Goal: Task Accomplishment & Management: Manage account settings

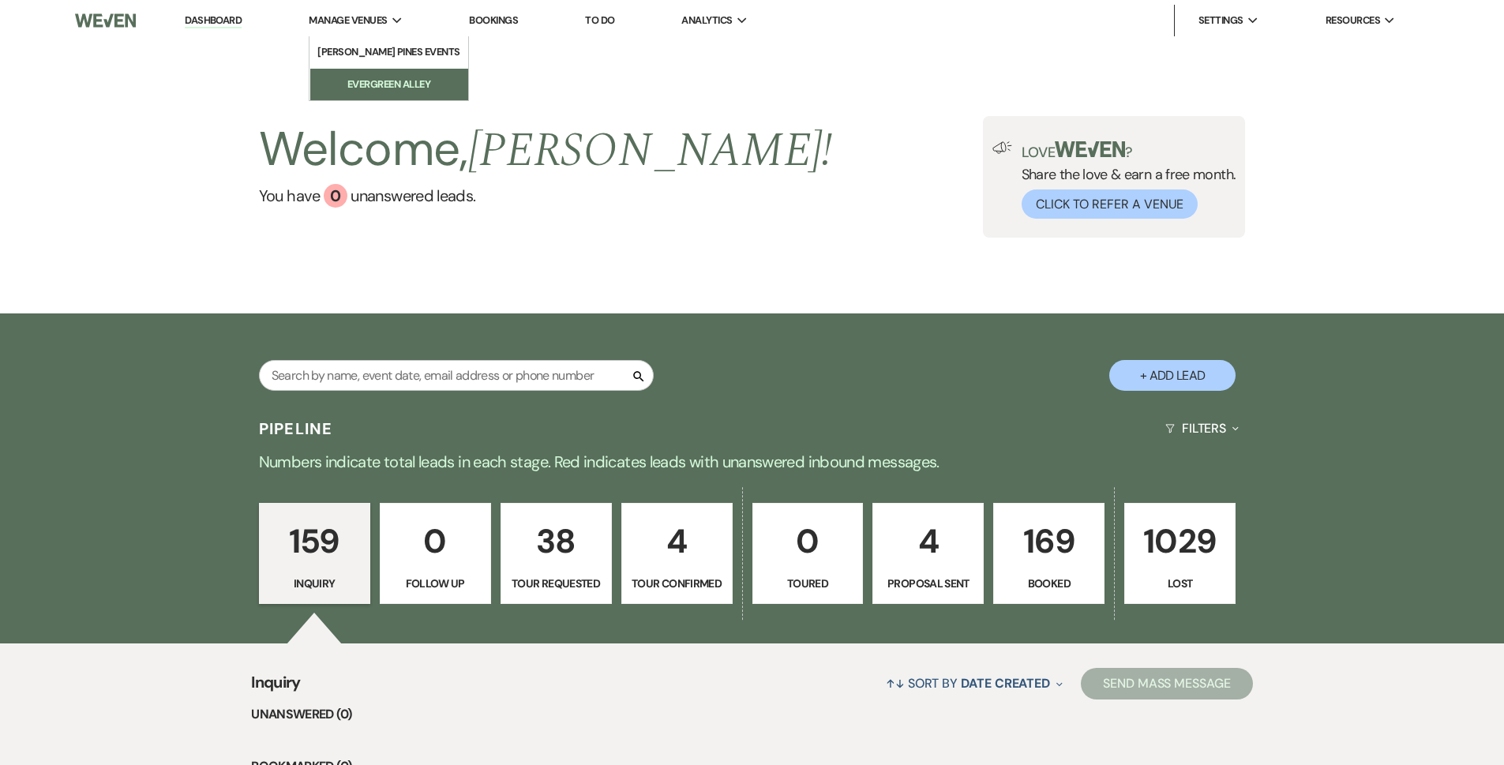
click at [385, 81] on li "Evergreen Alley" at bounding box center [389, 85] width 142 height 16
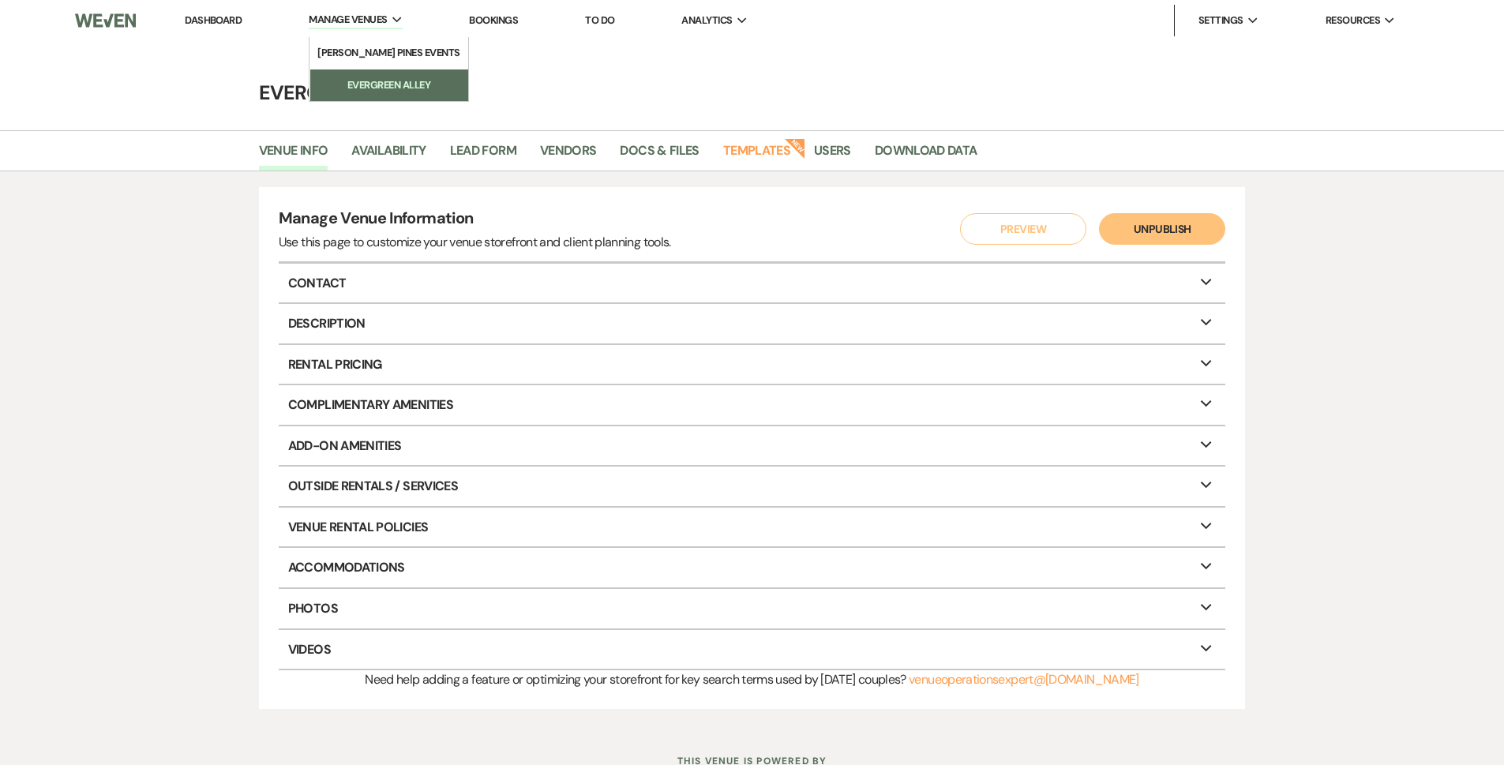
click at [385, 81] on li "Evergreen Alley" at bounding box center [389, 85] width 142 height 16
click at [411, 150] on link "Availability" at bounding box center [388, 156] width 74 height 30
select select "2"
select select "2026"
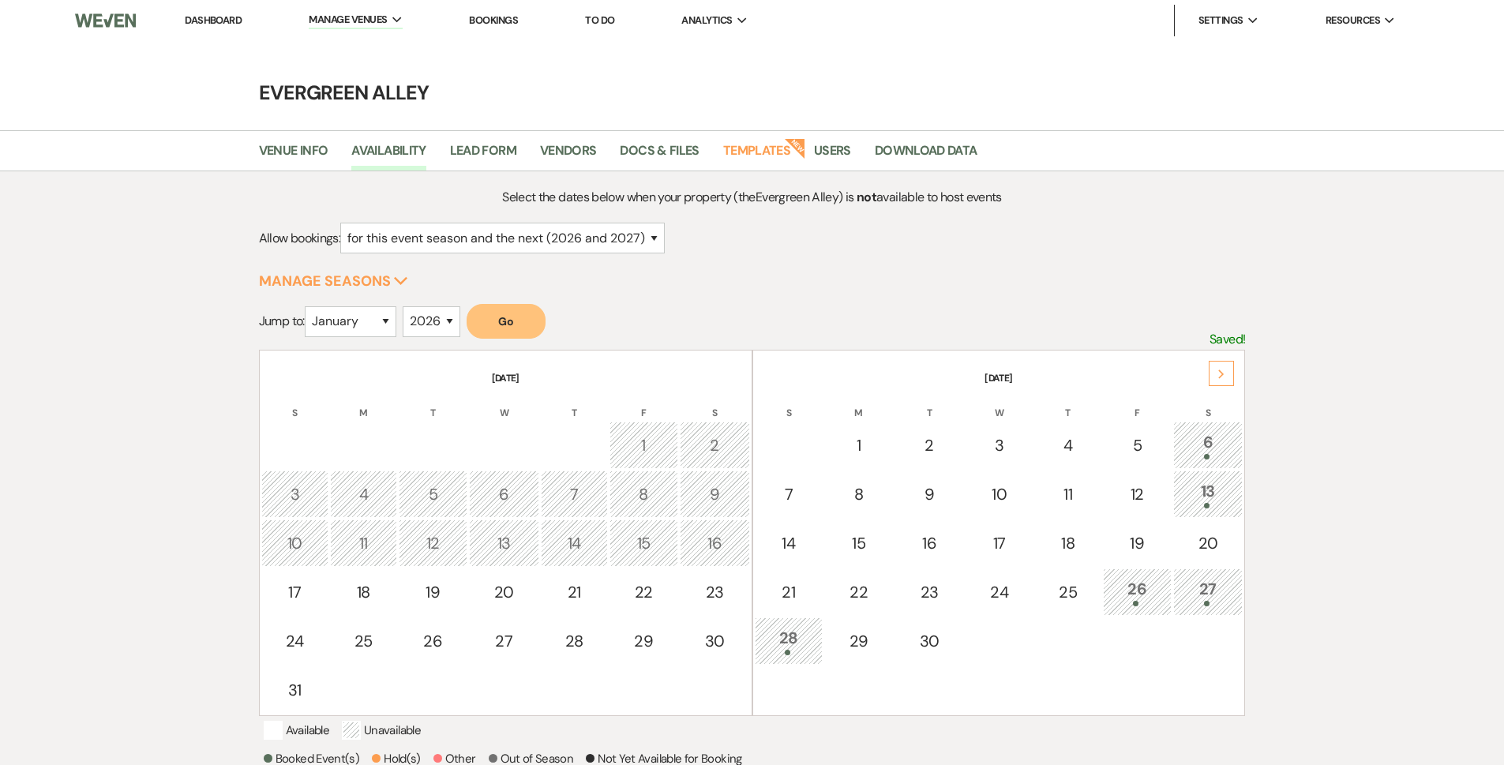
click at [1211, 377] on div "Next" at bounding box center [1221, 373] width 25 height 25
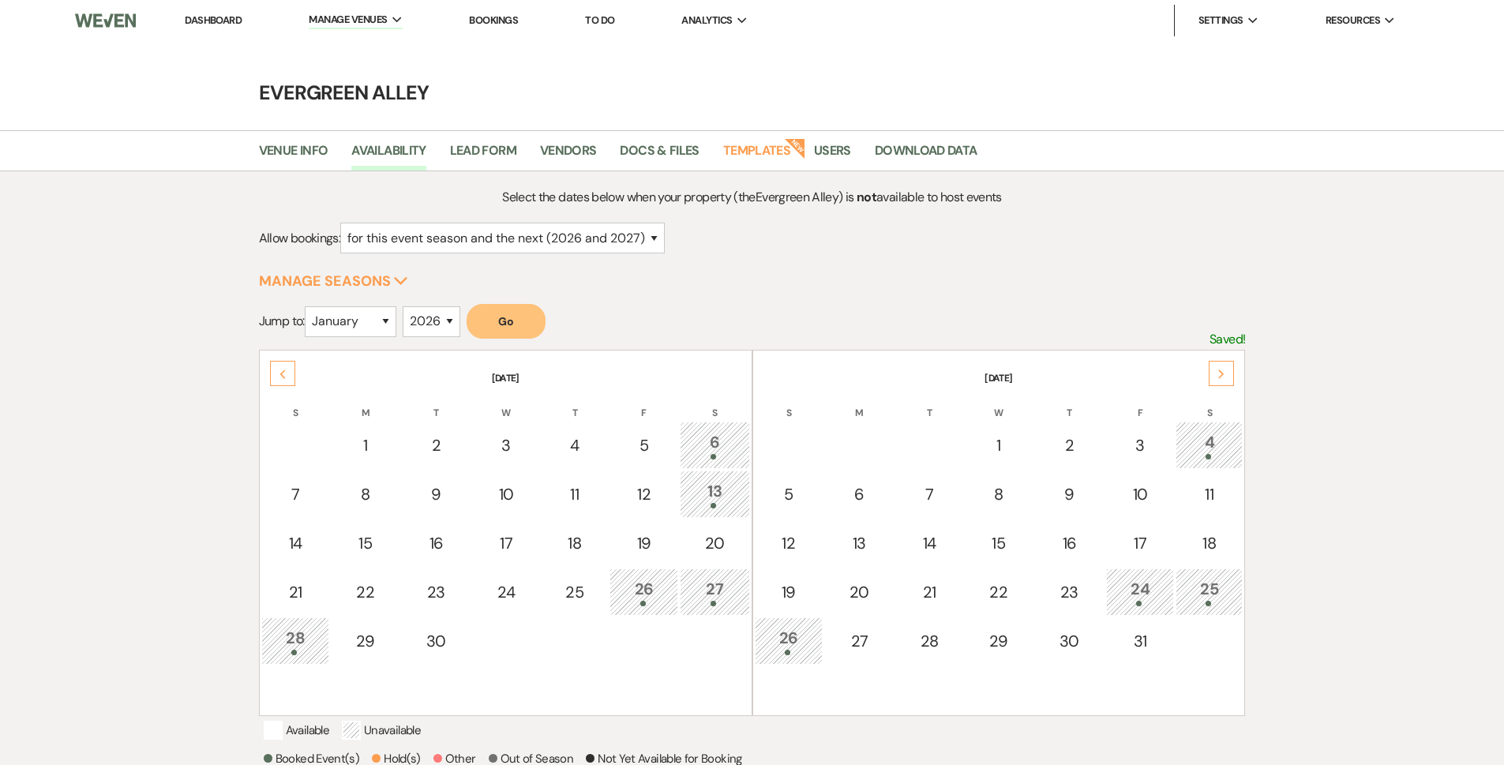
click at [1211, 377] on div "Next" at bounding box center [1221, 373] width 25 height 25
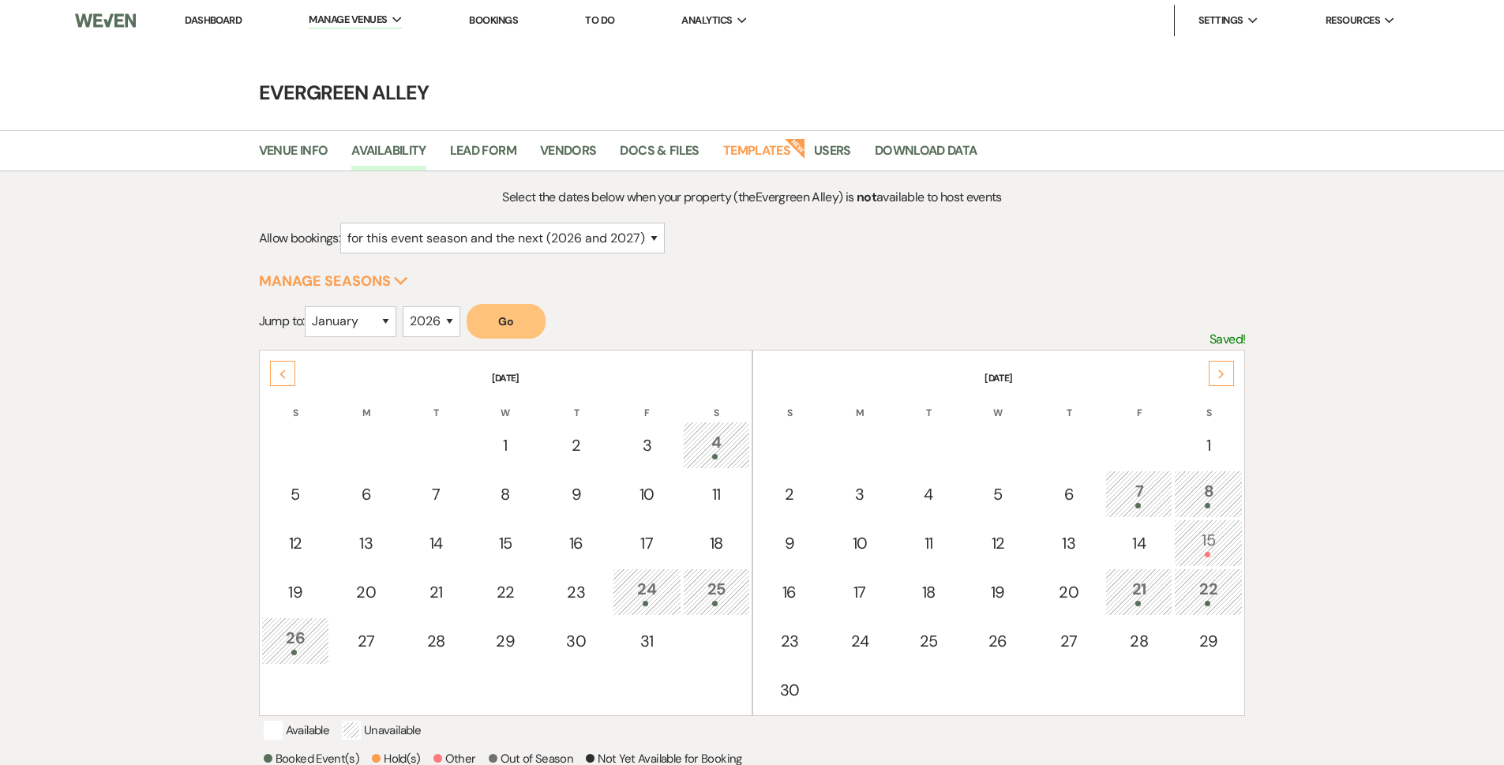
click at [1211, 377] on div "Next" at bounding box center [1221, 373] width 25 height 25
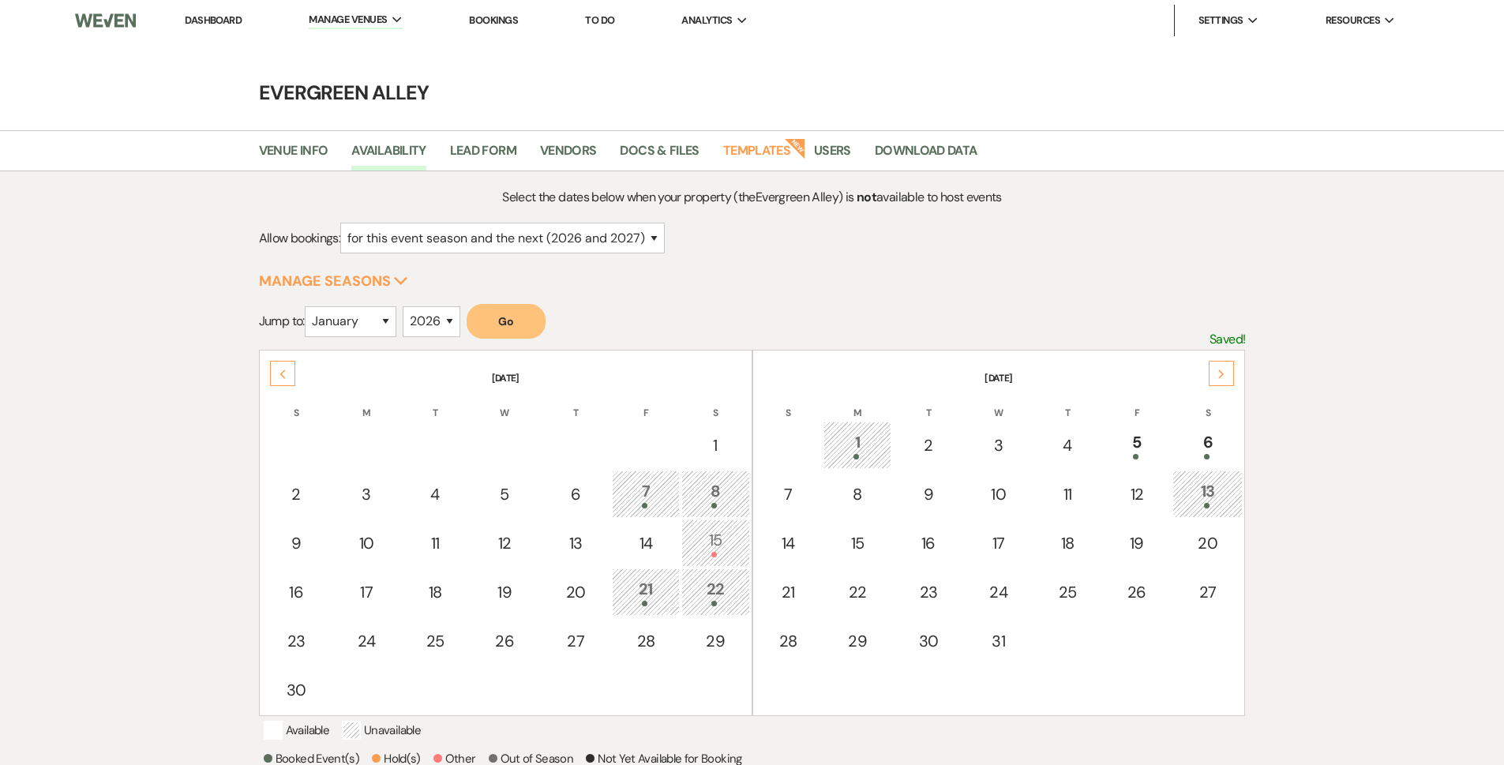
click at [1211, 377] on div "Next" at bounding box center [1221, 373] width 25 height 25
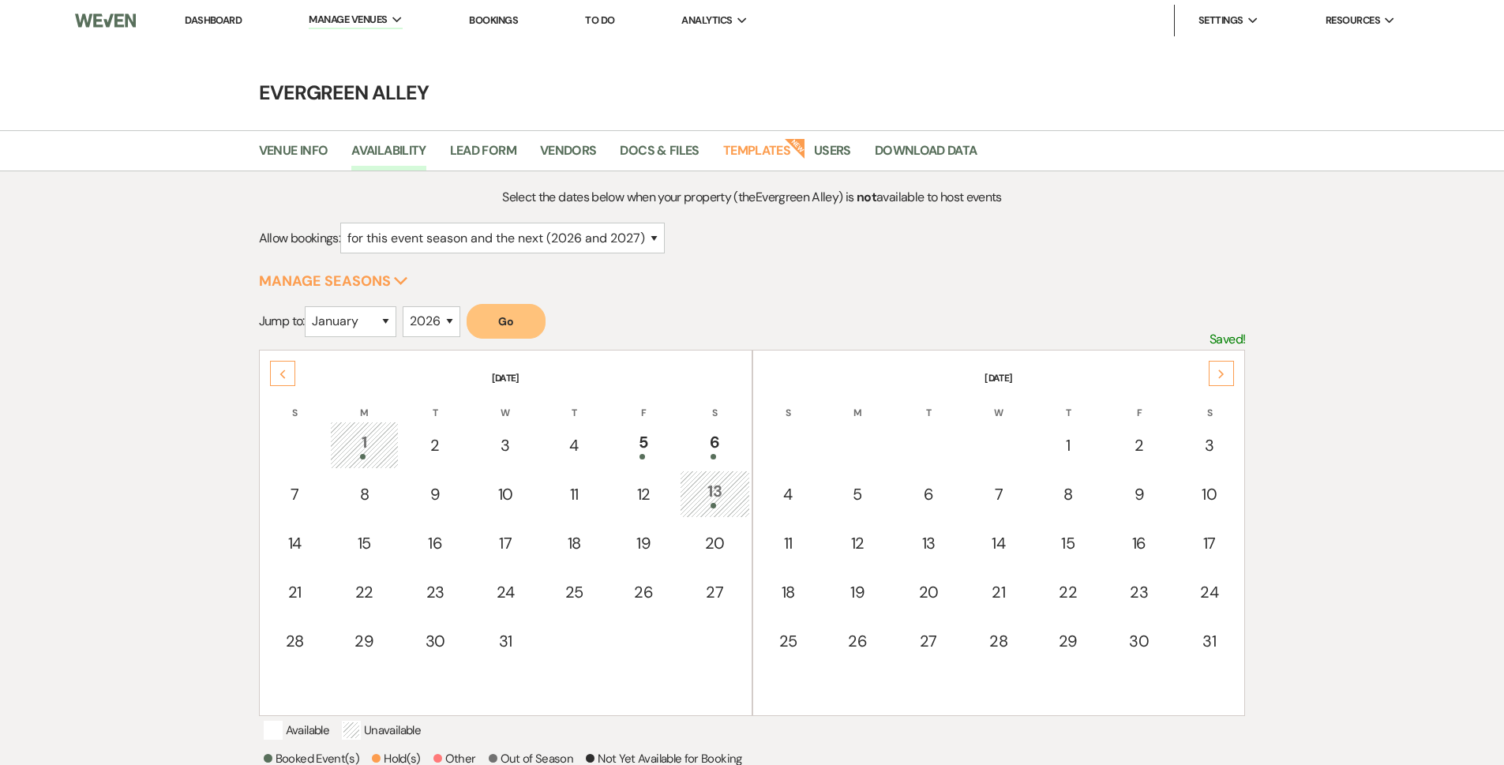
click at [1211, 377] on div "Next" at bounding box center [1221, 373] width 25 height 25
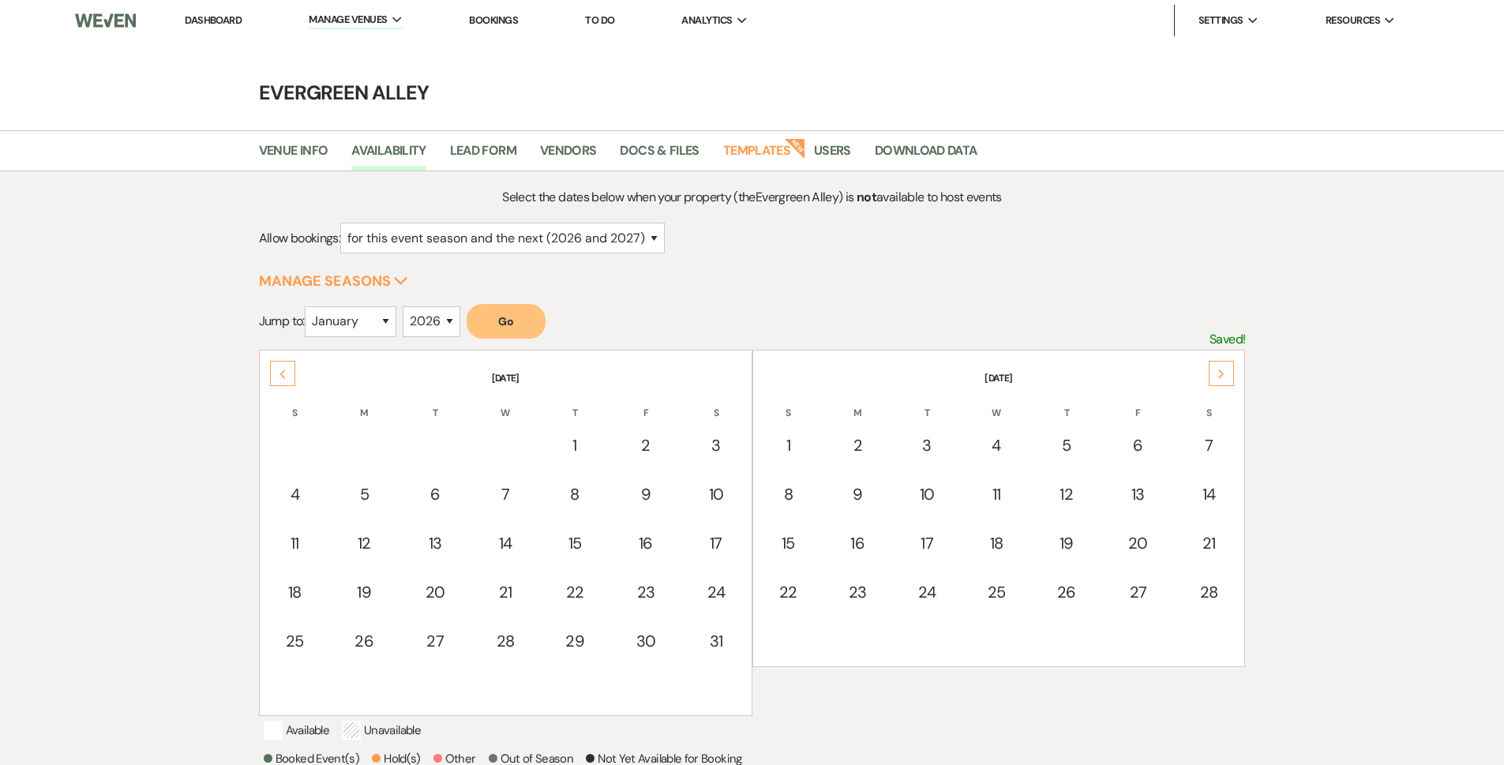
click at [1211, 377] on div "Next" at bounding box center [1221, 373] width 25 height 25
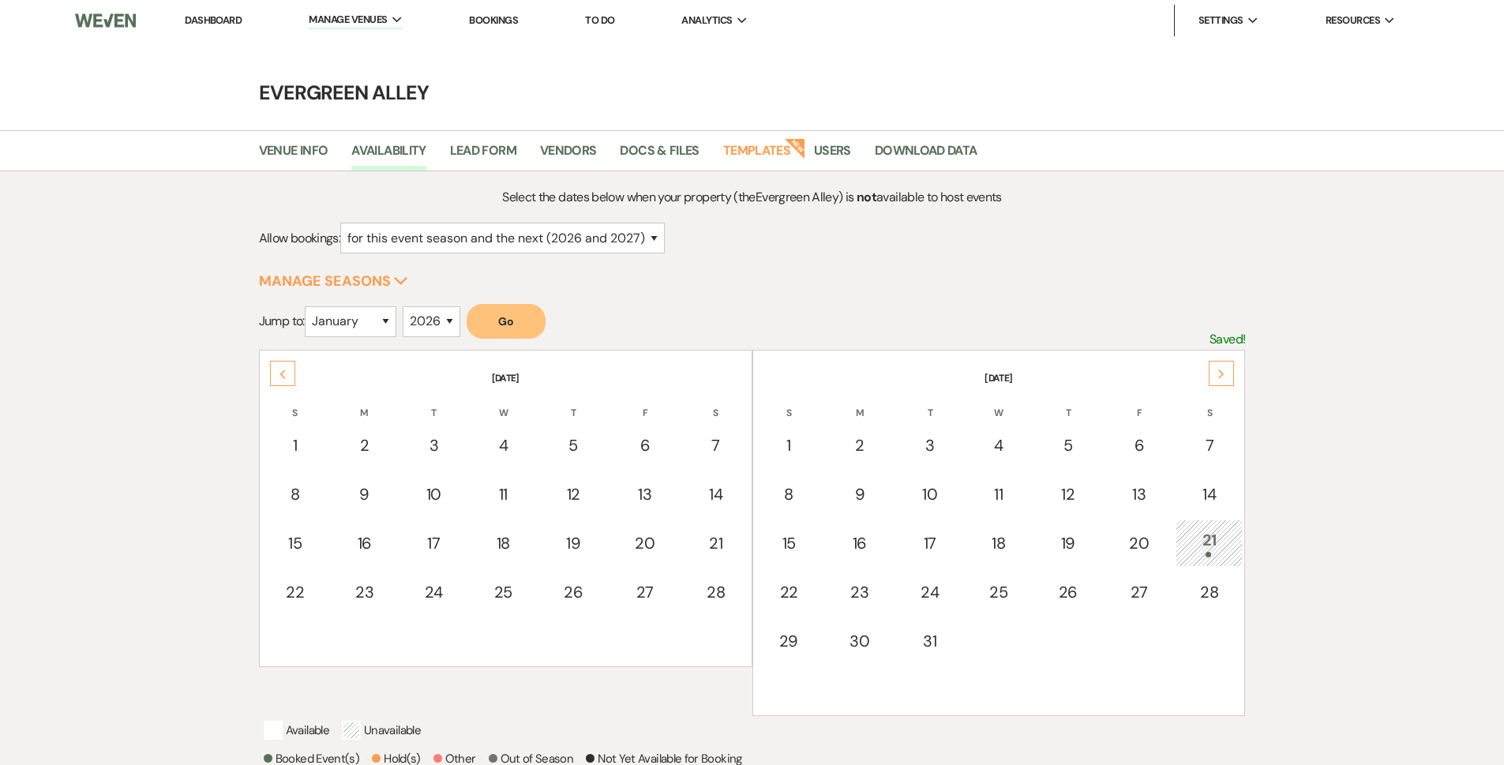
click at [1211, 377] on div "Next" at bounding box center [1221, 373] width 25 height 25
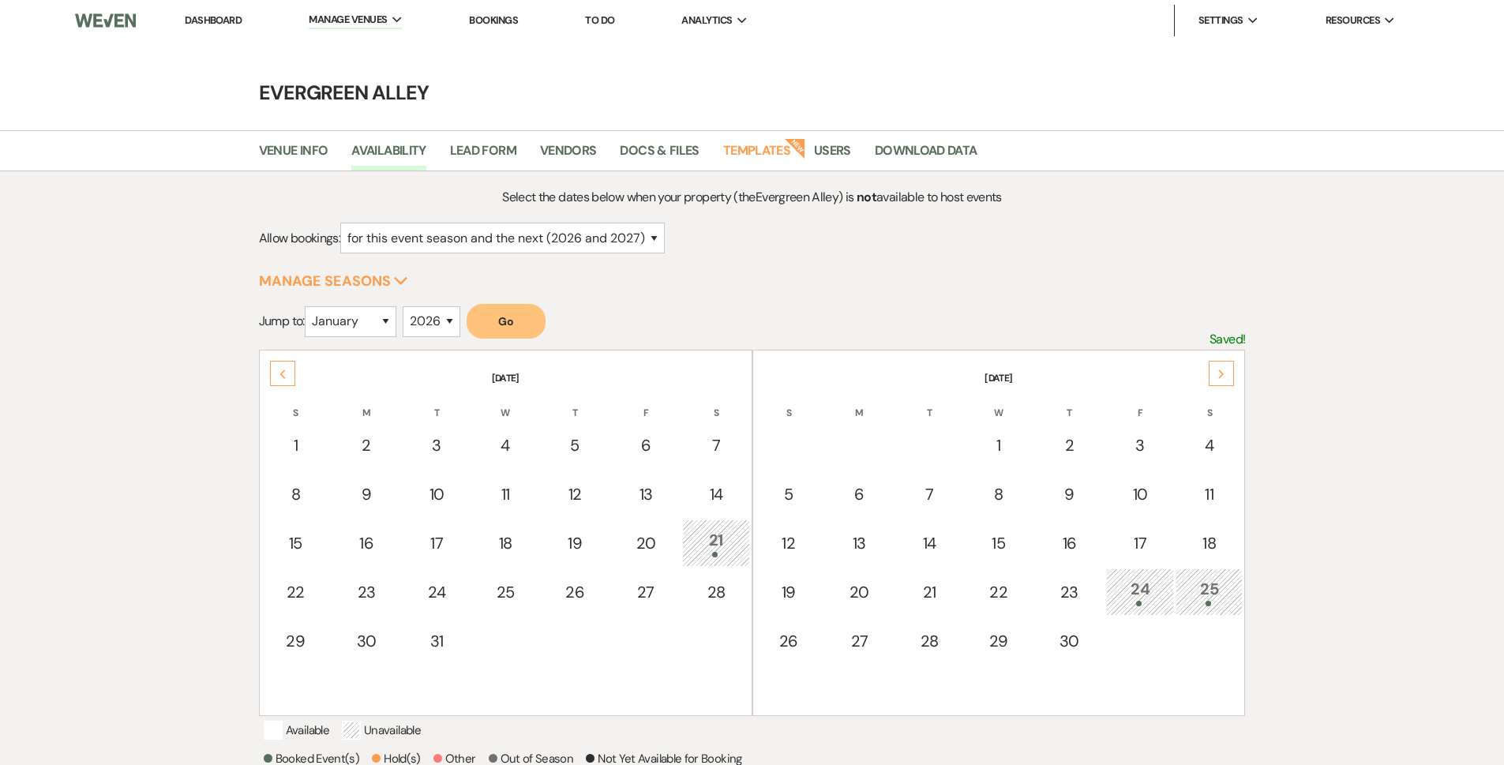
click at [1211, 377] on div "Next" at bounding box center [1221, 373] width 25 height 25
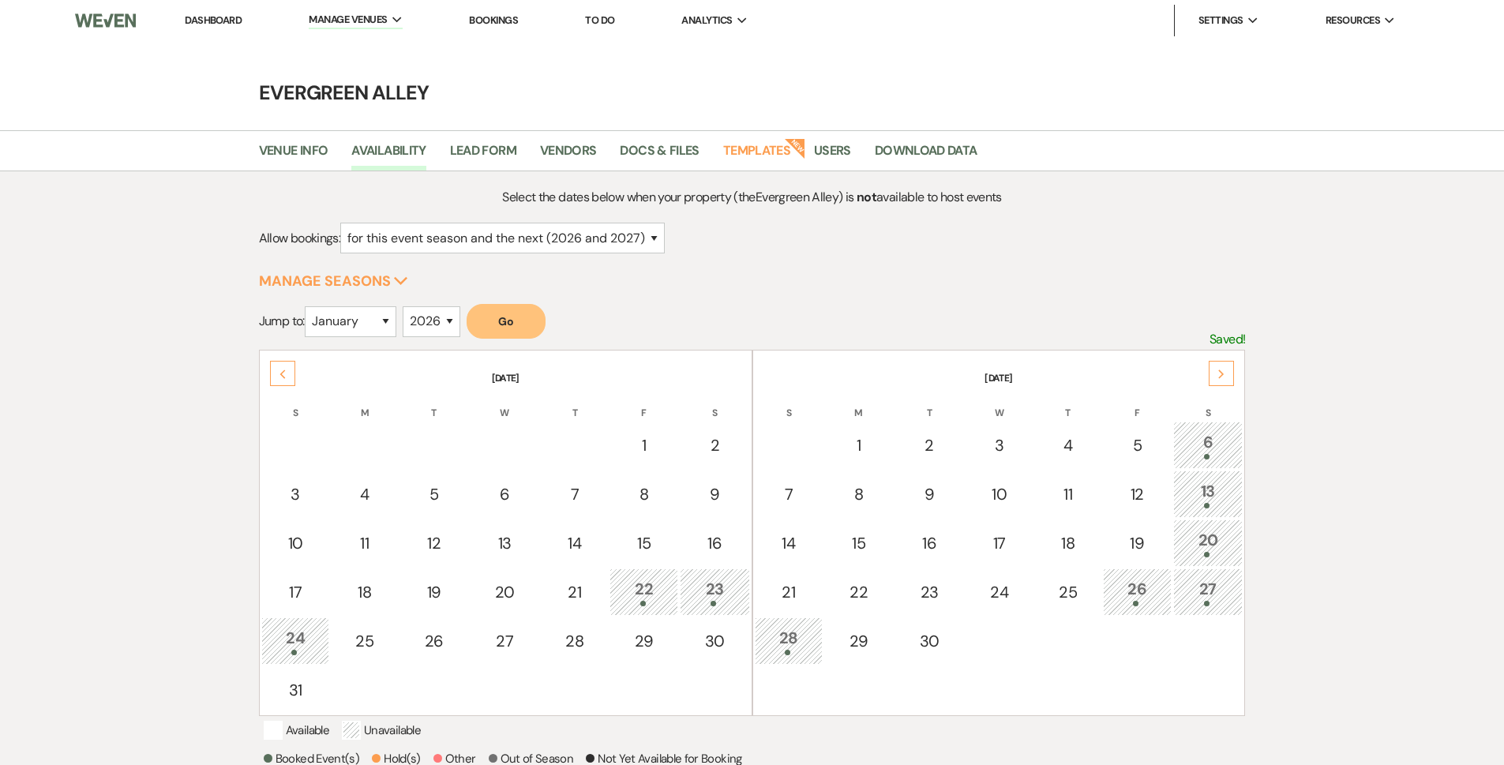
click at [1211, 377] on div "Next" at bounding box center [1221, 373] width 25 height 25
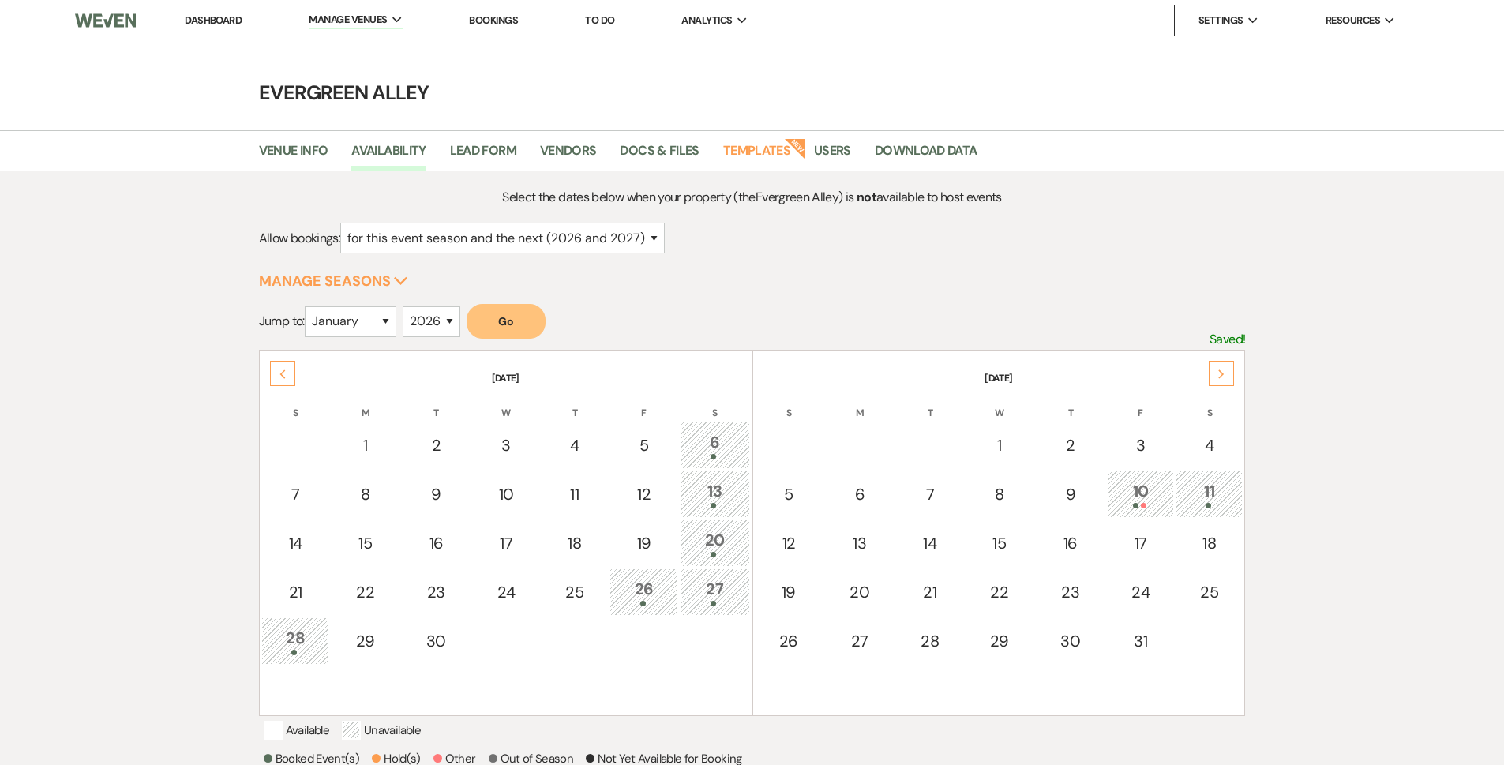
click at [1211, 377] on div "Next" at bounding box center [1221, 373] width 25 height 25
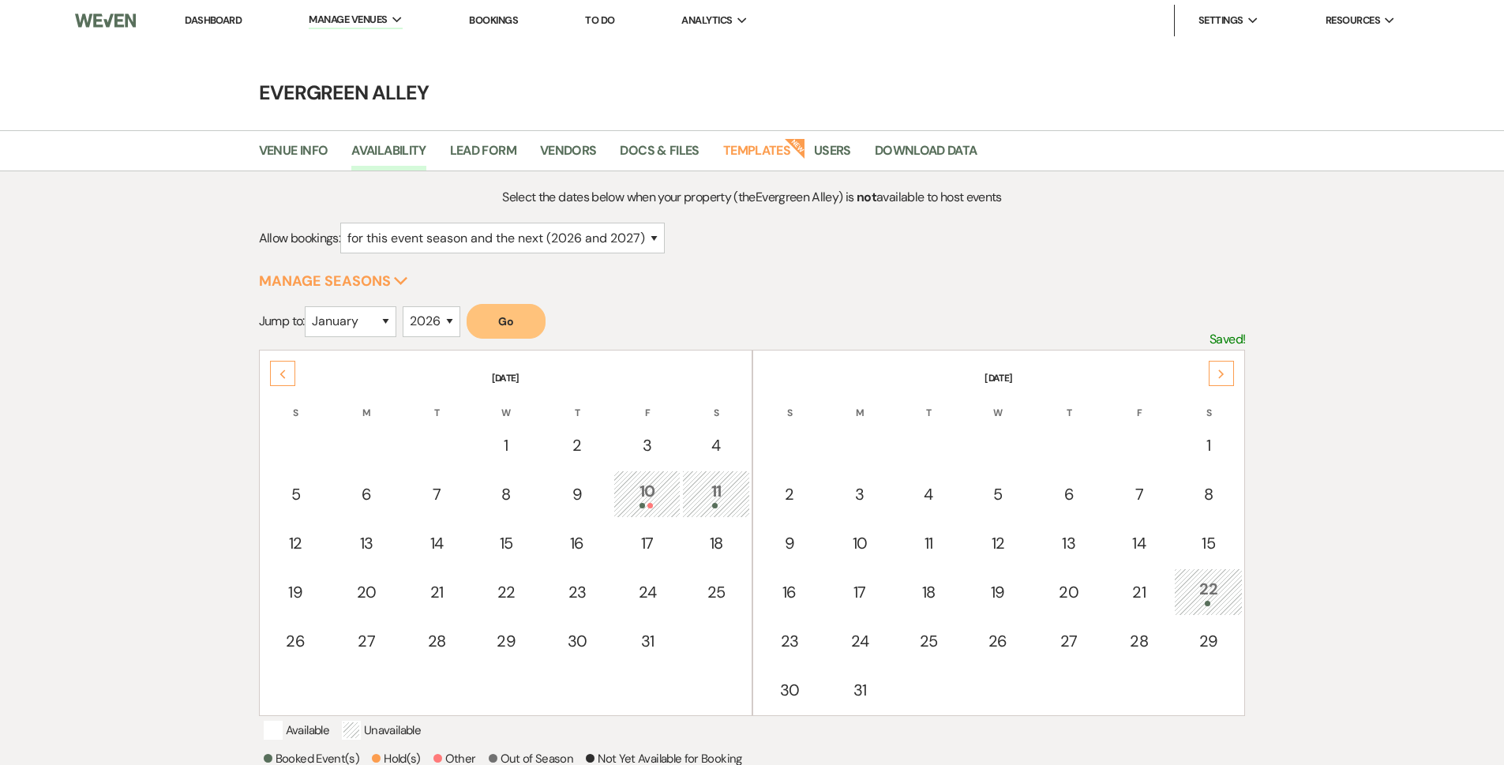
click at [1211, 376] on div "Next" at bounding box center [1221, 373] width 25 height 25
click at [1225, 372] on icon "Next" at bounding box center [1222, 374] width 8 height 9
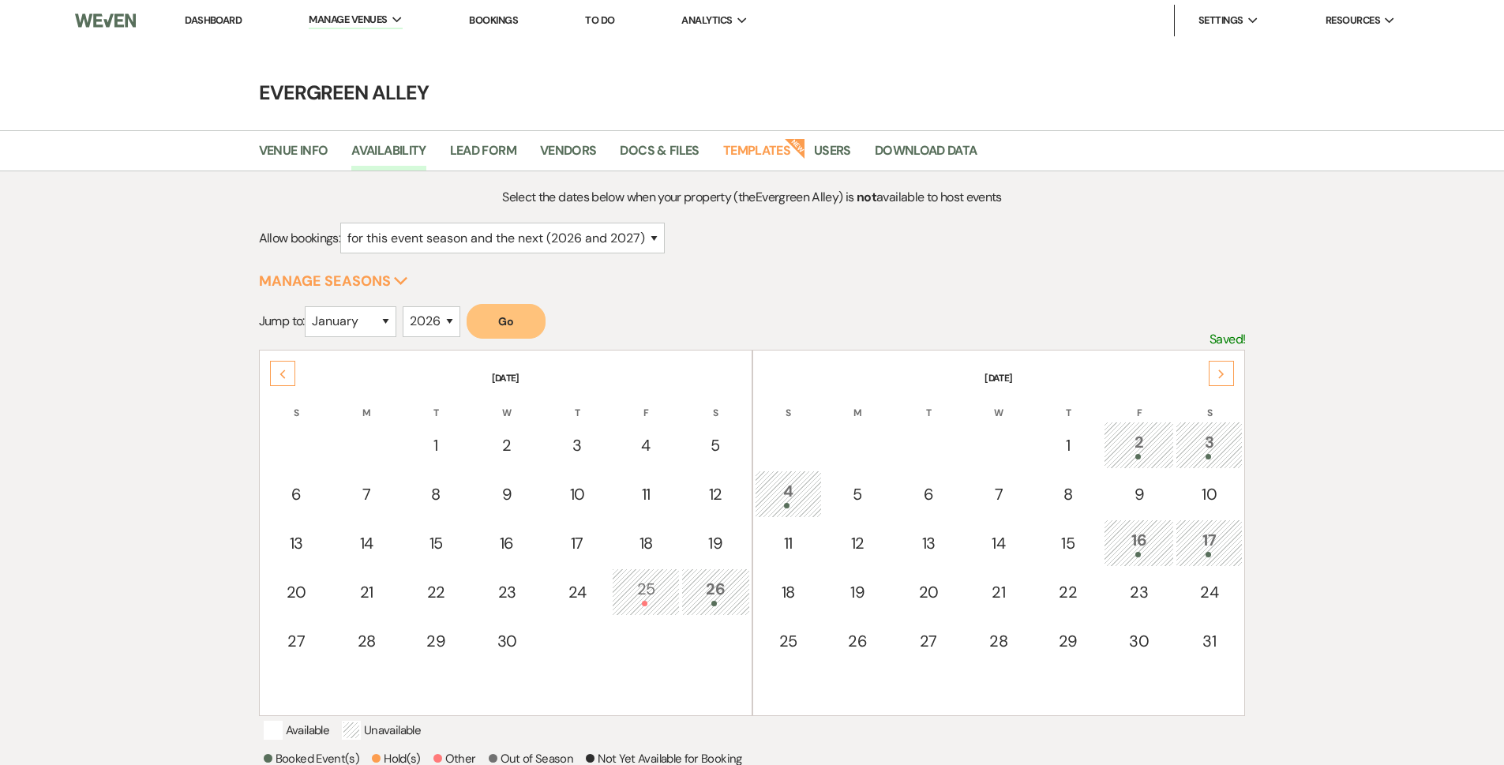
click at [272, 370] on div "Previous" at bounding box center [282, 373] width 25 height 25
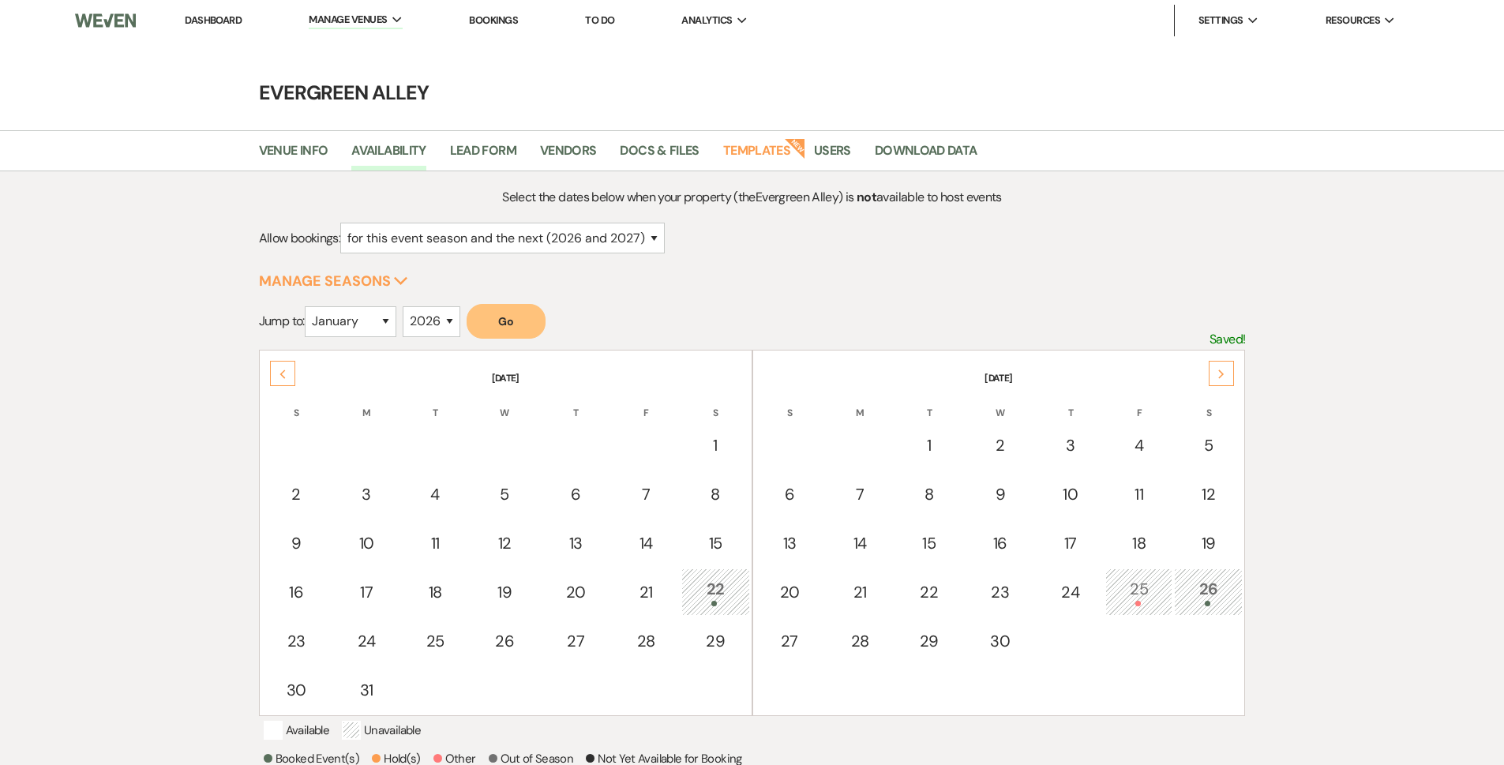
click at [266, 359] on th "[DATE]" at bounding box center [505, 368] width 489 height 33
click at [281, 370] on icon "Previous" at bounding box center [283, 374] width 8 height 9
click at [701, 491] on div "11" at bounding box center [716, 493] width 50 height 29
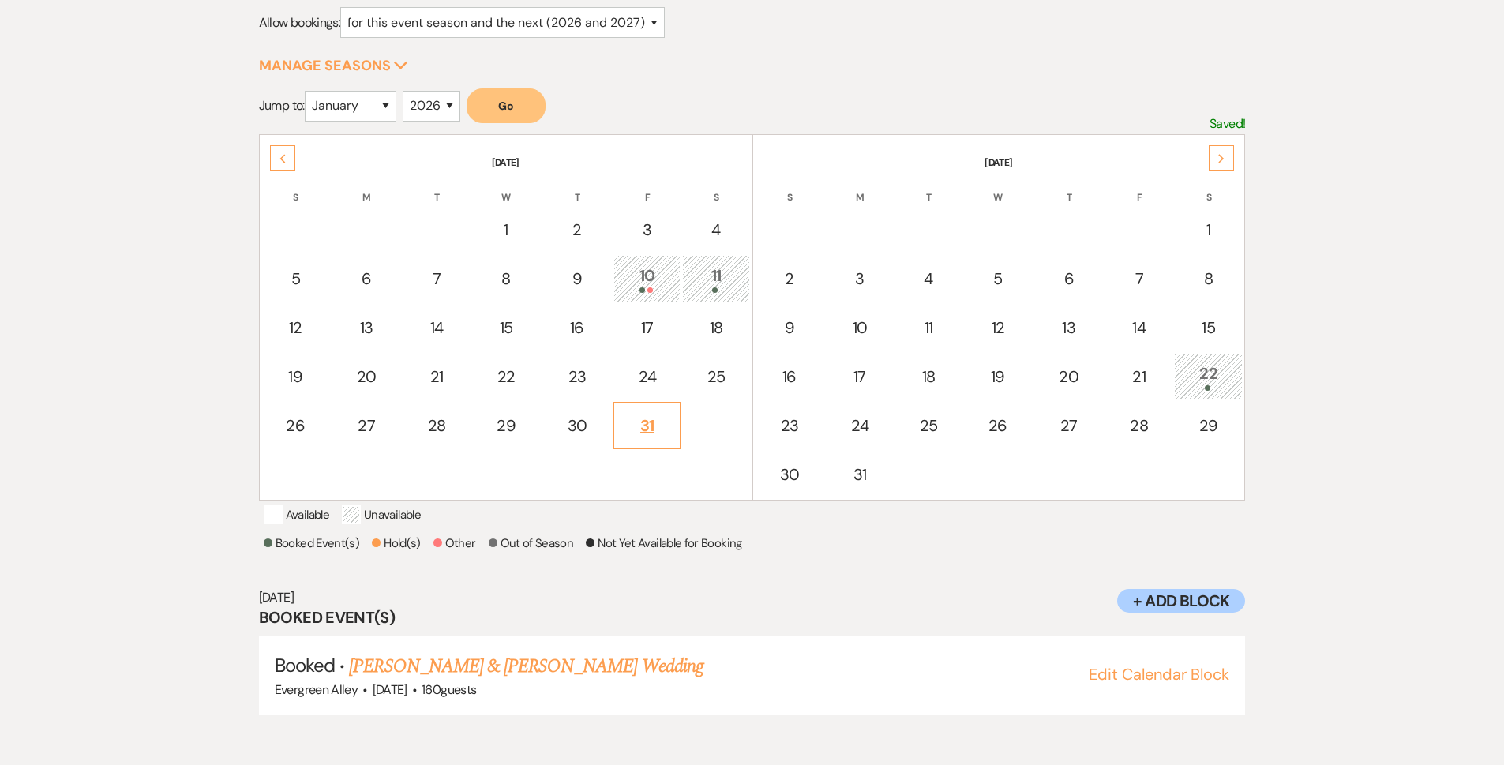
scroll to position [217, 0]
click at [463, 679] on link "[PERSON_NAME] & [PERSON_NAME] Wedding" at bounding box center [526, 665] width 354 height 28
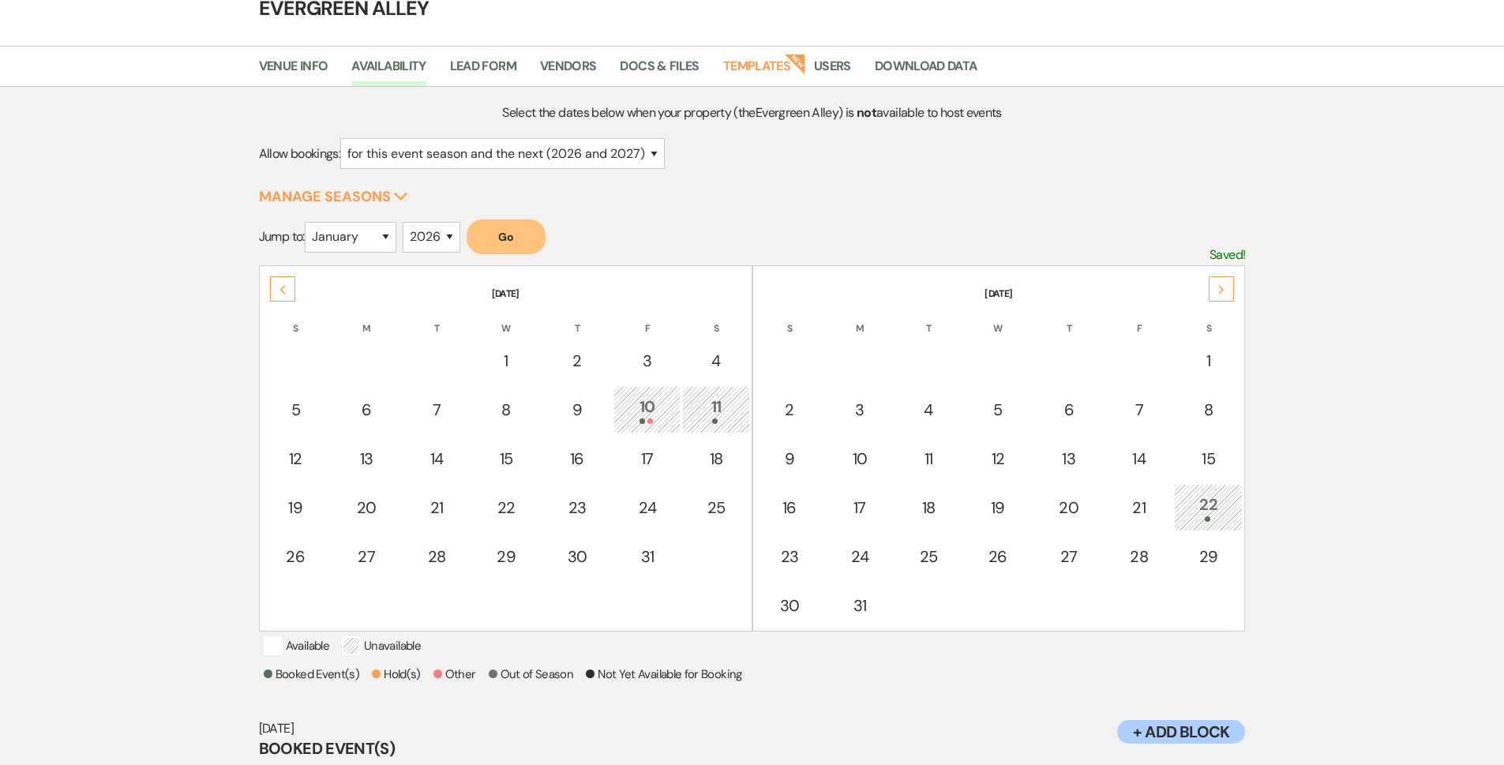
scroll to position [0, 0]
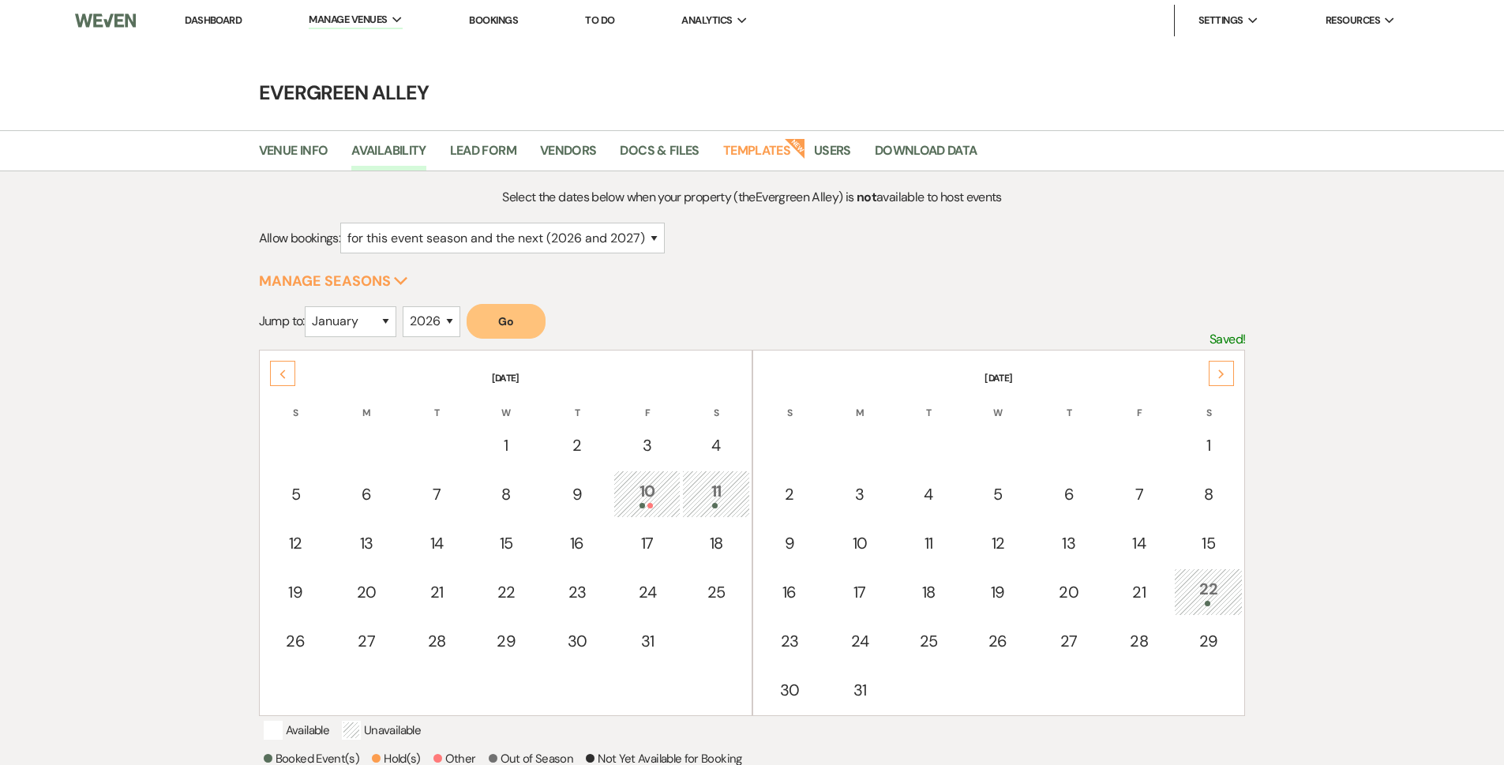
click at [238, 21] on link "Dashboard" at bounding box center [213, 19] width 57 height 13
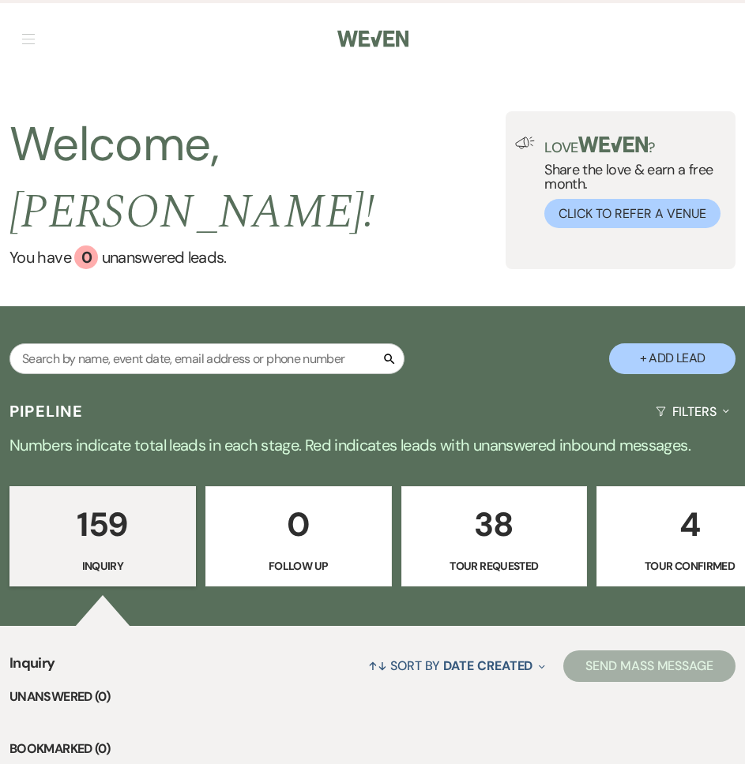
drag, startPoint x: 27, startPoint y: 43, endPoint x: 4, endPoint y: 50, distance: 24.0
click at [27, 43] on span "button" at bounding box center [28, 43] width 13 height 1
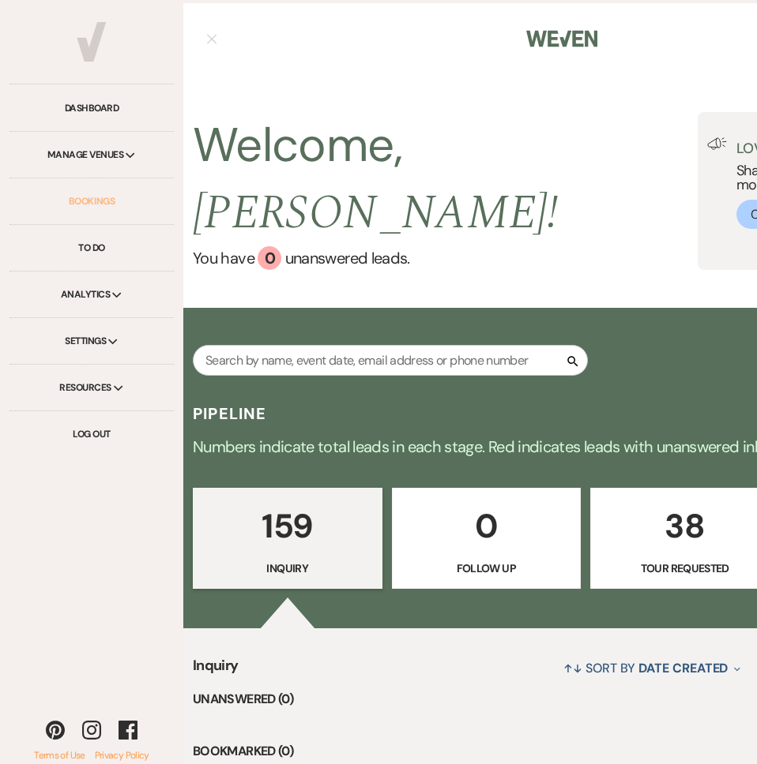
click at [81, 203] on link "Bookings" at bounding box center [91, 201] width 164 height 47
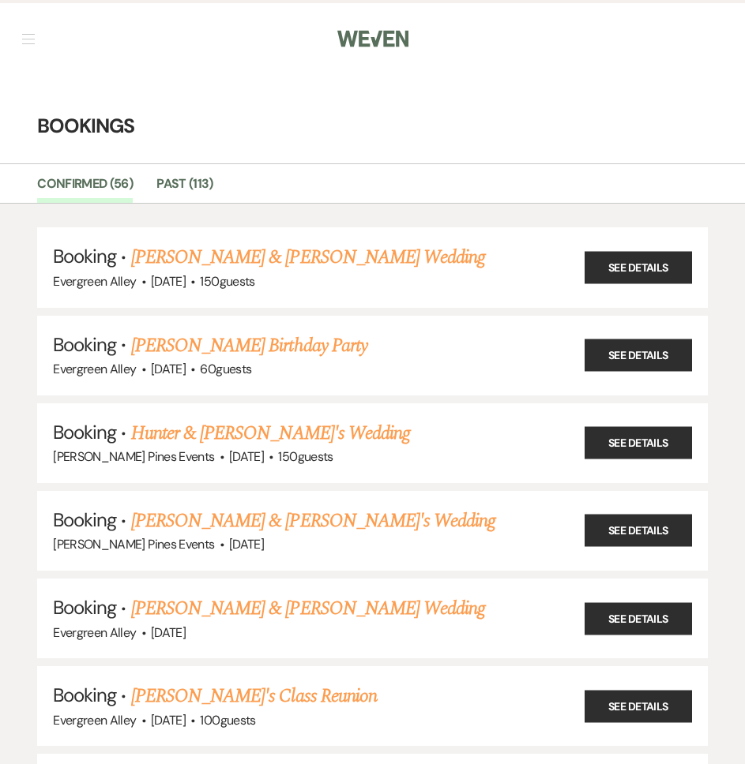
click at [28, 39] on span "button" at bounding box center [28, 39] width 13 height 1
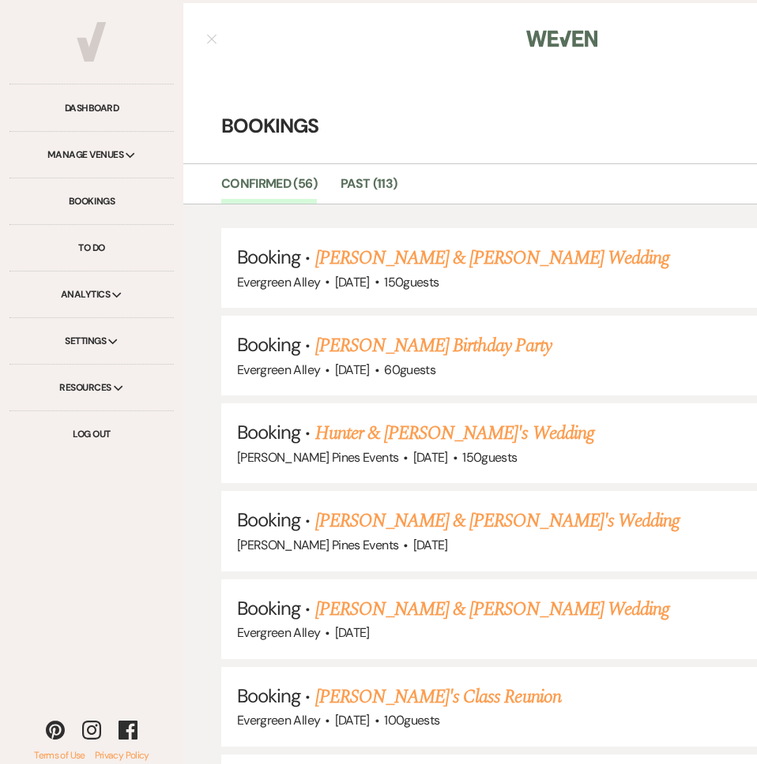
click at [77, 145] on div "Manage Venues Expand" at bounding box center [91, 155] width 164 height 47
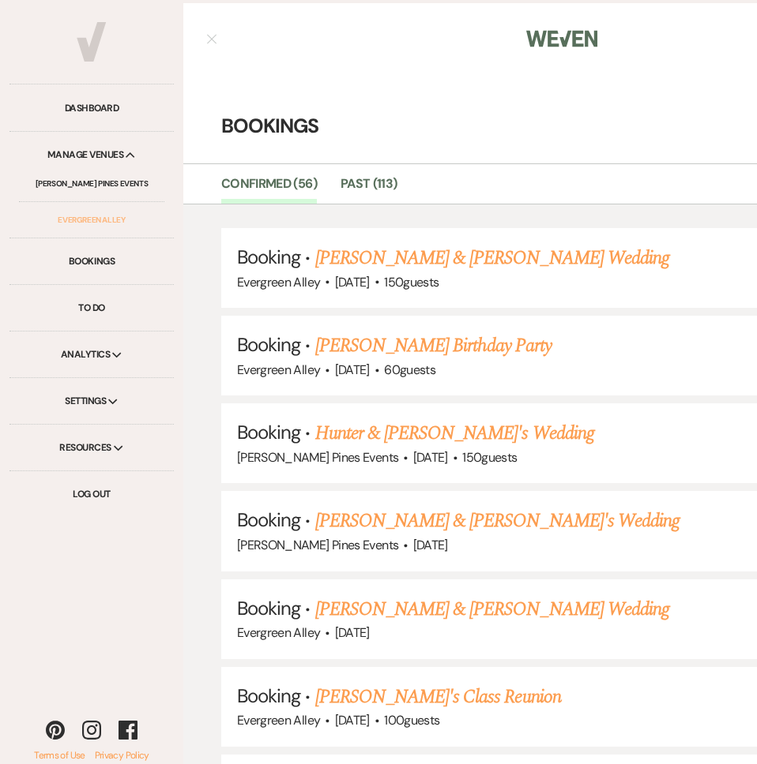
click at [91, 223] on link "Evergreen Alley" at bounding box center [91, 220] width 145 height 36
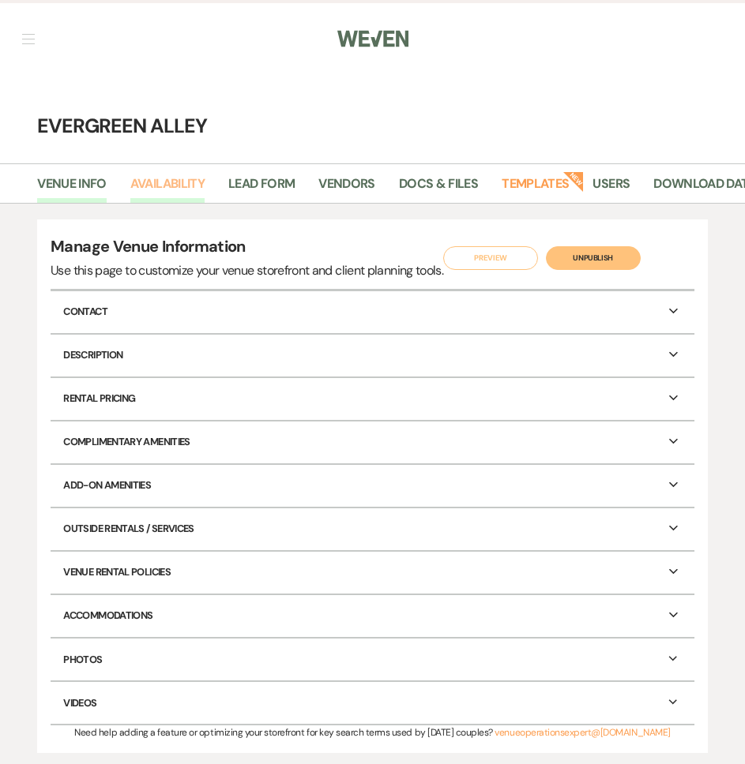
click at [178, 178] on link "Availability" at bounding box center [167, 189] width 74 height 30
select select "2"
select select "2026"
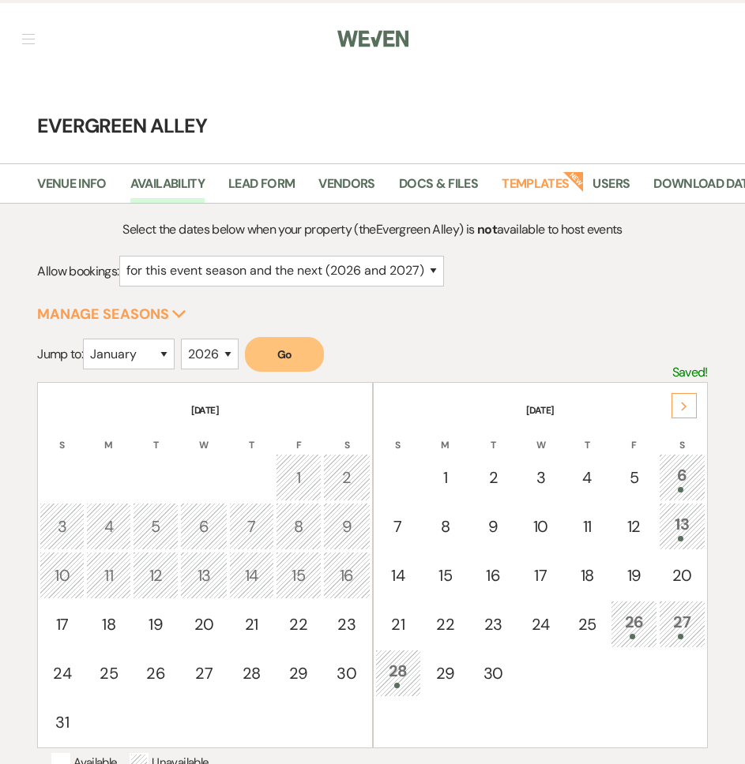
click at [280, 370] on button "Go" at bounding box center [284, 354] width 79 height 35
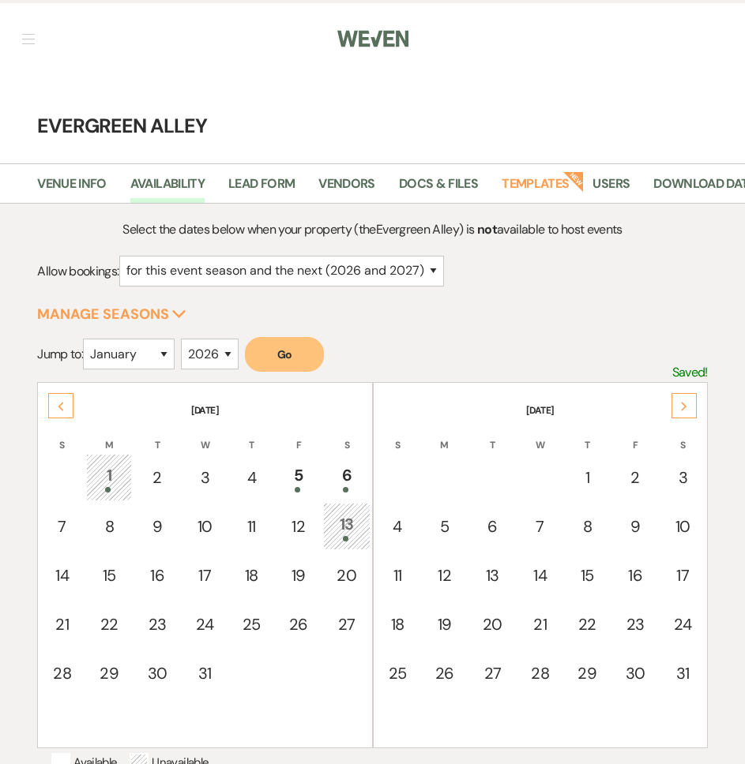
click at [682, 411] on icon "Next" at bounding box center [684, 406] width 8 height 9
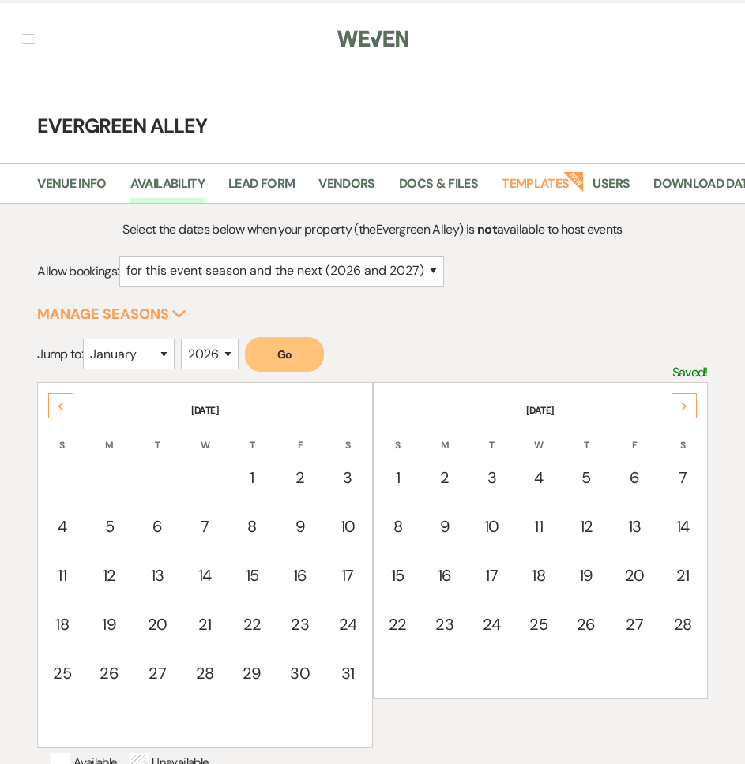
click at [682, 411] on icon "Next" at bounding box center [684, 406] width 8 height 9
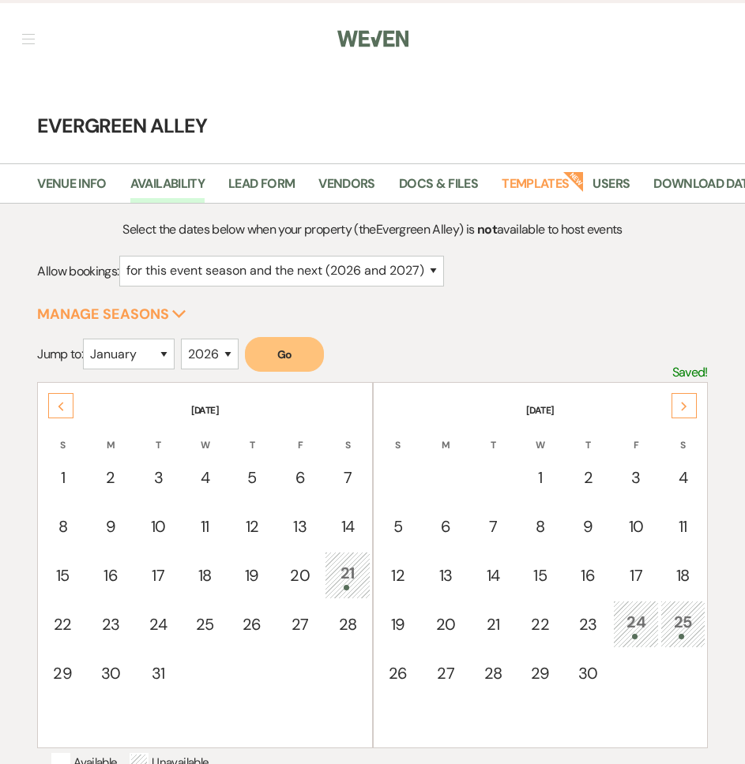
click at [682, 411] on icon "Next" at bounding box center [684, 406] width 8 height 9
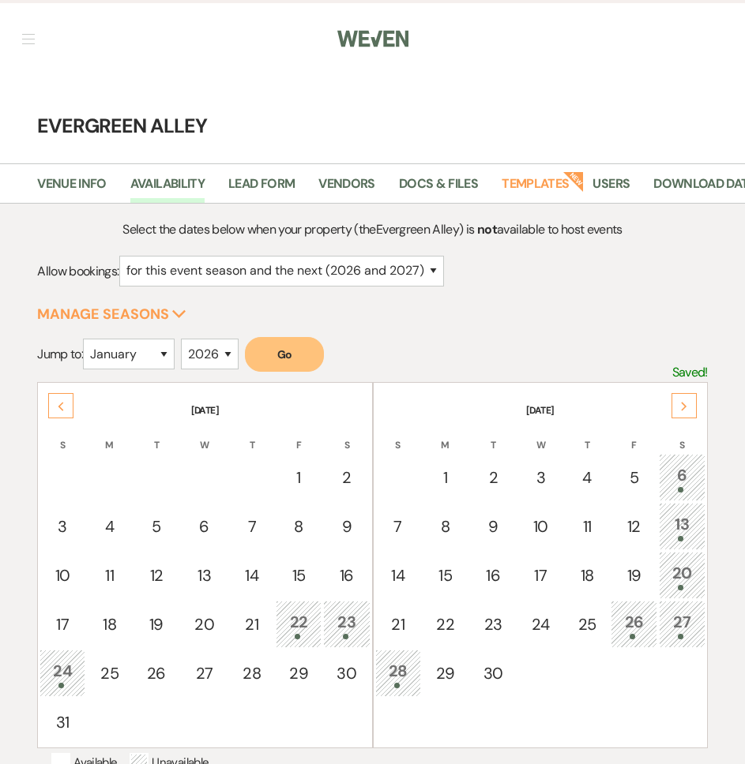
click at [682, 411] on icon "Next" at bounding box center [684, 406] width 8 height 9
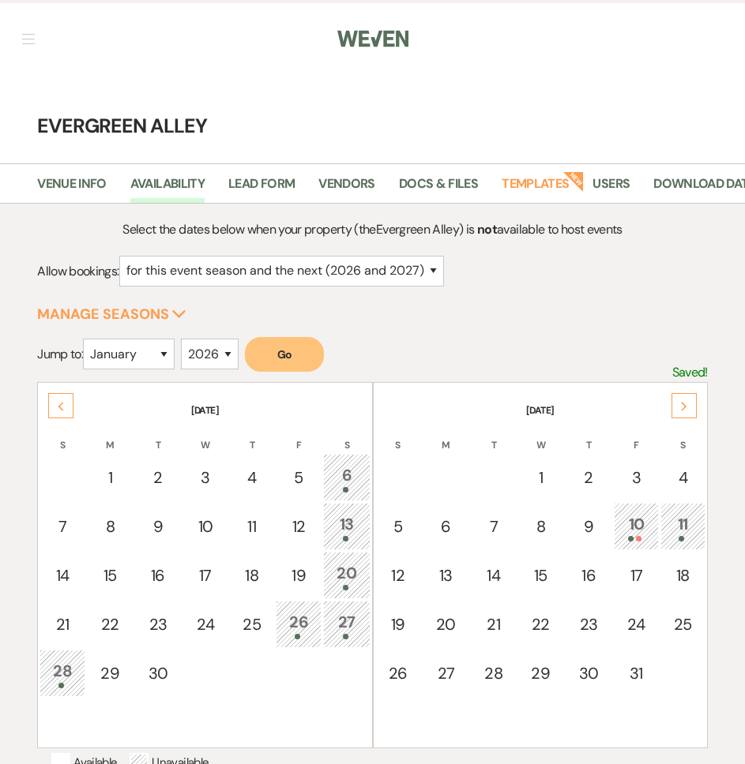
click at [680, 411] on icon "Next" at bounding box center [684, 406] width 8 height 9
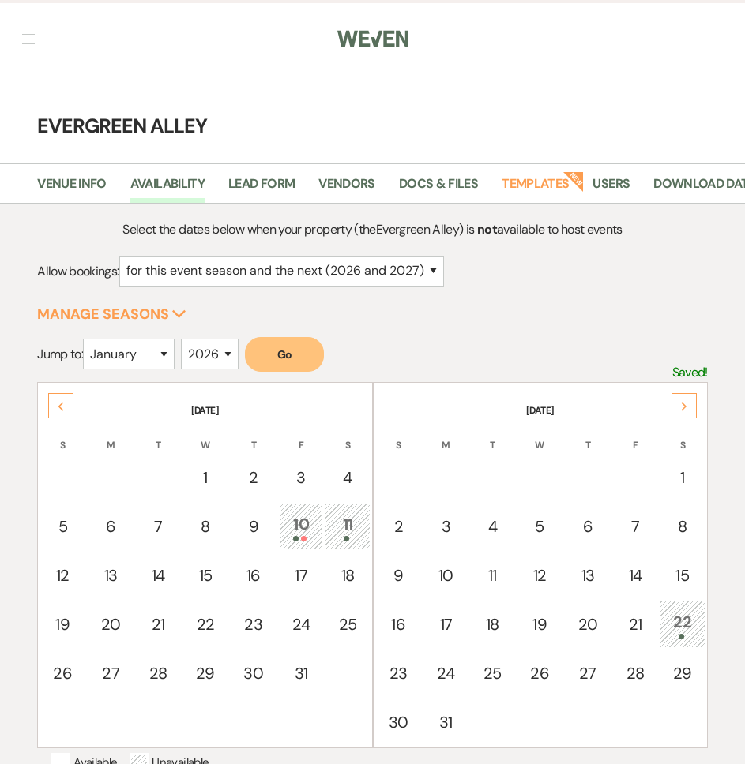
click at [683, 411] on use at bounding box center [684, 407] width 6 height 9
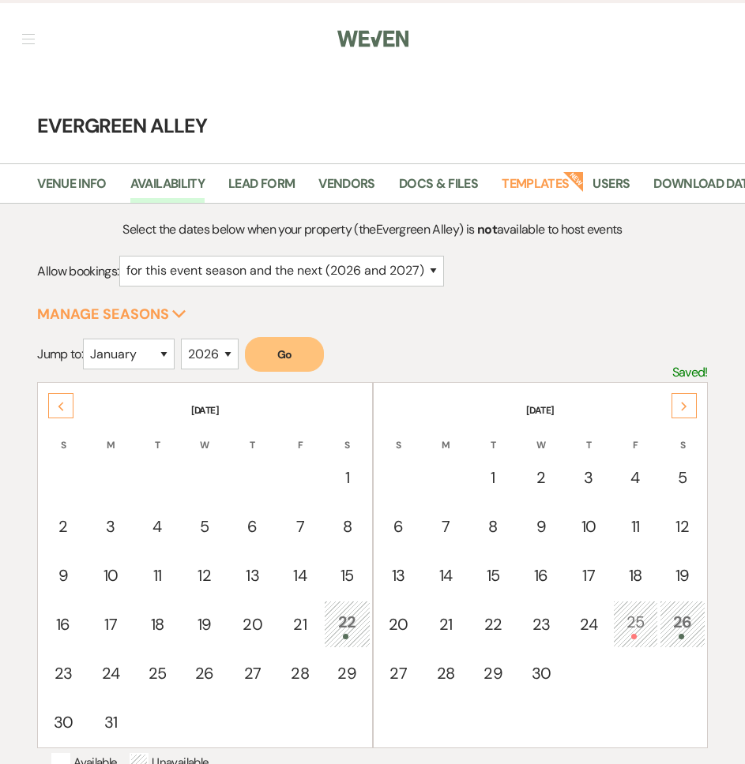
click at [684, 411] on icon "Next" at bounding box center [684, 406] width 8 height 9
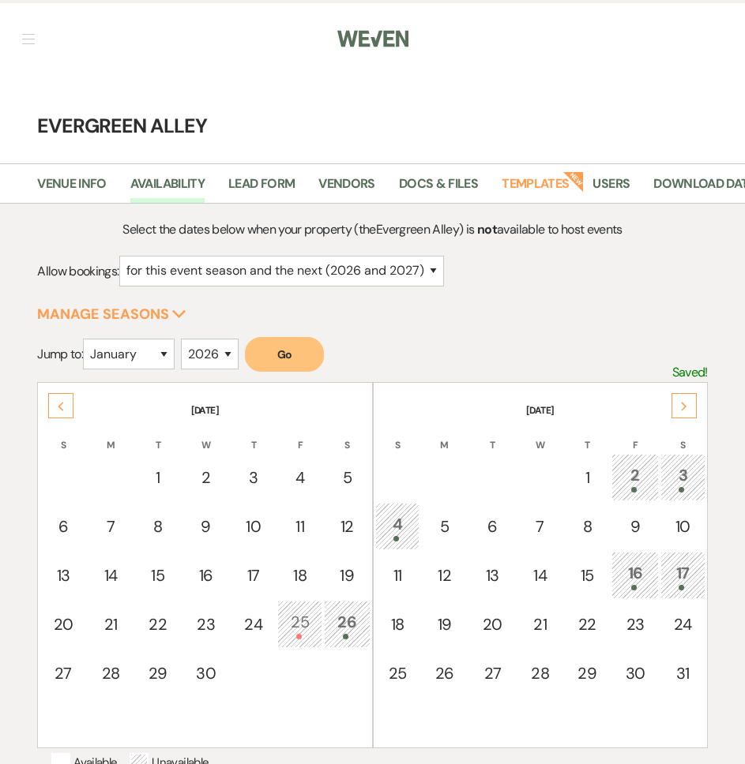
click at [682, 411] on use at bounding box center [684, 407] width 6 height 9
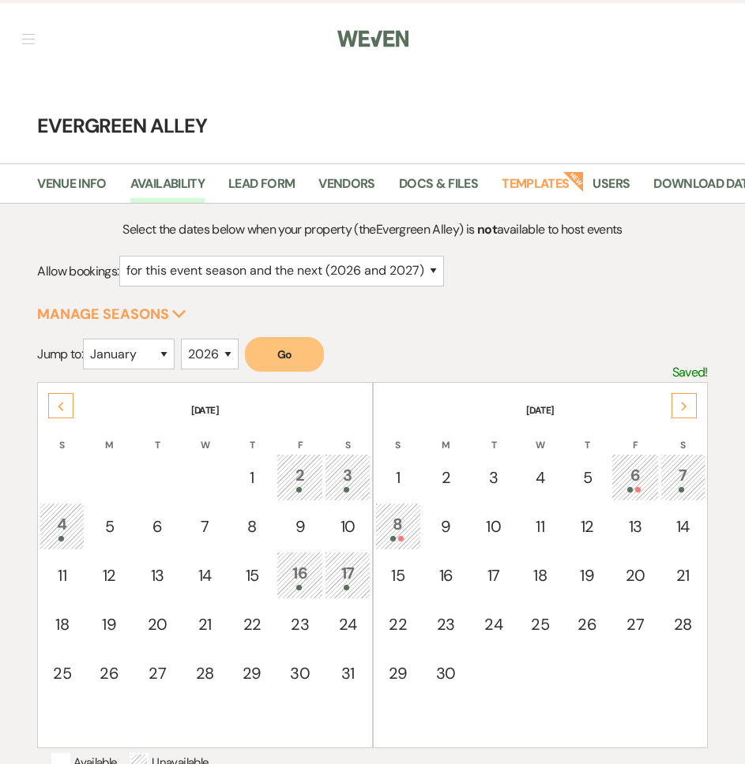
click at [82, 418] on th "[DATE]" at bounding box center [204, 401] width 330 height 33
click at [58, 411] on icon "Previous" at bounding box center [61, 406] width 8 height 9
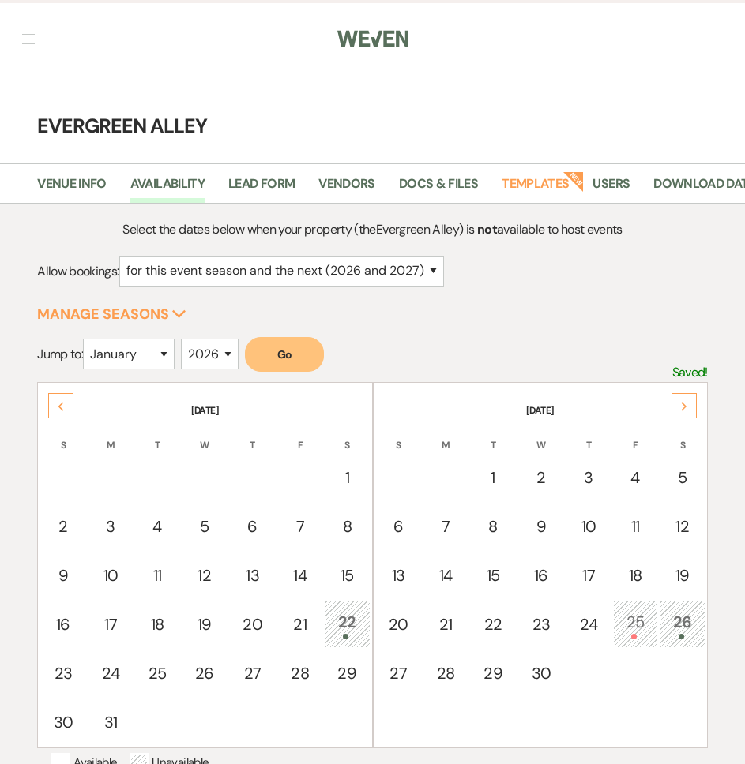
click at [58, 418] on div "Previous" at bounding box center [60, 405] width 25 height 25
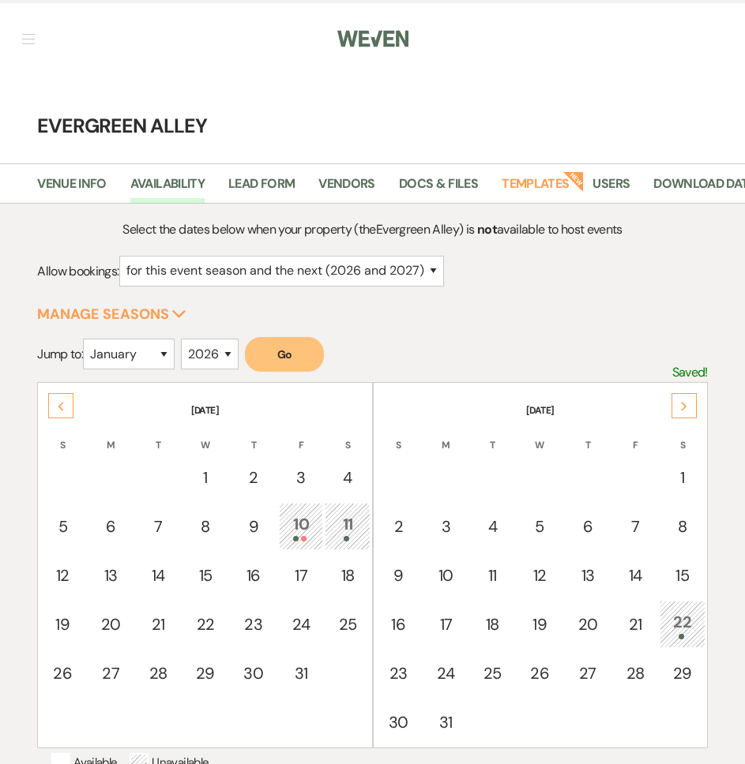
click at [58, 416] on div "Previous" at bounding box center [60, 405] width 25 height 25
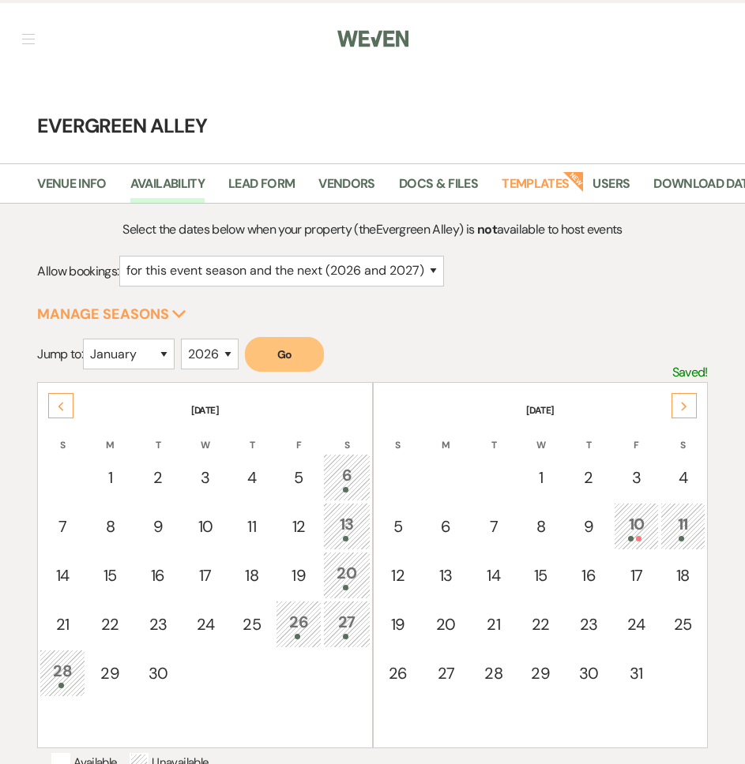
click at [58, 416] on div "Previous" at bounding box center [60, 405] width 25 height 25
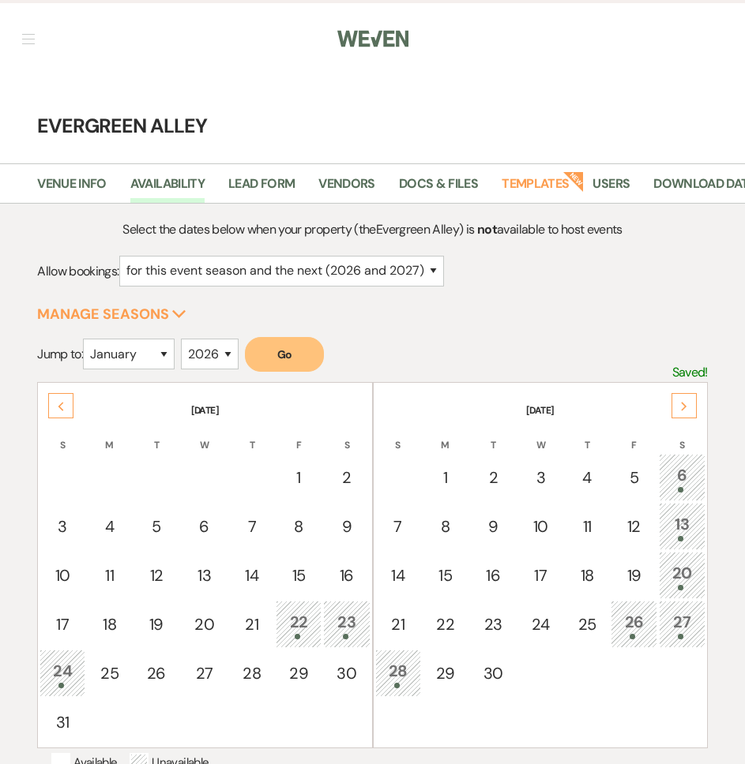
click at [58, 416] on div "Previous" at bounding box center [60, 405] width 25 height 25
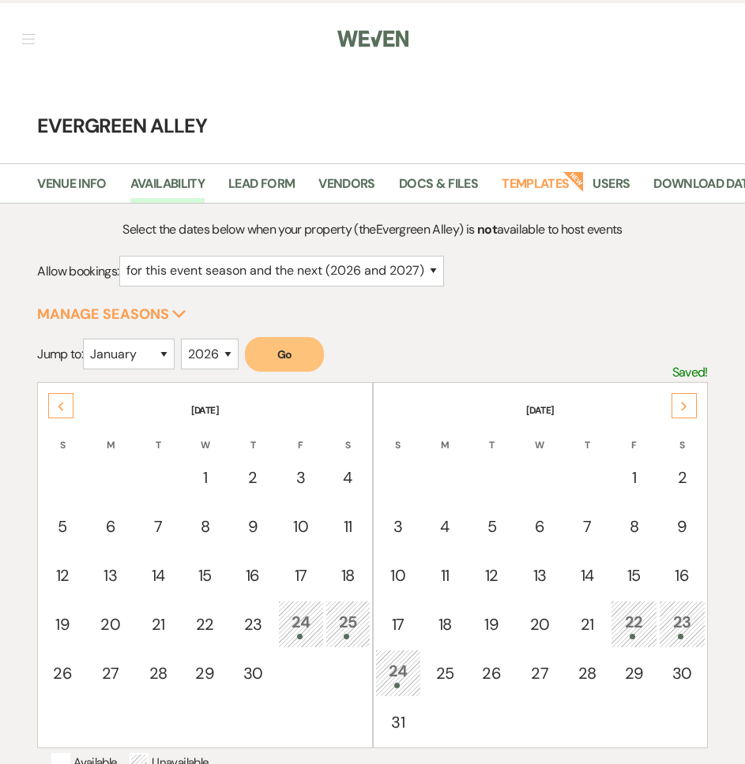
click at [58, 416] on div "Previous" at bounding box center [60, 405] width 25 height 25
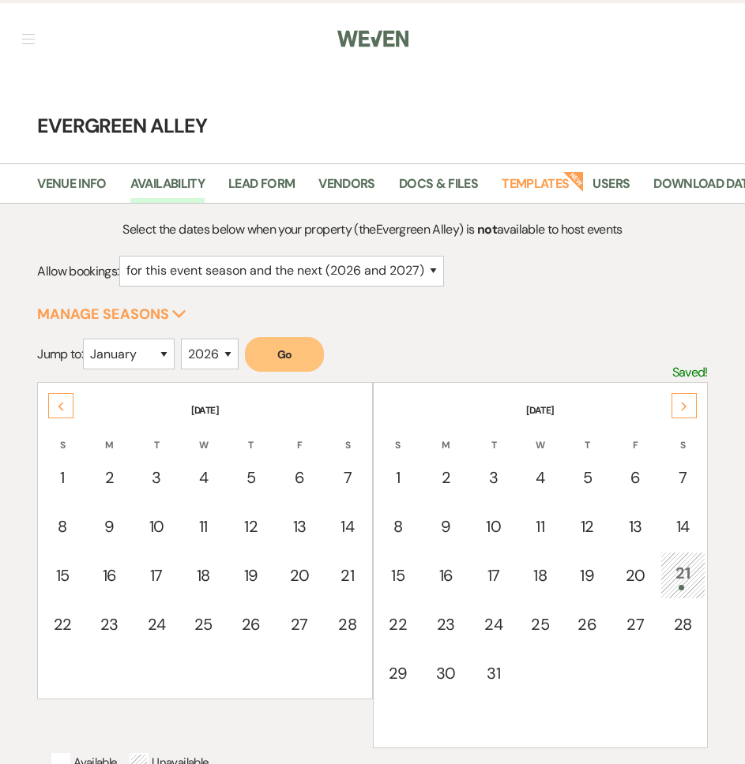
click at [58, 416] on div "Previous" at bounding box center [60, 405] width 25 height 25
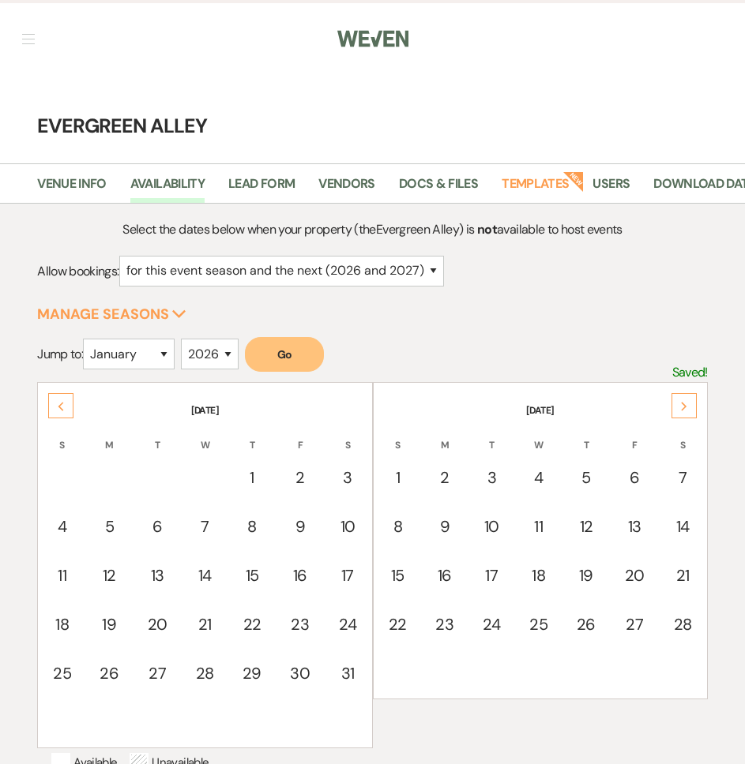
click at [58, 416] on div "Previous" at bounding box center [60, 405] width 25 height 25
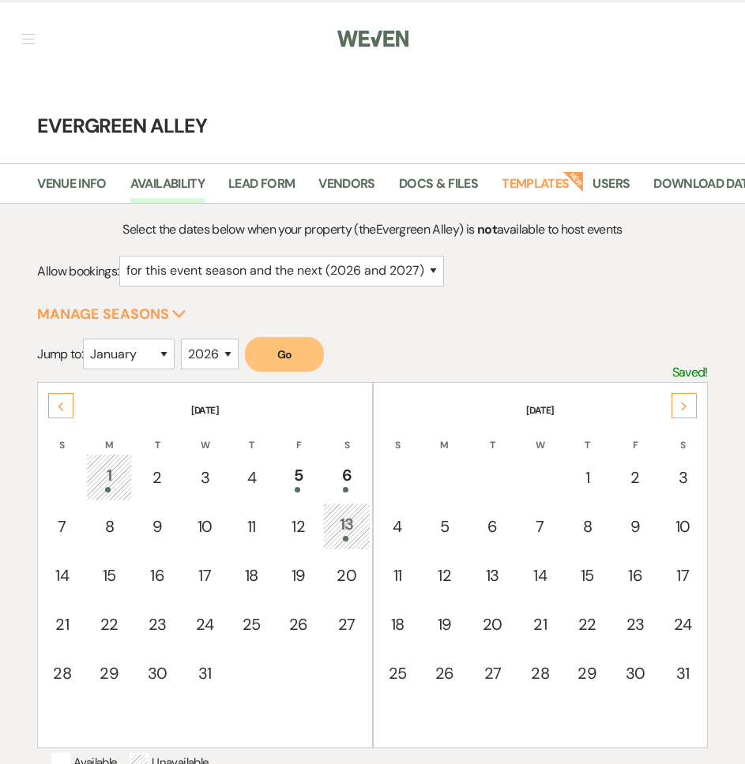
click at [58, 416] on div "Previous" at bounding box center [60, 405] width 25 height 25
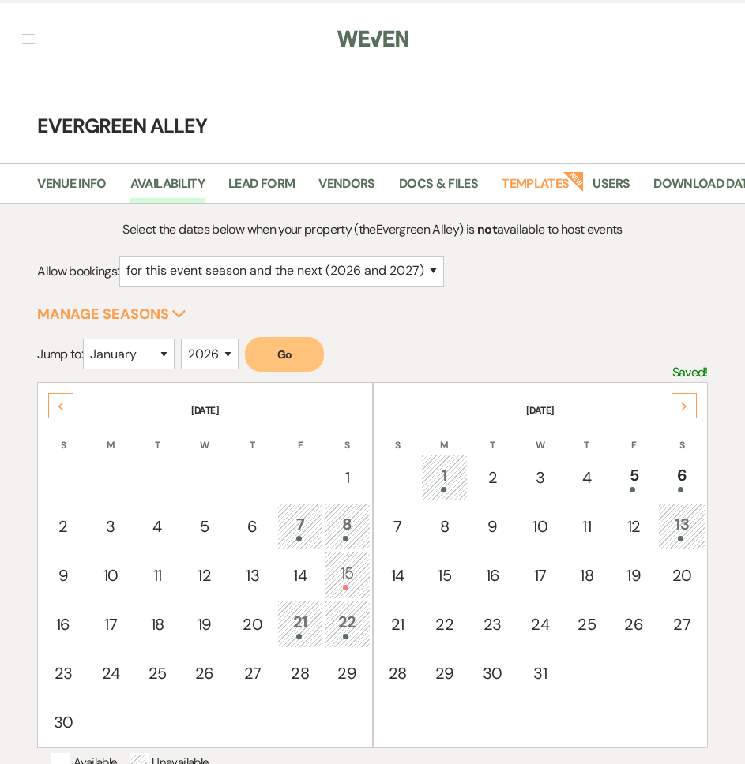
click at [58, 416] on div "Previous" at bounding box center [60, 405] width 25 height 25
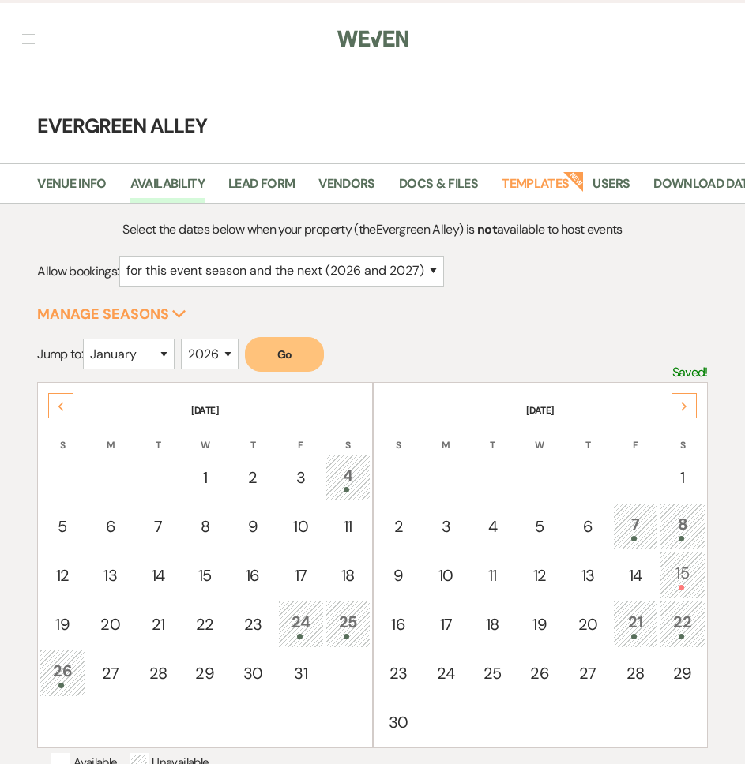
click at [58, 416] on div "Previous" at bounding box center [60, 405] width 25 height 25
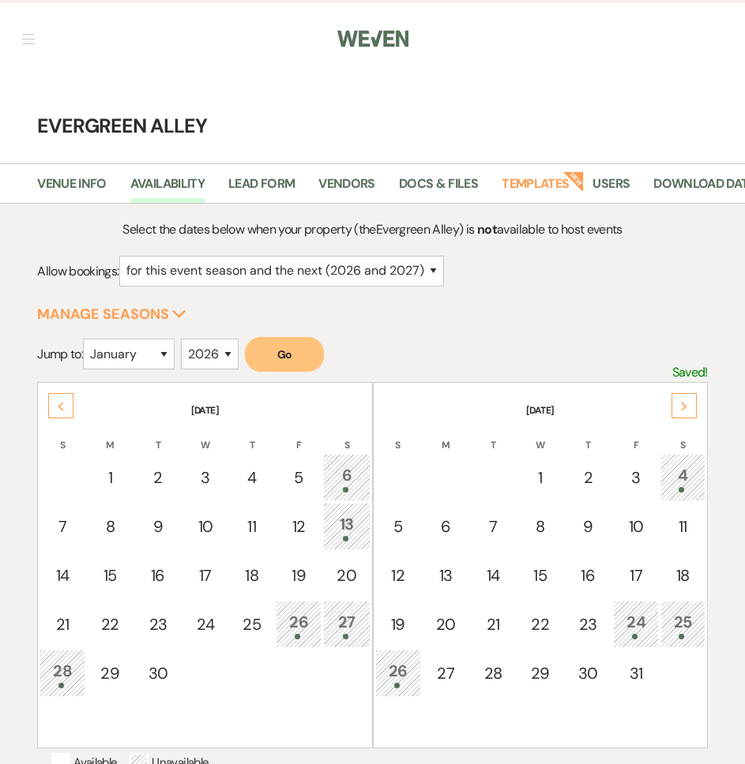
click at [58, 416] on div "Previous" at bounding box center [60, 405] width 25 height 25
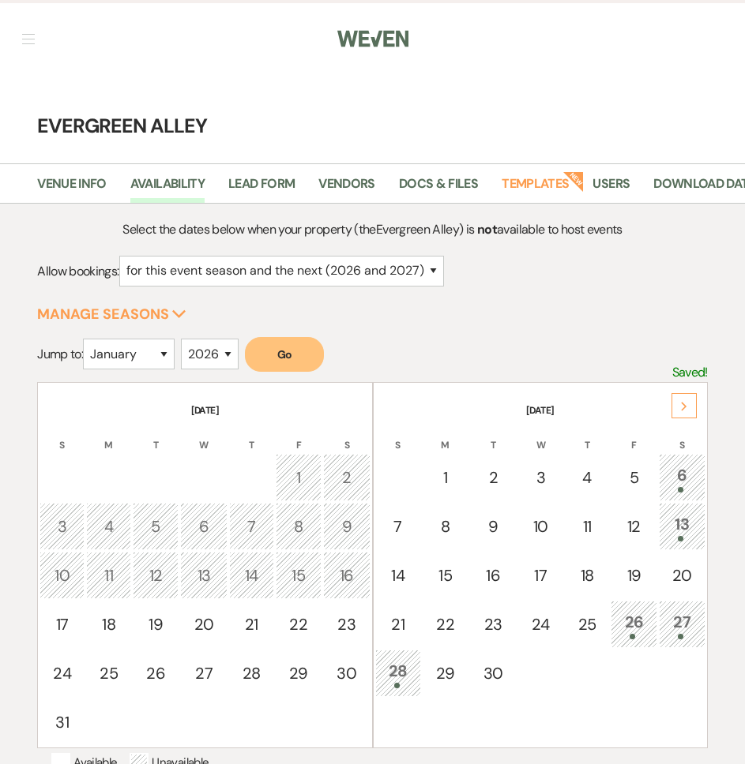
click at [681, 419] on div "Next" at bounding box center [683, 405] width 25 height 25
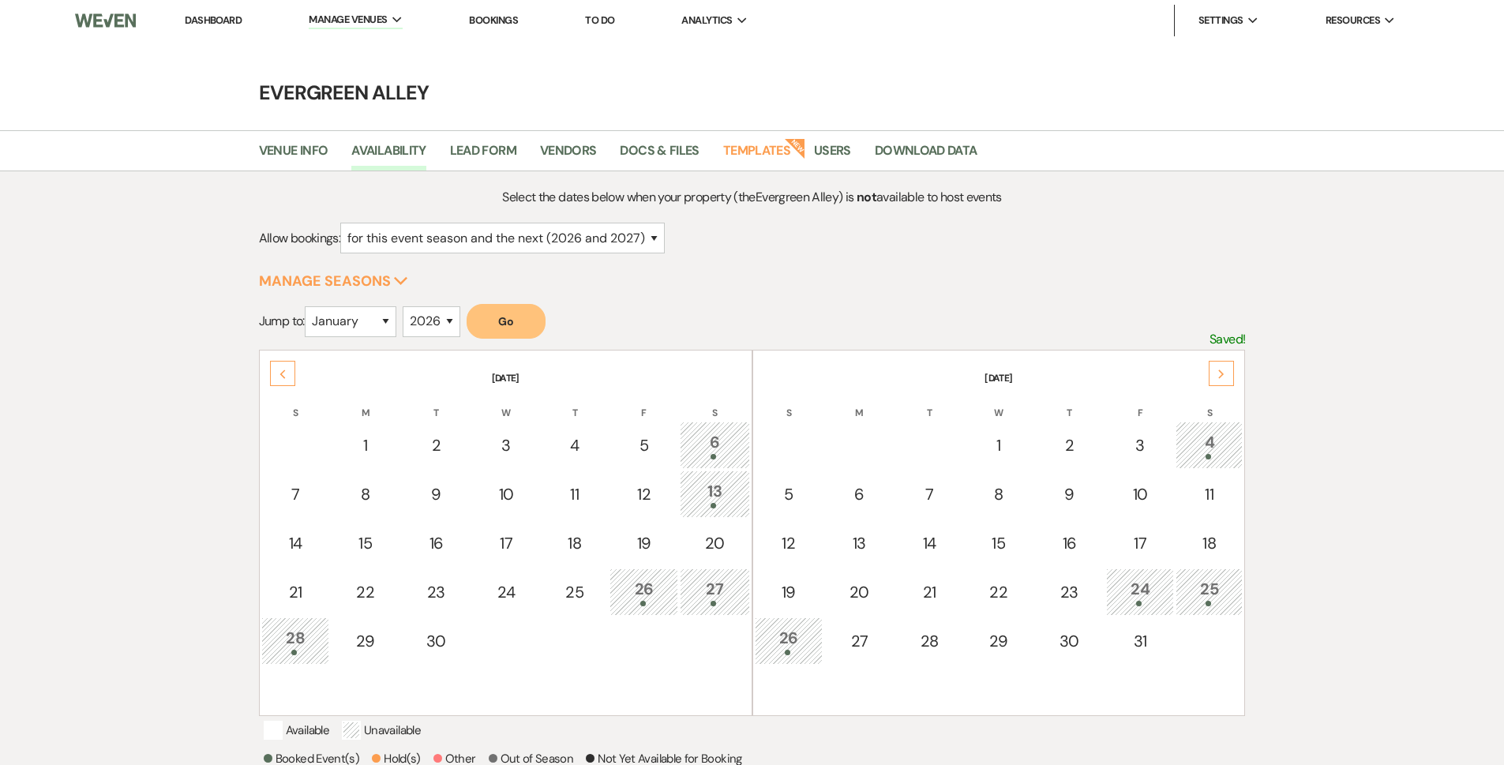
click at [209, 22] on link "Dashboard" at bounding box center [213, 19] width 57 height 13
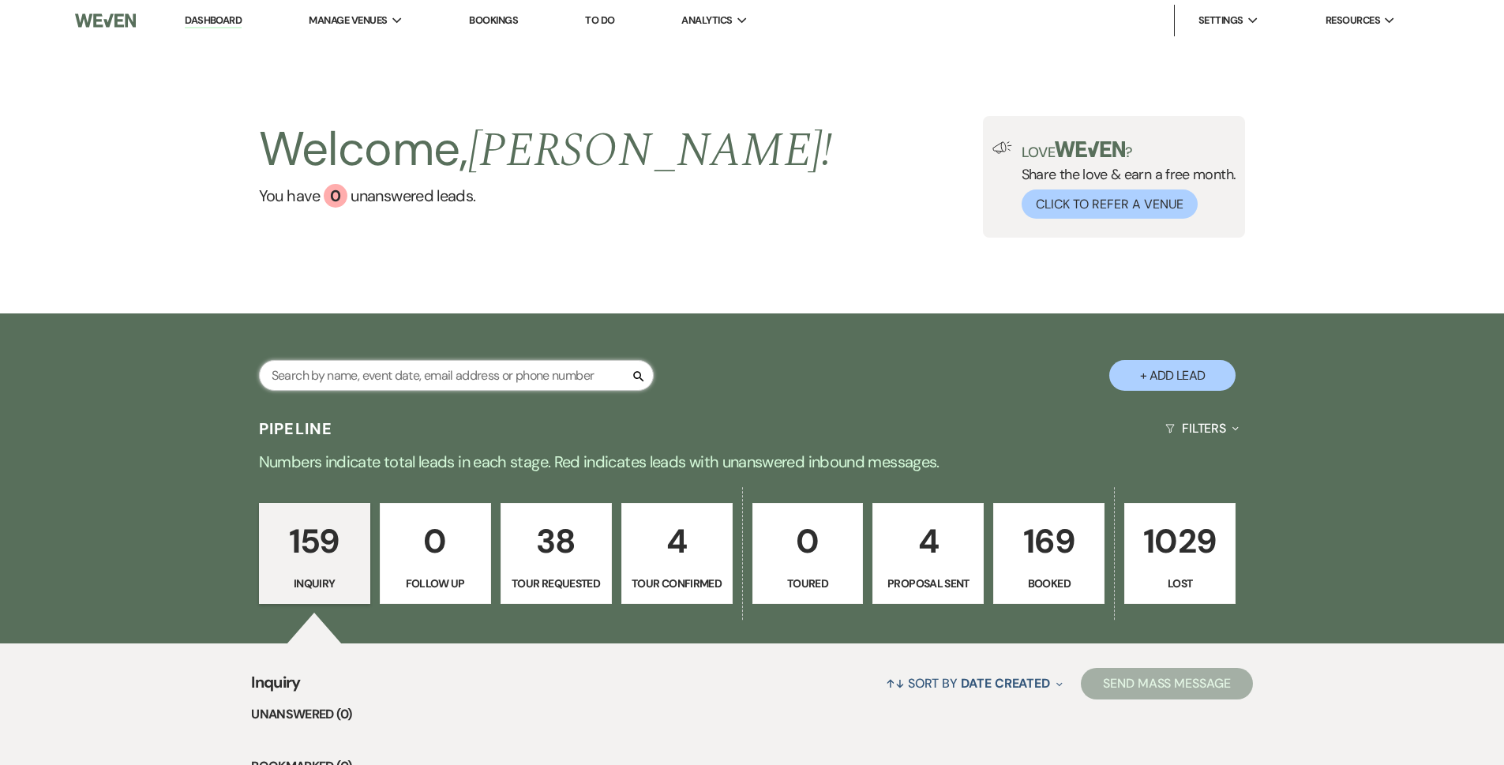
drag, startPoint x: 508, startPoint y: 370, endPoint x: 516, endPoint y: 370, distance: 7.9
click at [509, 370] on input "text" at bounding box center [456, 375] width 395 height 31
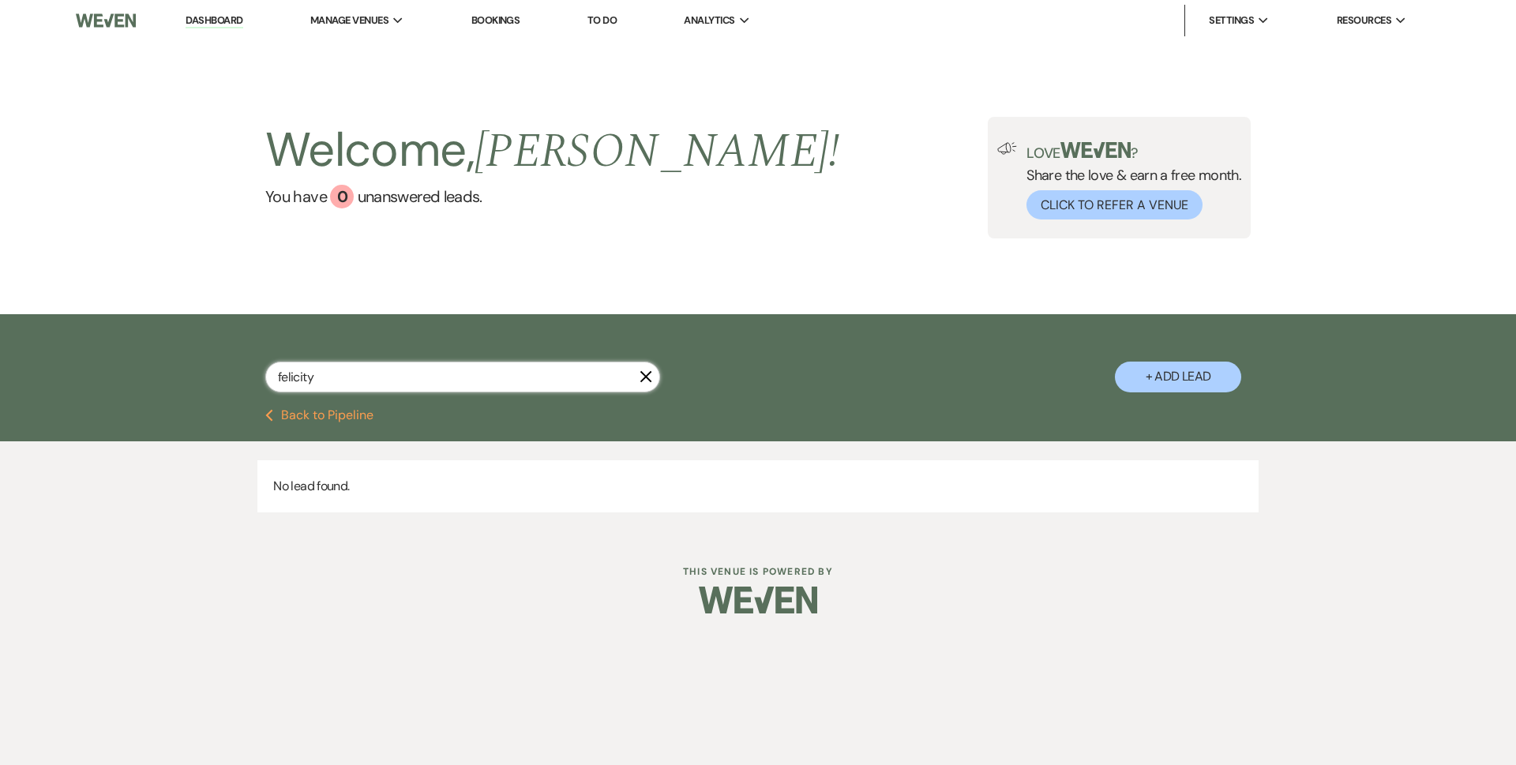
type input "felicity"
click at [1230, 383] on button "+ Add Lead" at bounding box center [1178, 377] width 126 height 31
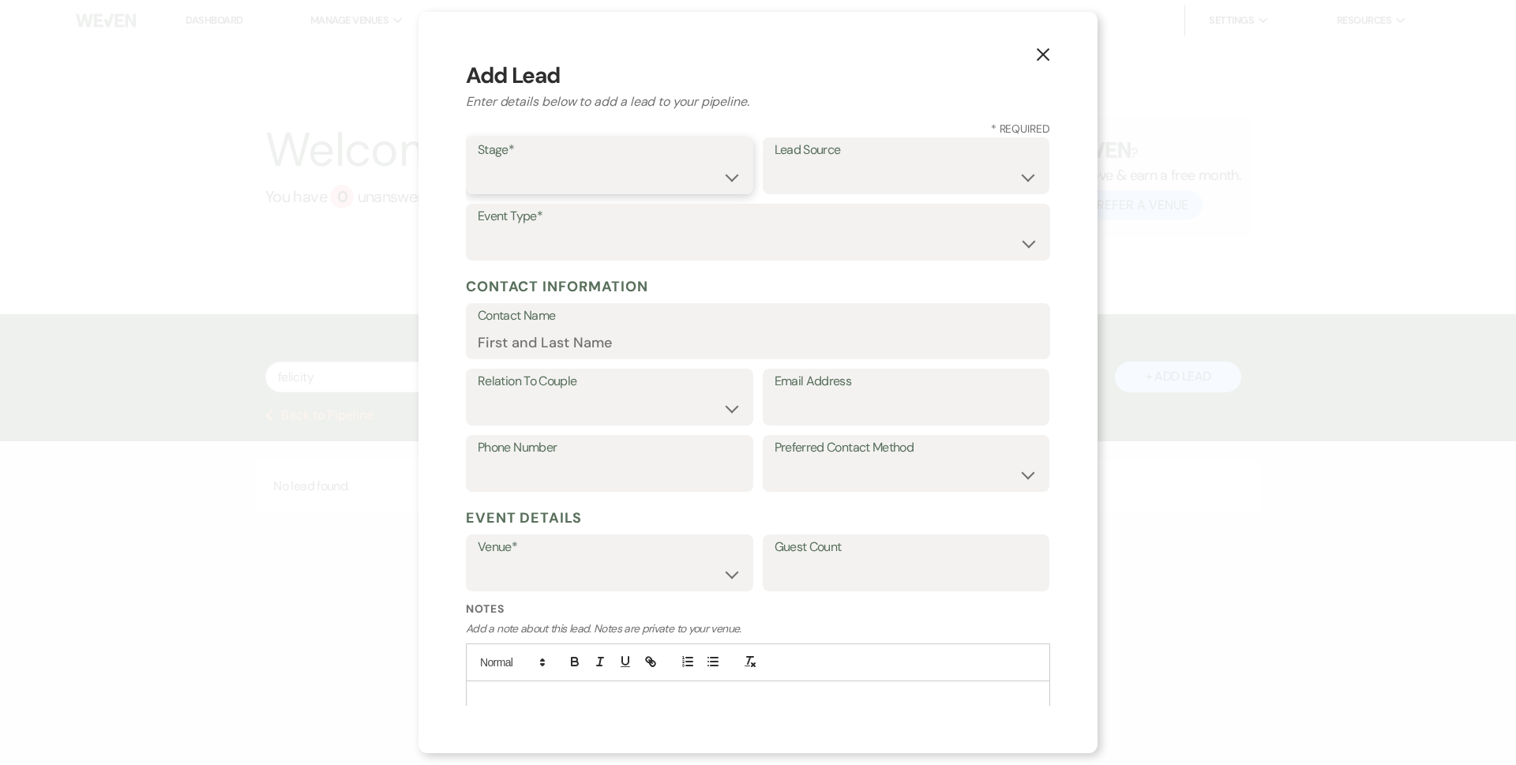
click at [622, 171] on select "Inquiry Follow Up Tour Requested Tour Confirmed Toured Proposal Sent Booked Lost" at bounding box center [610, 177] width 264 height 31
click at [478, 162] on select "Inquiry Follow Up Tour Requested Tour Confirmed Toured Proposal Sent Booked Lost" at bounding box center [610, 177] width 264 height 31
click at [522, 181] on select "Inquiry Follow Up Tour Requested Tour Confirmed Toured Proposal Sent Booked Lost" at bounding box center [610, 177] width 264 height 31
select select "6"
click at [478, 162] on select "Inquiry Follow Up Tour Requested Tour Confirmed Toured Proposal Sent Booked Lost" at bounding box center [610, 177] width 264 height 31
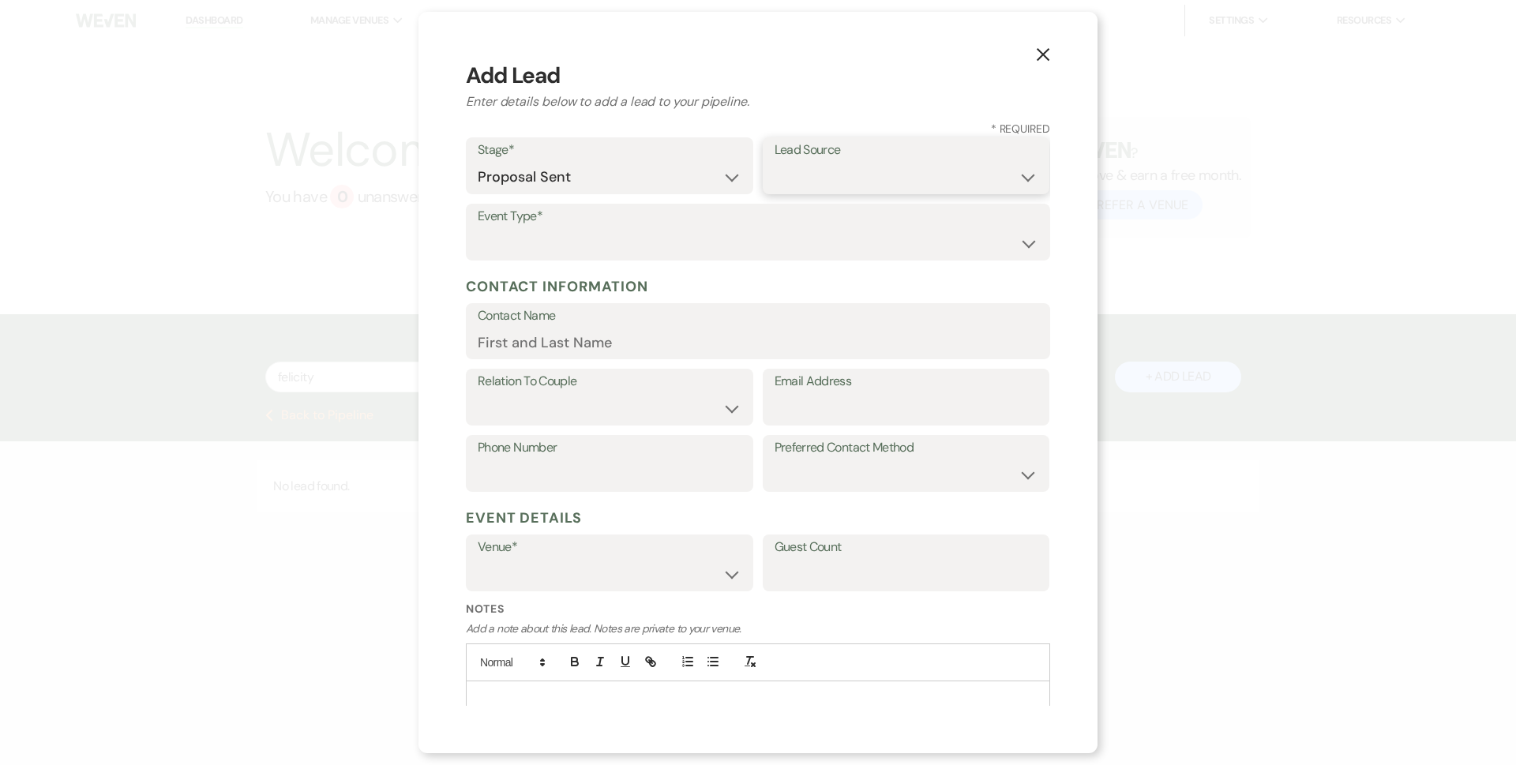
click at [892, 176] on select "Weven Venue Website Instagram Facebook Pinterest Google The Knot Wedding Wire H…" at bounding box center [907, 177] width 264 height 31
select select "1"
click at [775, 162] on select "Weven Venue Website Instagram Facebook Pinterest Google The Knot Wedding Wire H…" at bounding box center [907, 177] width 264 height 31
click at [895, 168] on select "Weven Venue Website Instagram Facebook Pinterest Google The Knot Wedding Wire H…" at bounding box center [907, 177] width 264 height 31
select select
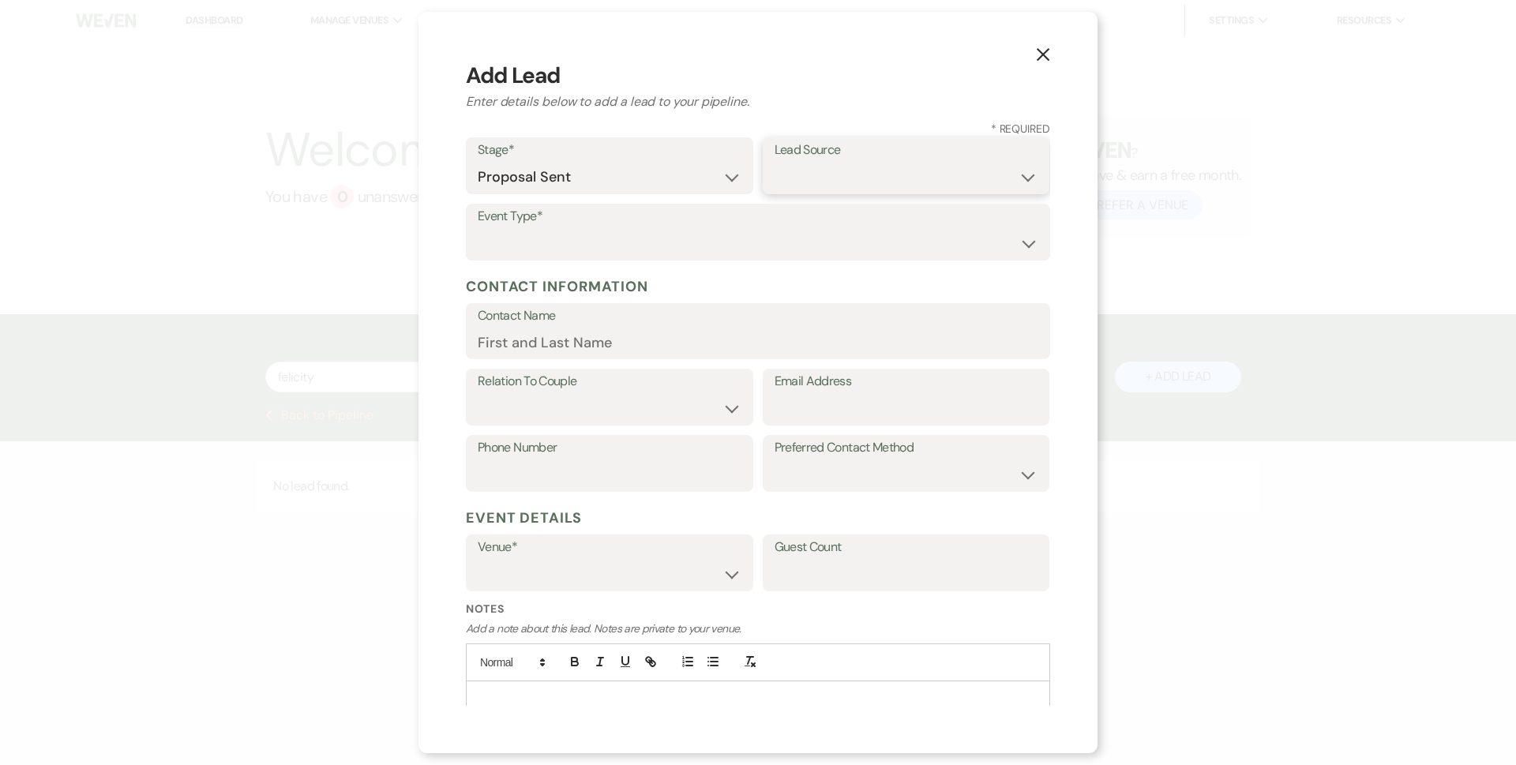
click at [775, 162] on select "Weven Venue Website Instagram Facebook Pinterest Google The Knot Wedding Wire H…" at bounding box center [907, 177] width 264 height 31
click at [578, 245] on select "Wedding Anniversary Party Baby Shower Bachelorette / Bachelor Party Birthday Pa…" at bounding box center [758, 243] width 561 height 31
select select "1"
click at [478, 228] on select "Wedding Anniversary Party Baby Shower Bachelorette / Bachelor Party Birthday Pa…" at bounding box center [758, 243] width 561 height 31
click at [554, 332] on input "Contact Name" at bounding box center [758, 342] width 561 height 31
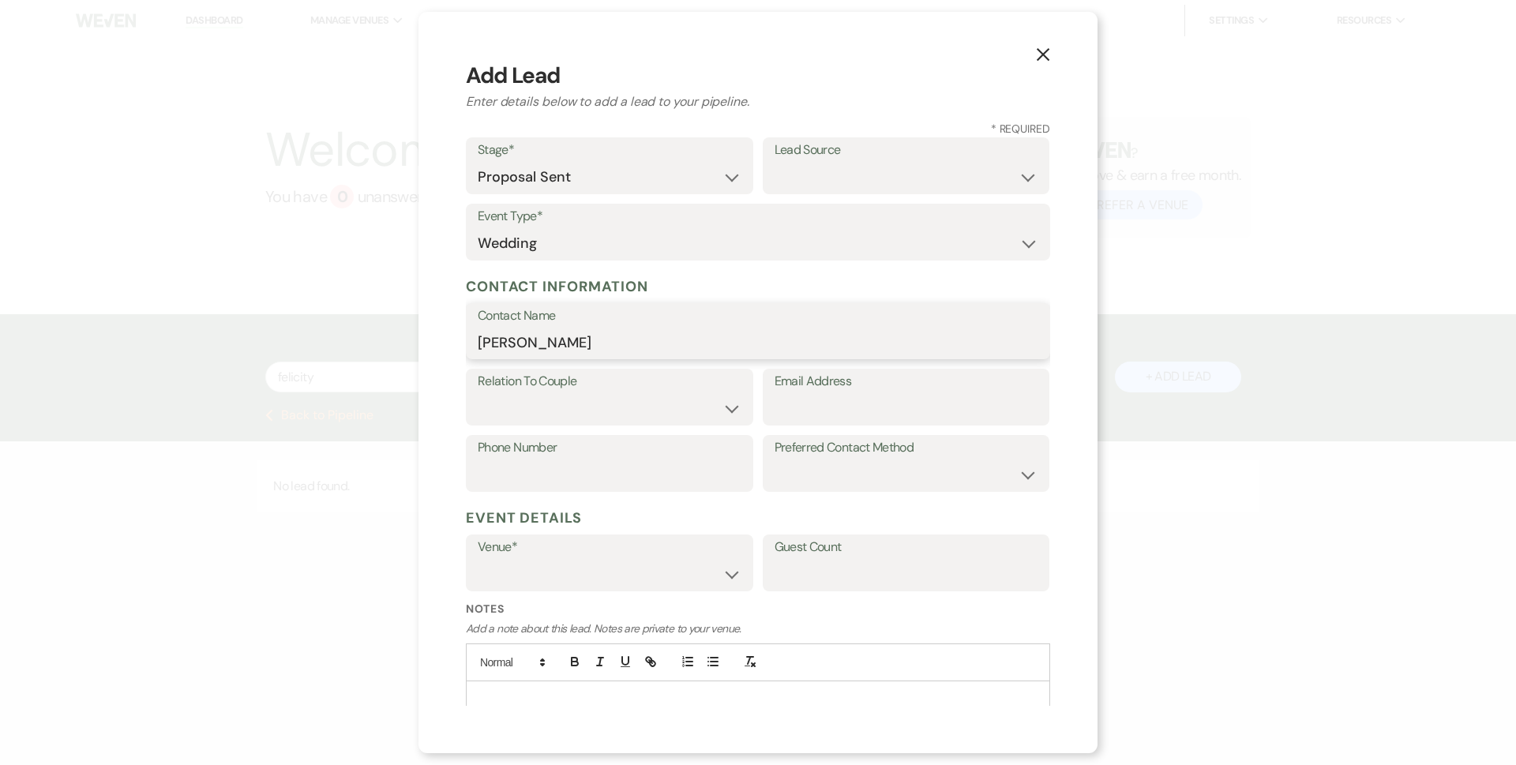
type input "[PERSON_NAME]"
select select "1"
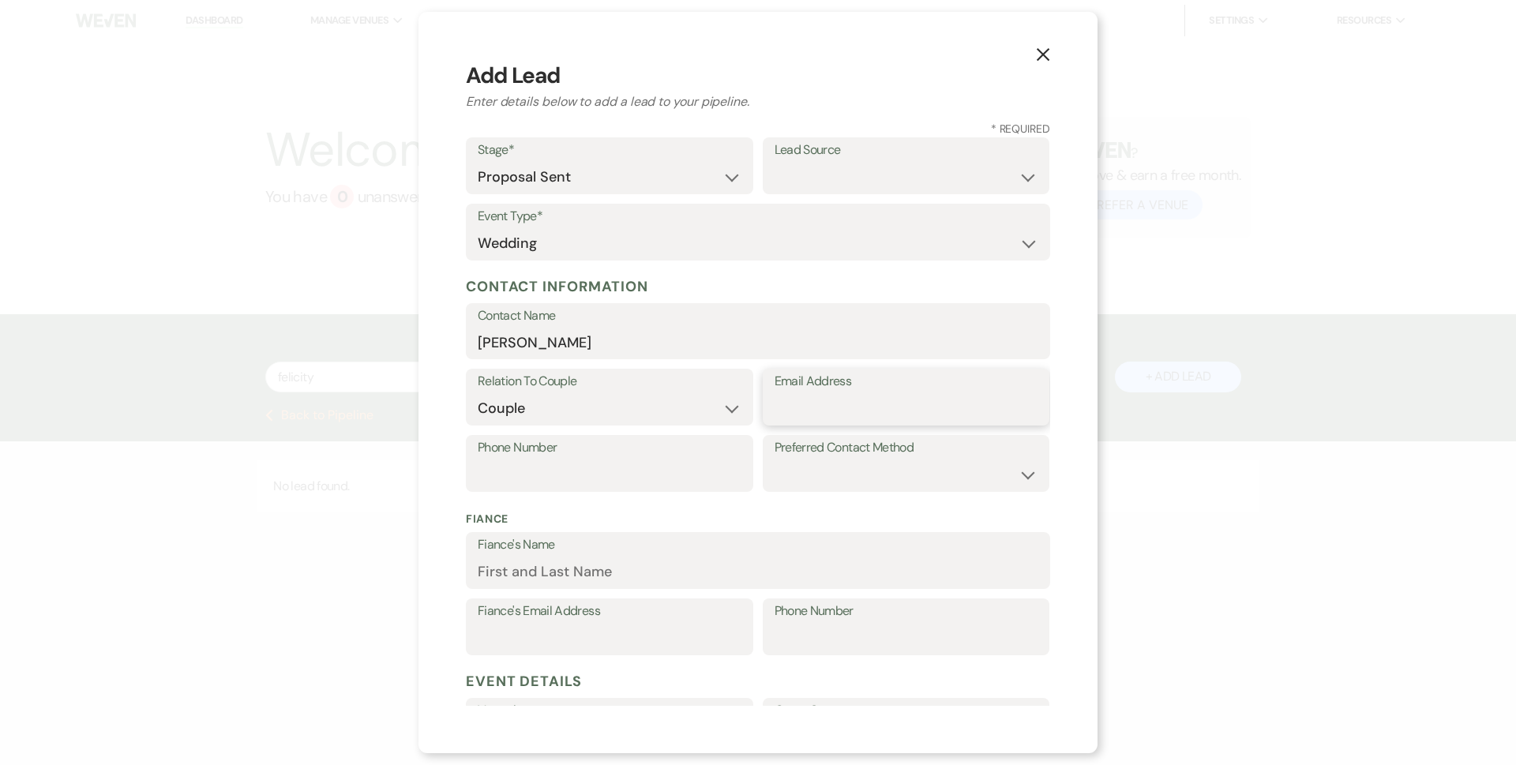
paste input "[EMAIL_ADDRESS][DOMAIN_NAME]"
type input "[EMAIL_ADDRESS][DOMAIN_NAME]"
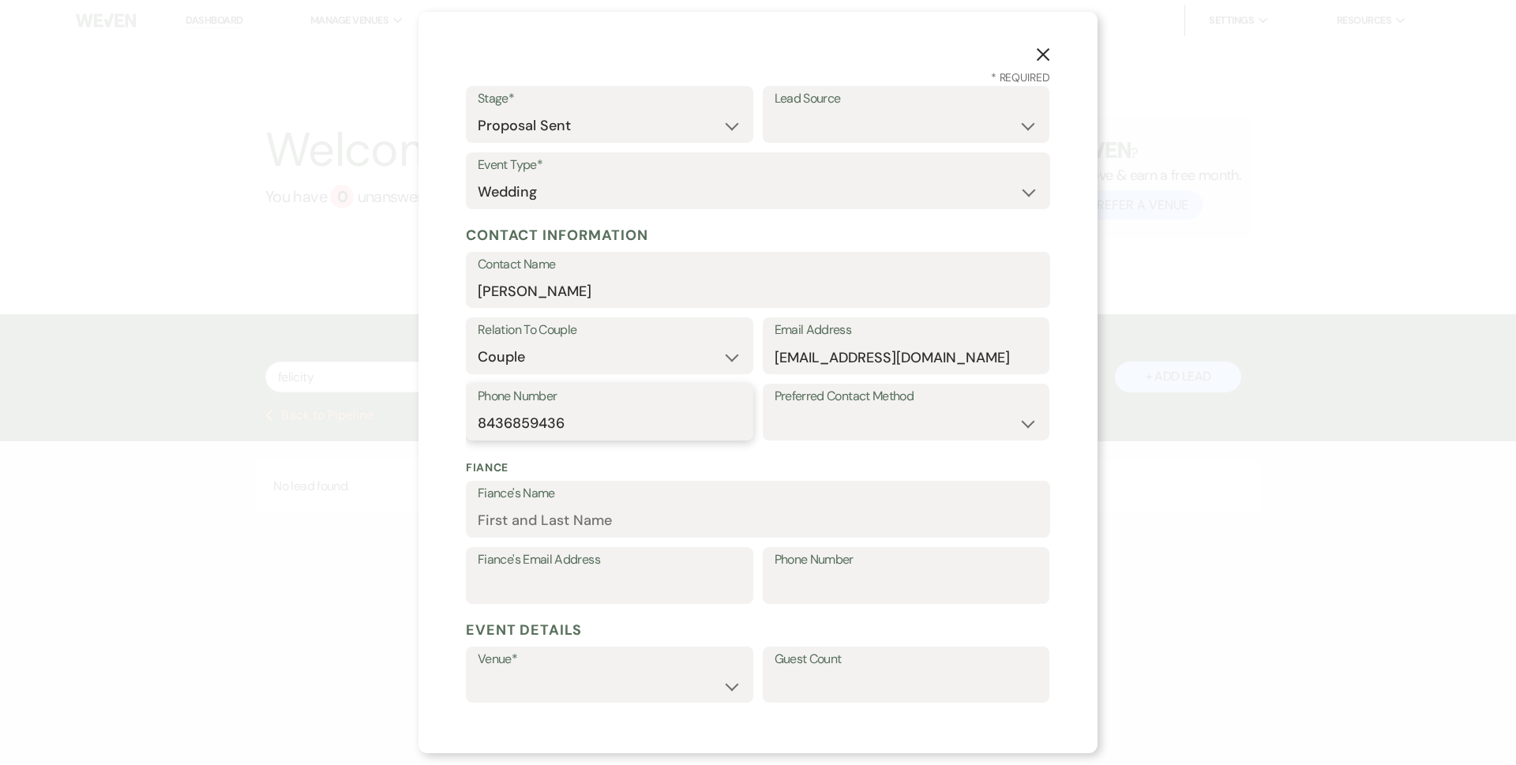
scroll to position [79, 0]
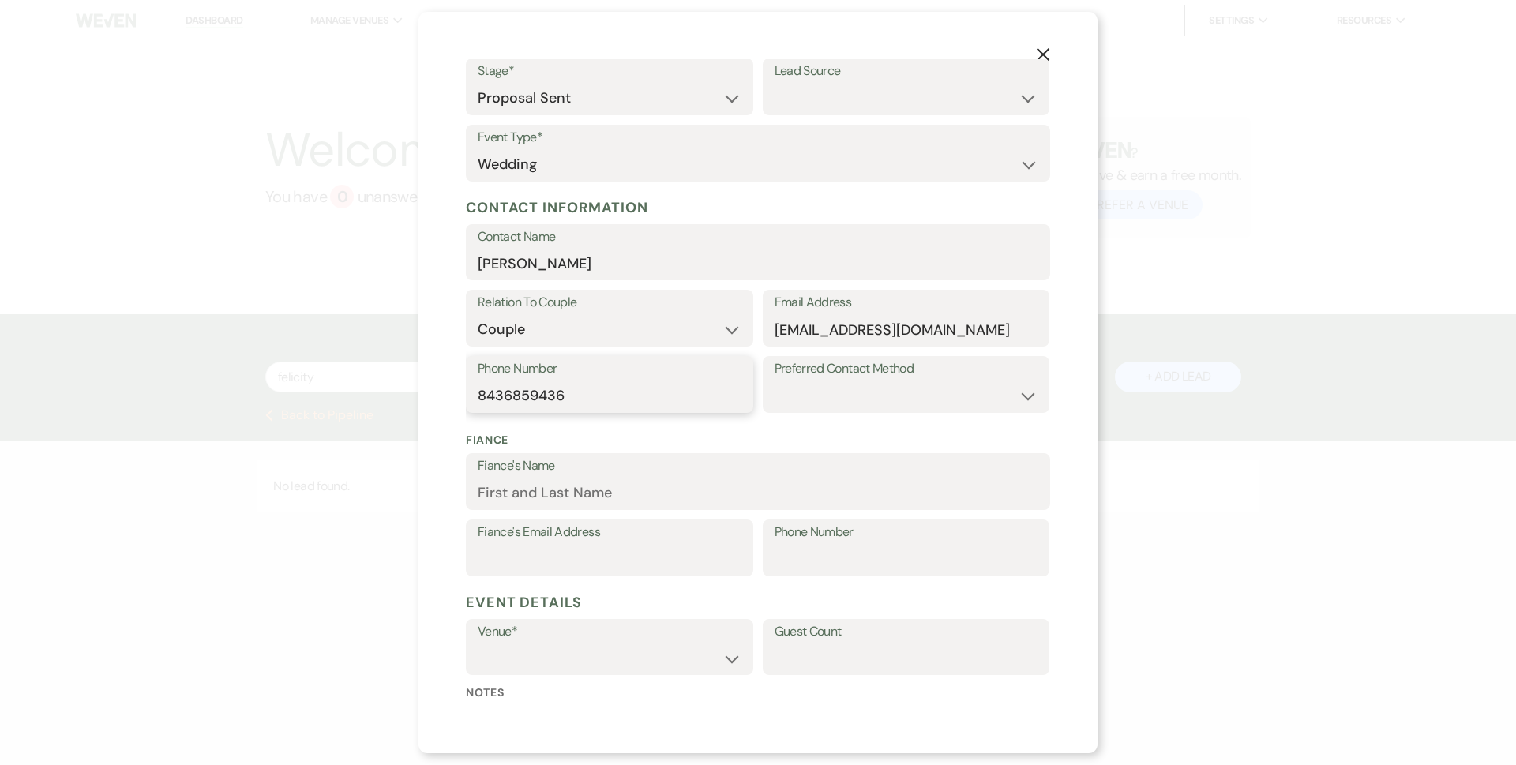
type input "8436859436"
click at [607, 652] on select "[PERSON_NAME] Pines Events [GEOGRAPHIC_DATA]" at bounding box center [610, 658] width 264 height 31
select select "767"
click at [478, 643] on select "[PERSON_NAME] Pines Events [GEOGRAPHIC_DATA]" at bounding box center [610, 658] width 264 height 31
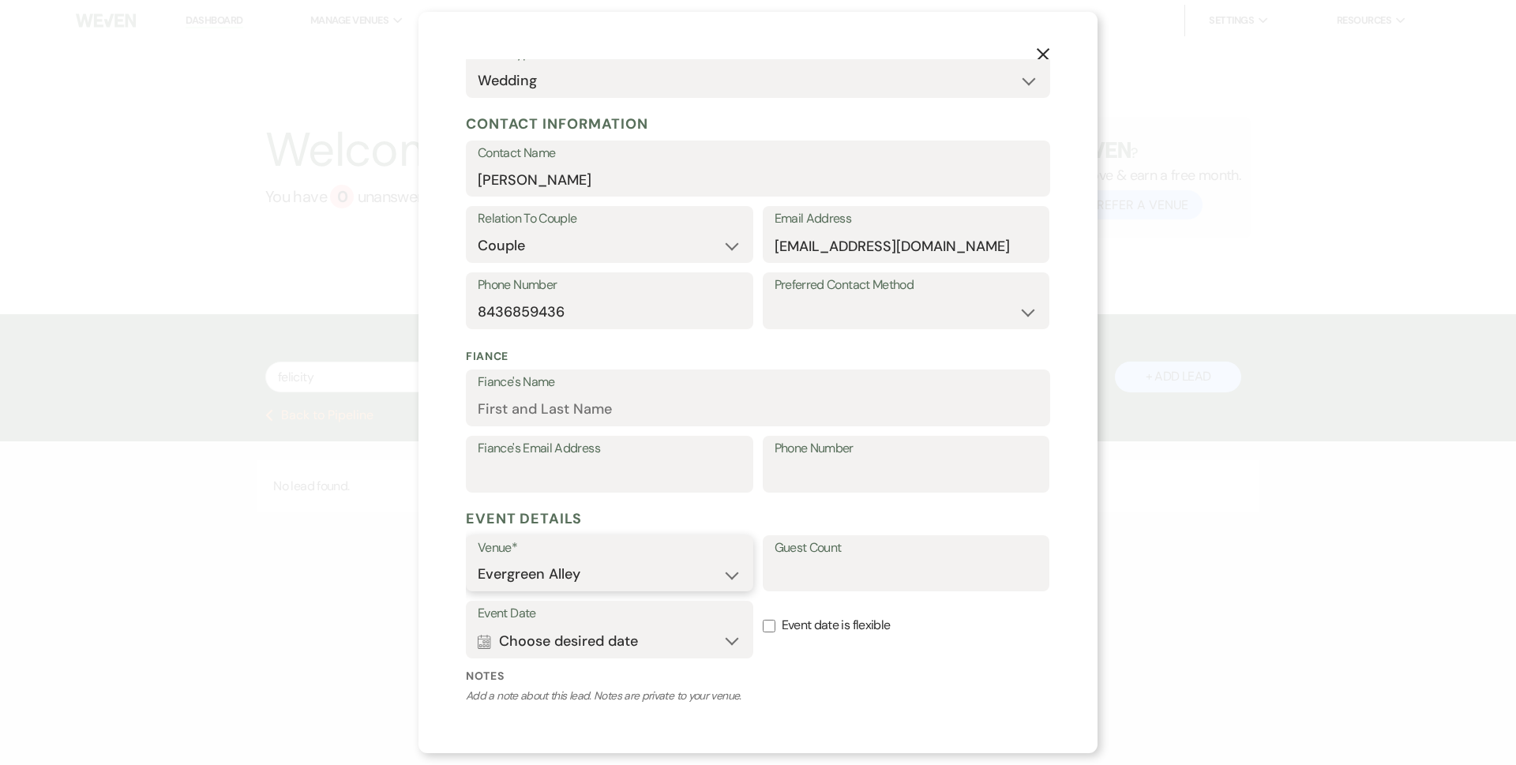
scroll to position [292, 0]
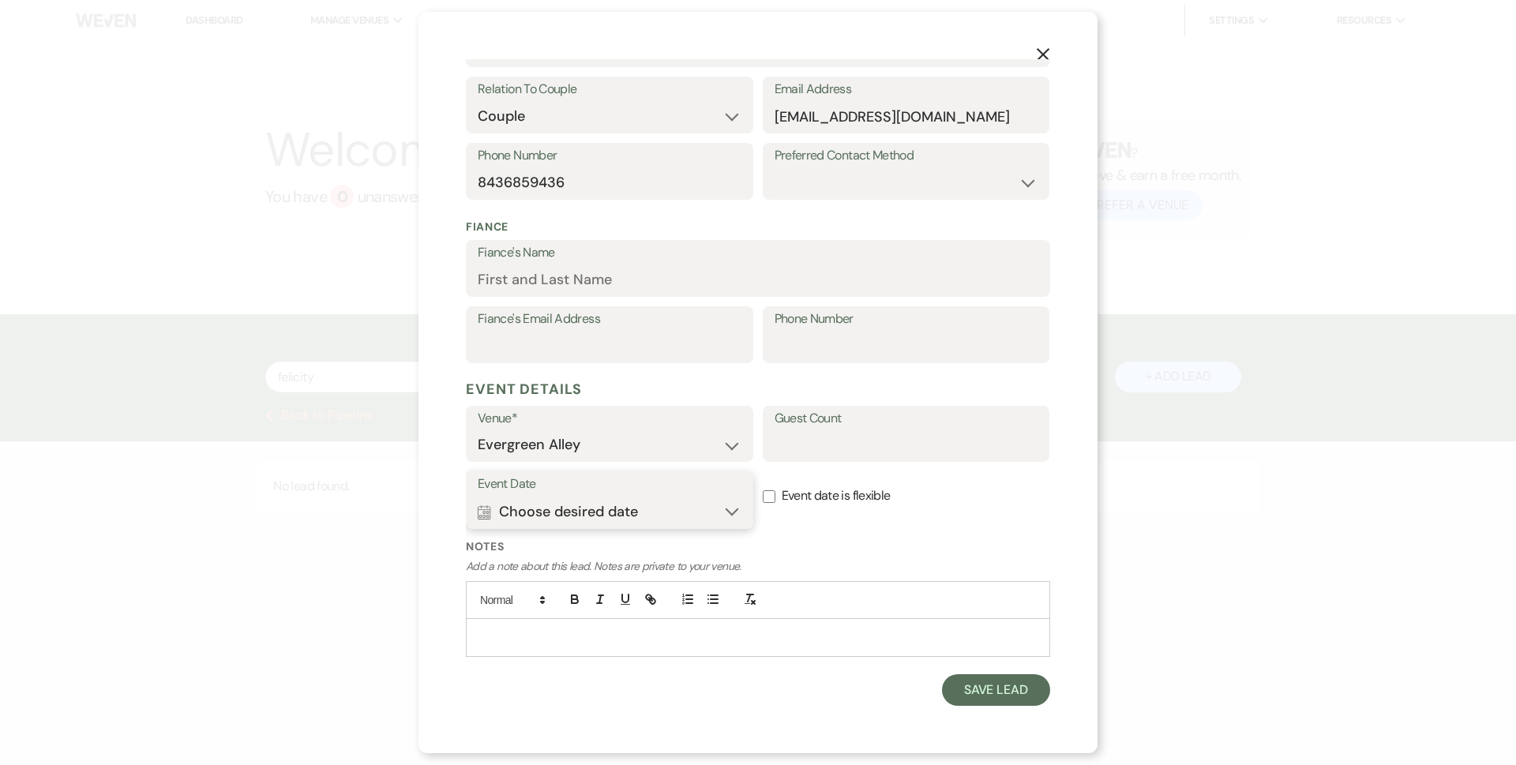
click at [606, 510] on button "Calendar Choose desired date Expand" at bounding box center [610, 512] width 264 height 32
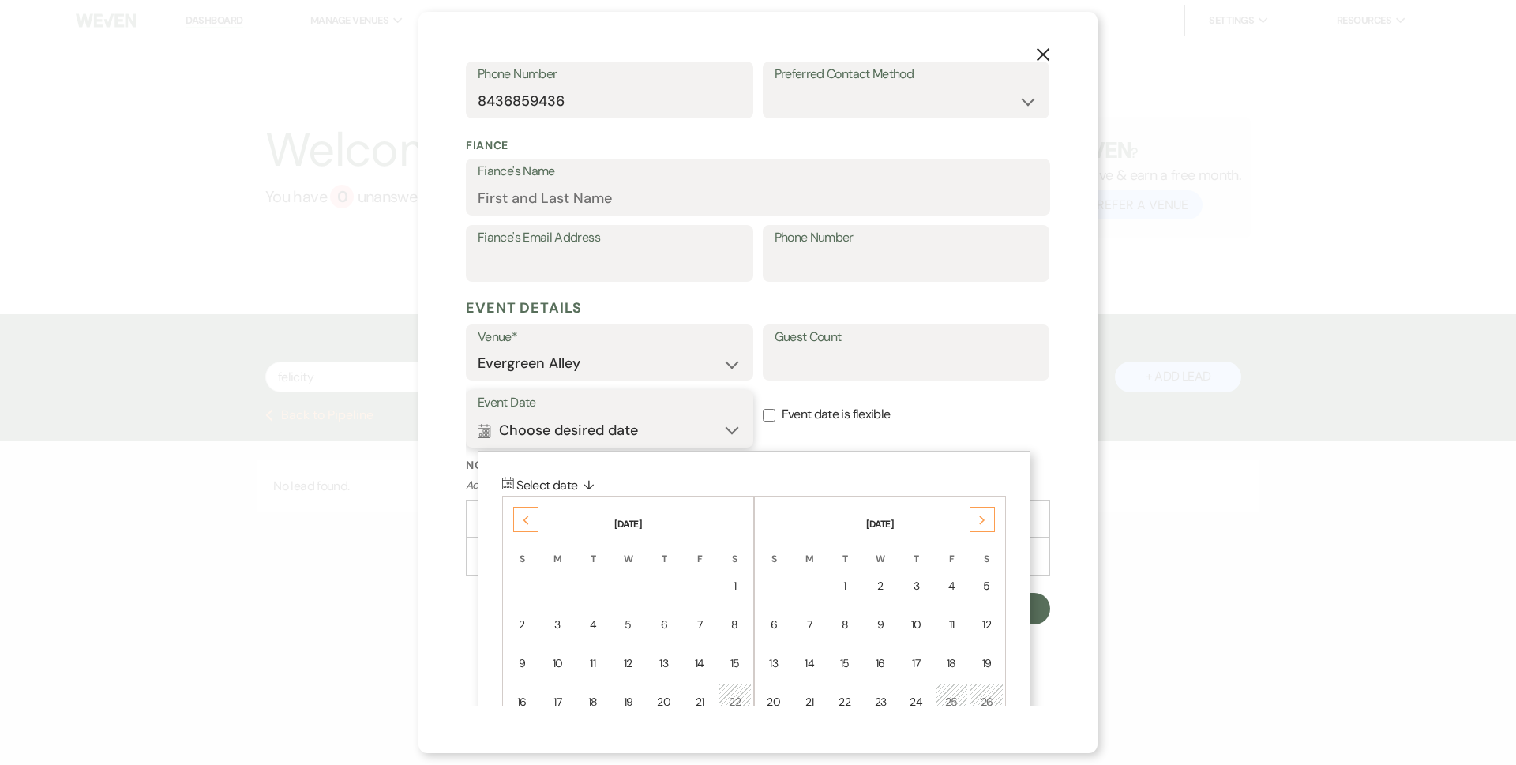
scroll to position [450, 0]
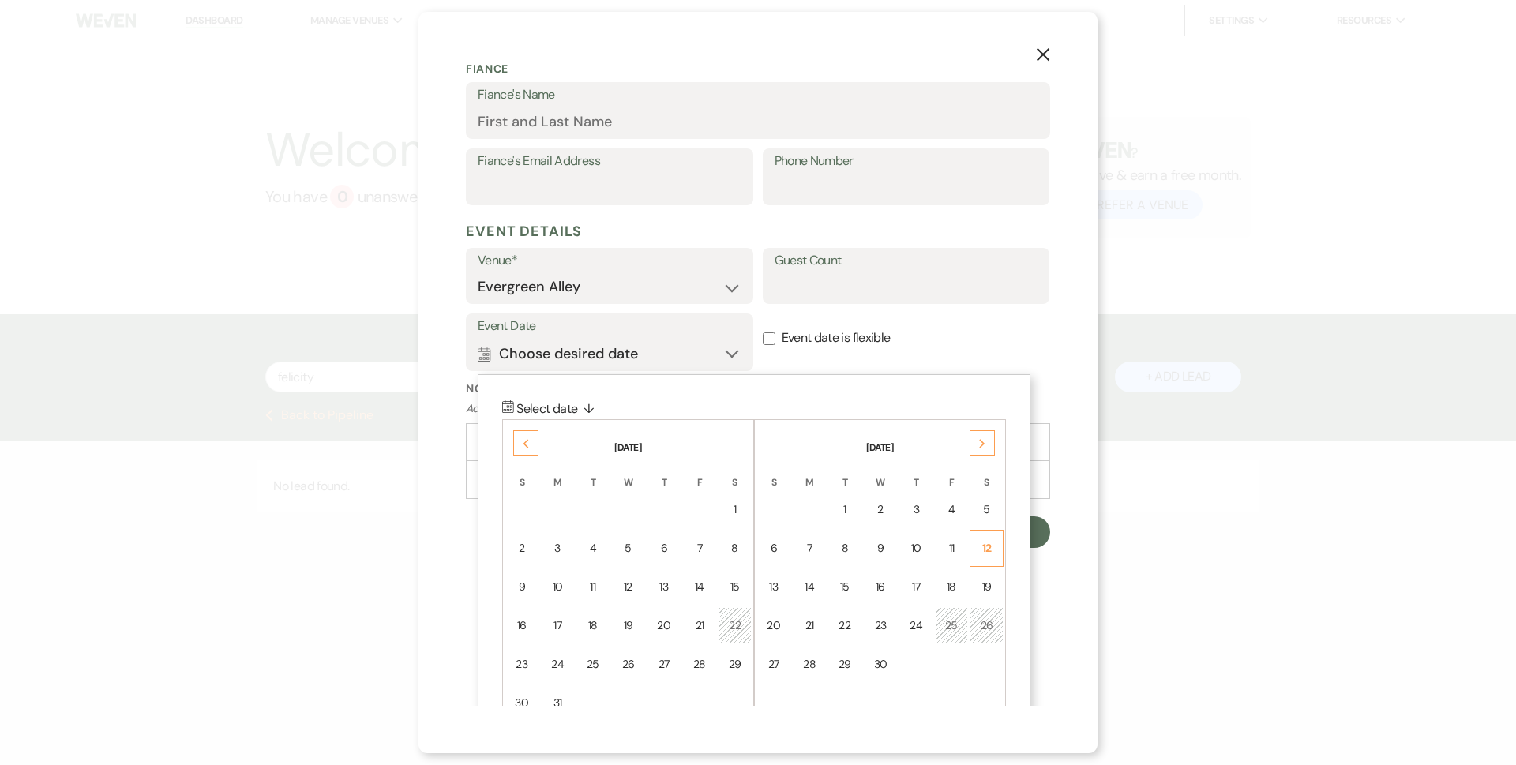
click at [990, 548] on div "12" at bounding box center [986, 548] width 13 height 17
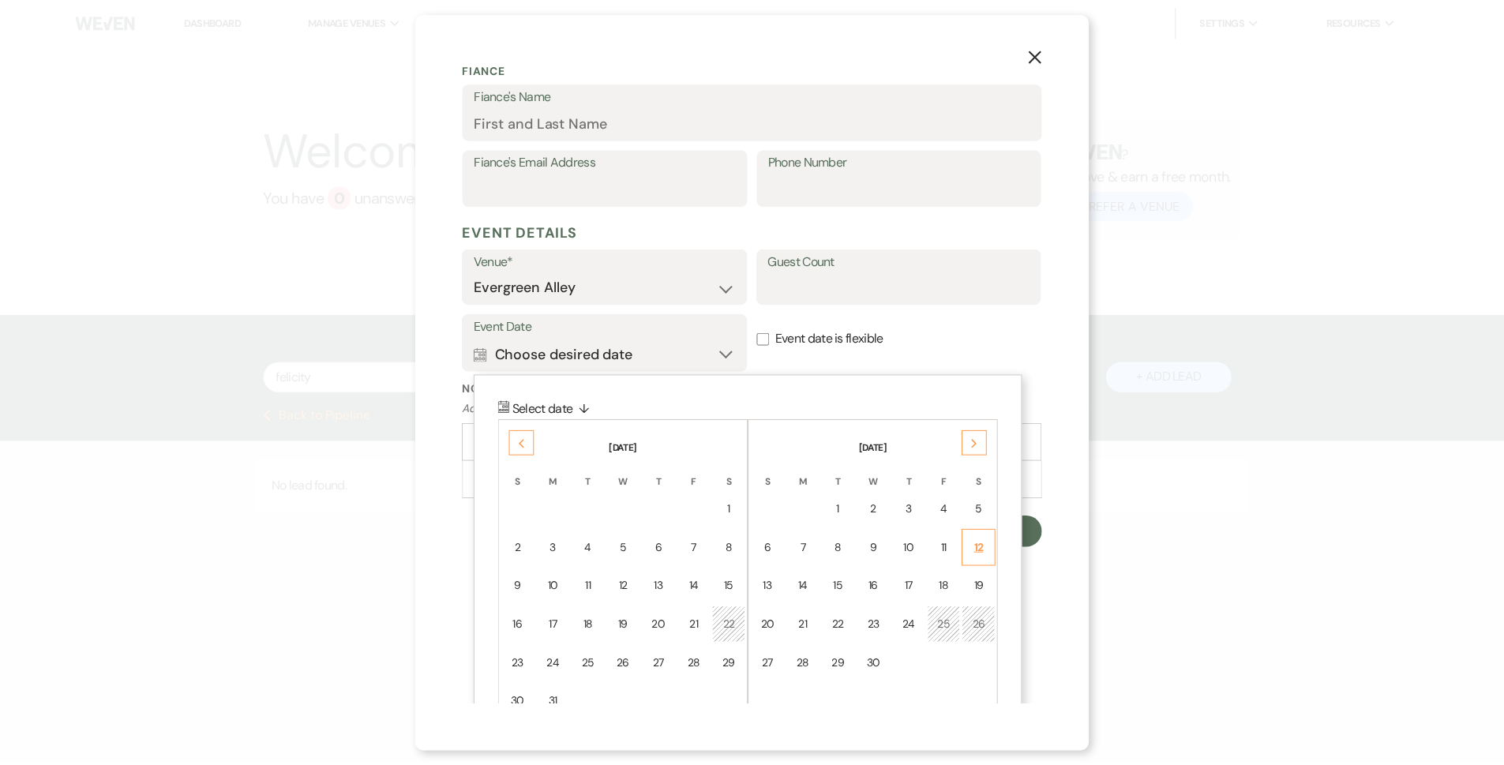
scroll to position [292, 0]
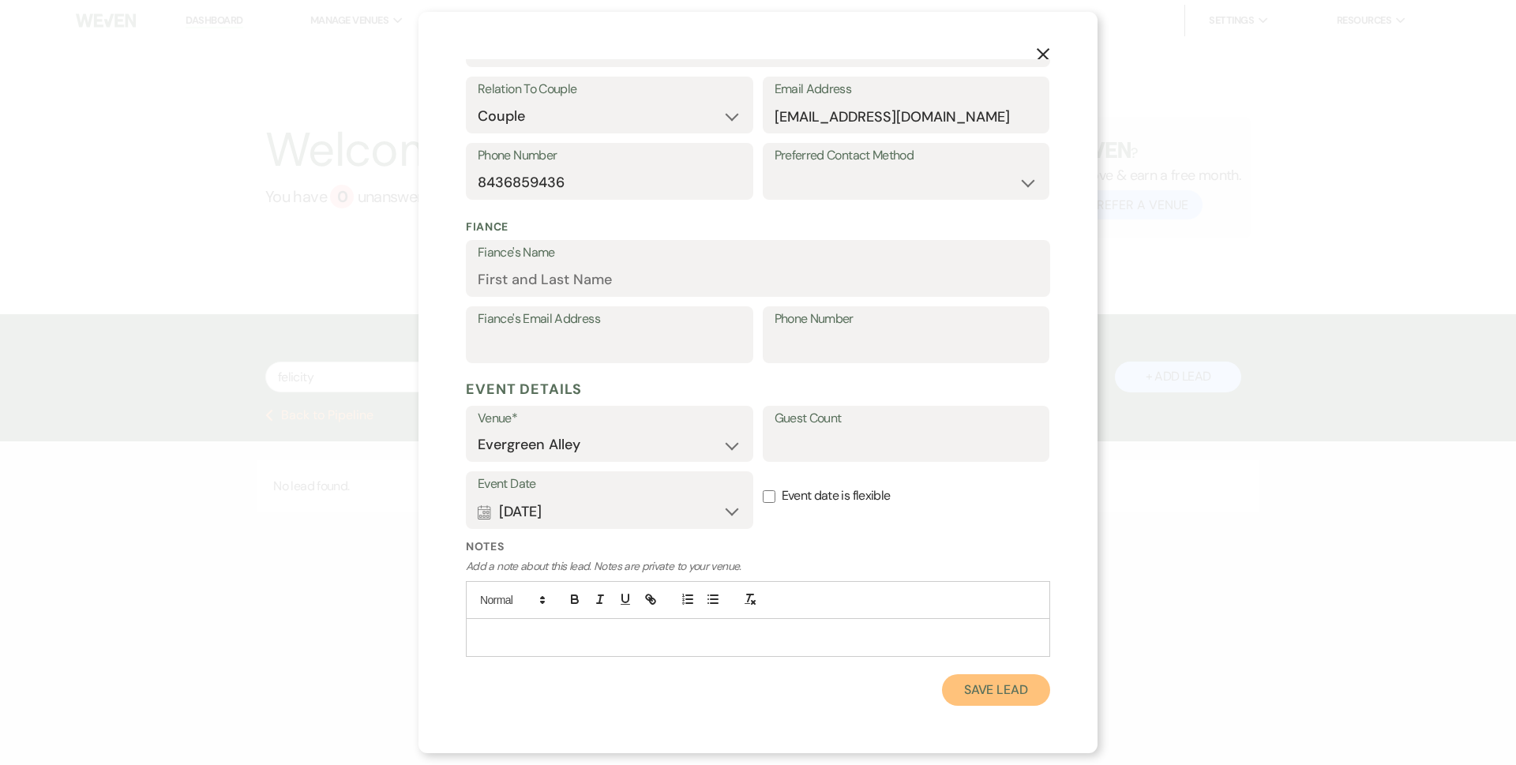
drag, startPoint x: 995, startPoint y: 693, endPoint x: 999, endPoint y: 704, distance: 11.7
click at [996, 697] on button "Save Lead" at bounding box center [996, 690] width 108 height 32
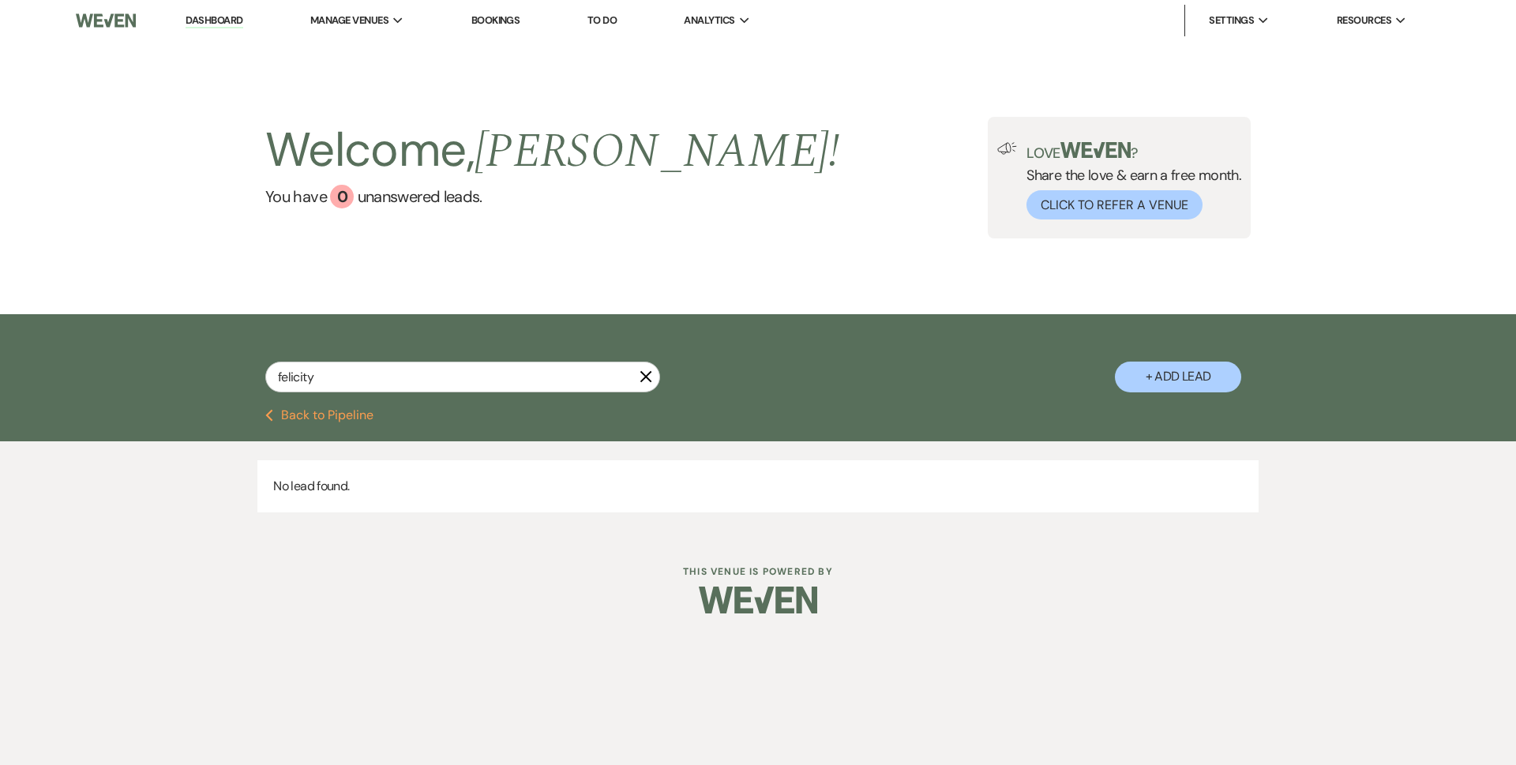
click at [356, 409] on button "Previous Back to Pipeline" at bounding box center [319, 415] width 108 height 13
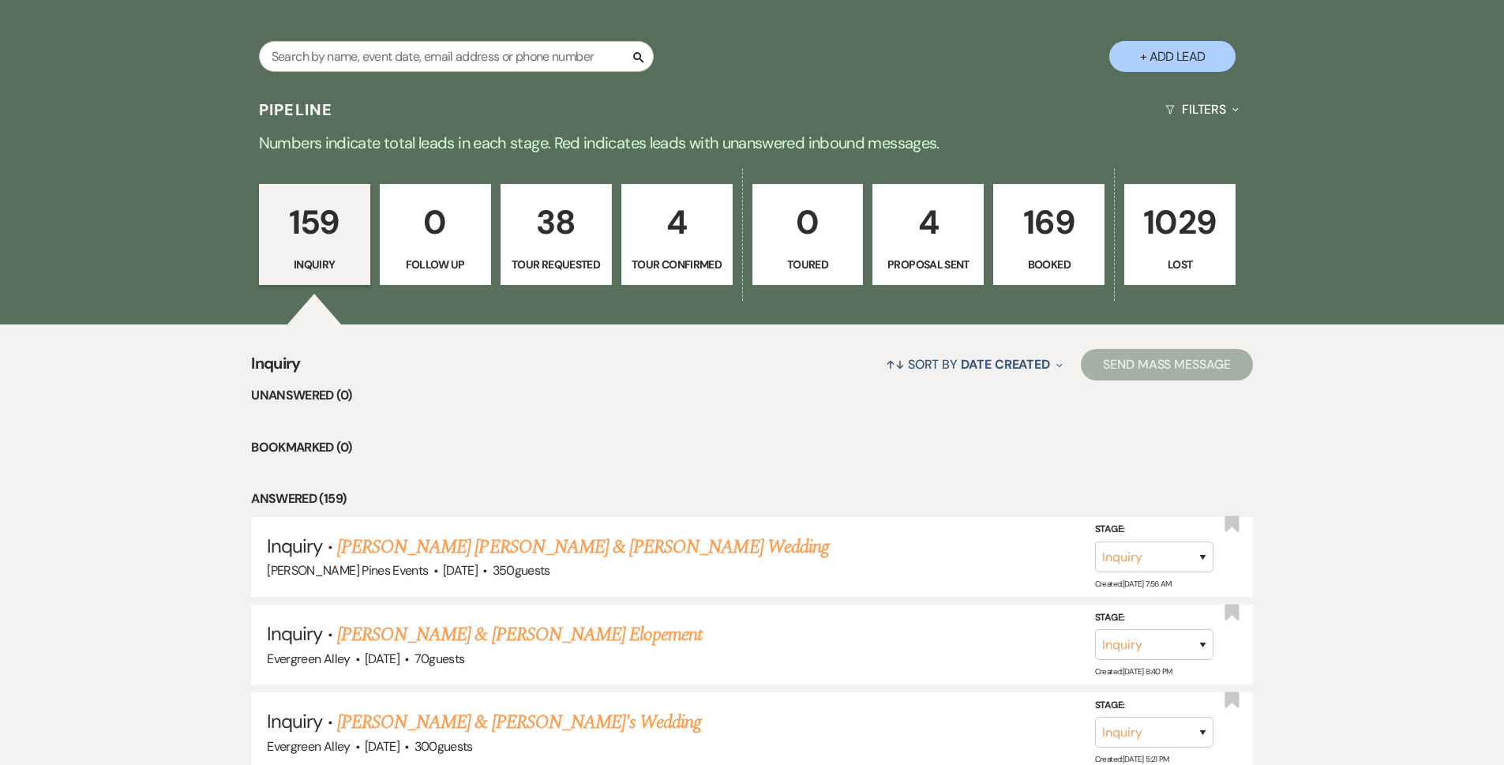
scroll to position [316, 0]
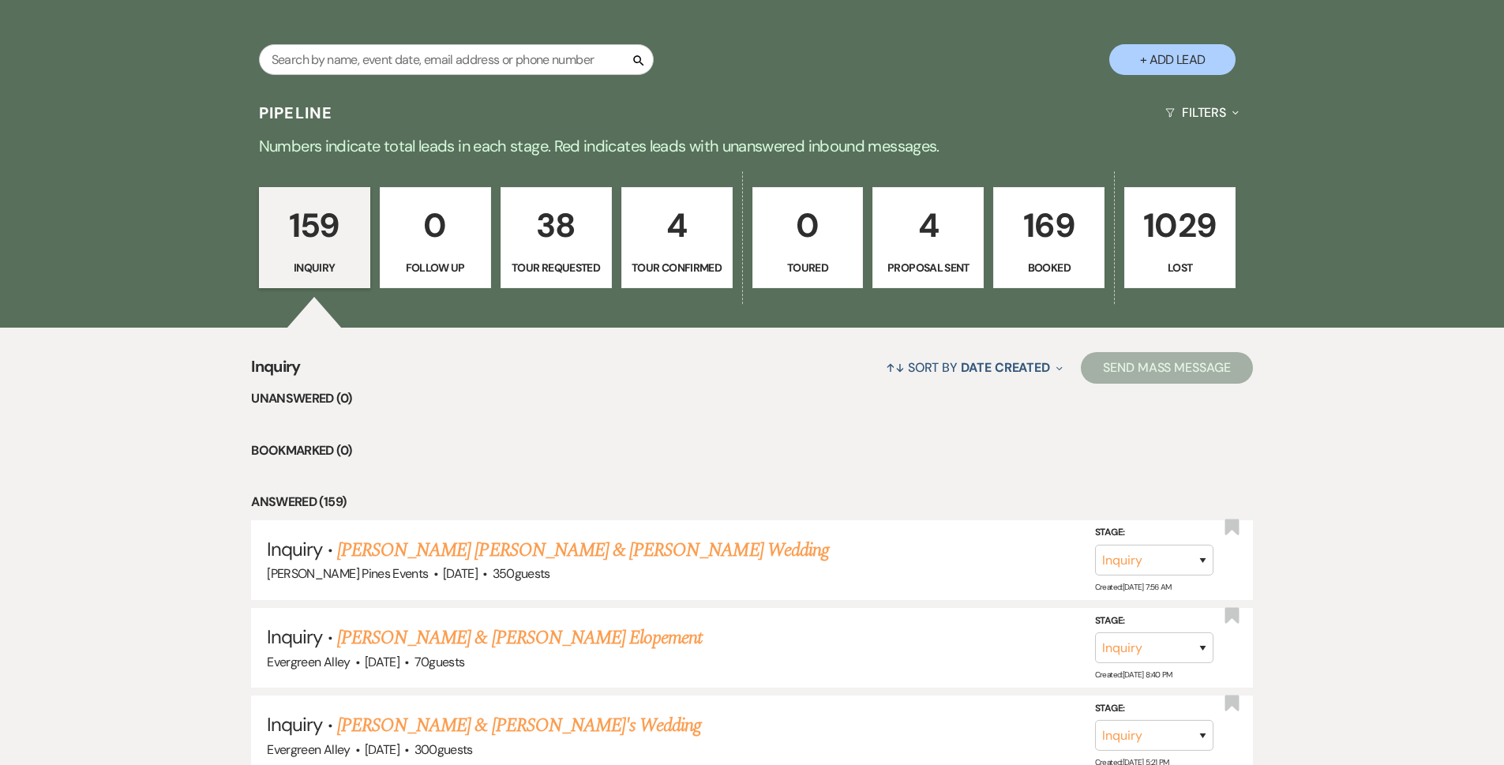
click at [952, 261] on p "Proposal Sent" at bounding box center [928, 267] width 91 height 17
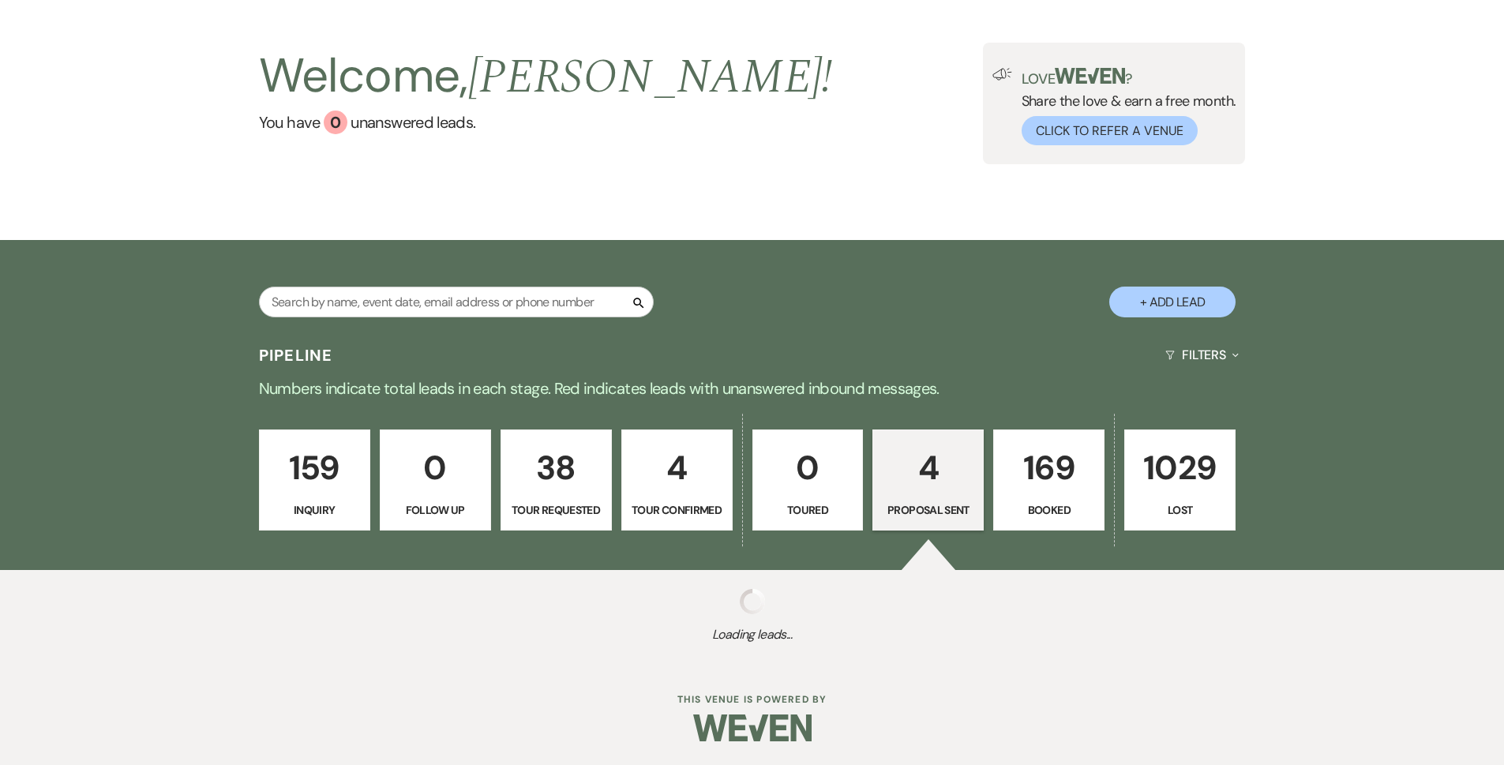
select select "6"
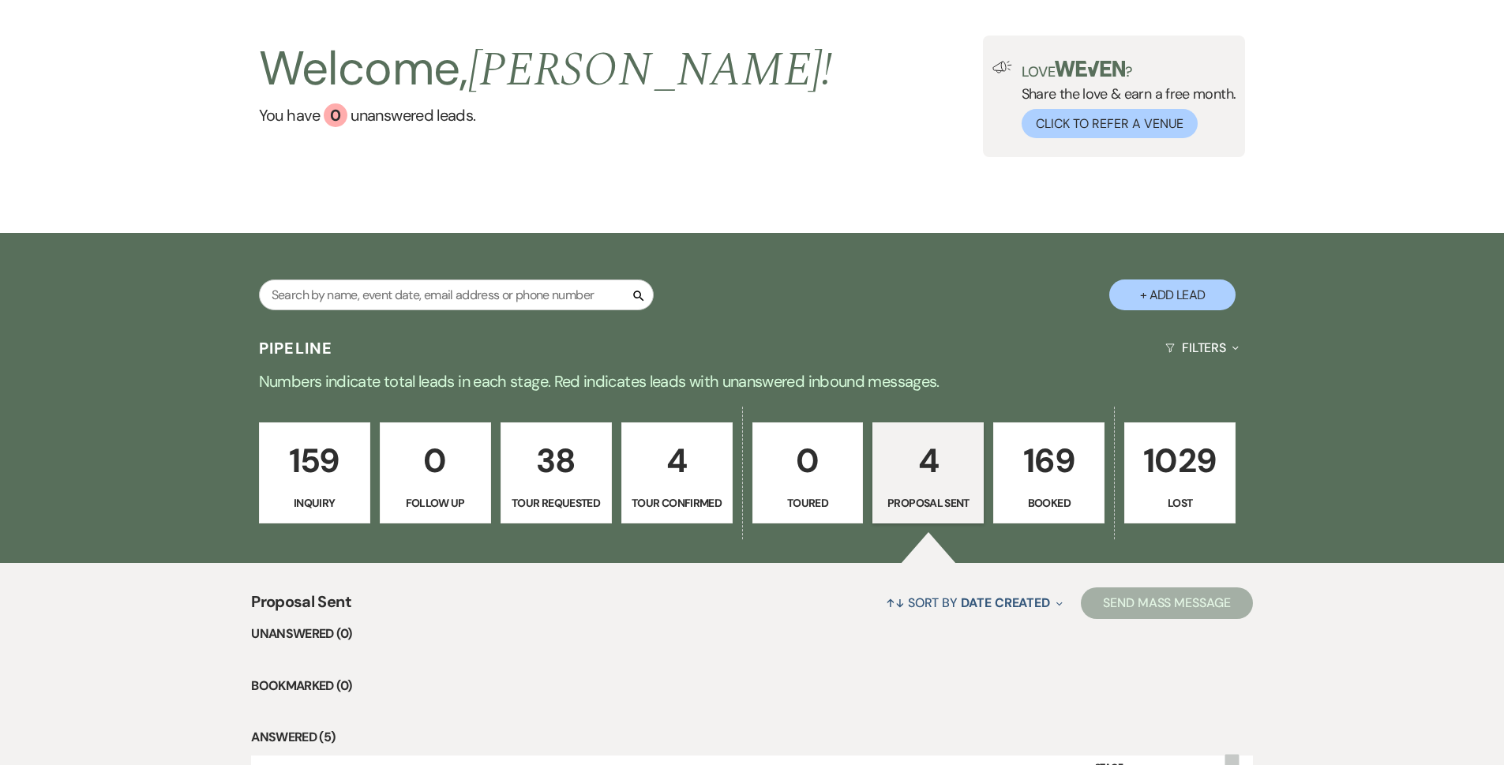
scroll to position [79, 0]
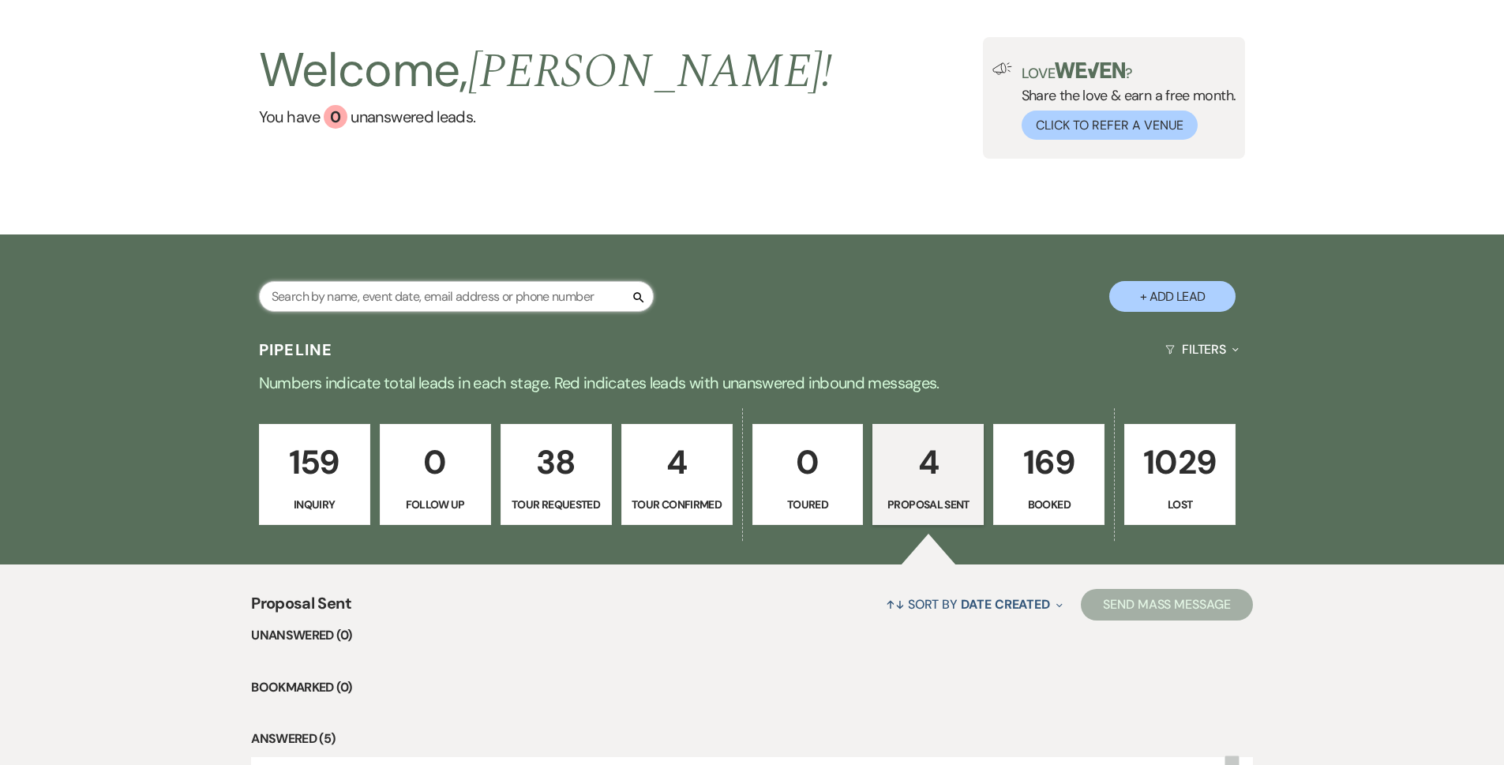
click at [424, 295] on input "text" at bounding box center [456, 296] width 395 height 31
type input "[PERSON_NAME]"
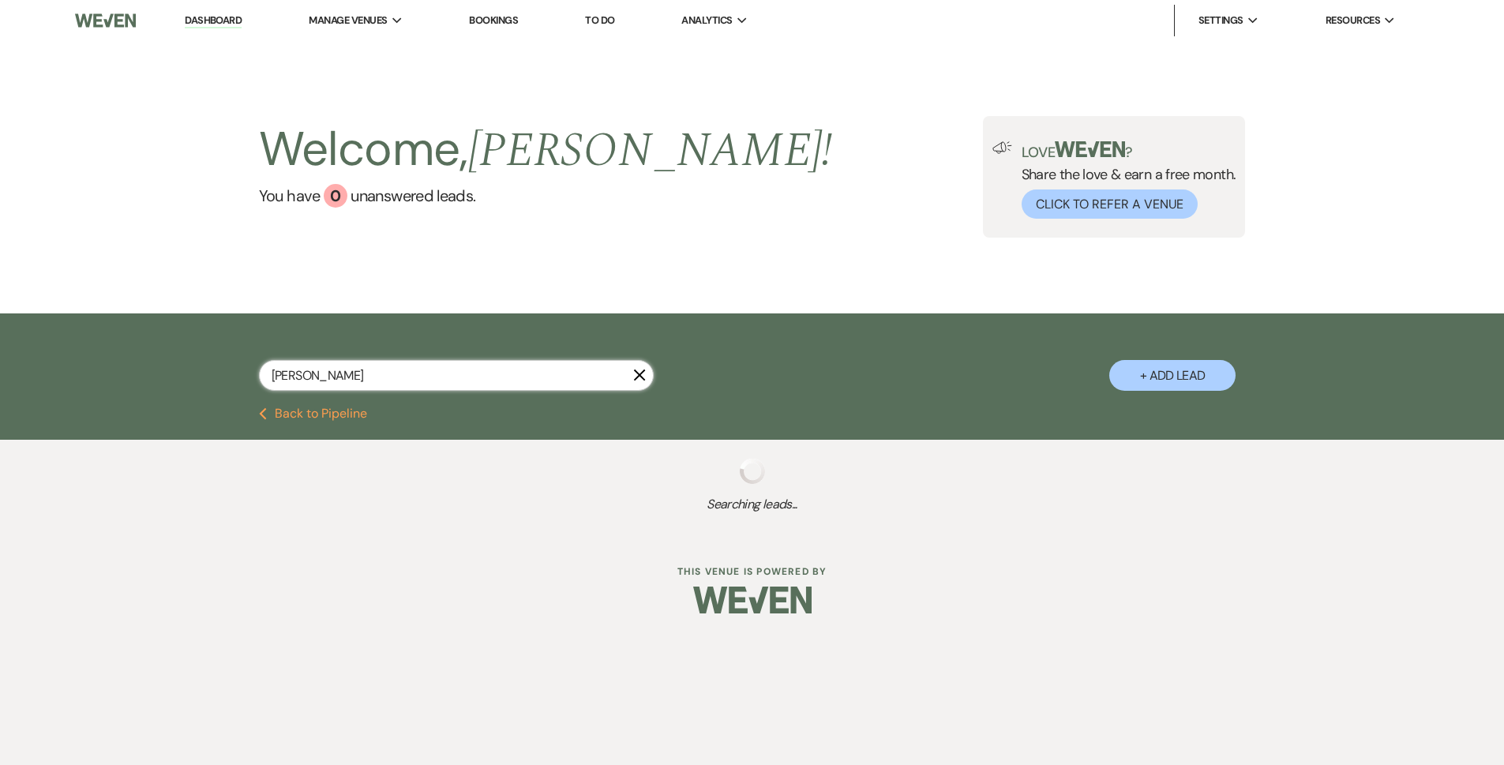
select select "4"
select select "8"
select select "5"
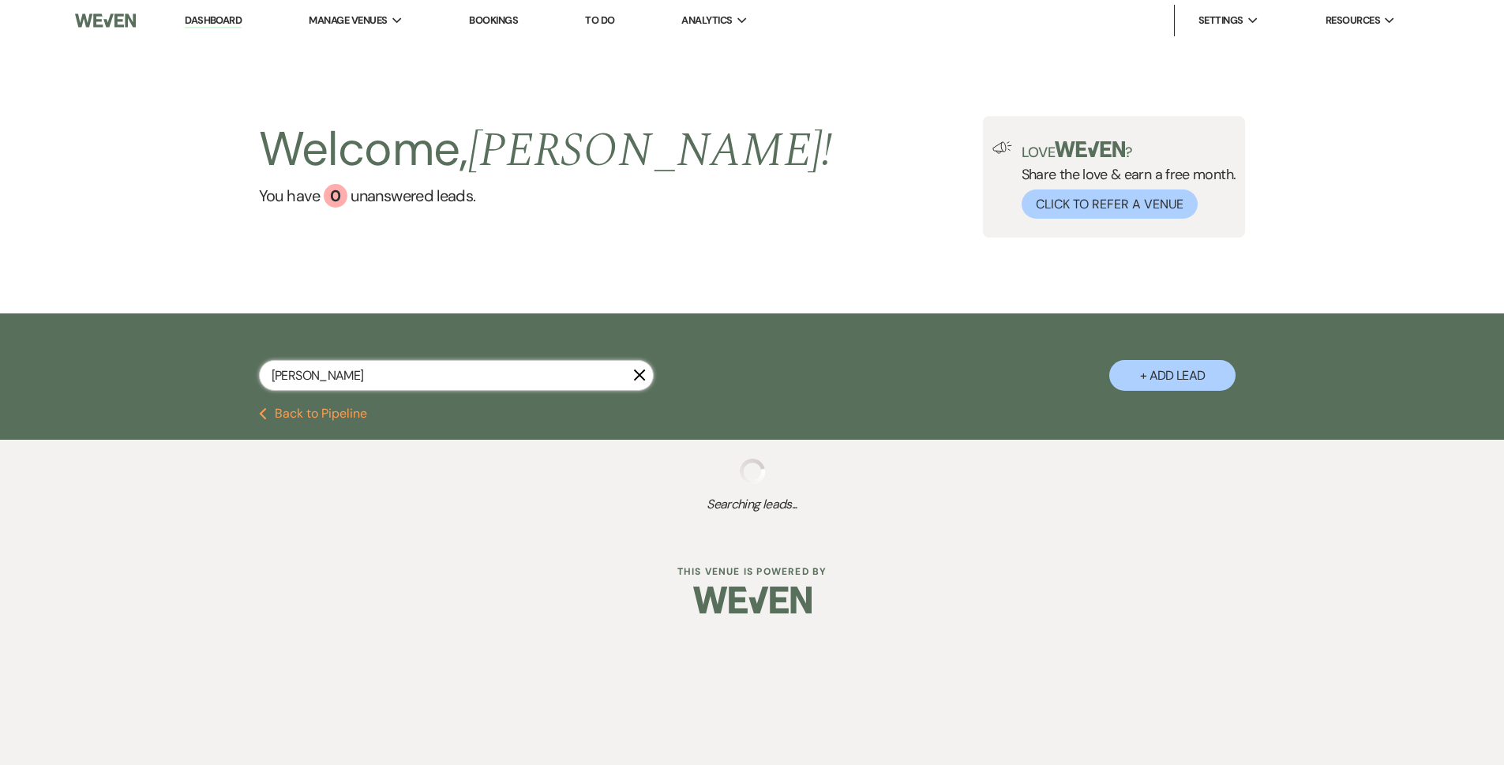
select select "8"
select select "5"
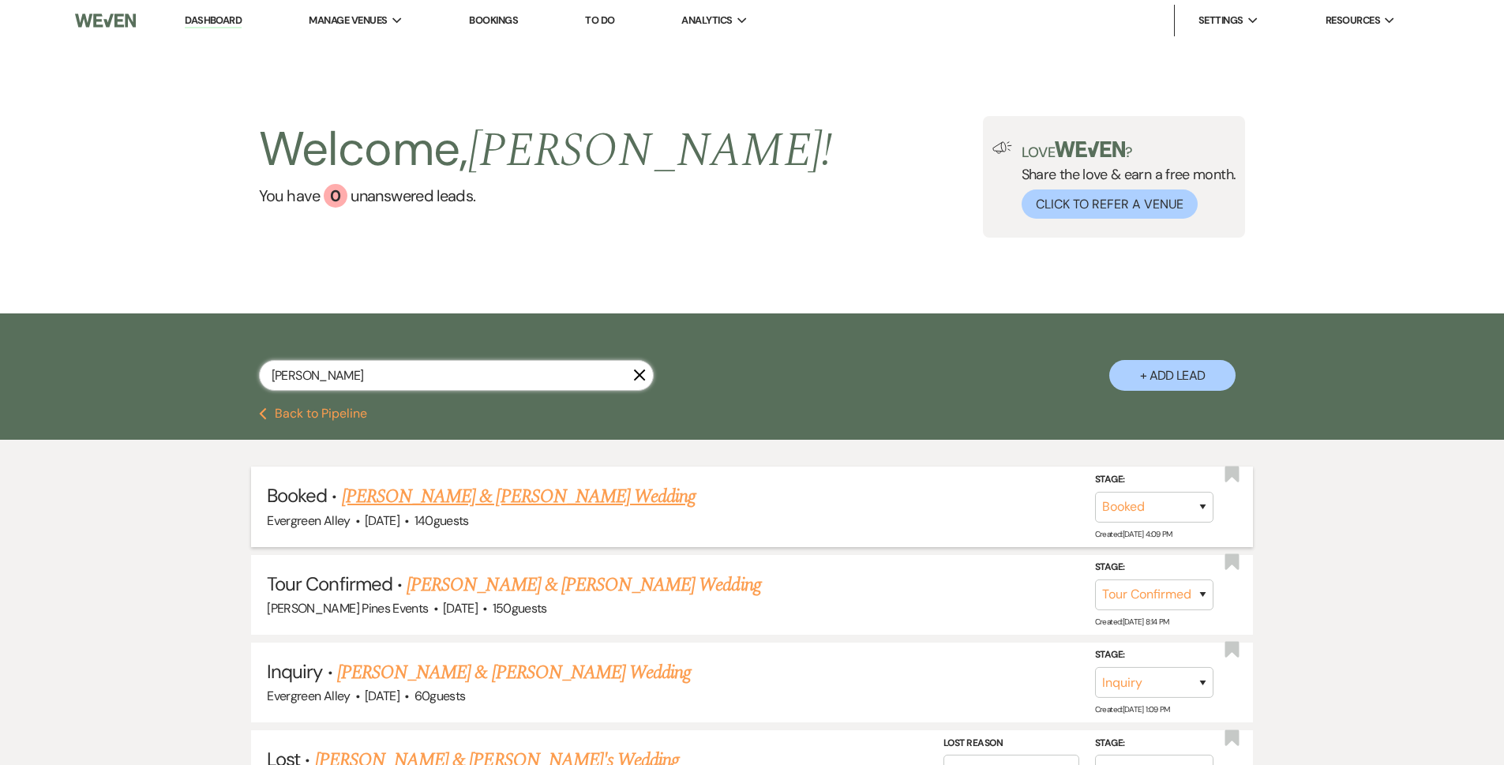
scroll to position [79, 0]
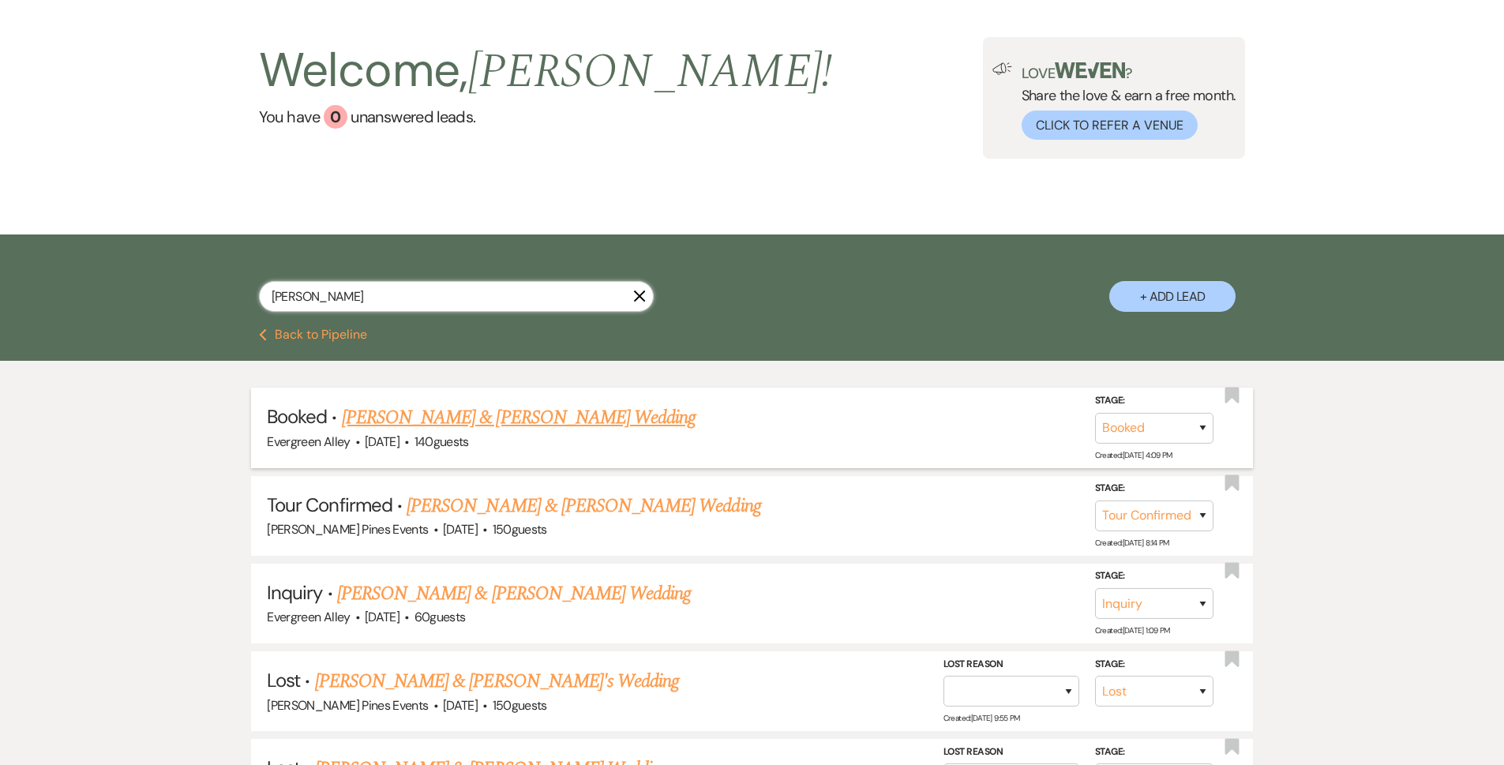
type input "[PERSON_NAME]"
click at [494, 404] on link "[PERSON_NAME] & [PERSON_NAME] Wedding" at bounding box center [519, 418] width 354 height 28
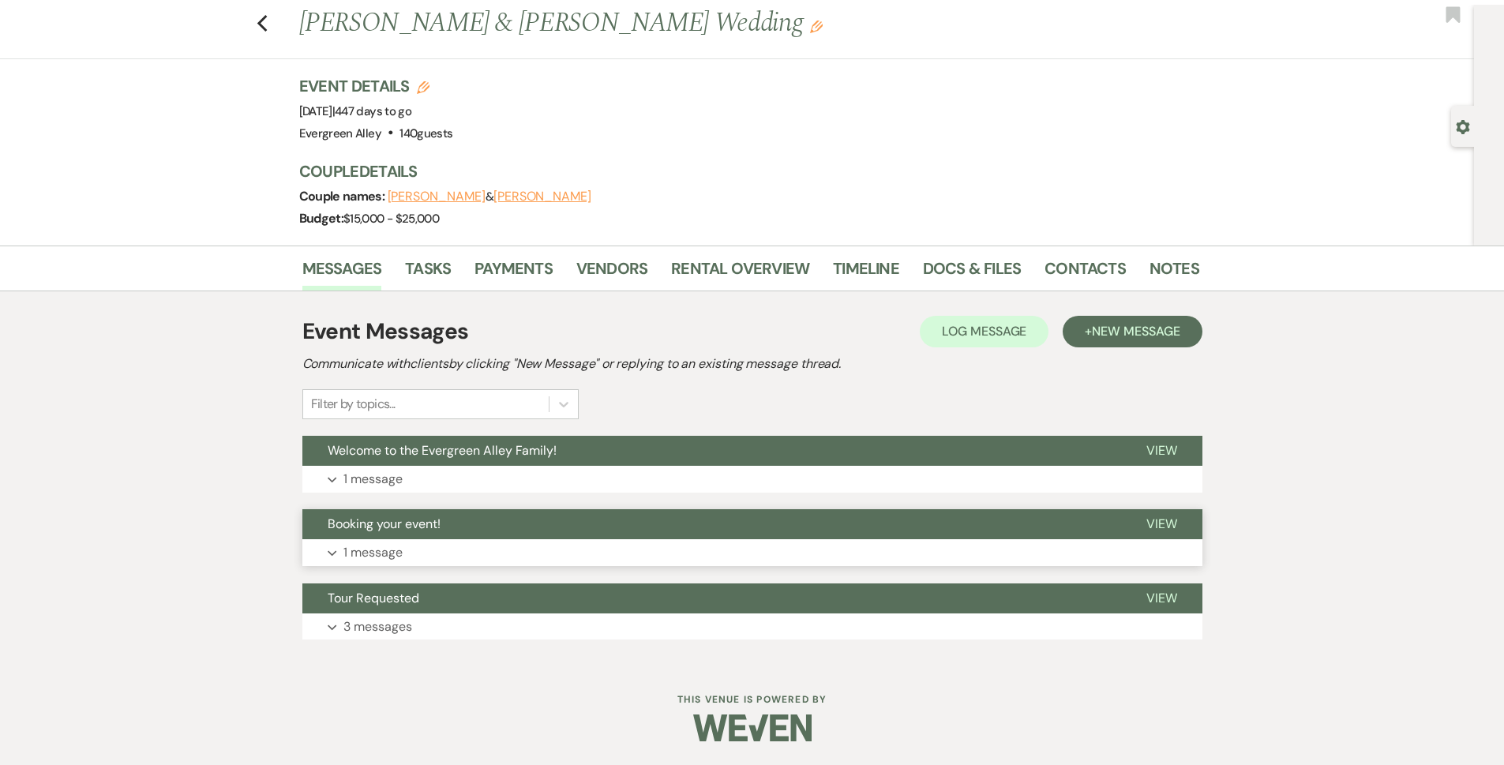
click at [456, 520] on button "Booking your event!" at bounding box center [711, 524] width 819 height 30
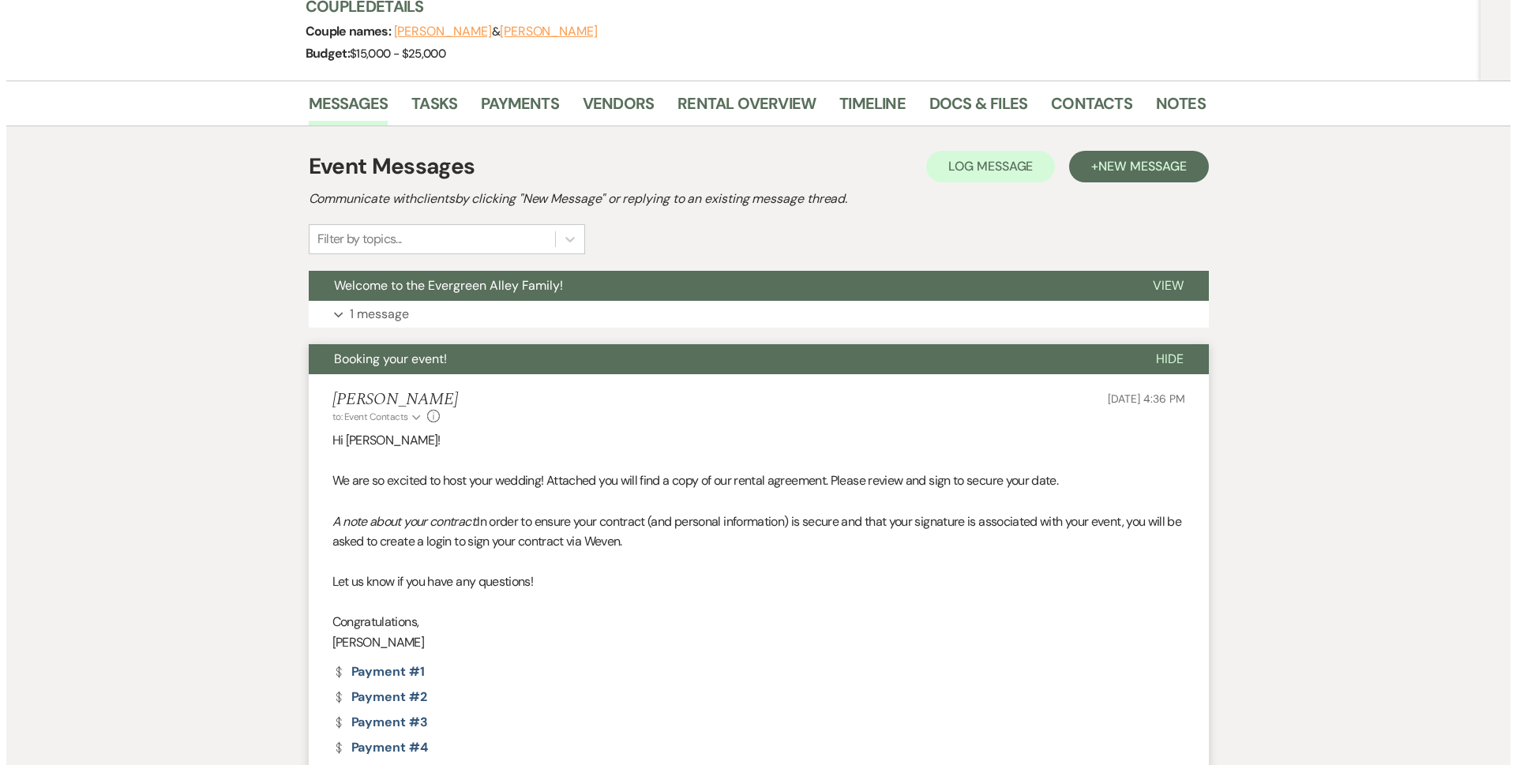
scroll to position [488, 0]
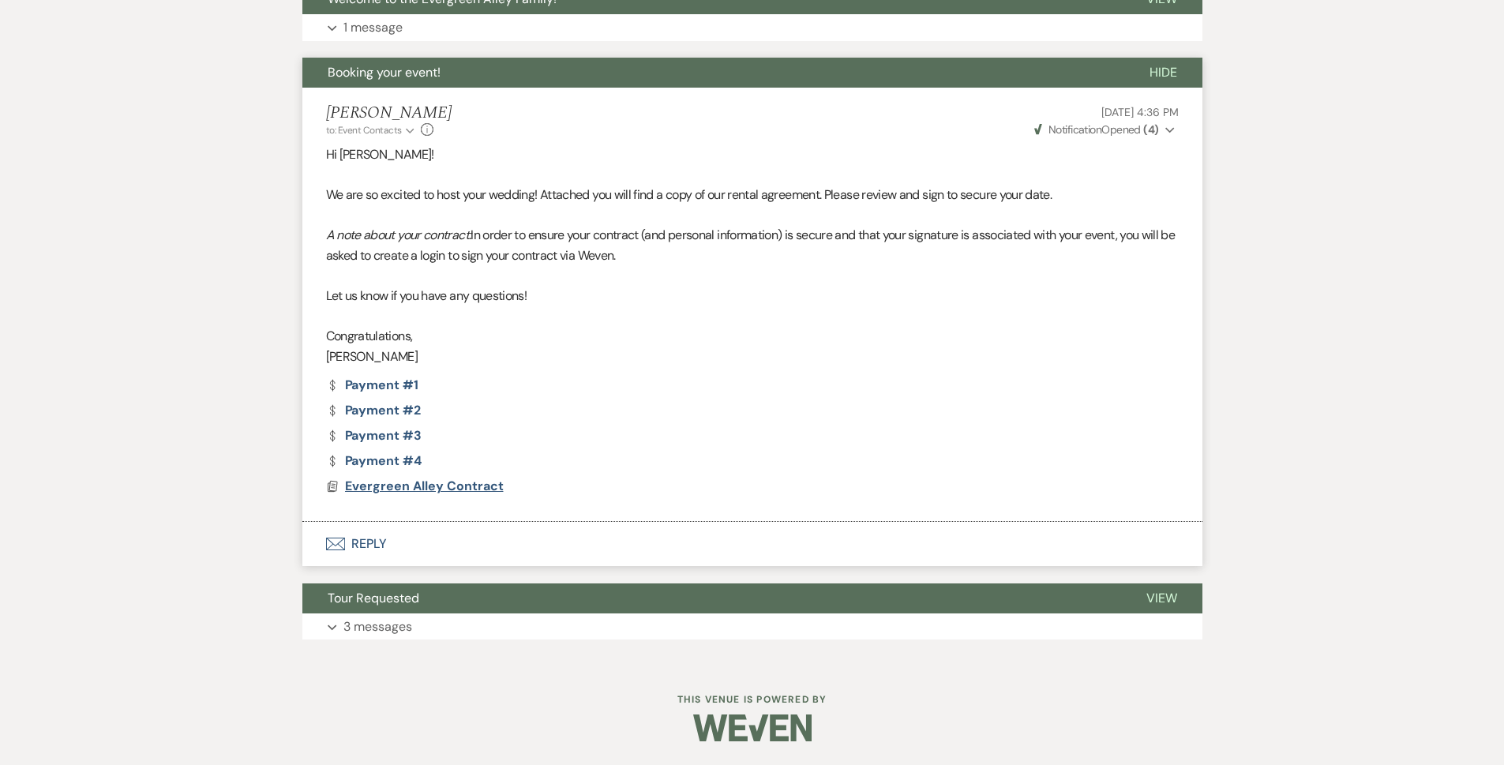
click at [424, 478] on span "Evergreen Alley Contract" at bounding box center [424, 486] width 159 height 17
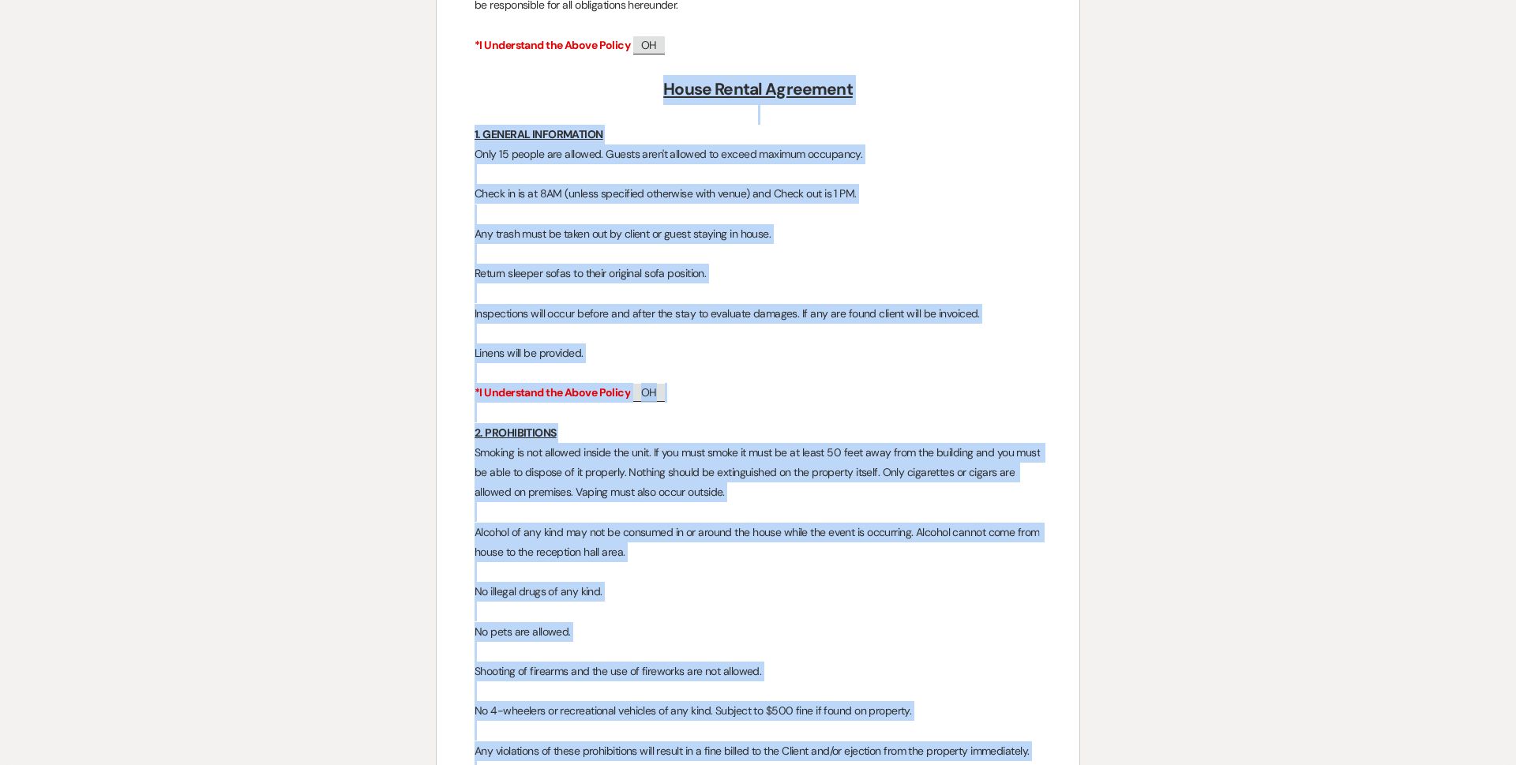
scroll to position [13256, 0]
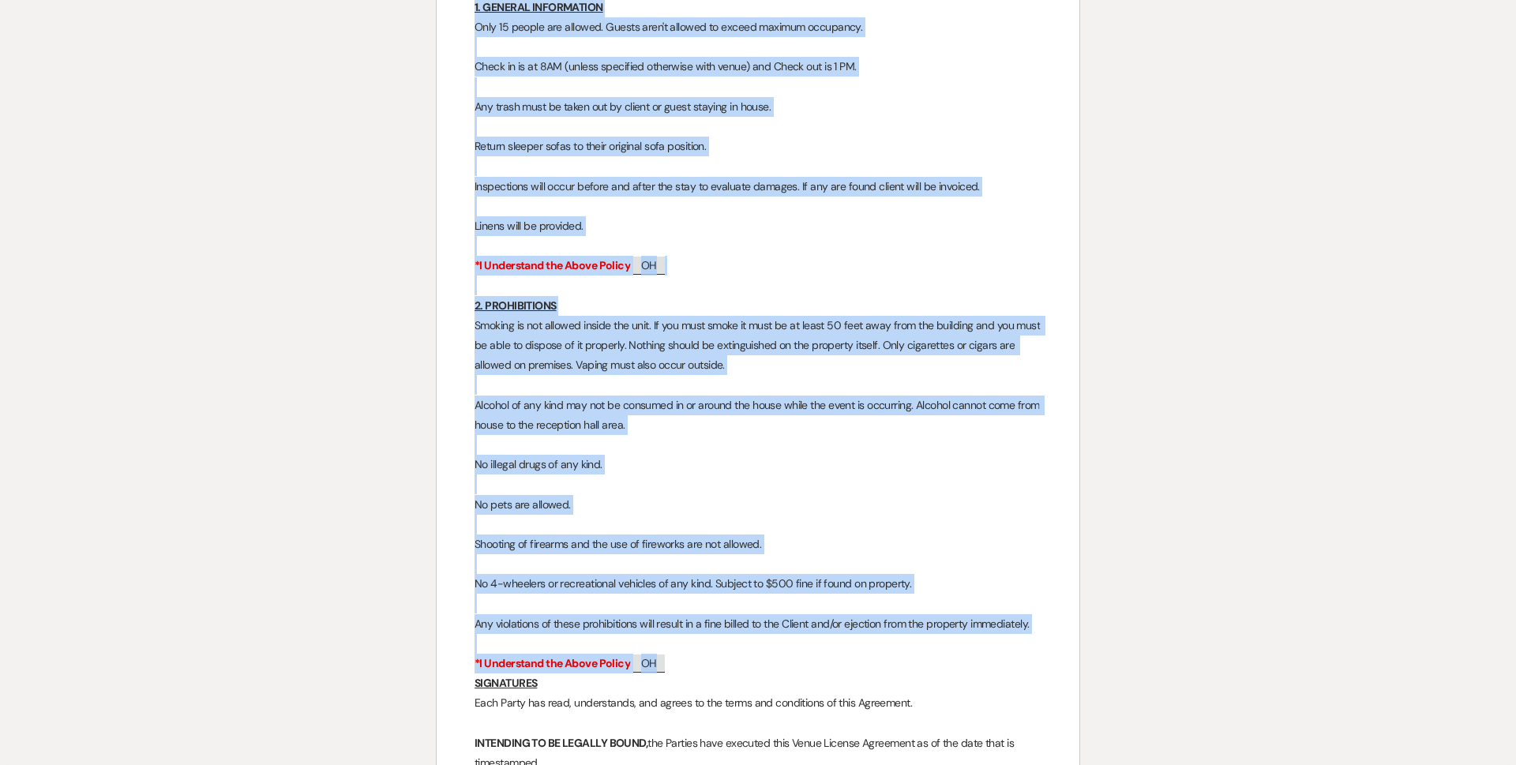
drag, startPoint x: 764, startPoint y: 233, endPoint x: 1046, endPoint y: 566, distance: 436.5
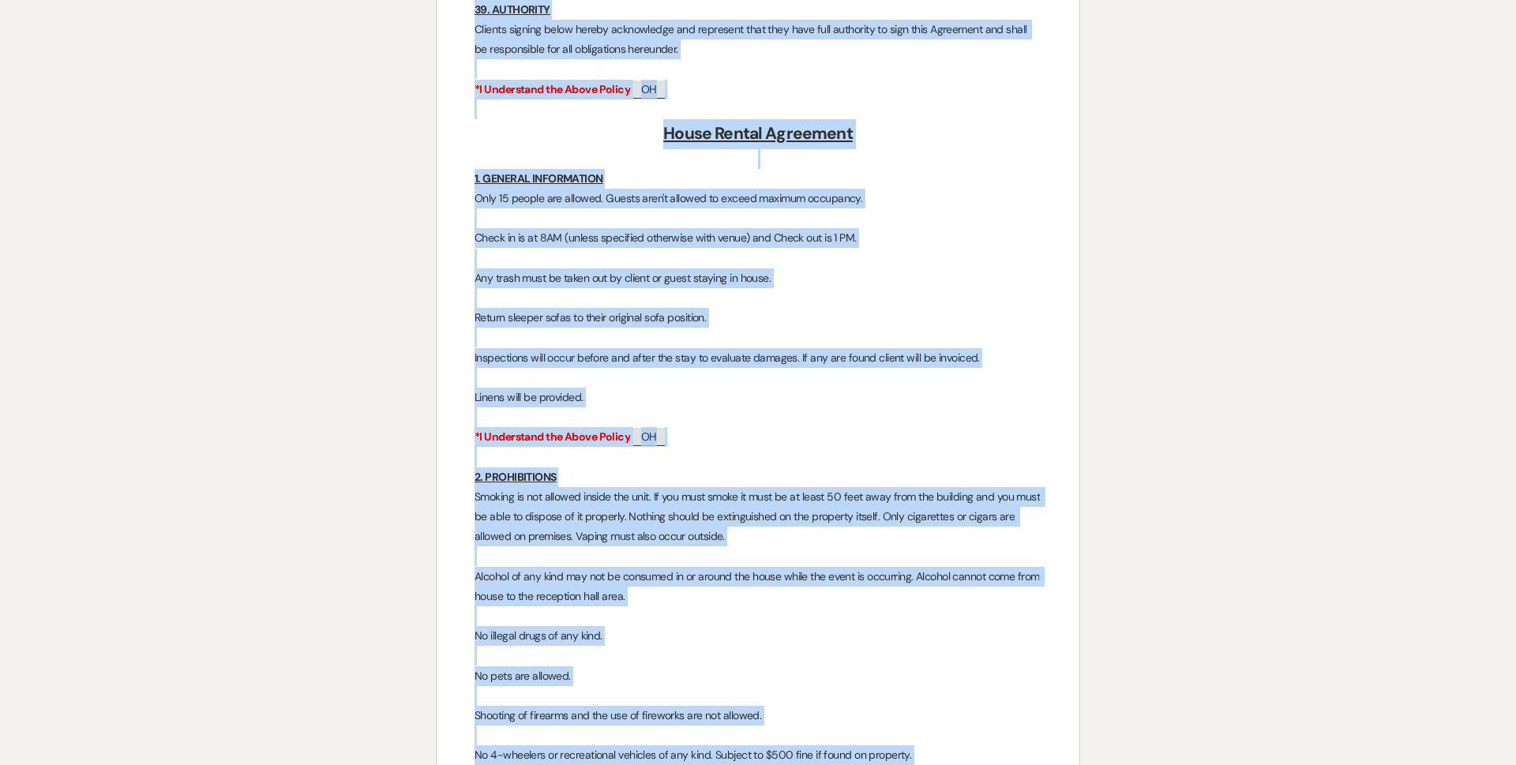
scroll to position [12746, 0]
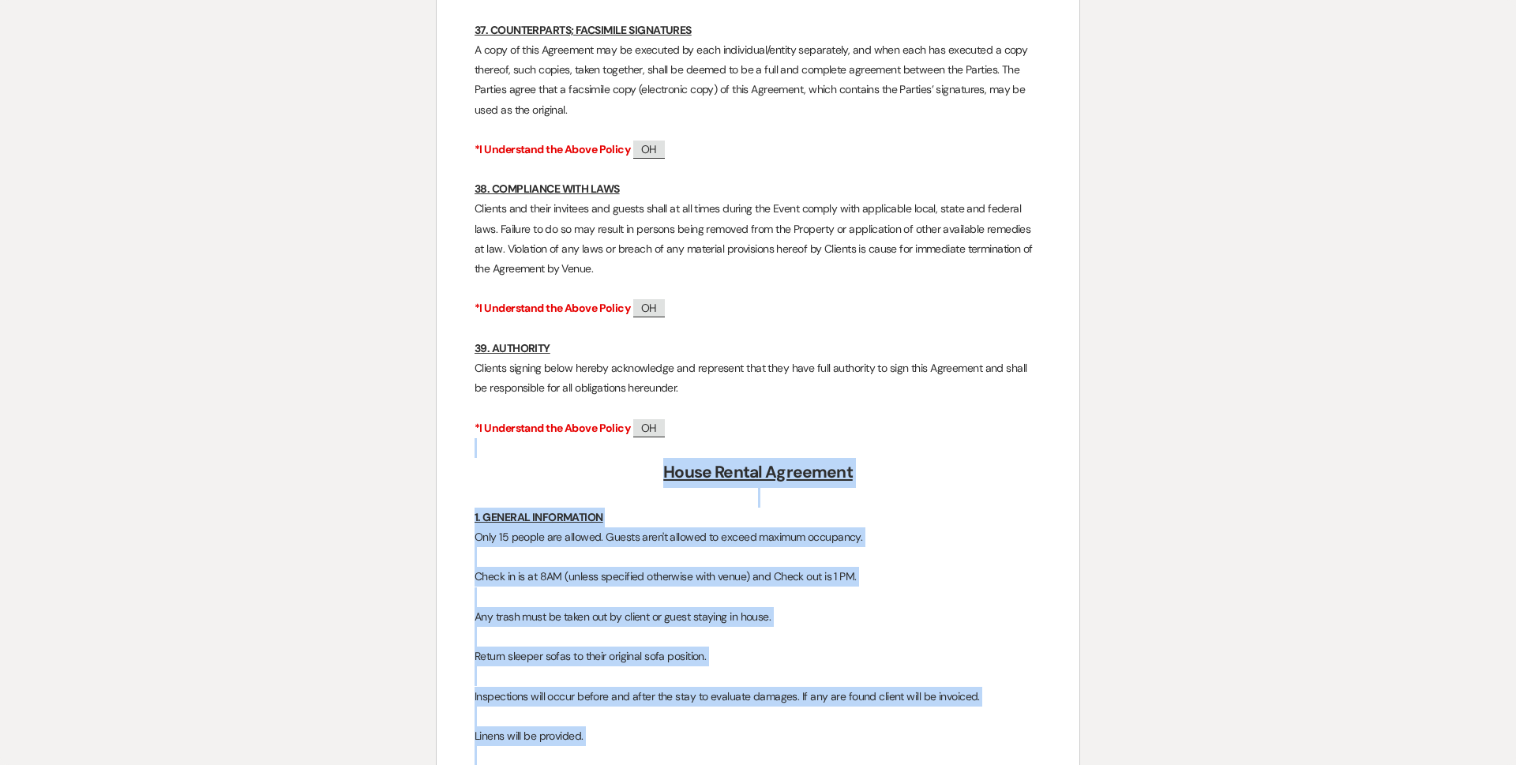
drag, startPoint x: 1044, startPoint y: 525, endPoint x: 509, endPoint y: 353, distance: 561.7
copy div "Lorem Ipsumd Sitametco 3. ADIPISC ELITSEDDOEI Temp 18 incidi utl etdolor. Magna…"
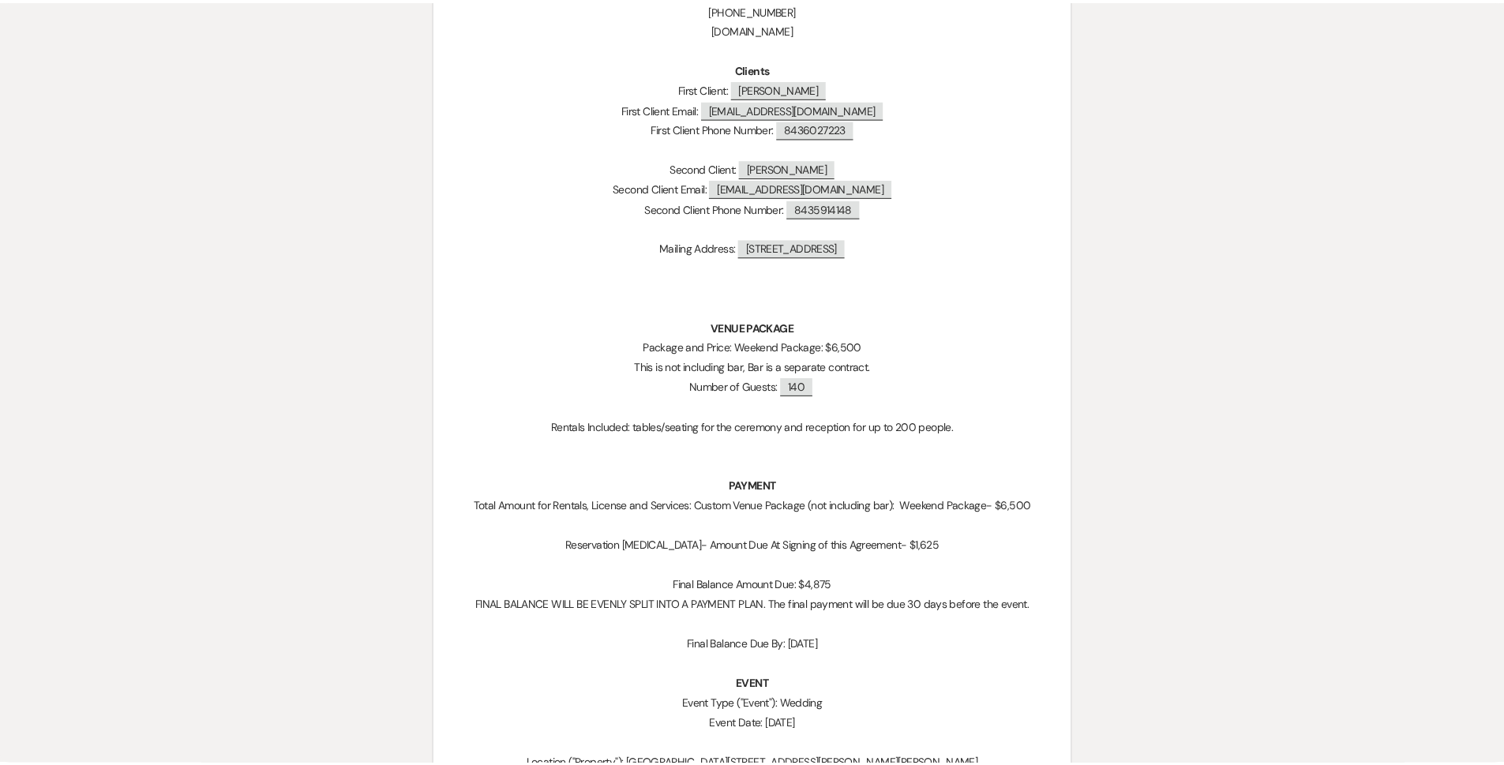
scroll to position [0, 0]
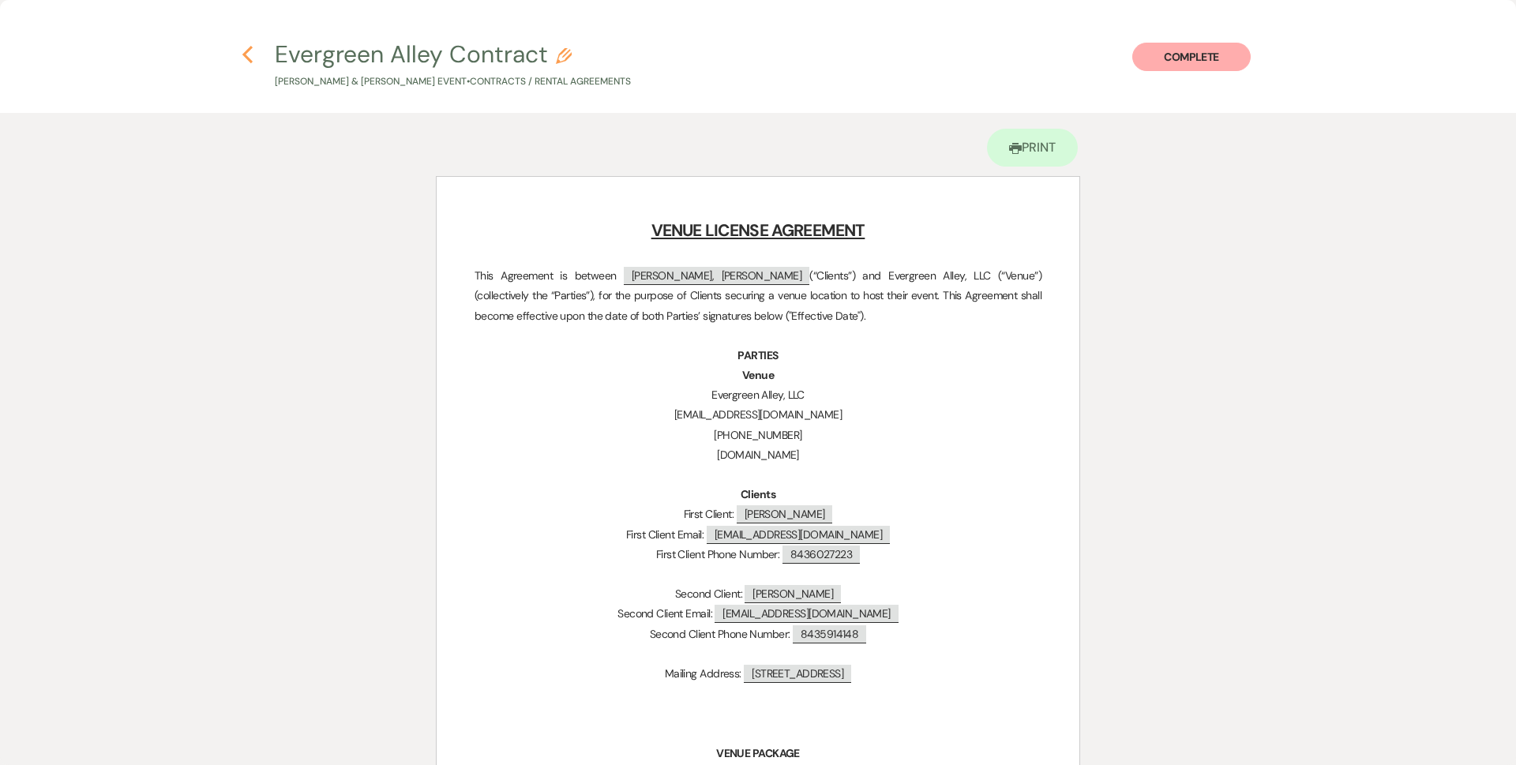
click at [250, 62] on use "button" at bounding box center [247, 54] width 10 height 17
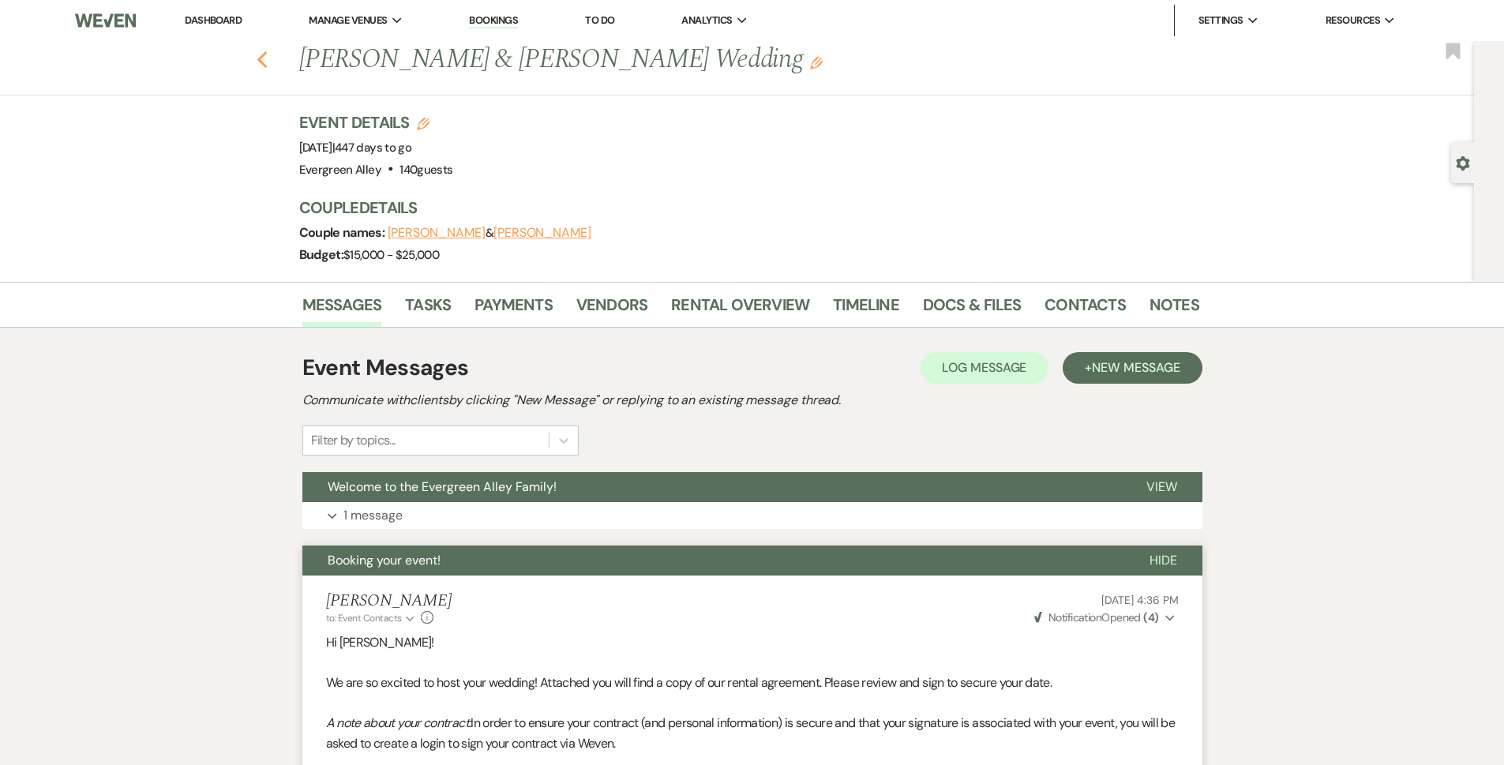
click at [269, 62] on icon "Previous" at bounding box center [263, 60] width 12 height 19
select select "4"
select select "8"
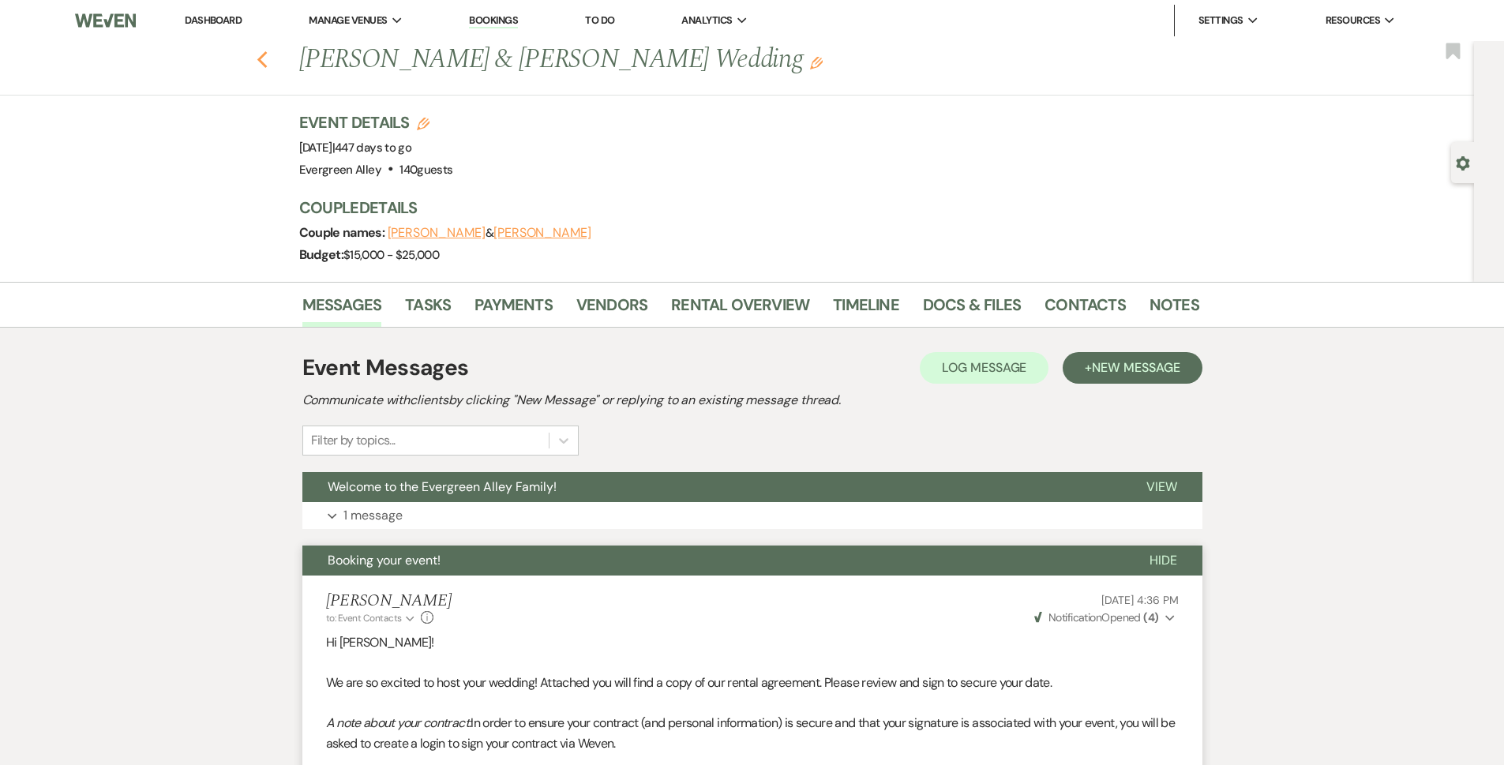
select select "5"
select select "8"
select select "5"
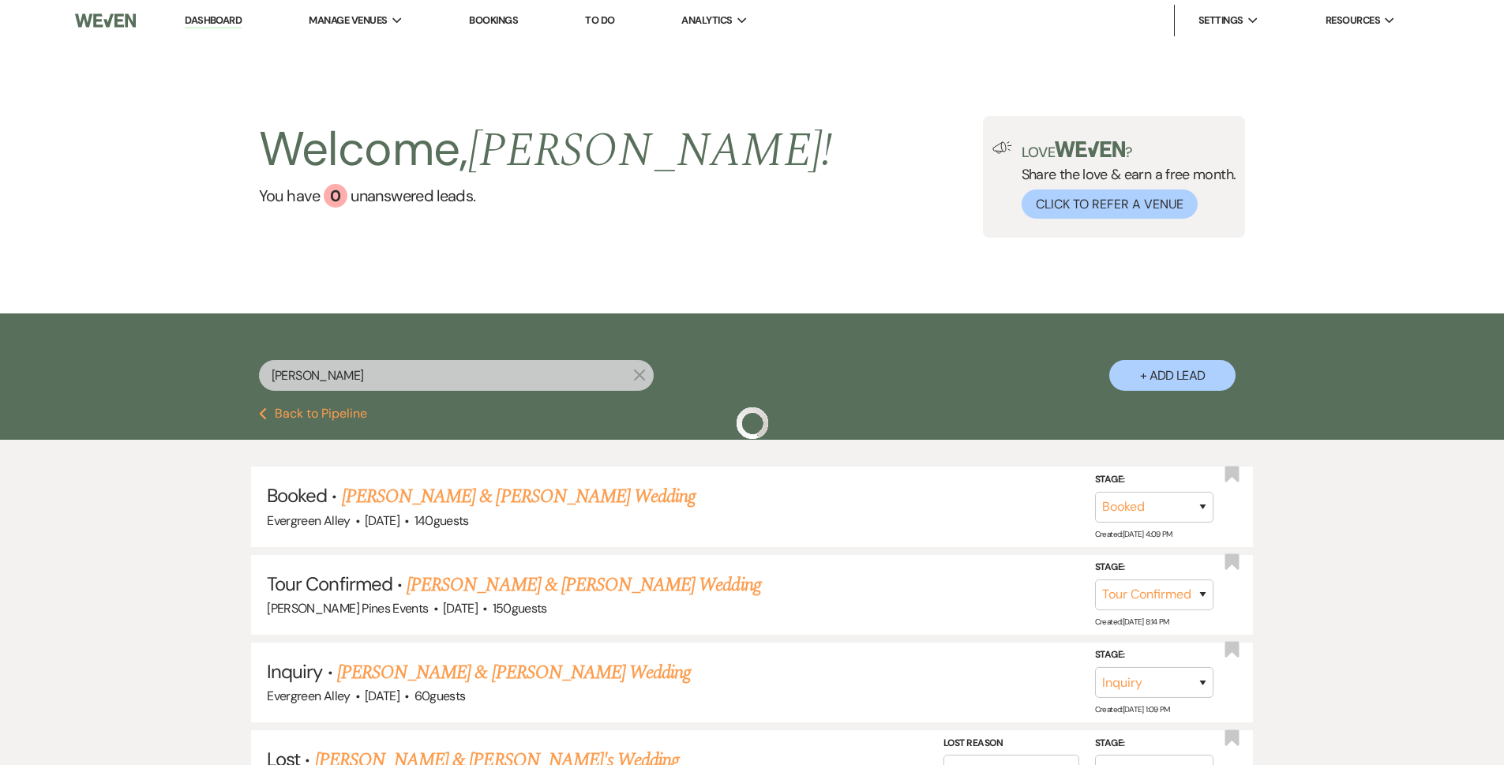
scroll to position [79, 0]
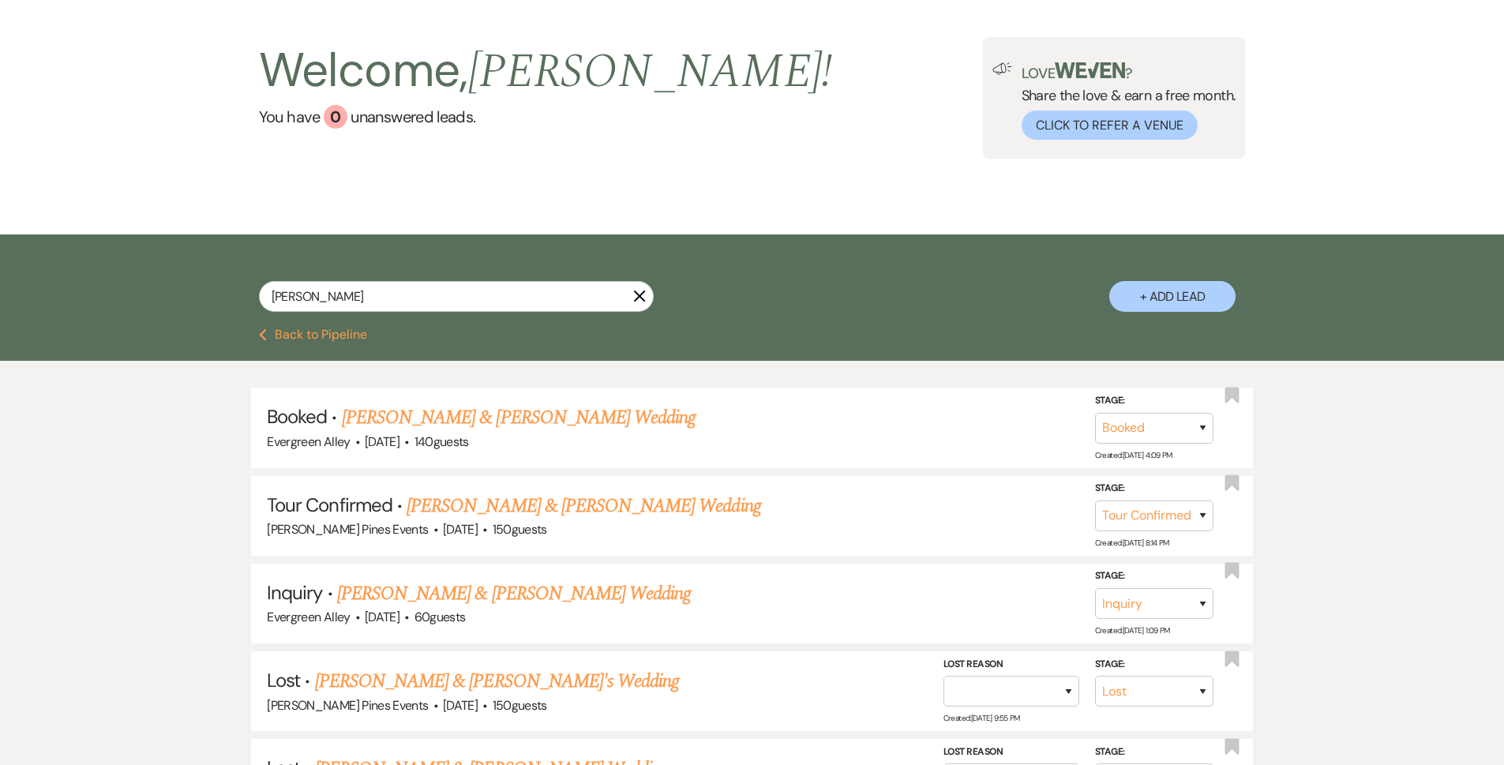
click at [642, 298] on icon "X" at bounding box center [639, 296] width 13 height 13
select select "6"
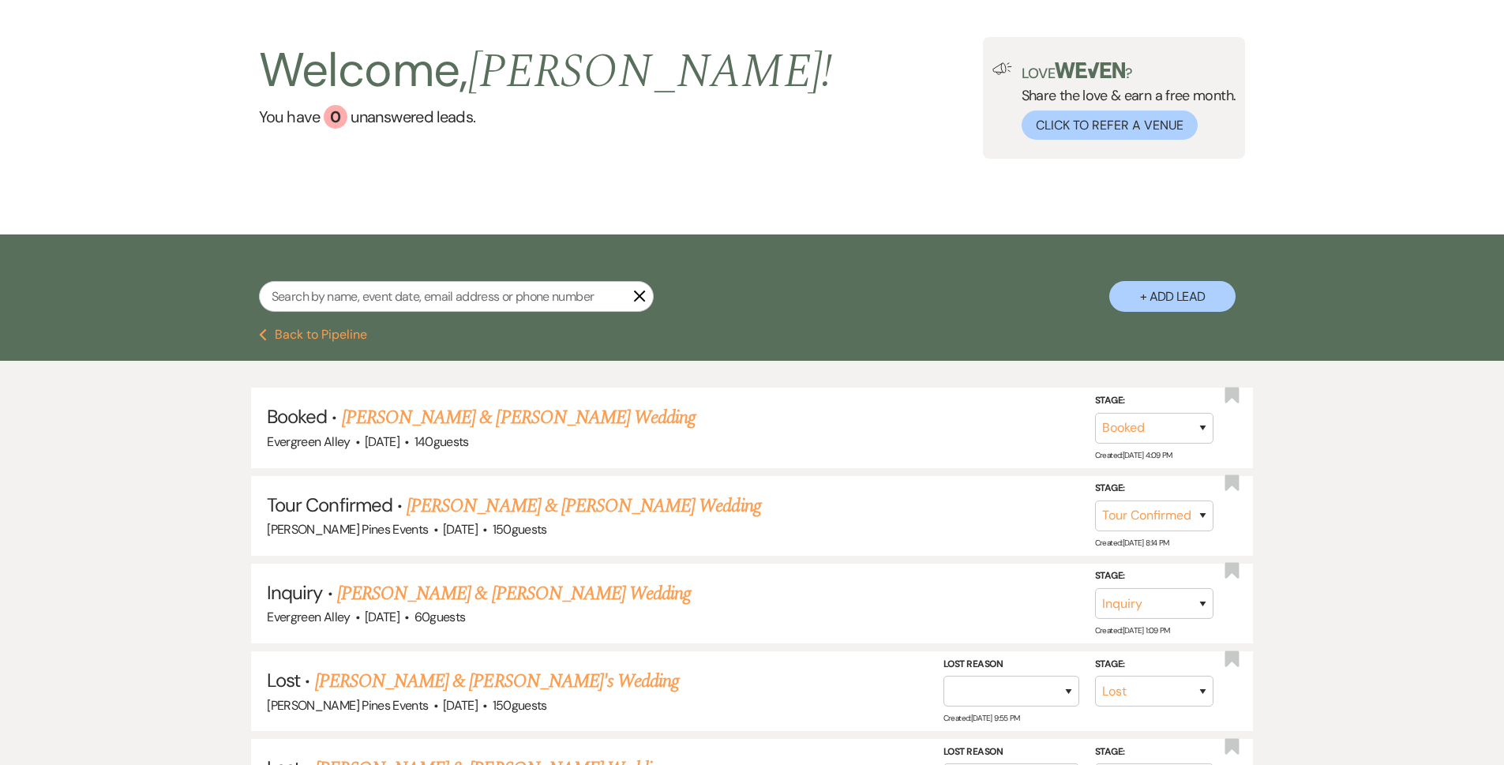
select select "6"
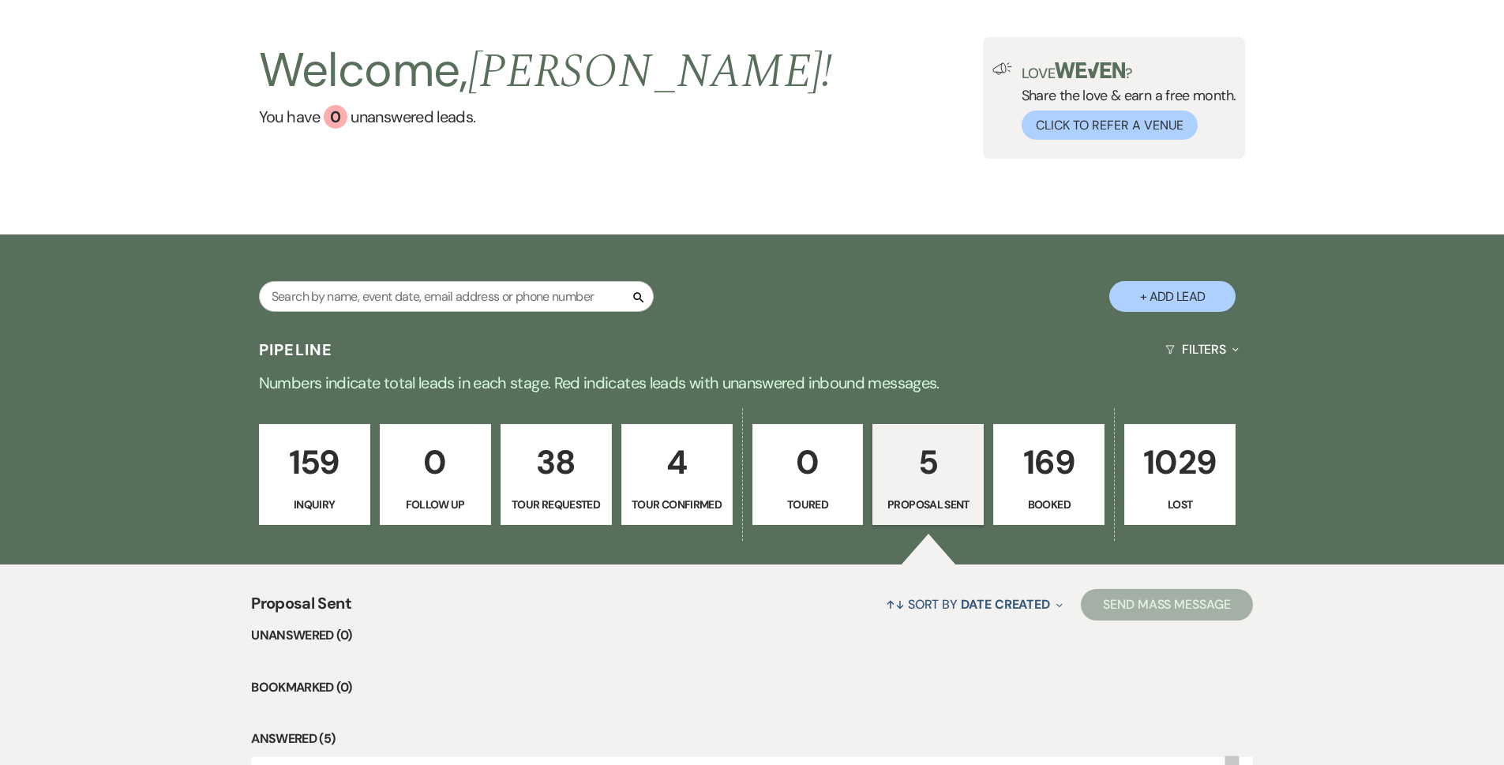
click at [939, 486] on p "5" at bounding box center [928, 462] width 91 height 53
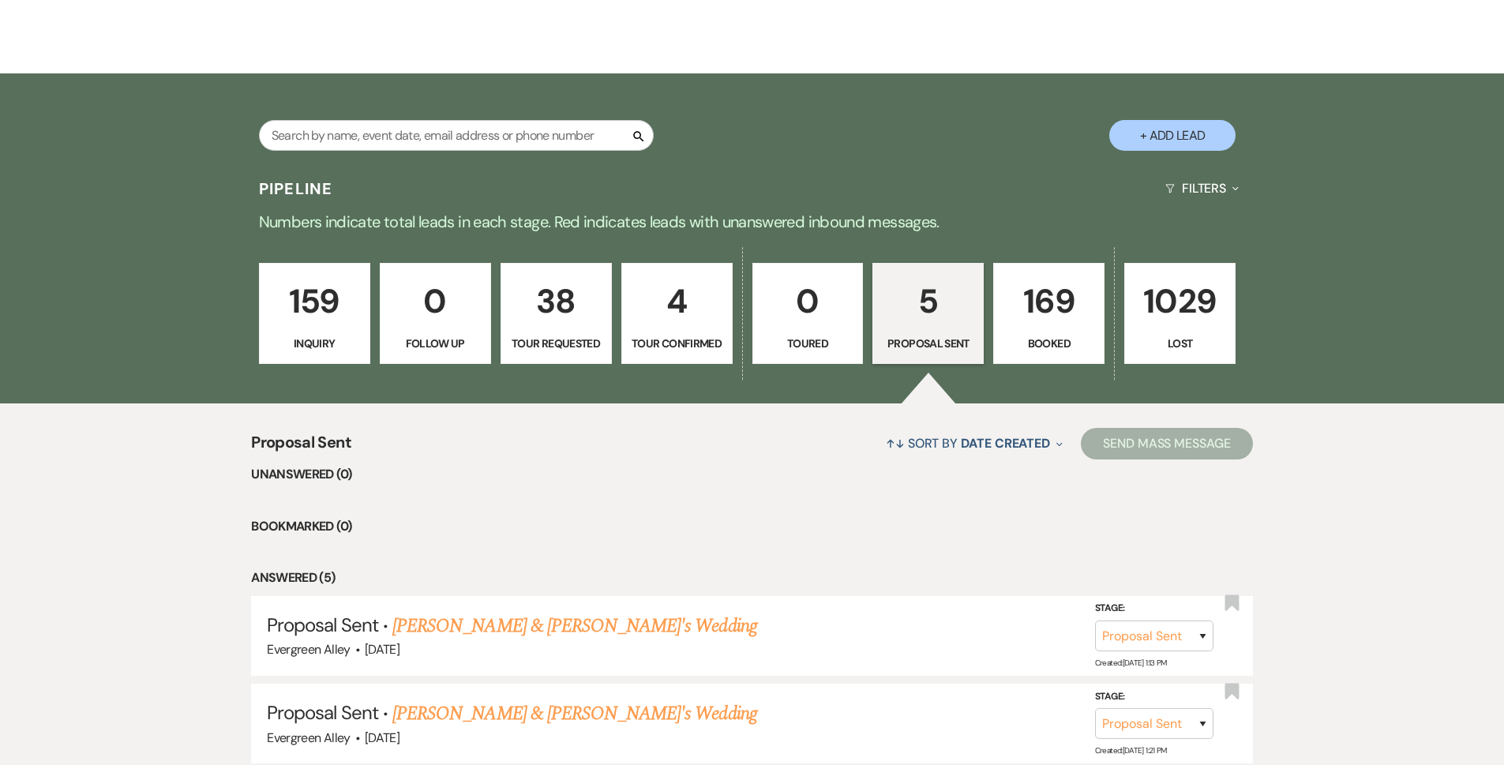
scroll to position [631, 0]
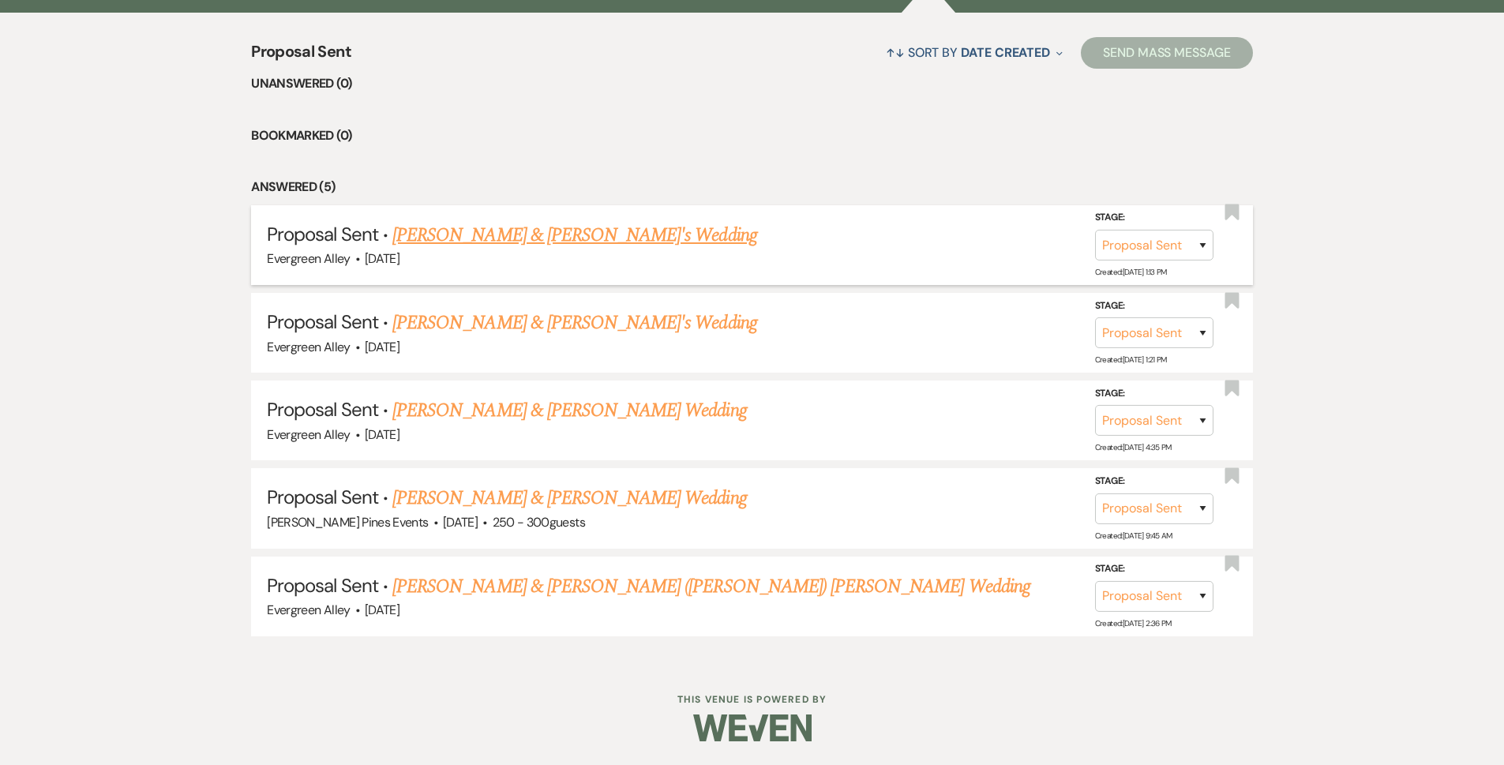
click at [513, 227] on link "[PERSON_NAME] & [PERSON_NAME]'s Wedding" at bounding box center [575, 235] width 365 height 28
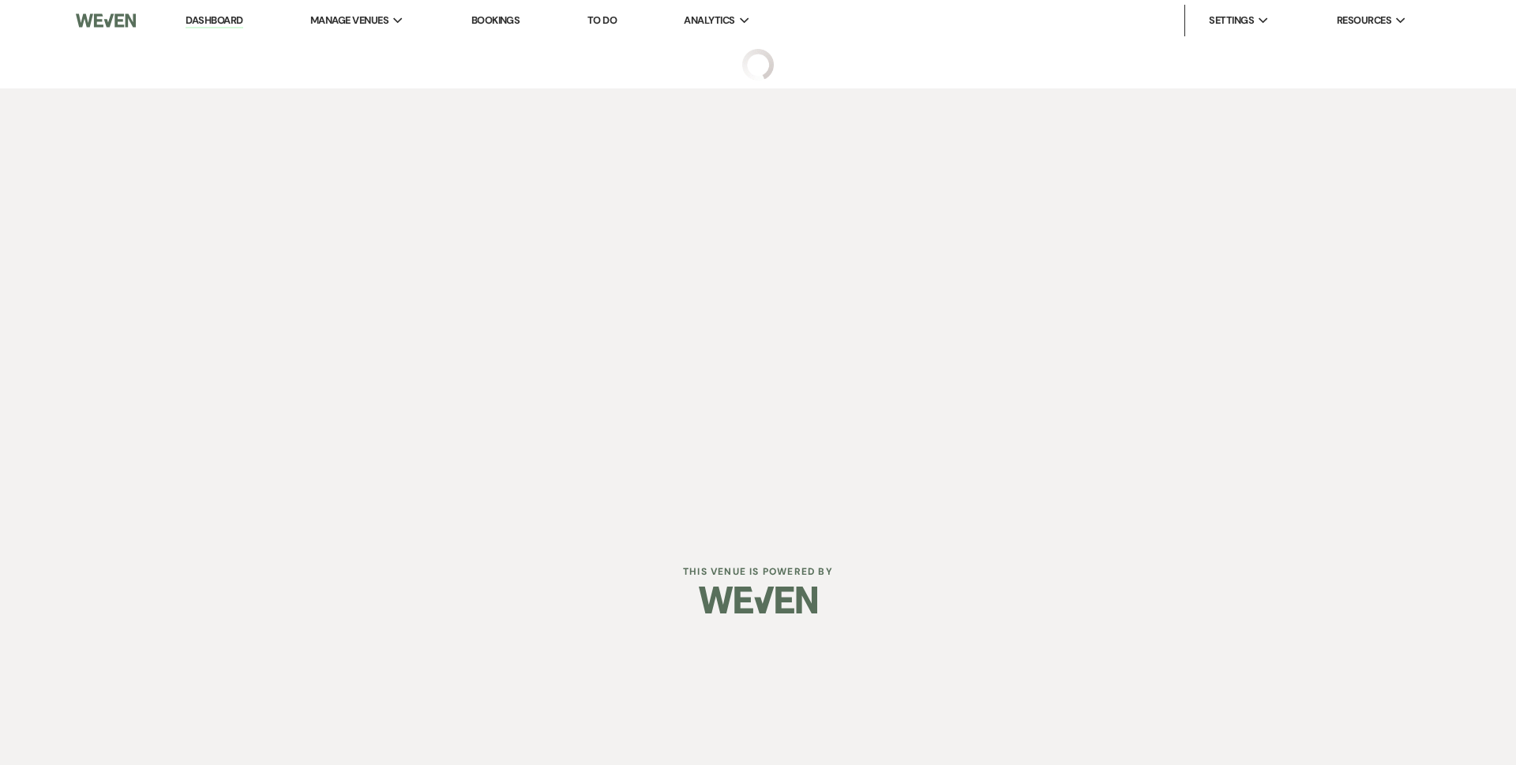
select select "6"
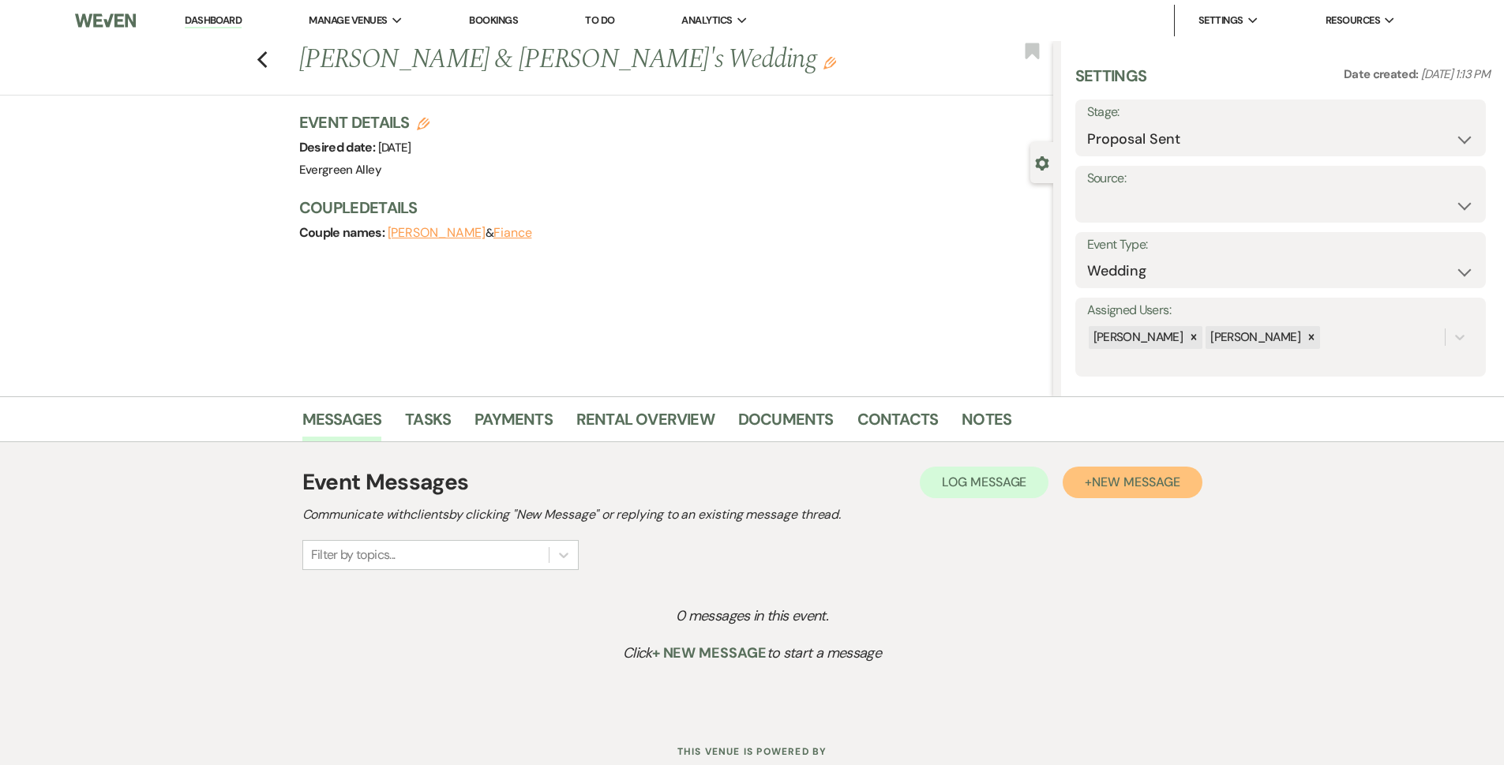
click at [1089, 483] on button "+ New Message" at bounding box center [1132, 483] width 139 height 32
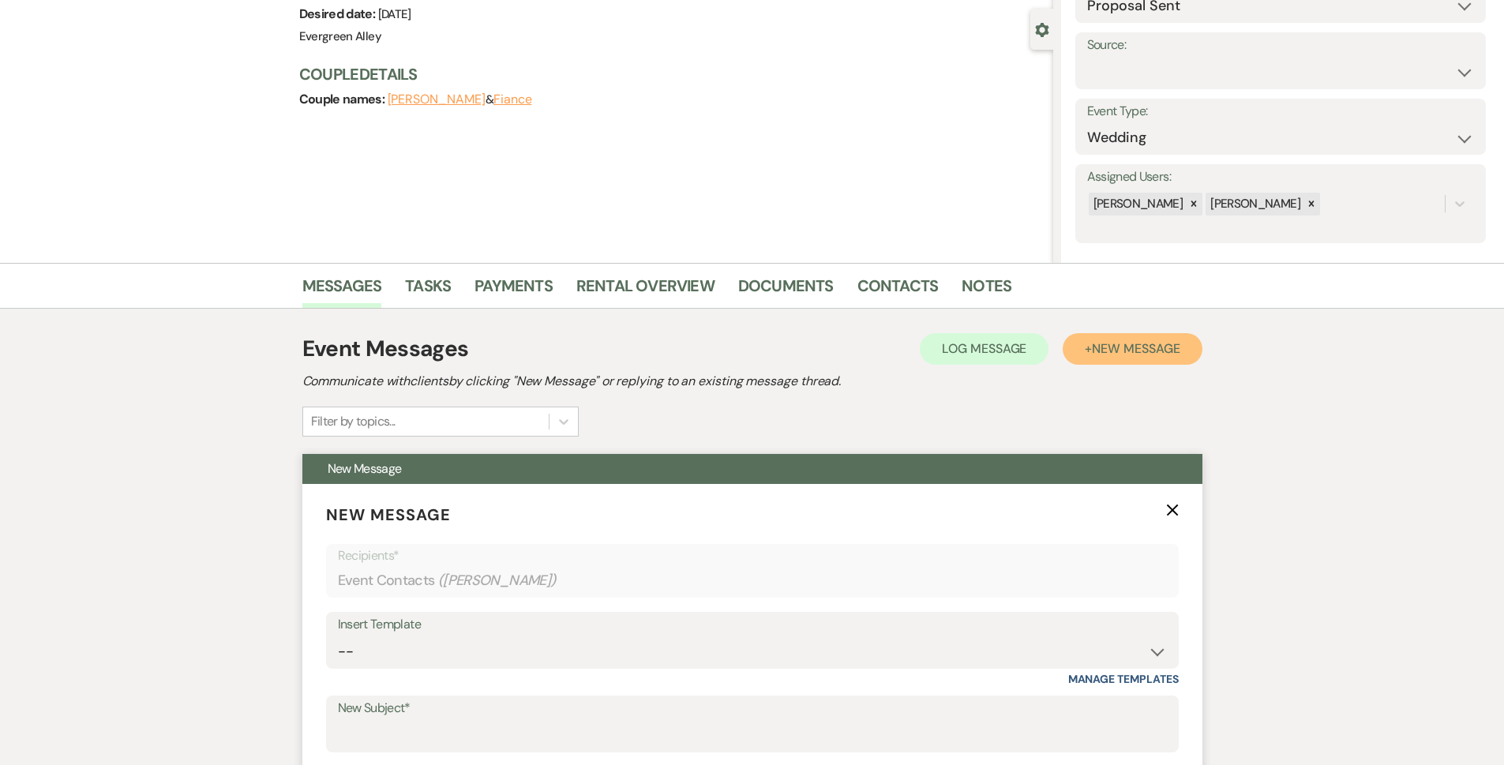
scroll to position [395, 0]
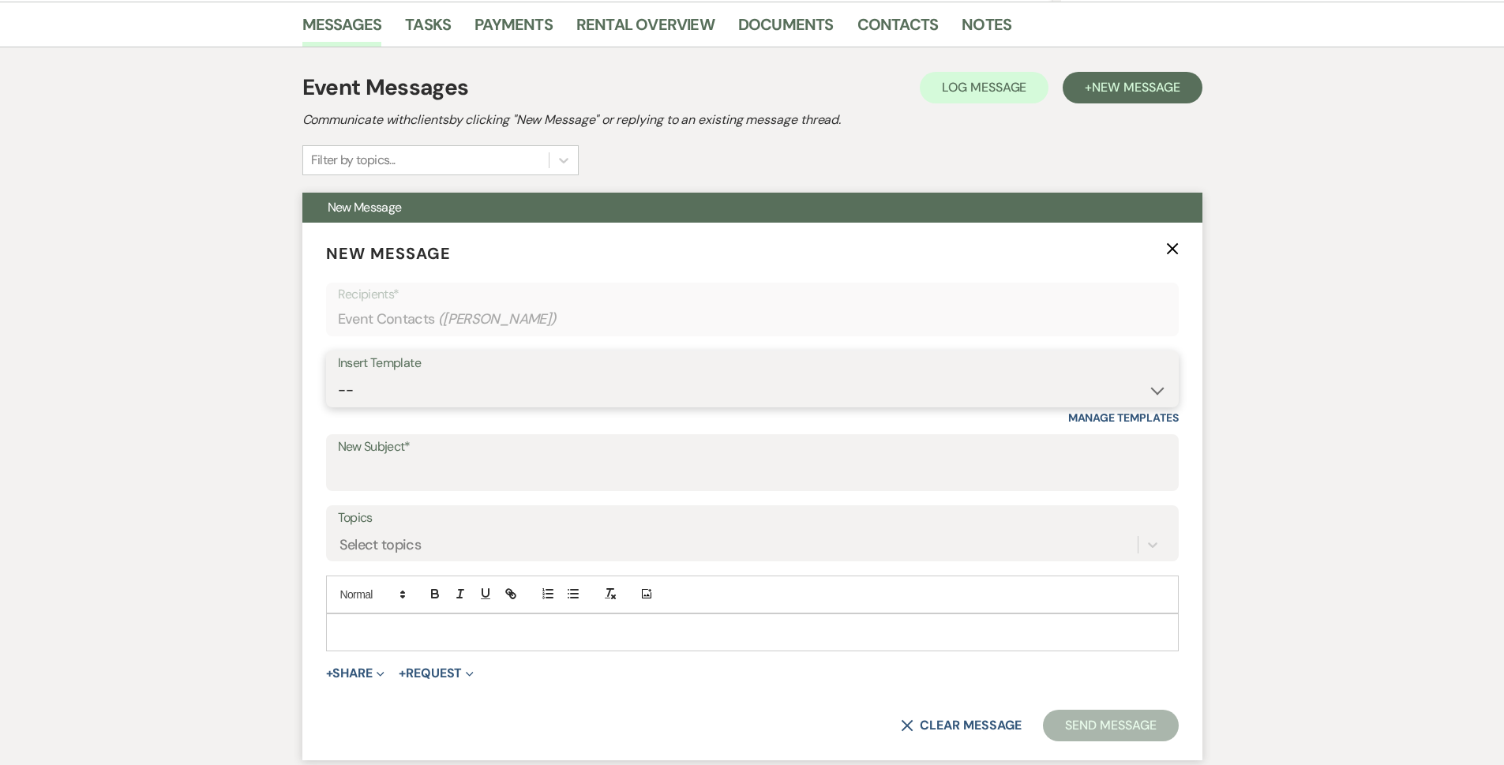
click at [393, 389] on select "-- Weven Planning Portal Introduction (Booked Events) Tour Request Response Fol…" at bounding box center [752, 390] width 829 height 31
select select "978"
click at [338, 375] on select "-- Weven Planning Portal Introduction (Booked Events) Tour Request Response Fol…" at bounding box center [752, 390] width 829 height 31
type input "Booking your event!"
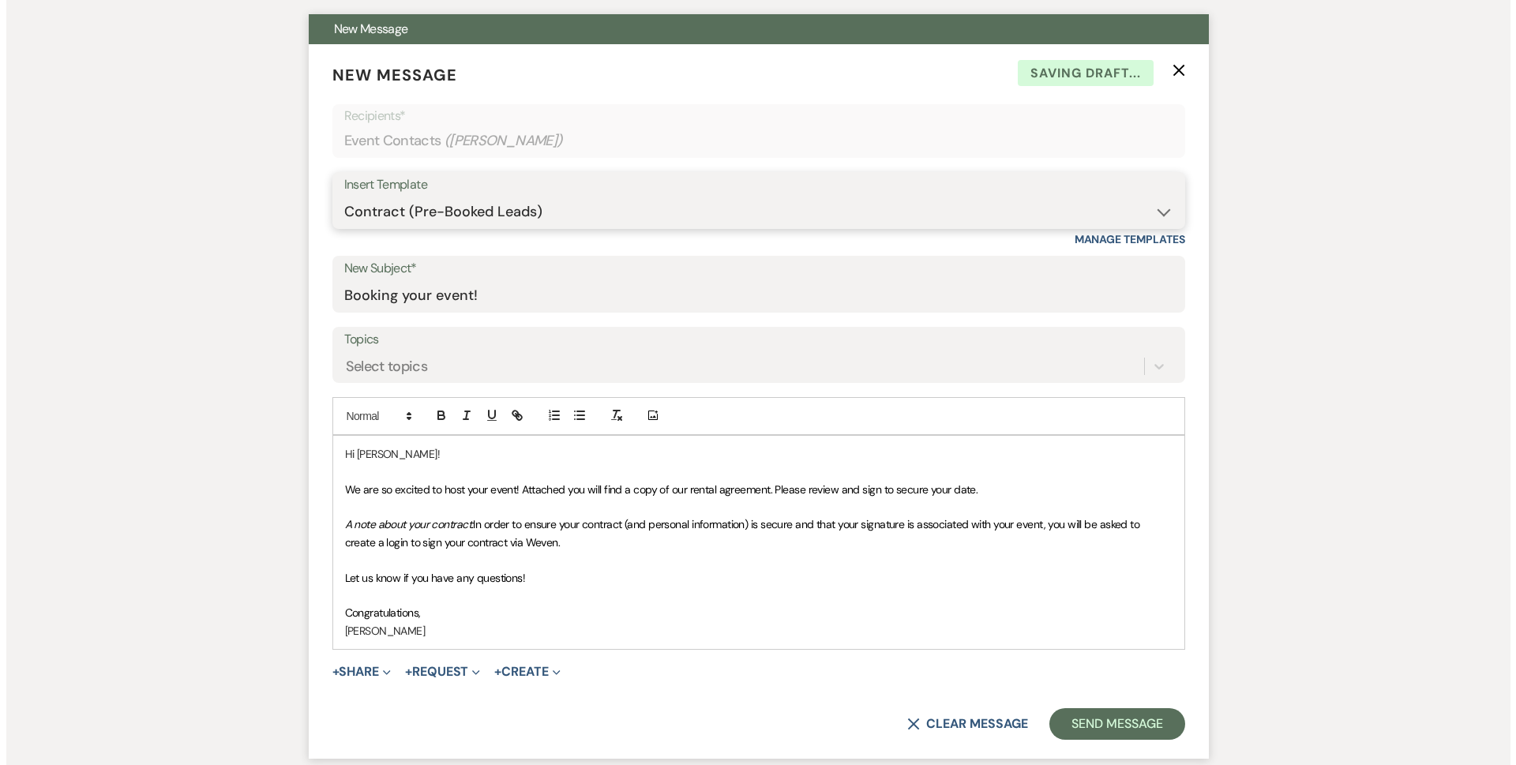
scroll to position [790, 0]
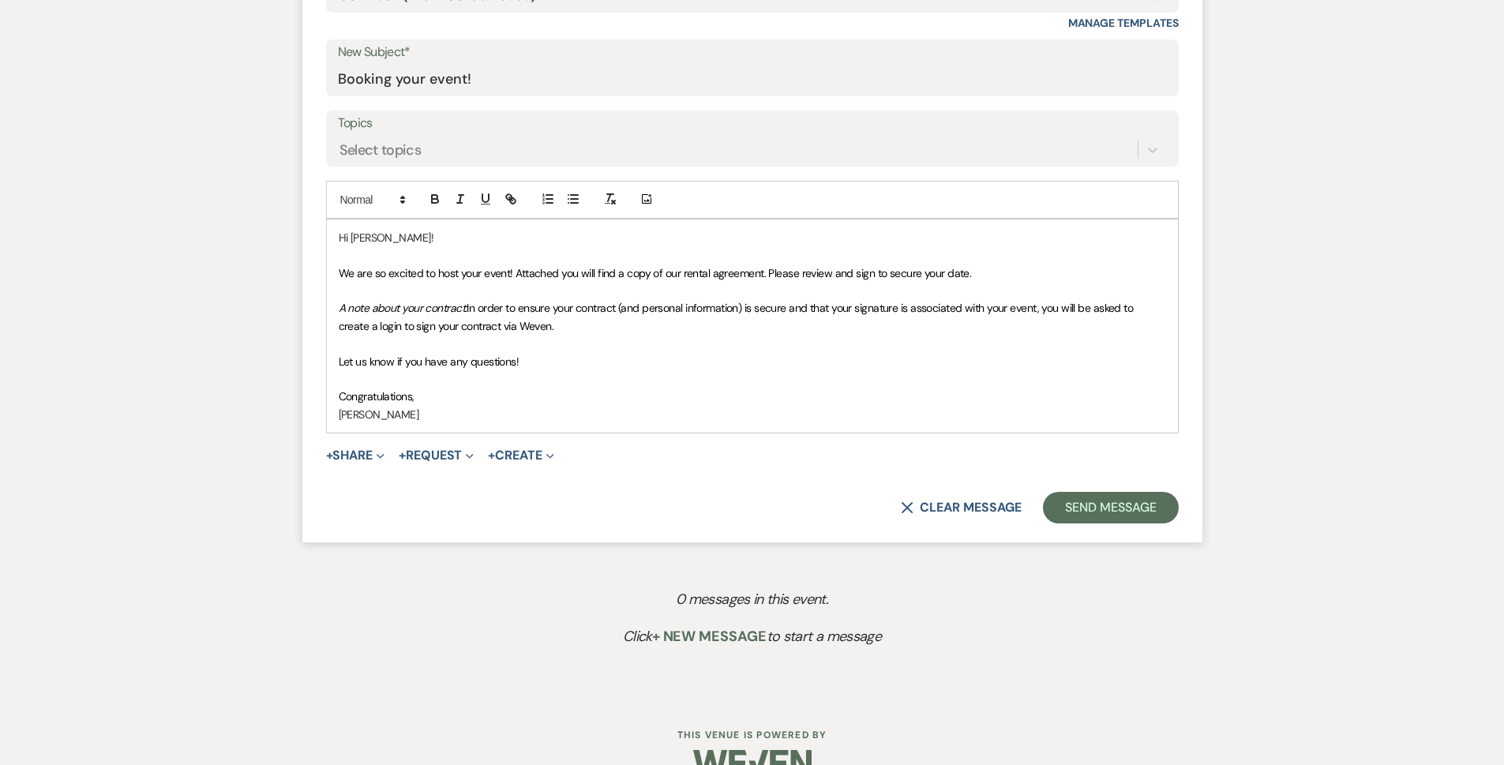
click at [404, 249] on p at bounding box center [753, 254] width 828 height 17
click at [413, 240] on p "Hi [PERSON_NAME]!" at bounding box center [753, 237] width 828 height 17
drag, startPoint x: 484, startPoint y: 276, endPoint x: 512, endPoint y: 276, distance: 27.6
click at [512, 276] on span "We are so excited to host your event! Attached you will find a copy of our rent…" at bounding box center [655, 273] width 633 height 14
click at [351, 452] on button "+ Share Expand" at bounding box center [355, 455] width 59 height 13
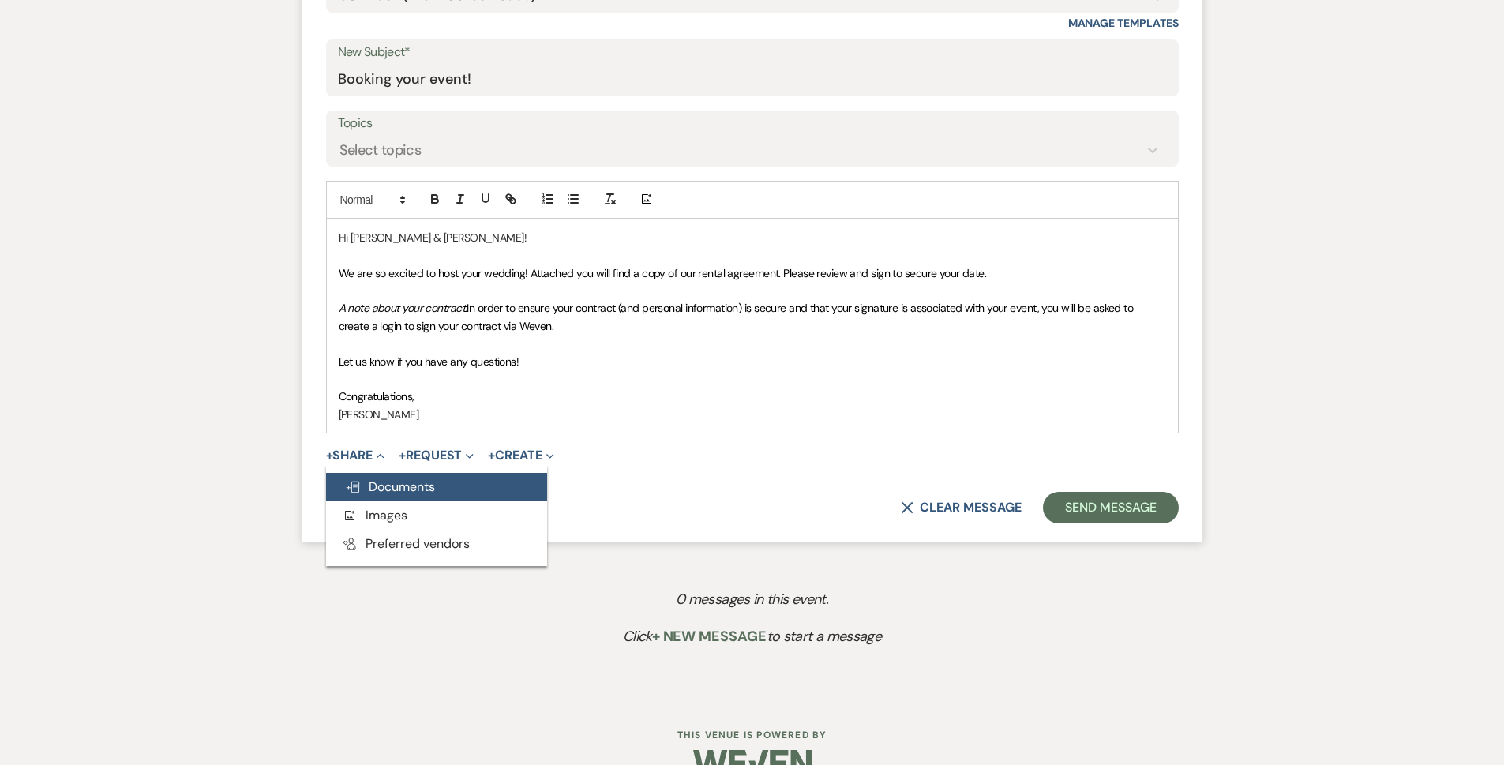
click at [366, 479] on button "Doc Upload Documents" at bounding box center [436, 487] width 221 height 28
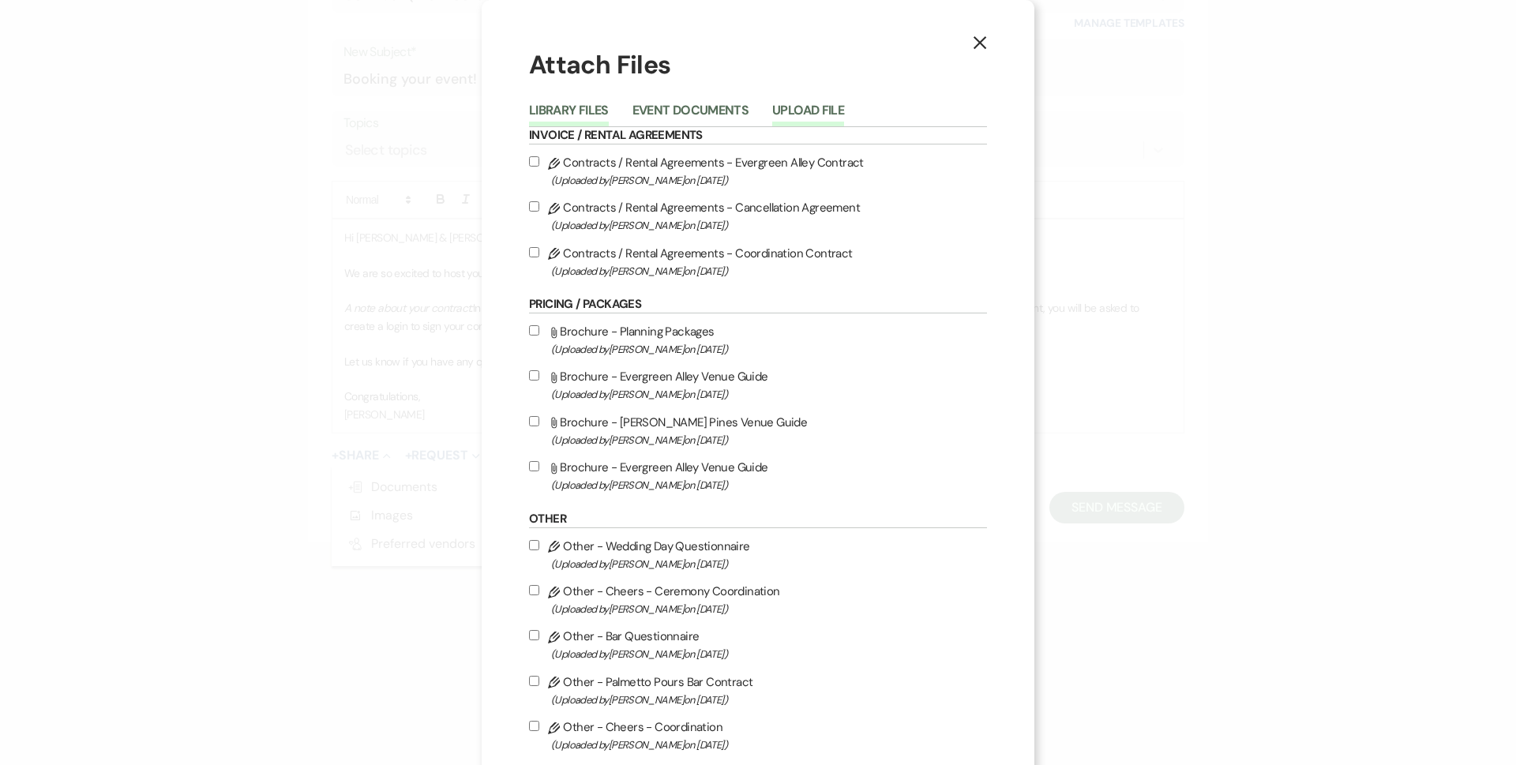
click at [791, 104] on button "Upload File" at bounding box center [808, 115] width 72 height 22
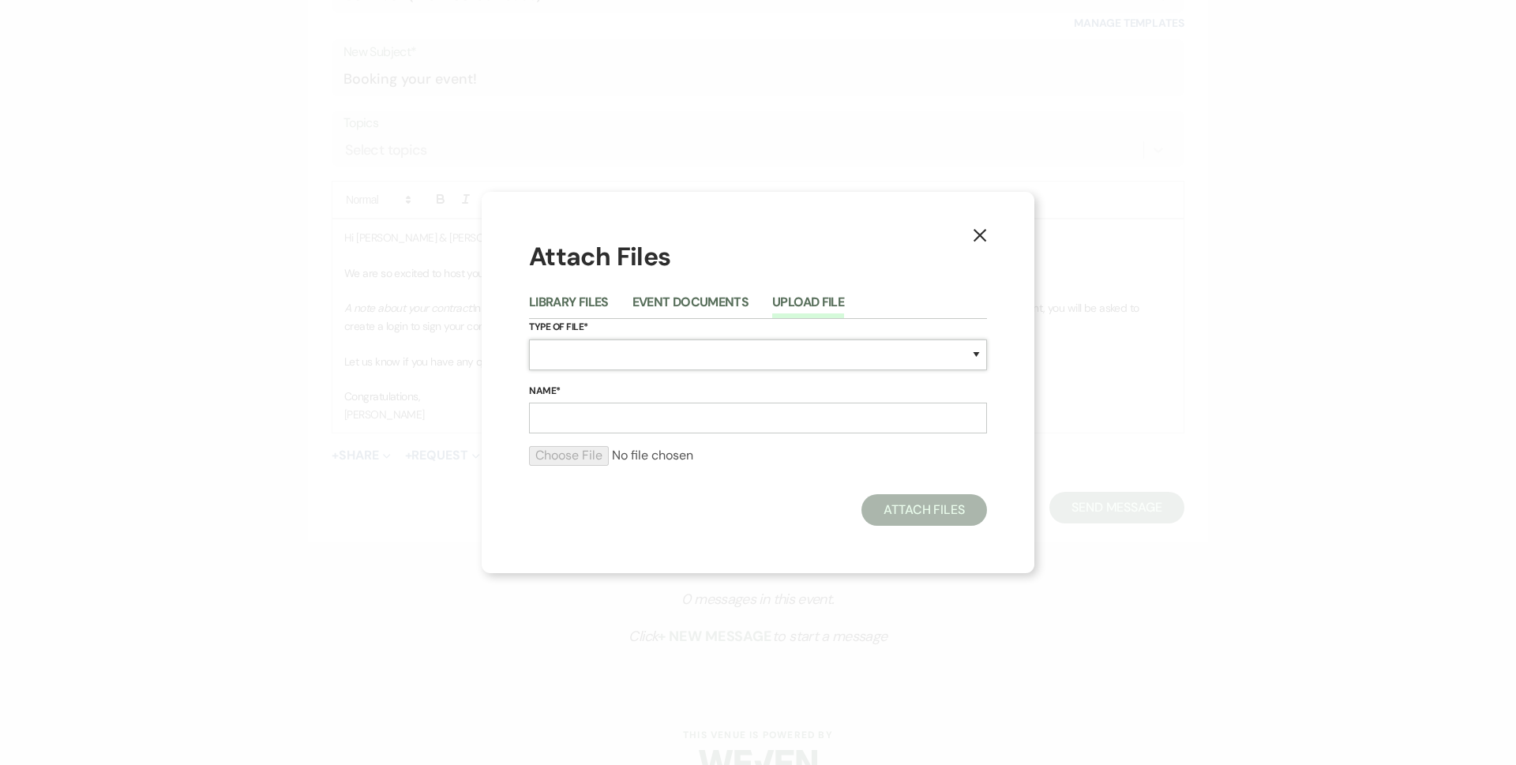
click at [606, 361] on select "Special Event Insurance Vendor Certificate of Insurance Contracts / Rental Agre…" at bounding box center [758, 355] width 458 height 31
click at [1006, 378] on div "X Attach Files Library Files Event Documents Upload File Type of File* Special …" at bounding box center [758, 382] width 553 height 381
click at [987, 235] on button "X" at bounding box center [980, 234] width 24 height 28
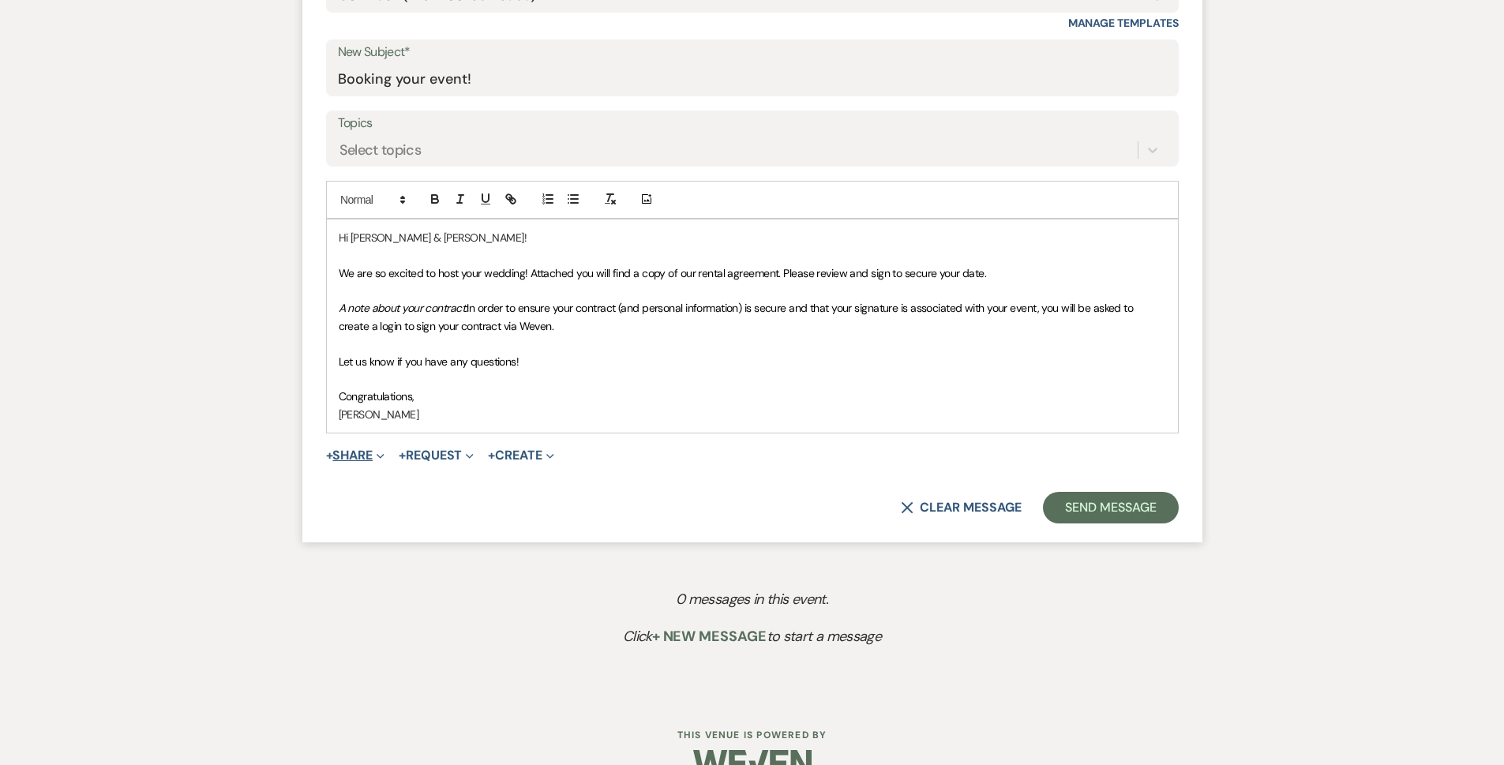
click at [384, 454] on icon "Expand" at bounding box center [381, 457] width 8 height 8
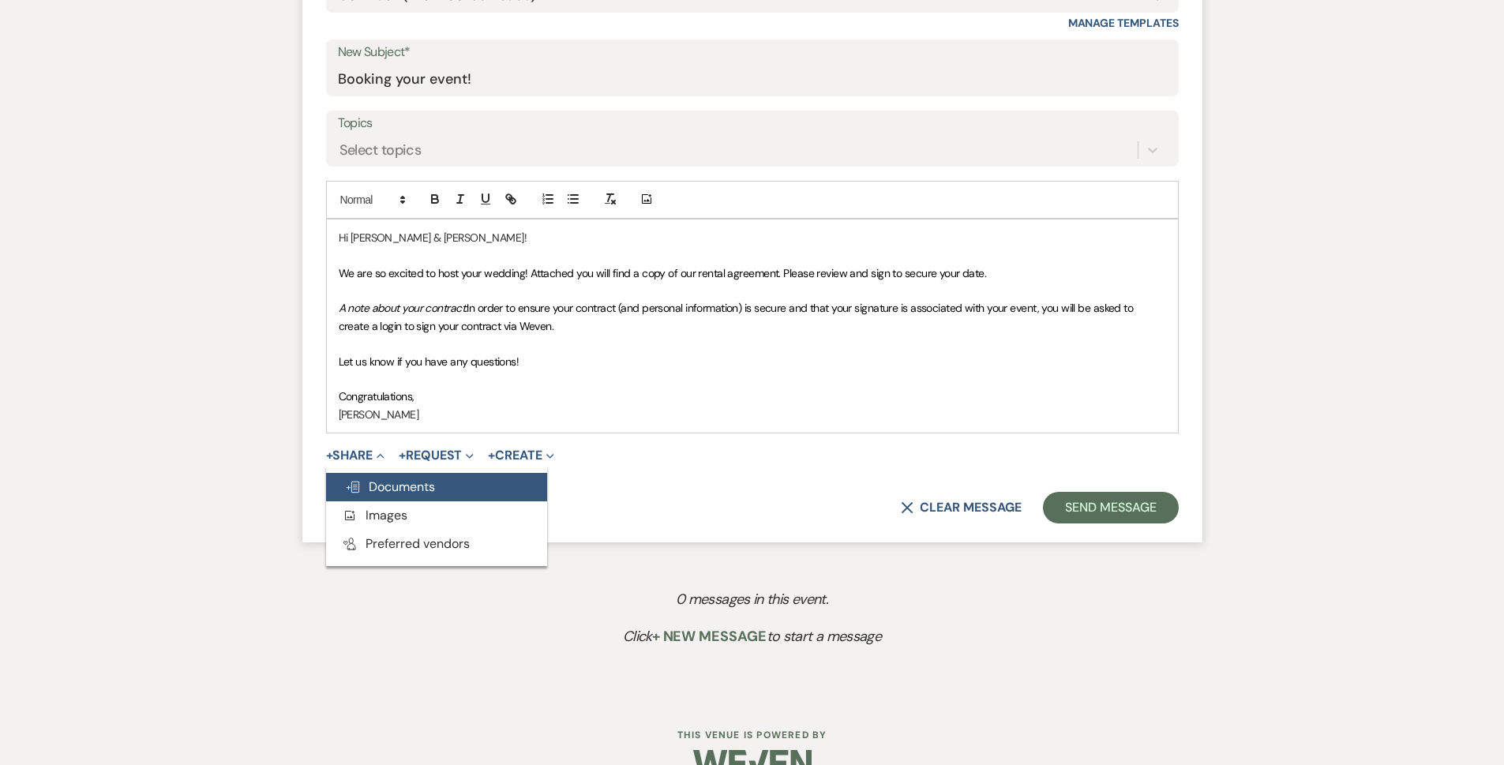
click at [397, 486] on span "Doc Upload Documents" at bounding box center [390, 487] width 90 height 17
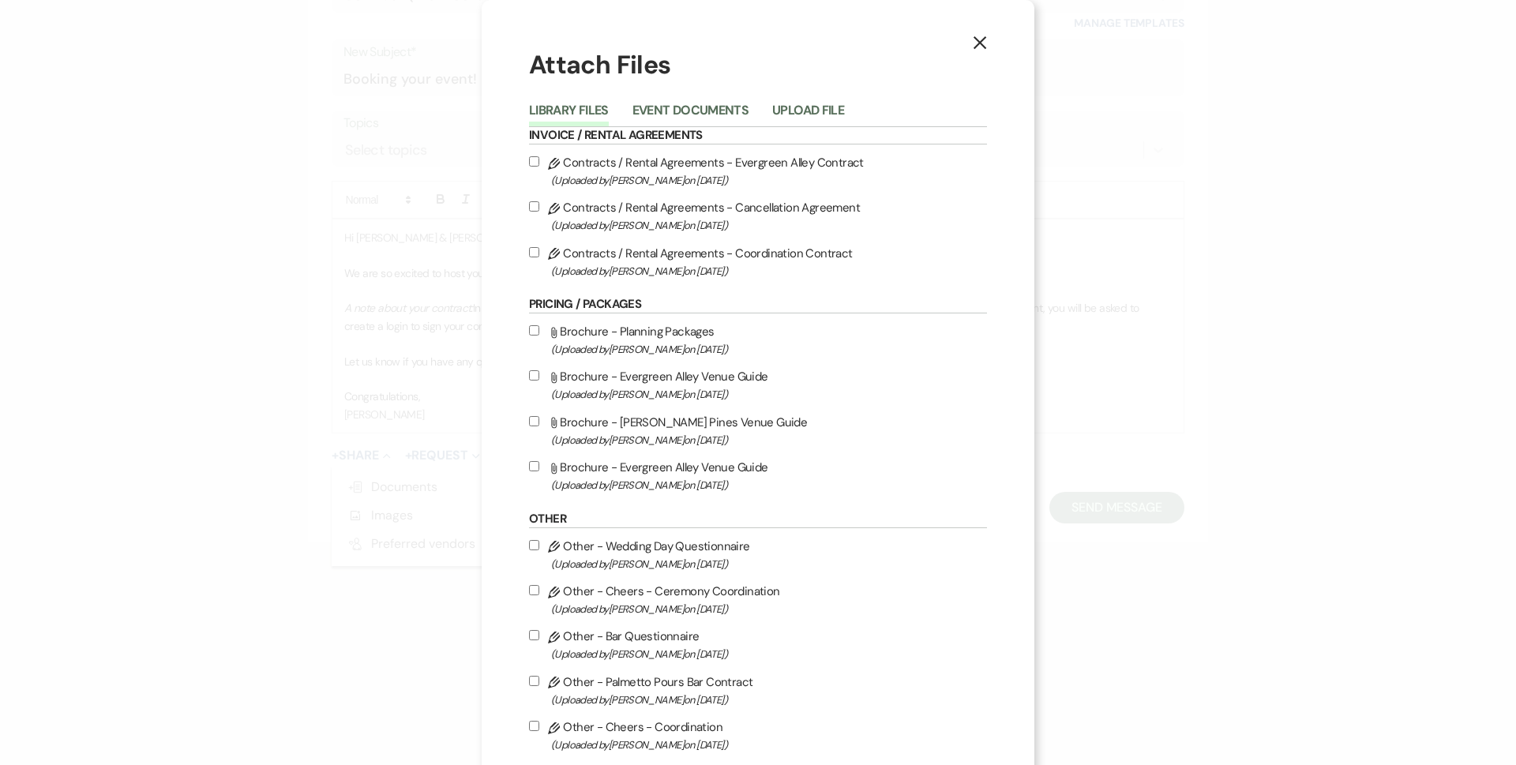
click at [684, 169] on label "Pencil Contracts / Rental Agreements - Evergreen Alley Contract (Uploaded by [P…" at bounding box center [758, 170] width 458 height 37
click at [539, 167] on input "Pencil Contracts / Rental Agreements - Evergreen Alley Contract (Uploaded by [P…" at bounding box center [534, 161] width 10 height 10
checkbox input "true"
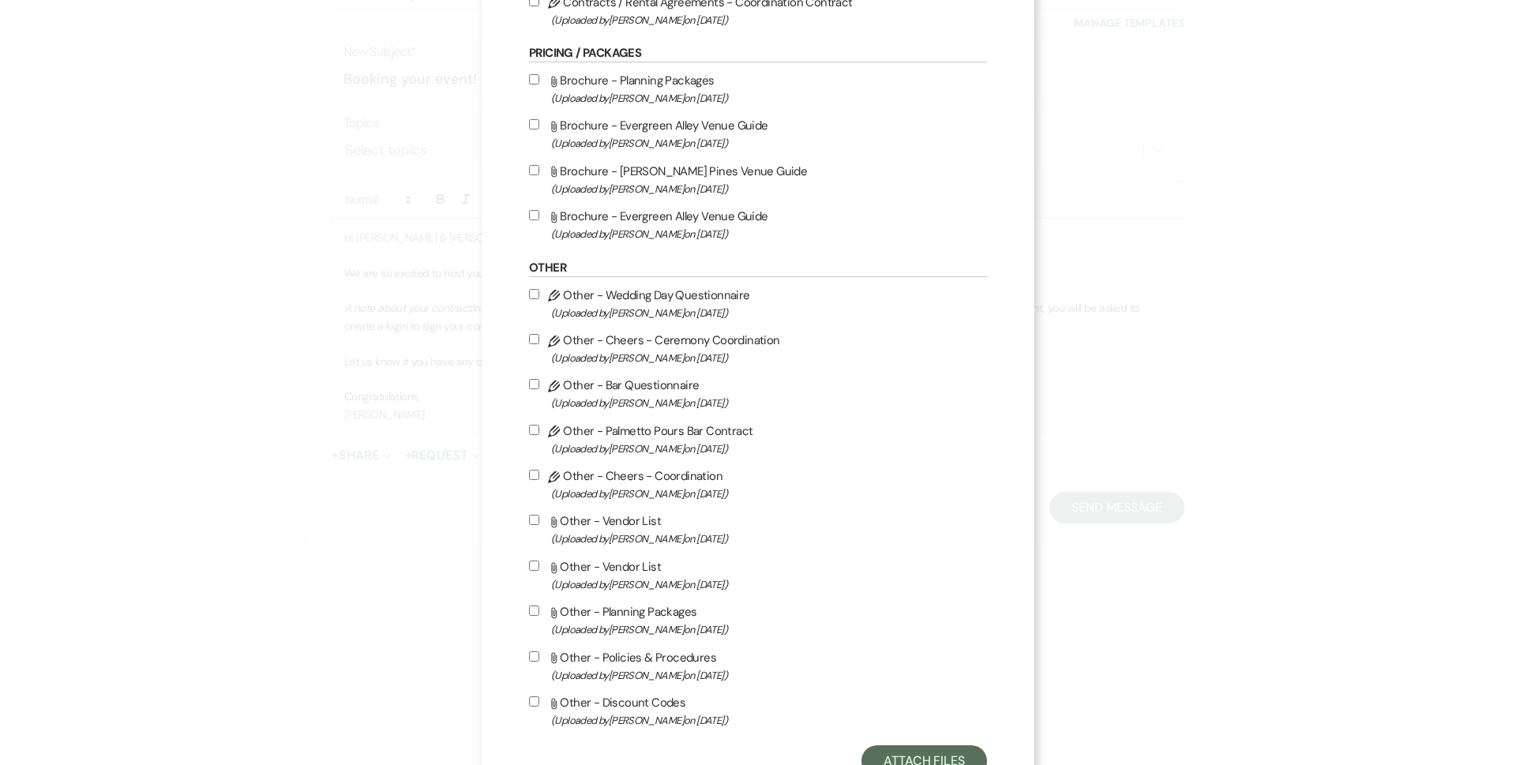
scroll to position [310, 0]
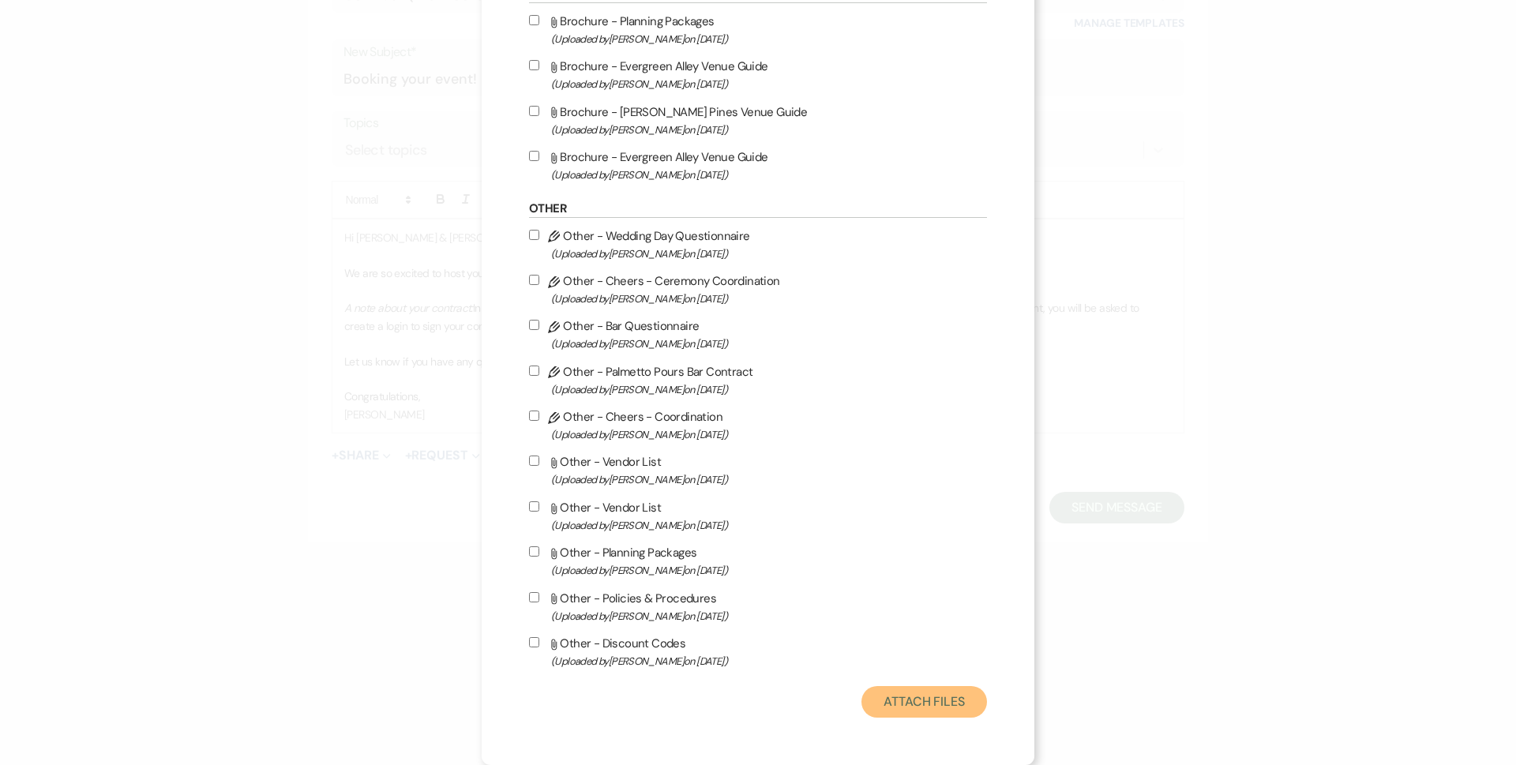
click at [891, 689] on button "Attach Files" at bounding box center [925, 702] width 126 height 32
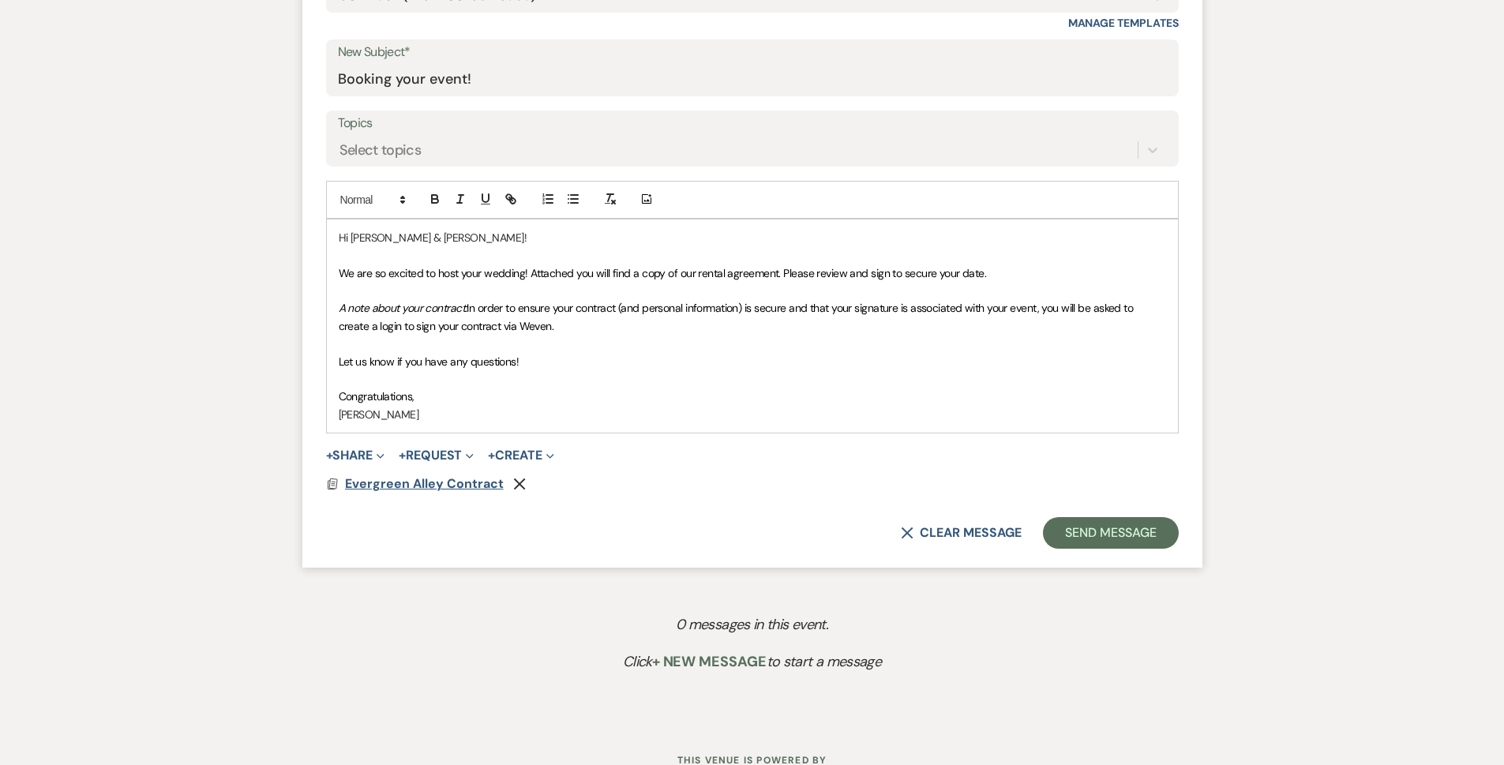
click at [400, 484] on span "Evergreen Alley Contract" at bounding box center [424, 483] width 159 height 17
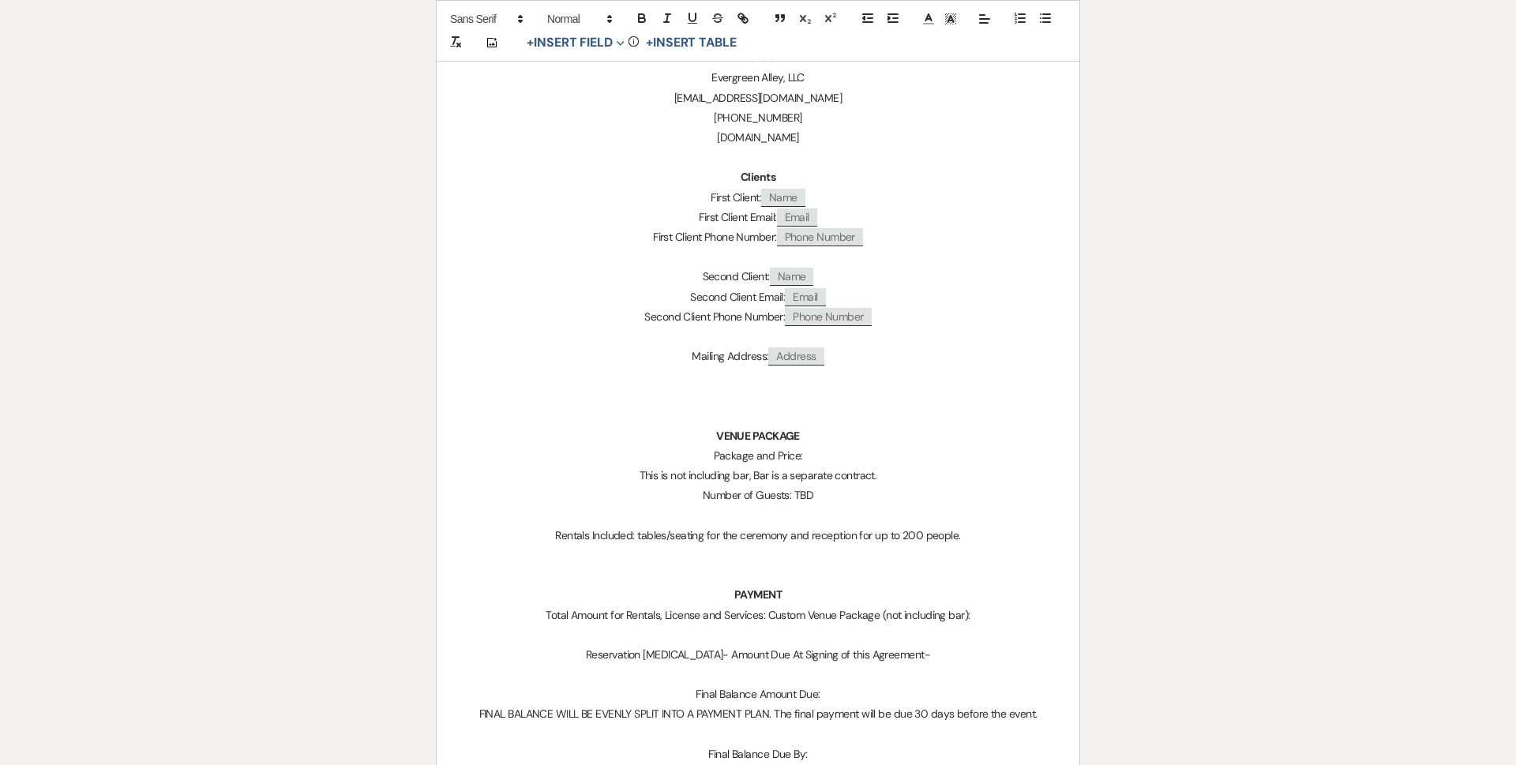
scroll to position [395, 0]
click at [840, 452] on p "Package and Price:" at bounding box center [758, 454] width 567 height 20
drag, startPoint x: 845, startPoint y: 490, endPoint x: 796, endPoint y: 498, distance: 49.5
click at [796, 498] on p "Number of Guests: TBD" at bounding box center [758, 493] width 567 height 20
click at [610, 42] on button "+ Insert Field Expand" at bounding box center [575, 42] width 109 height 19
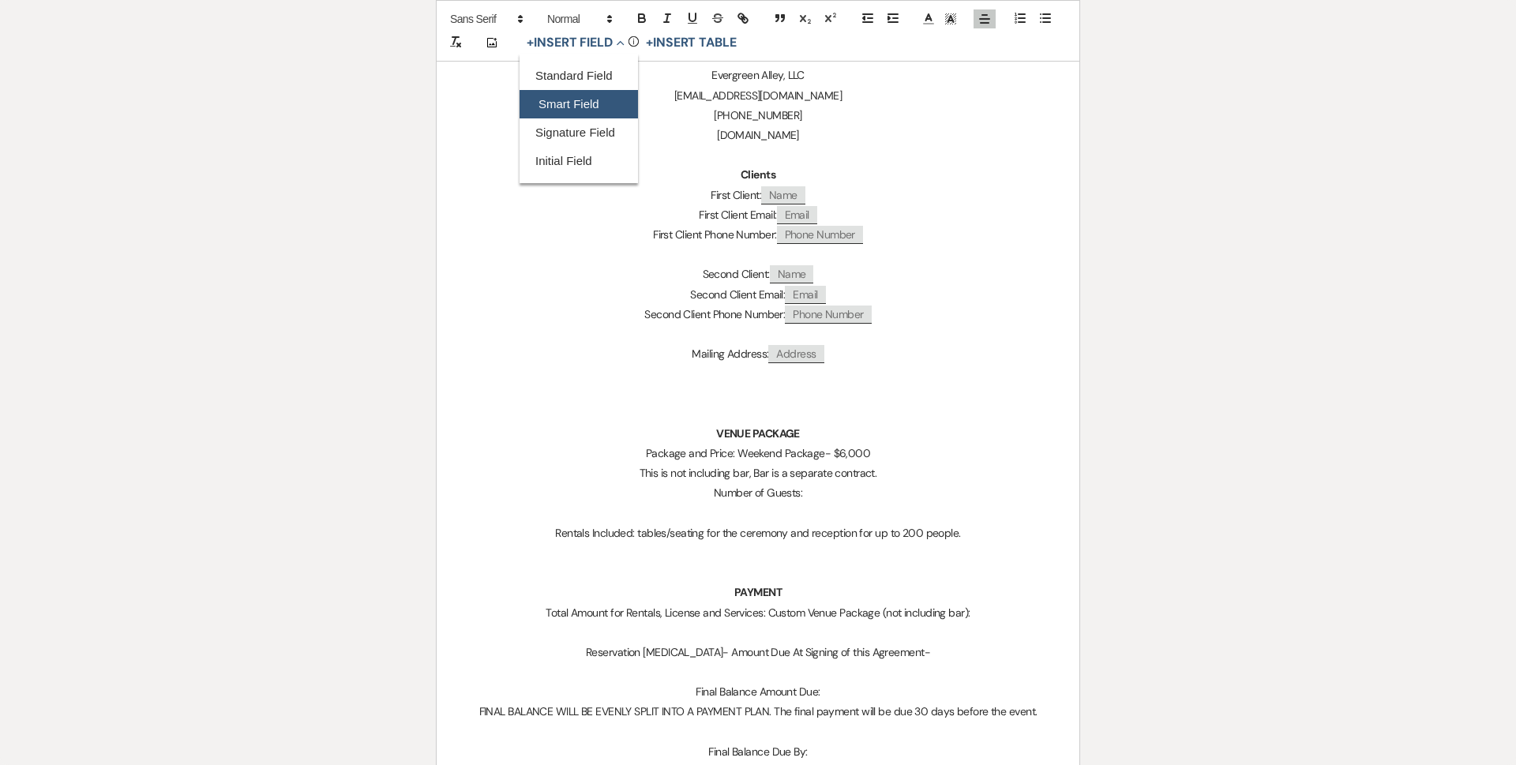
click at [601, 103] on button "Smart Field" at bounding box center [579, 104] width 118 height 28
select select "smartCustomField"
select select "owner"
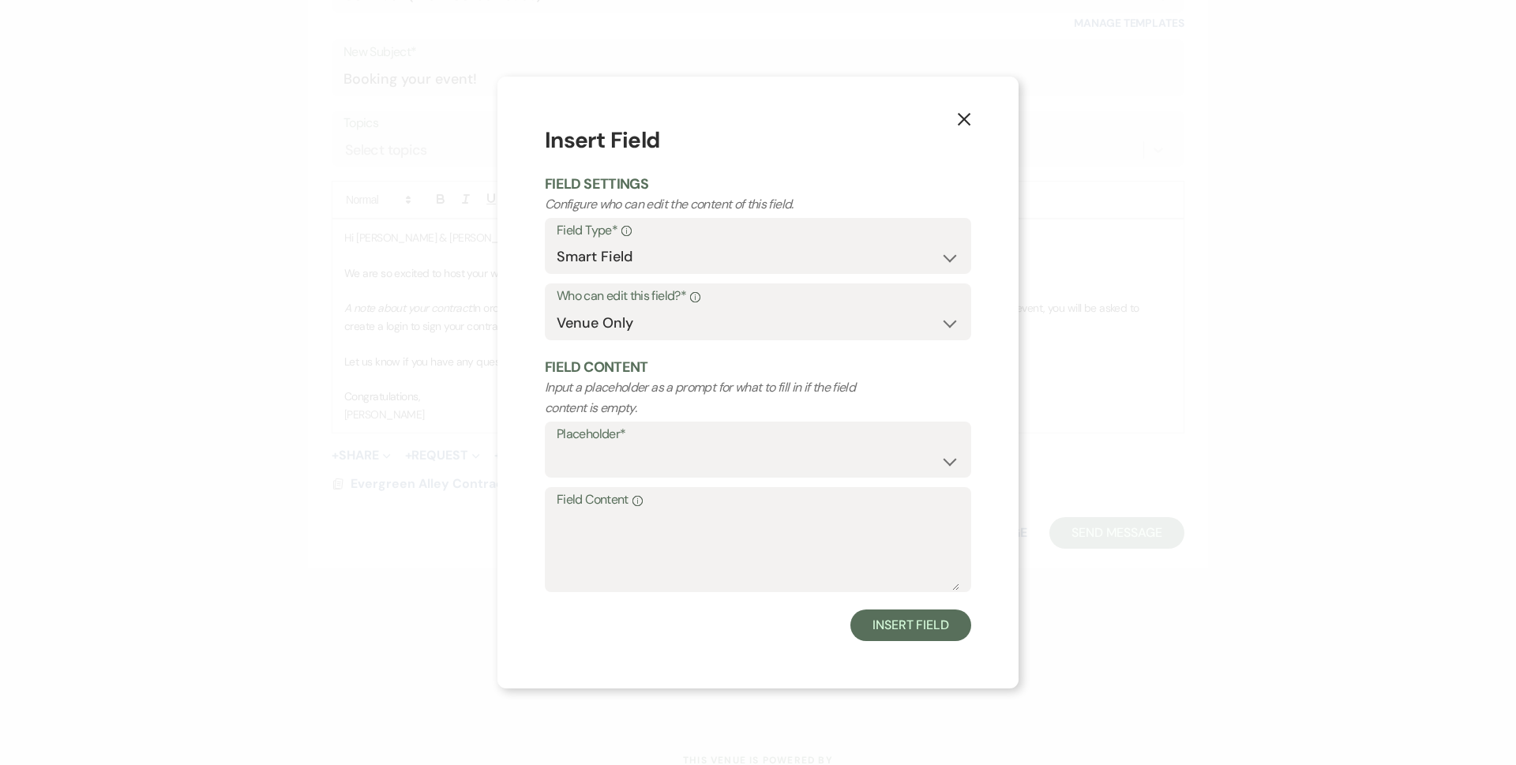
click at [660, 443] on label "Placeholder*" at bounding box center [758, 434] width 403 height 23
click at [706, 468] on select "{{Event Date}} {{Client Full Name(s)}} {{Client First Name(s)}} {{Venue Name}} …" at bounding box center [758, 460] width 403 height 31
select select "{{guestCount}}"
click at [557, 445] on select "{{Event Date}} {{Client Full Name(s)}} {{Client First Name(s)}} {{Venue Name}} …" at bounding box center [758, 460] width 403 height 31
click at [881, 629] on button "Insert Field" at bounding box center [911, 626] width 121 height 32
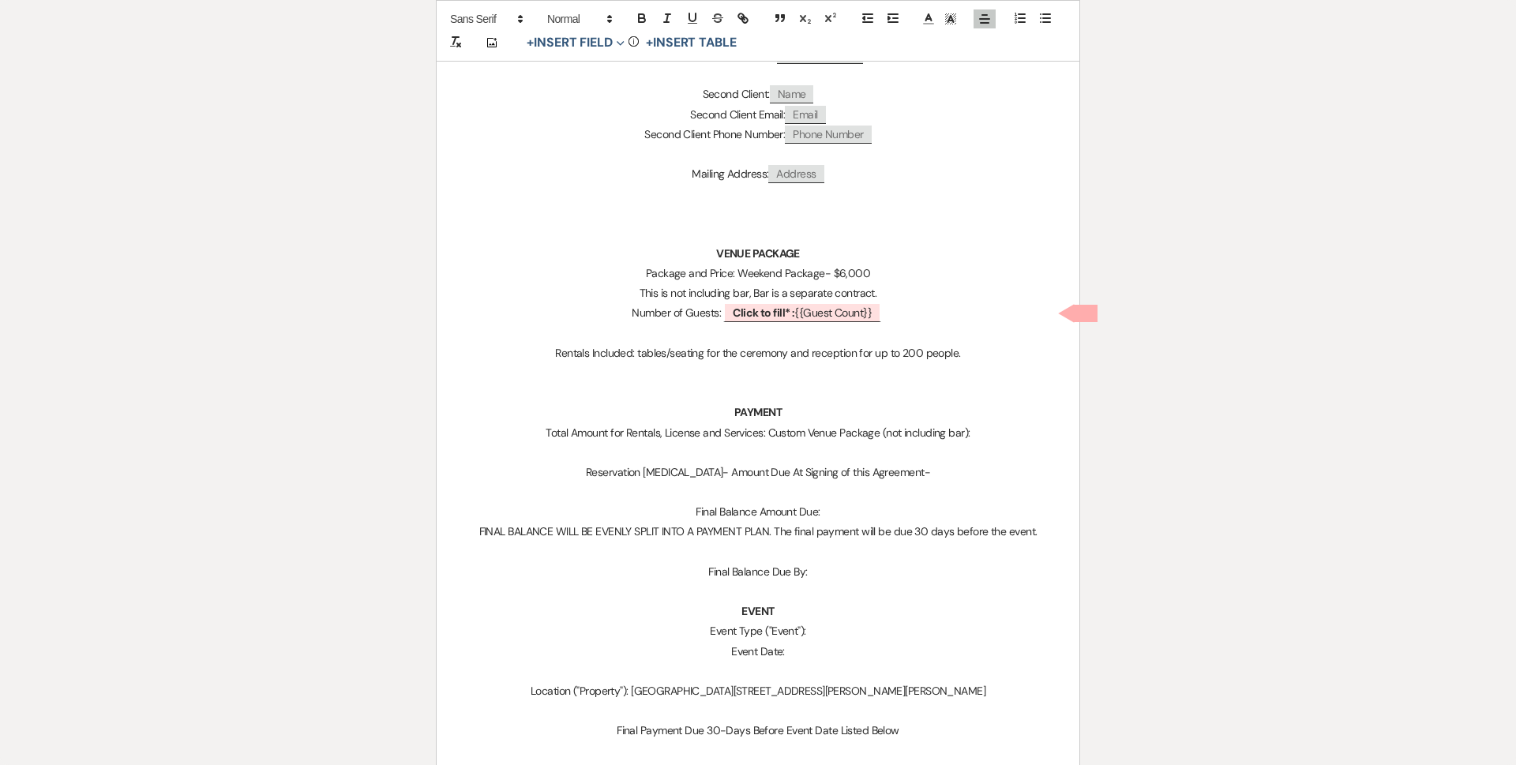
scroll to position [632, 0]
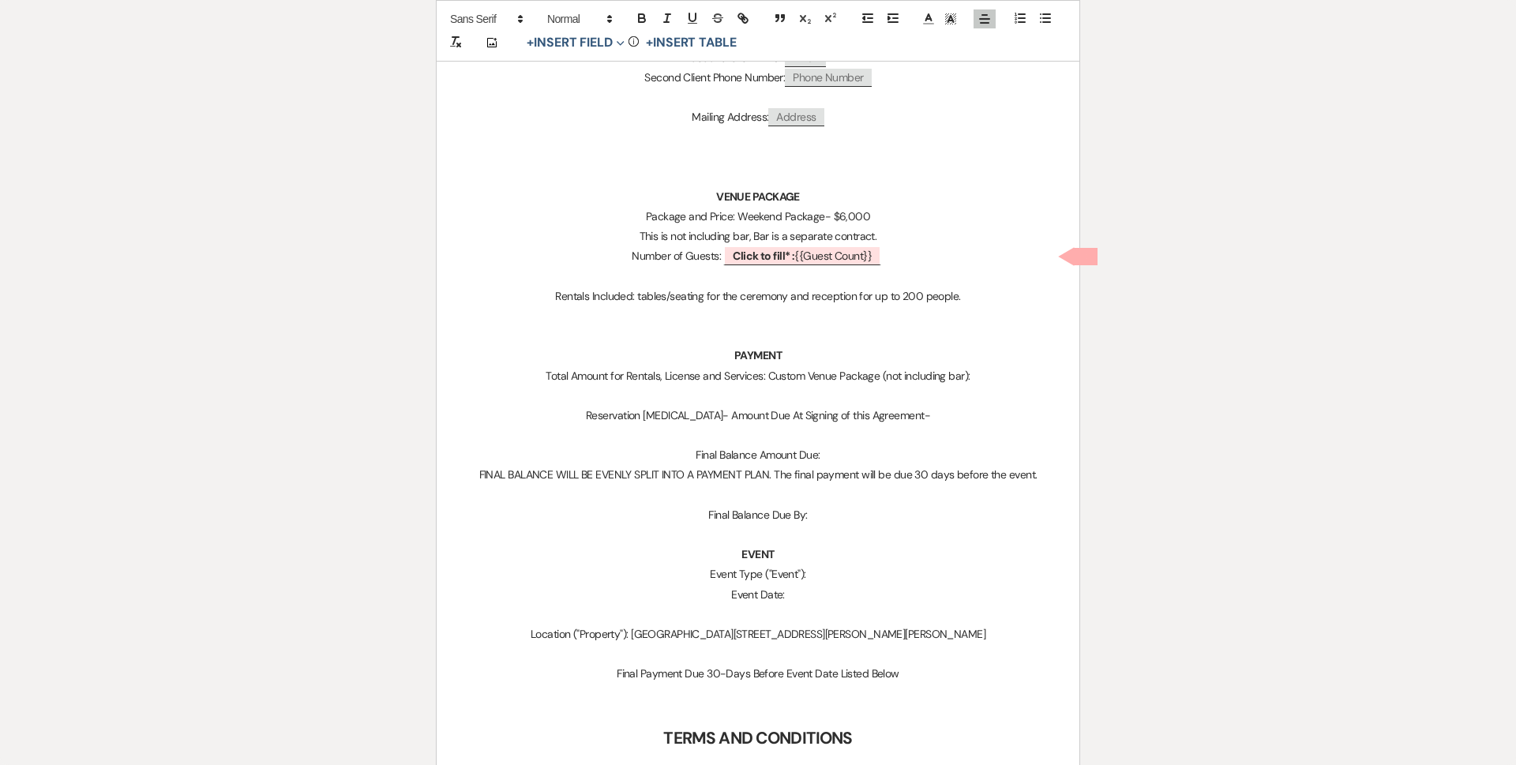
click at [1009, 378] on p "Total Amount for Rentals, License and Services: Custom Venue Package (not inclu…" at bounding box center [758, 376] width 567 height 20
click at [973, 407] on p "Reservation [MEDICAL_DATA]- Amount Due At Signing of this Agreement-" at bounding box center [758, 416] width 567 height 20
click at [870, 456] on p "Final Balance Amount Due:" at bounding box center [758, 455] width 567 height 20
click at [849, 516] on p "Final Balance Due By:" at bounding box center [758, 515] width 567 height 20
click at [848, 441] on p at bounding box center [758, 436] width 567 height 20
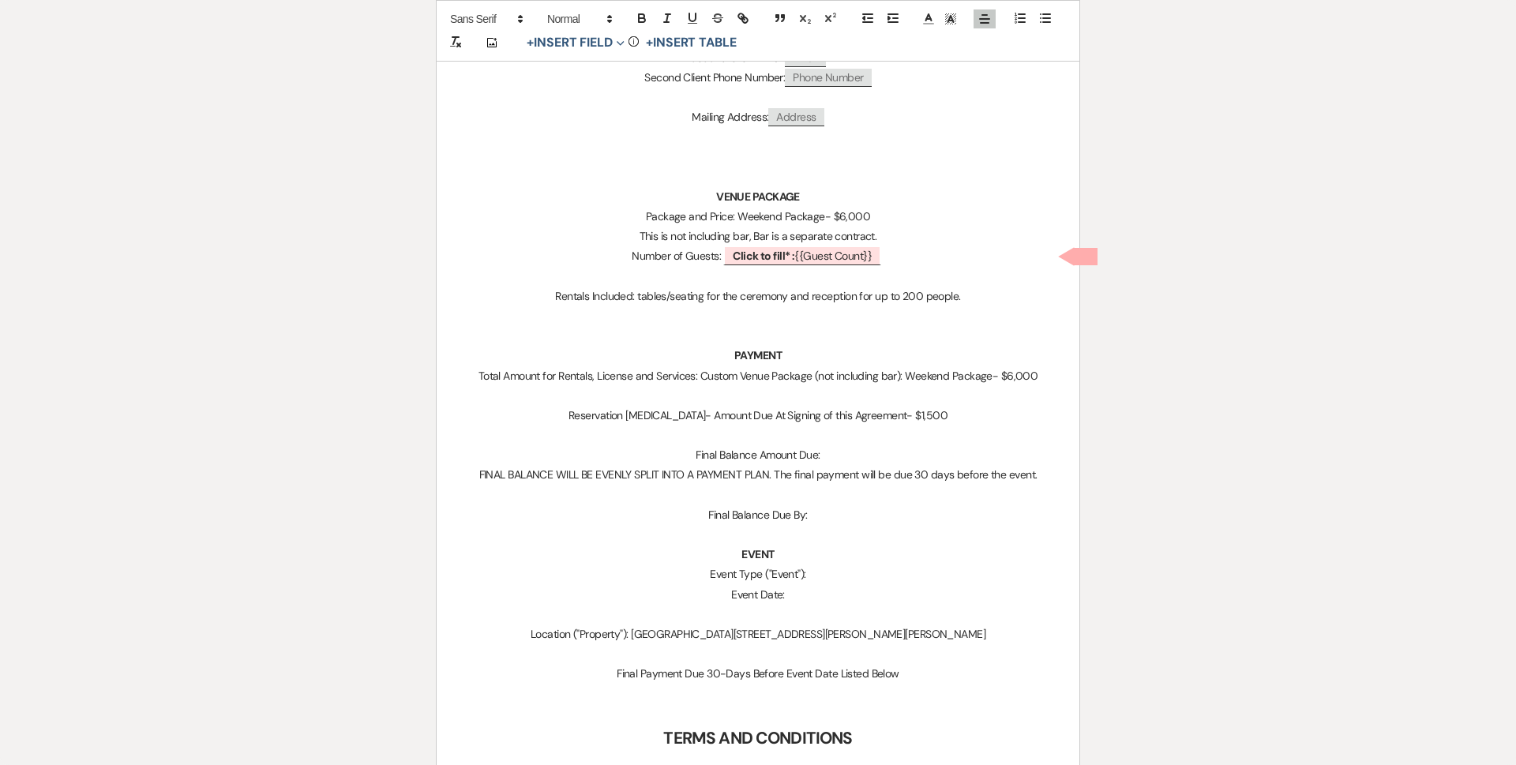
click at [849, 460] on p "Final Balance Amount Due:" at bounding box center [758, 455] width 567 height 20
drag, startPoint x: 870, startPoint y: 510, endPoint x: 879, endPoint y: 515, distance: 10.6
click at [870, 511] on p "Final Balance Due By:" at bounding box center [758, 515] width 567 height 20
click at [873, 575] on p "Event Type ("Event"):" at bounding box center [758, 575] width 567 height 20
click at [820, 580] on p "Event Type ("Event"): Wedding" at bounding box center [758, 575] width 567 height 20
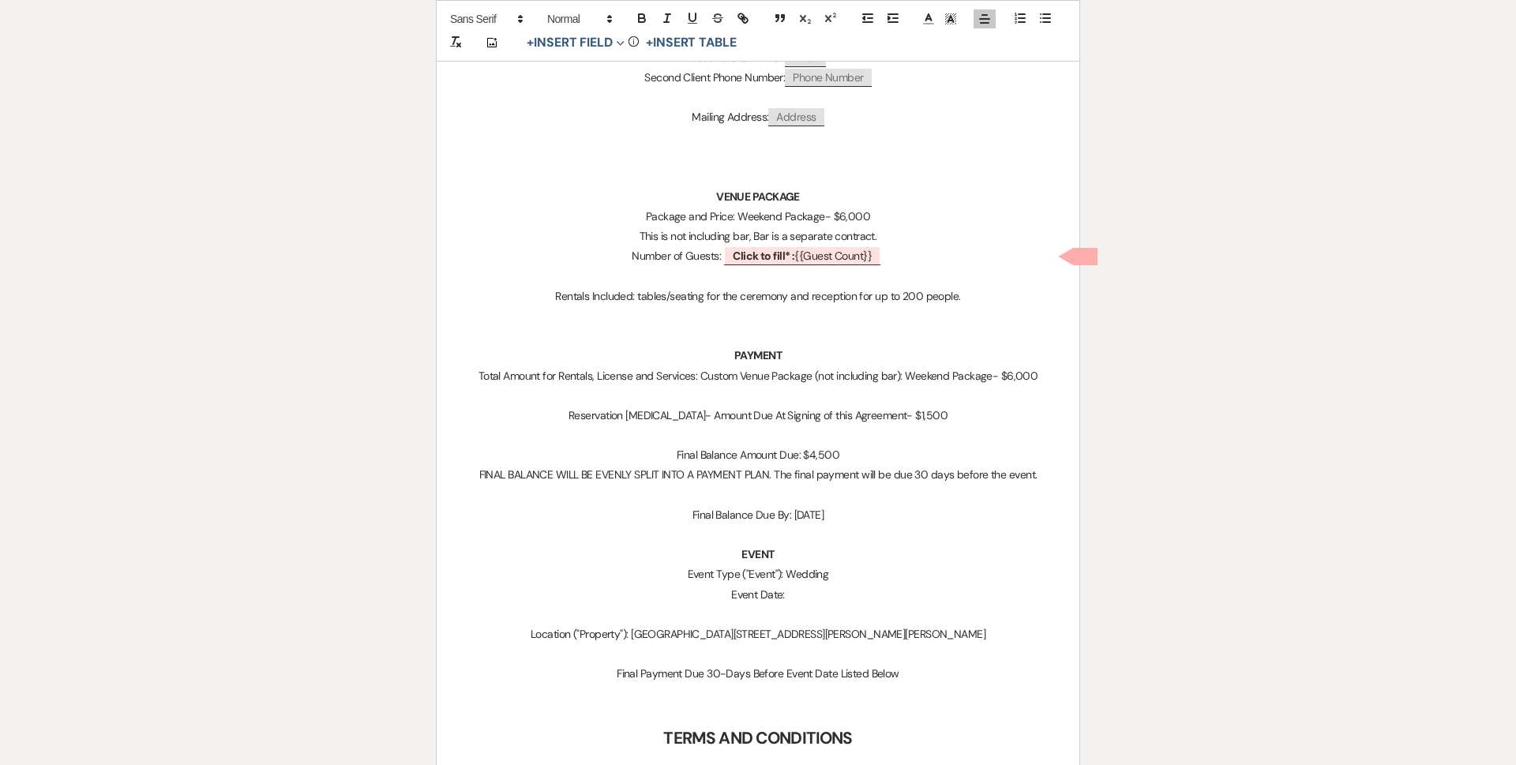
click at [813, 594] on p "Event Date:" at bounding box center [758, 595] width 567 height 20
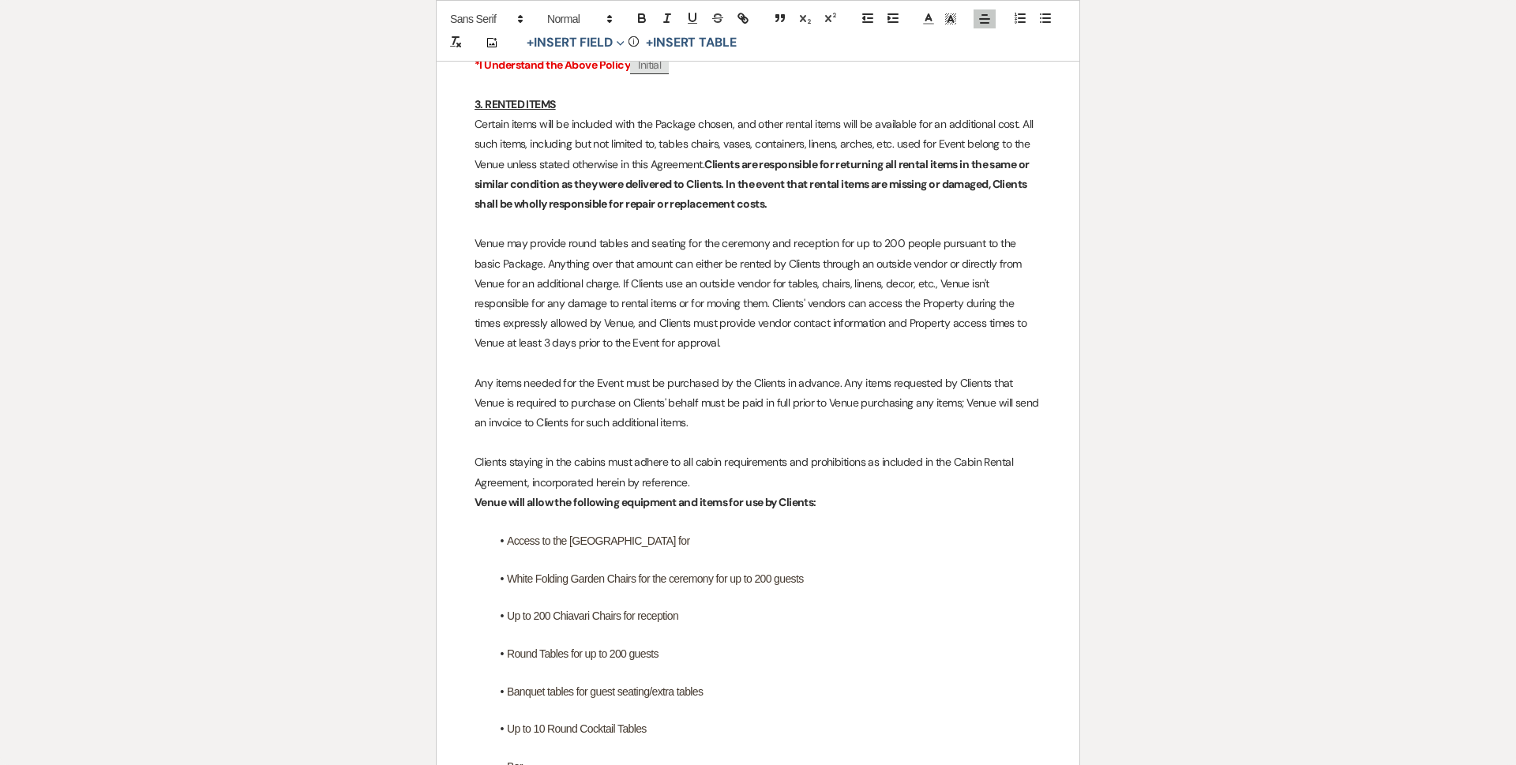
scroll to position [2290, 0]
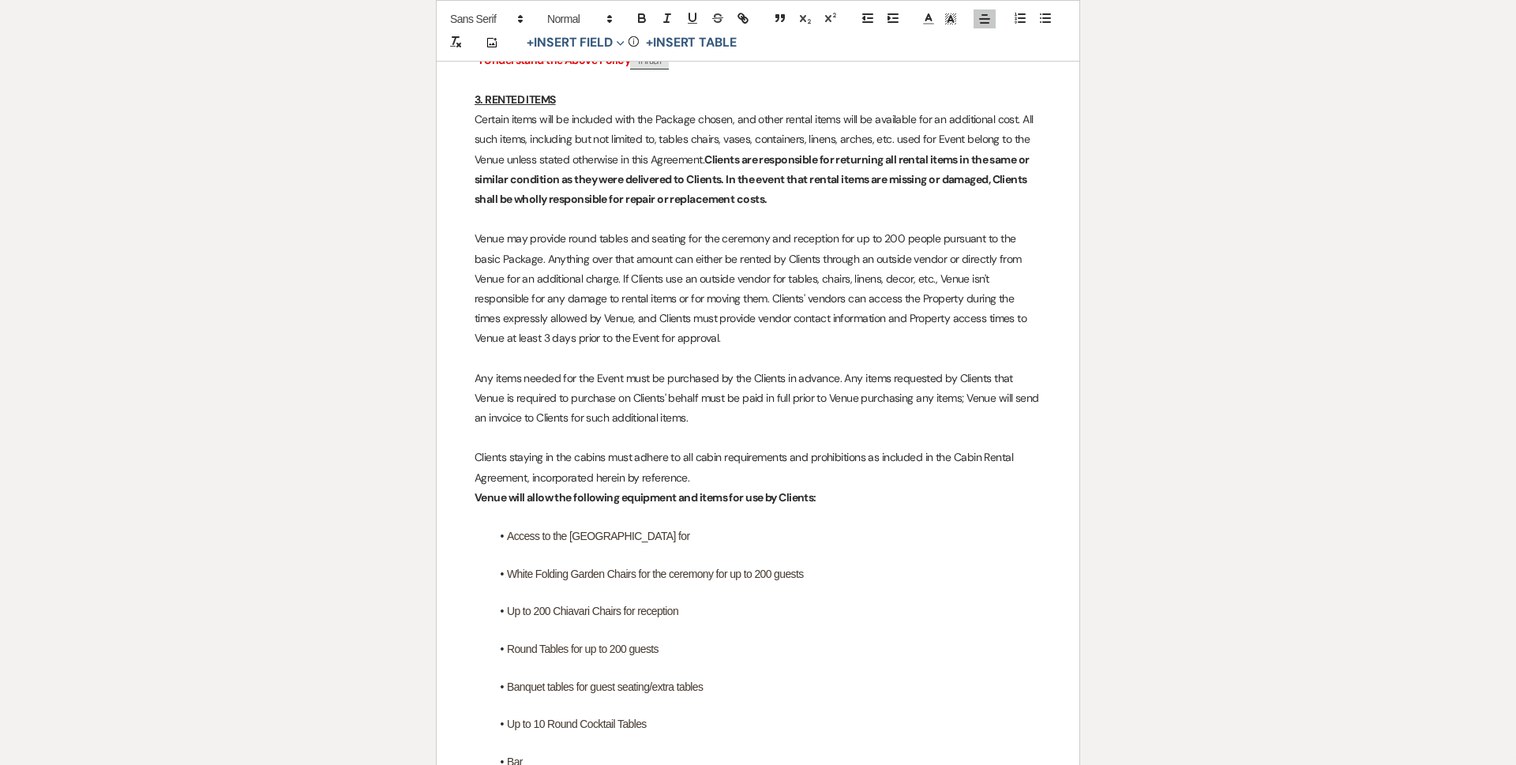
drag, startPoint x: 702, startPoint y: 547, endPoint x: 705, endPoint y: 535, distance: 12.3
click at [705, 535] on li "Access to the [GEOGRAPHIC_DATA] for" at bounding box center [765, 536] width 551 height 17
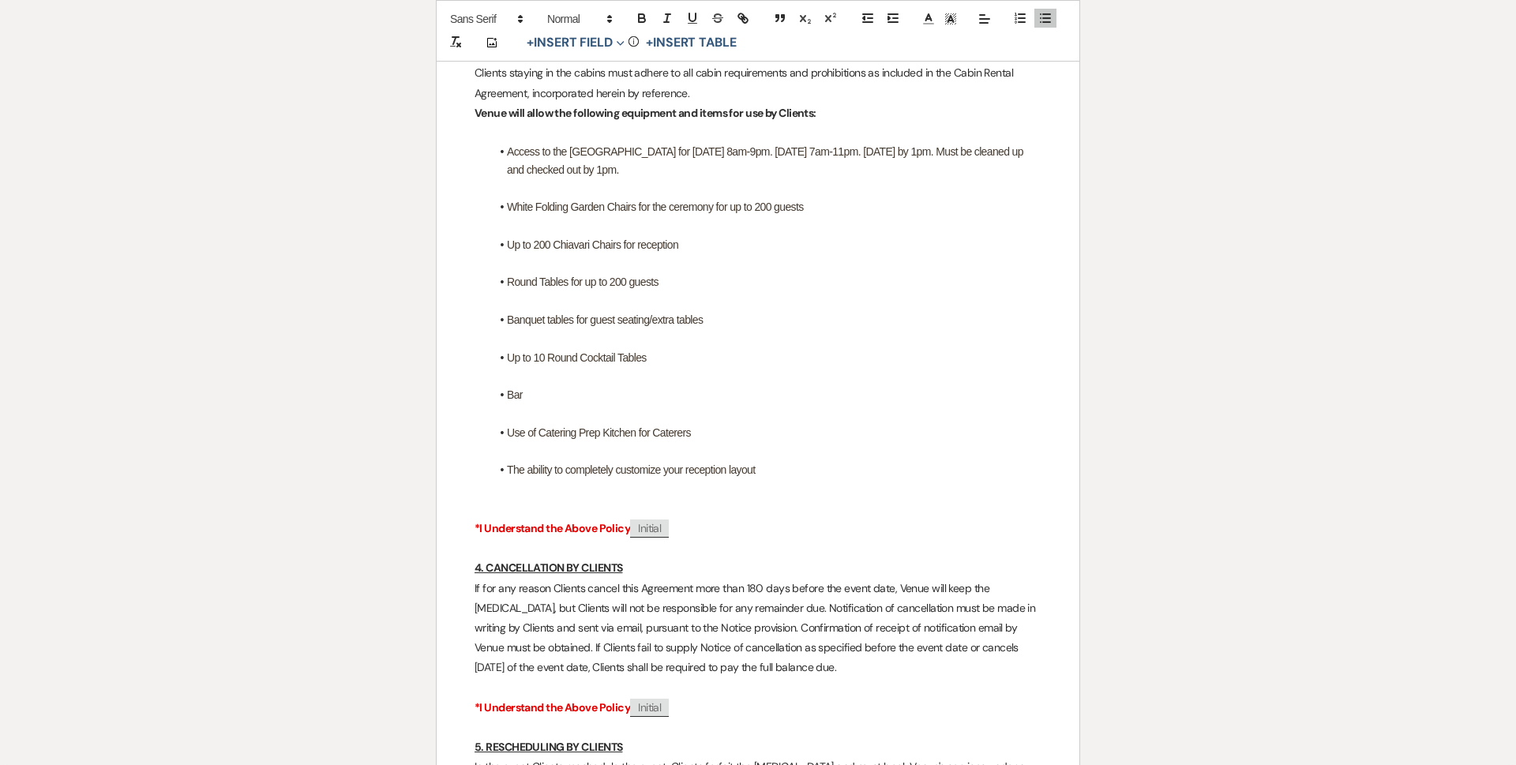
scroll to position [2685, 0]
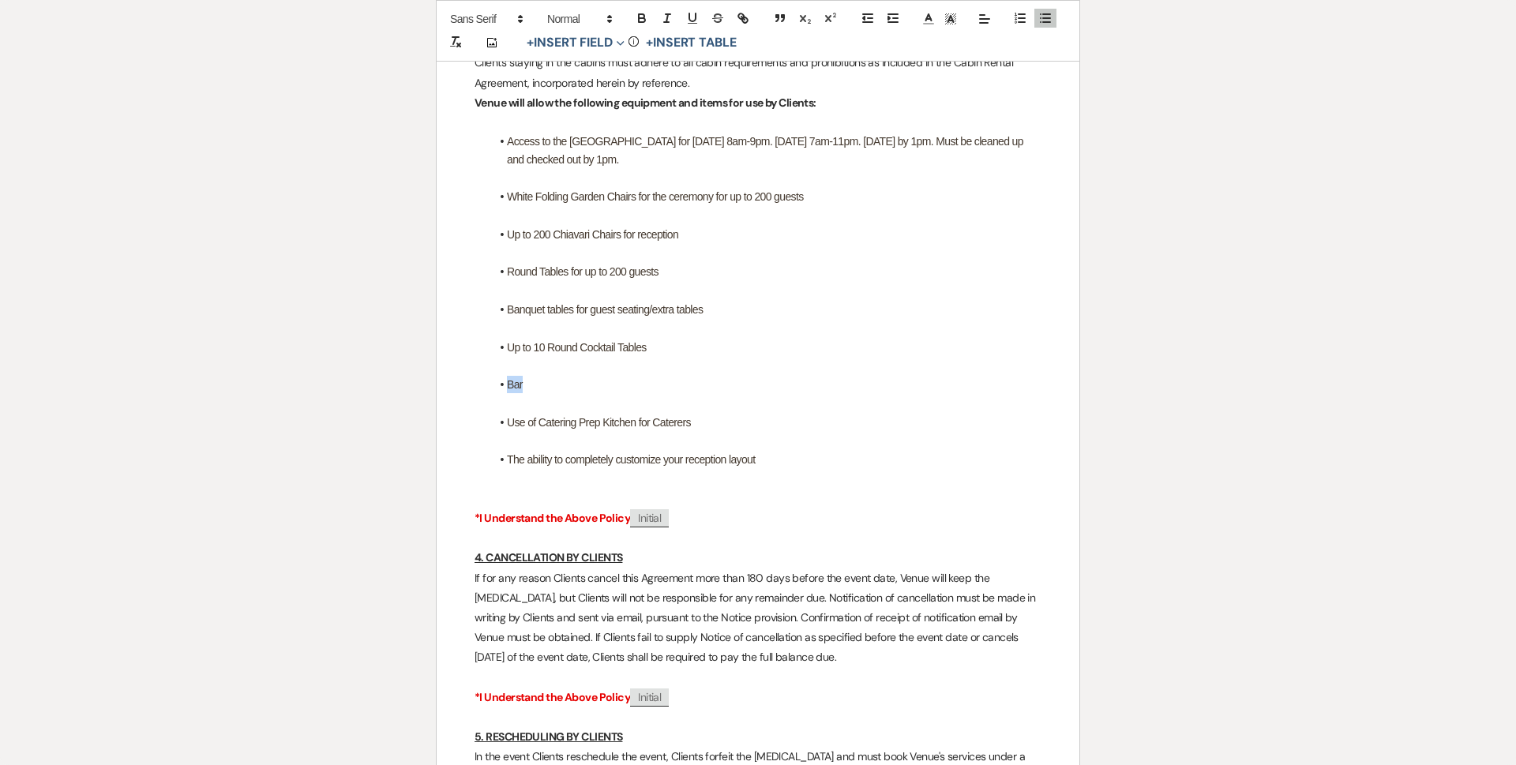
drag, startPoint x: 507, startPoint y: 391, endPoint x: 467, endPoint y: 392, distance: 40.3
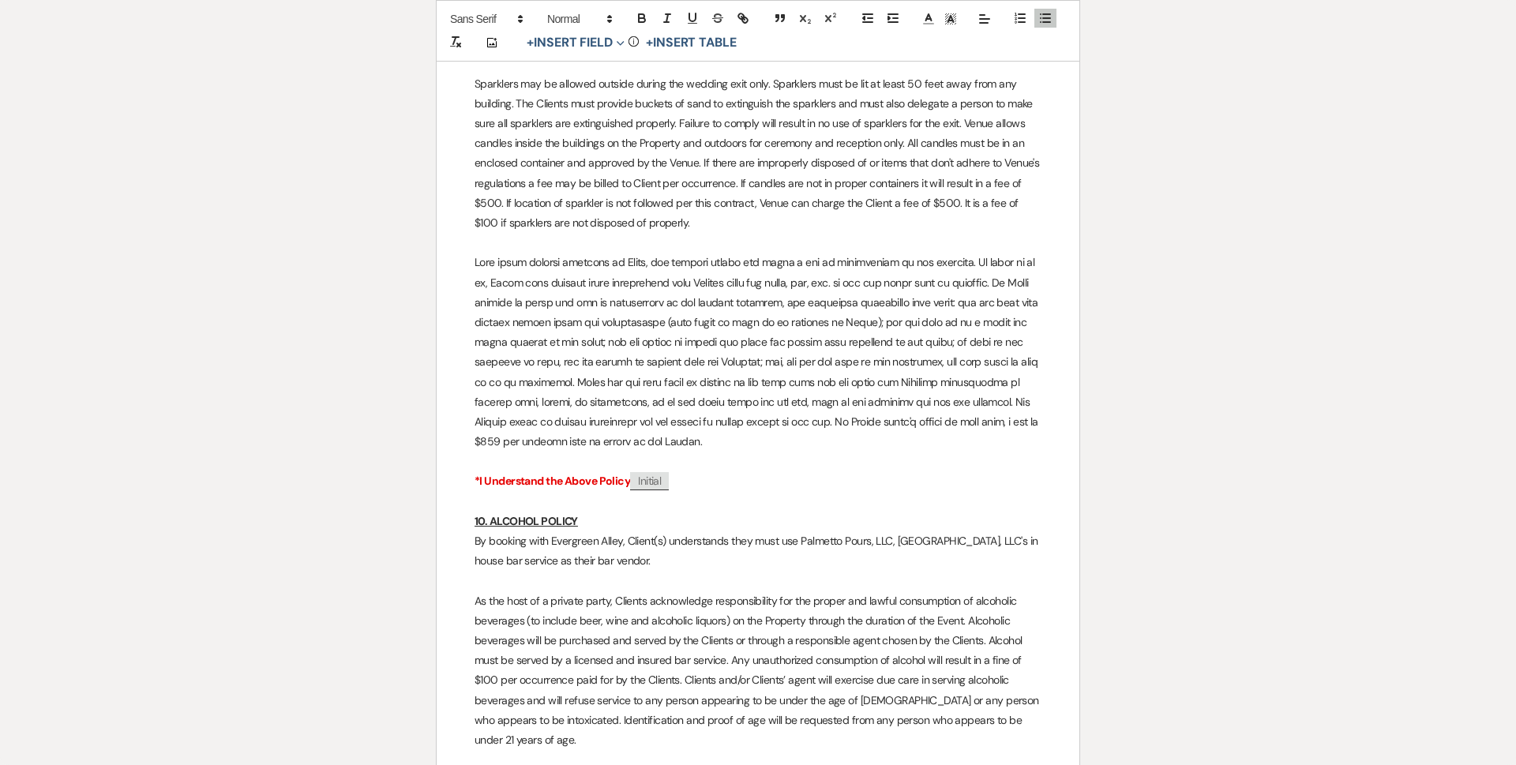
scroll to position [5686, 0]
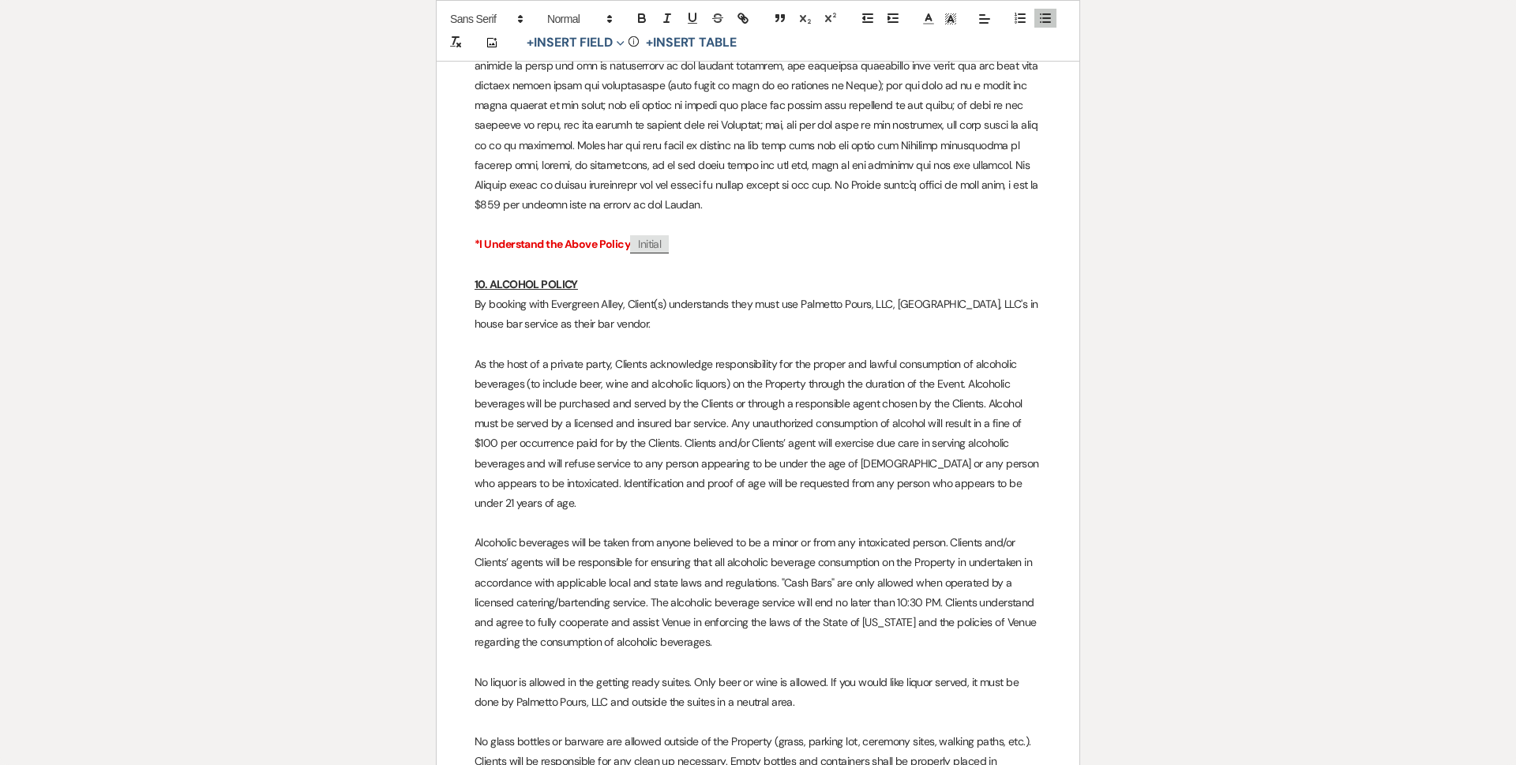
click at [685, 300] on p "By booking with Evergreen Alley, Client(s) understands they must use Palmetto P…" at bounding box center [758, 314] width 567 height 39
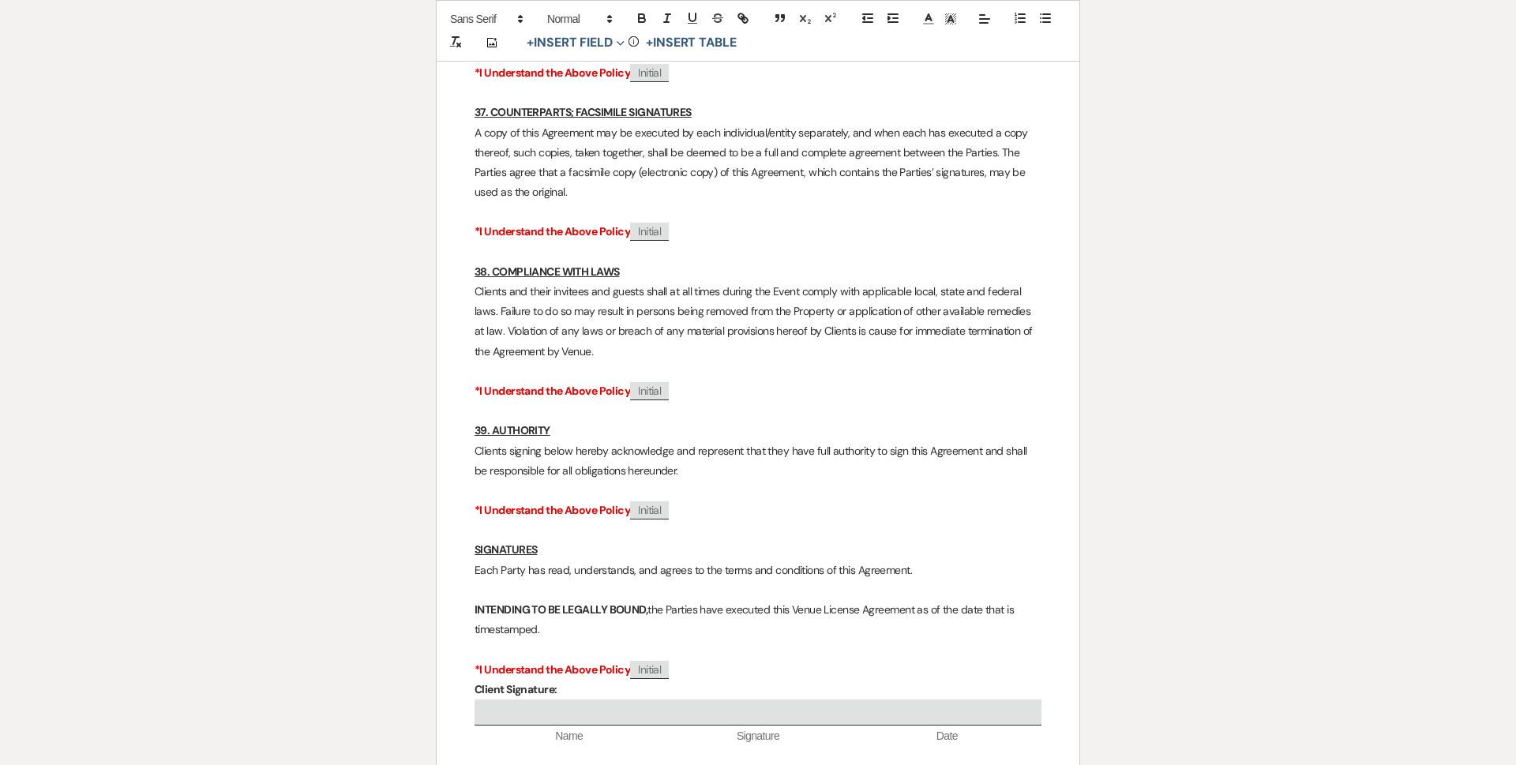
scroll to position [12543, 0]
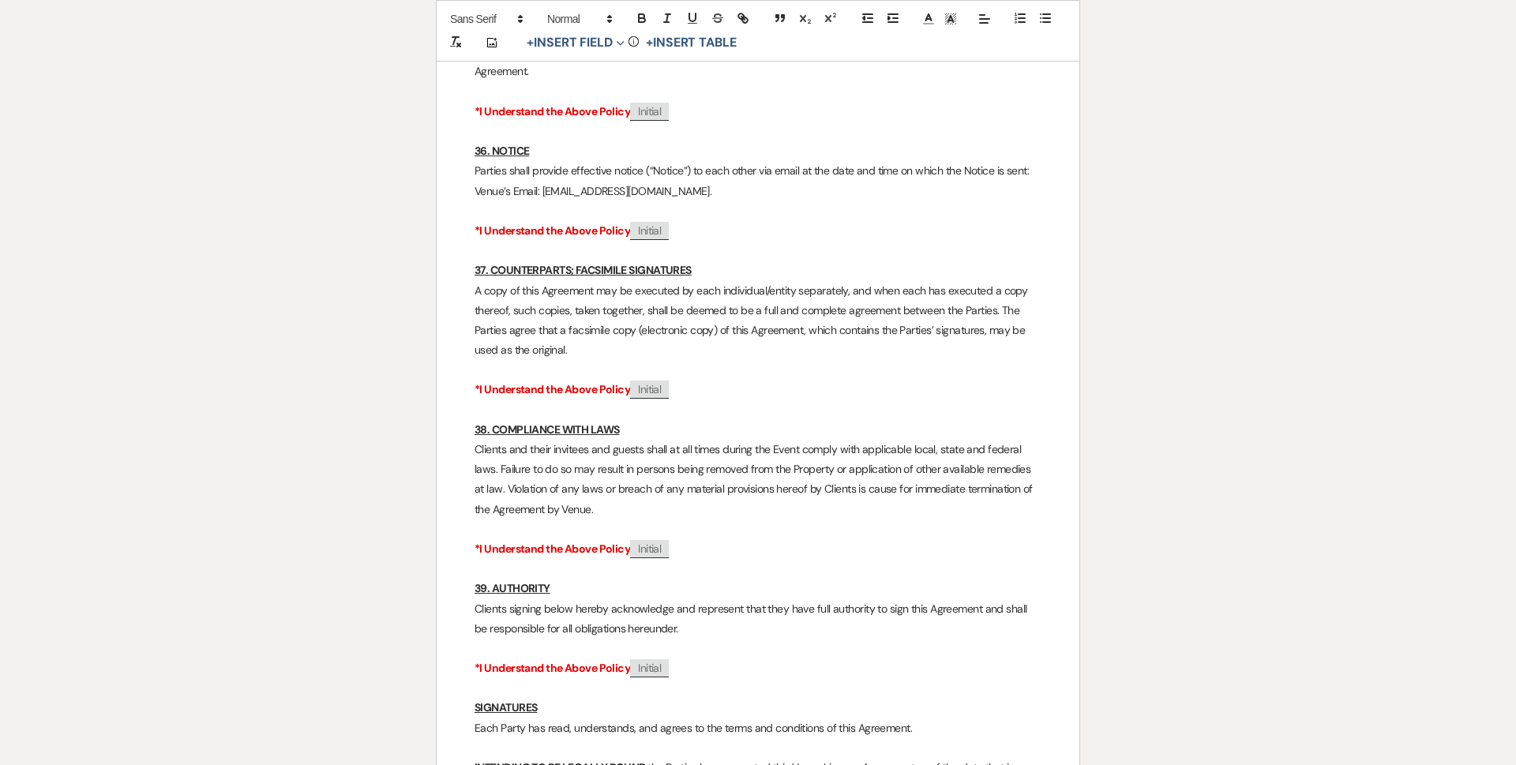
click at [726, 539] on p "*I Understand the Above Policy ﻿ Initial ﻿" at bounding box center [758, 549] width 567 height 20
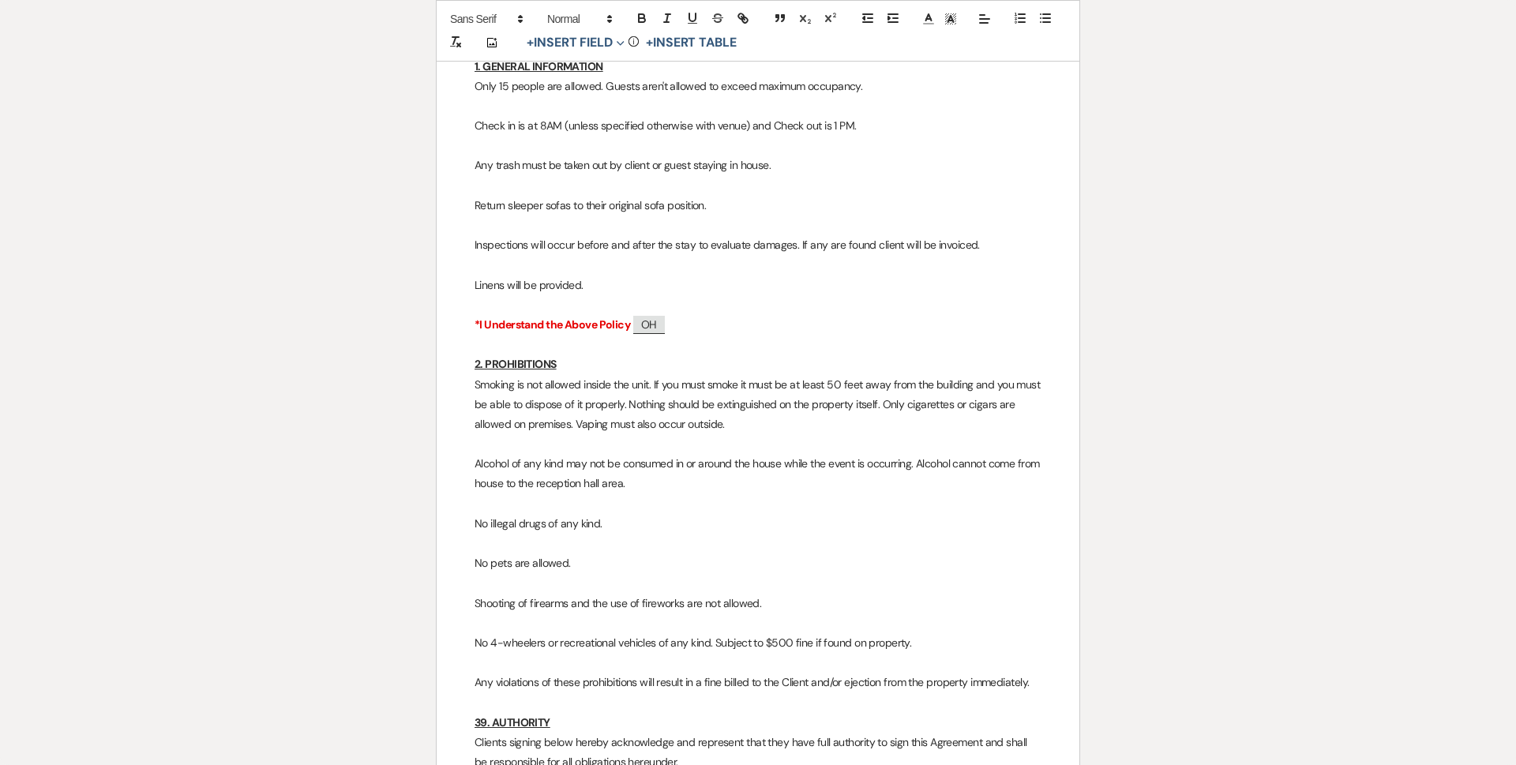
scroll to position [13017, 0]
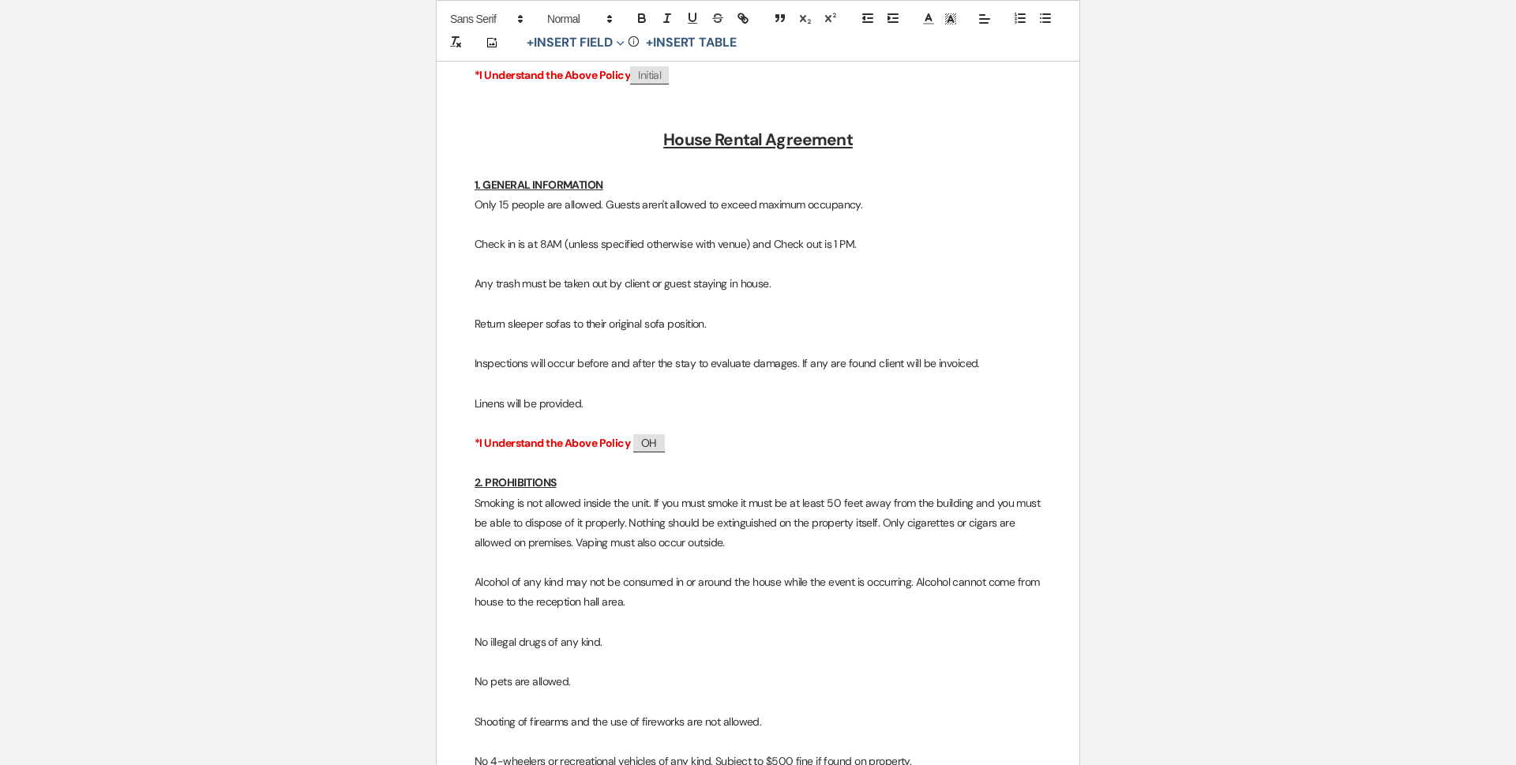
click at [674, 434] on p "*I Understand the Above Policy ﻿ OH ﻿" at bounding box center [758, 444] width 567 height 20
click at [586, 39] on button "+ Insert Field Expand" at bounding box center [575, 42] width 109 height 19
click at [583, 139] on button "Signature Field" at bounding box center [579, 132] width 118 height 28
select select "signatureField"
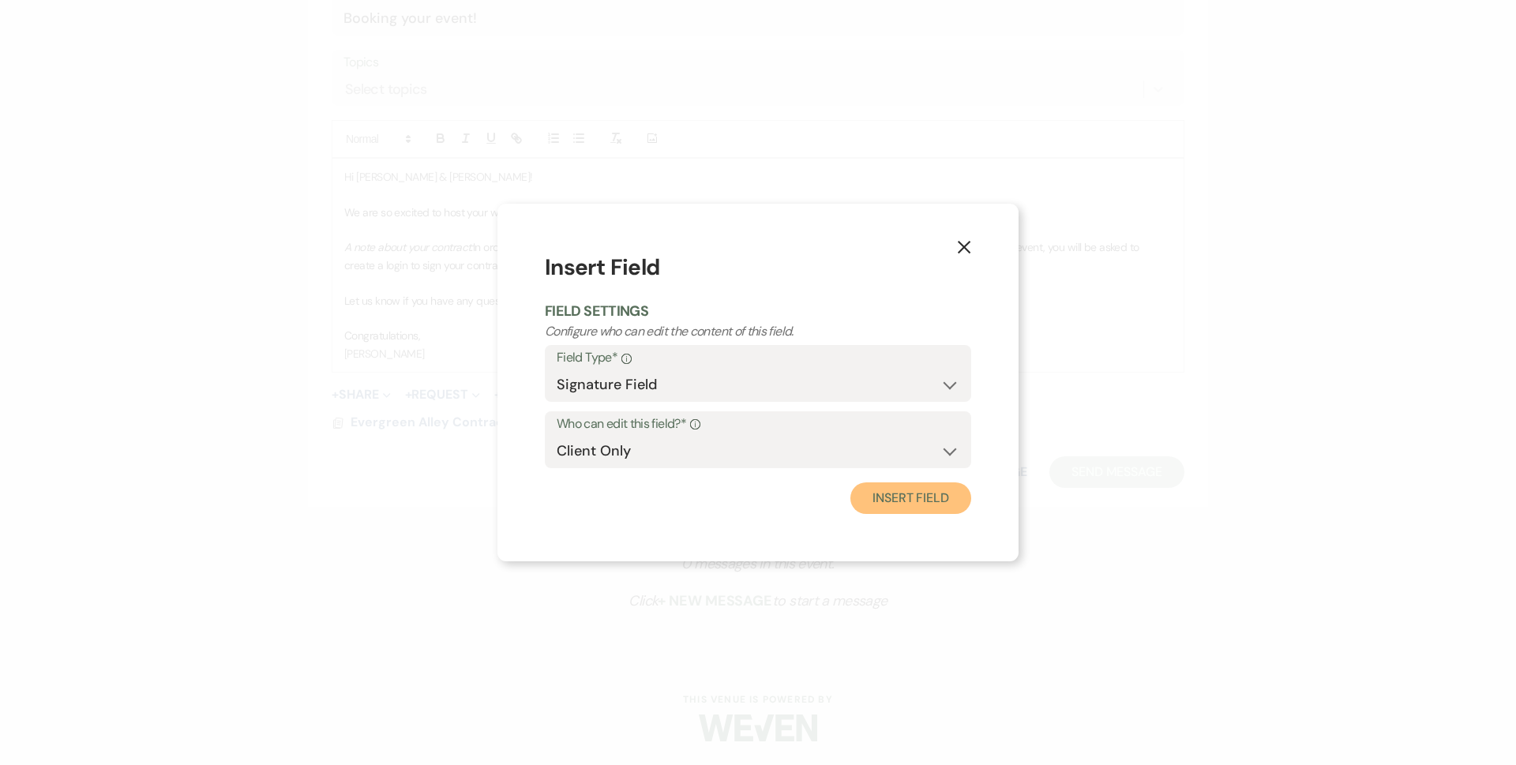
click at [875, 487] on button "Insert Field" at bounding box center [911, 499] width 121 height 32
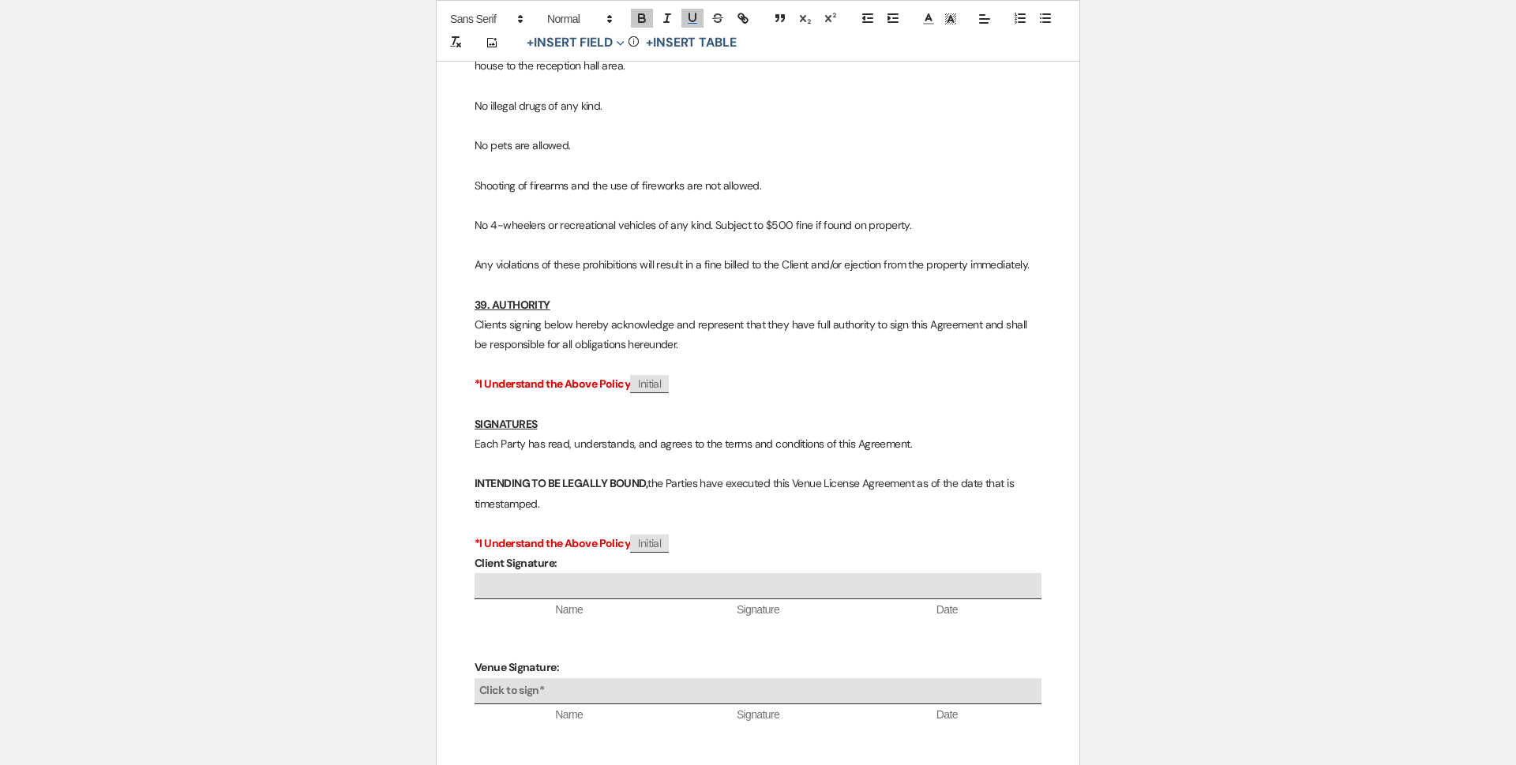
scroll to position [13569, 0]
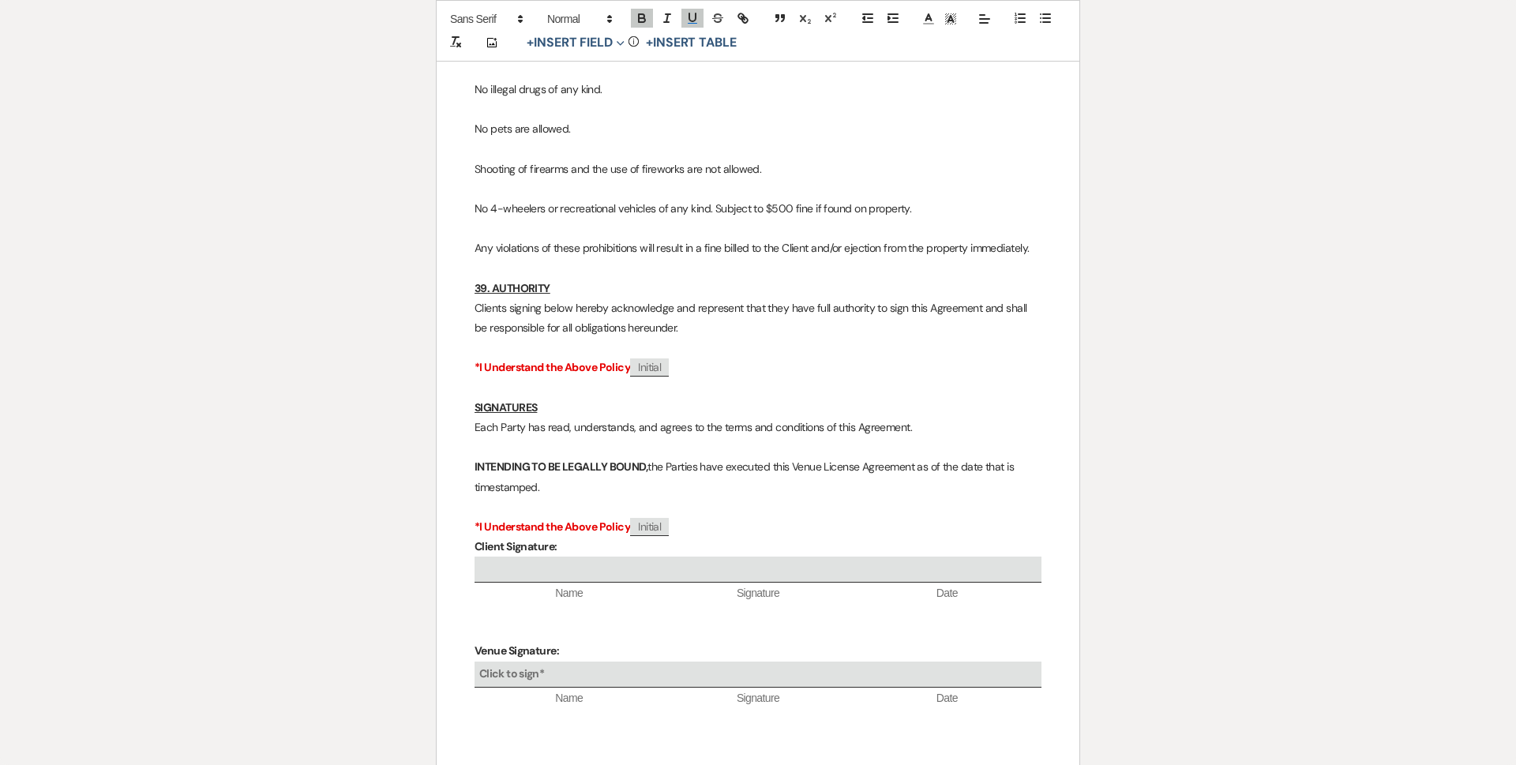
click at [712, 498] on p at bounding box center [758, 508] width 567 height 20
click at [712, 517] on p "*I Understand the Above Policy ﻿ Initial ﻿" at bounding box center [758, 527] width 567 height 20
click at [711, 517] on p "*I Understand the Above Policy ﻿ Initial ﻿" at bounding box center [758, 527] width 567 height 20
click at [697, 517] on p "*I Understand the Above Policy ﻿ Initial ﻿" at bounding box center [758, 527] width 567 height 20
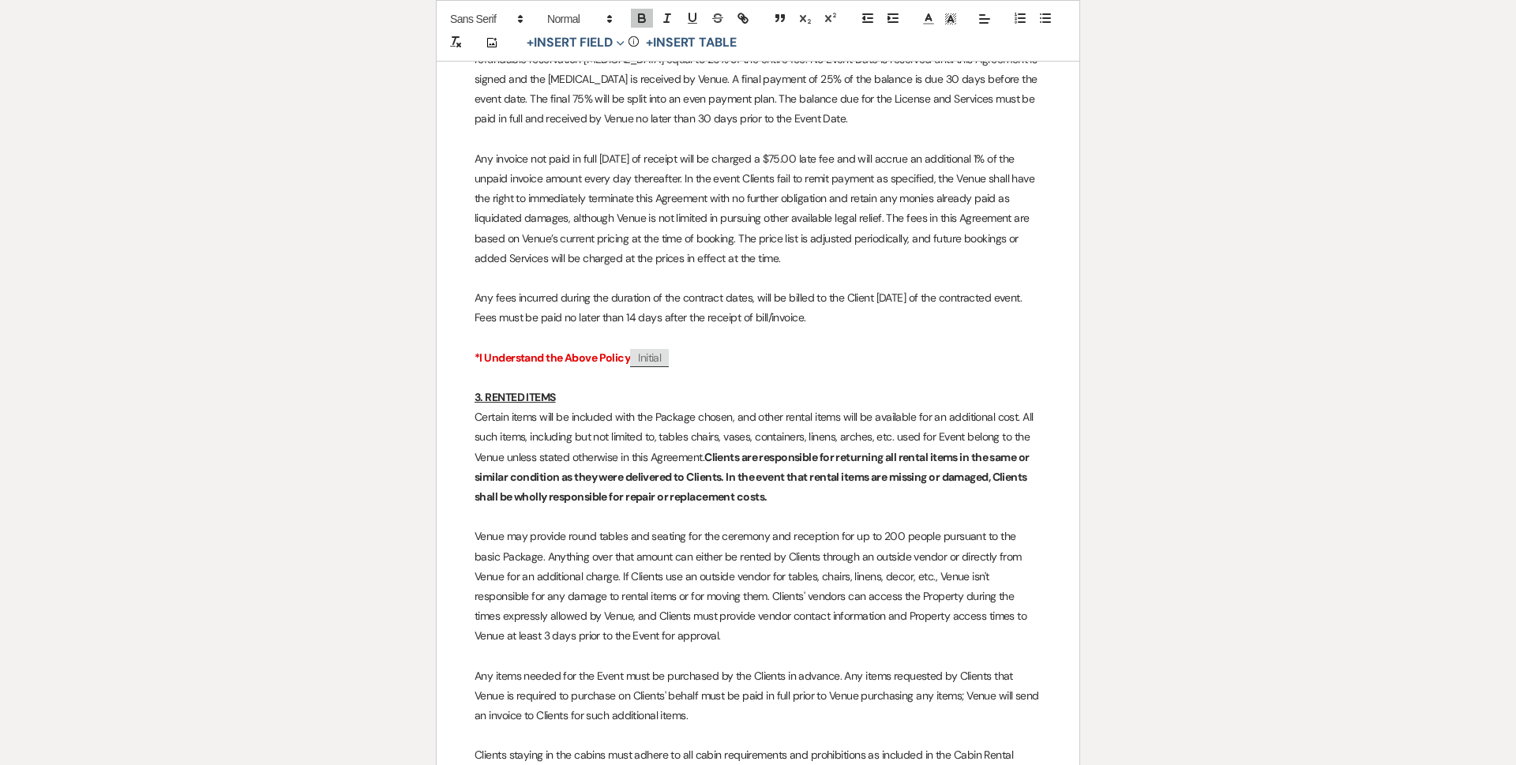
scroll to position [0, 0]
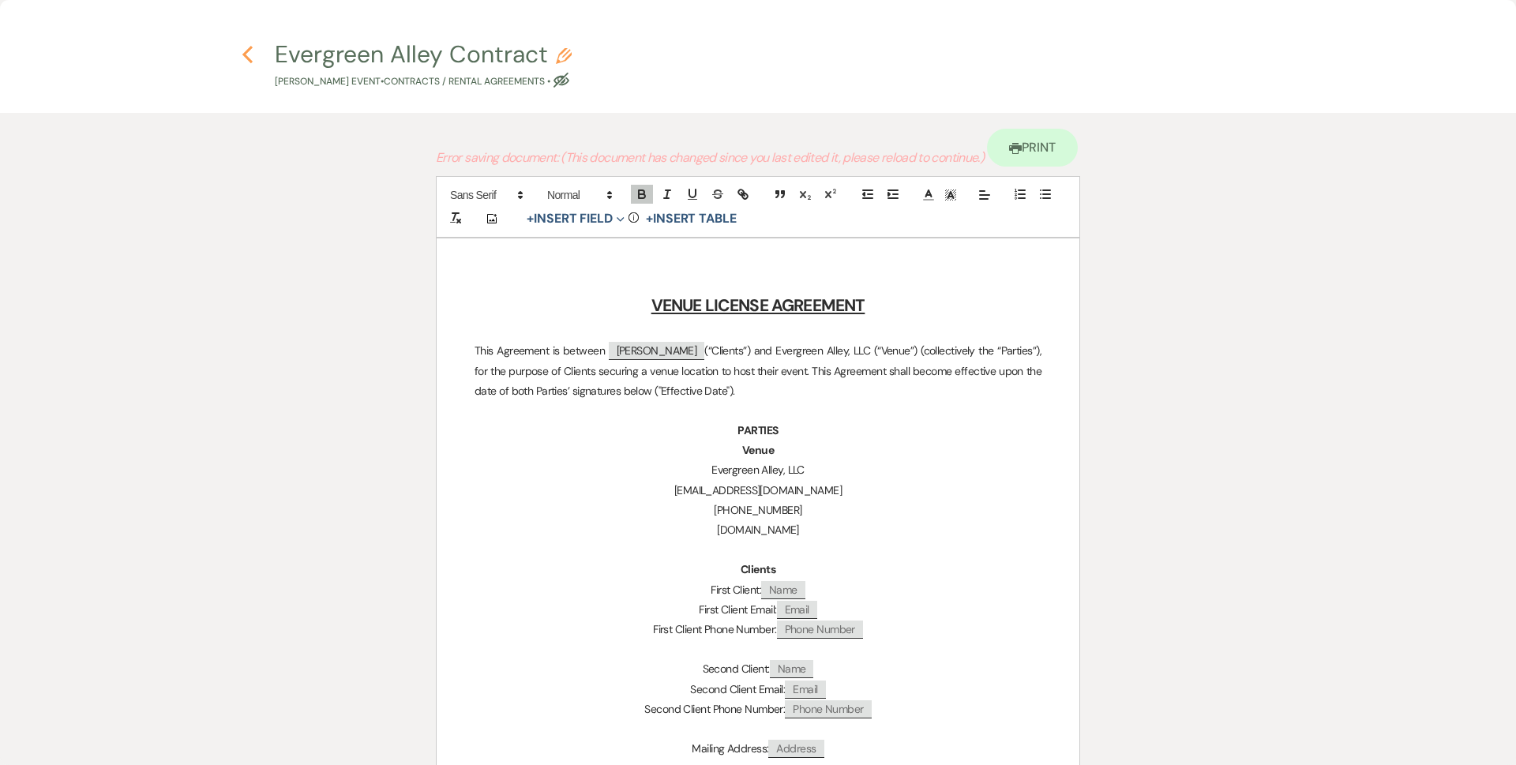
click at [244, 47] on icon "Previous" at bounding box center [248, 54] width 12 height 19
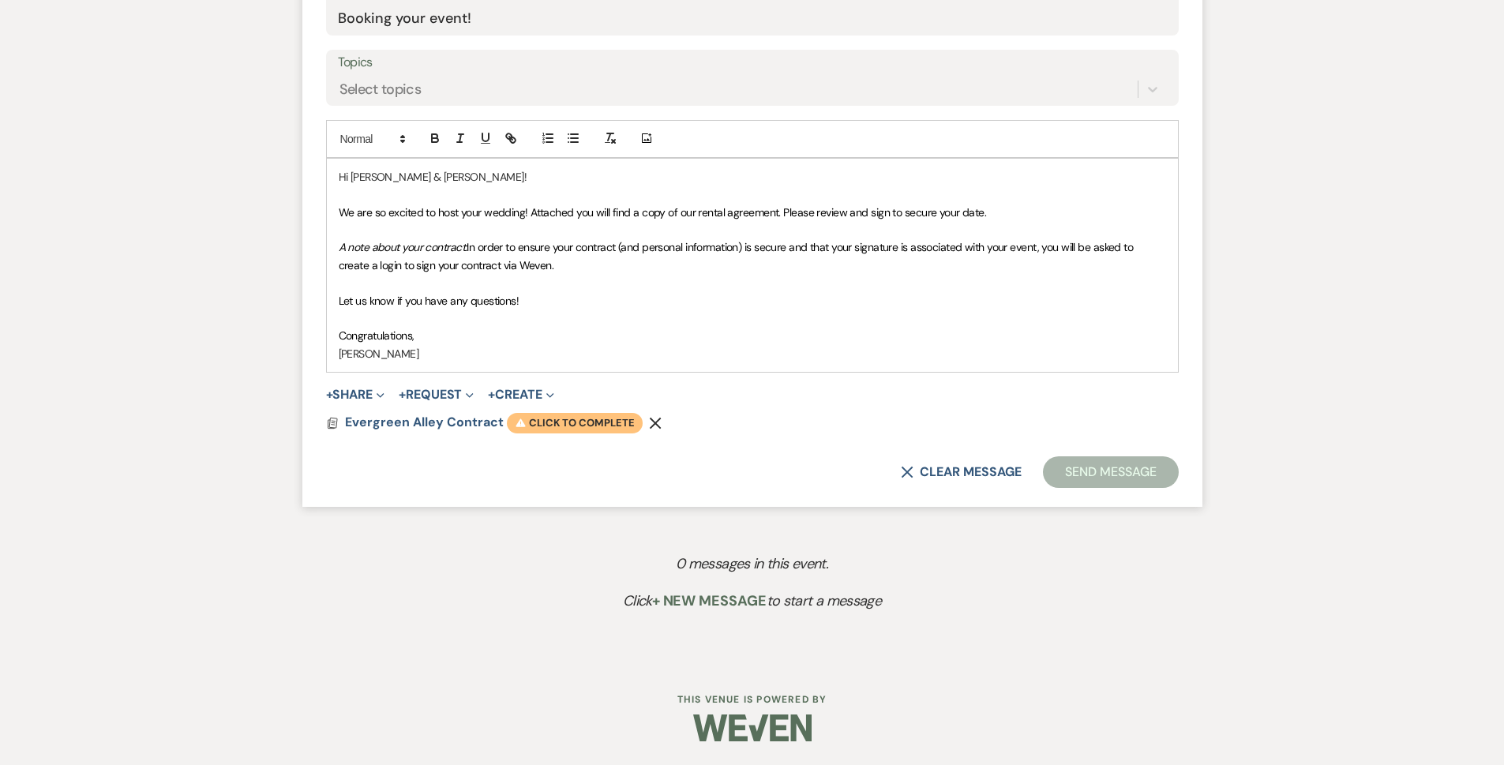
click at [539, 416] on span "Warning Click to complete" at bounding box center [575, 423] width 136 height 21
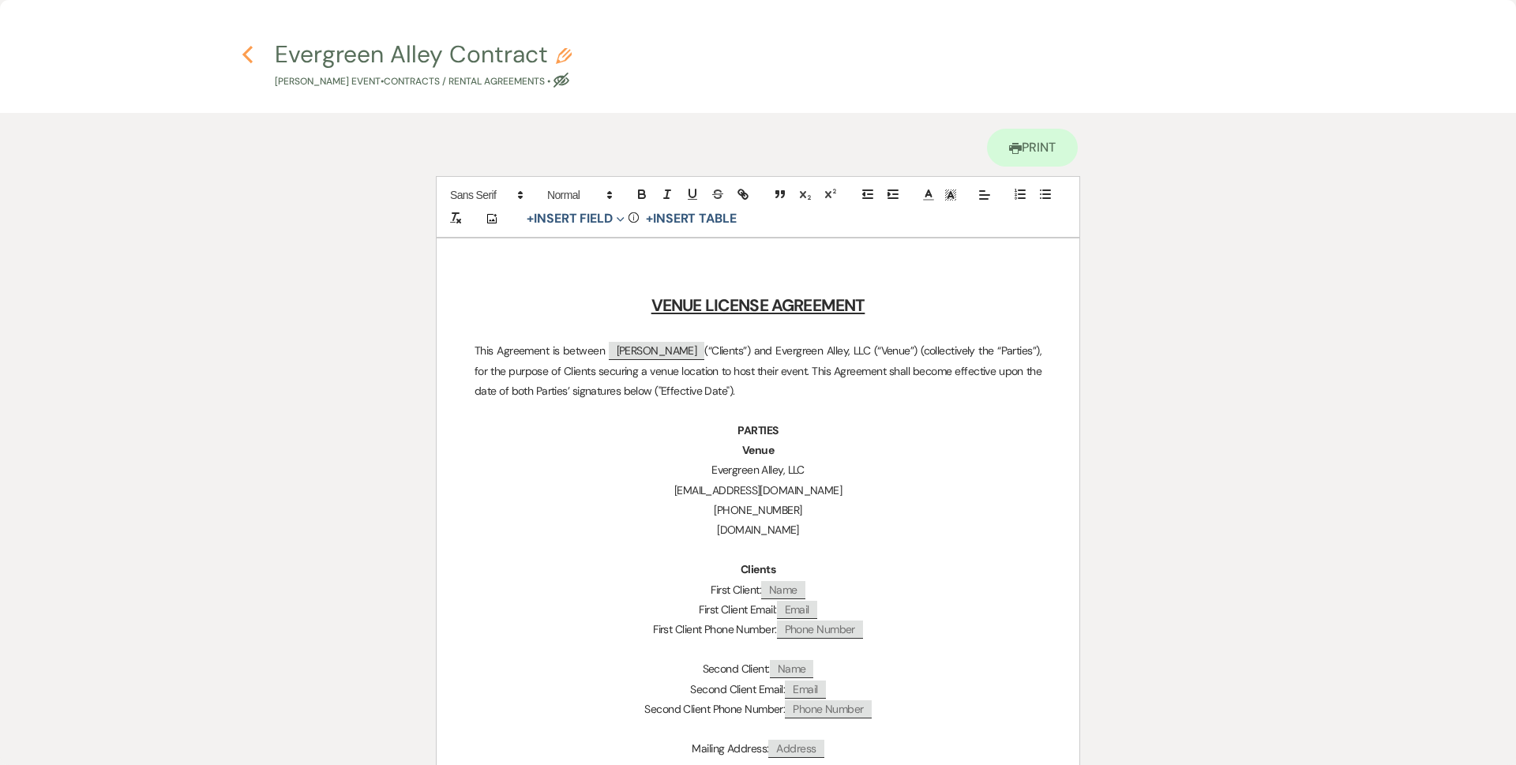
click at [250, 47] on use "button" at bounding box center [247, 54] width 10 height 17
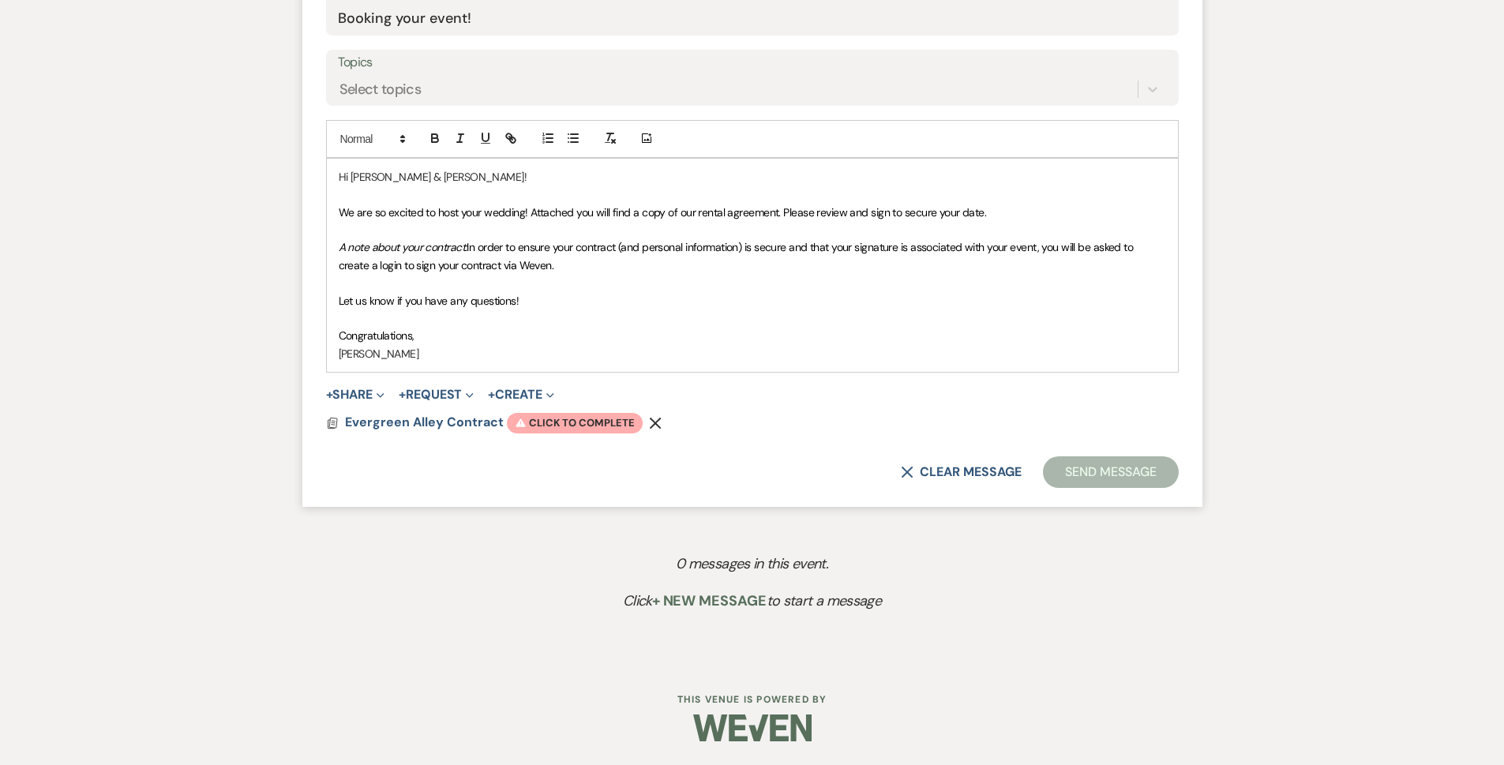
click at [606, 434] on form "New Message X Draft Recipients* Event Contacts ( [PERSON_NAME] ) Insert Templat…" at bounding box center [752, 137] width 900 height 741
click at [606, 432] on span "Warning Click to complete" at bounding box center [575, 423] width 136 height 21
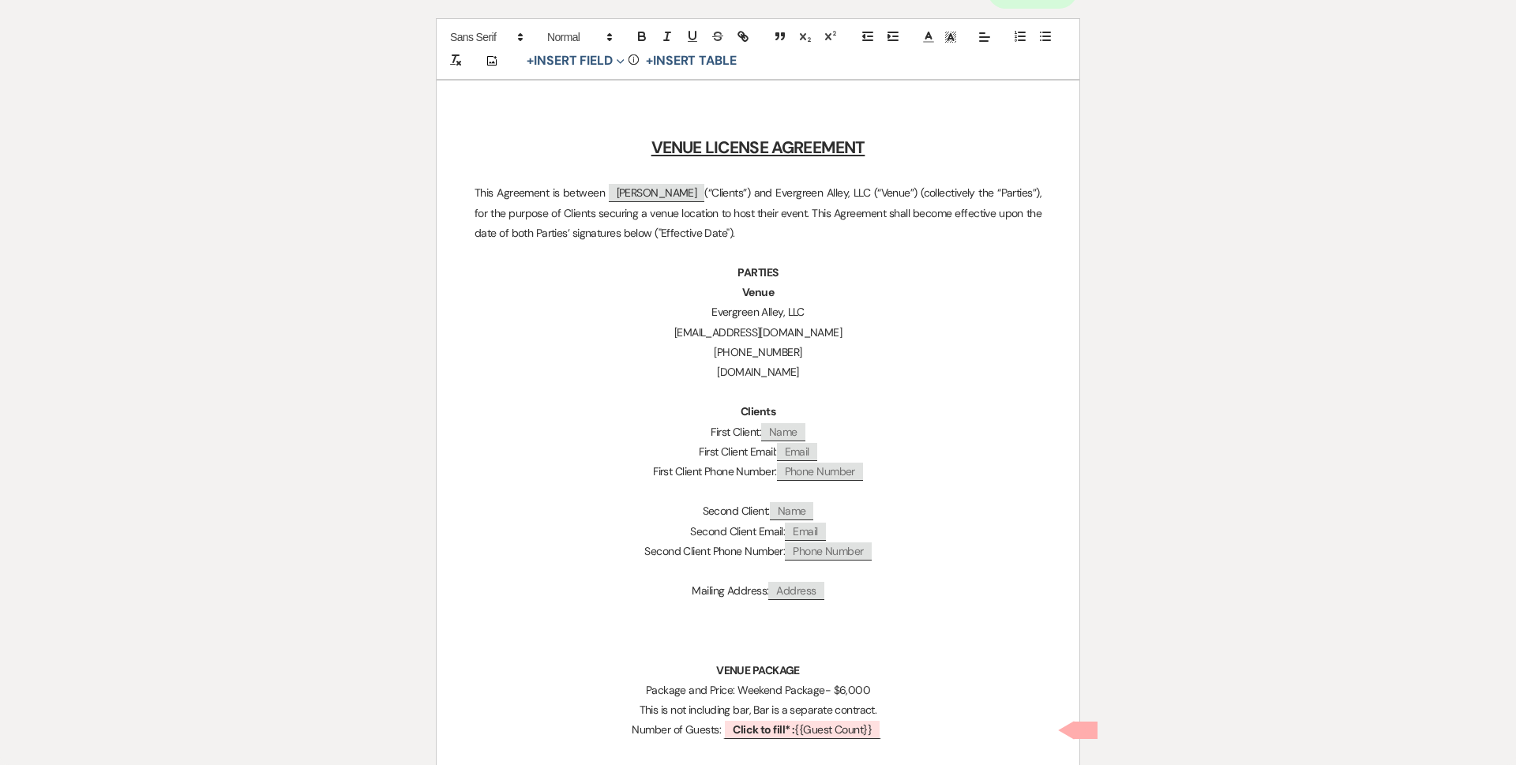
scroll to position [553, 0]
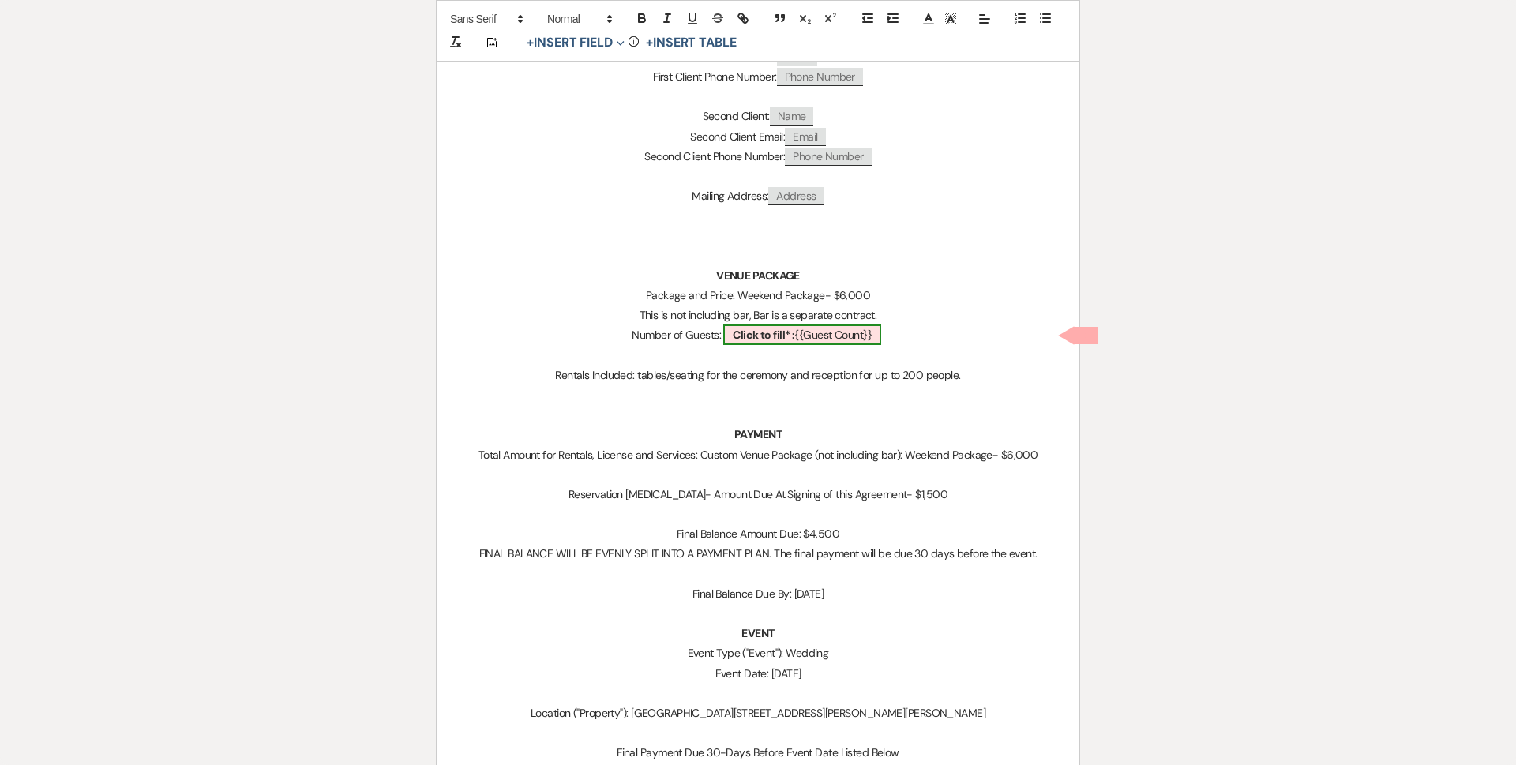
click at [858, 338] on span "Click to fill* : {{Guest Count}}" at bounding box center [802, 335] width 158 height 21
select select "smartCustomField"
select select "owner"
select select "{{guestCount}}"
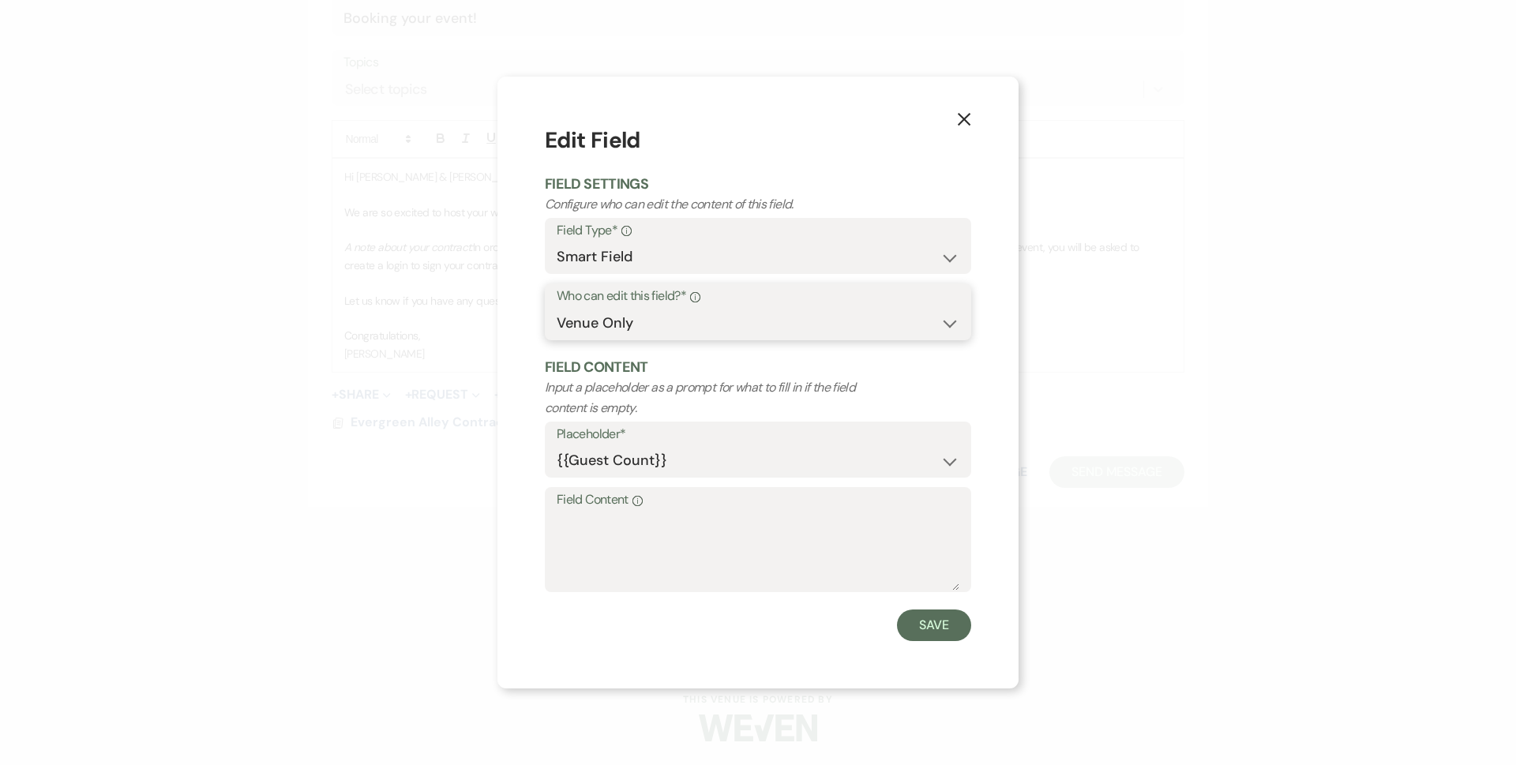
click at [603, 323] on select "Both Venue & Client Client Only Venue Only" at bounding box center [758, 323] width 403 height 31
select select "client"
click at [557, 339] on select "Both Venue & Client Client Only Venue Only" at bounding box center [758, 323] width 403 height 31
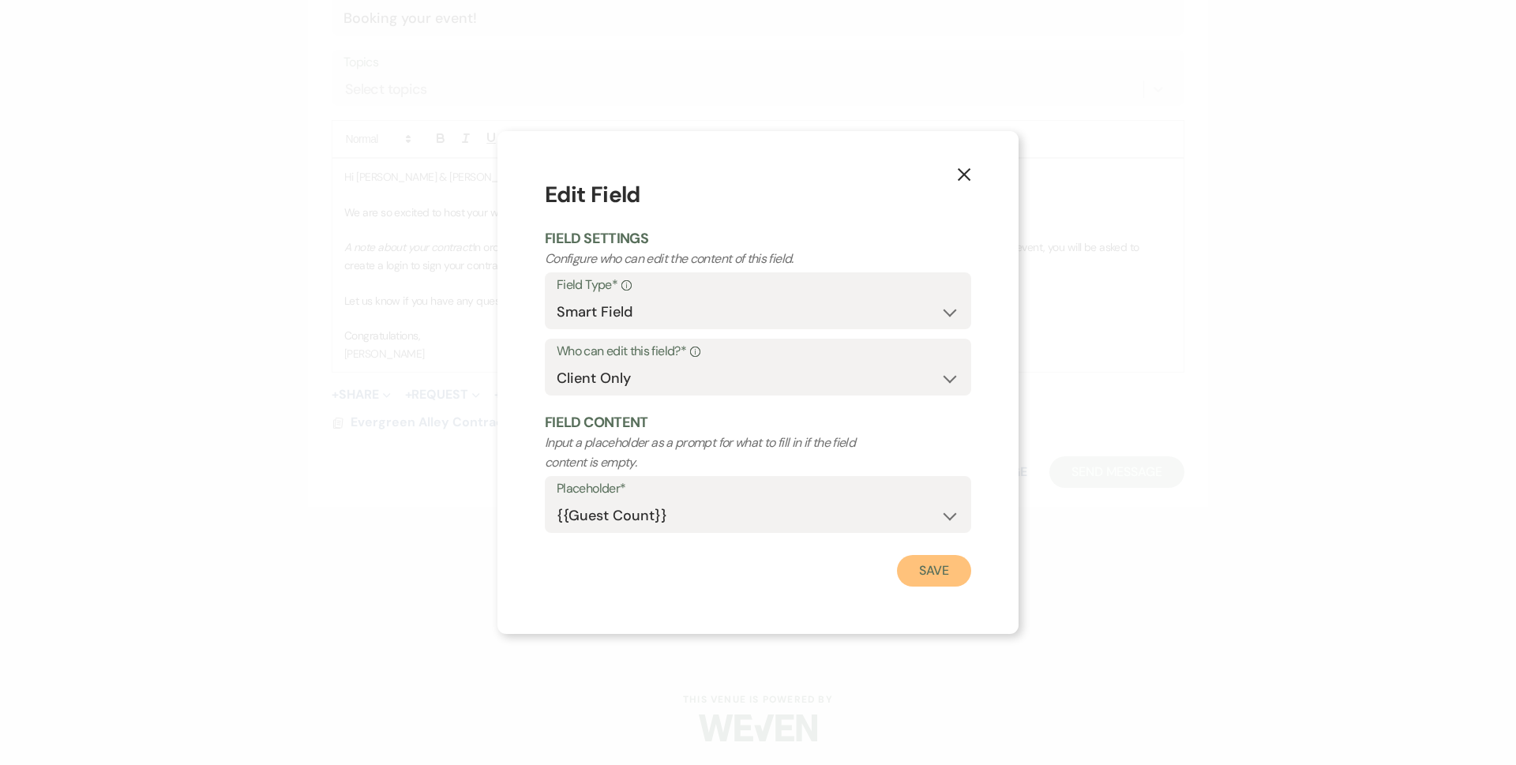
click at [946, 584] on button "Save" at bounding box center [934, 571] width 74 height 32
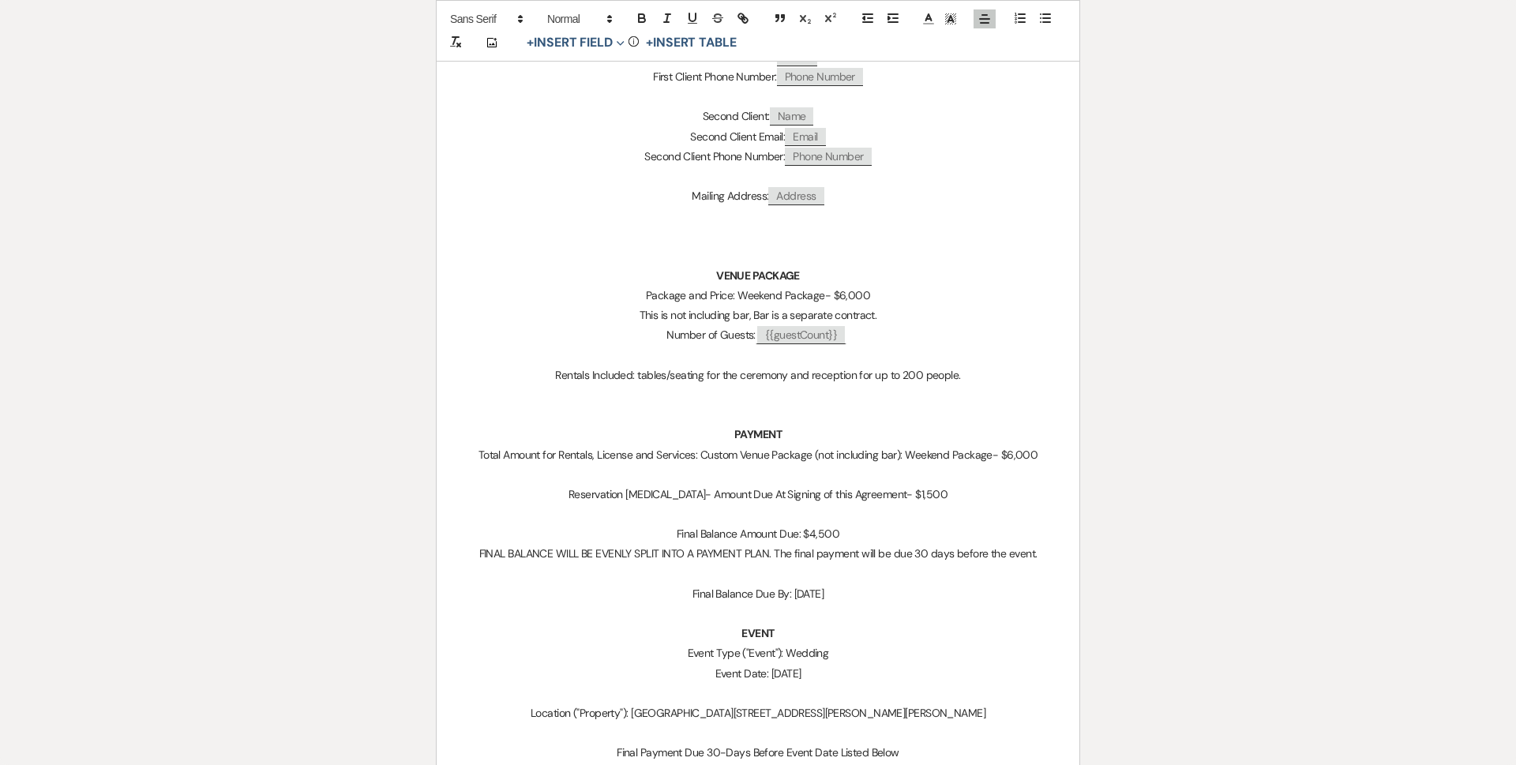
click at [917, 350] on p at bounding box center [758, 356] width 567 height 20
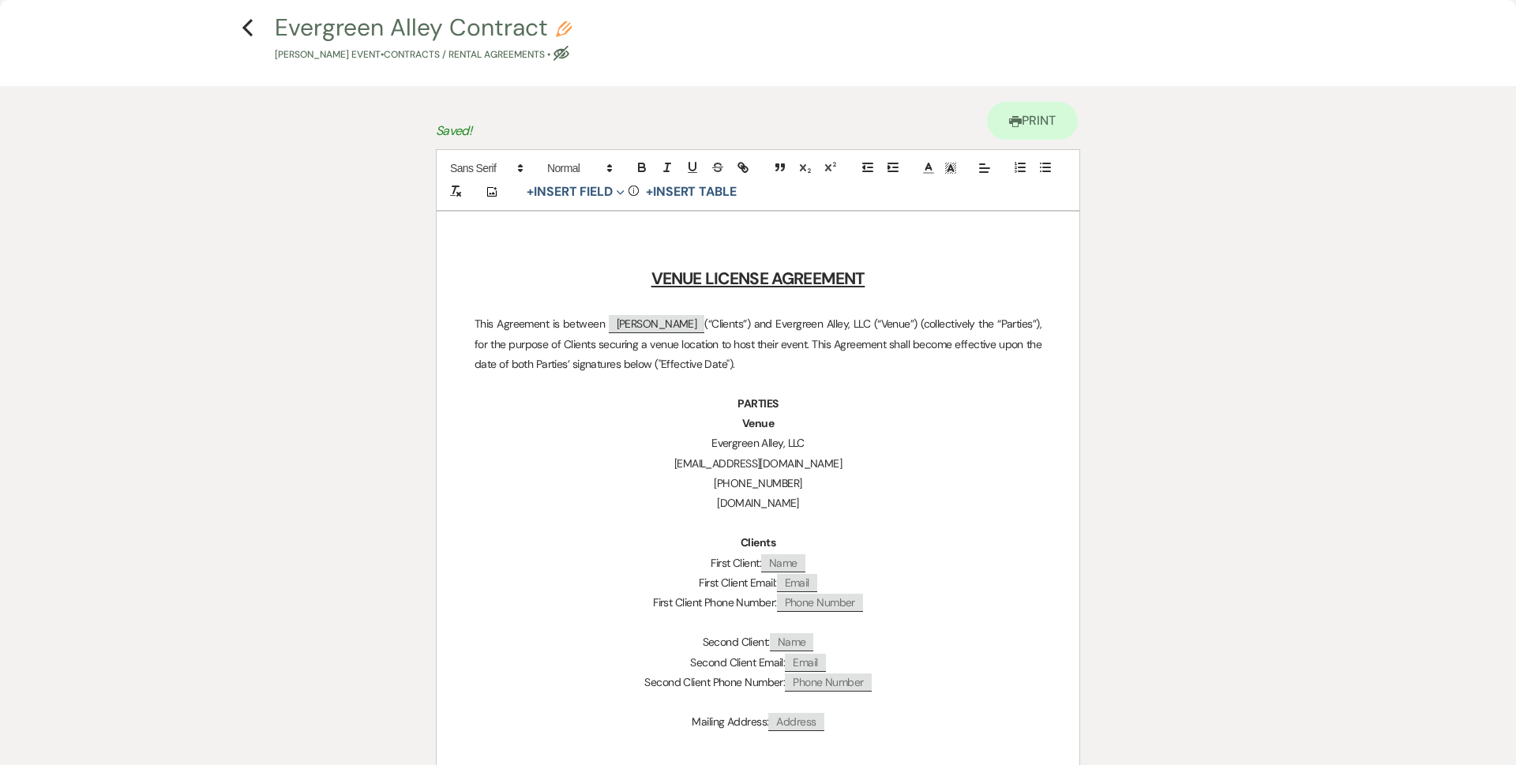
scroll to position [0, 0]
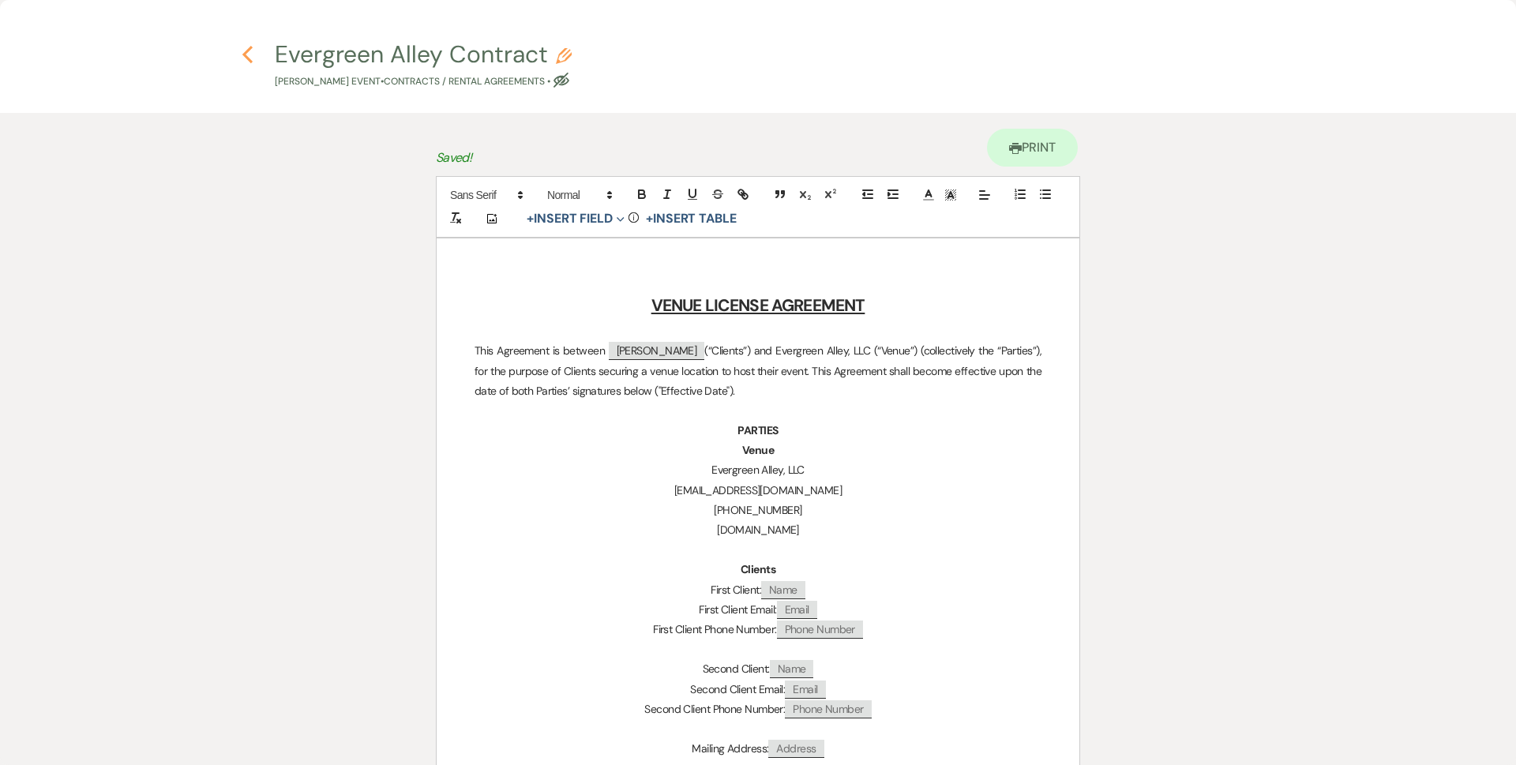
click at [253, 53] on icon "Previous" at bounding box center [248, 54] width 12 height 19
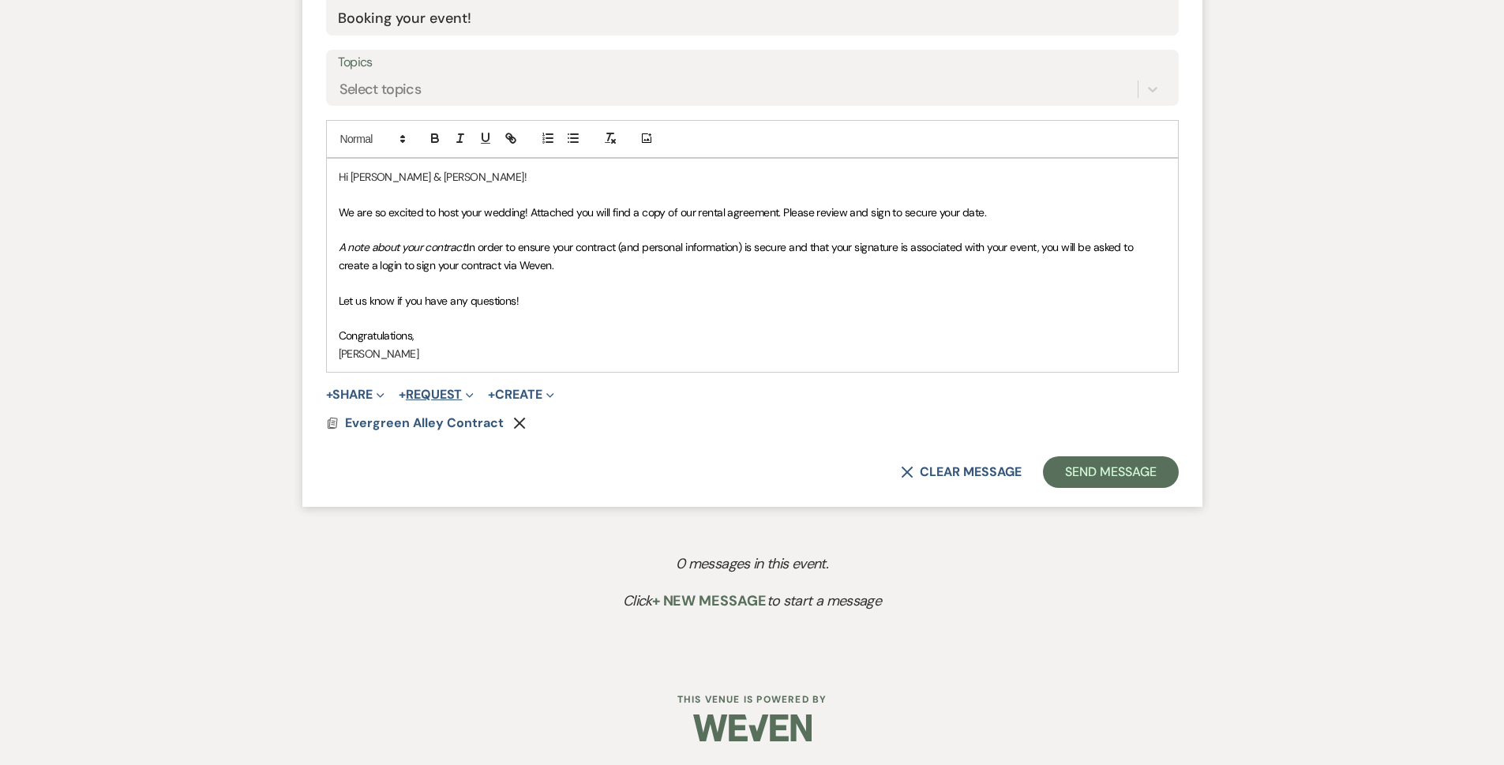
click at [463, 397] on button "+ Request Expand" at bounding box center [436, 395] width 75 height 13
click at [473, 427] on button "Generate Payment Payment" at bounding box center [509, 426] width 221 height 28
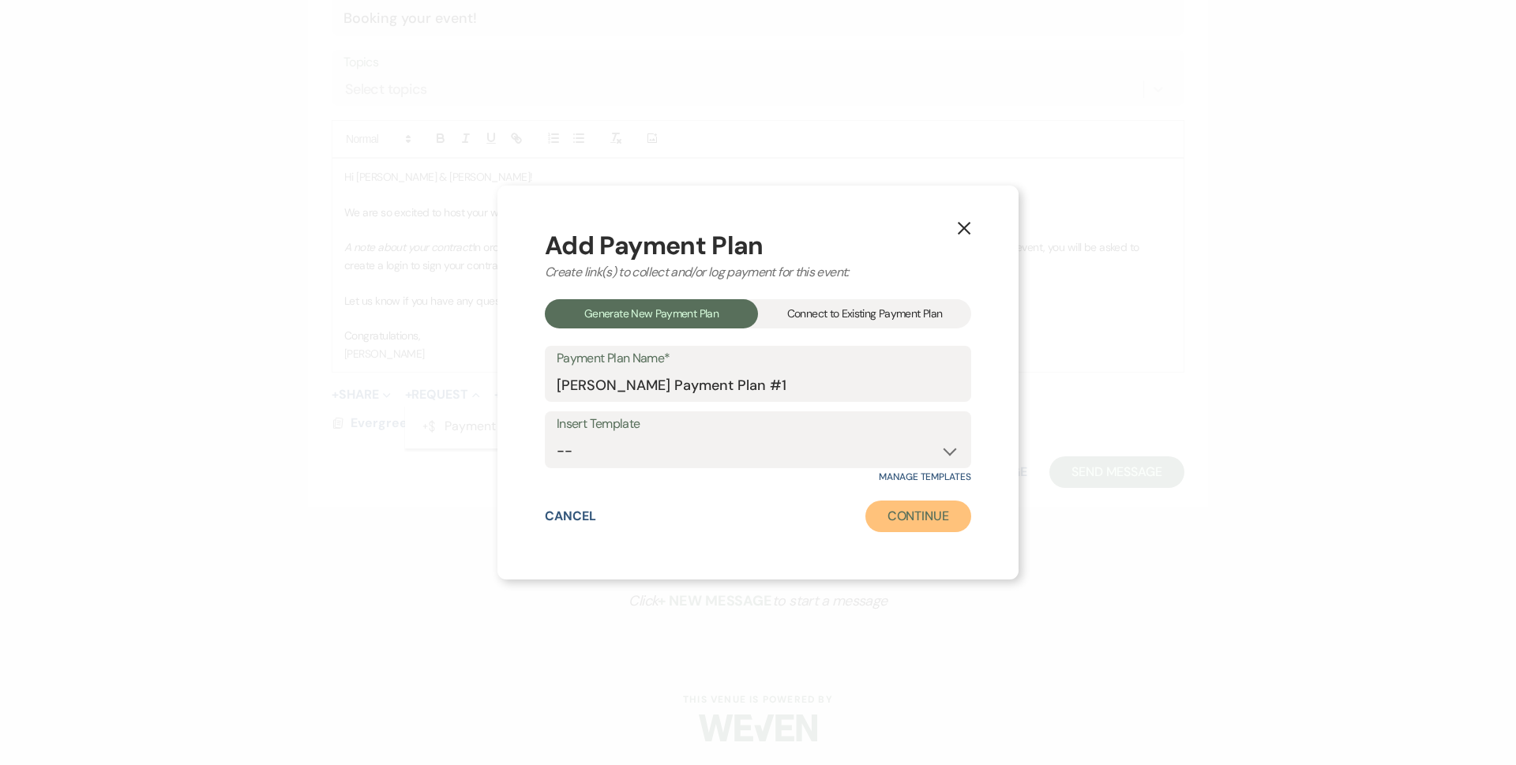
click at [921, 514] on button "Continue" at bounding box center [919, 517] width 106 height 32
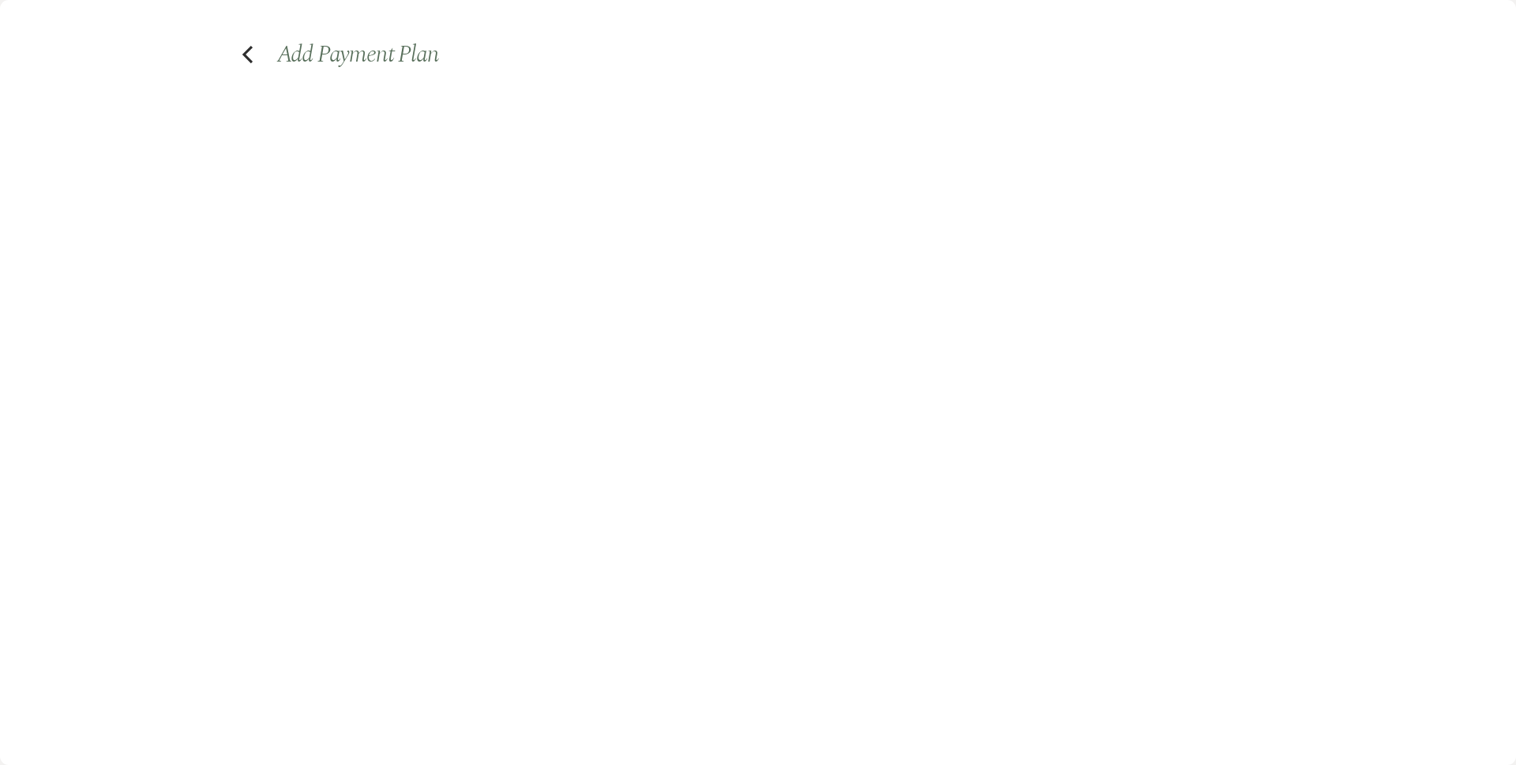
select select "2"
select select "percentage"
select select "false"
select select "client"
select select "weeks"
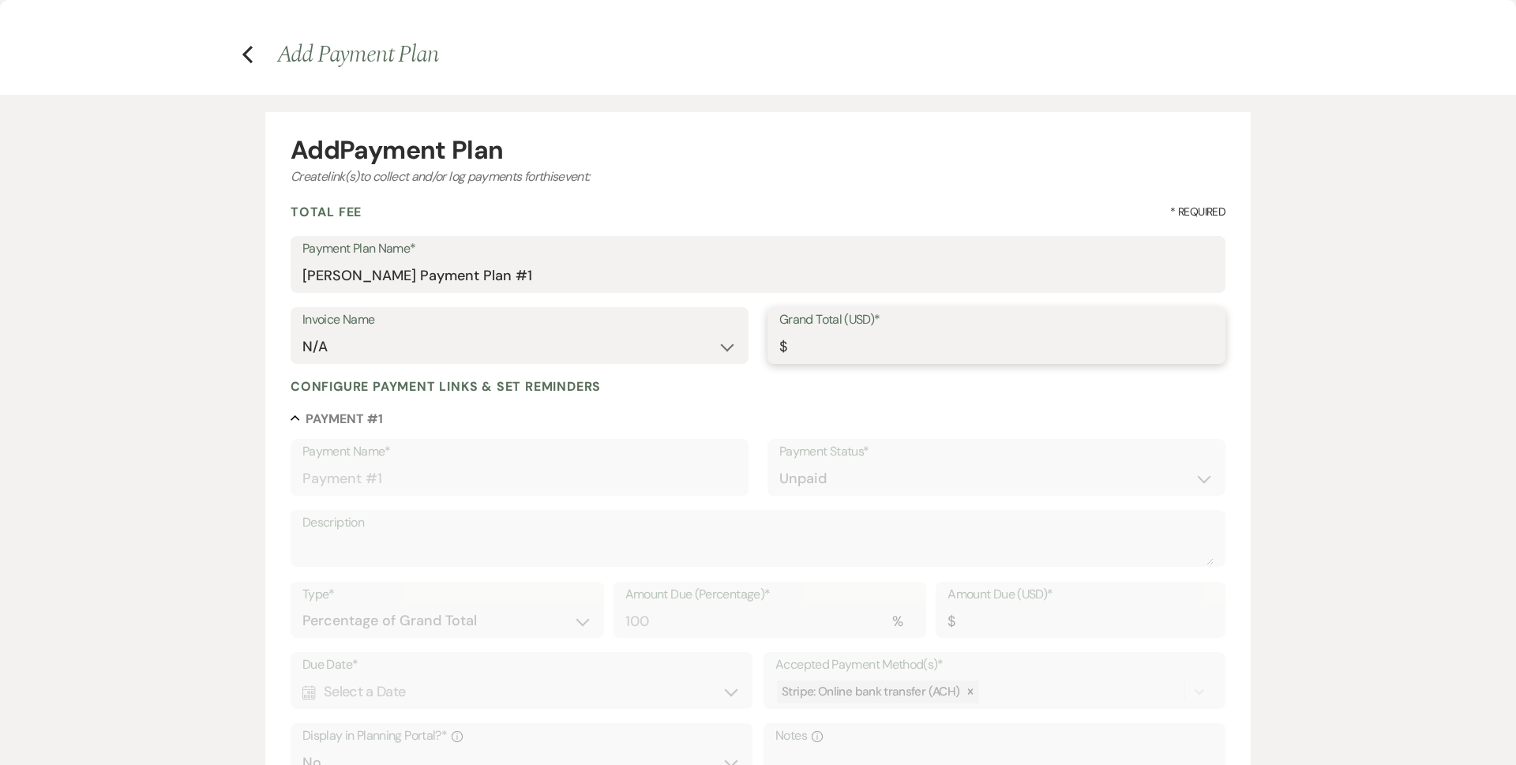
click at [887, 345] on input "Grand Total (USD)*" at bounding box center [996, 347] width 434 height 31
type input "6"
type input "6.00"
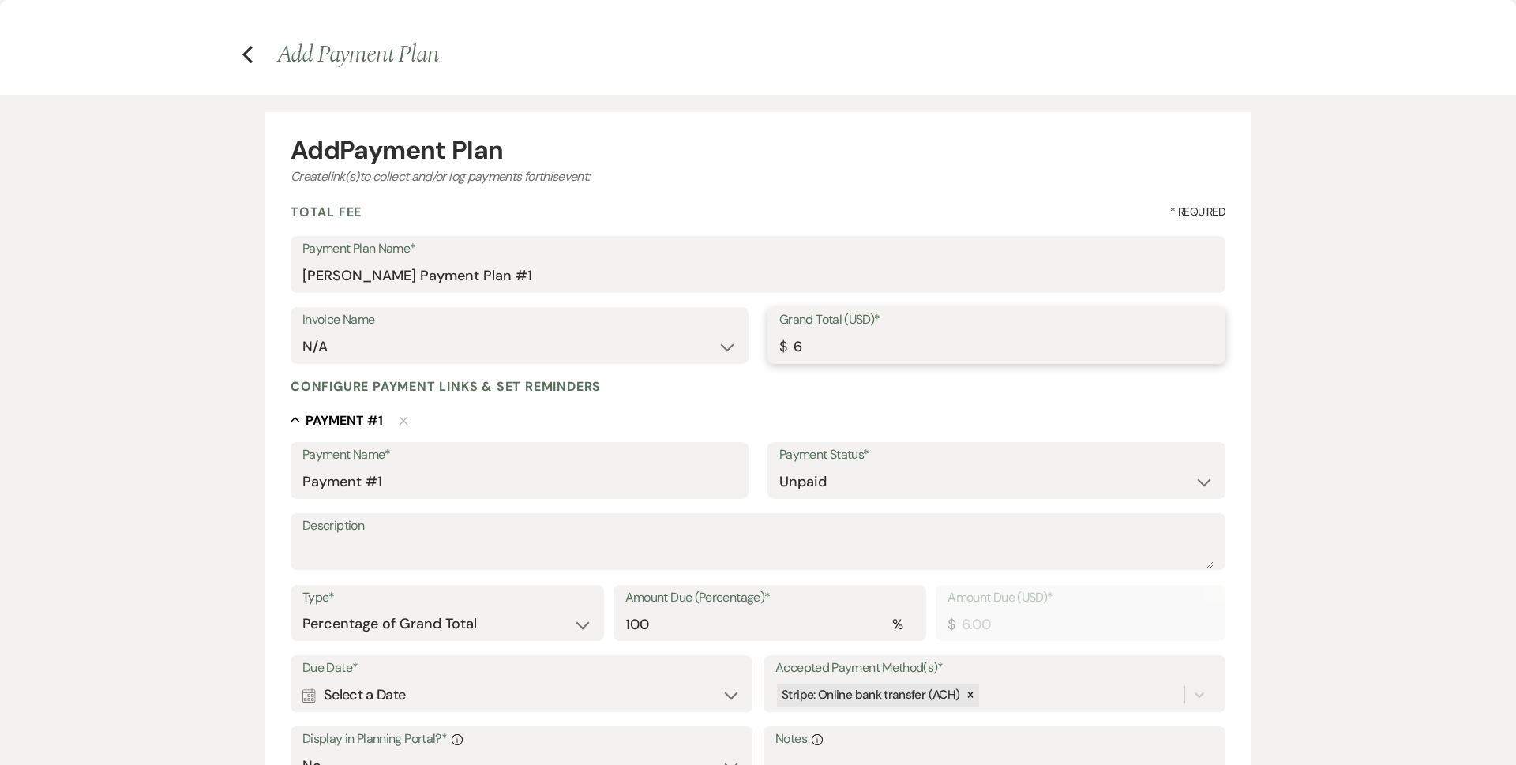
type input "60"
type input "60.00"
type input "600"
type input "600.00"
type input "6000"
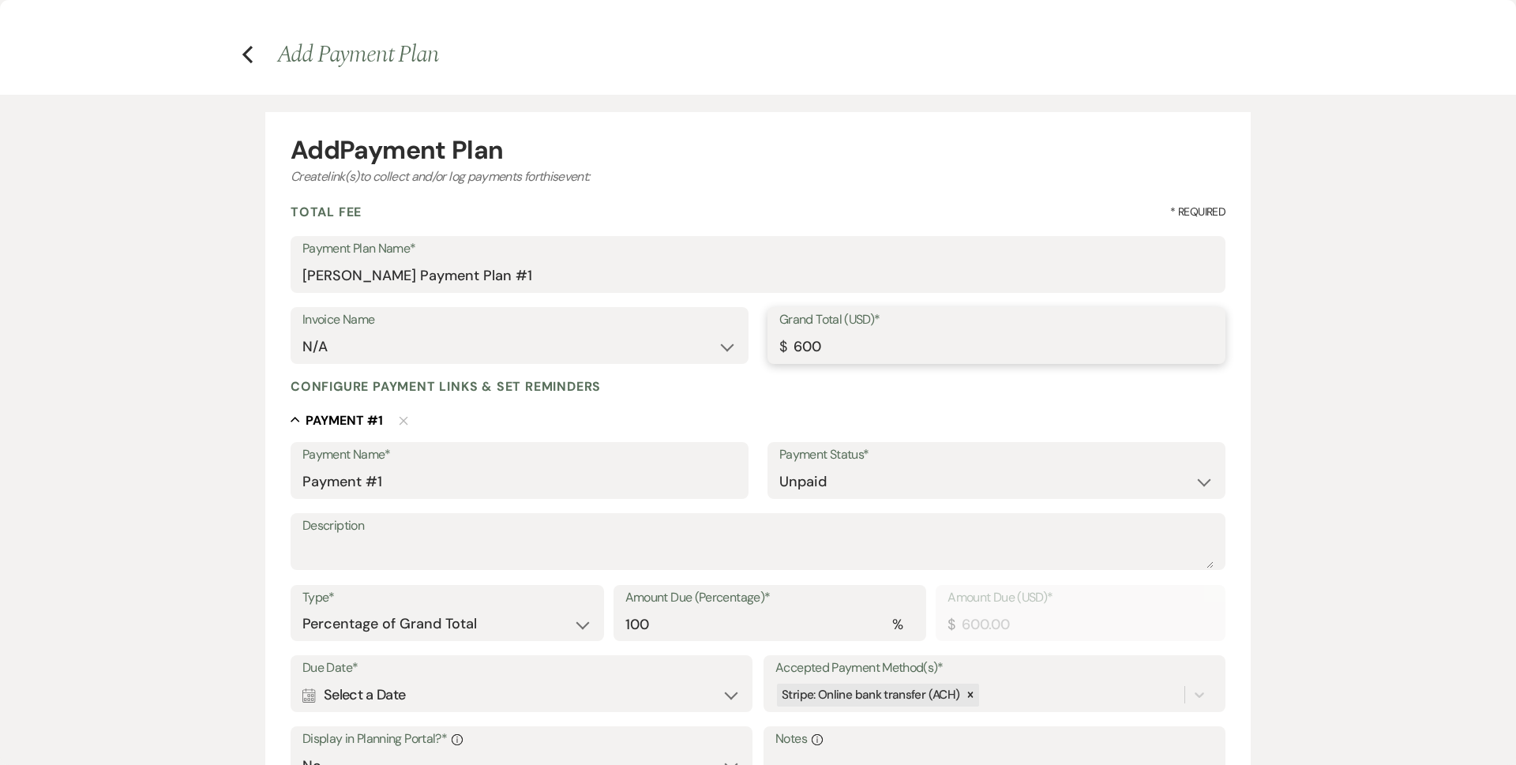
type input "6000.00"
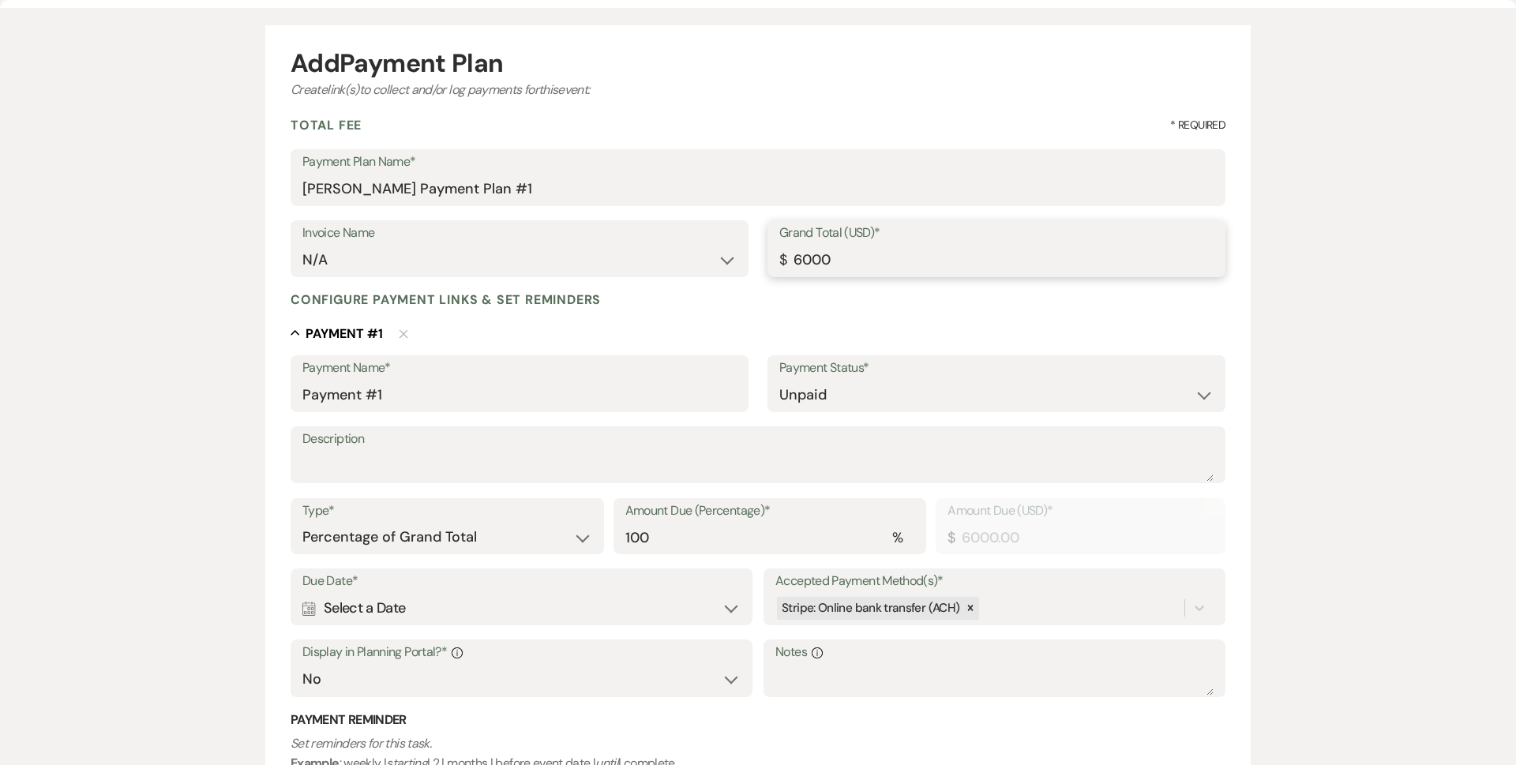
scroll to position [237, 0]
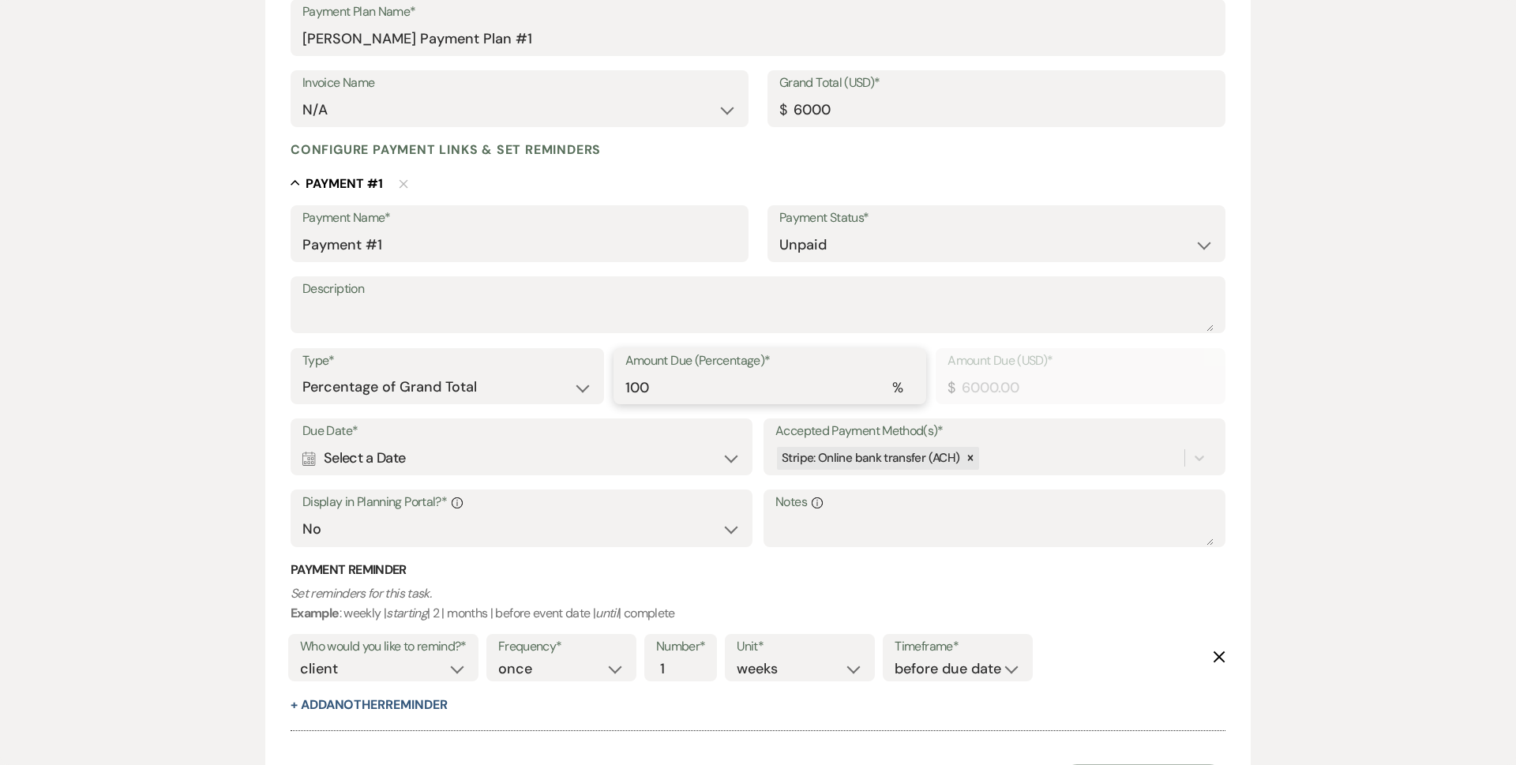
type input "6000.00"
drag, startPoint x: 680, startPoint y: 392, endPoint x: 587, endPoint y: 394, distance: 93.2
click at [587, 394] on div "Type* Dollar Amount Percentage of Grand Total Amount Due (Percentage)* % 100 Am…" at bounding box center [758, 383] width 935 height 71
type input "2"
type input "120.00"
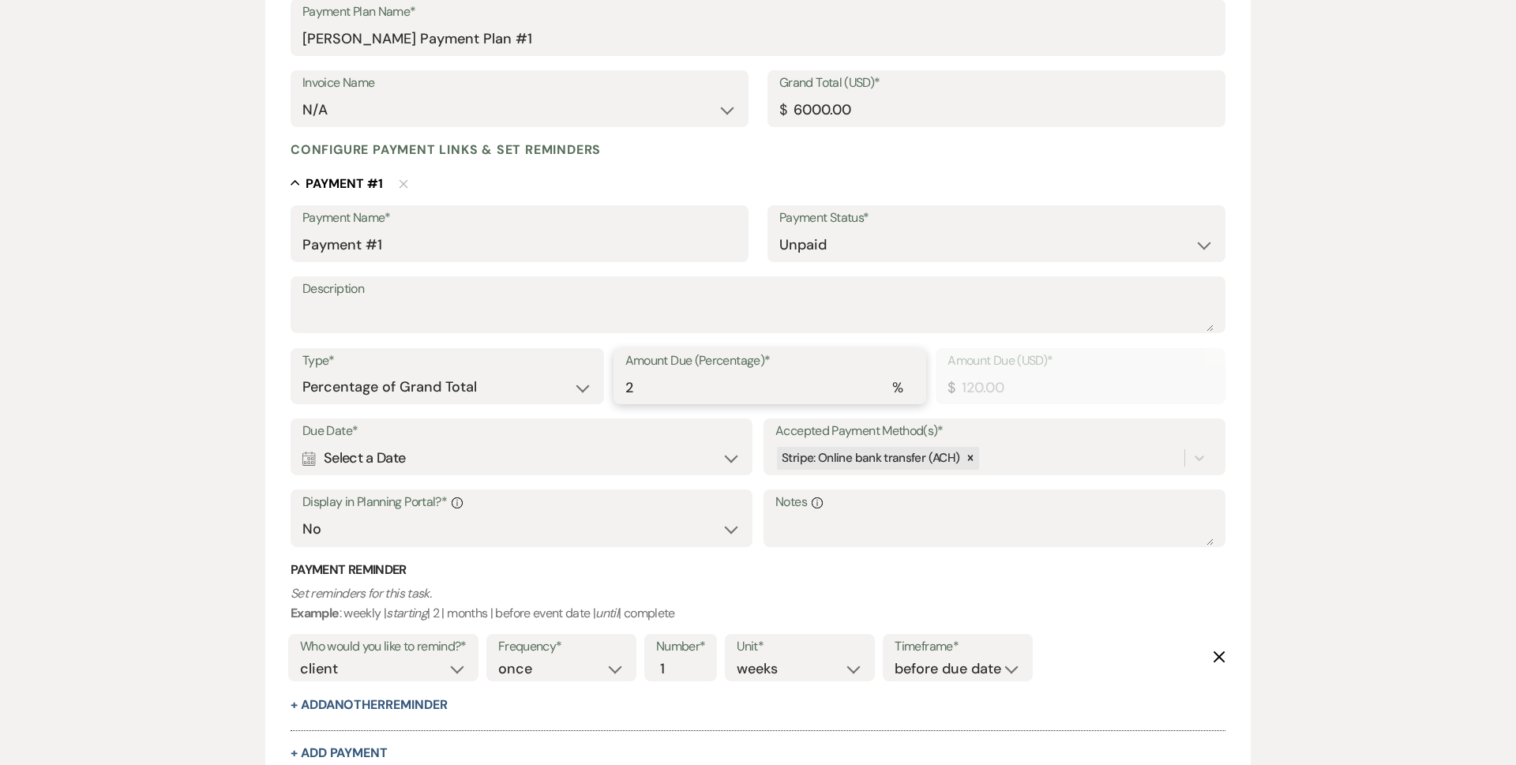
type input "25"
type input "1500.00"
type input "25"
drag, startPoint x: 206, startPoint y: 385, endPoint x: 359, endPoint y: 441, distance: 162.4
click at [207, 385] on div "Add Payment Plan Create link(s) to collect and/or log payments for this event: …" at bounding box center [758, 384] width 1137 height 1053
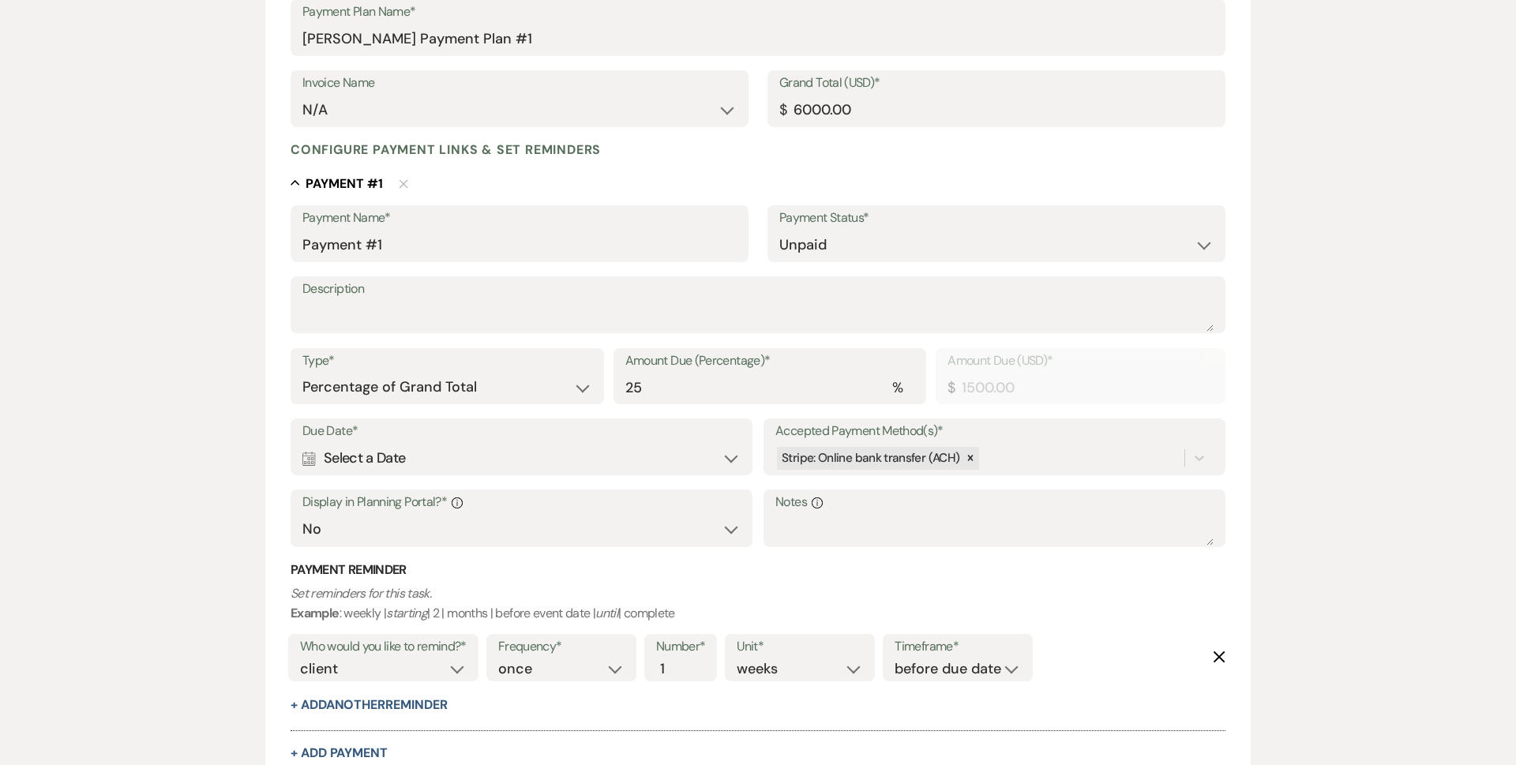
click at [362, 445] on div "Calendar Select a Date Expand" at bounding box center [521, 458] width 438 height 31
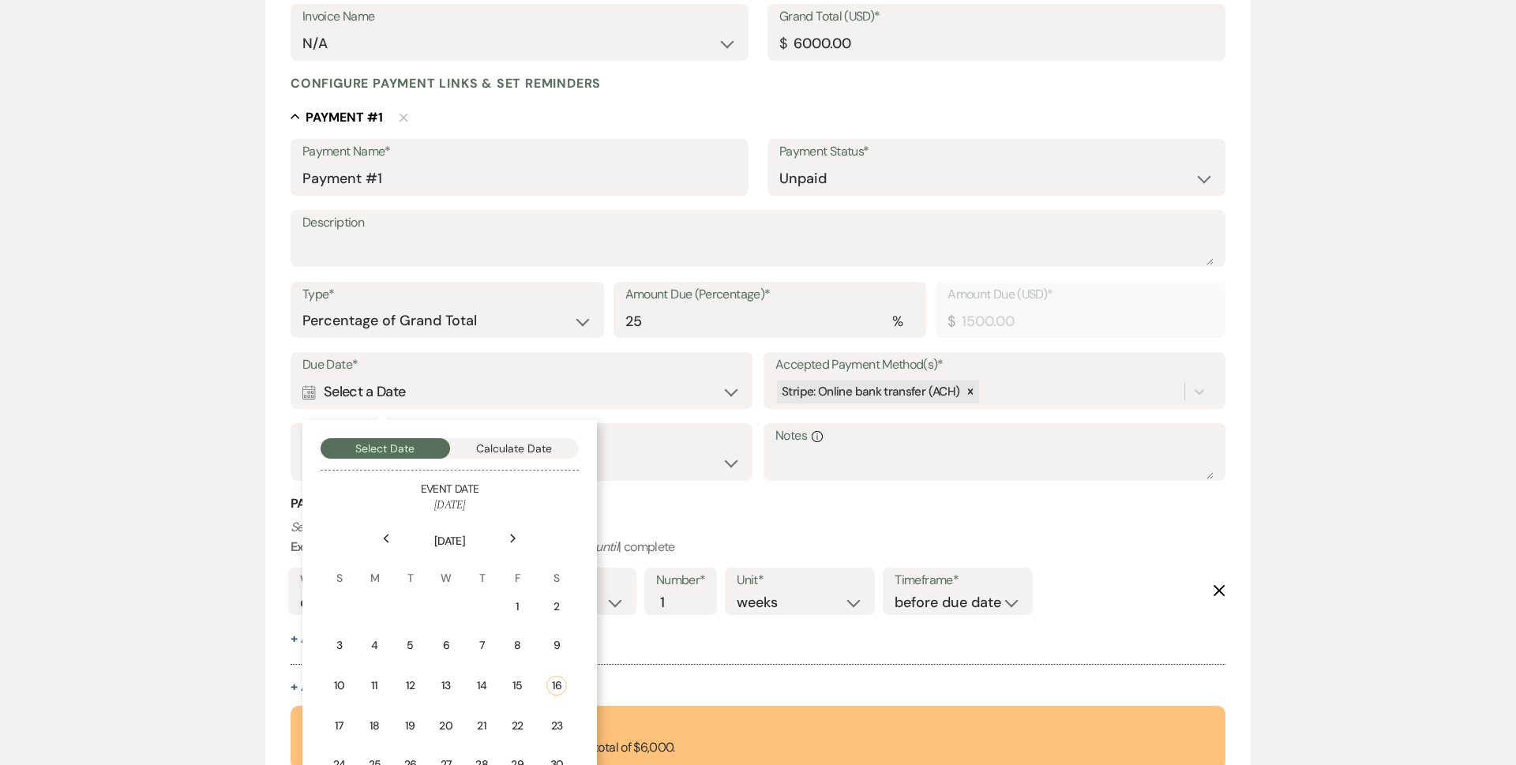
scroll to position [399, 0]
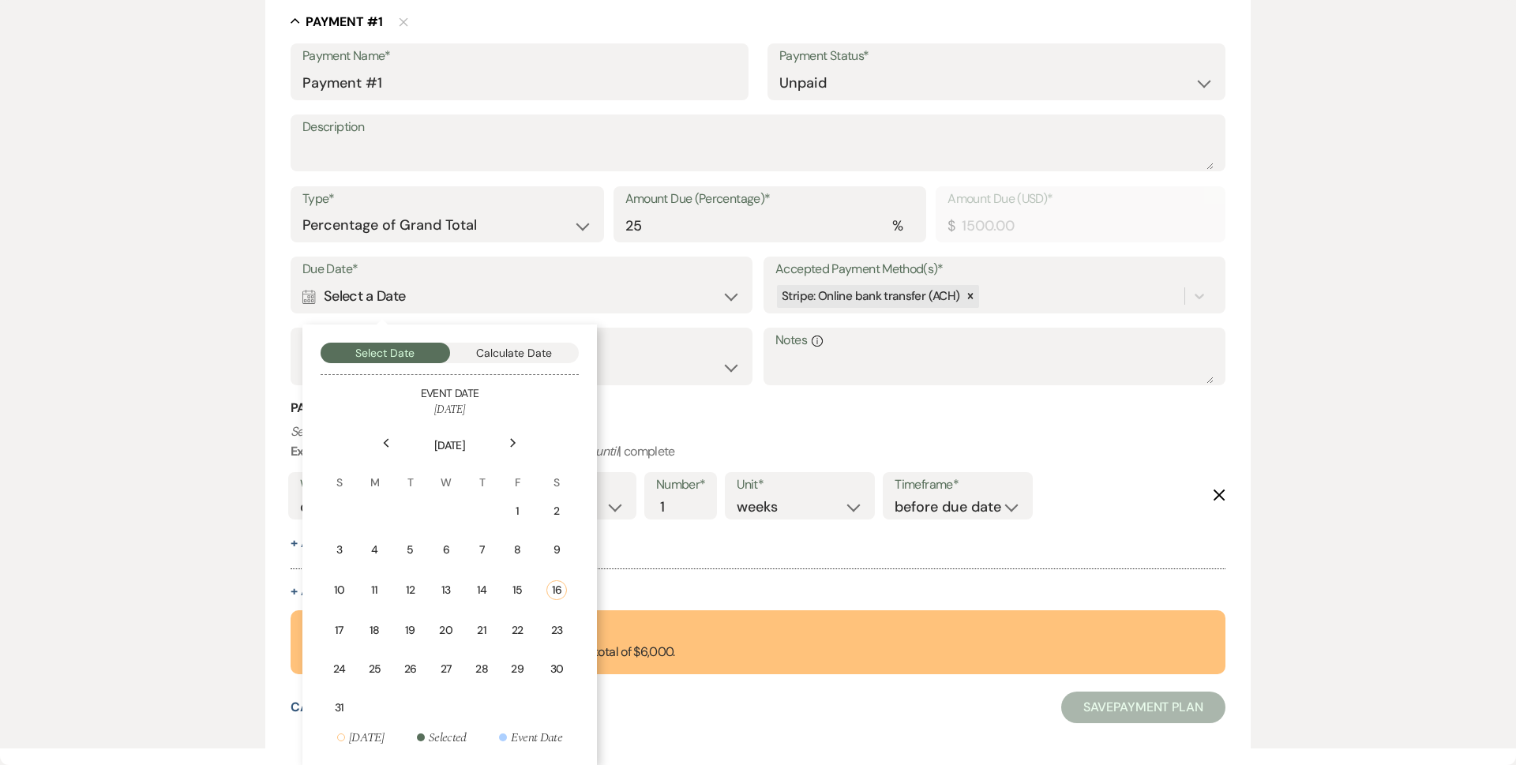
drag, startPoint x: 374, startPoint y: 633, endPoint x: 453, endPoint y: 580, distance: 95.1
click at [377, 633] on div "18" at bounding box center [374, 630] width 13 height 17
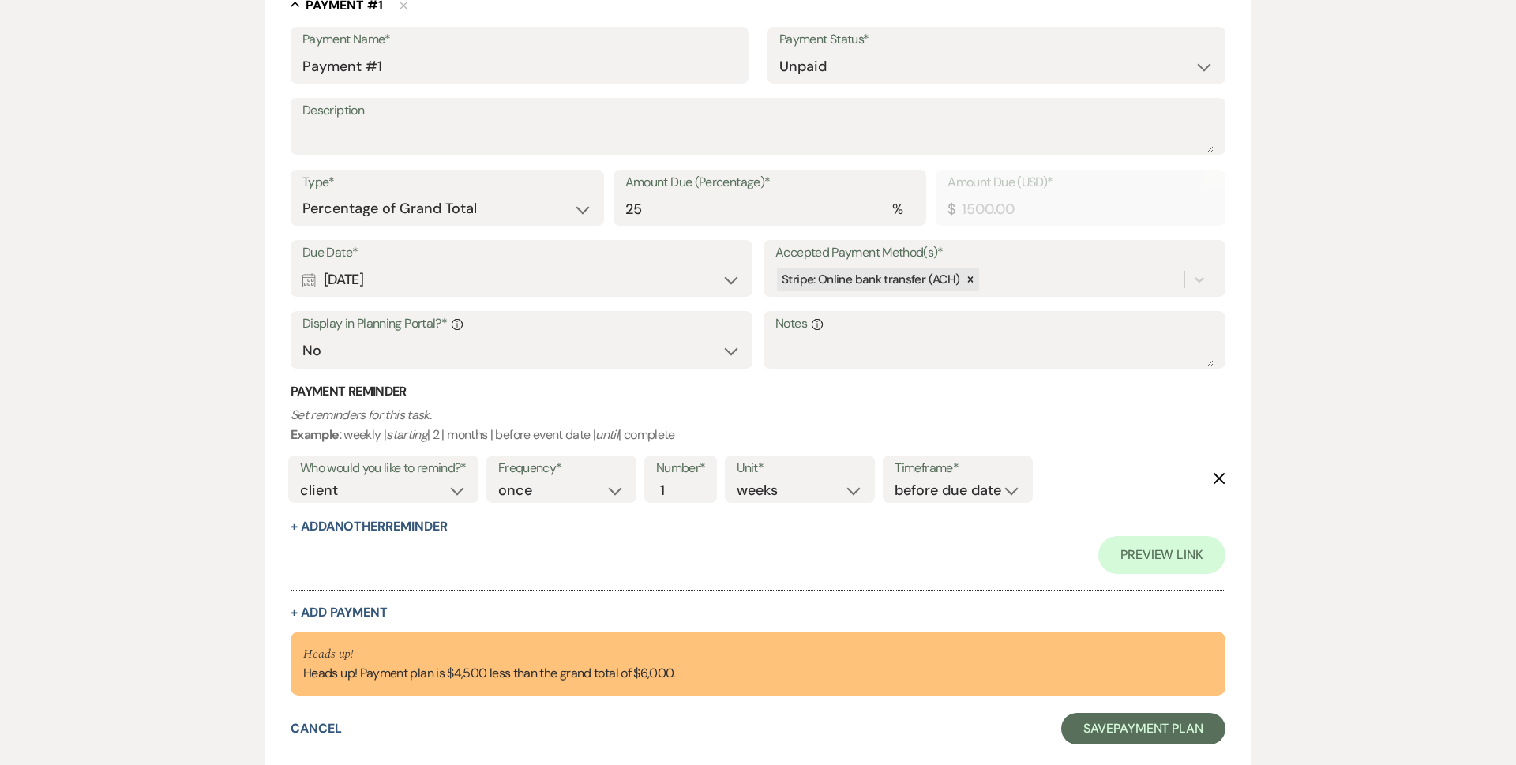
scroll to position [420, 0]
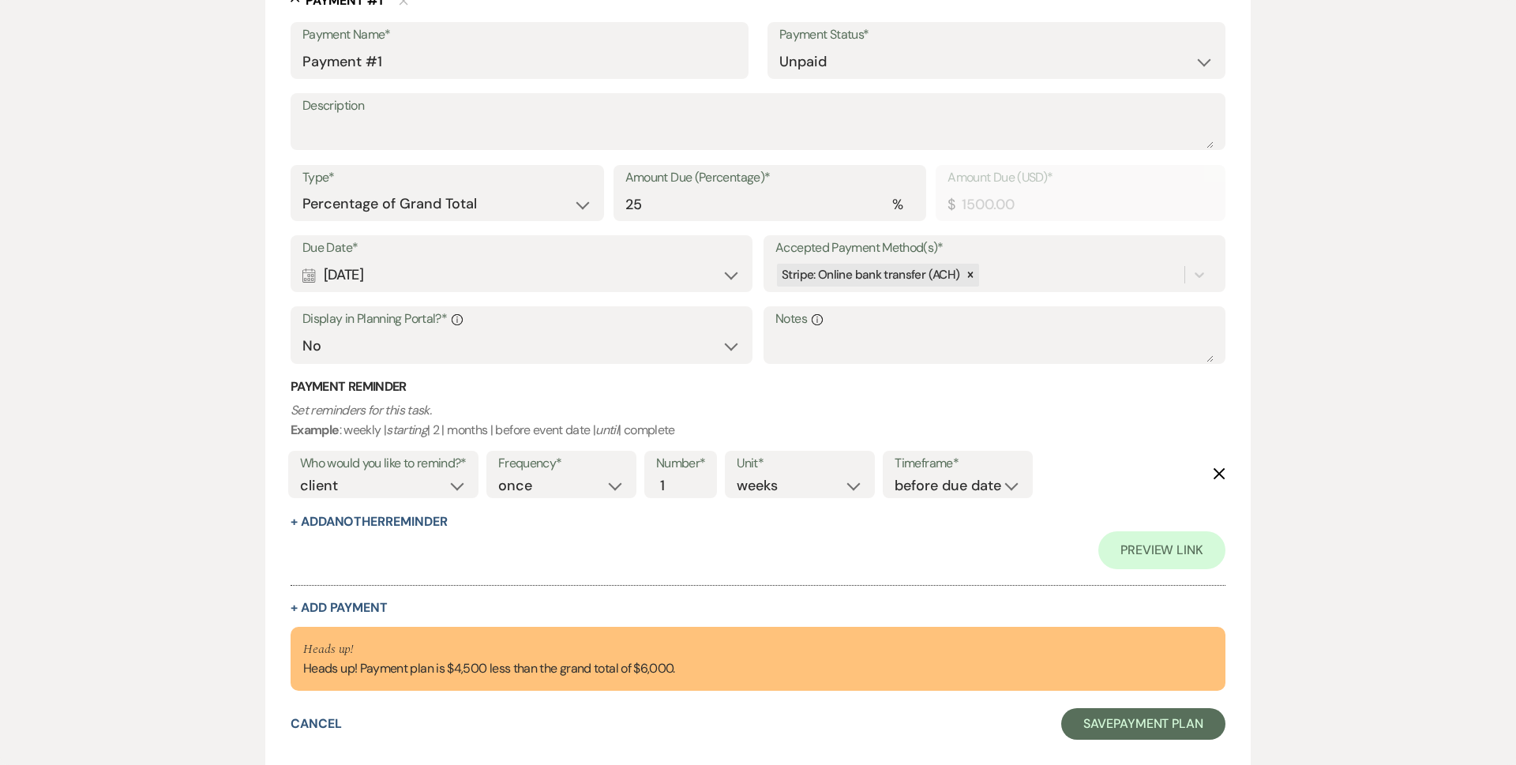
drag, startPoint x: 389, startPoint y: 364, endPoint x: 392, endPoint y: 355, distance: 9.8
click at [390, 363] on div "Display in Planning Portal?* Info Yes No" at bounding box center [522, 335] width 462 height 58
click at [394, 354] on select "Yes No" at bounding box center [521, 346] width 438 height 31
select select "true"
click at [302, 331] on select "Yes No" at bounding box center [521, 346] width 438 height 31
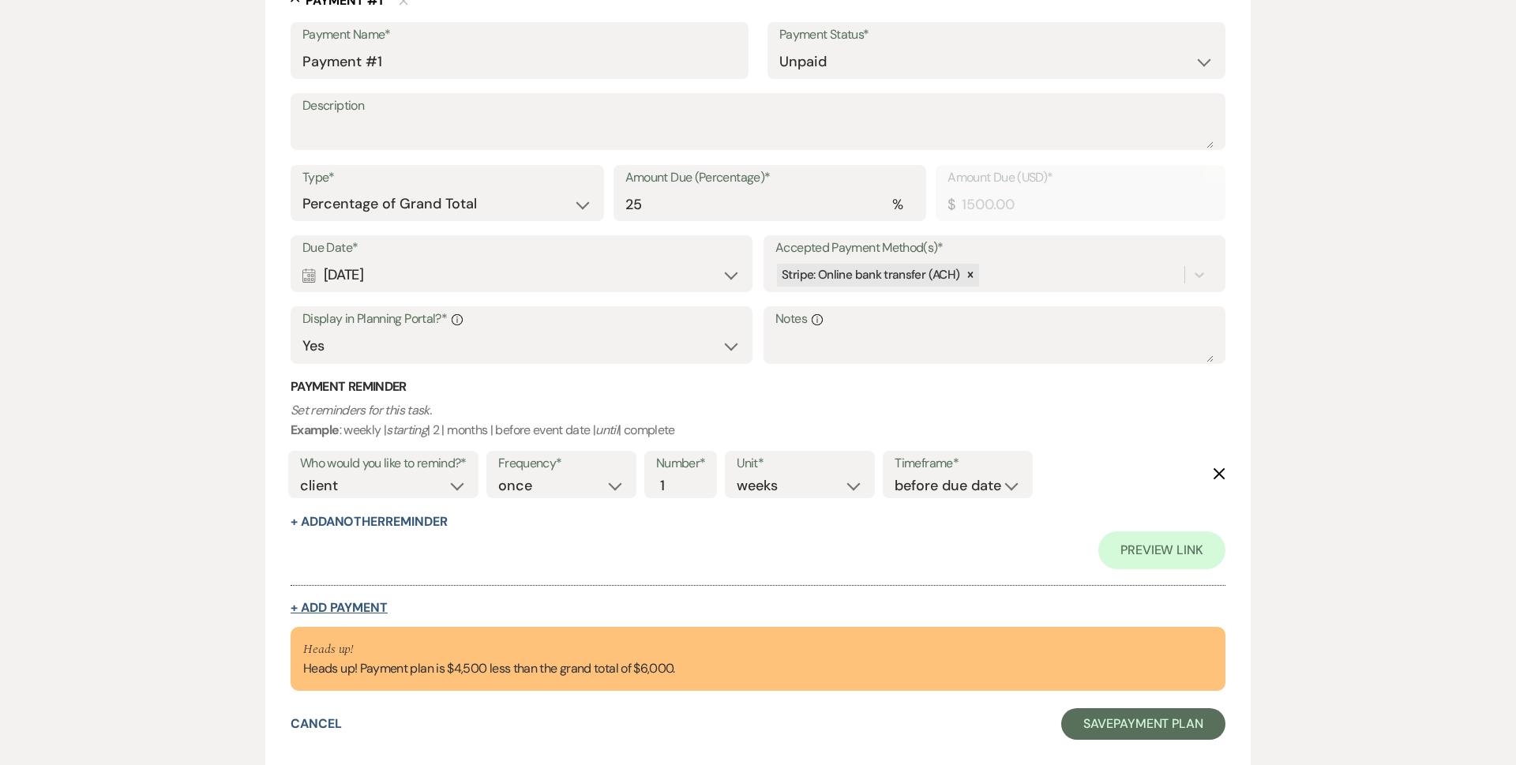
click at [341, 607] on button "+ Add Payment" at bounding box center [339, 608] width 97 height 13
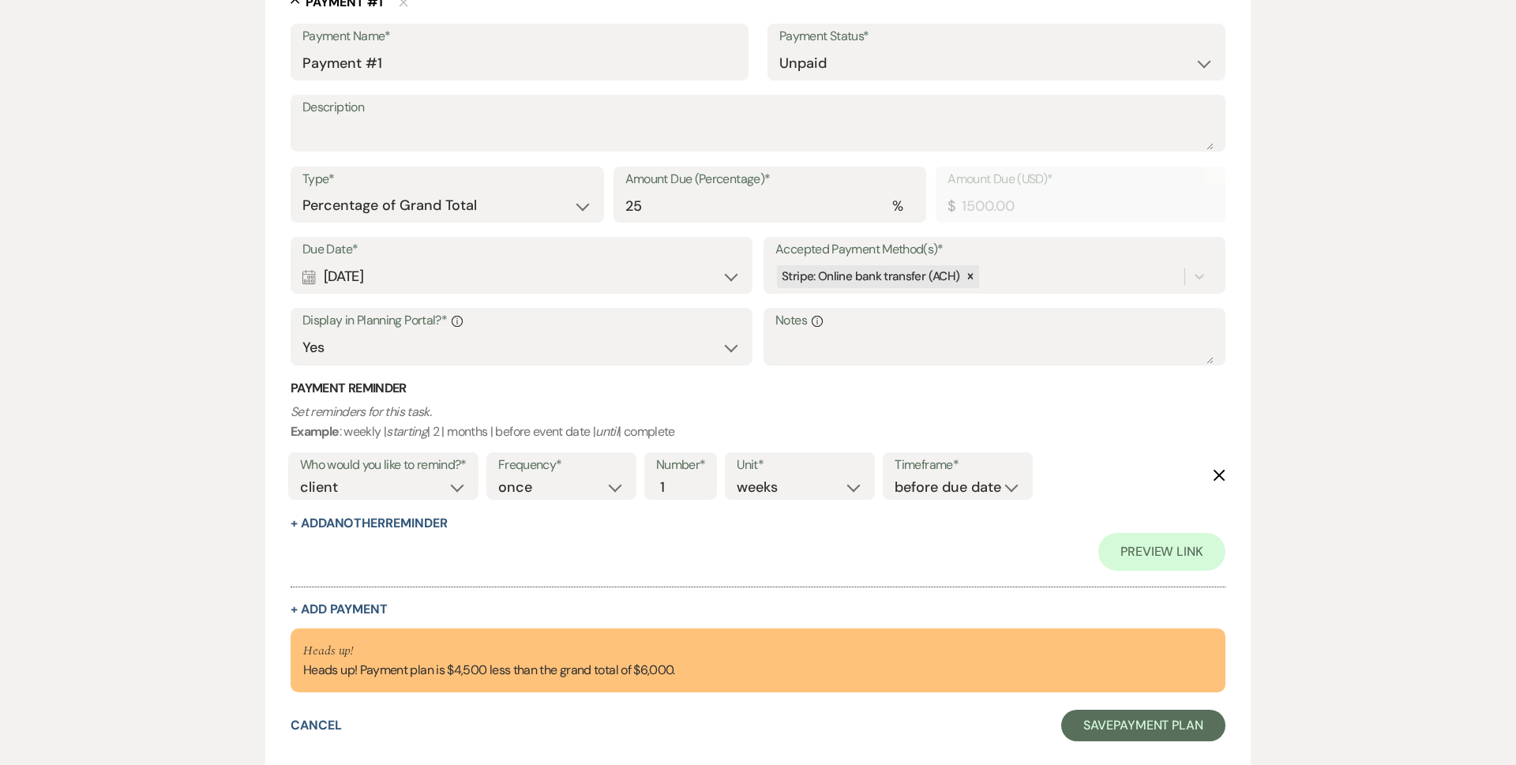
select select "2"
select select "percentage"
select select "false"
select select "client"
select select "weeks"
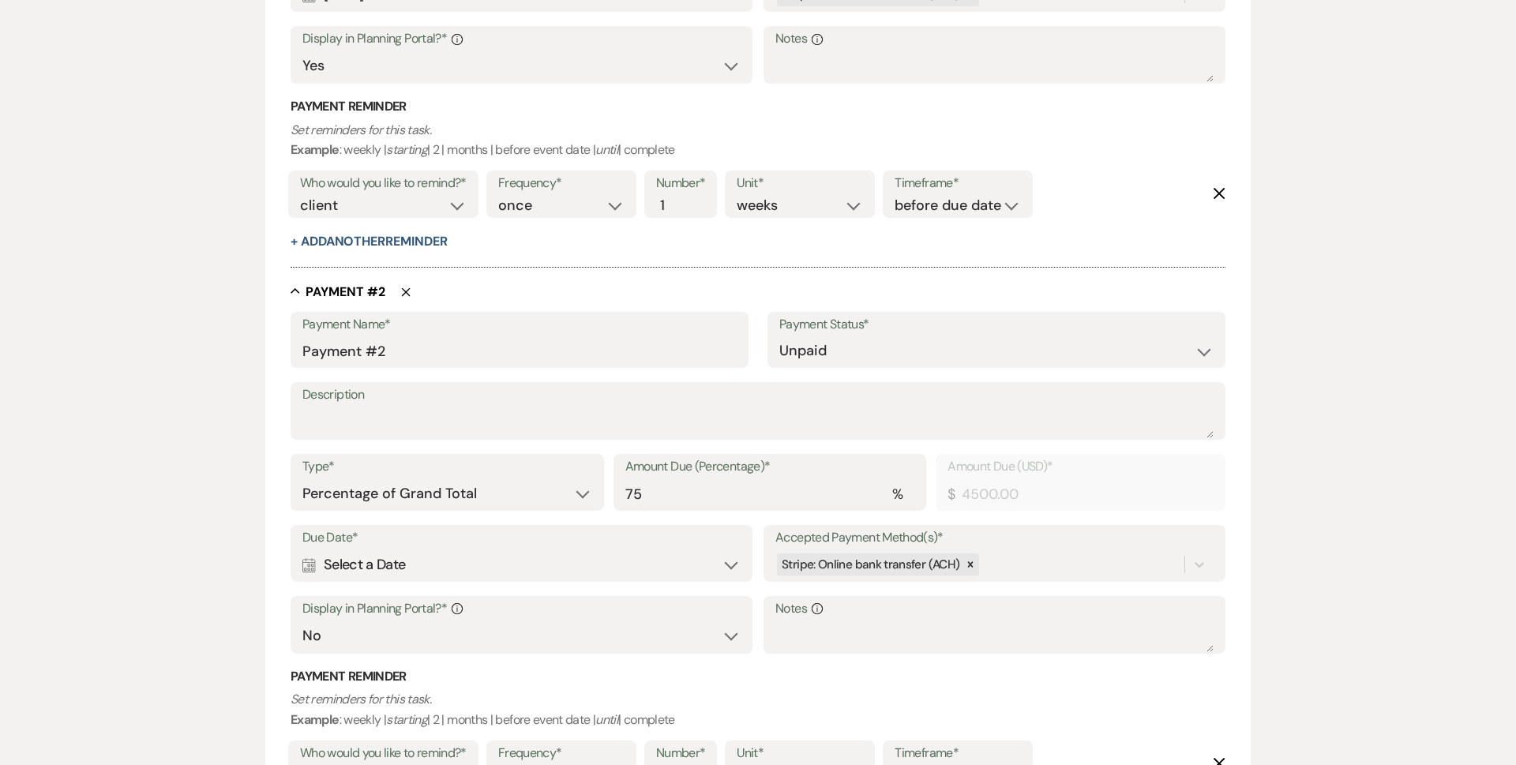
scroll to position [859, 0]
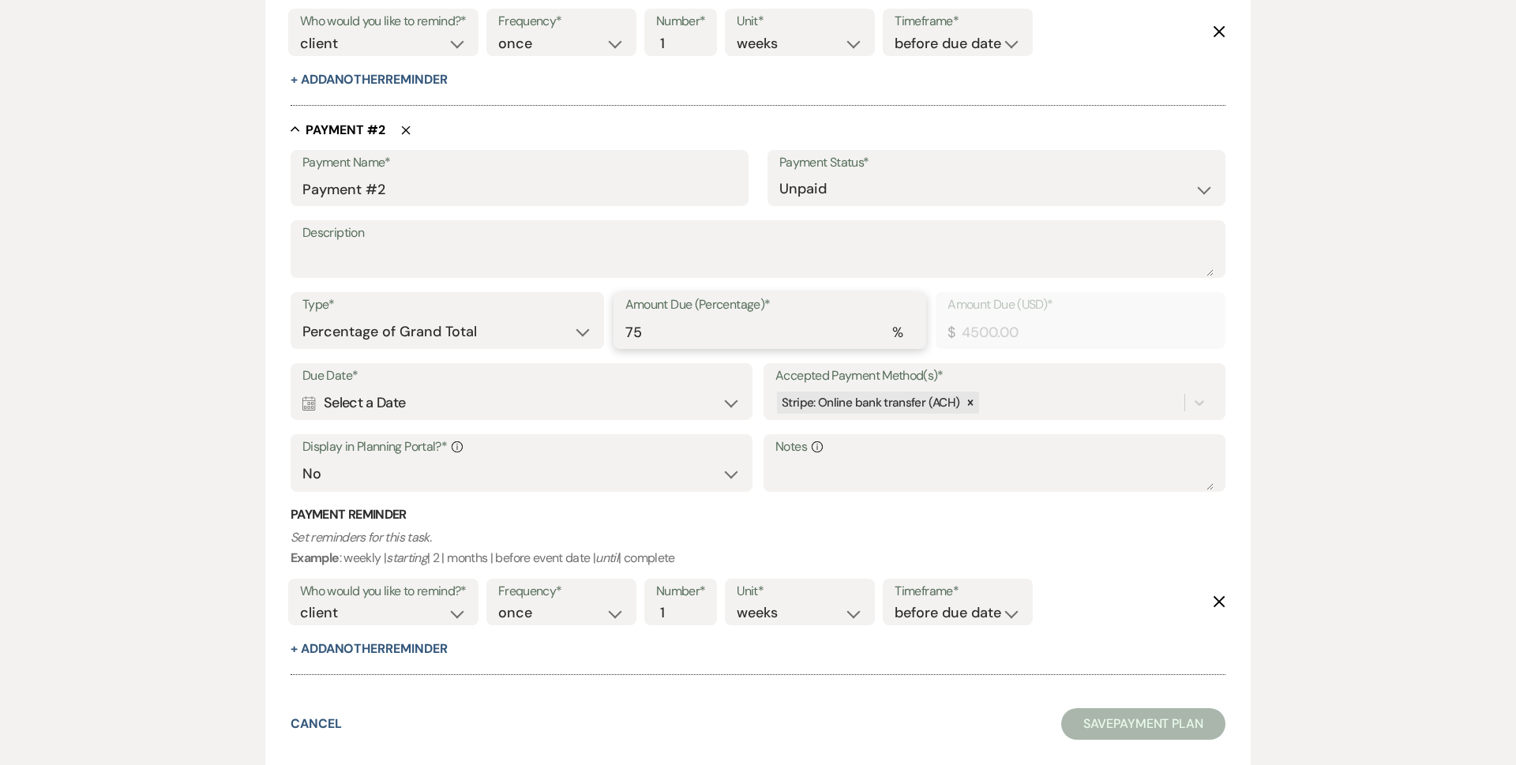
drag, startPoint x: 744, startPoint y: 332, endPoint x: 471, endPoint y: 321, distance: 273.5
click at [471, 329] on div "Type* Dollar Amount Percentage of Grand Total Amount Due (Percentage)* % 75 Amo…" at bounding box center [758, 327] width 935 height 71
type input "2"
type input "120.00"
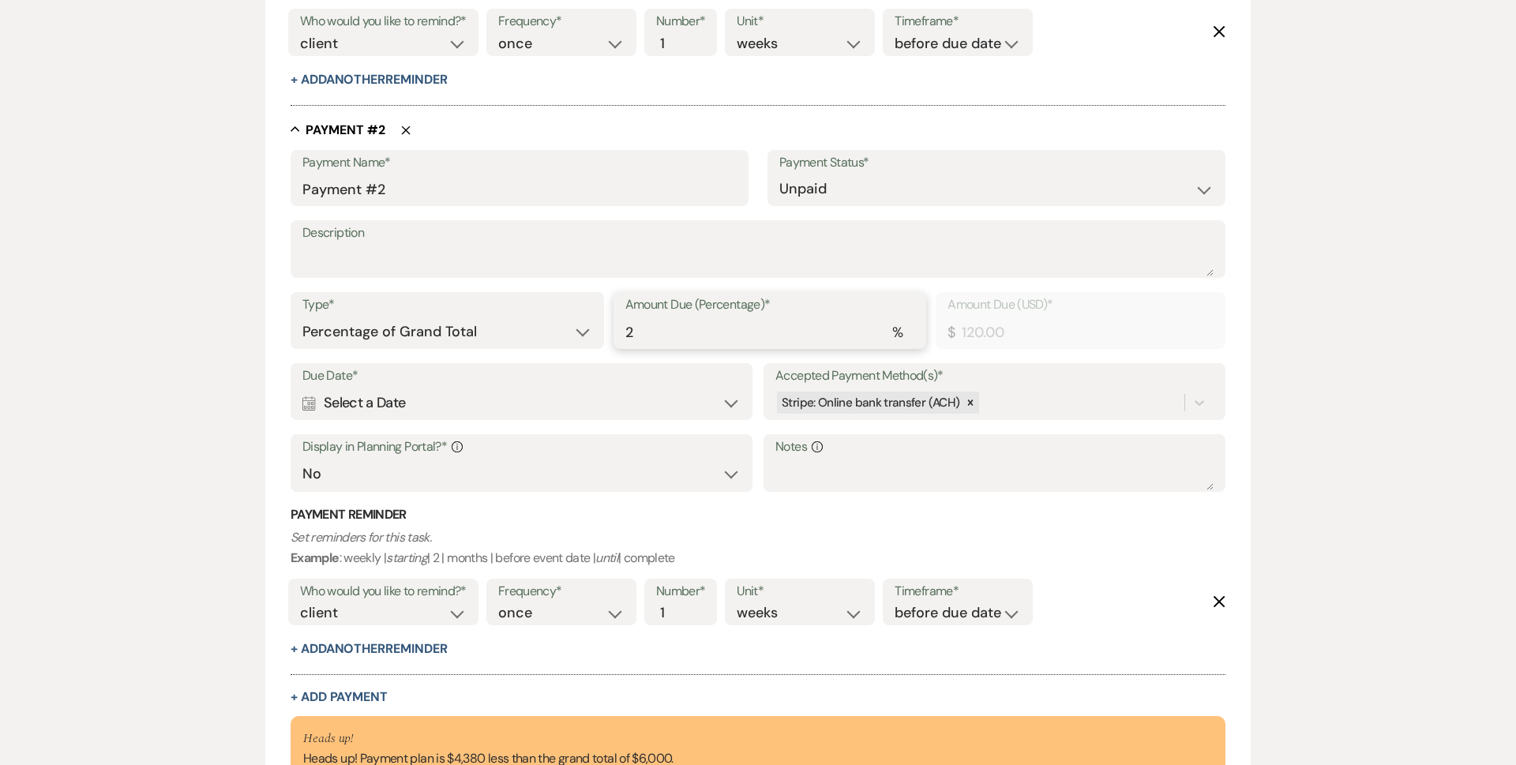
type input "25"
type input "1500.00"
type input "25"
click at [192, 344] on div "Add Payment Plan Create link(s) to collect and/or log payments for this event: …" at bounding box center [758, 46] width 1137 height 1620
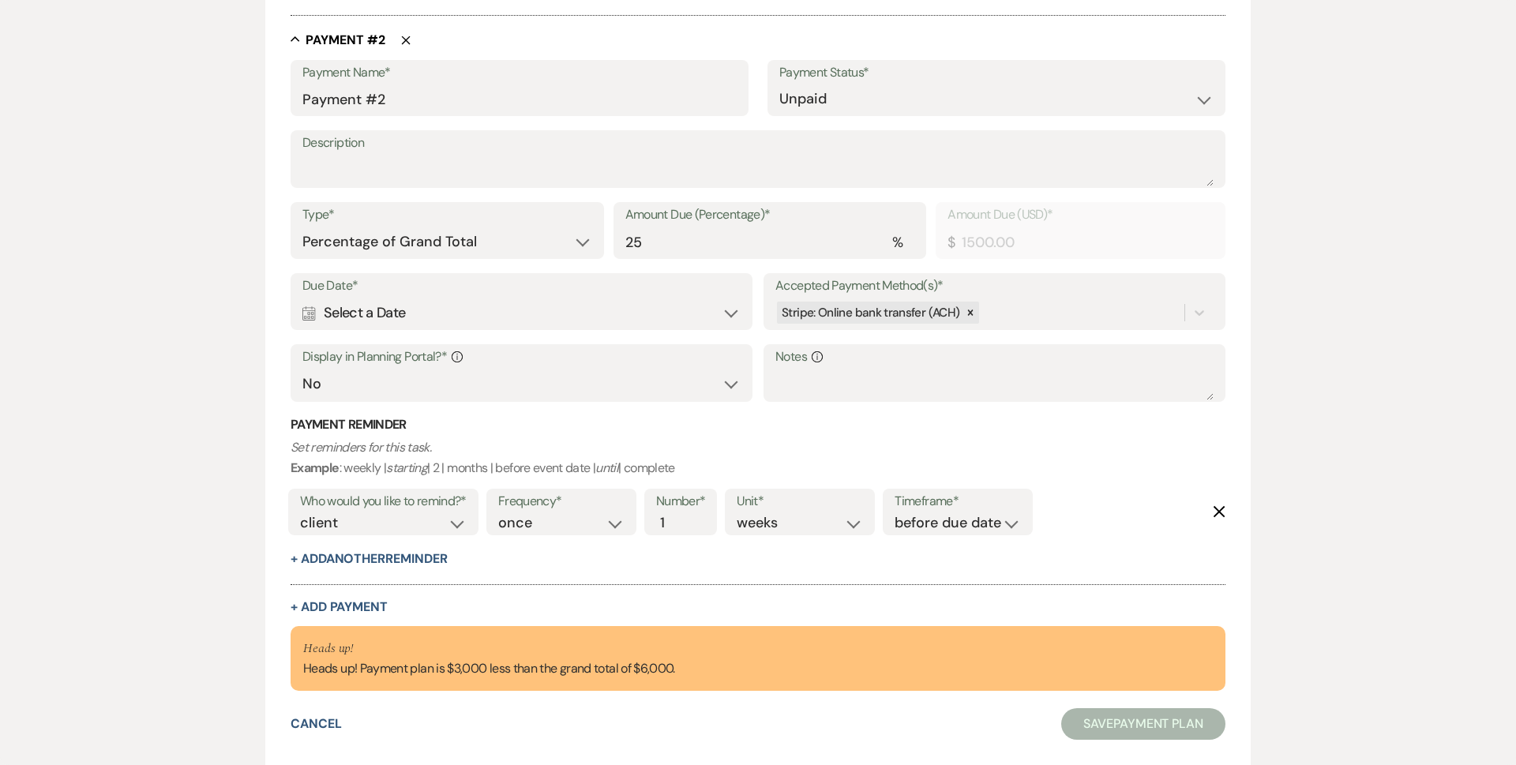
drag, startPoint x: 330, startPoint y: 603, endPoint x: 340, endPoint y: 588, distance: 18.2
click at [330, 606] on button "+ Add Payment" at bounding box center [339, 607] width 97 height 13
select select "2"
select select "percentage"
select select "false"
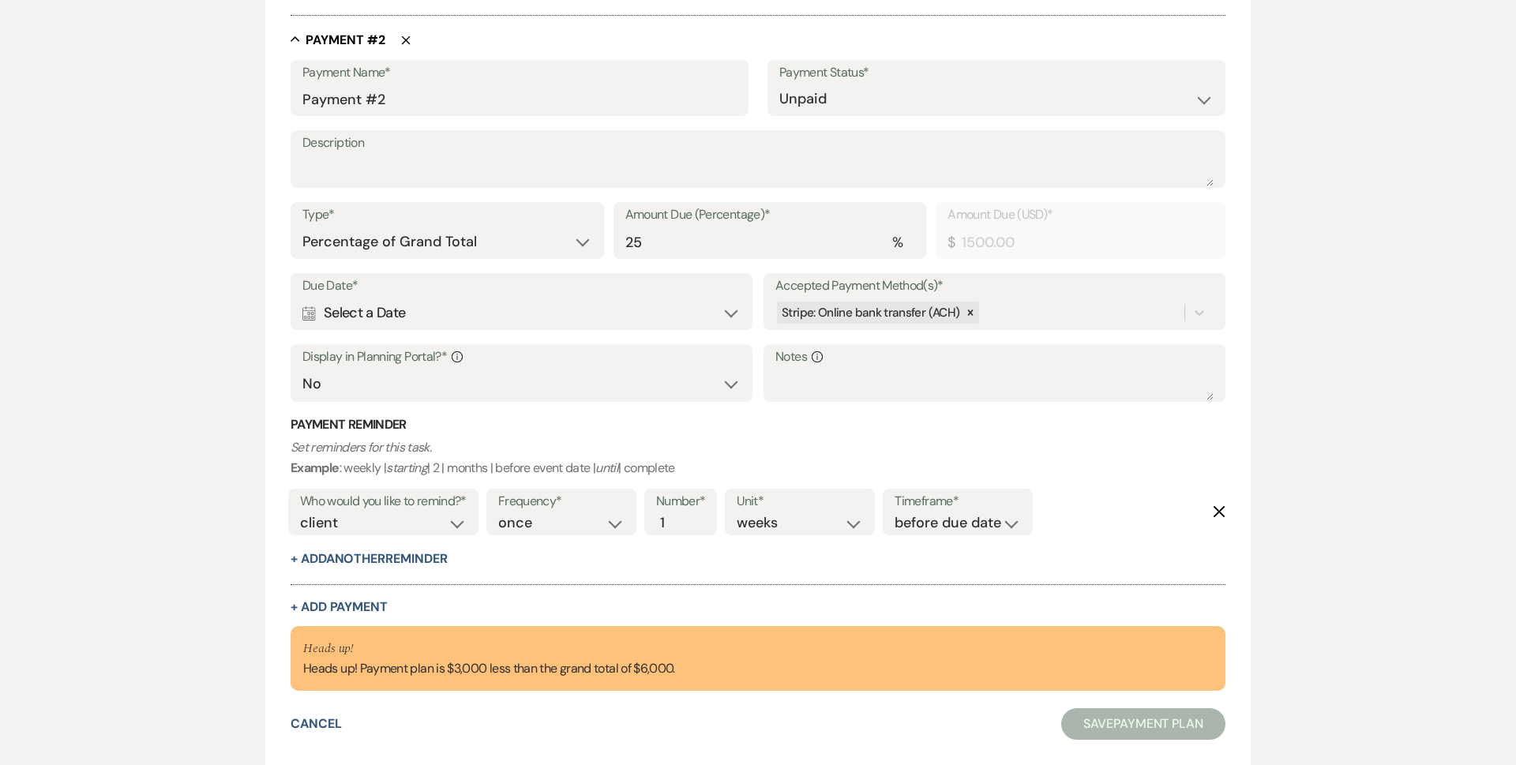
select select "client"
select select "weeks"
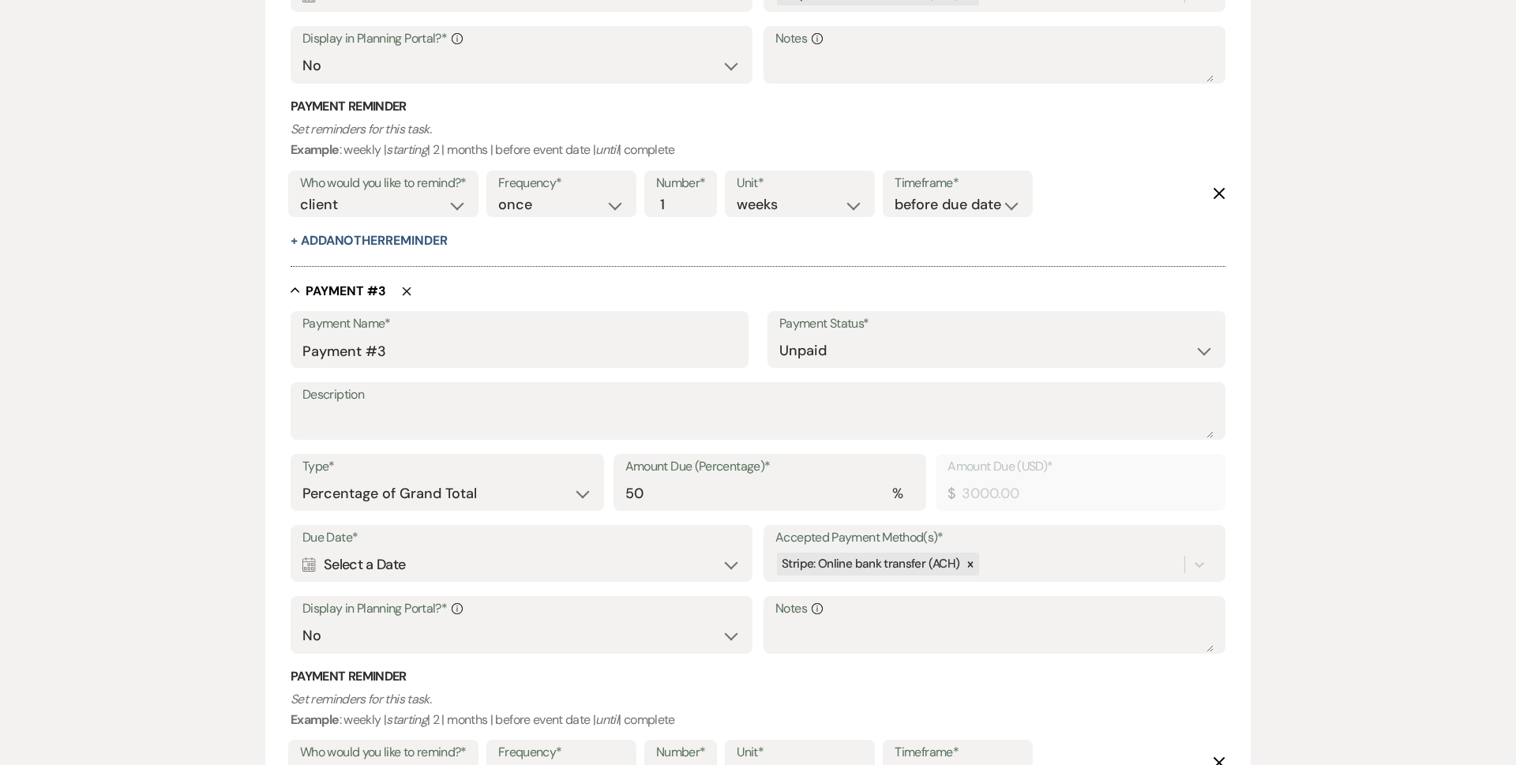
scroll to position [1429, 0]
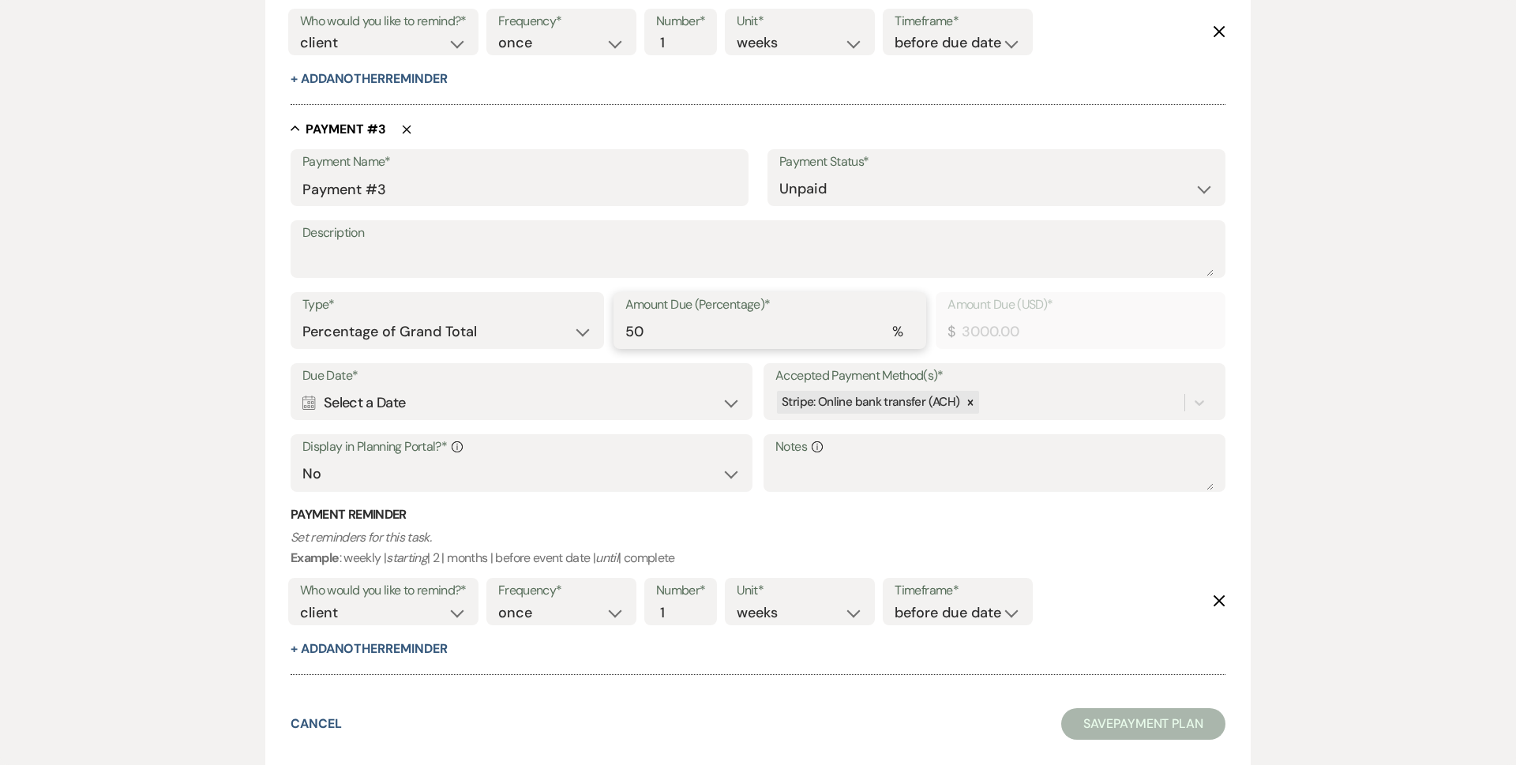
drag, startPoint x: 785, startPoint y: 332, endPoint x: 376, endPoint y: 267, distance: 414.3
click at [403, 335] on div "Type* Dollar Amount Percentage of Grand Total Amount Due (Percentage)* % 50 Amo…" at bounding box center [758, 327] width 935 height 71
type input "2"
type input "120.00"
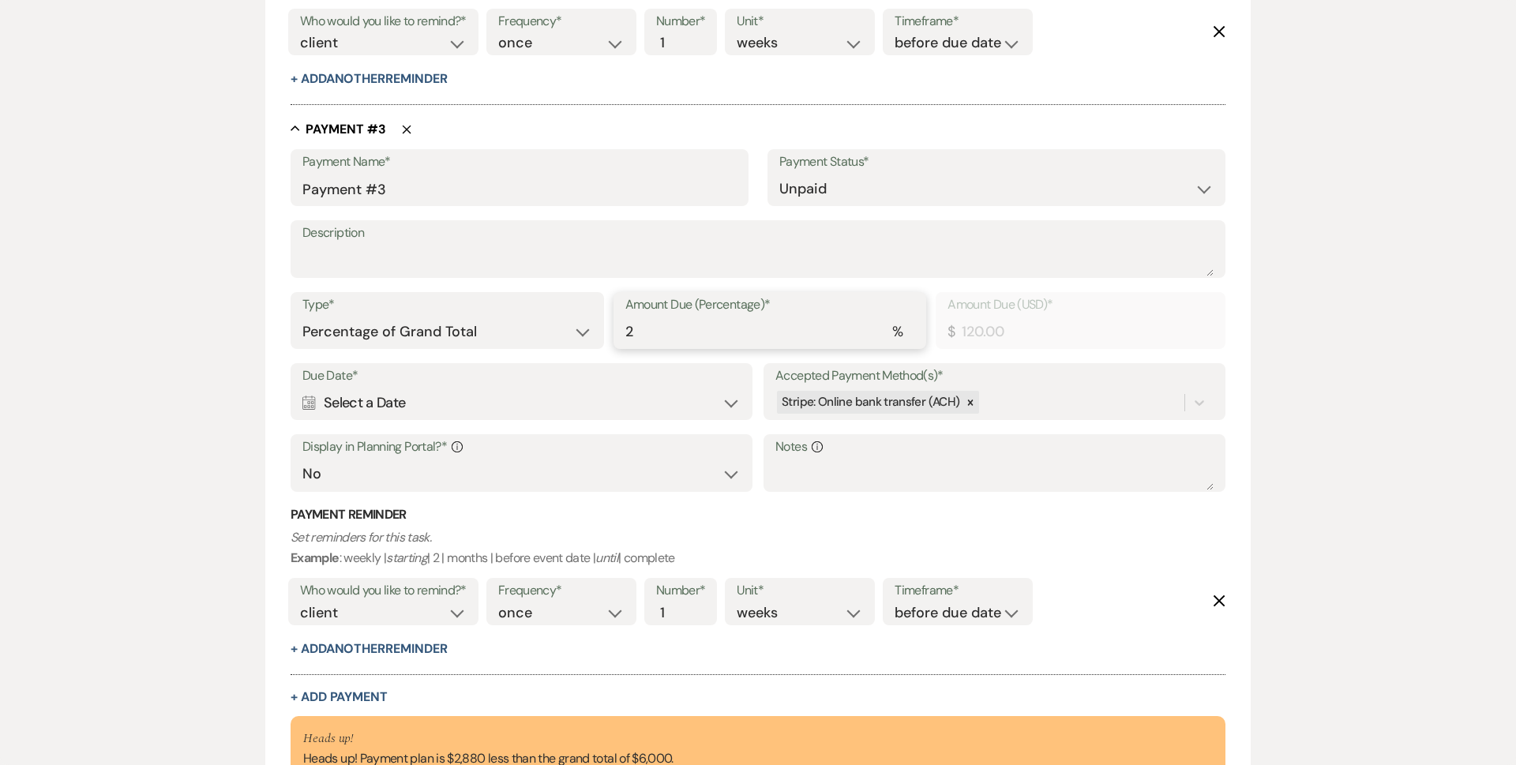
type input "25"
type input "1500.00"
type input "25"
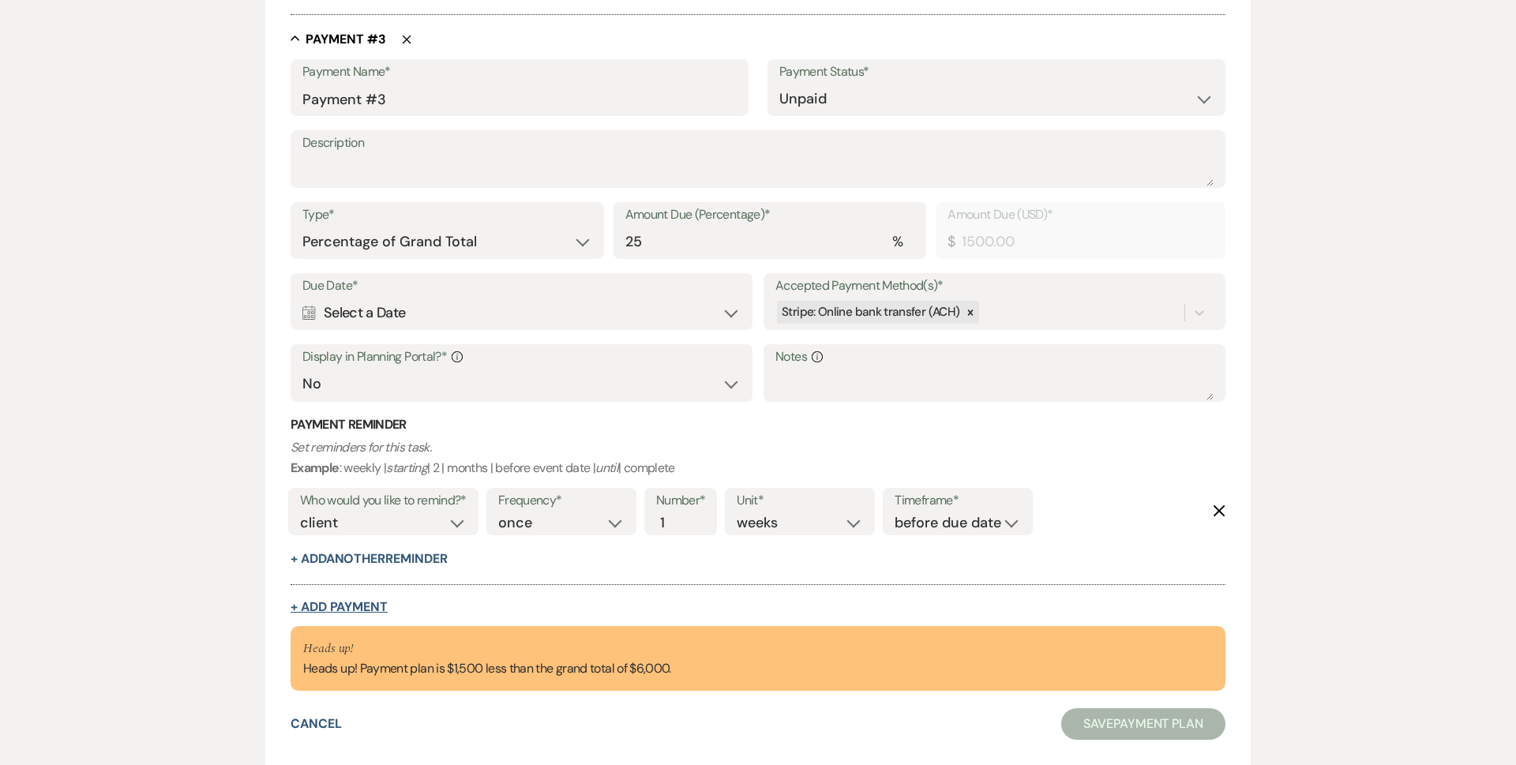
click at [360, 608] on button "+ Add Payment" at bounding box center [339, 607] width 97 height 13
select select "2"
select select "percentage"
select select "false"
select select "client"
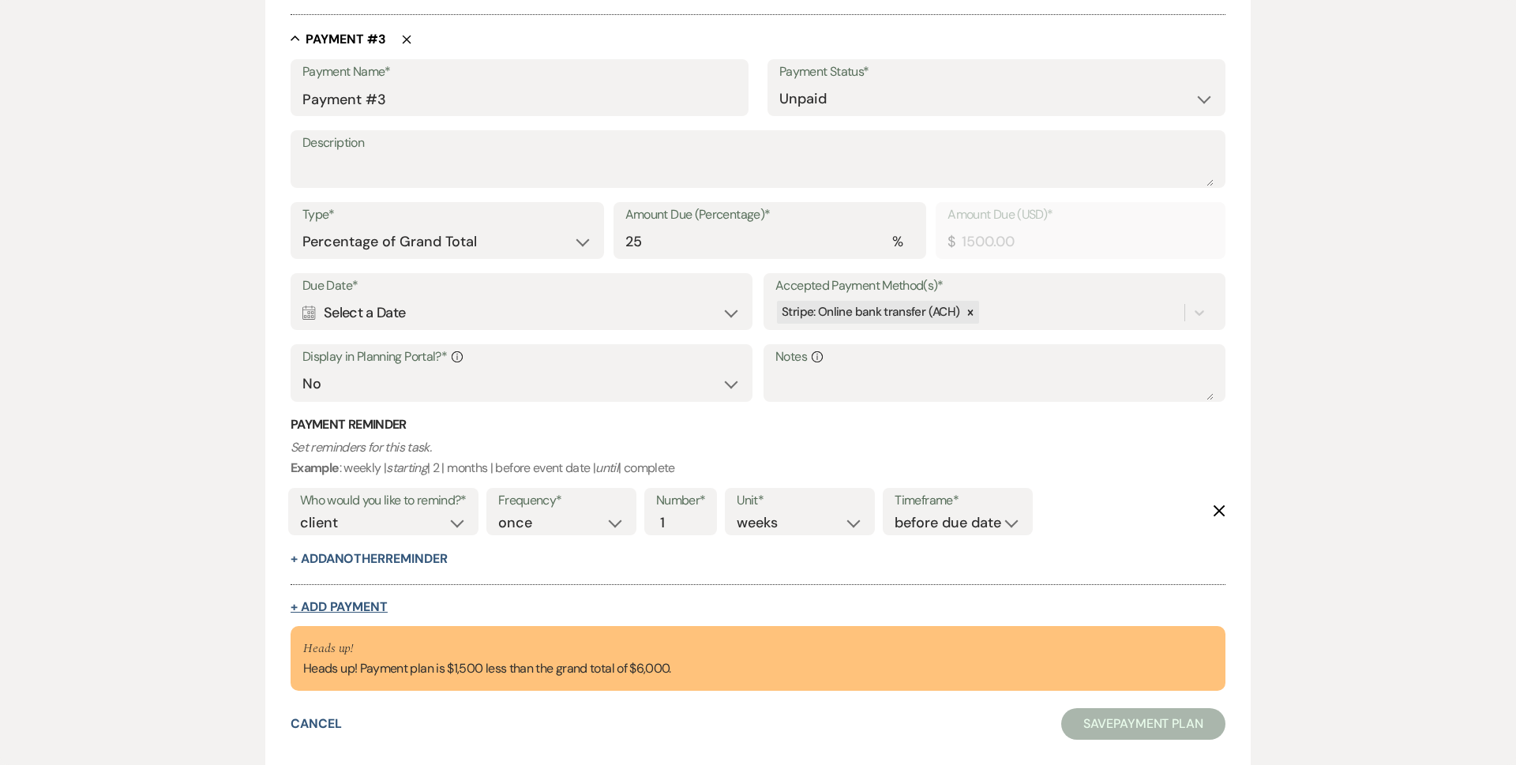
select select "weeks"
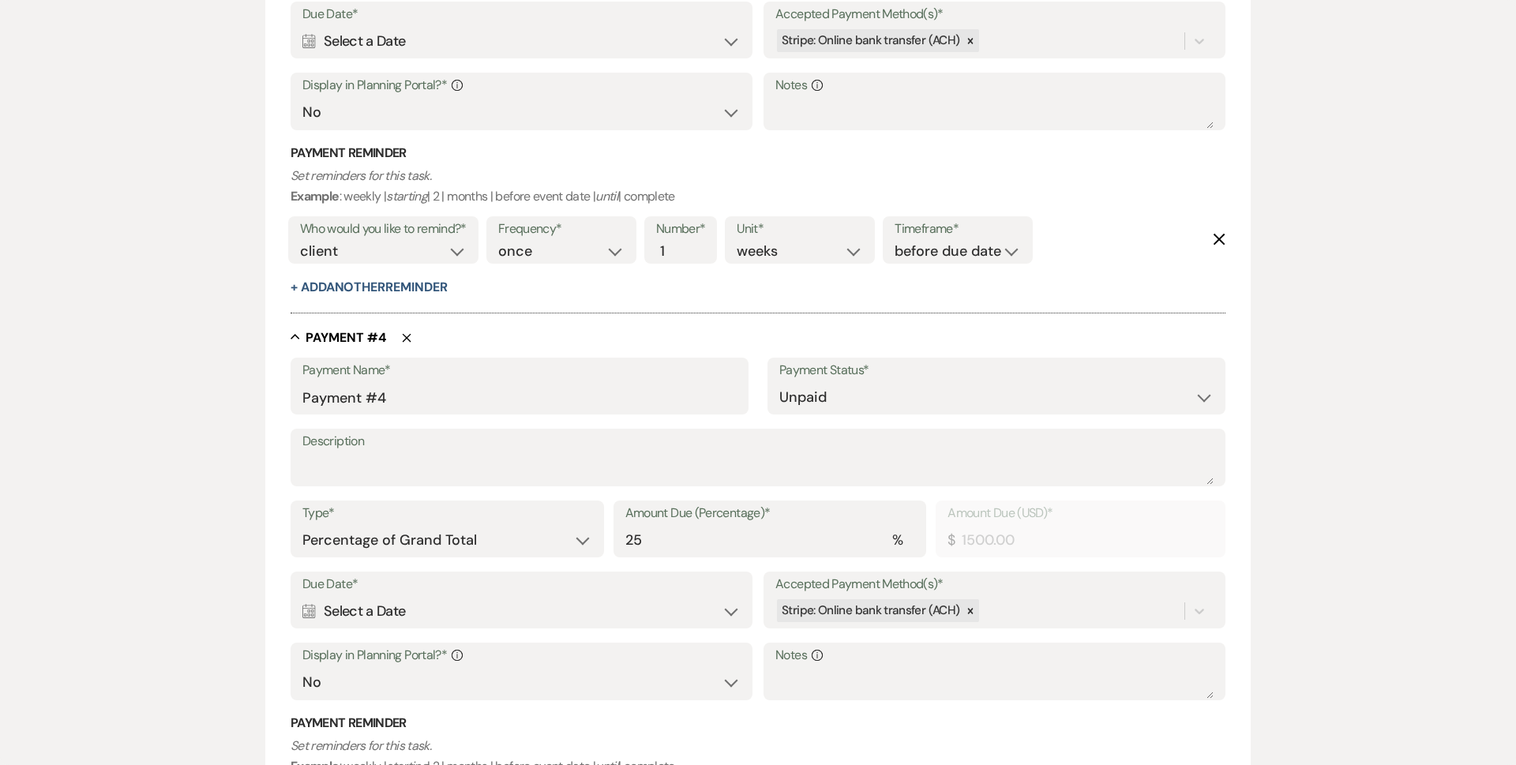
scroll to position [2000, 0]
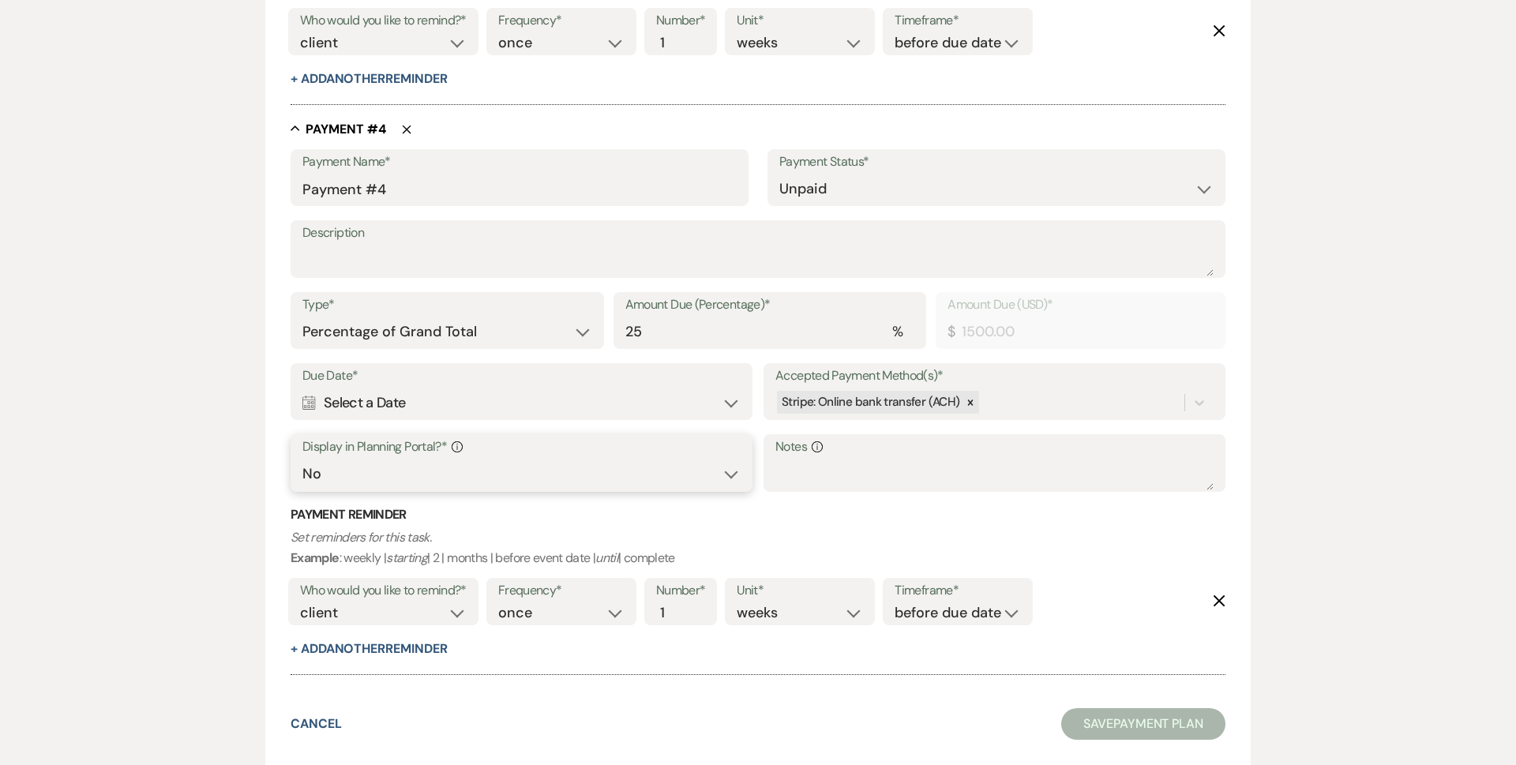
click at [340, 460] on select "Yes No" at bounding box center [521, 474] width 438 height 31
select select "true"
click at [302, 459] on select "Yes No" at bounding box center [521, 474] width 438 height 31
click at [425, 393] on div "Calendar Select a Date Expand" at bounding box center [521, 403] width 438 height 31
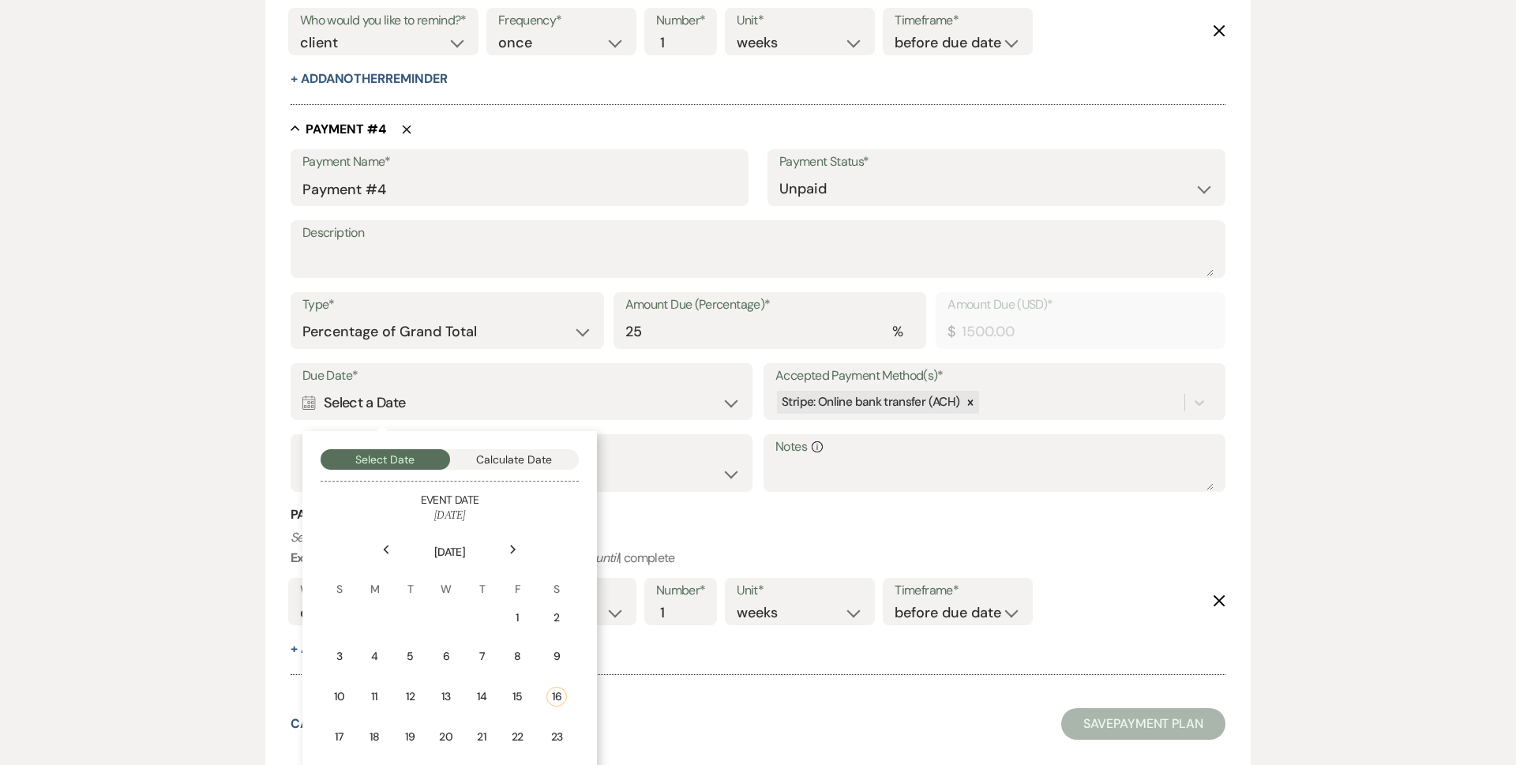
click at [535, 554] on th "[DATE]" at bounding box center [449, 543] width 255 height 36
click at [493, 549] on th "[DATE]" at bounding box center [449, 543] width 255 height 36
click at [507, 545] on div "Next" at bounding box center [513, 549] width 25 height 25
click at [508, 545] on div "Next" at bounding box center [513, 549] width 25 height 25
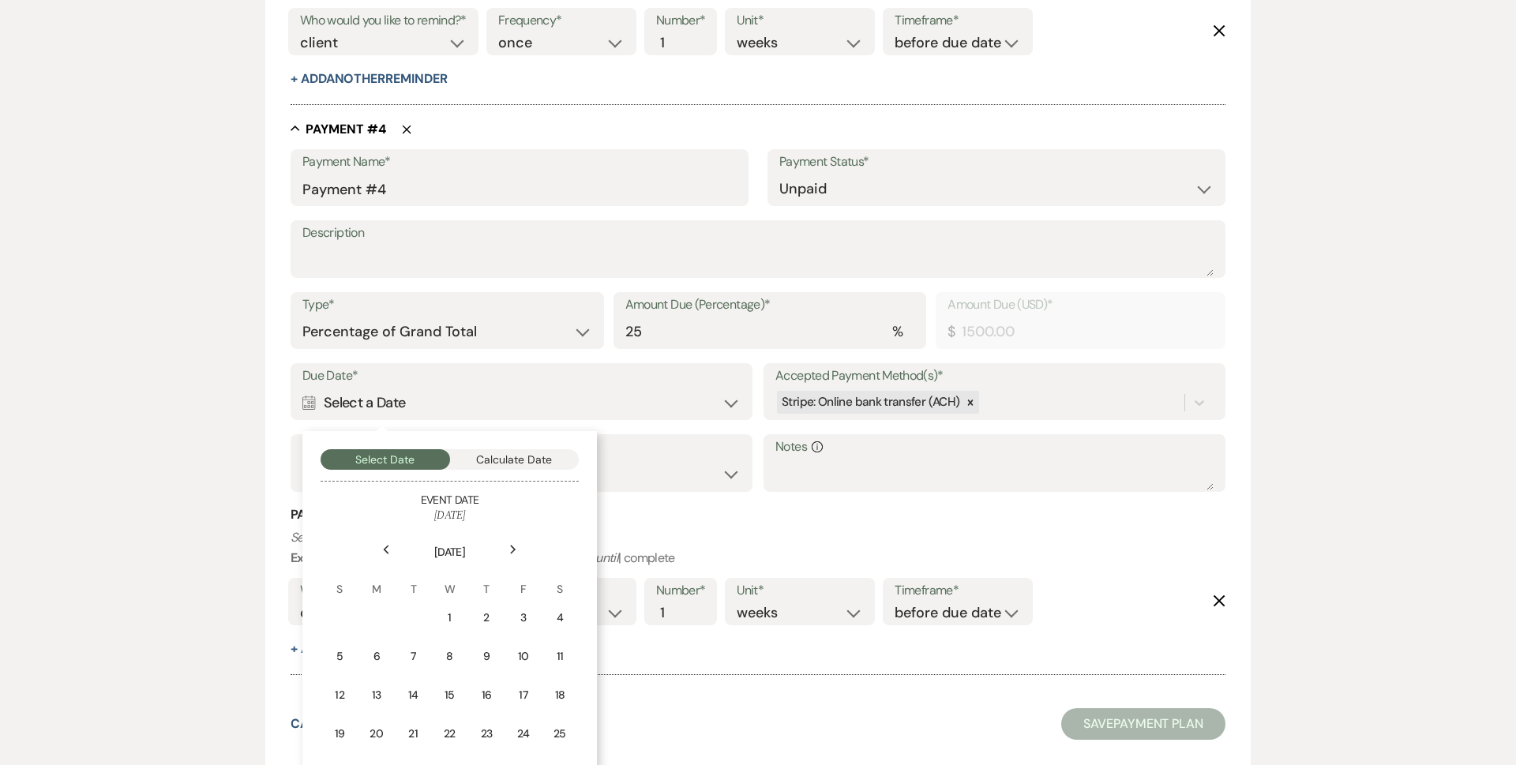
click at [508, 545] on div "Next" at bounding box center [513, 549] width 25 height 25
click at [508, 546] on div "Next" at bounding box center [513, 549] width 25 height 25
click at [508, 545] on div "Next" at bounding box center [513, 549] width 25 height 25
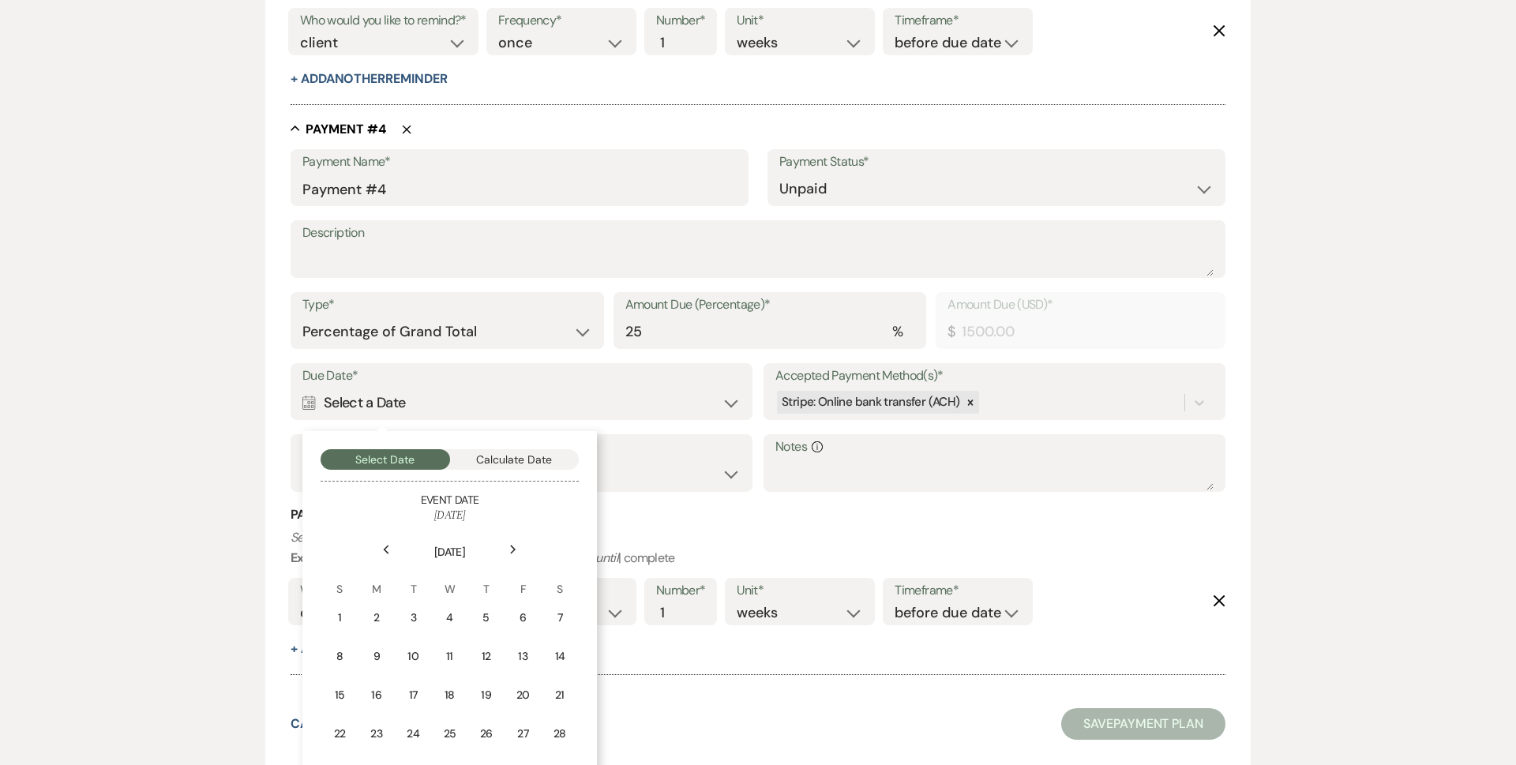
click at [508, 545] on div "Next" at bounding box center [513, 549] width 25 height 25
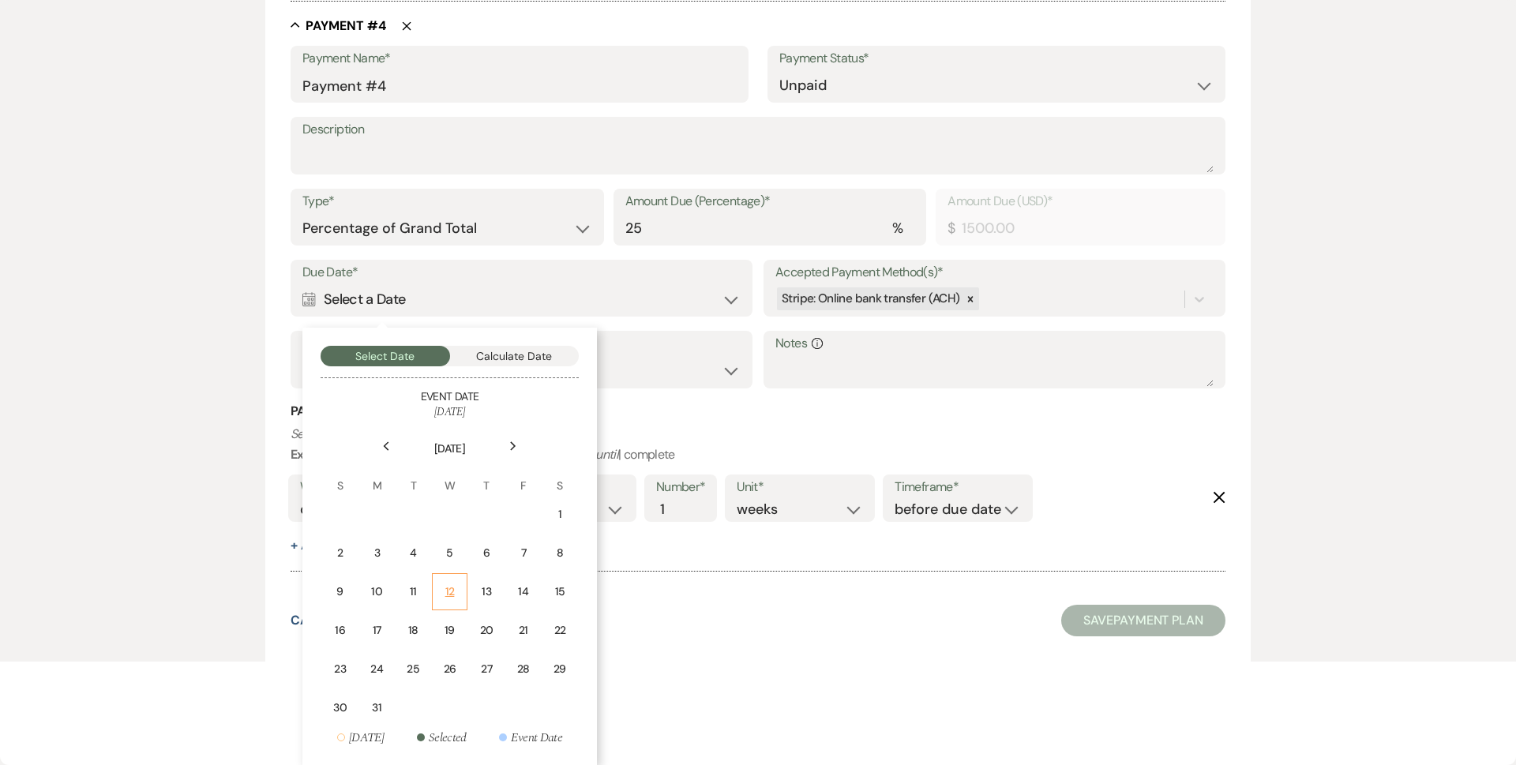
click at [448, 591] on div "12" at bounding box center [449, 592] width 14 height 17
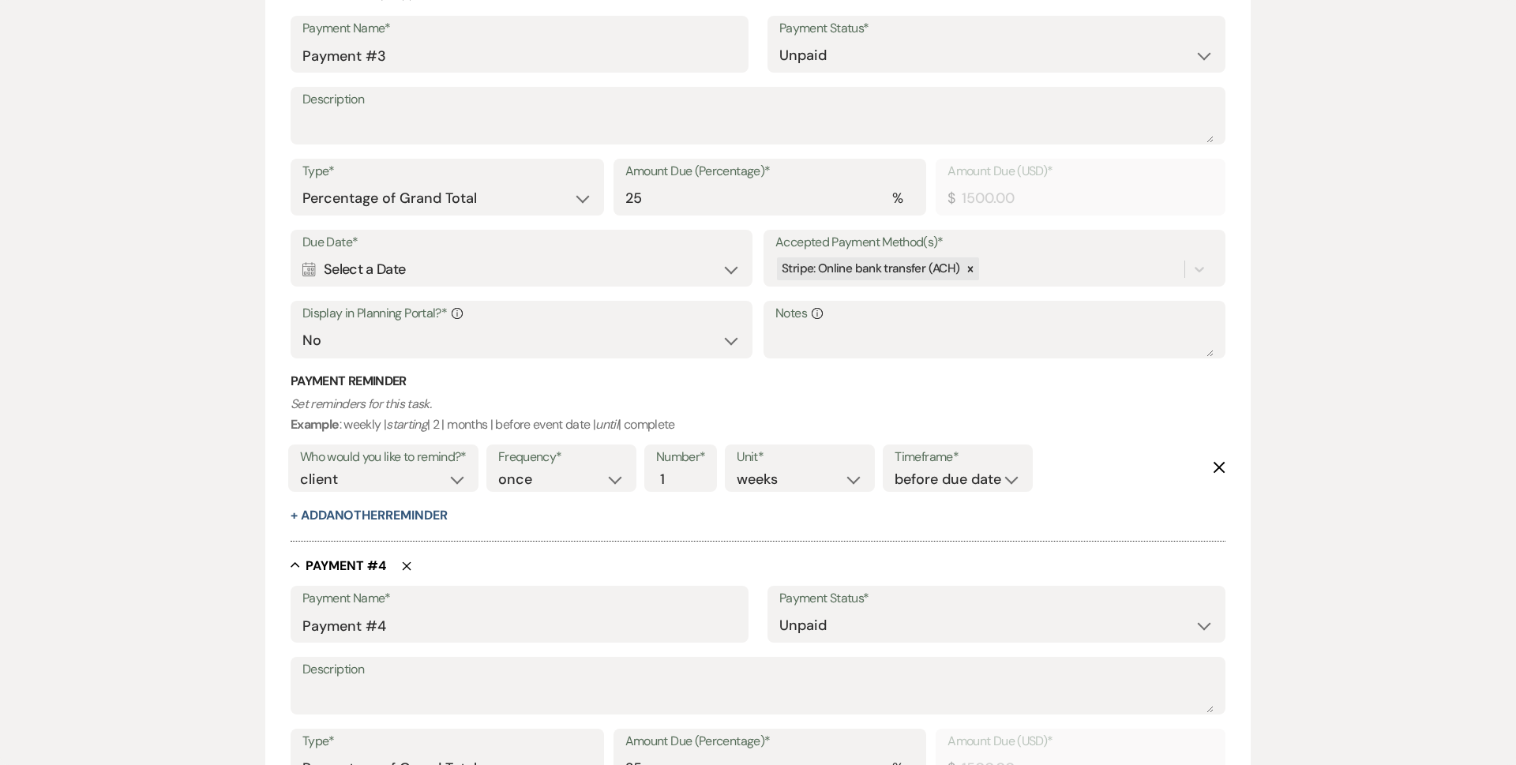
scroll to position [1526, 0]
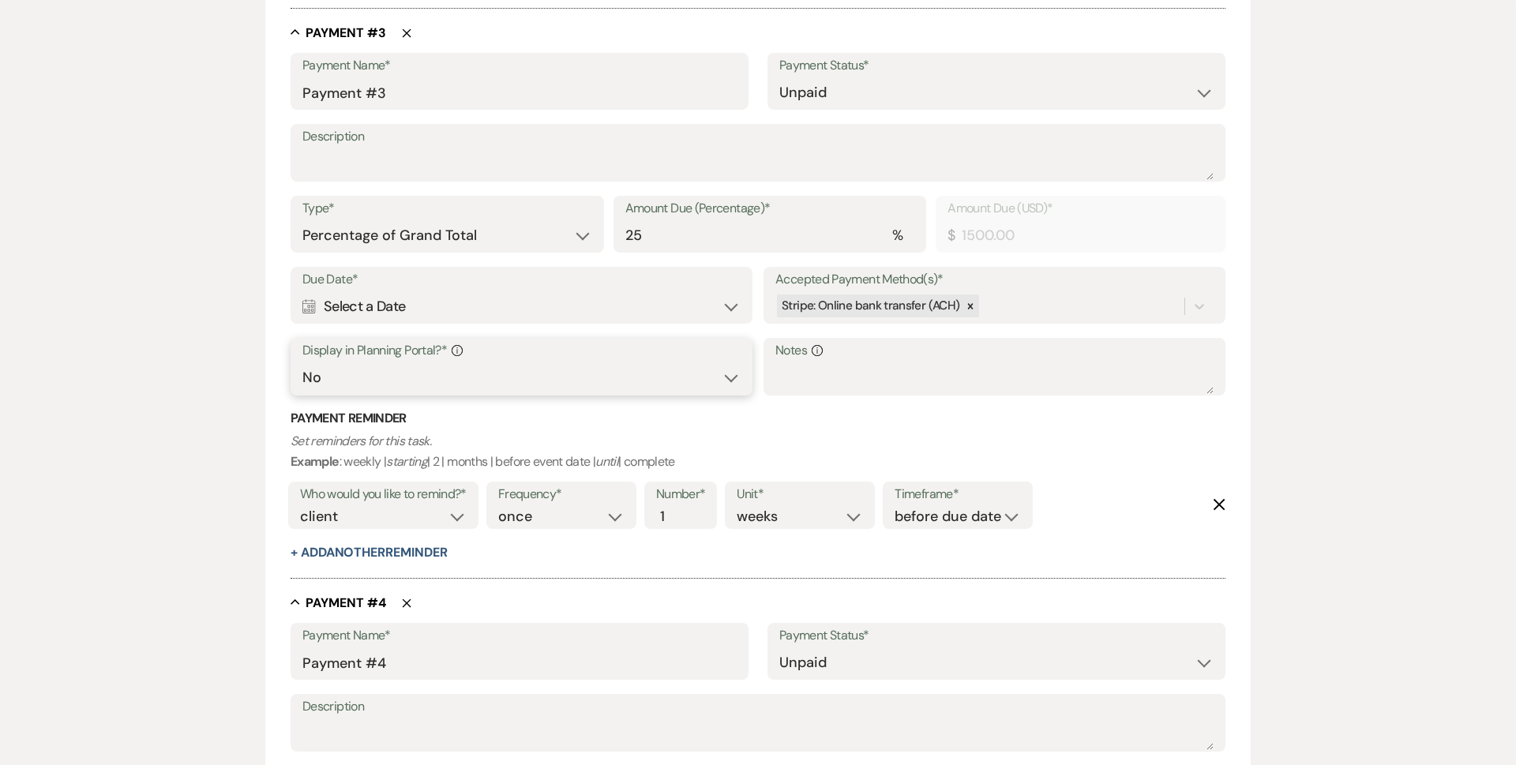
click at [382, 367] on select "Yes No" at bounding box center [521, 377] width 438 height 31
select select "true"
click at [302, 362] on select "Yes No" at bounding box center [521, 377] width 438 height 31
click at [403, 316] on div "Calendar Select a Date Expand" at bounding box center [521, 306] width 438 height 31
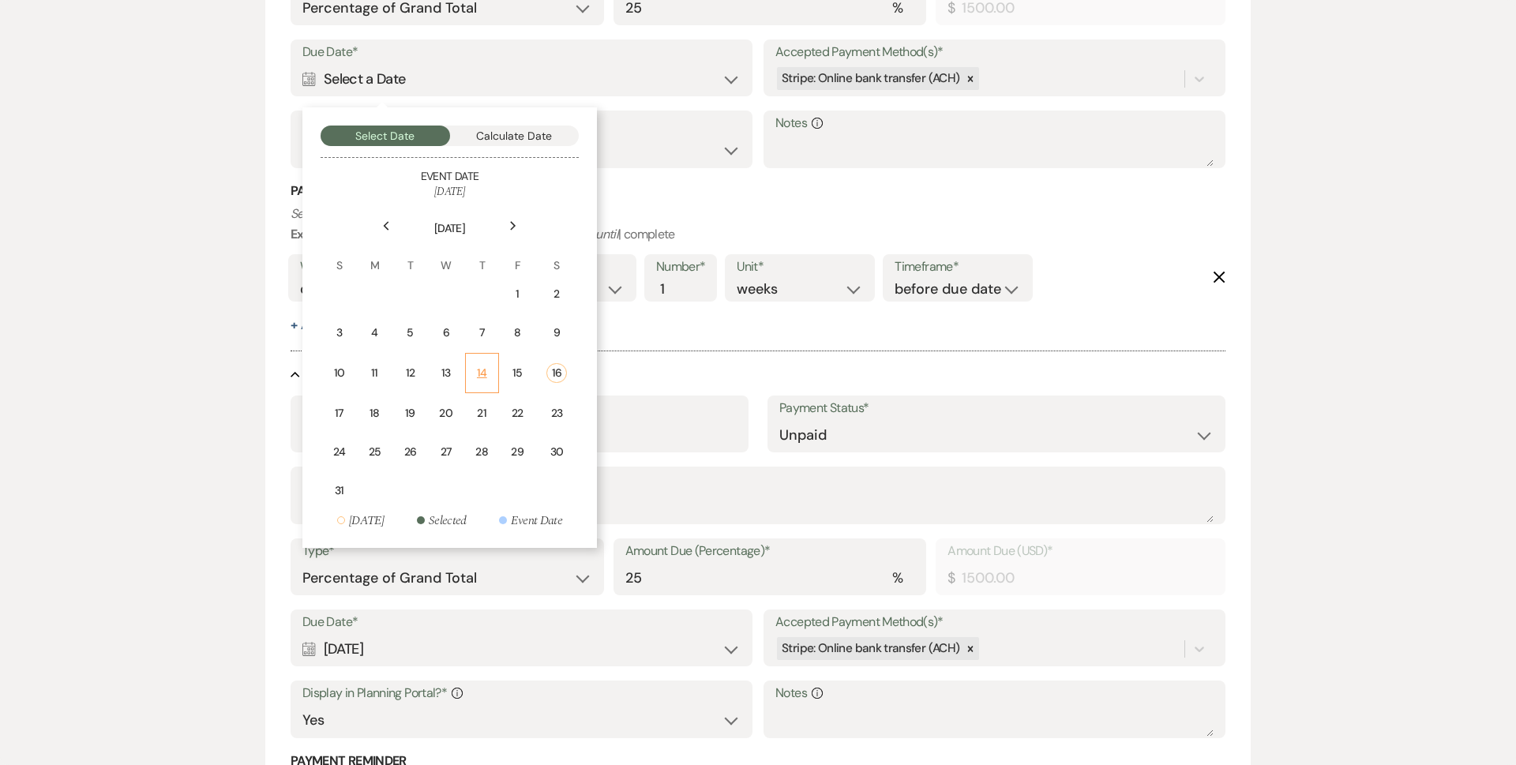
scroll to position [1763, 0]
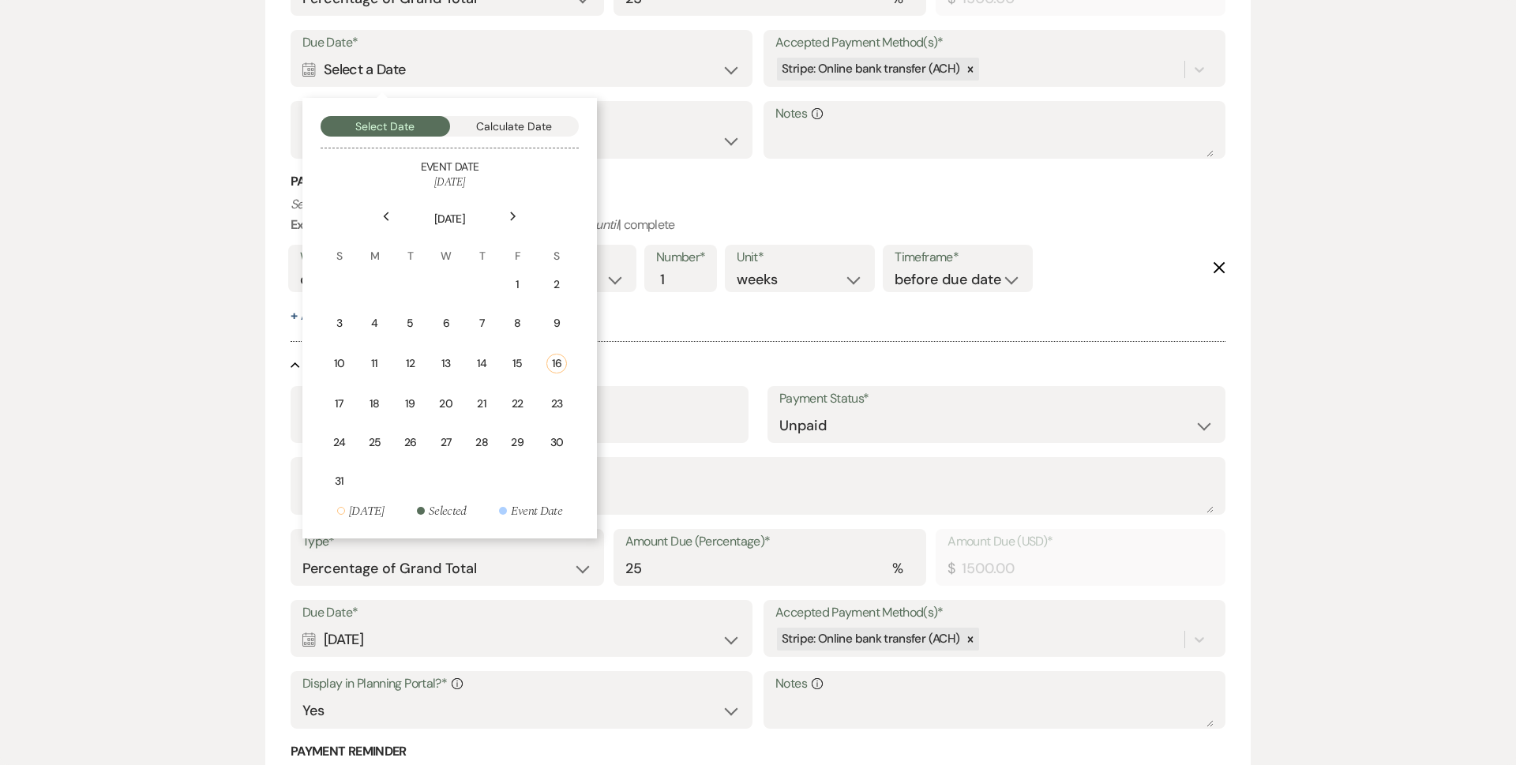
click at [518, 219] on div "Next" at bounding box center [513, 216] width 25 height 25
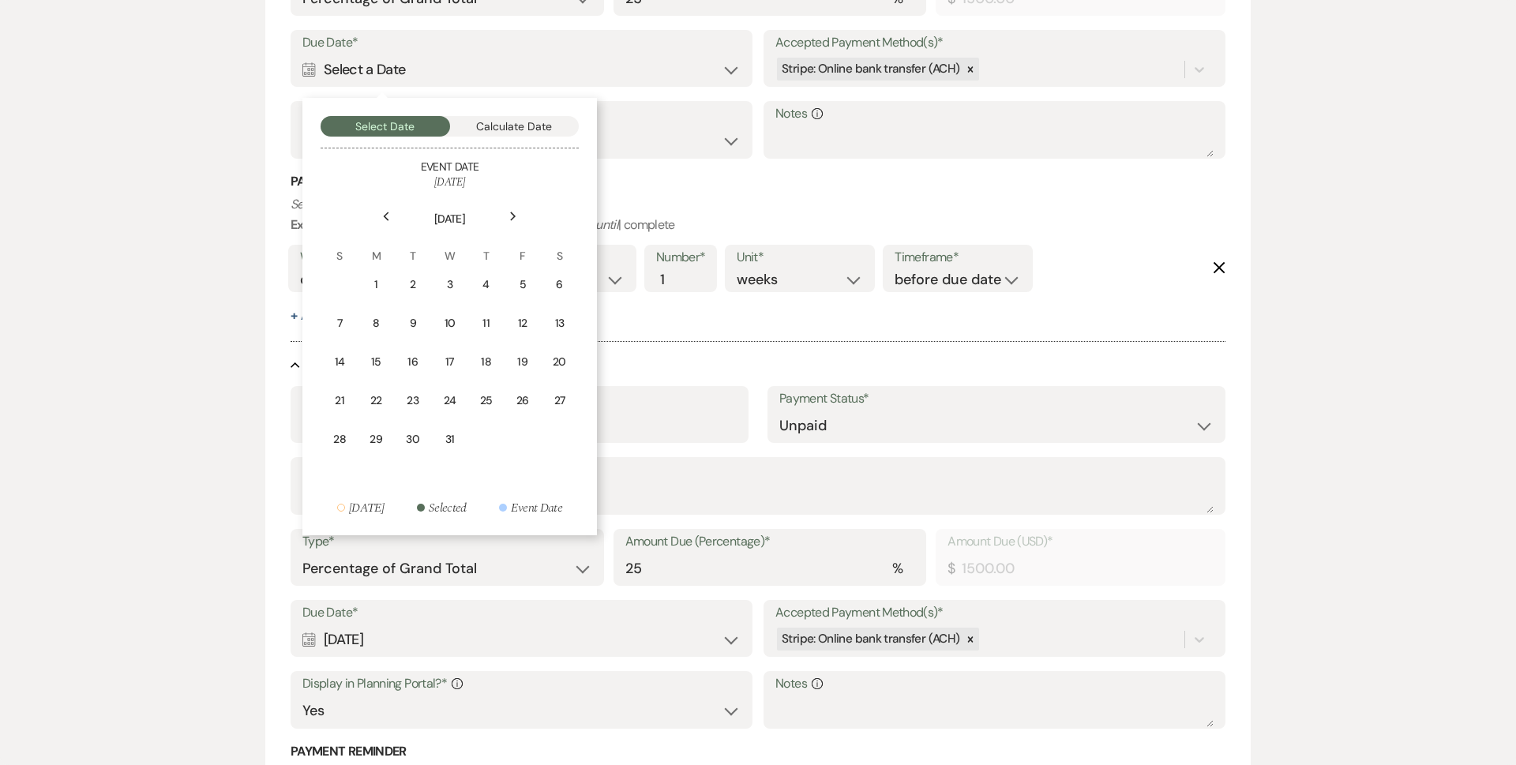
click at [518, 219] on div "Next" at bounding box center [513, 216] width 25 height 25
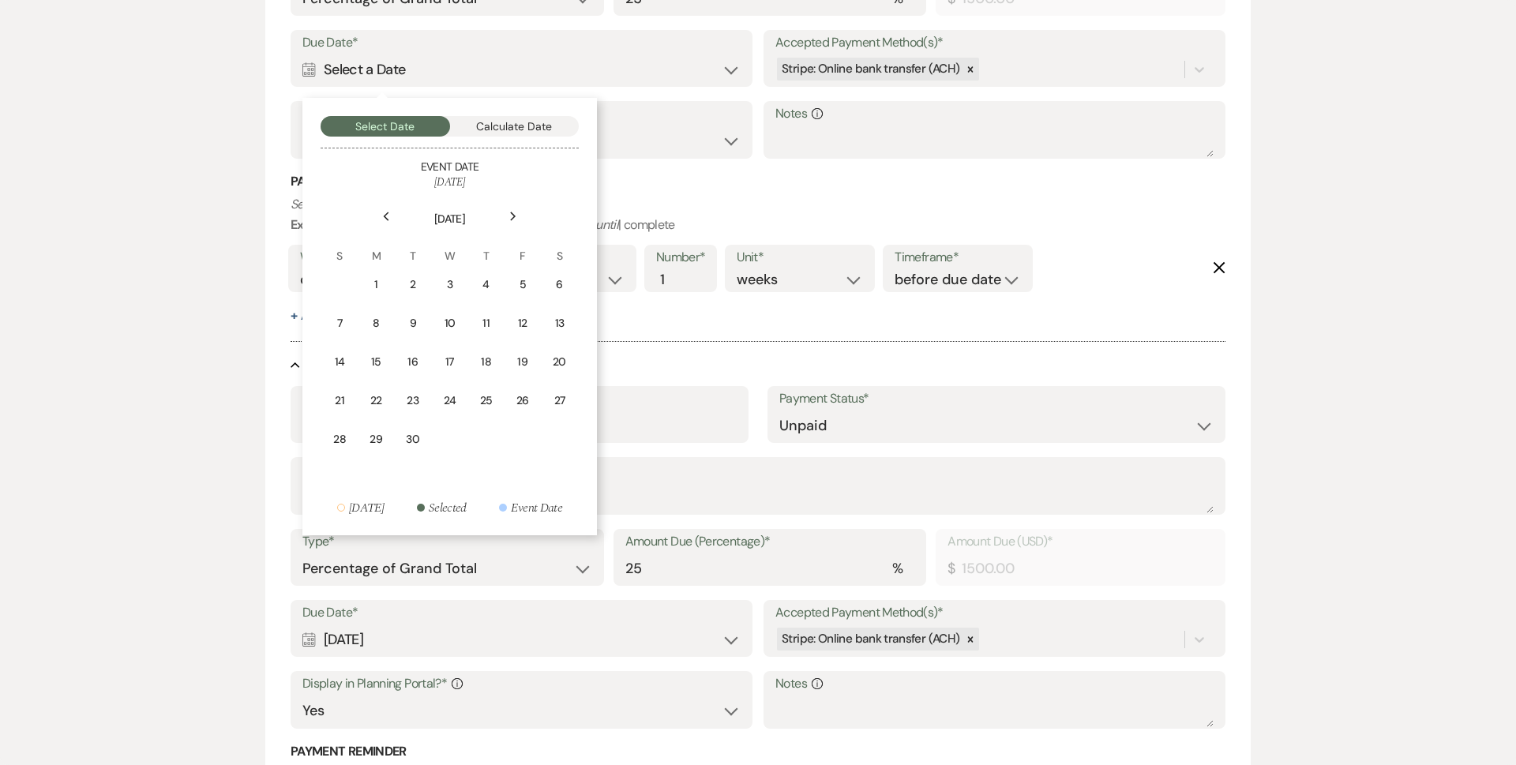
click at [518, 219] on div "Next" at bounding box center [513, 216] width 25 height 25
click at [517, 221] on div "Next" at bounding box center [513, 216] width 25 height 25
click at [401, 218] on th "[DATE]" at bounding box center [449, 210] width 255 height 36
click at [390, 218] on div "Previous" at bounding box center [386, 216] width 25 height 25
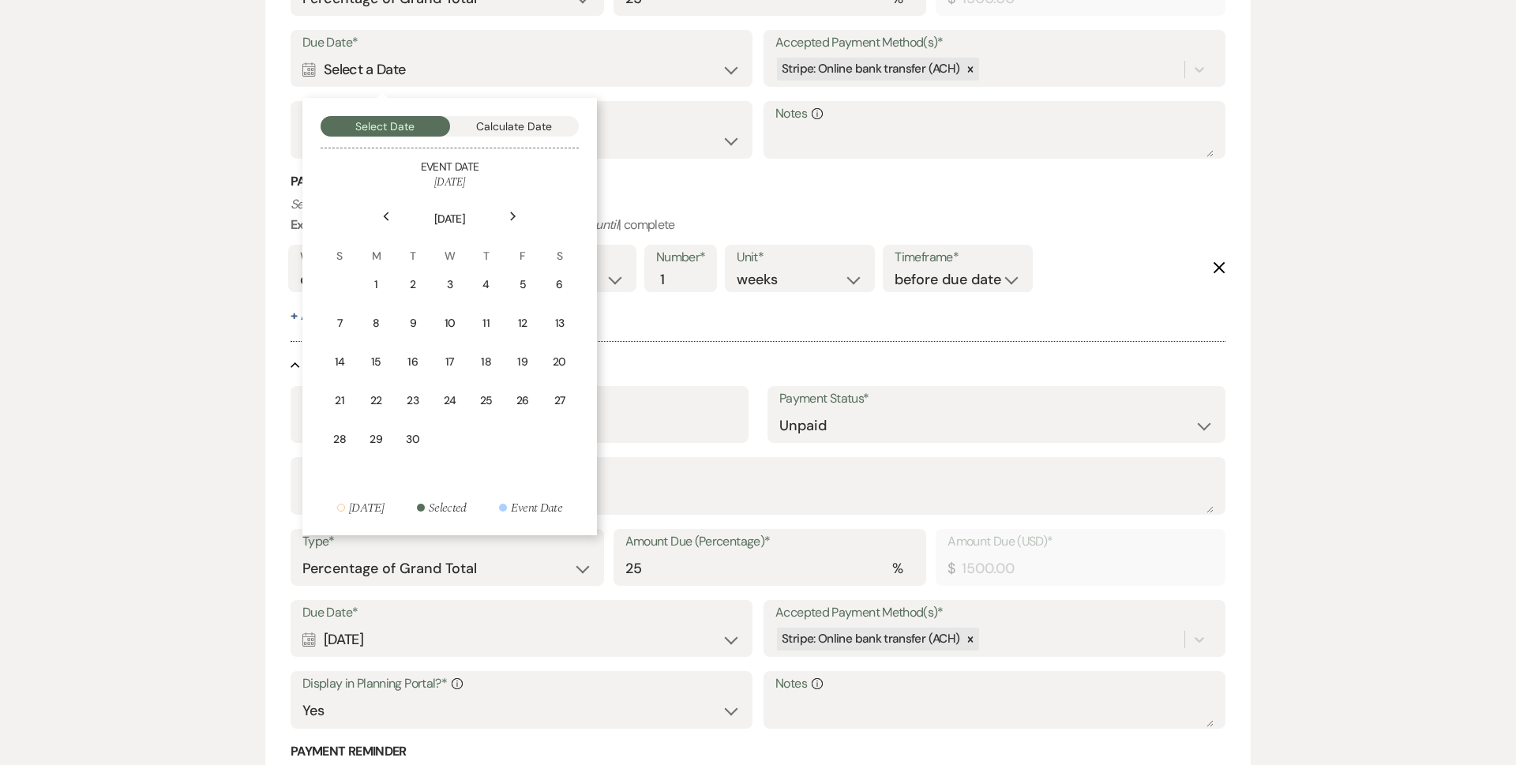
click at [390, 218] on div "Previous" at bounding box center [386, 216] width 25 height 25
click at [342, 368] on div "12" at bounding box center [339, 362] width 14 height 17
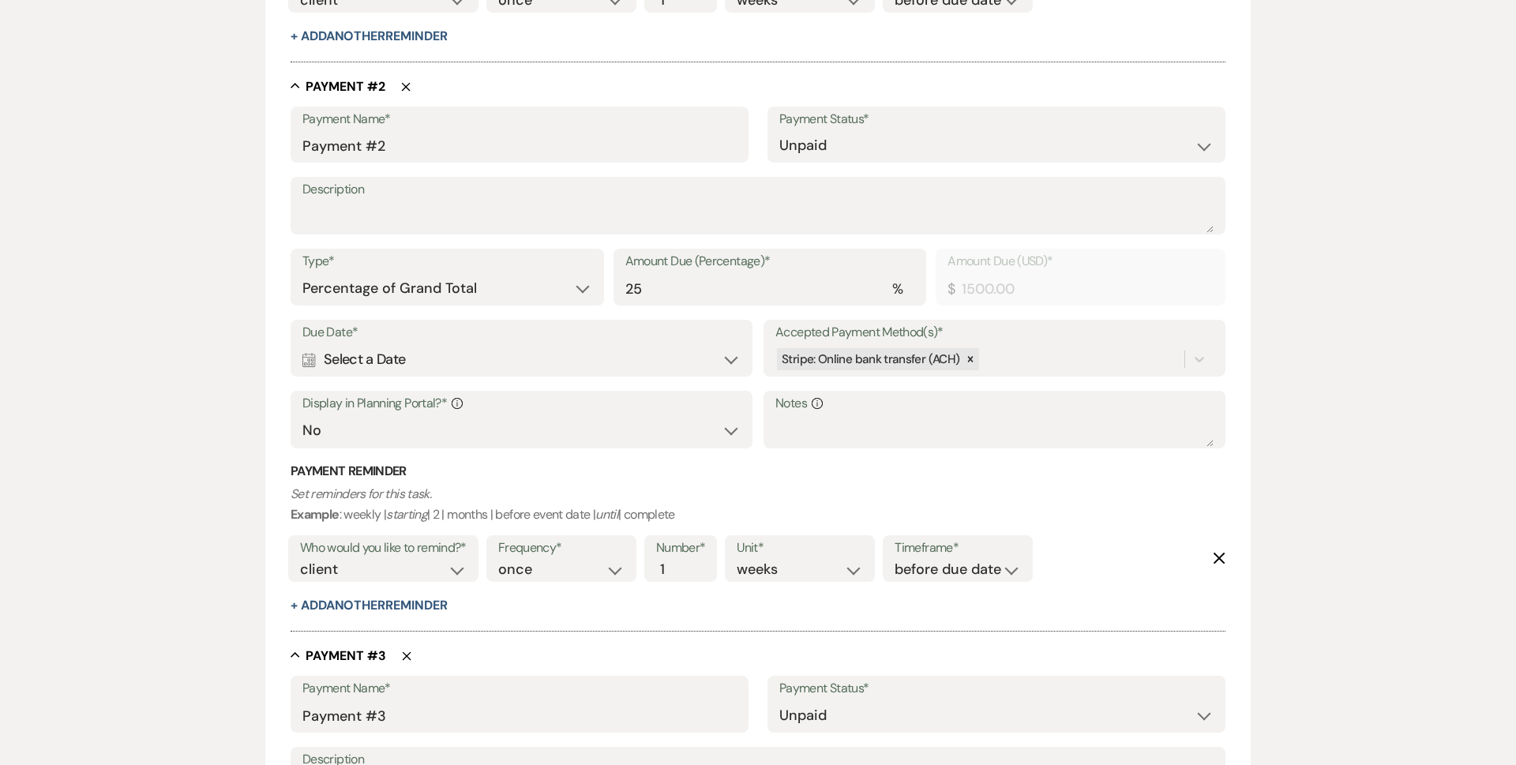
scroll to position [894, 0]
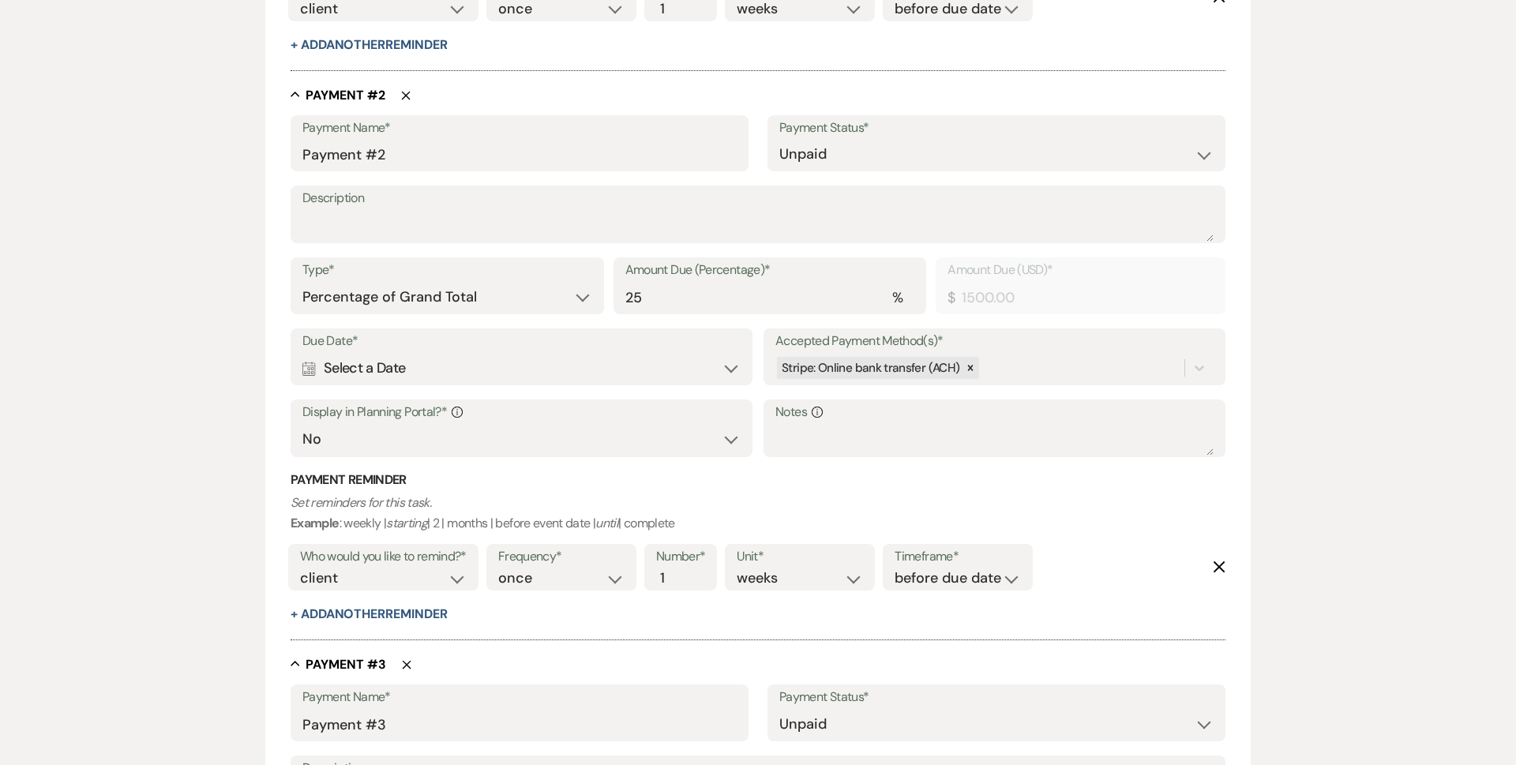
click at [438, 370] on div "Calendar Select a Date Expand" at bounding box center [521, 368] width 438 height 31
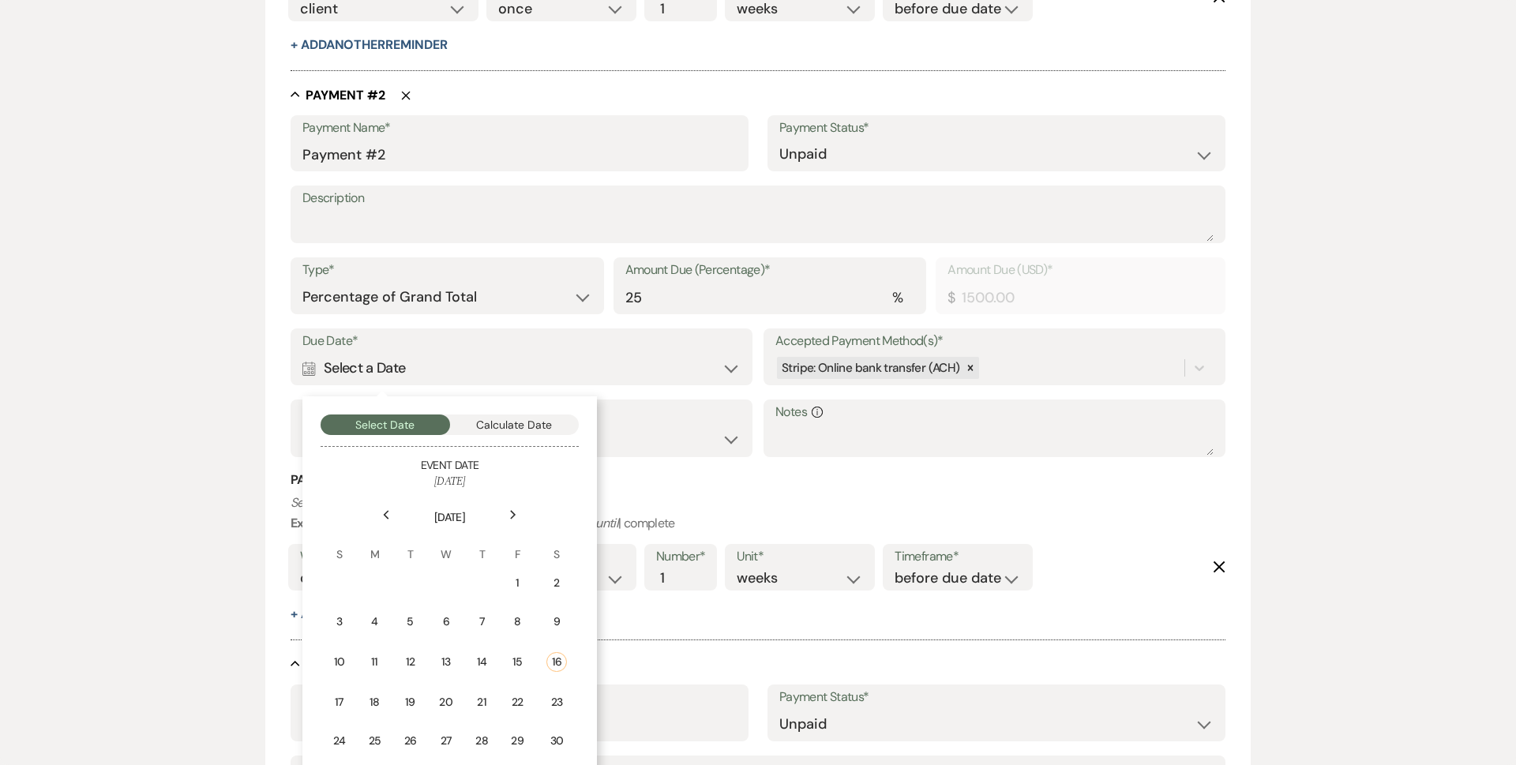
click at [390, 516] on div "Previous" at bounding box center [386, 514] width 25 height 25
click at [513, 515] on icon "Next" at bounding box center [513, 514] width 8 height 9
click at [513, 513] on icon "Next" at bounding box center [513, 514] width 8 height 9
click at [513, 513] on use at bounding box center [513, 514] width 6 height 9
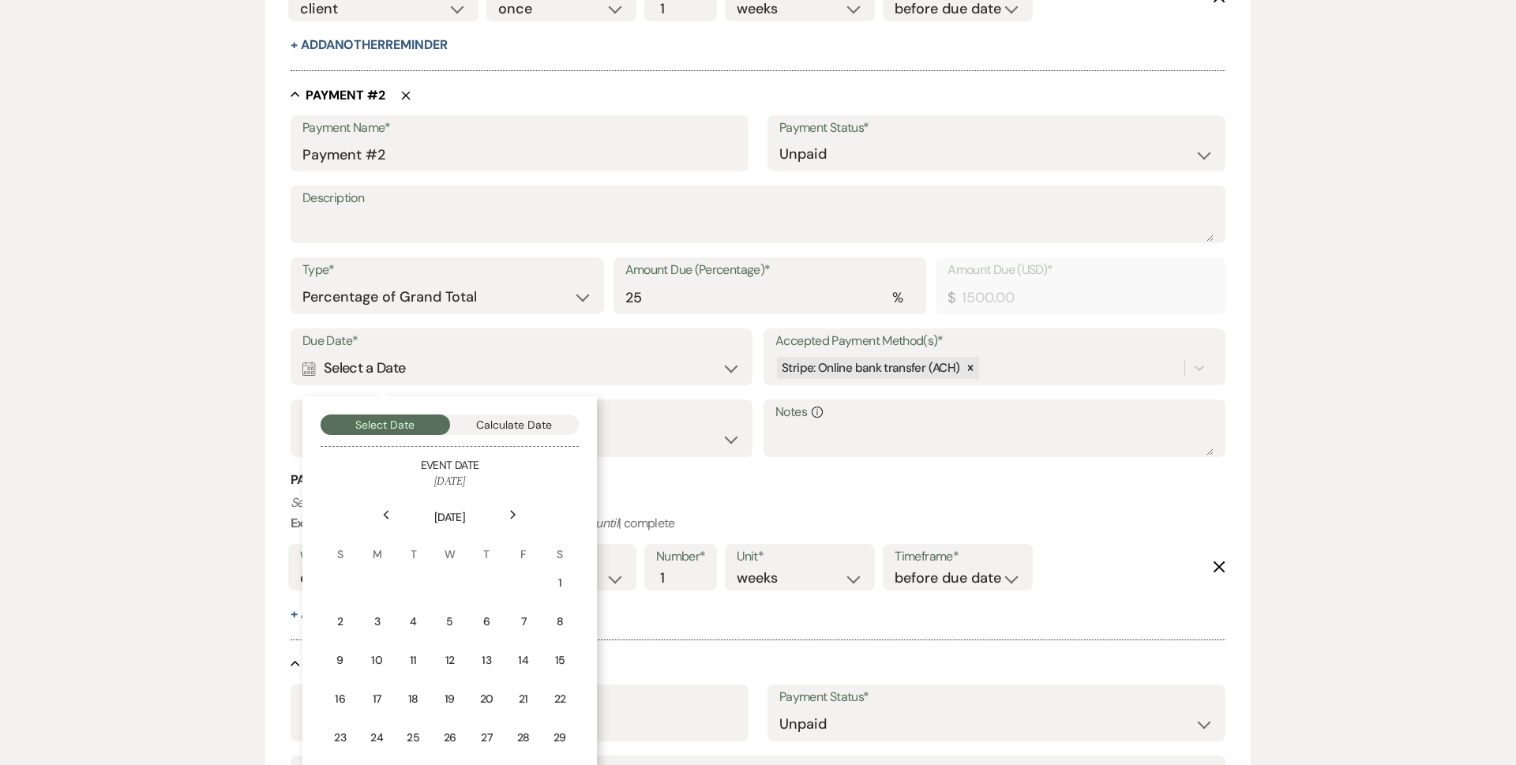
click at [513, 513] on use at bounding box center [513, 514] width 6 height 9
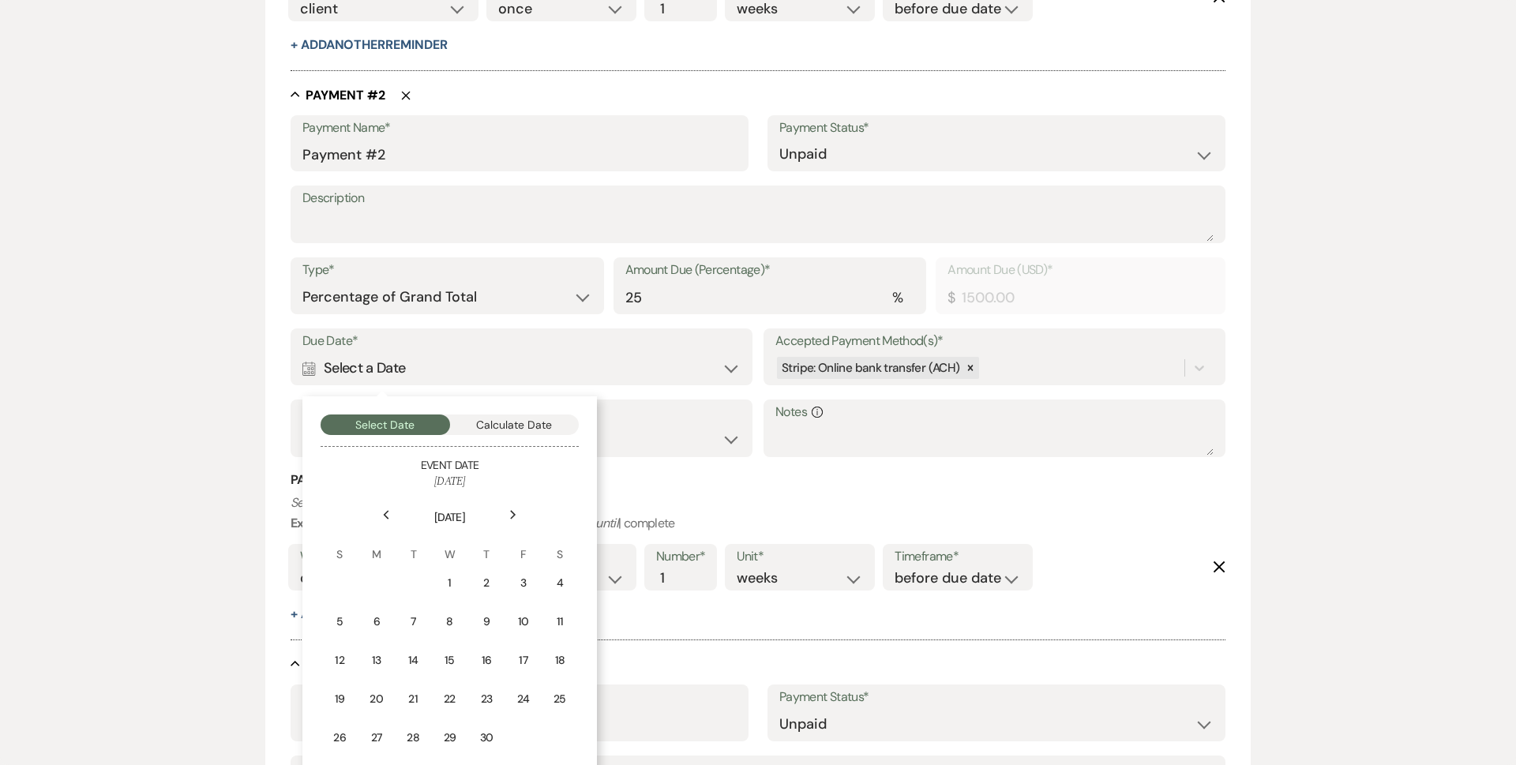
click at [392, 517] on div "Previous" at bounding box center [386, 514] width 25 height 25
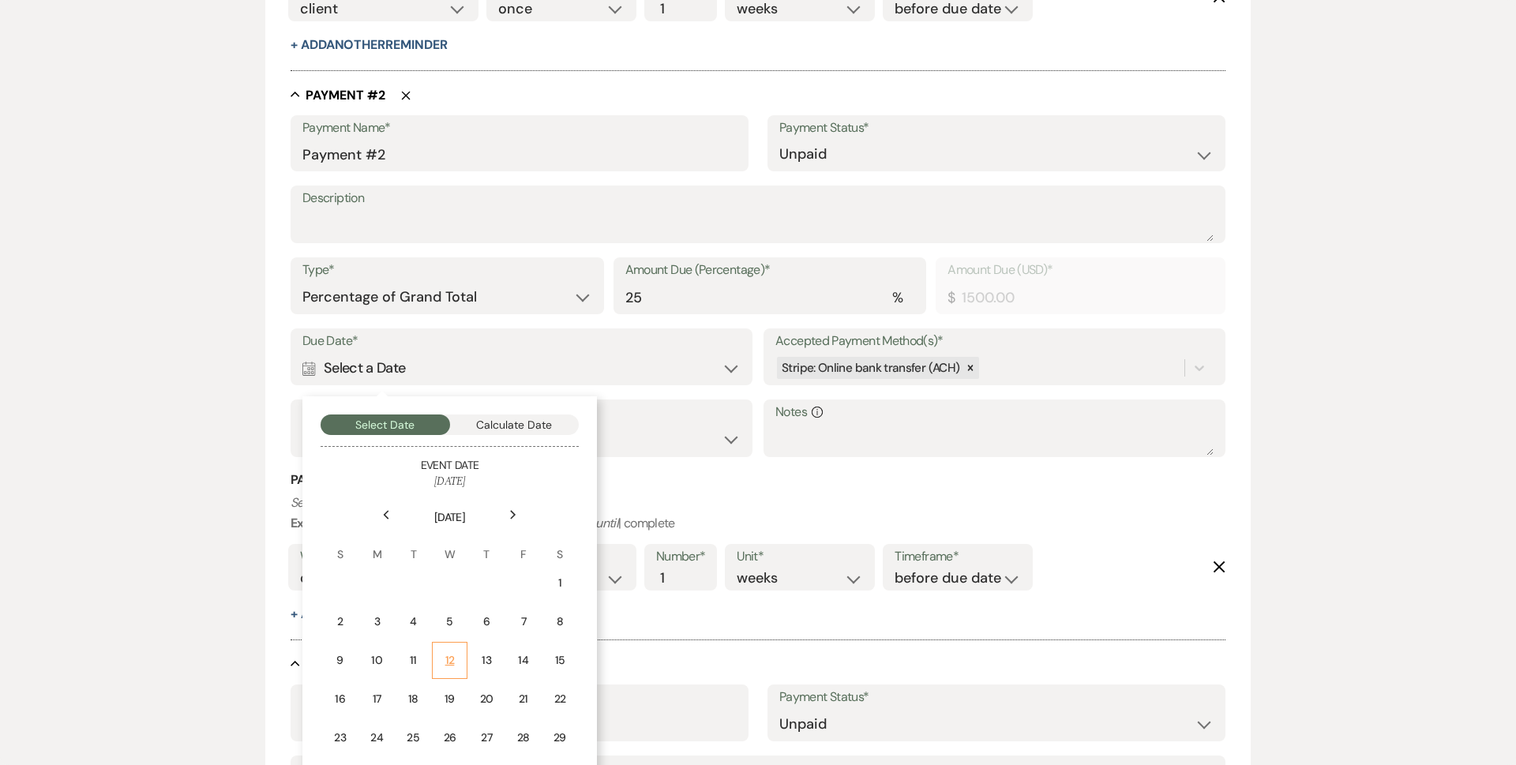
click at [449, 663] on div "12" at bounding box center [449, 660] width 14 height 17
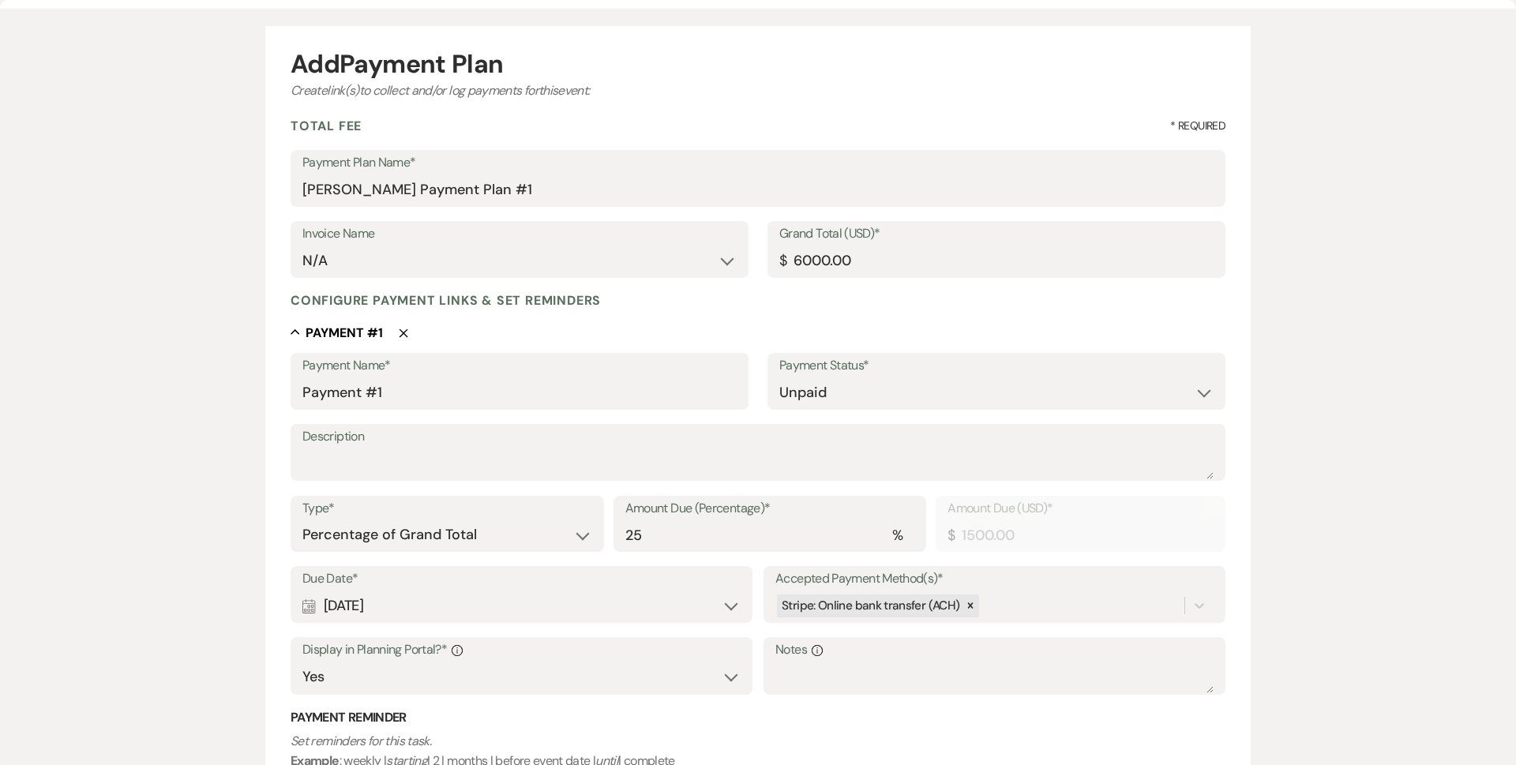
scroll to position [0, 0]
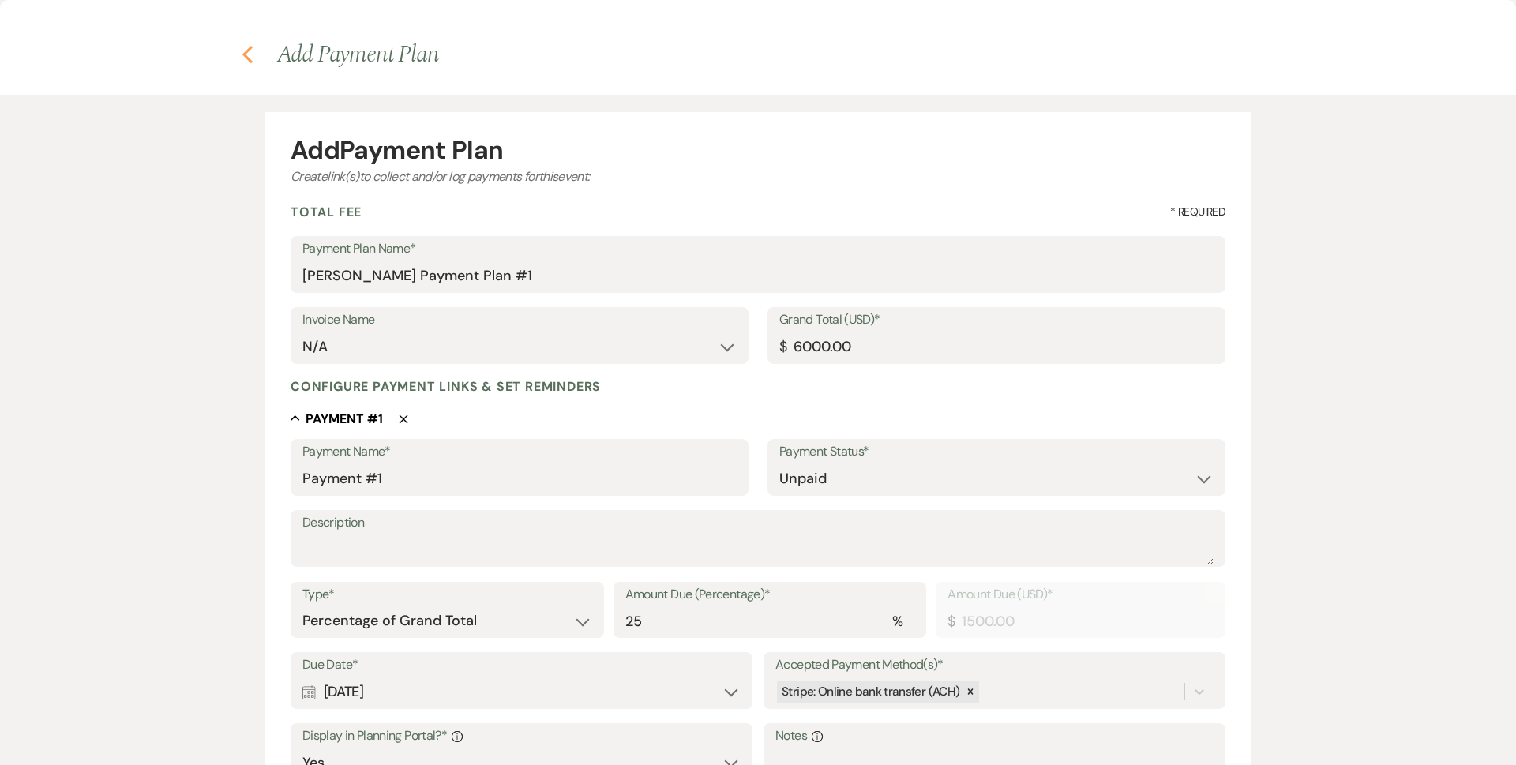
click at [242, 58] on h4 "Previous Add Payment Plan" at bounding box center [758, 54] width 1137 height 33
click at [244, 58] on icon "Previous" at bounding box center [248, 54] width 12 height 19
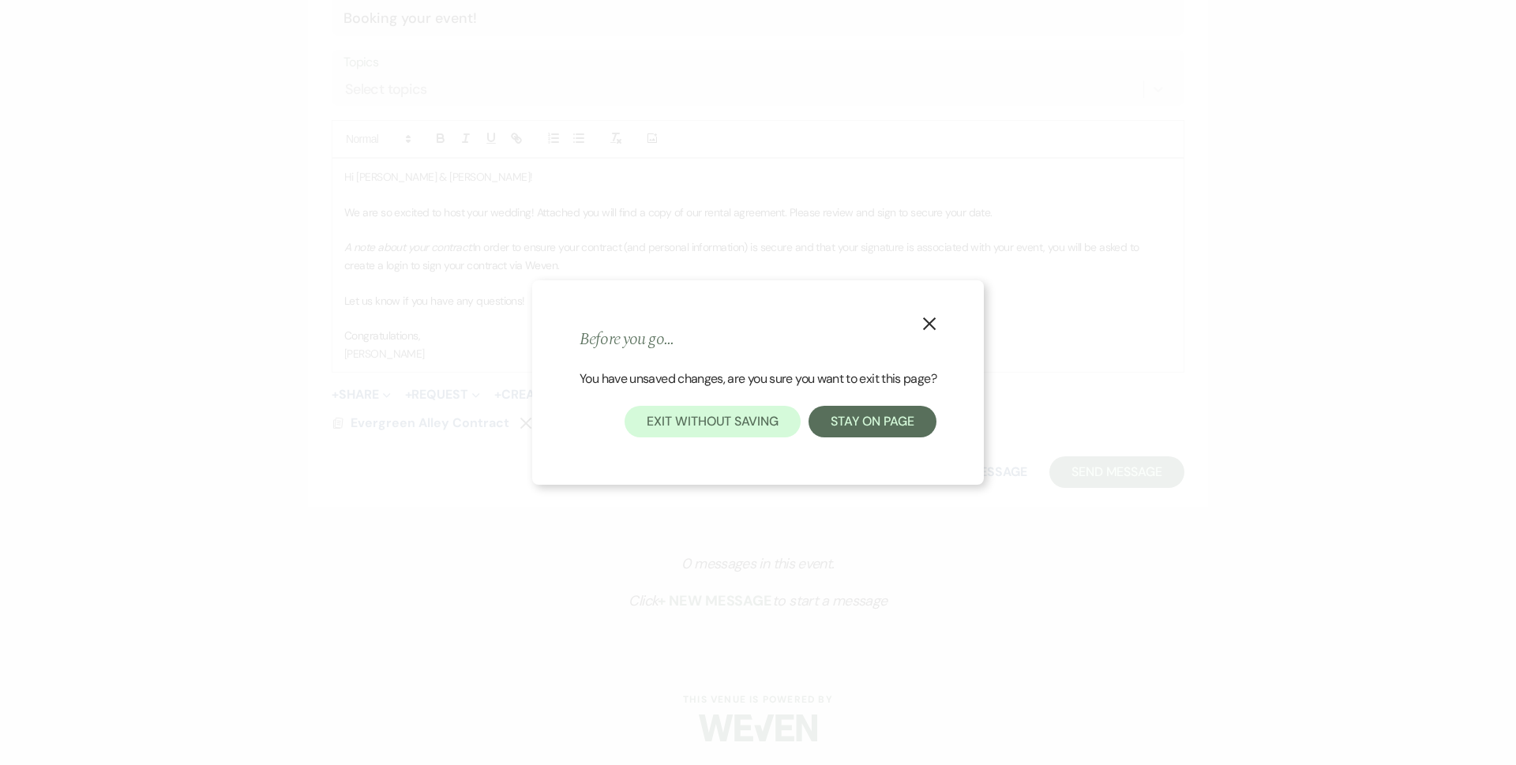
click at [950, 314] on div "X Before you go... You have unsaved changes, are you sure you want to exit this…" at bounding box center [758, 382] width 452 height 205
click at [941, 324] on button "X" at bounding box center [930, 323] width 24 height 28
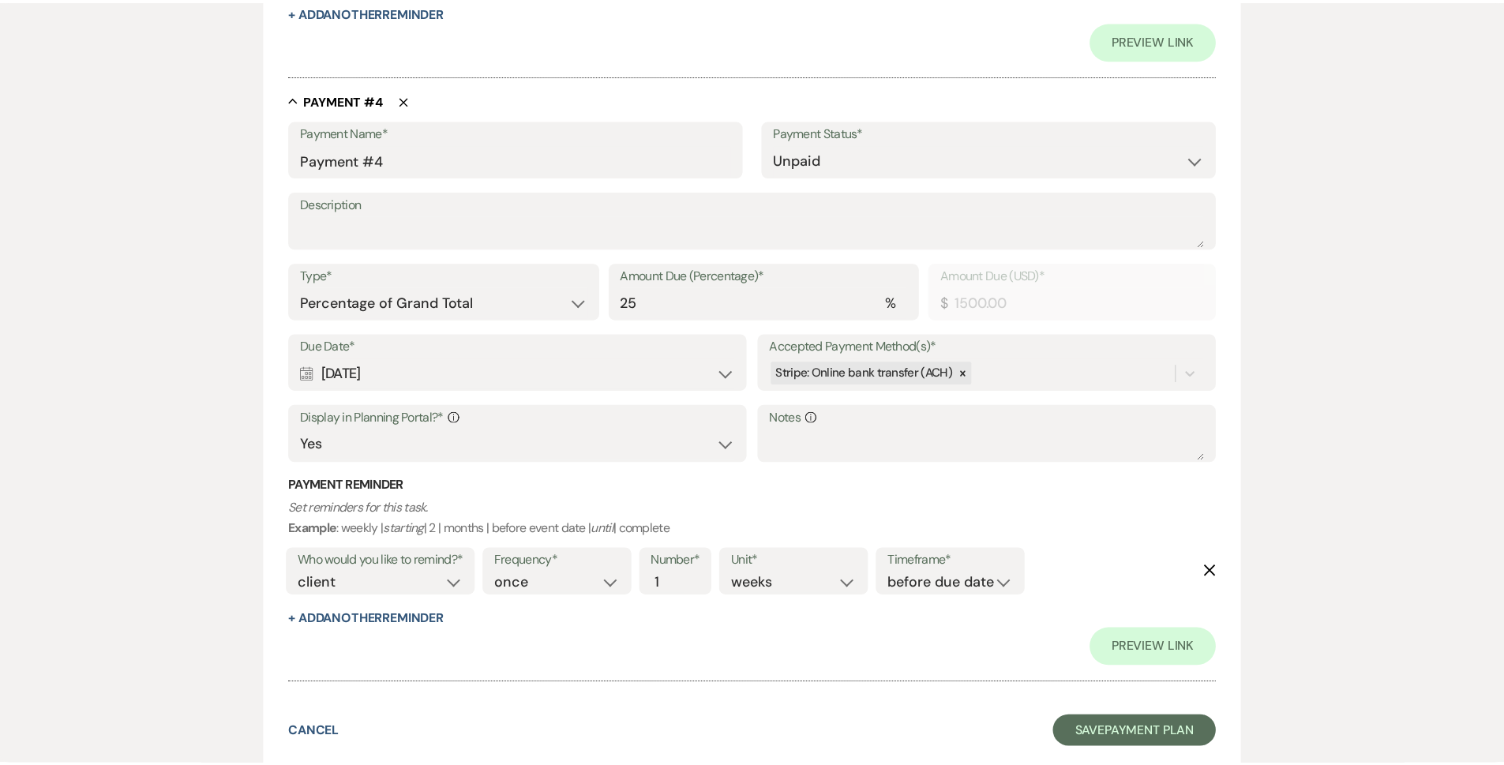
scroll to position [2151, 0]
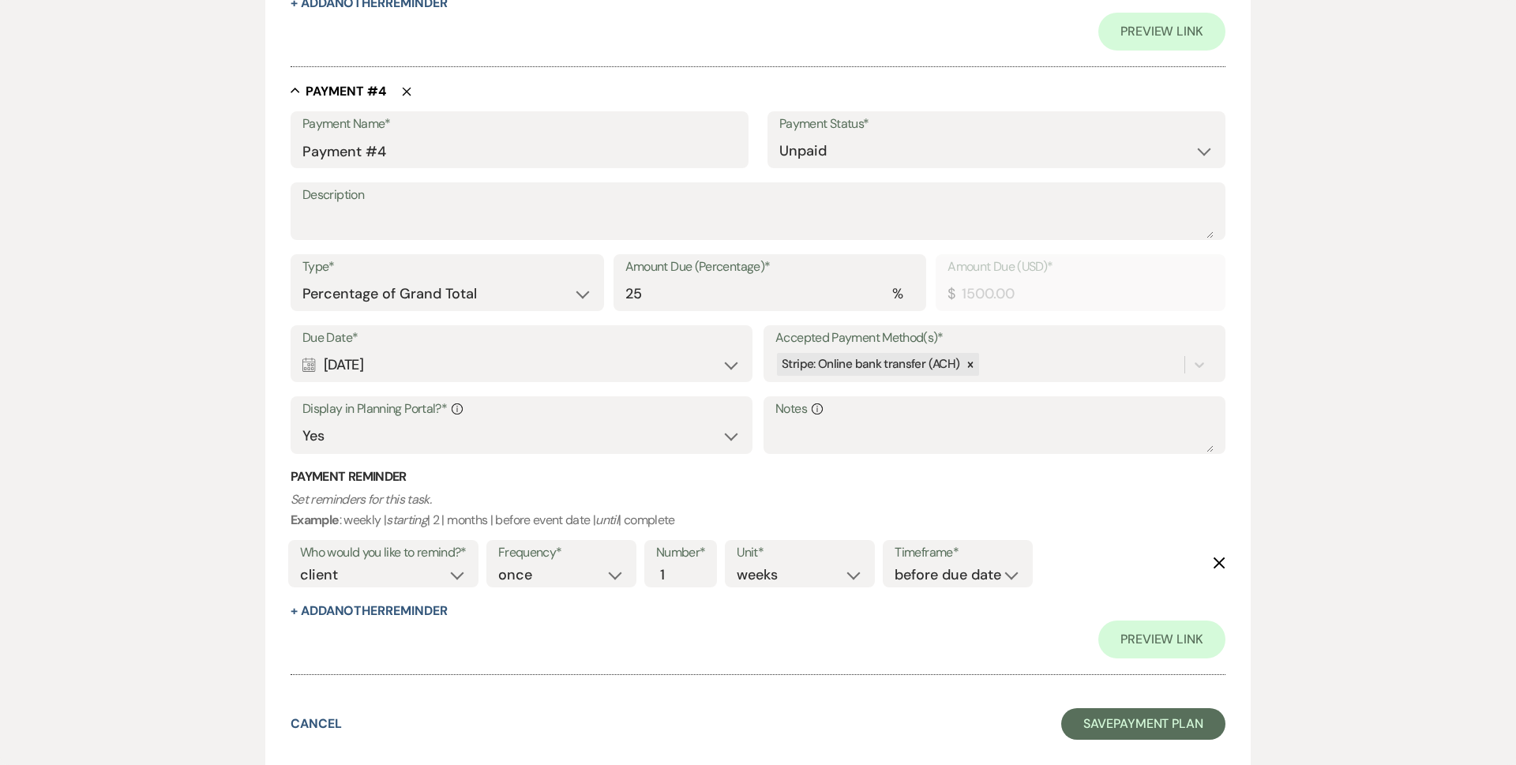
click at [1103, 720] on button "Save Payment Plan" at bounding box center [1143, 724] width 164 height 32
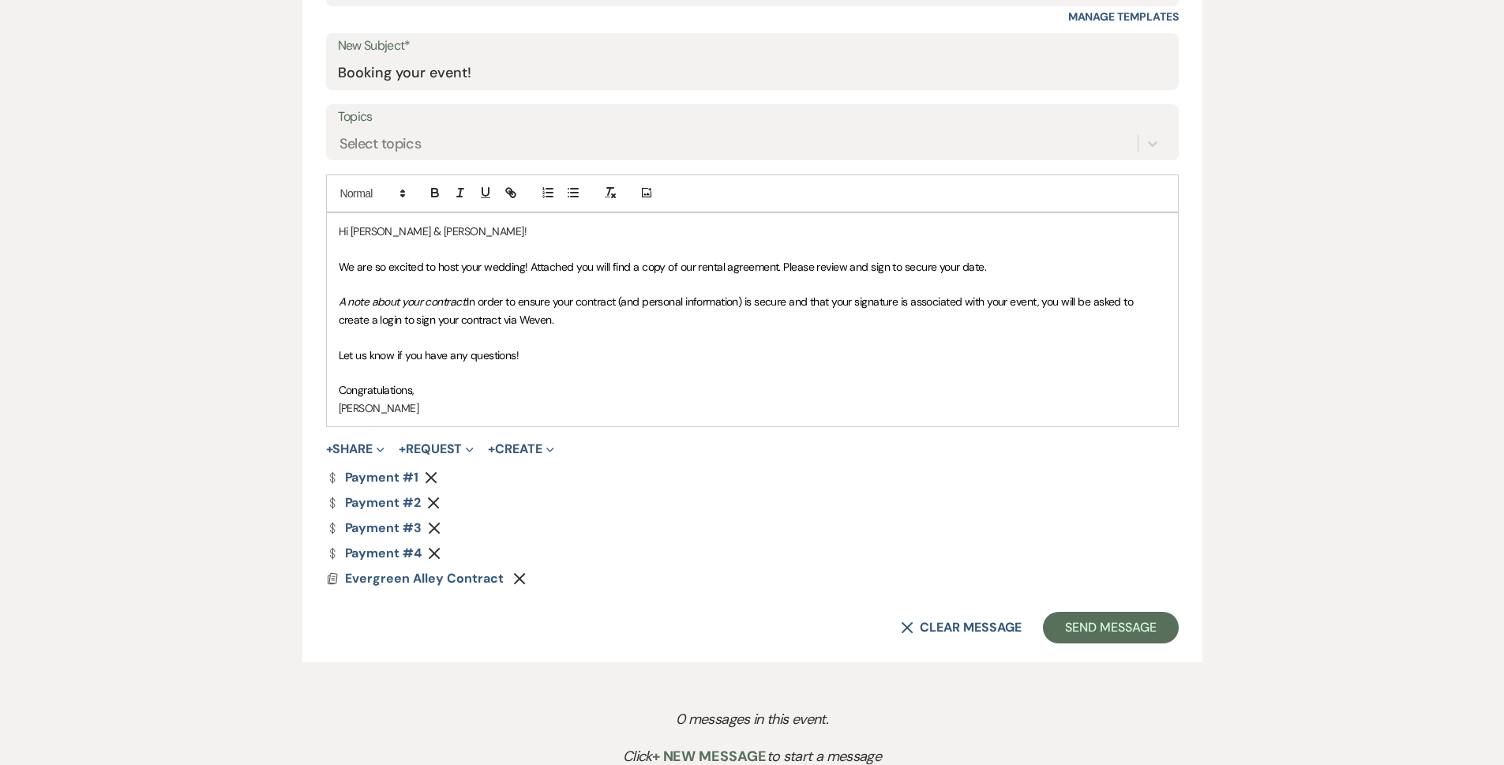
scroll to position [952, 0]
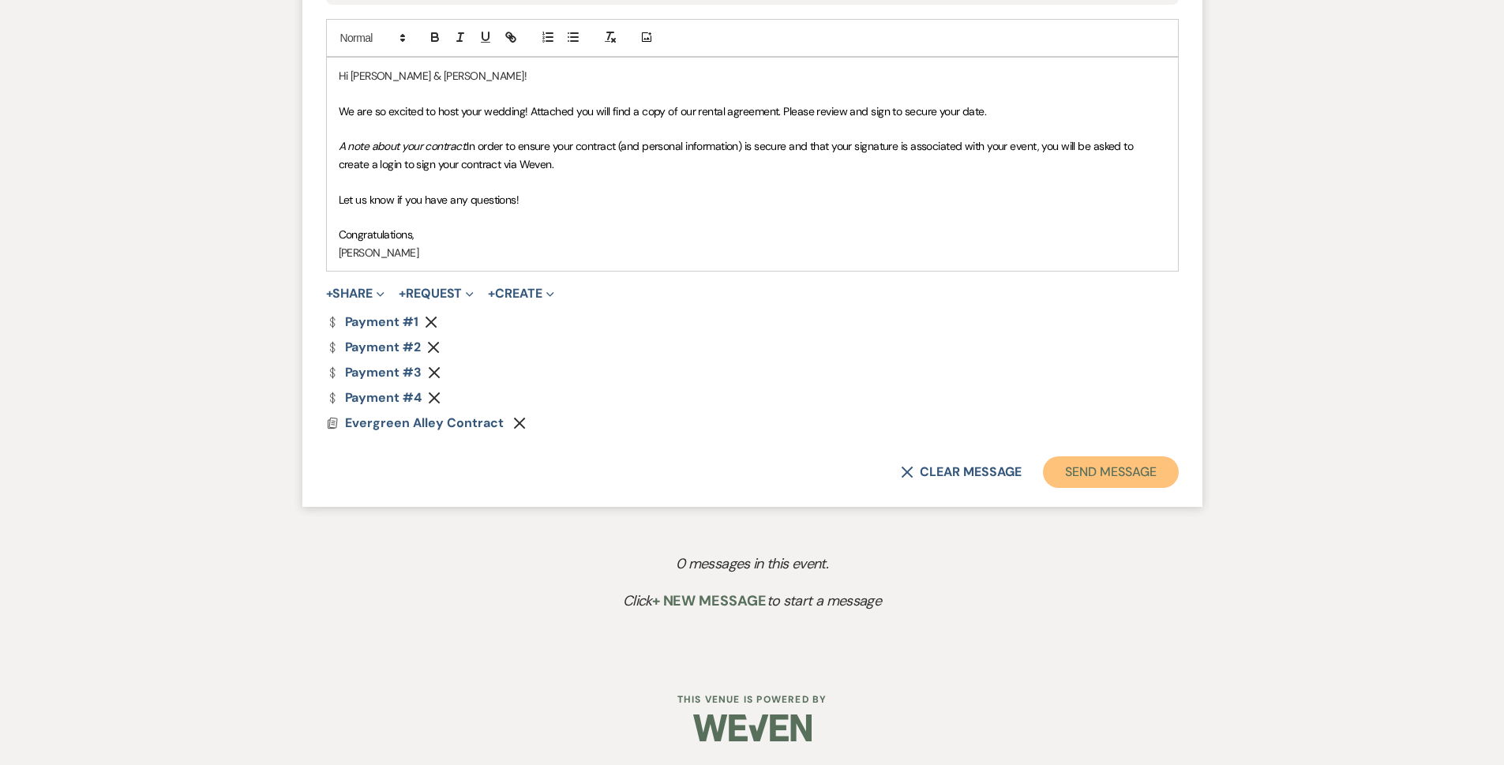
click at [1114, 479] on button "Send Message" at bounding box center [1110, 472] width 135 height 32
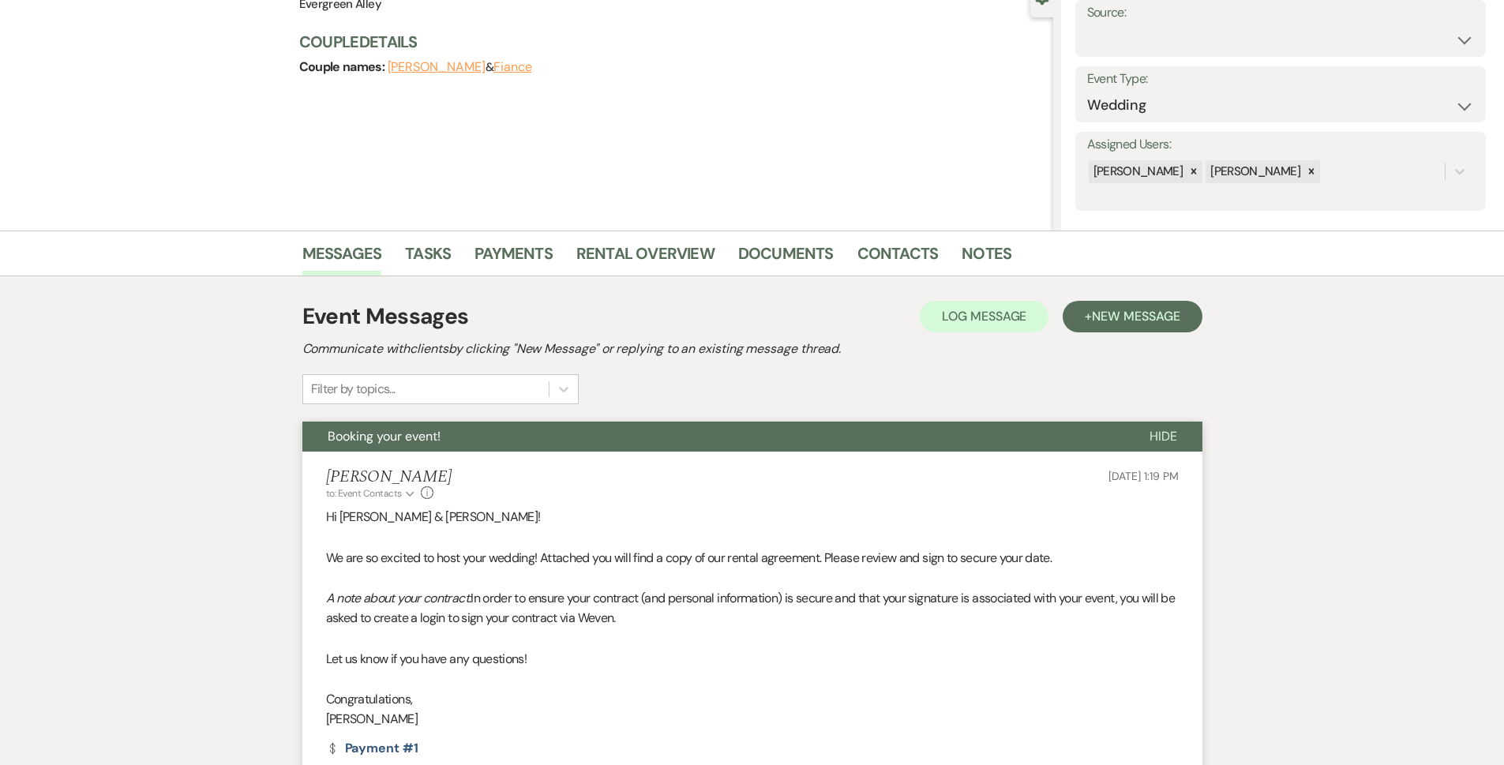
scroll to position [0, 0]
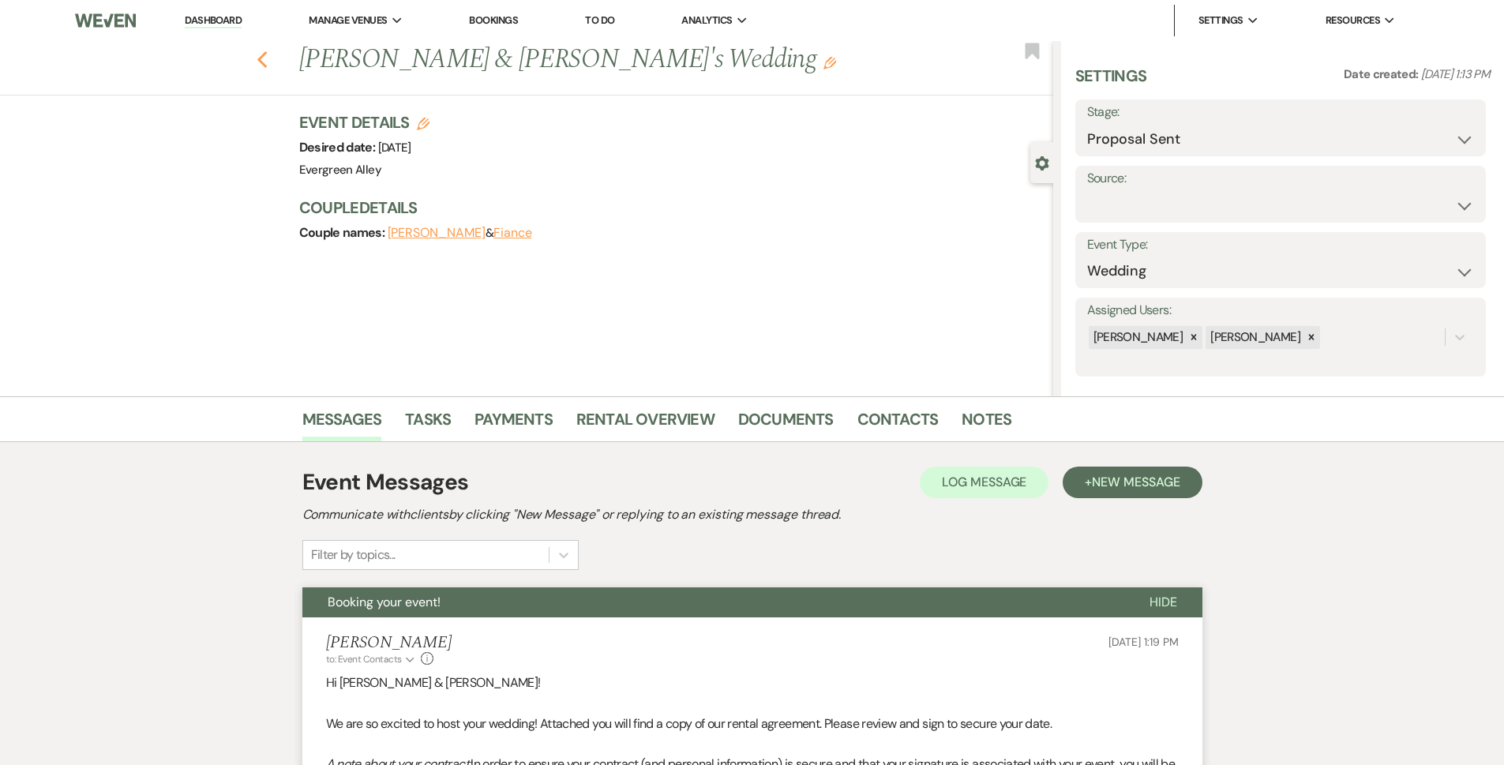
click at [263, 62] on icon "Previous" at bounding box center [263, 60] width 12 height 19
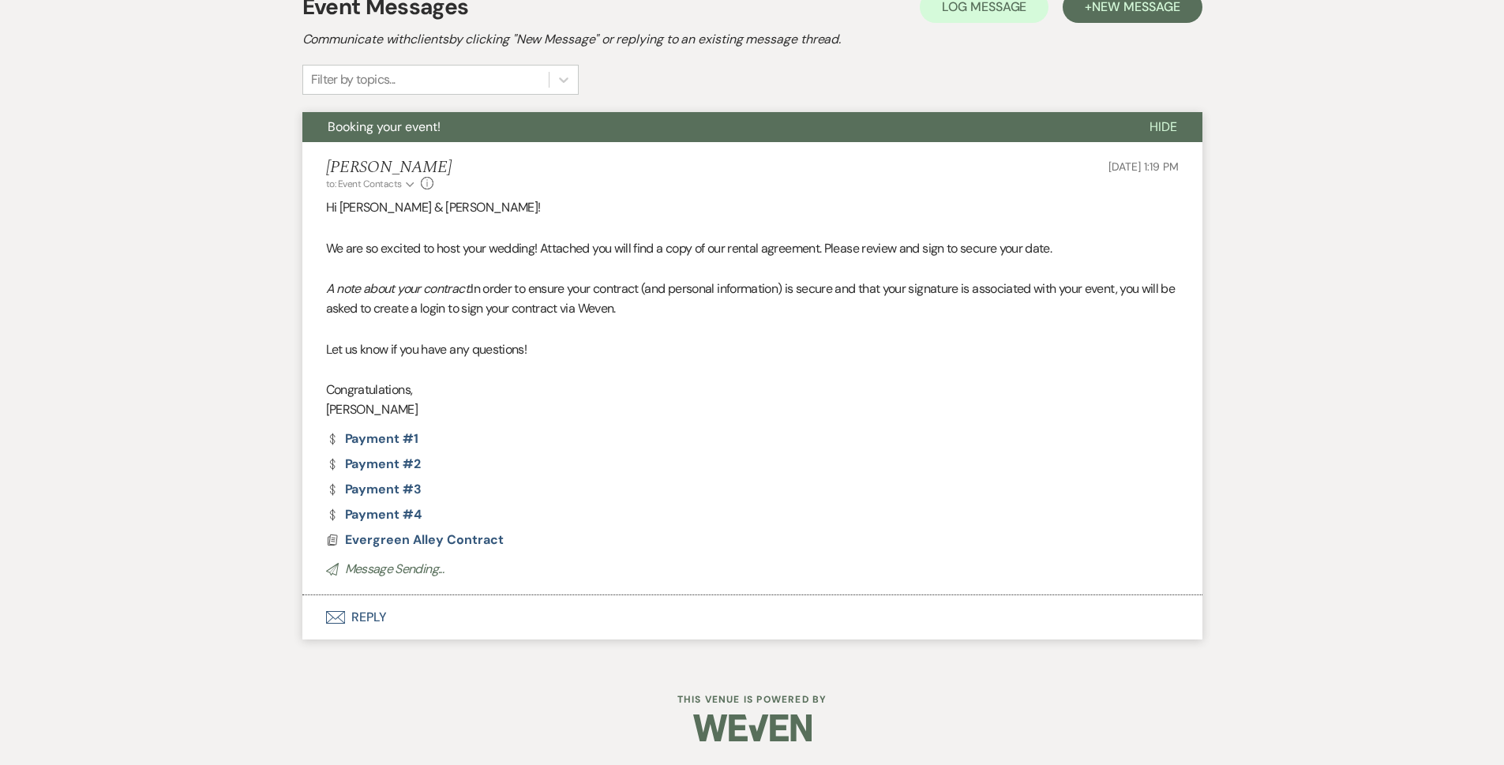
select select "6"
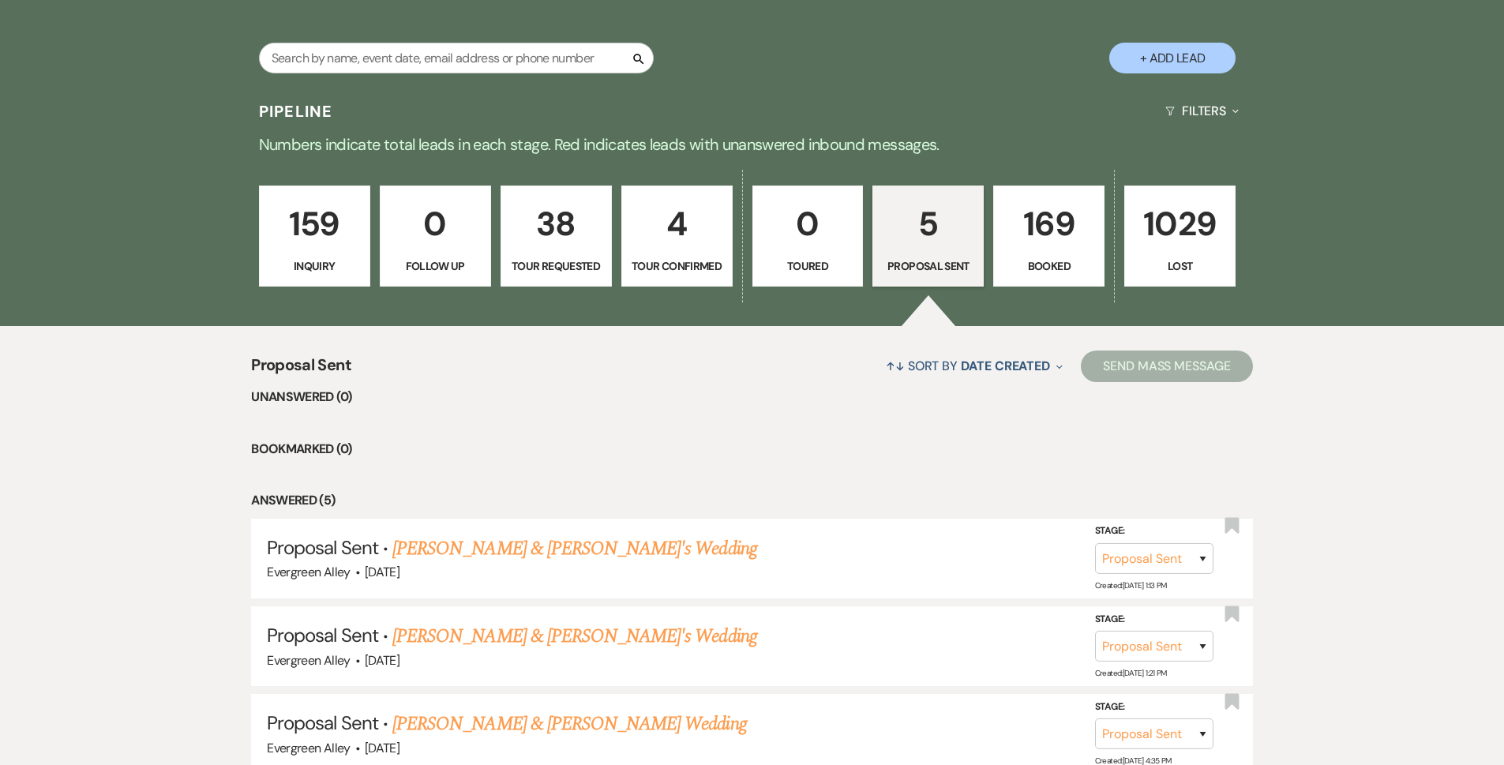
scroll to position [78, 0]
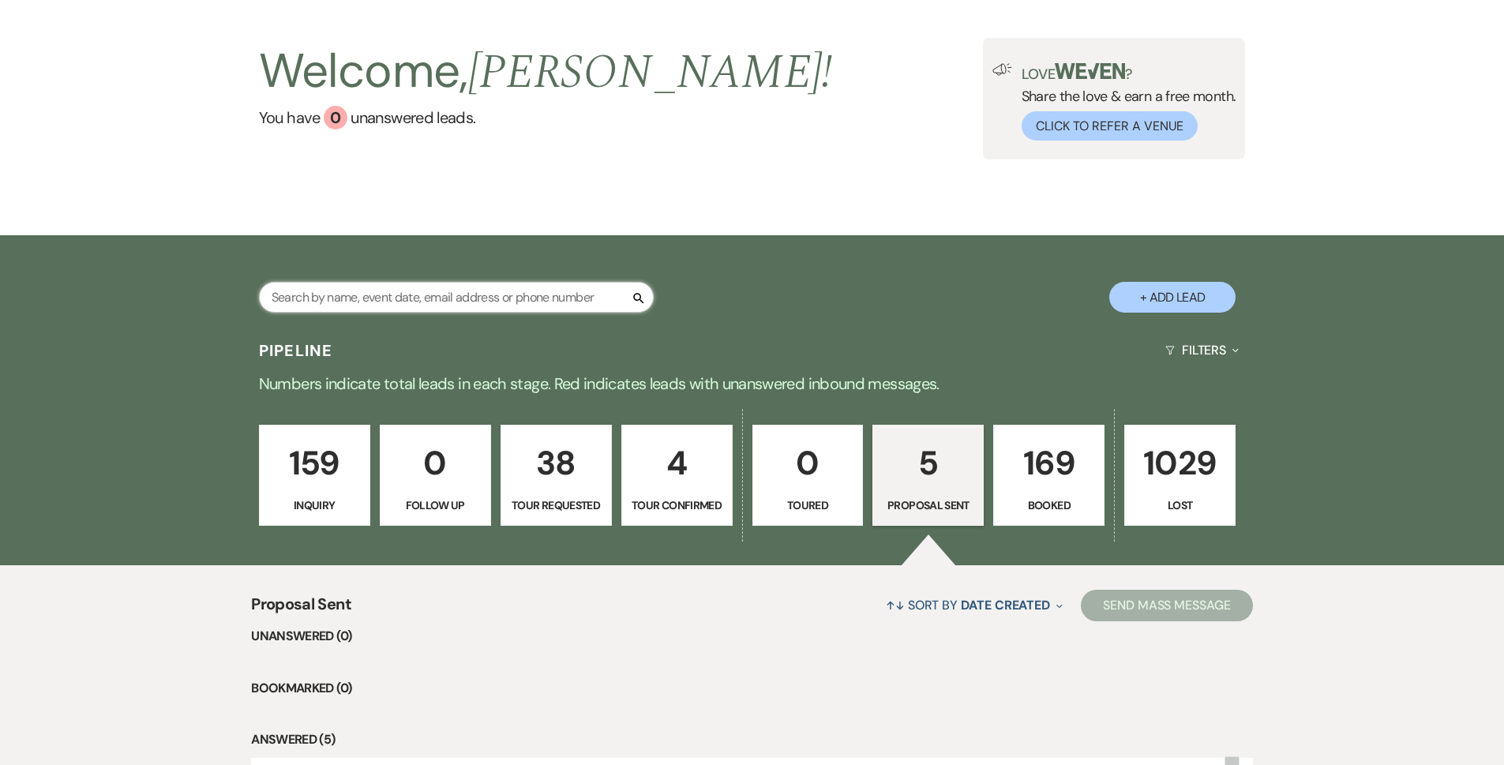
click at [484, 299] on input "text" at bounding box center [456, 297] width 395 height 31
type input "kayla"
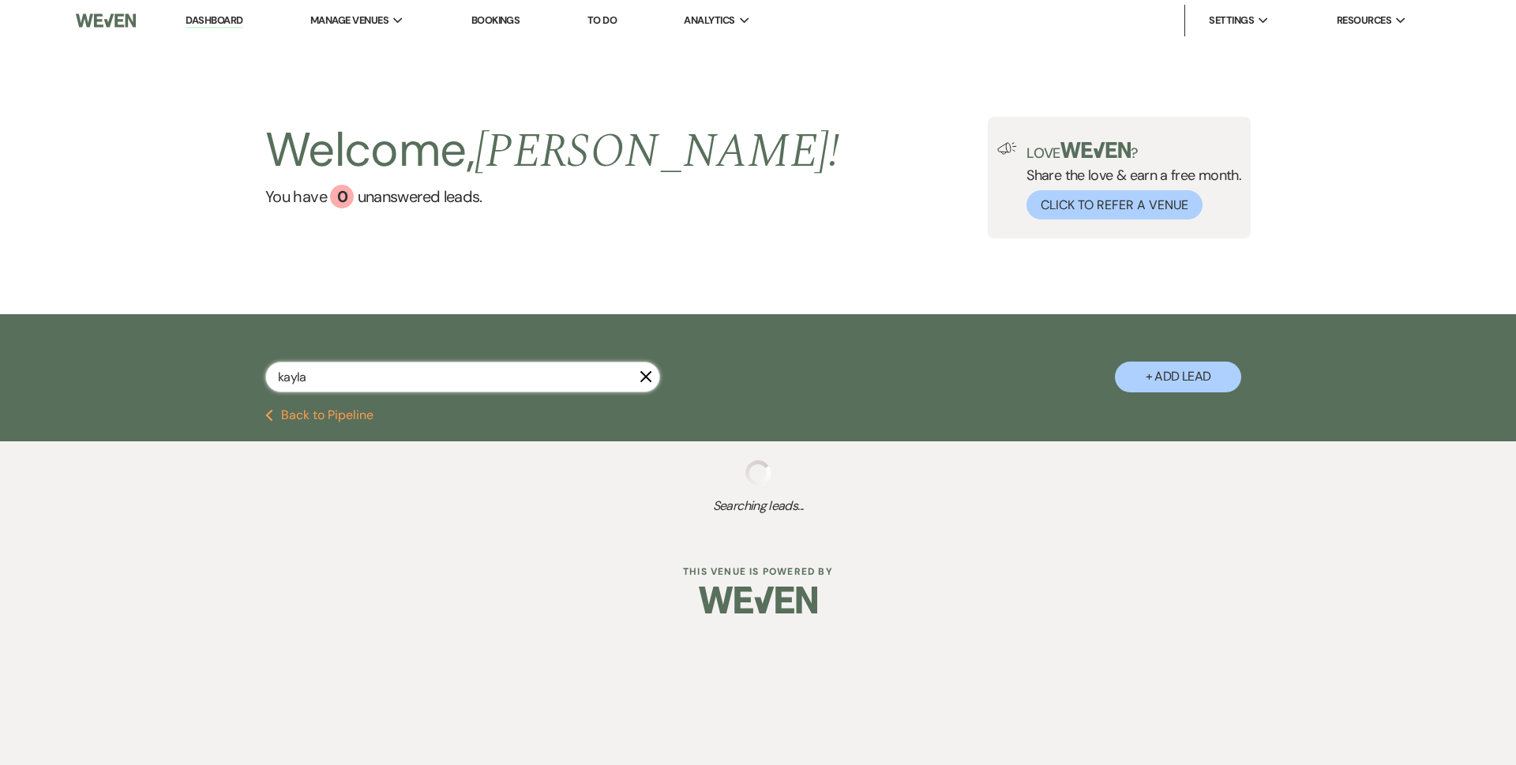
select select "2"
select select "8"
select select "5"
select select "8"
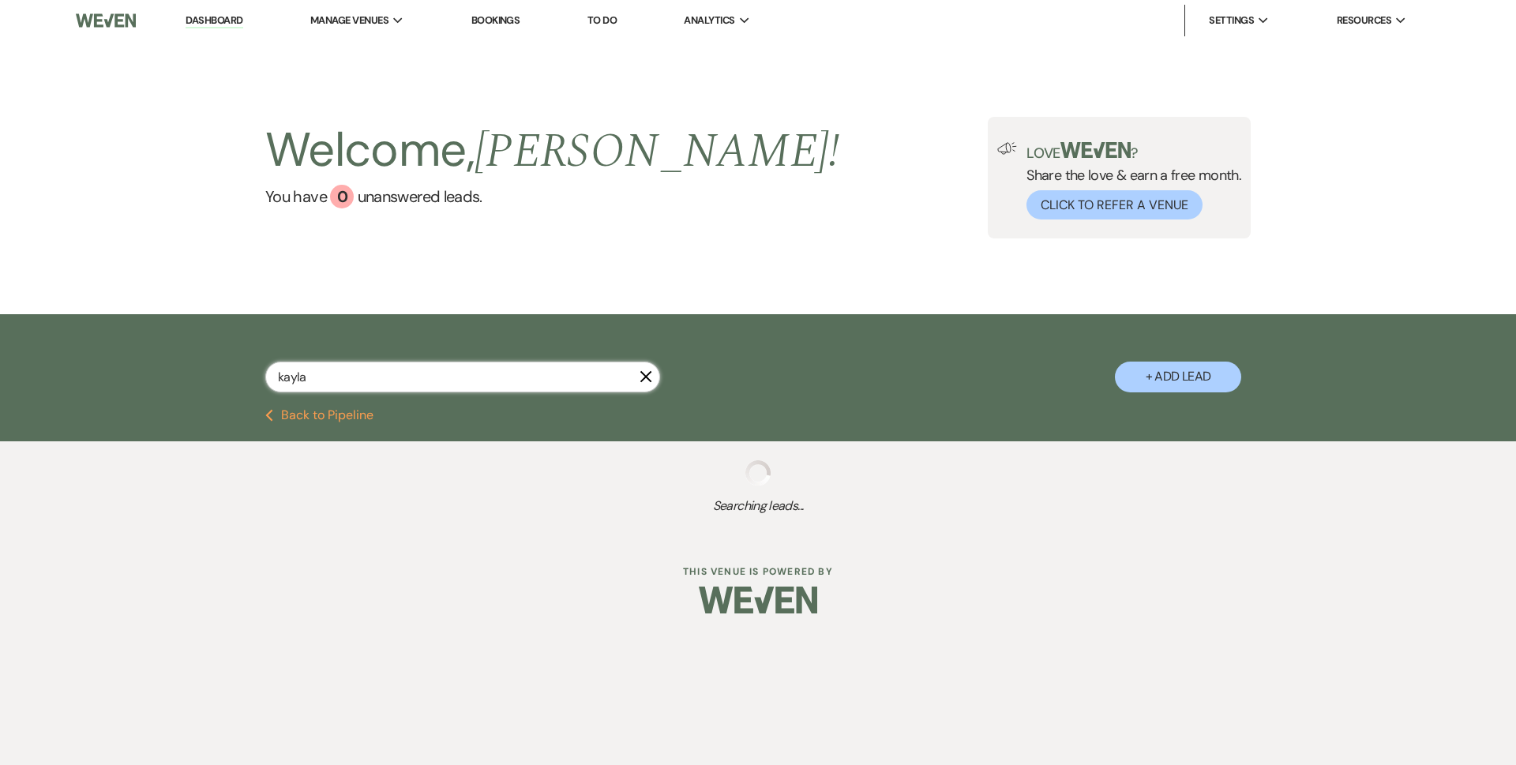
select select "8"
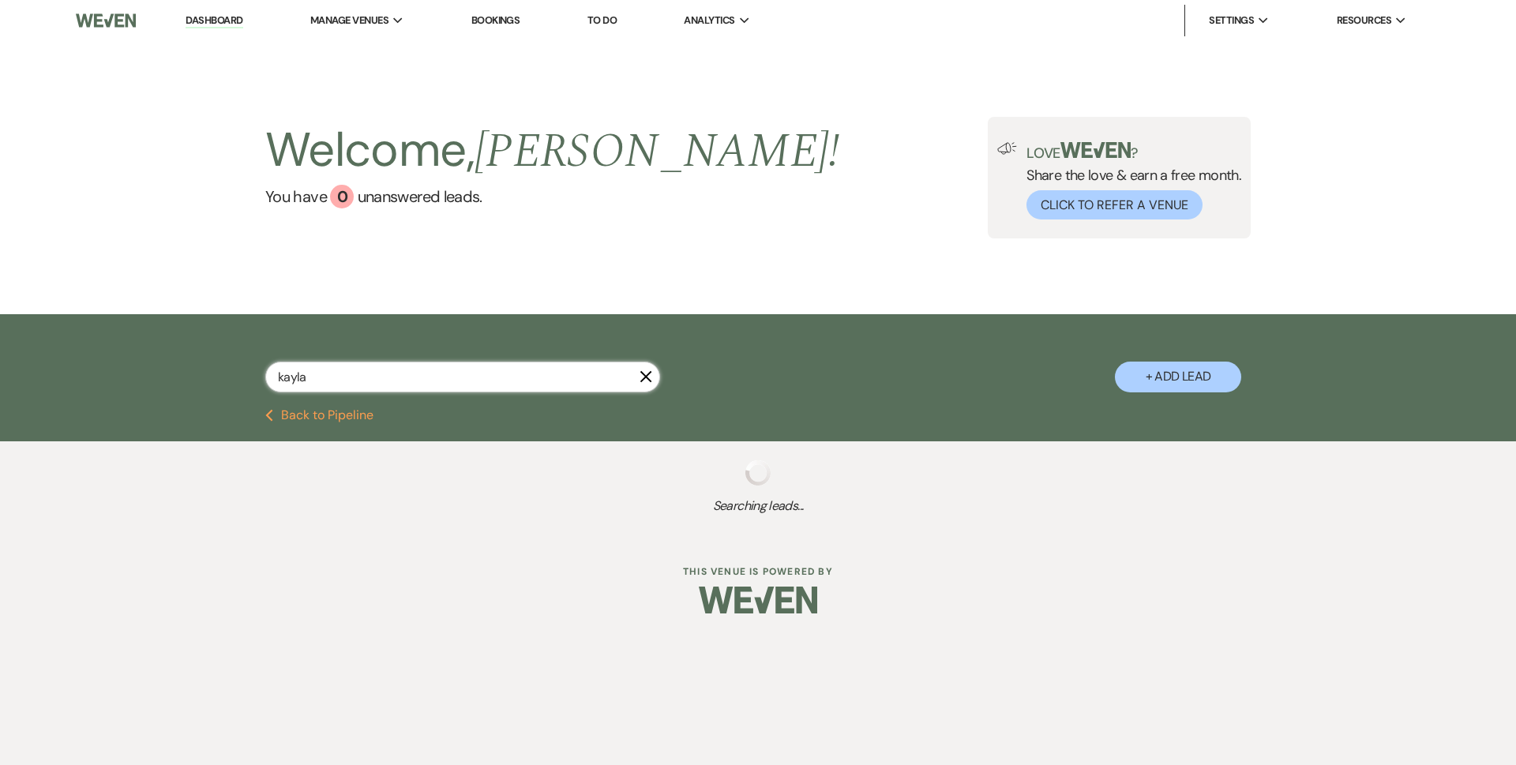
select select "11"
select select "8"
select select "5"
select select "8"
select select "5"
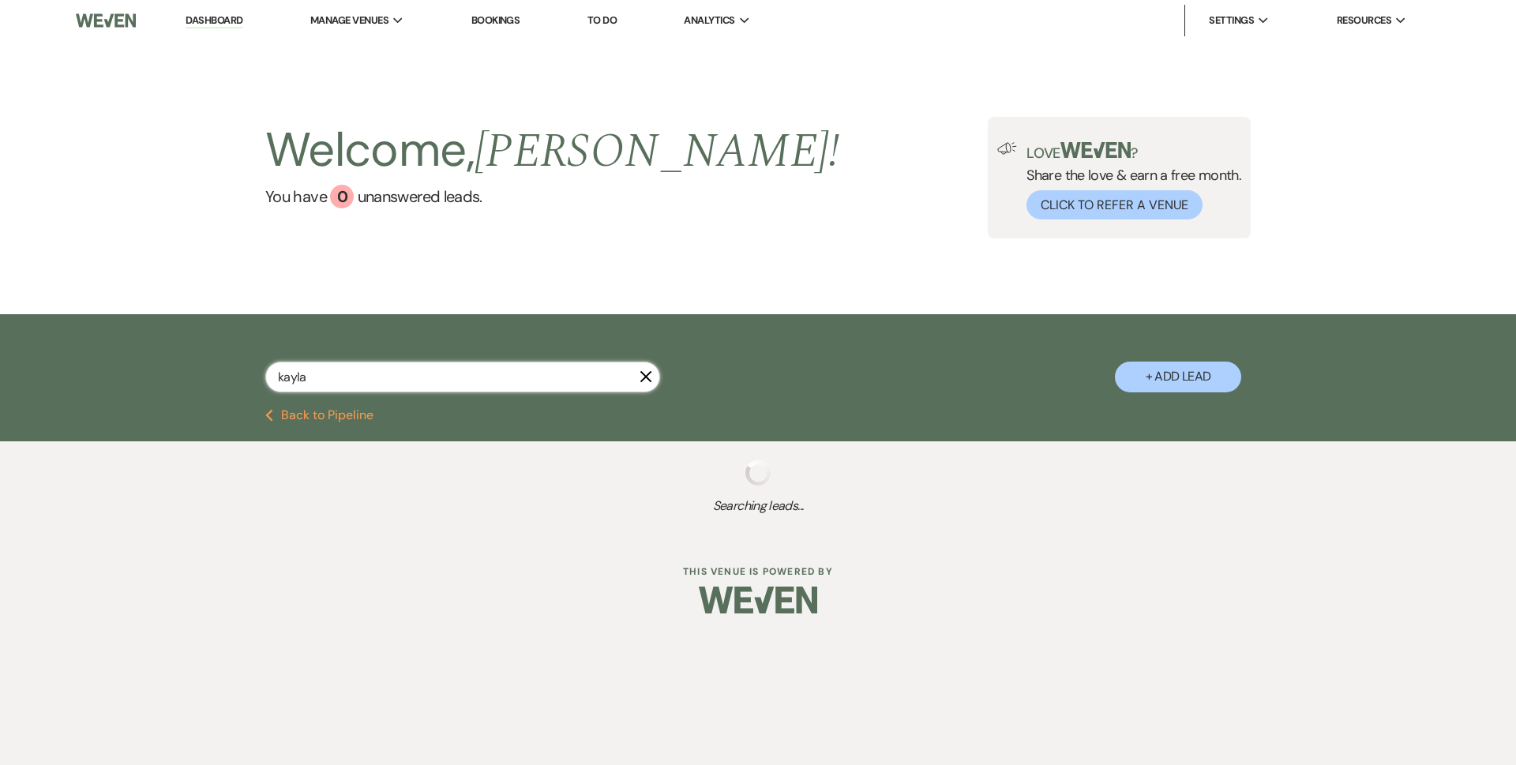
select select "8"
select select "5"
select select "8"
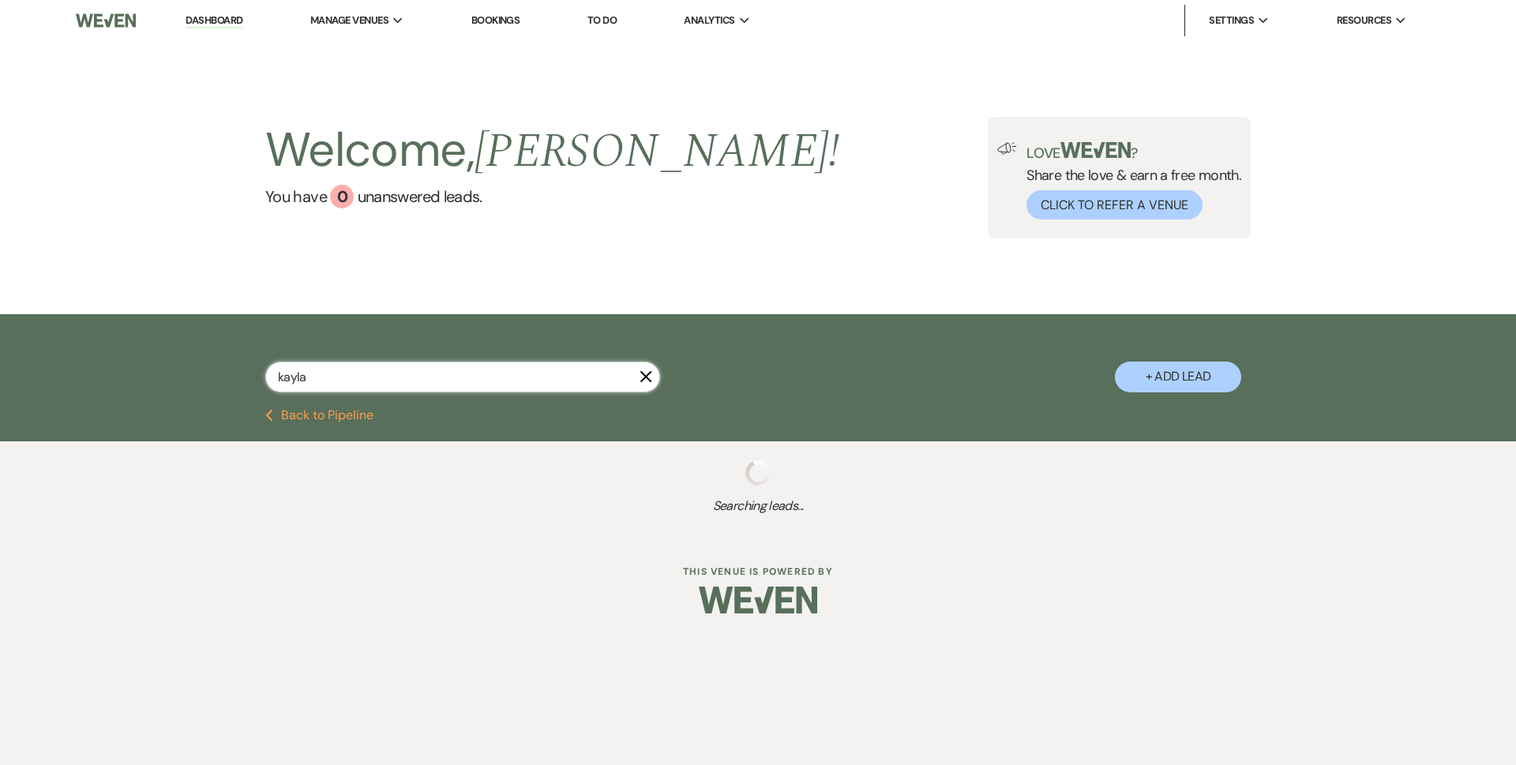
select select "5"
select select "8"
select select "5"
select select "8"
select select "5"
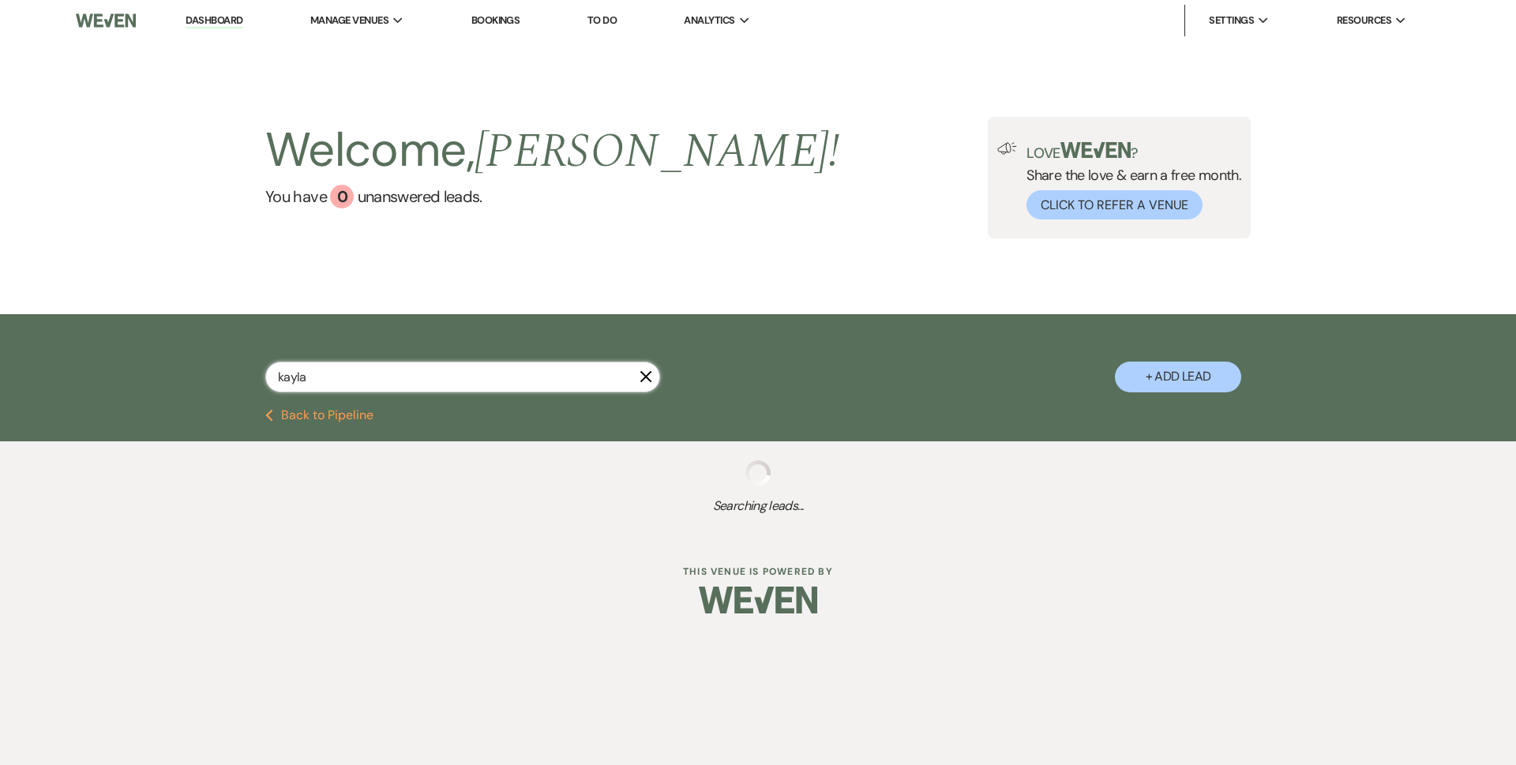
select select "8"
select select "5"
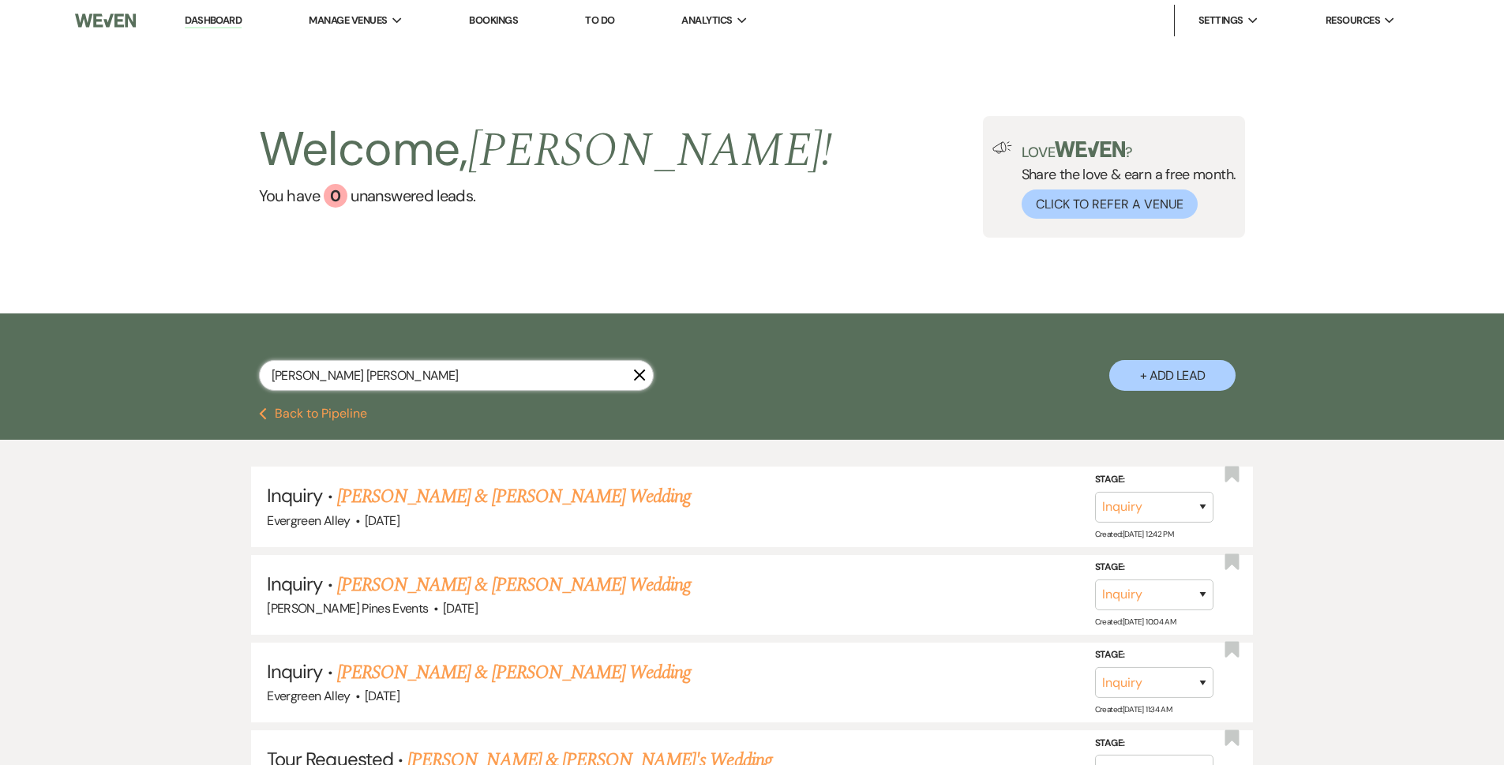
type input "[PERSON_NAME]"
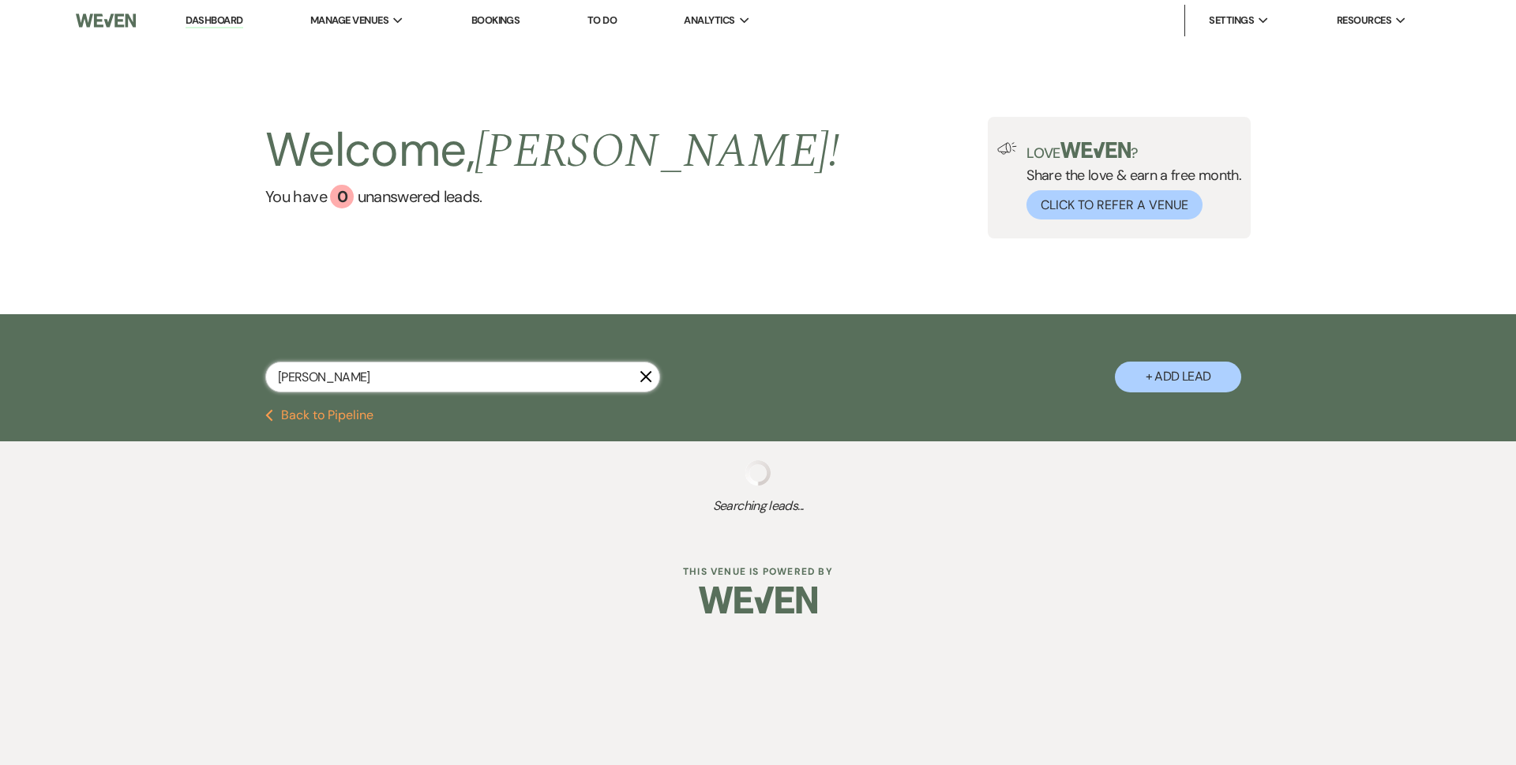
select select "2"
select select "8"
select select "5"
select select "8"
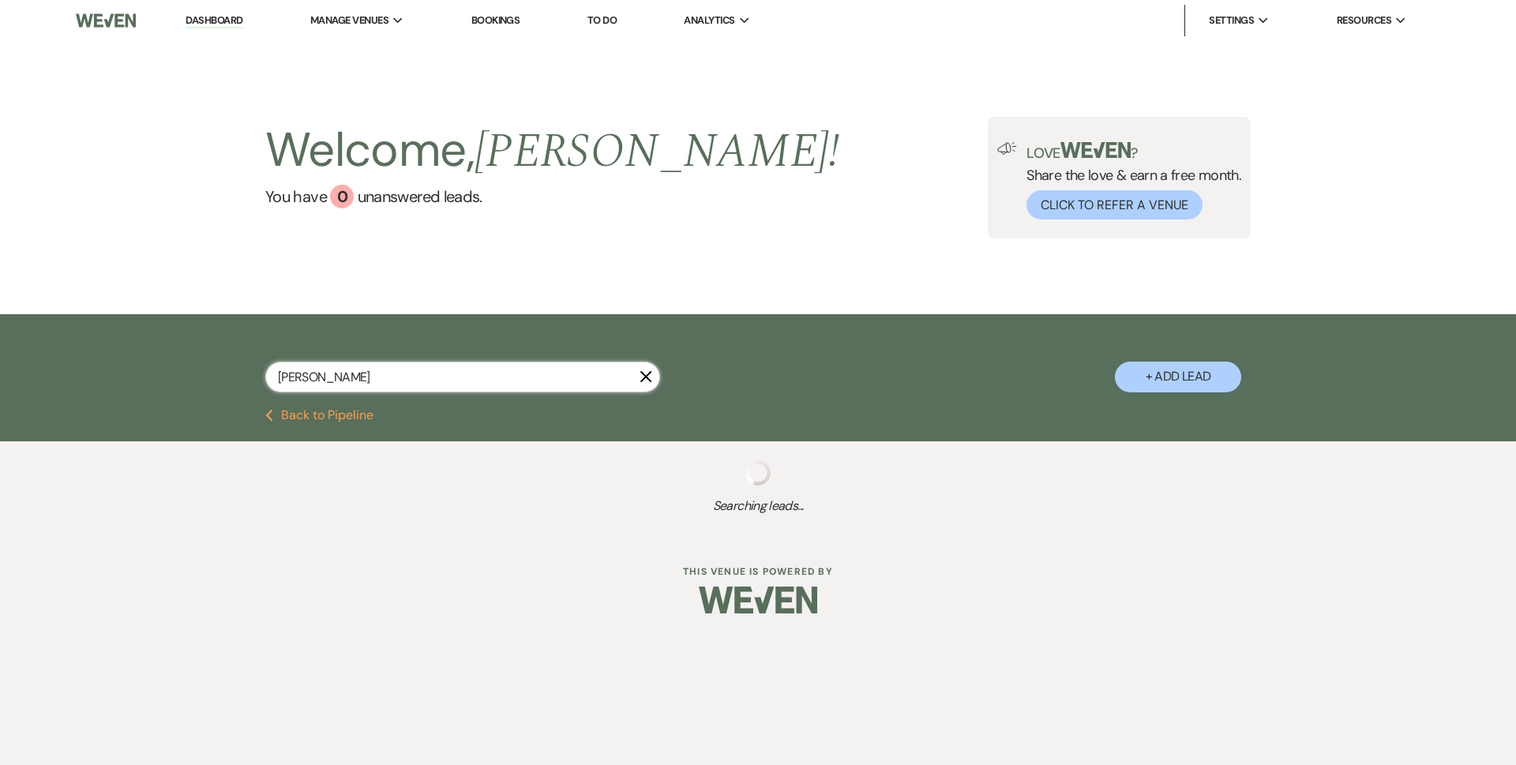
select select "8"
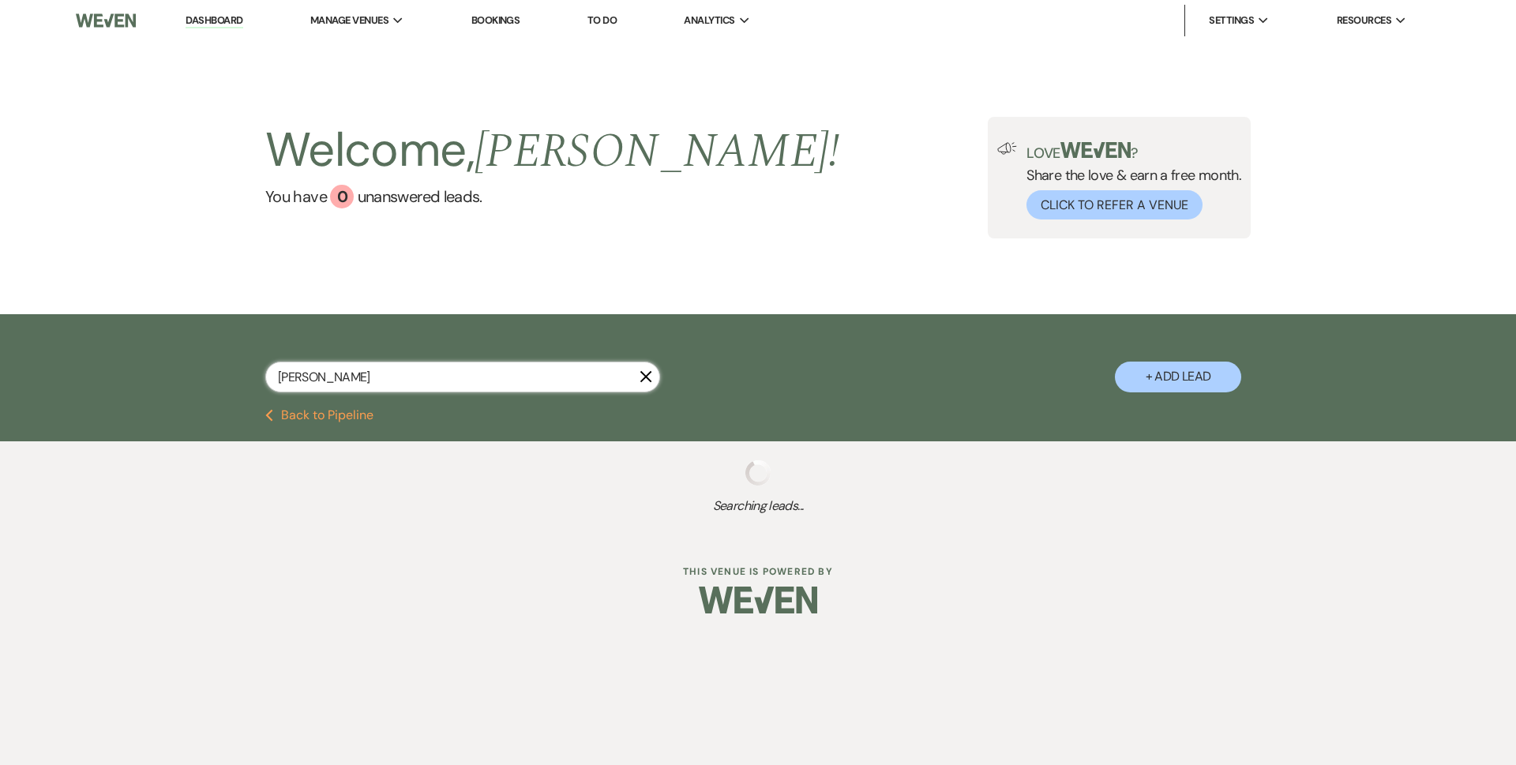
select select "8"
select select "11"
select select "8"
select select "5"
select select "8"
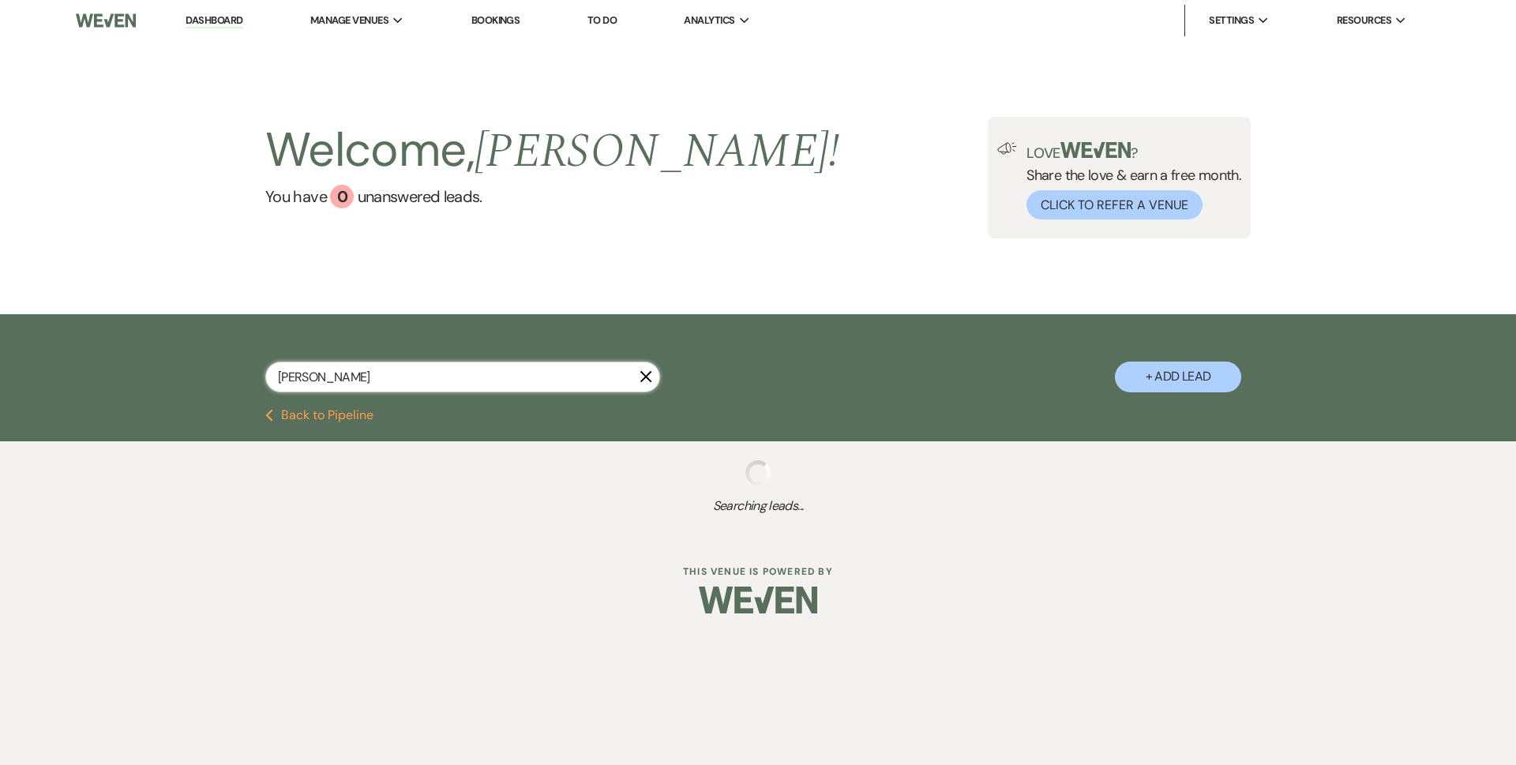
select select "5"
select select "8"
select select "5"
select select "8"
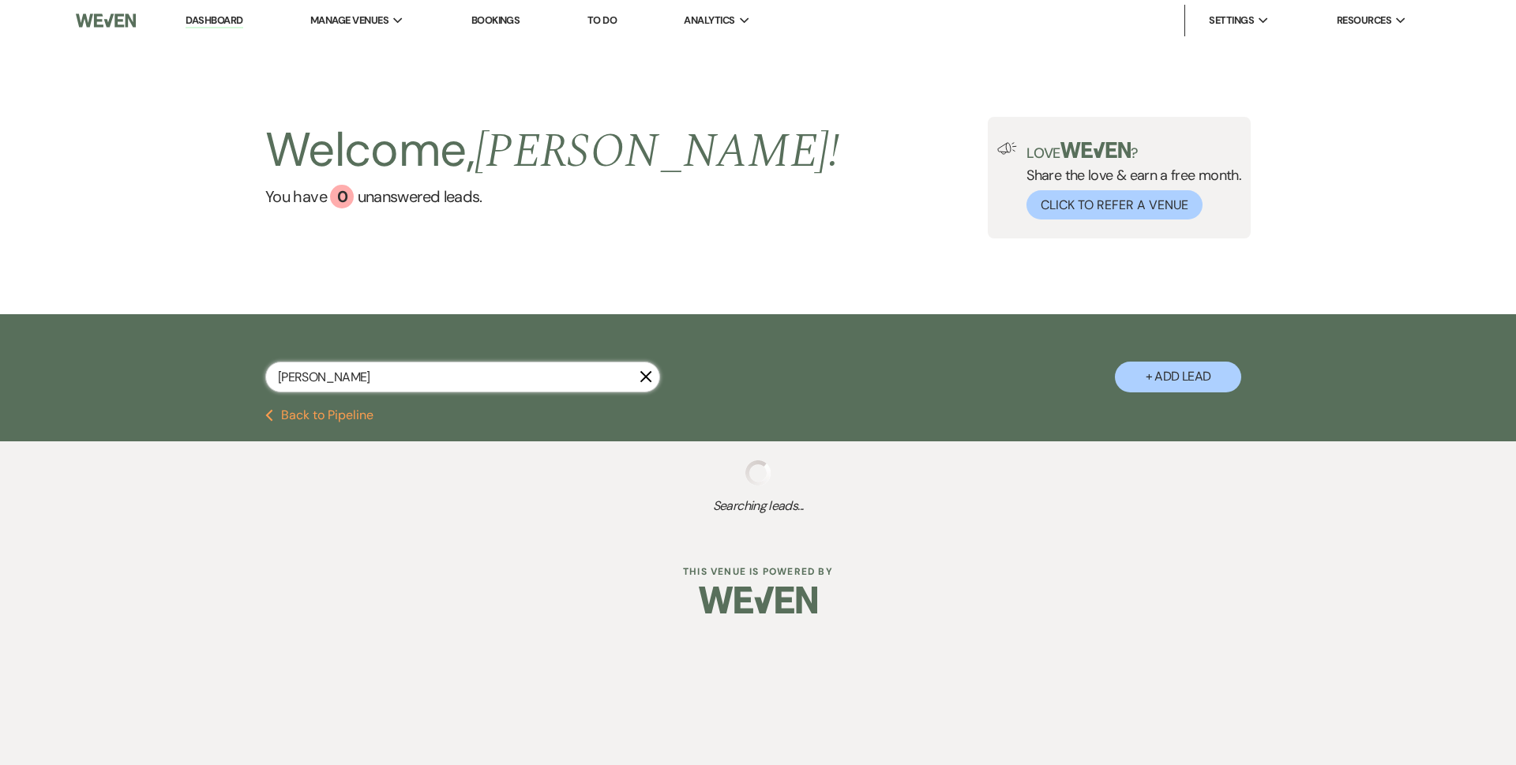
select select "8"
select select "5"
select select "8"
select select "5"
select select "8"
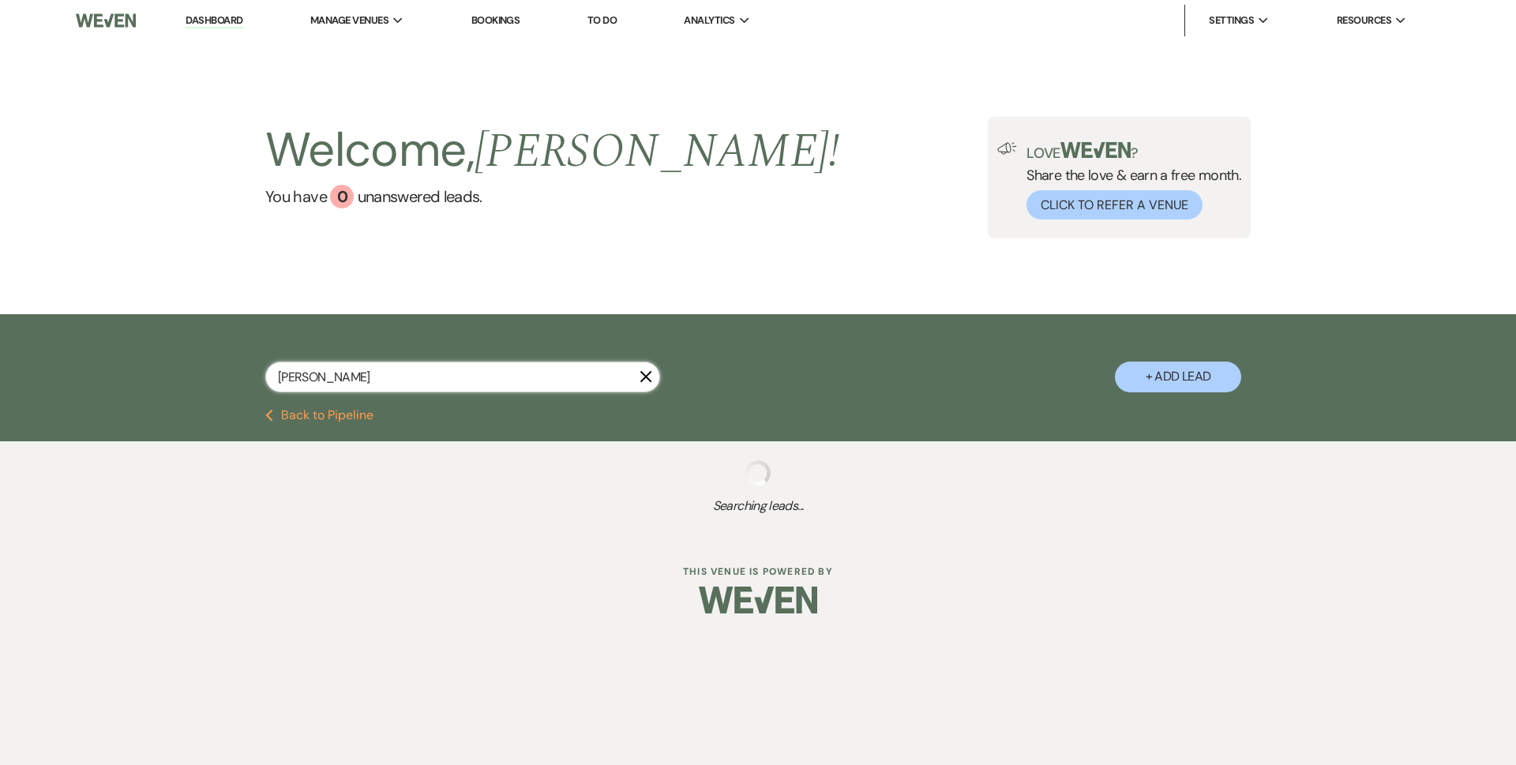
select select "5"
select select "8"
select select "5"
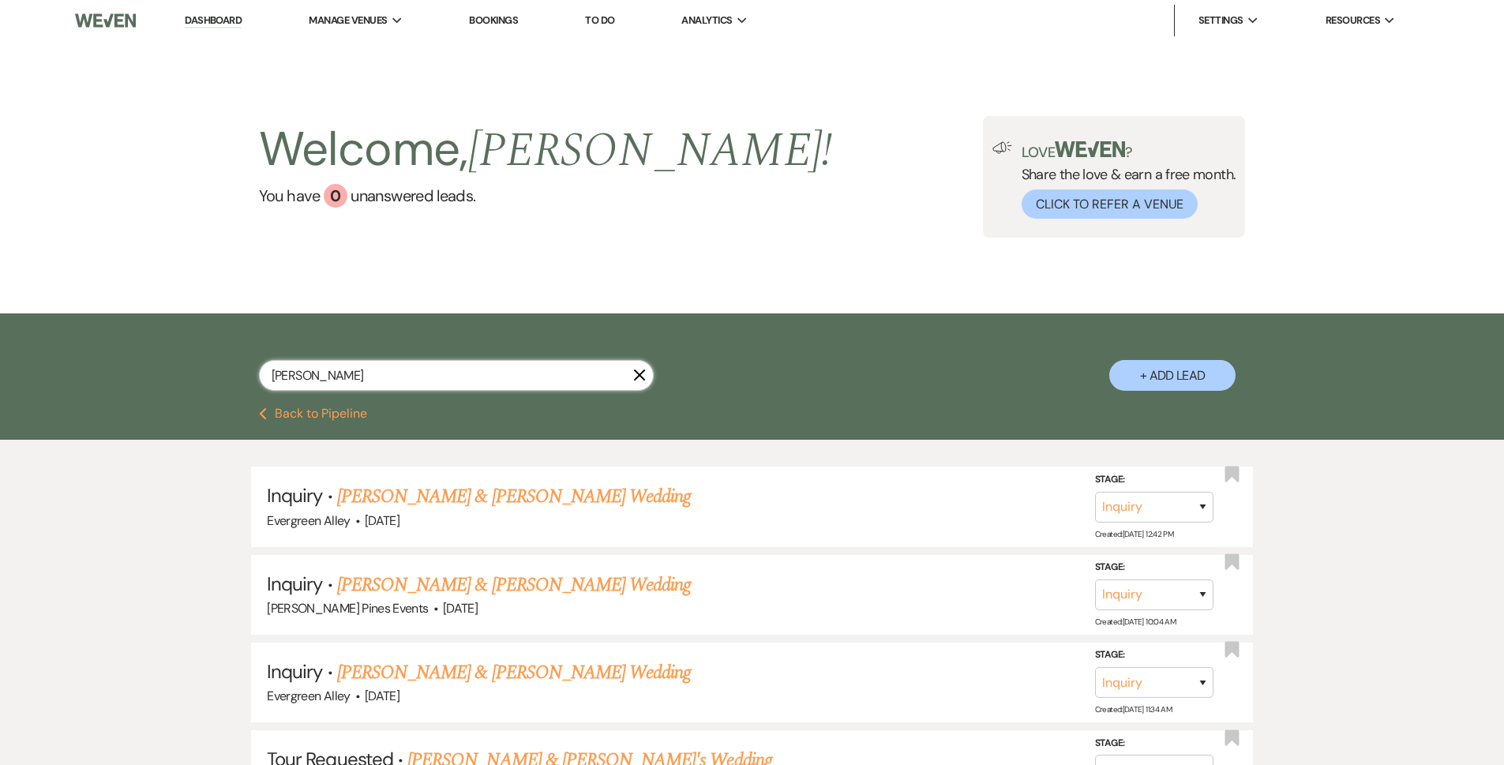
click at [639, 384] on input "[PERSON_NAME]" at bounding box center [456, 375] width 395 height 31
type input "[PERSON_NAME]"
click at [635, 375] on icon "X" at bounding box center [639, 375] width 13 height 13
select select "6"
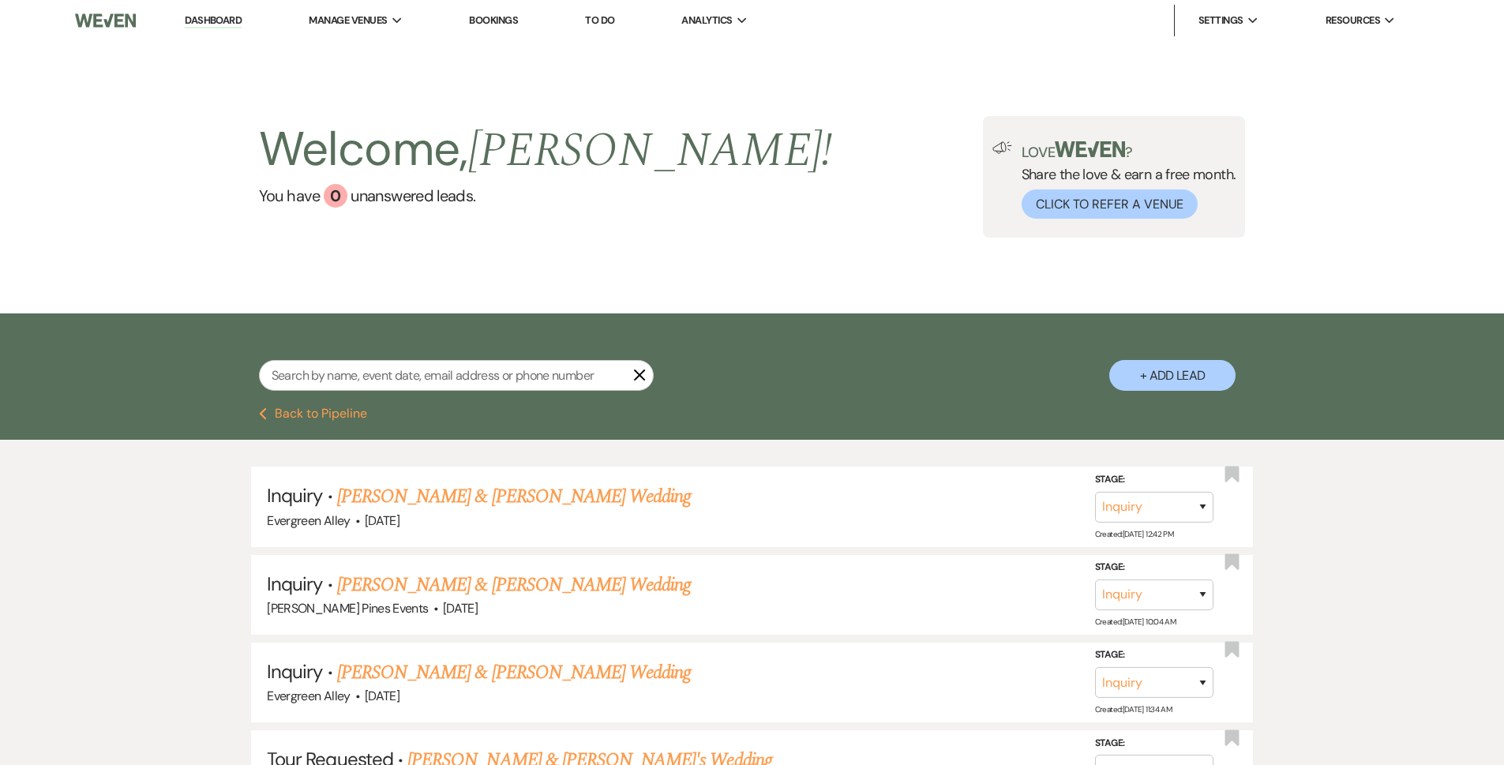
select select "6"
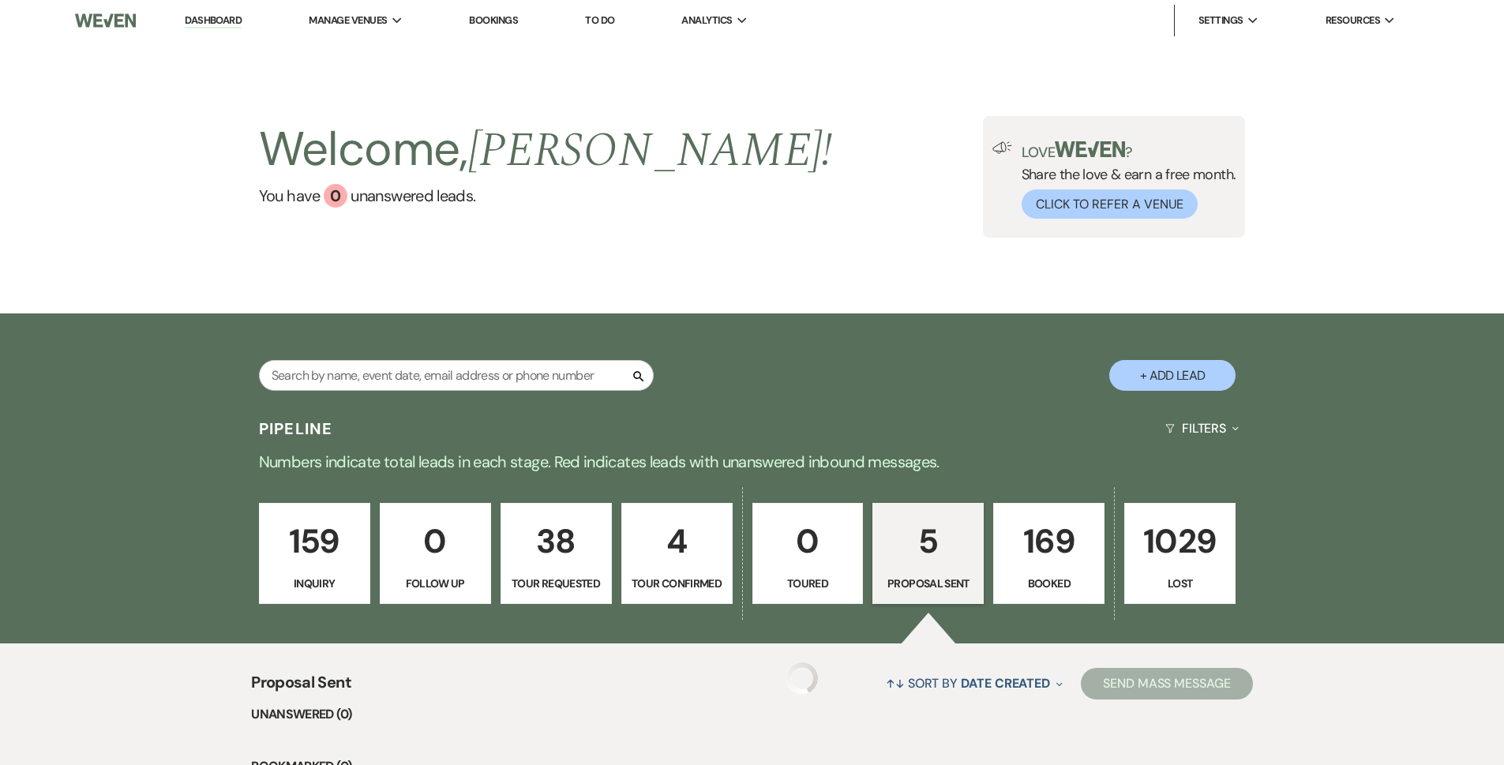
scroll to position [78, 0]
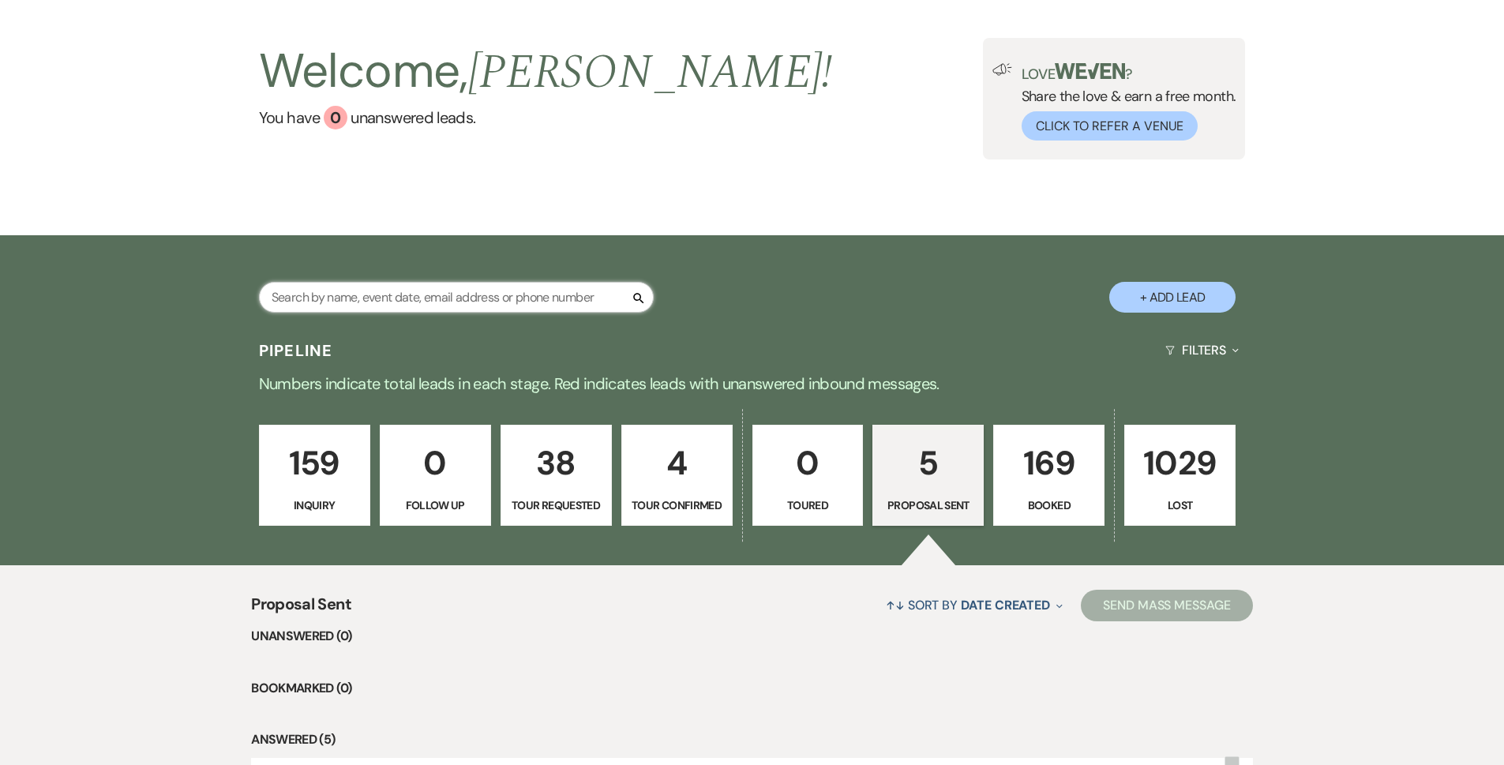
click at [362, 294] on input "text" at bounding box center [456, 297] width 395 height 31
type input "803"
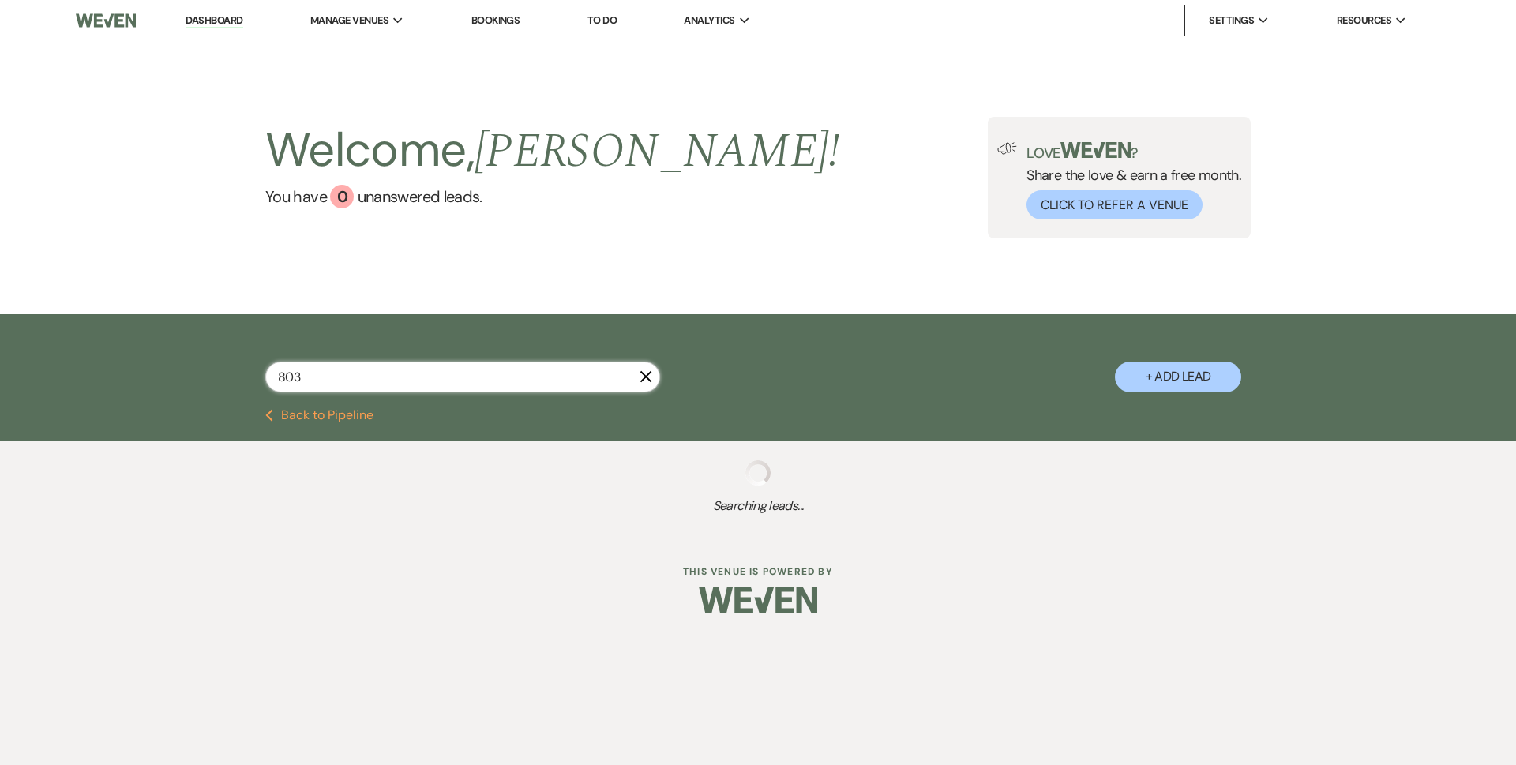
select select "2"
select select "8"
select select "6"
select select "2"
select select "8"
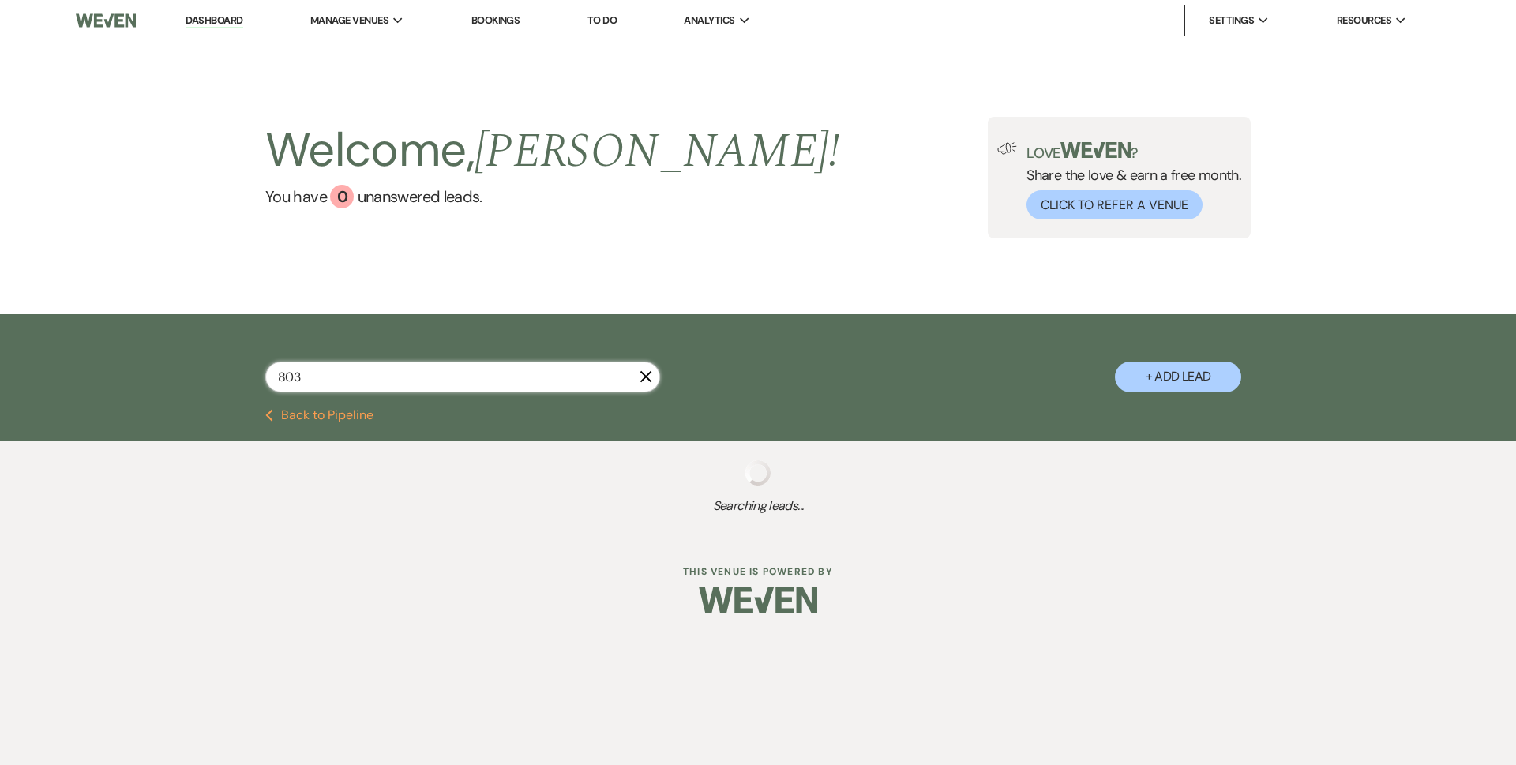
select select "6"
select select "2"
select select "8"
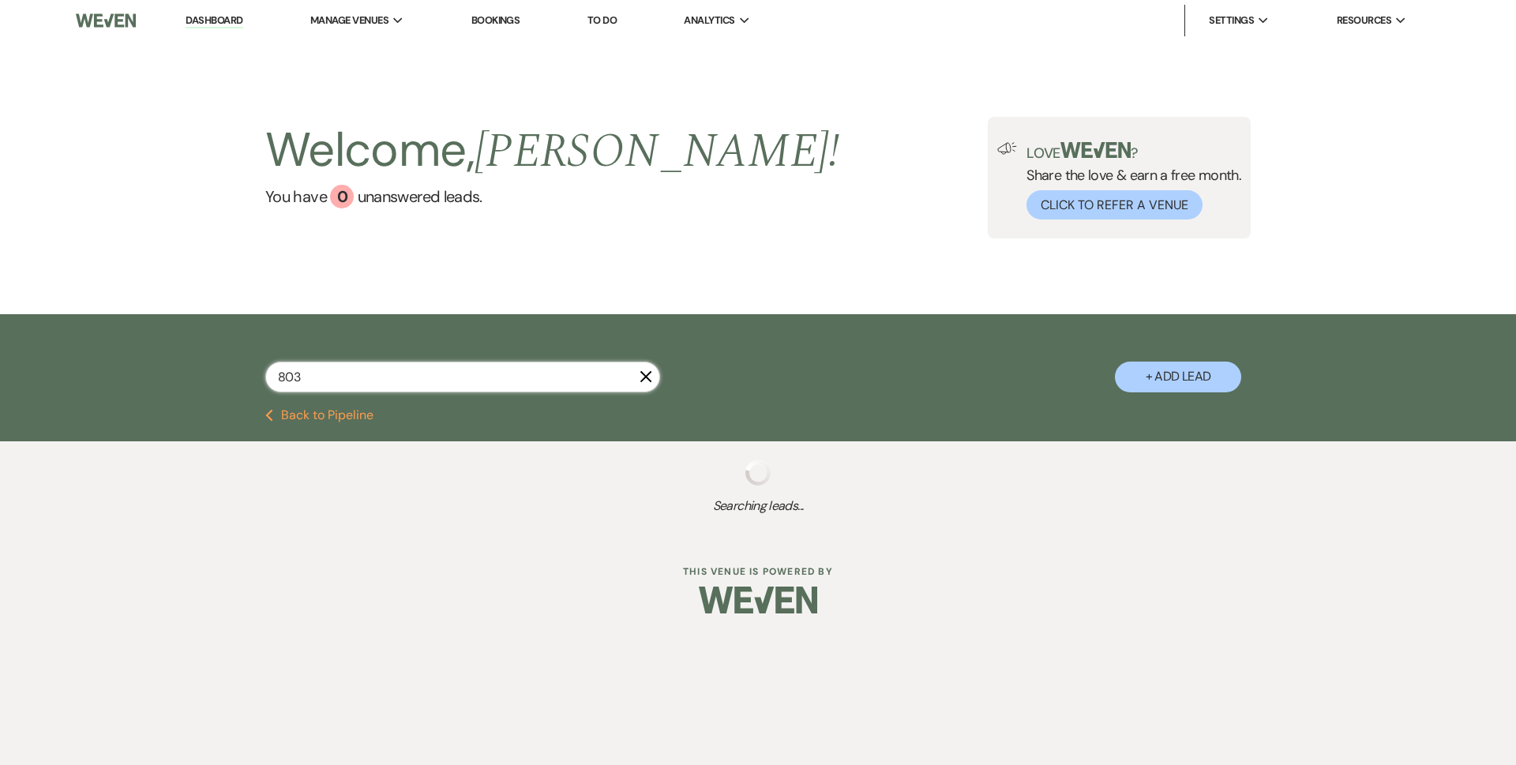
select select "5"
select select "8"
select select "4"
select select "8"
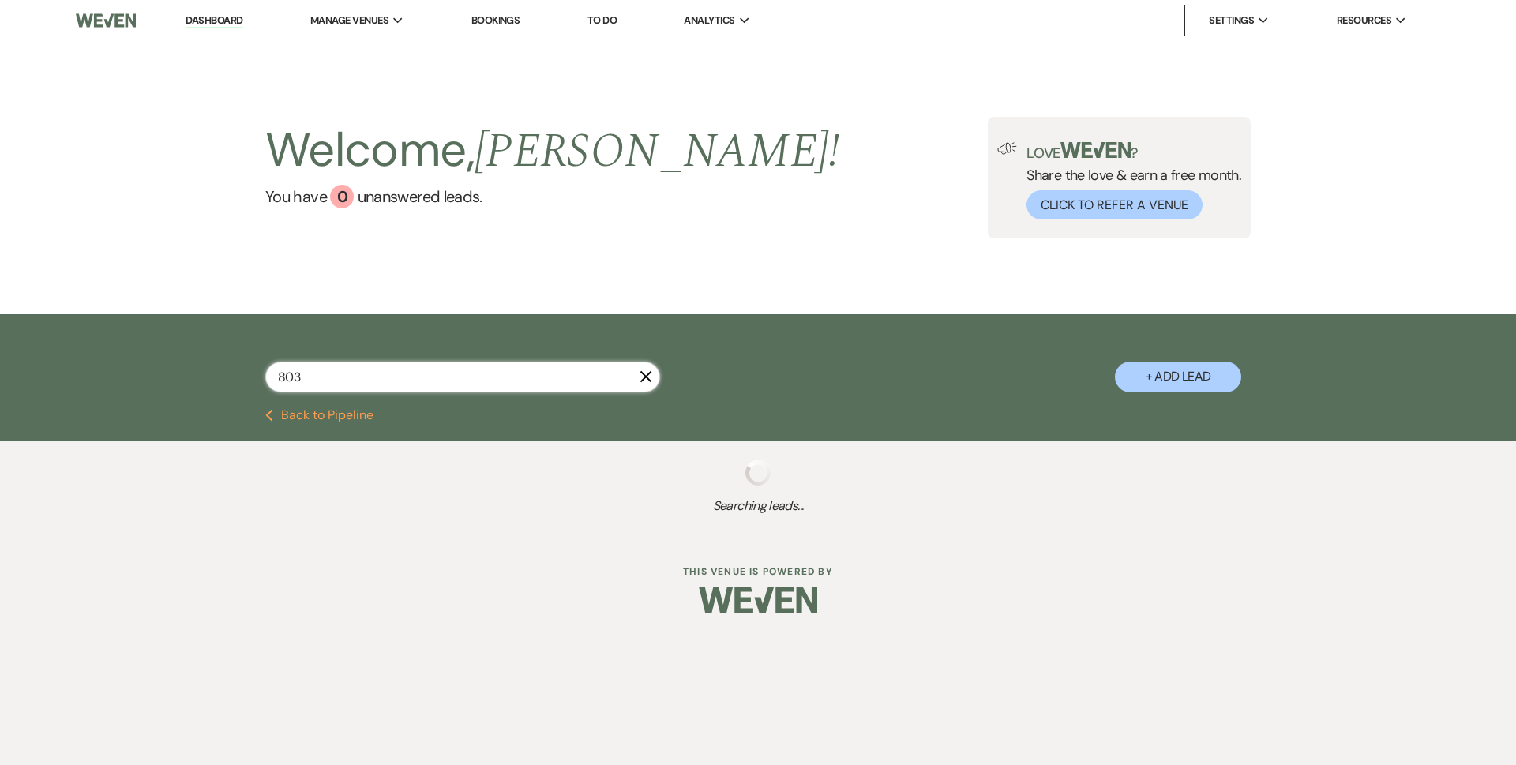
select select "8"
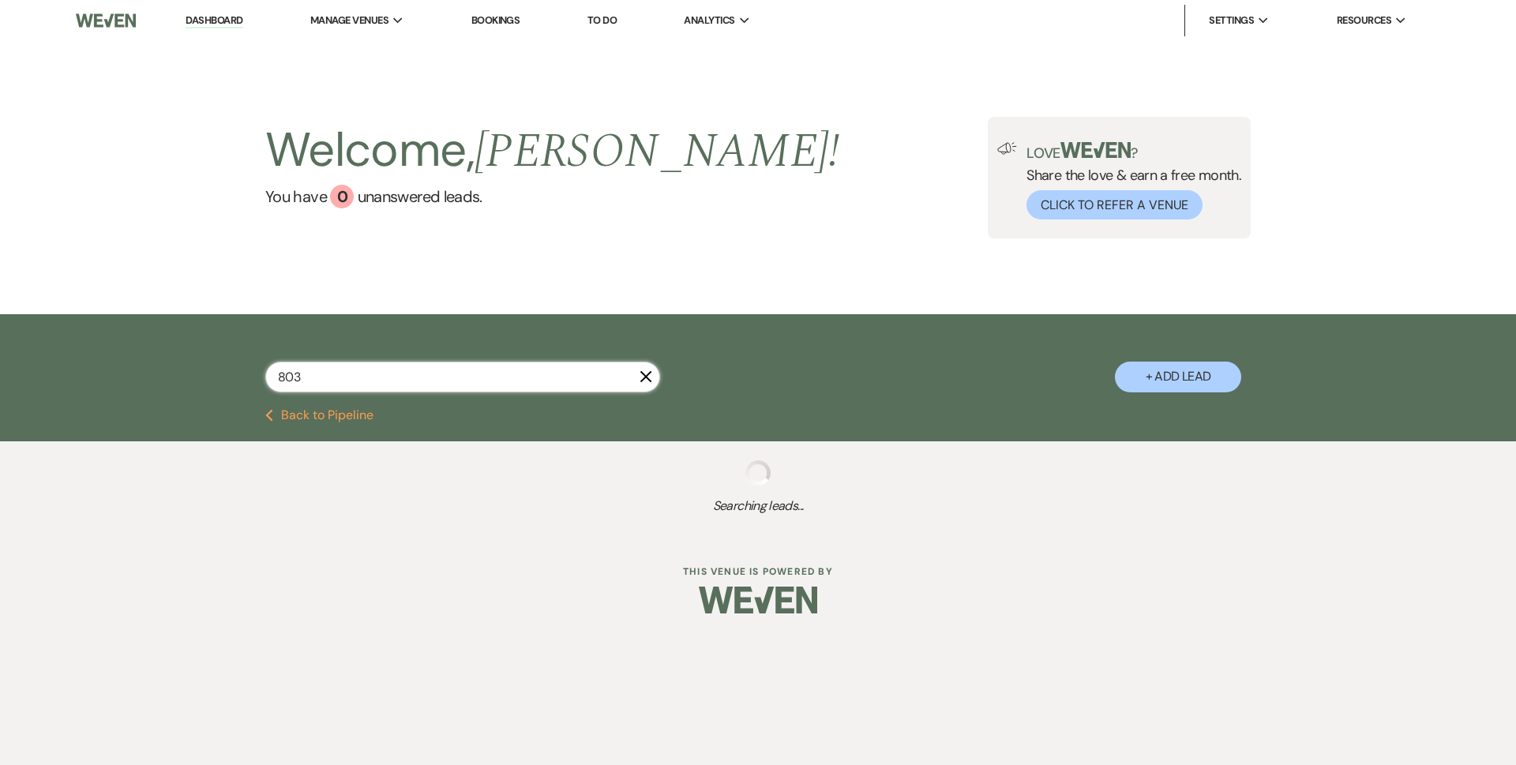
select select "8"
select select "11"
select select "8"
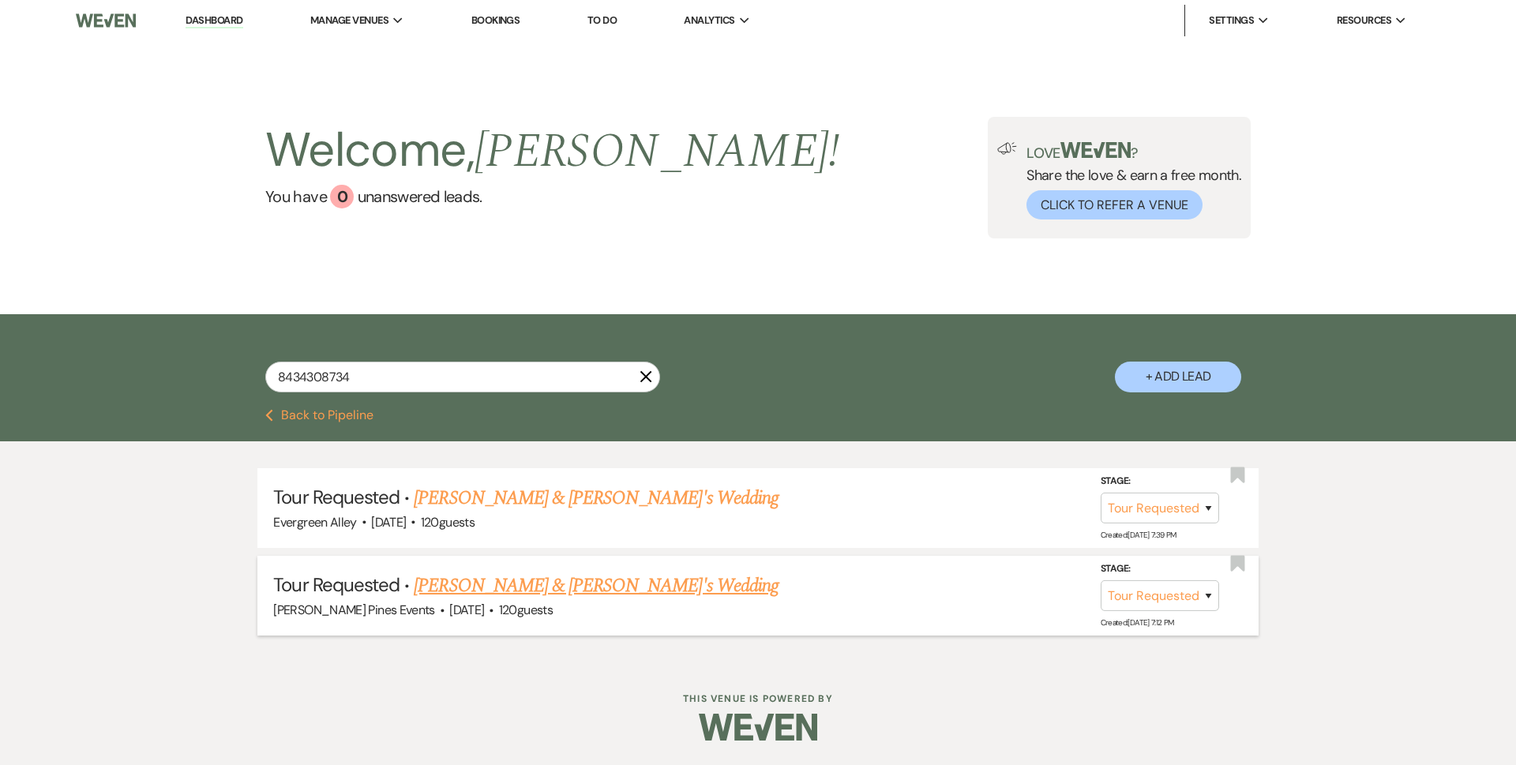
click at [501, 588] on link "[PERSON_NAME] & [PERSON_NAME]'s Wedding" at bounding box center [596, 586] width 365 height 28
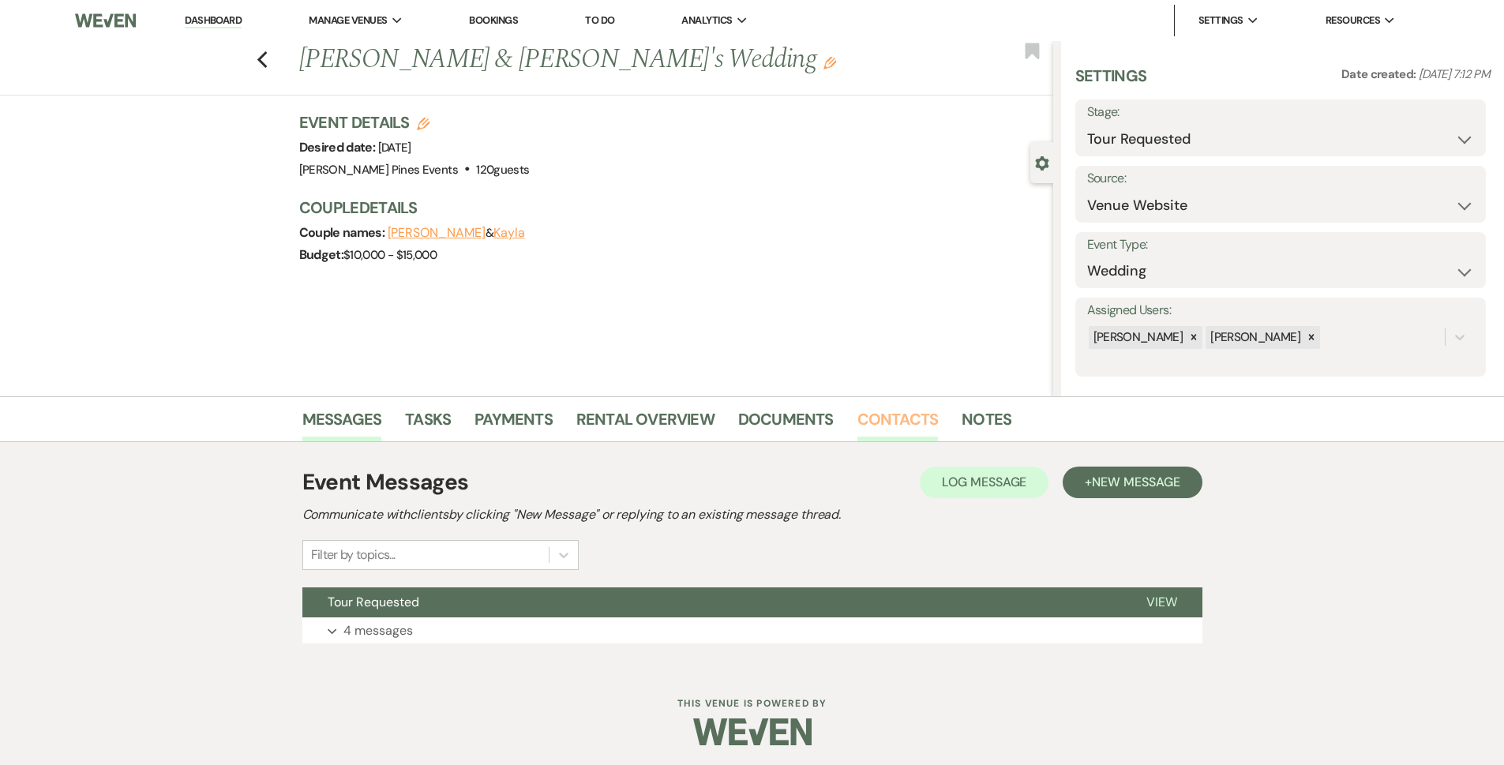
click at [892, 408] on link "Contacts" at bounding box center [898, 424] width 81 height 35
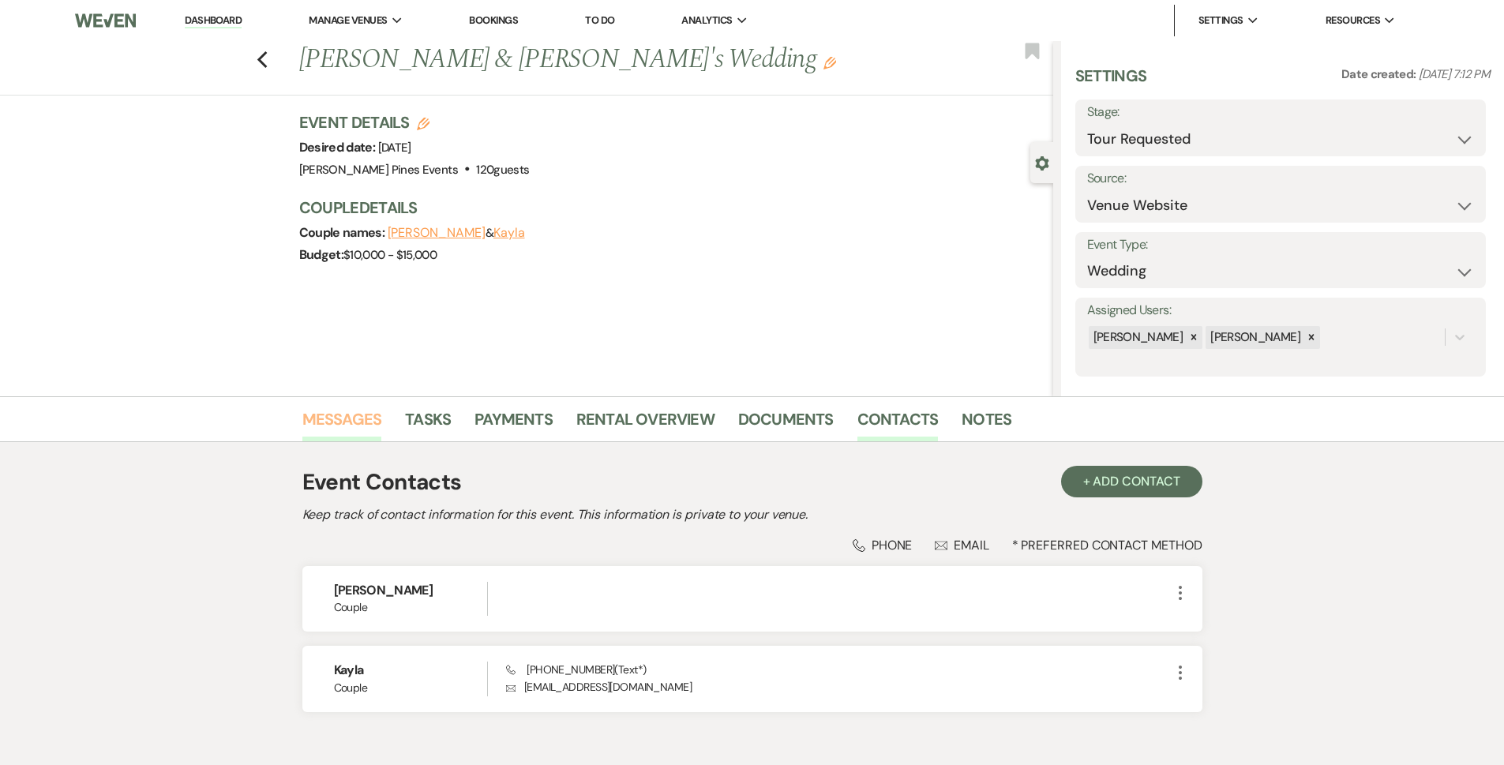
click at [371, 436] on link "Messages" at bounding box center [342, 424] width 80 height 35
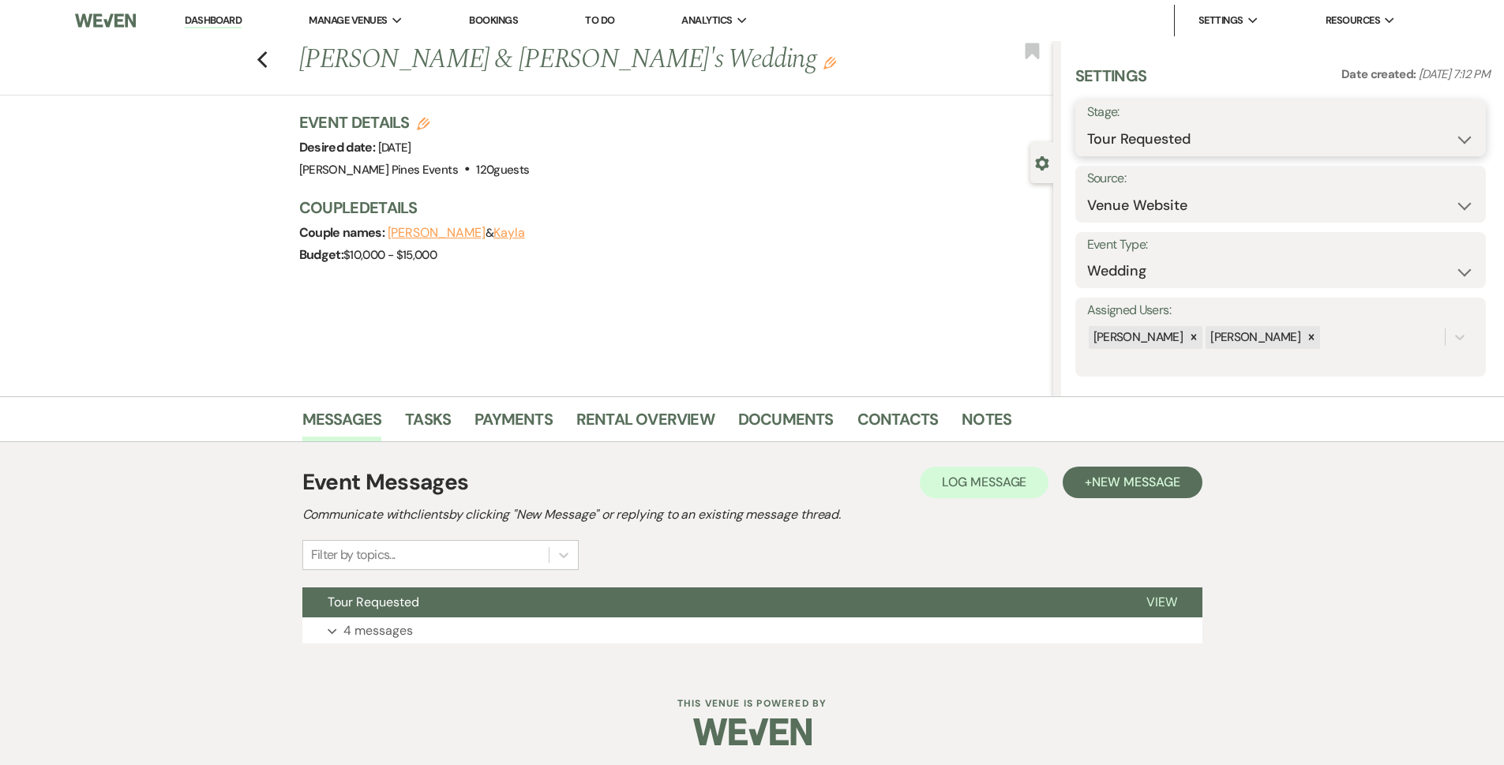
click at [1167, 138] on select "Inquiry Follow Up Tour Requested Tour Confirmed Toured Proposal Sent Booked Lost" at bounding box center [1280, 139] width 387 height 31
click at [1087, 124] on select "Inquiry Follow Up Tour Requested Tour Confirmed Toured Proposal Sent Booked Lost" at bounding box center [1280, 139] width 387 height 31
click at [1104, 494] on button "+ New Message" at bounding box center [1132, 483] width 139 height 32
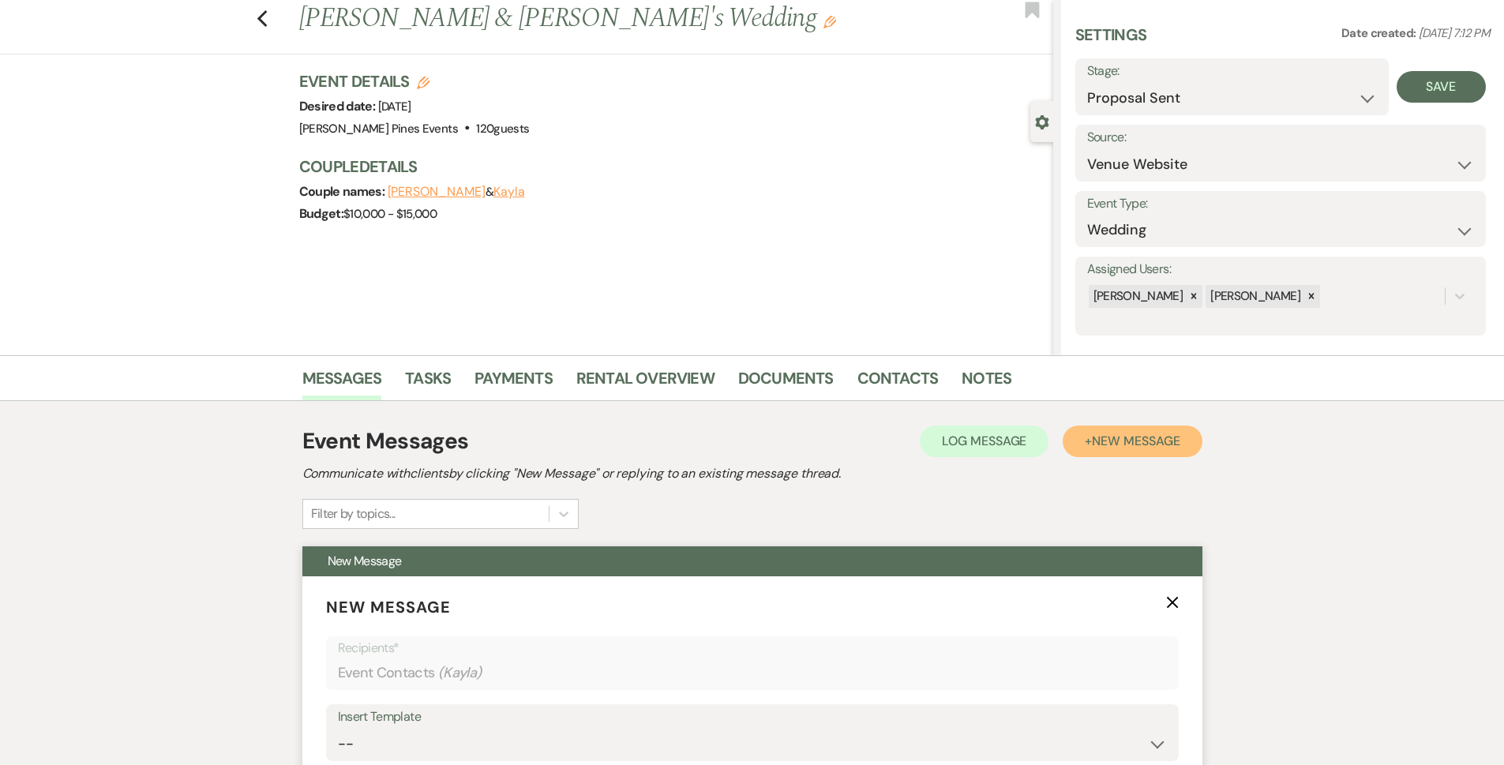
scroll to position [395, 0]
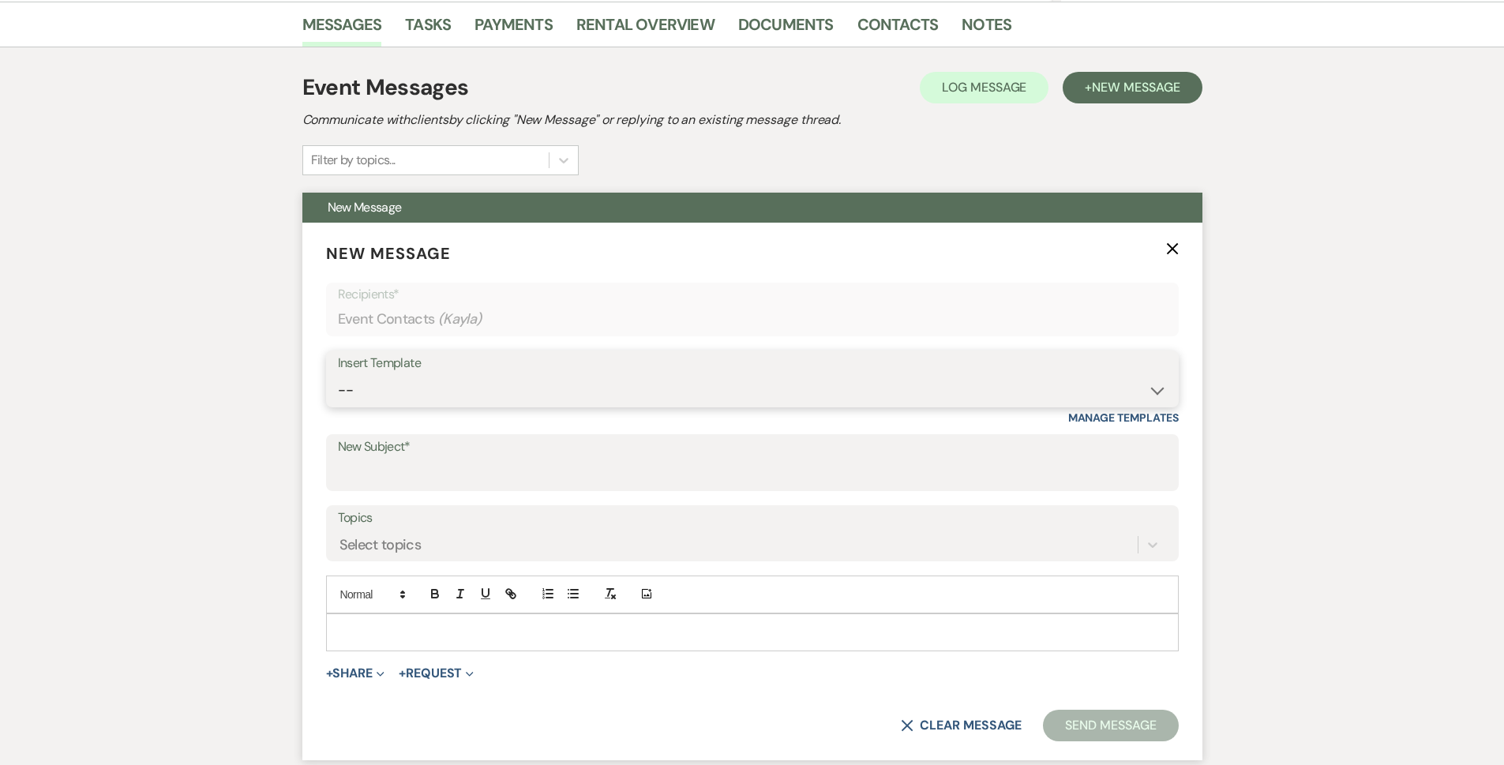
drag, startPoint x: 426, startPoint y: 399, endPoint x: 423, endPoint y: 419, distance: 20.0
click at [426, 399] on select "-- Weven Planning Portal Introduction (Booked Events) Contract (Pre-Booked Lead…" at bounding box center [752, 390] width 829 height 31
click at [338, 375] on select "-- Weven Planning Portal Introduction (Booked Events) Contract (Pre-Booked Lead…" at bounding box center [752, 390] width 829 height 31
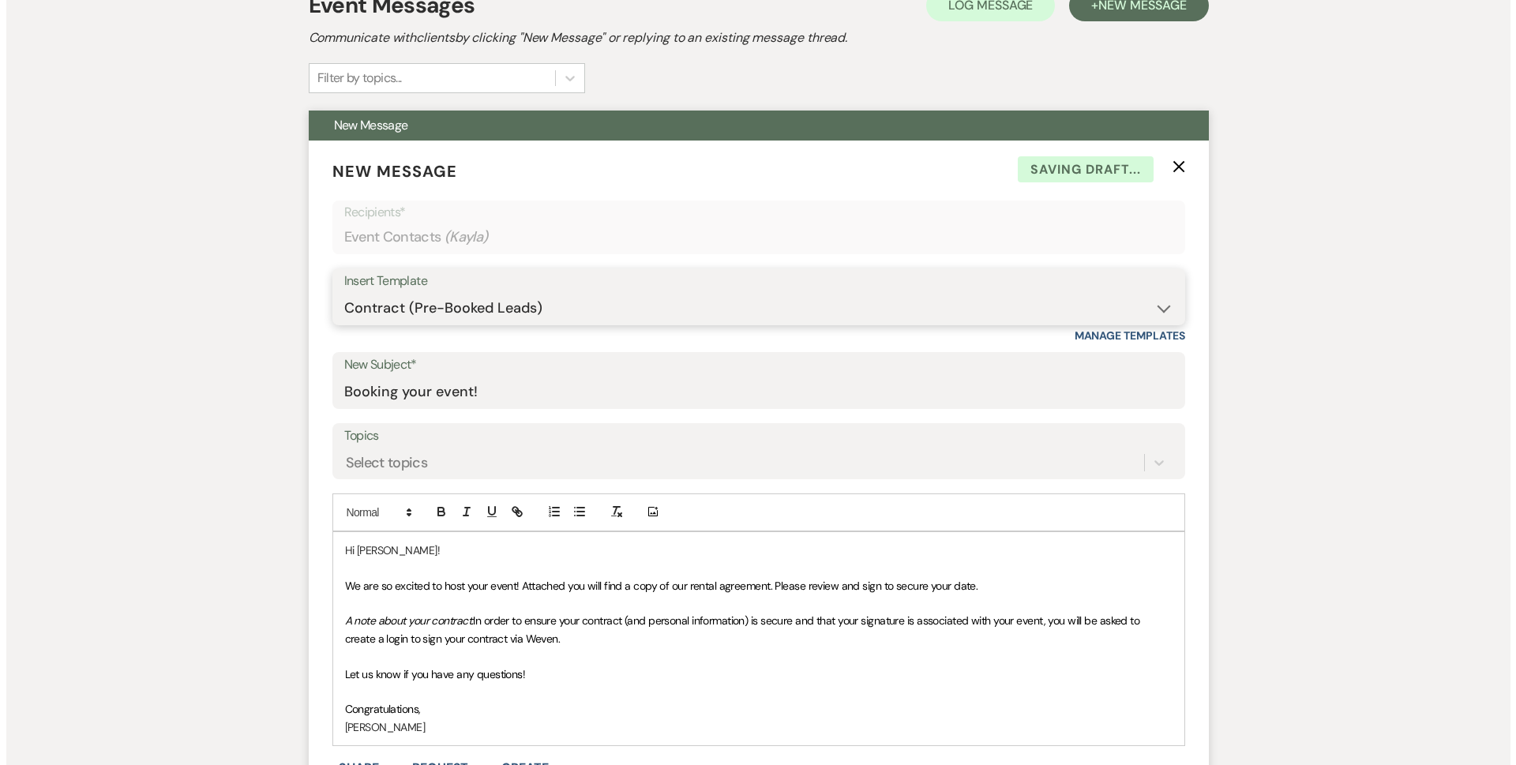
scroll to position [632, 0]
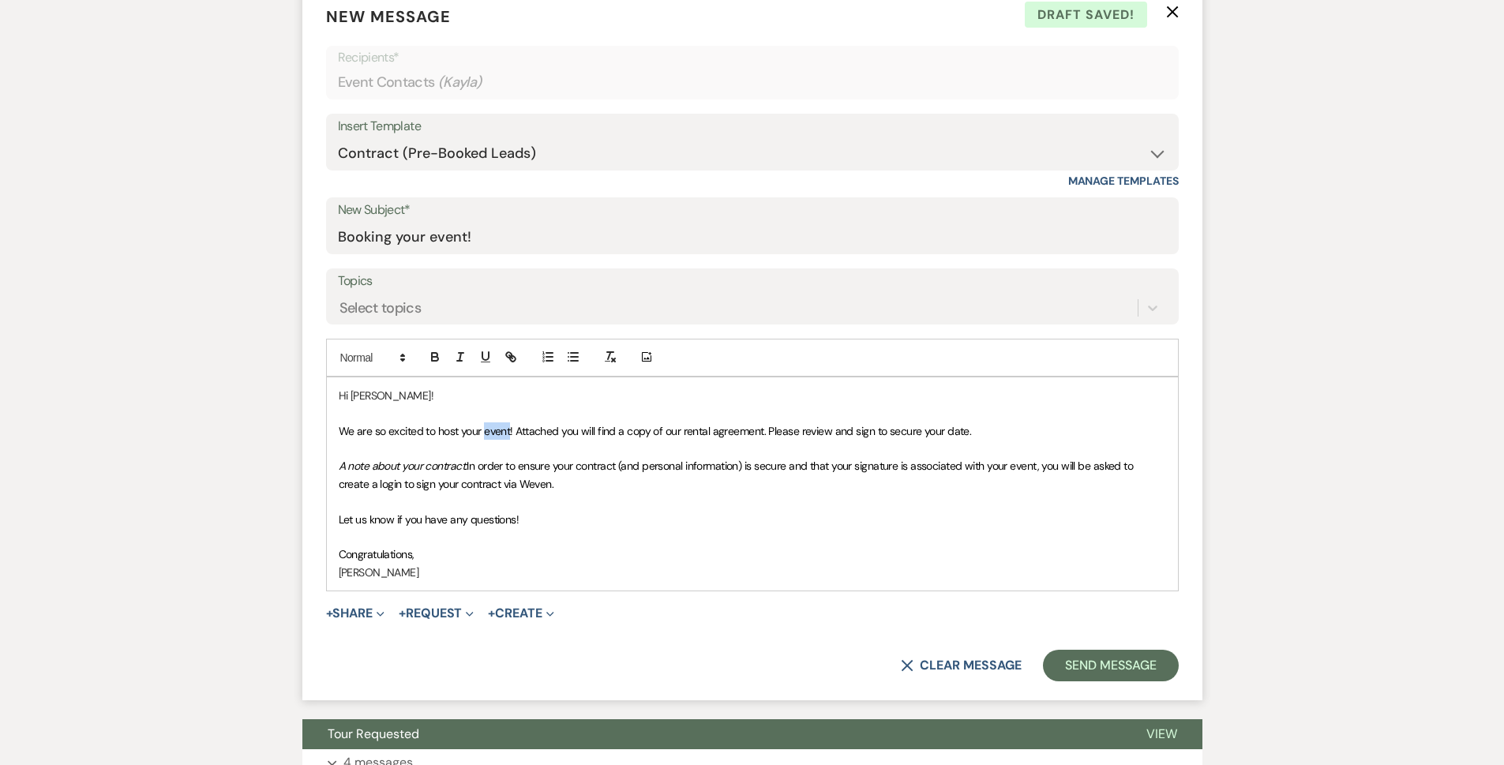
drag, startPoint x: 511, startPoint y: 436, endPoint x: 486, endPoint y: 438, distance: 25.3
click at [486, 438] on span "We are so excited to host your event! Attached you will find a copy of our rent…" at bounding box center [655, 431] width 633 height 14
click at [362, 612] on button "+ Share Expand" at bounding box center [355, 613] width 59 height 13
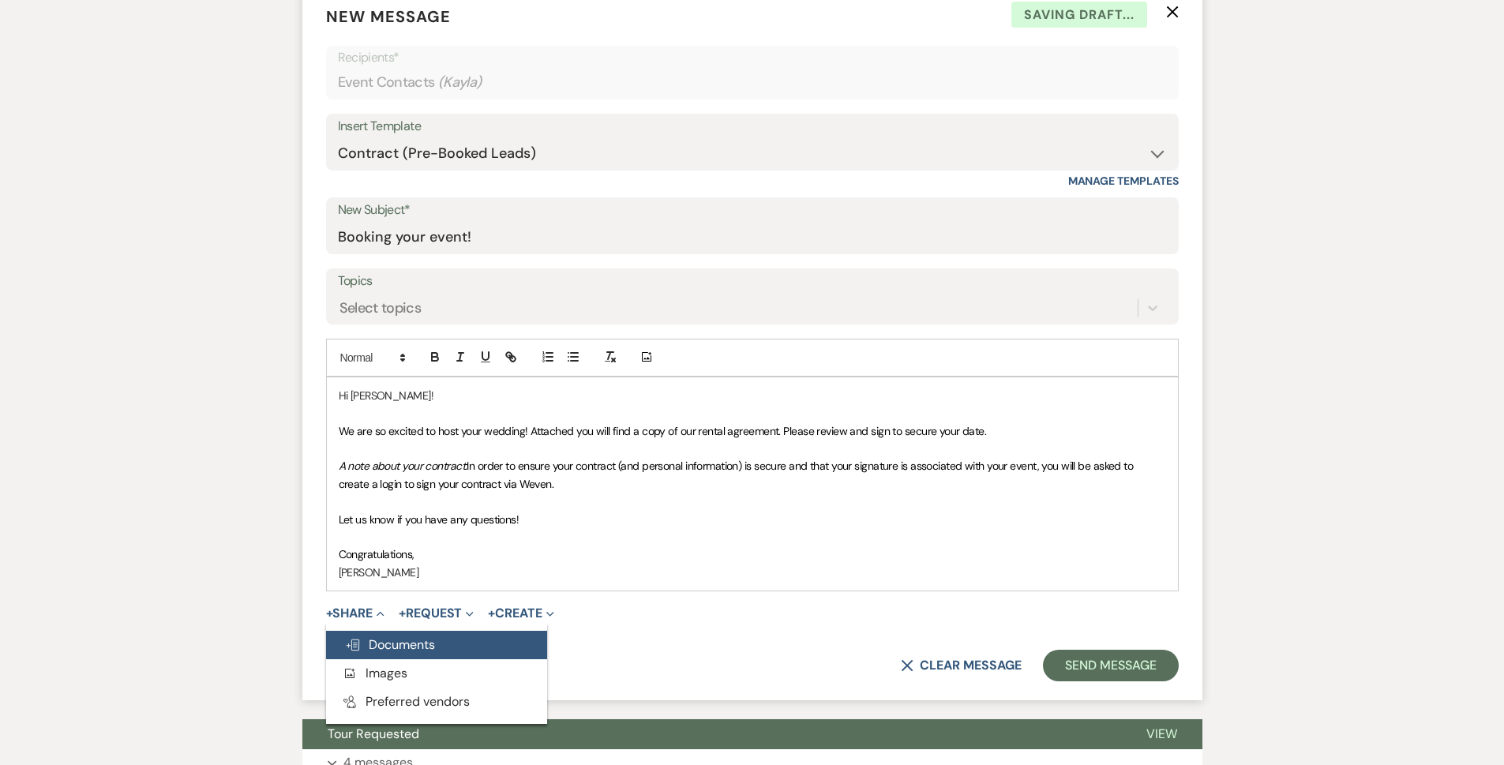
click at [381, 640] on span "Doc Upload Documents" at bounding box center [390, 645] width 90 height 17
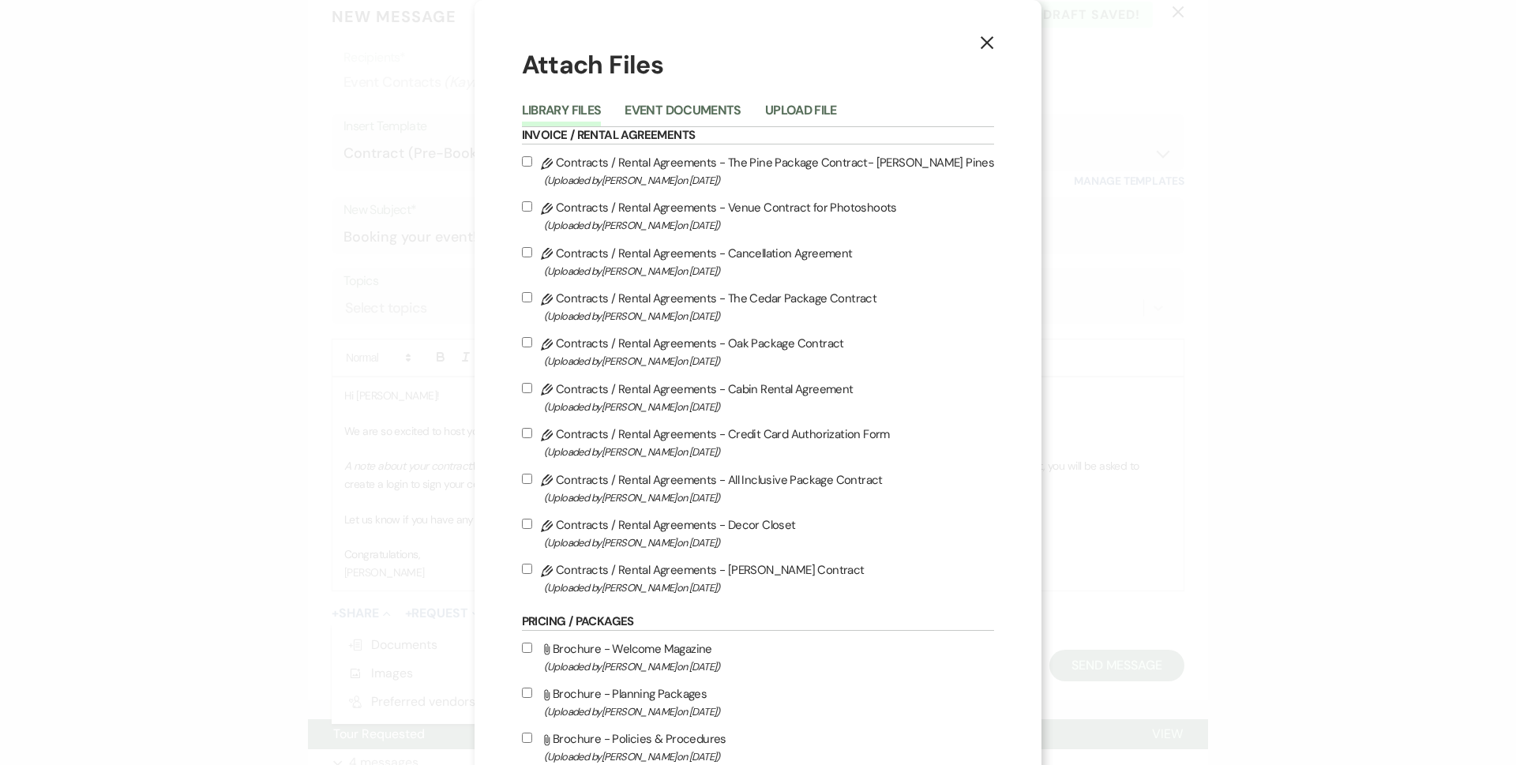
click at [783, 166] on label "Pencil Contracts / Rental Agreements - The Pine Package Contract- [PERSON_NAME]…" at bounding box center [758, 170] width 473 height 37
click at [532, 166] on input "Pencil Contracts / Rental Agreements - The Pine Package Contract- [PERSON_NAME]…" at bounding box center [527, 161] width 10 height 10
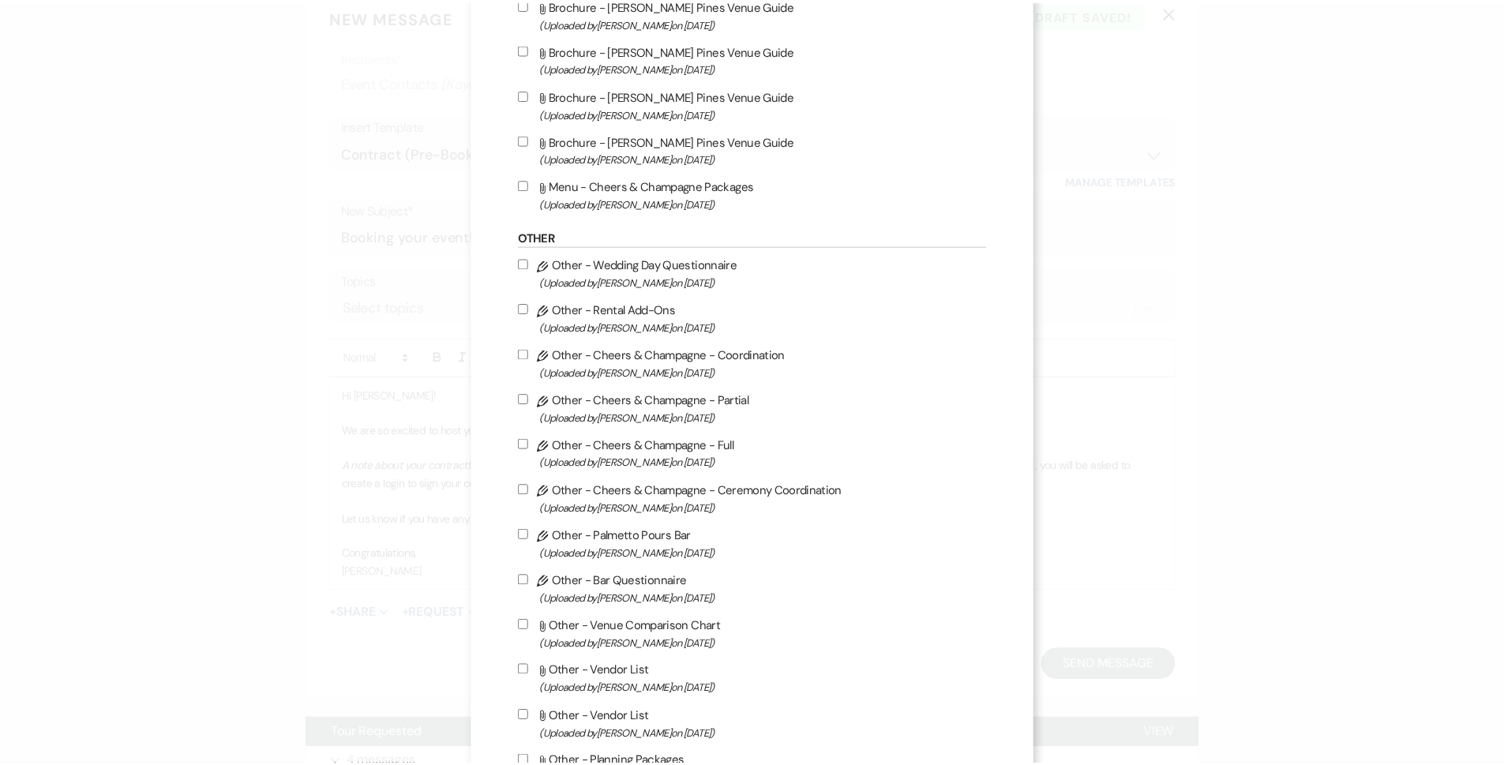
scroll to position [1217, 0]
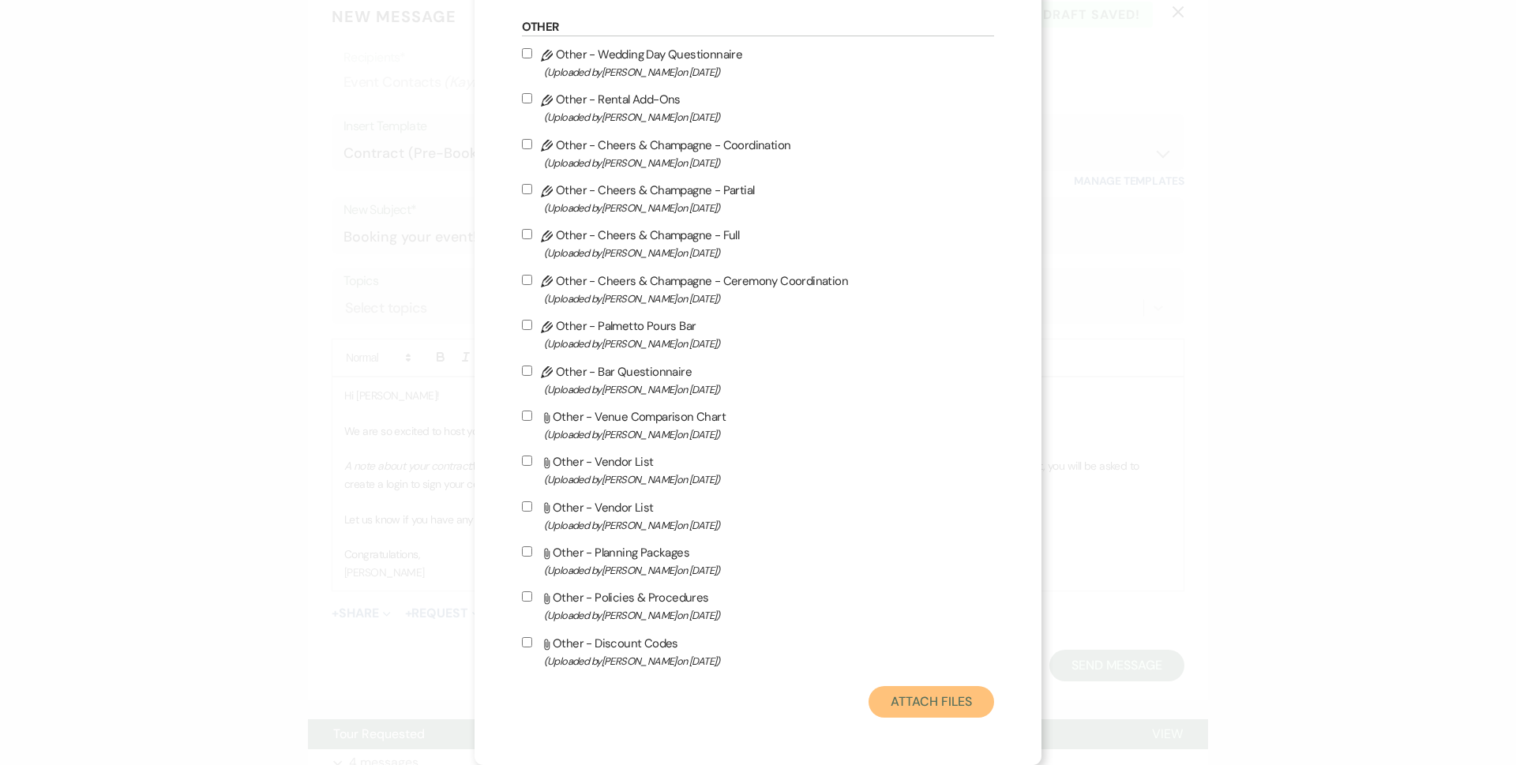
click at [927, 703] on button "Attach Files" at bounding box center [932, 702] width 126 height 32
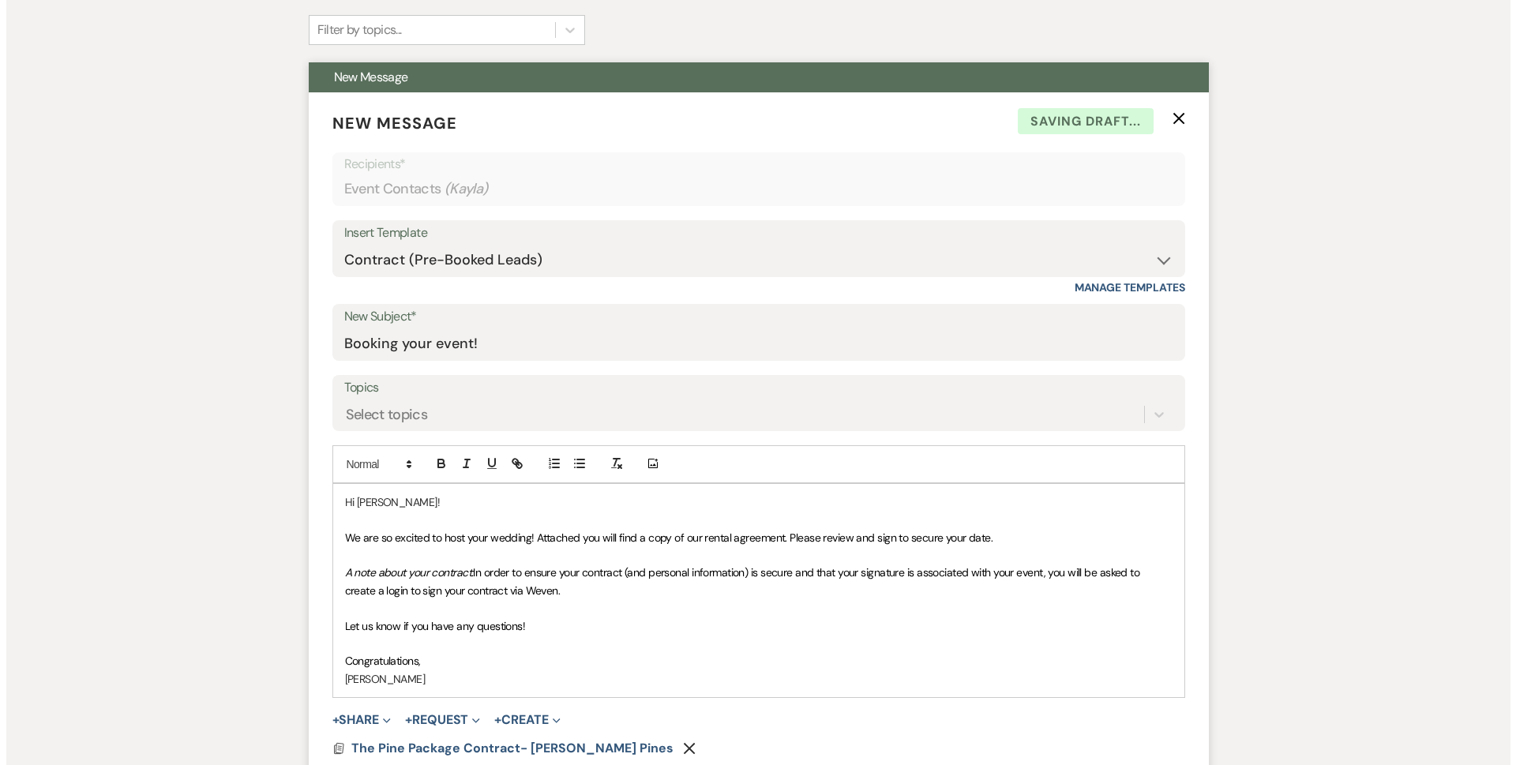
scroll to position [790, 0]
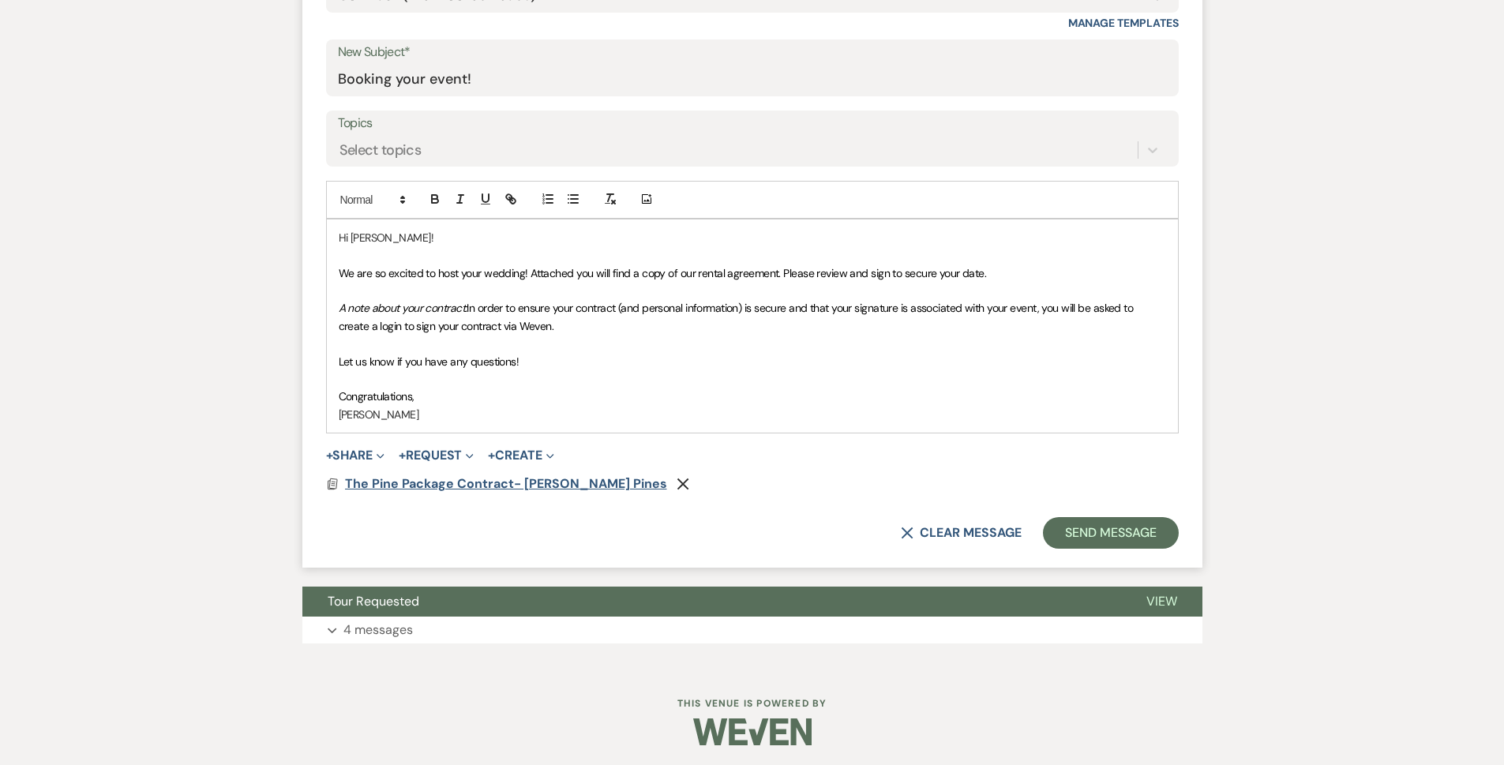
click at [426, 490] on span "The Pine Package Contract- [PERSON_NAME] Pines" at bounding box center [506, 483] width 322 height 17
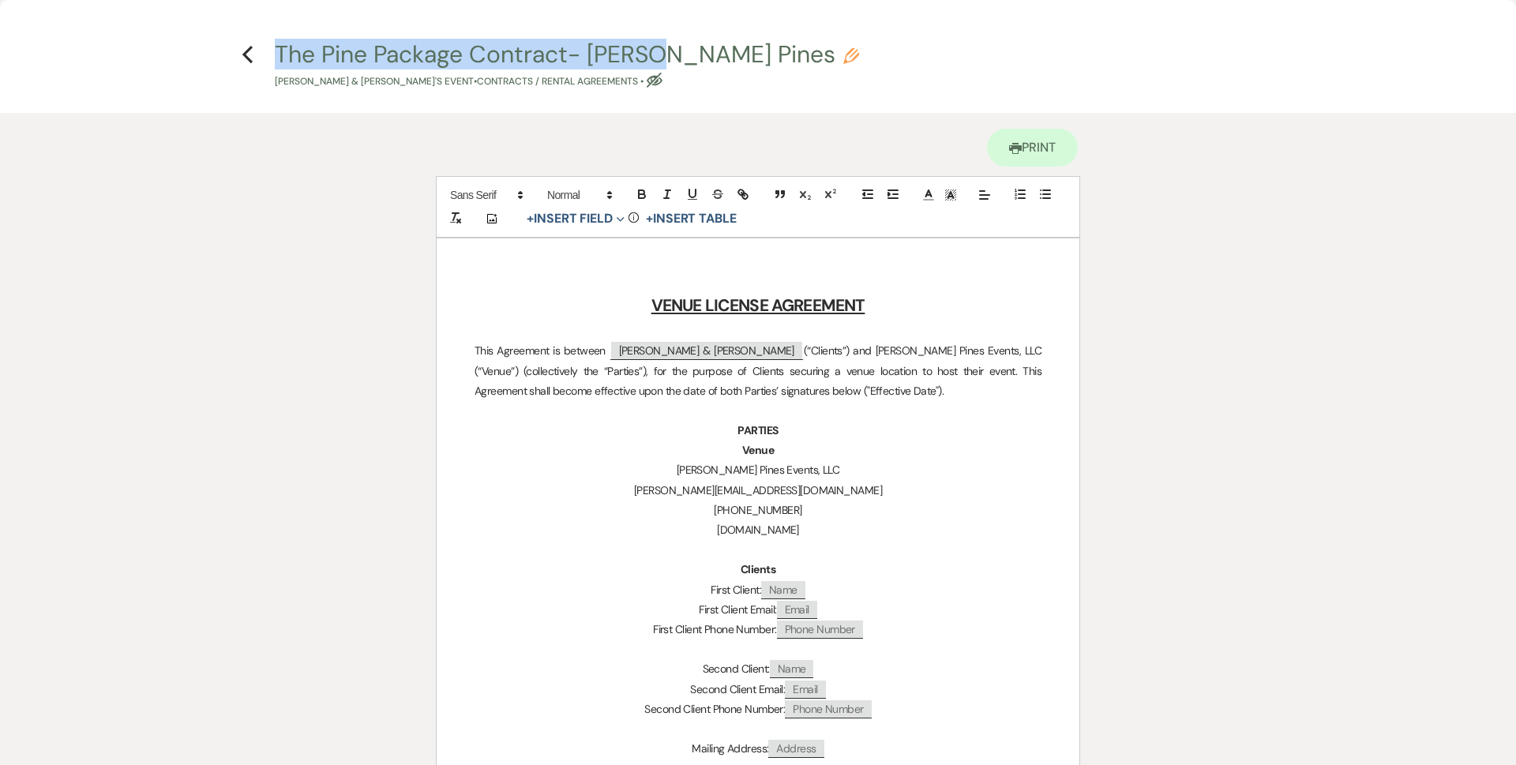
drag, startPoint x: 660, startPoint y: 40, endPoint x: 753, endPoint y: 53, distance: 94.0
click at [744, 53] on div "X Previous The Pine Package Contract- [PERSON_NAME] Pines Pencil [PERSON_NAME] …" at bounding box center [758, 382] width 1516 height 765
click at [755, 54] on div "The Pine Package Contract- [PERSON_NAME] Pines Pencil [PERSON_NAME] & [PERSON_N…" at bounding box center [763, 66] width 976 height 47
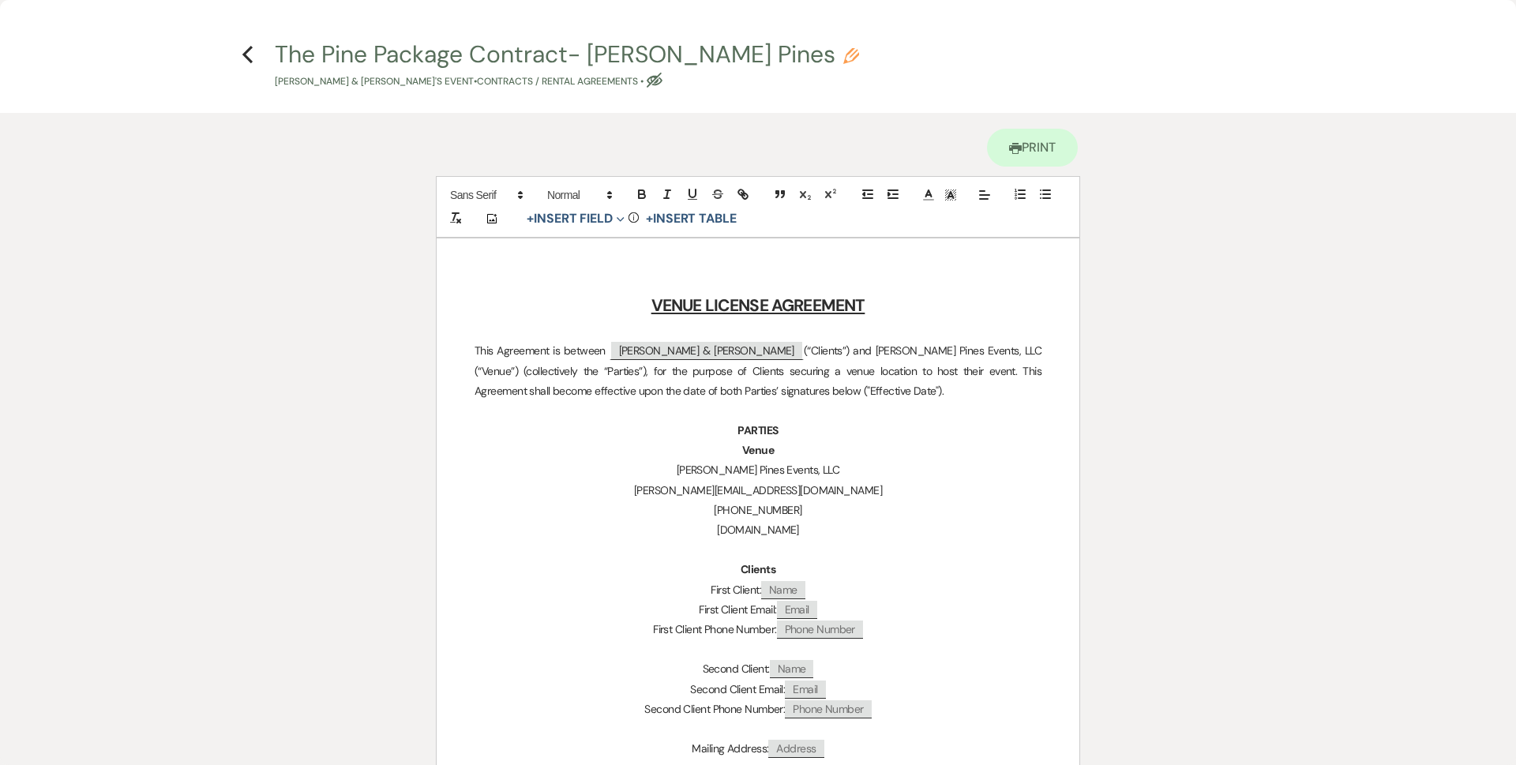
click at [843, 59] on icon "Pencil" at bounding box center [851, 56] width 16 height 16
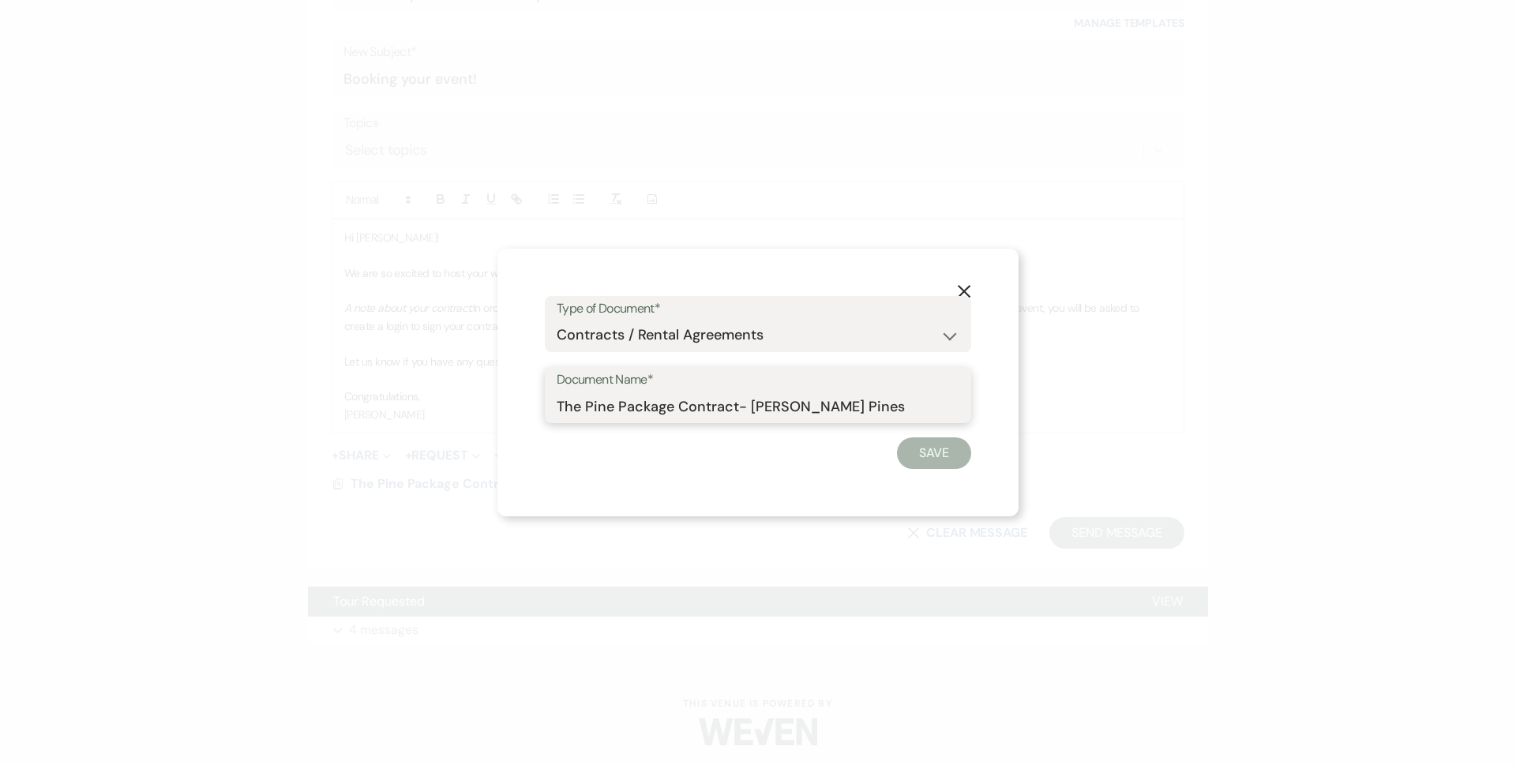
drag, startPoint x: 870, startPoint y: 404, endPoint x: 43, endPoint y: 346, distance: 828.9
click at [43, 346] on div "X Type of Document* Special Event Insurance Vendor Certificate of Insurance Con…" at bounding box center [758, 382] width 1516 height 765
click at [949, 454] on button "Save" at bounding box center [934, 454] width 74 height 32
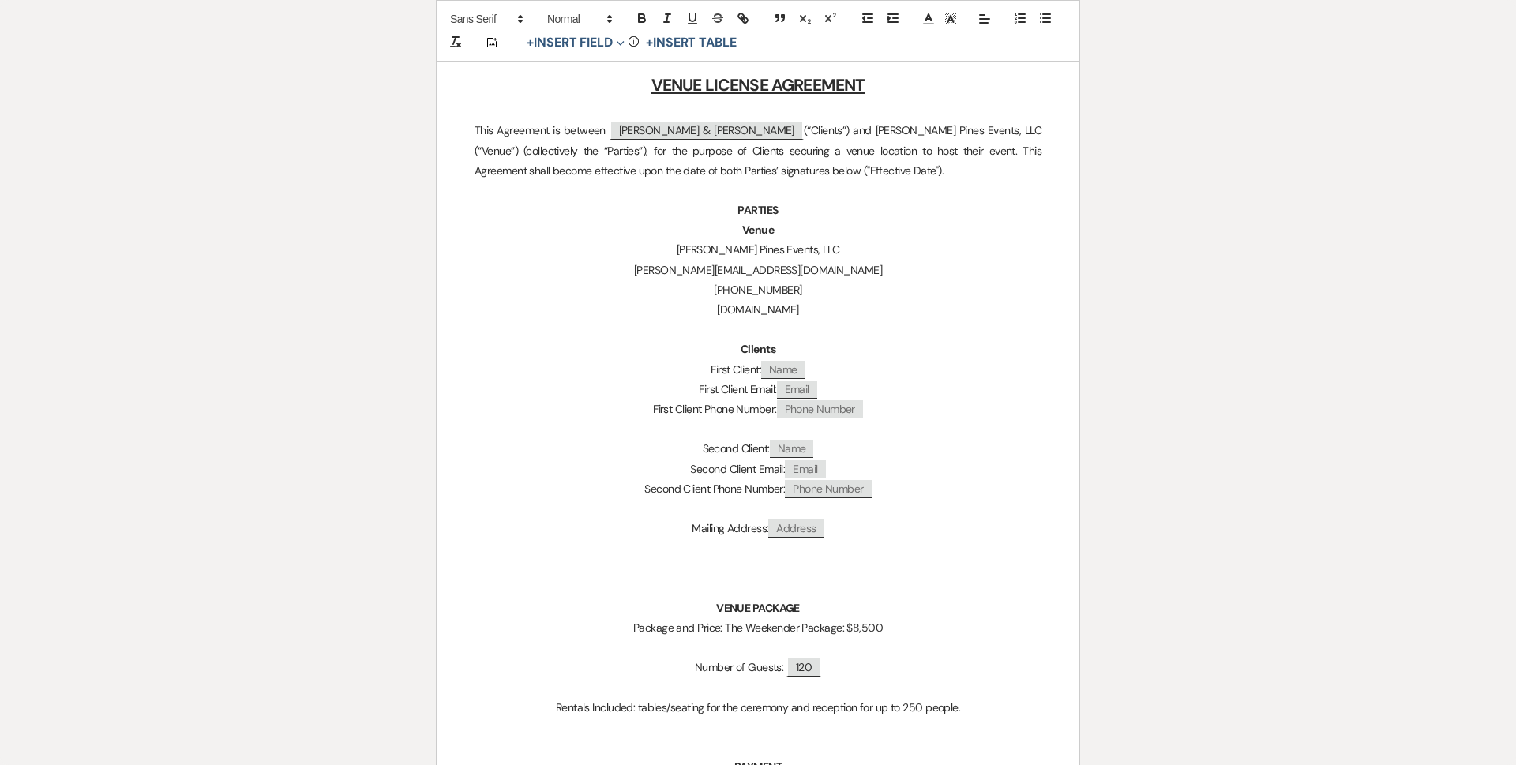
scroll to position [316, 0]
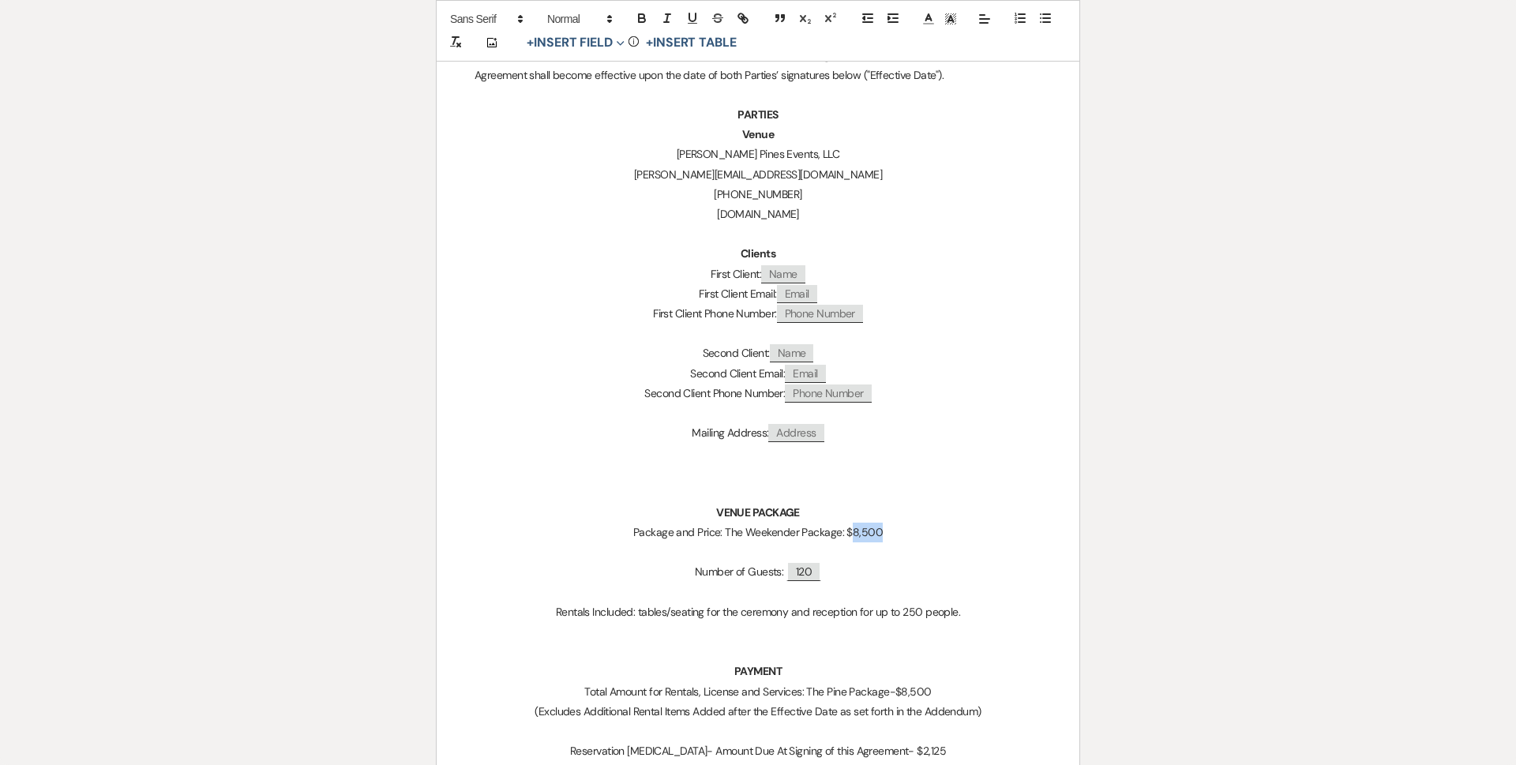
drag, startPoint x: 911, startPoint y: 524, endPoint x: 852, endPoint y: 534, distance: 60.0
click at [852, 534] on p "Package and Price: The Weekender Package: $8,500" at bounding box center [758, 533] width 567 height 20
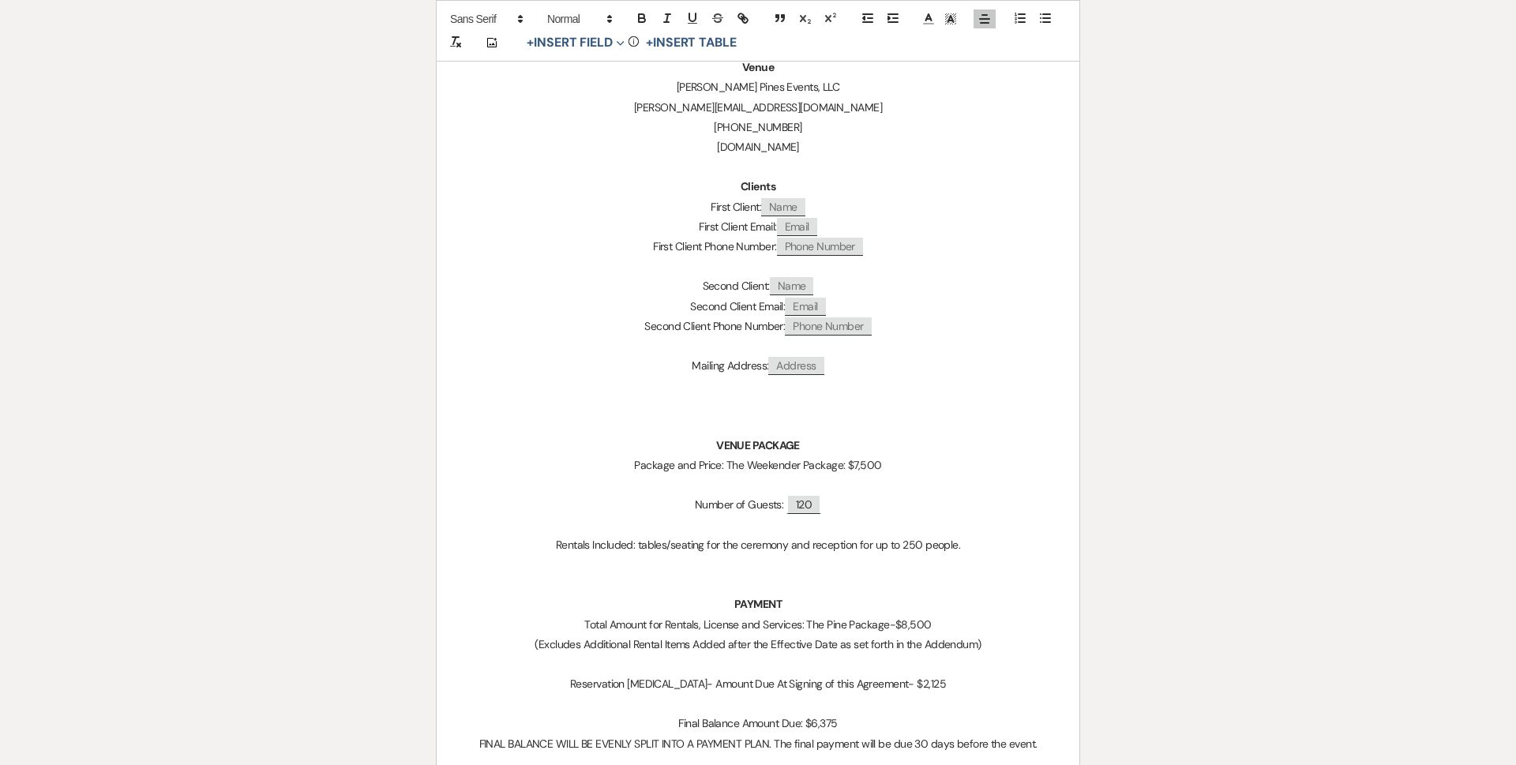
scroll to position [474, 0]
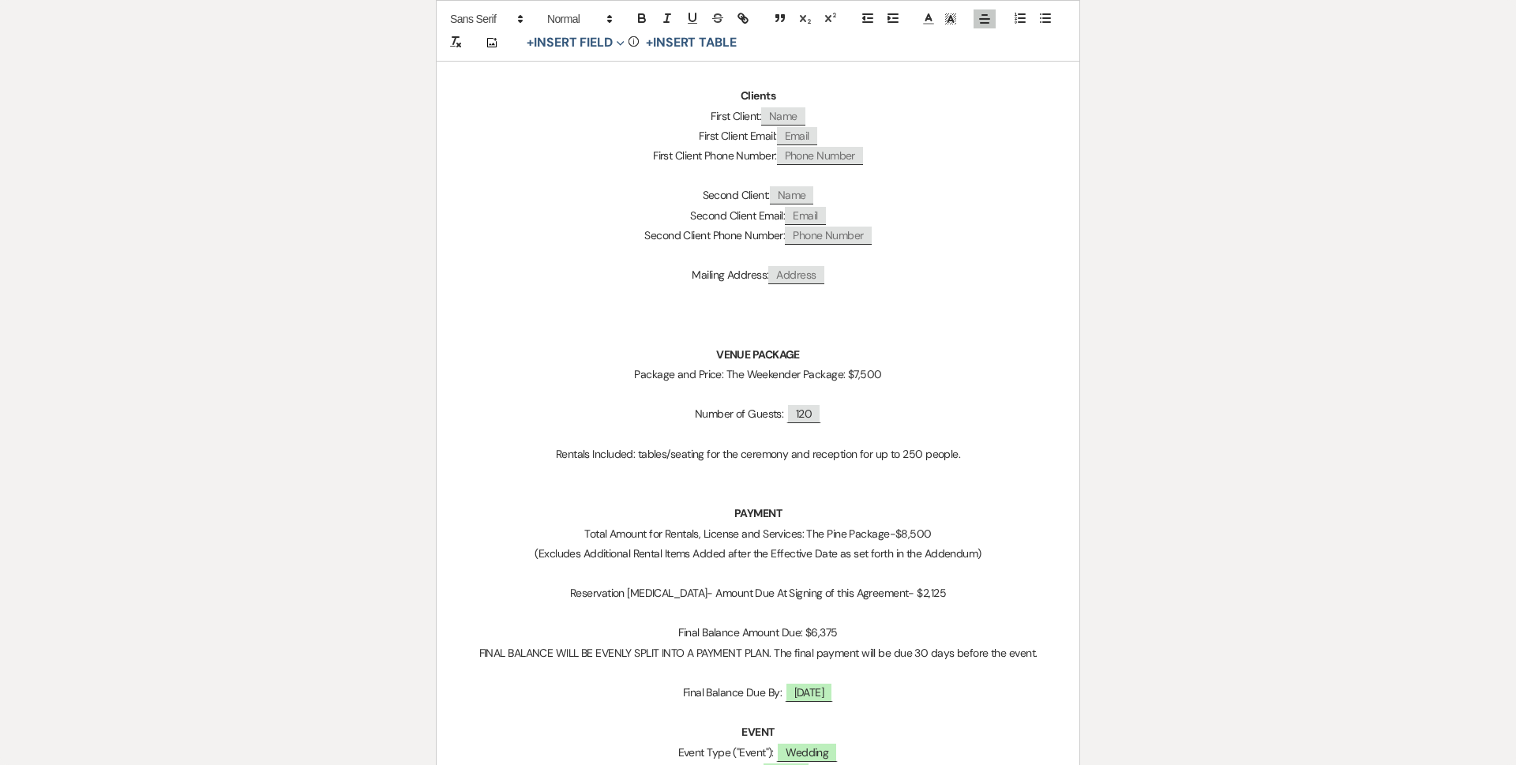
click at [904, 535] on p "Total Amount for Rentals, License and Services: The Pine Package-$8,500" at bounding box center [758, 534] width 567 height 20
drag, startPoint x: 909, startPoint y: 535, endPoint x: 810, endPoint y: 537, distance: 98.7
click at [810, 537] on p "Total Amount for Rentals, License and Services: The Pine Package-$8,500" at bounding box center [758, 534] width 567 height 20
click at [906, 591] on p "Reservation [MEDICAL_DATA]- Amount Due At Signing of this Agreement- $2,125" at bounding box center [758, 594] width 567 height 20
click at [941, 593] on p "Reservation [MEDICAL_DATA]- Amount Due At Signing of this Agreement- $2,125" at bounding box center [758, 594] width 567 height 20
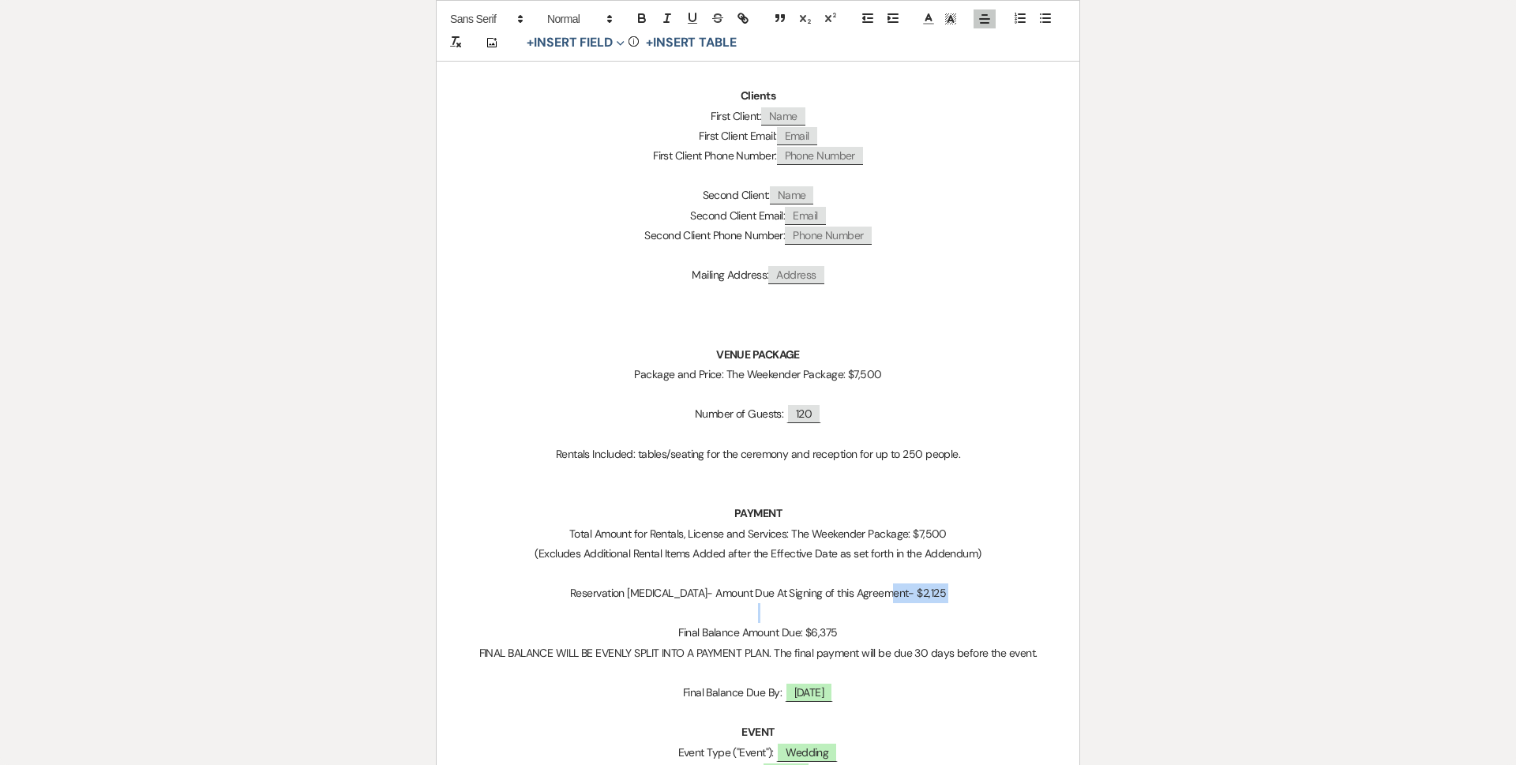
drag, startPoint x: 941, startPoint y: 593, endPoint x: 907, endPoint y: 593, distance: 34.0
click at [907, 593] on p "Reservation [MEDICAL_DATA]- Amount Due At Signing of this Agreement- $2,125" at bounding box center [758, 594] width 567 height 20
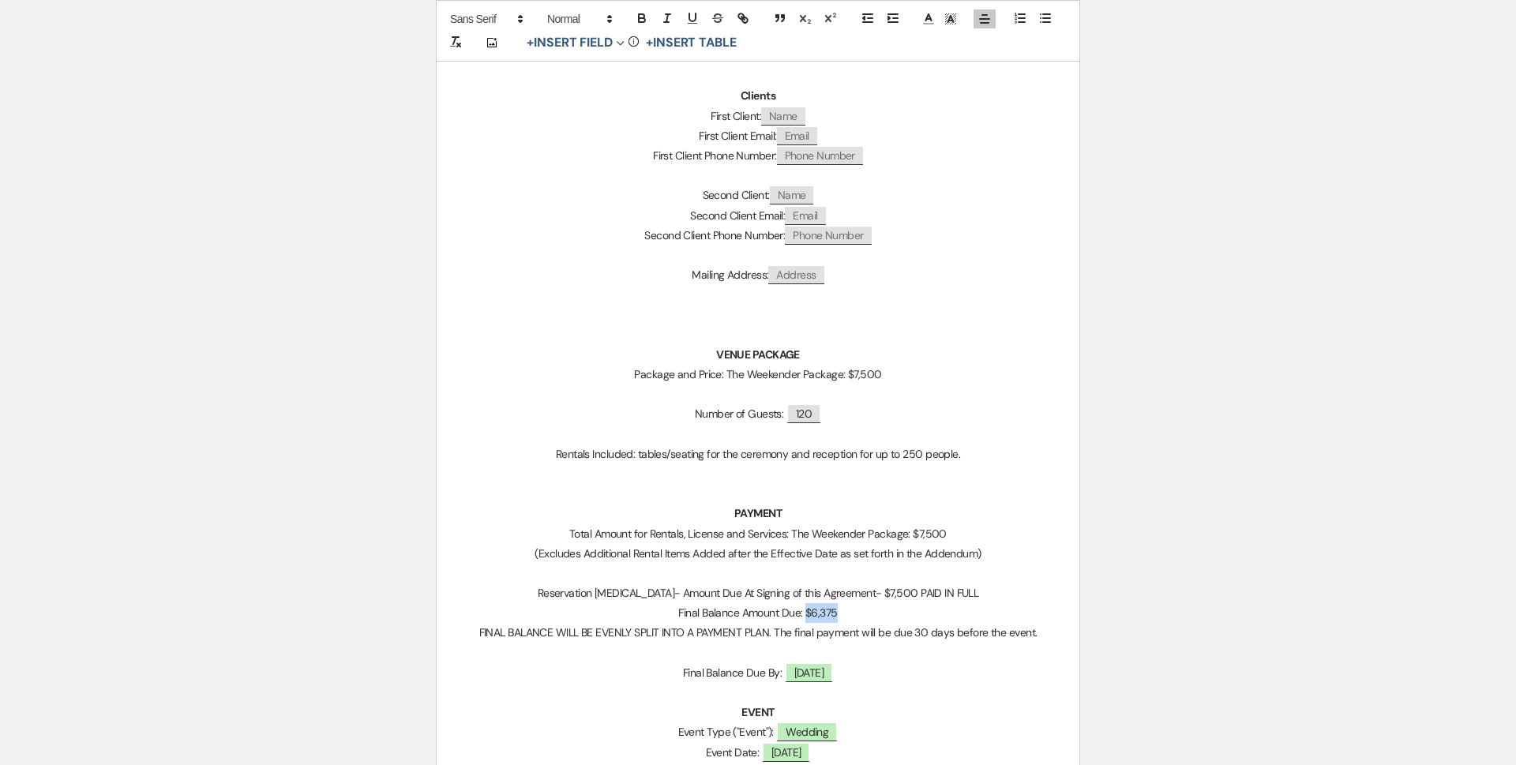
drag, startPoint x: 892, startPoint y: 606, endPoint x: 809, endPoint y: 615, distance: 84.2
click at [809, 615] on p "Final Balance Amount Due: $6,375" at bounding box center [758, 613] width 567 height 20
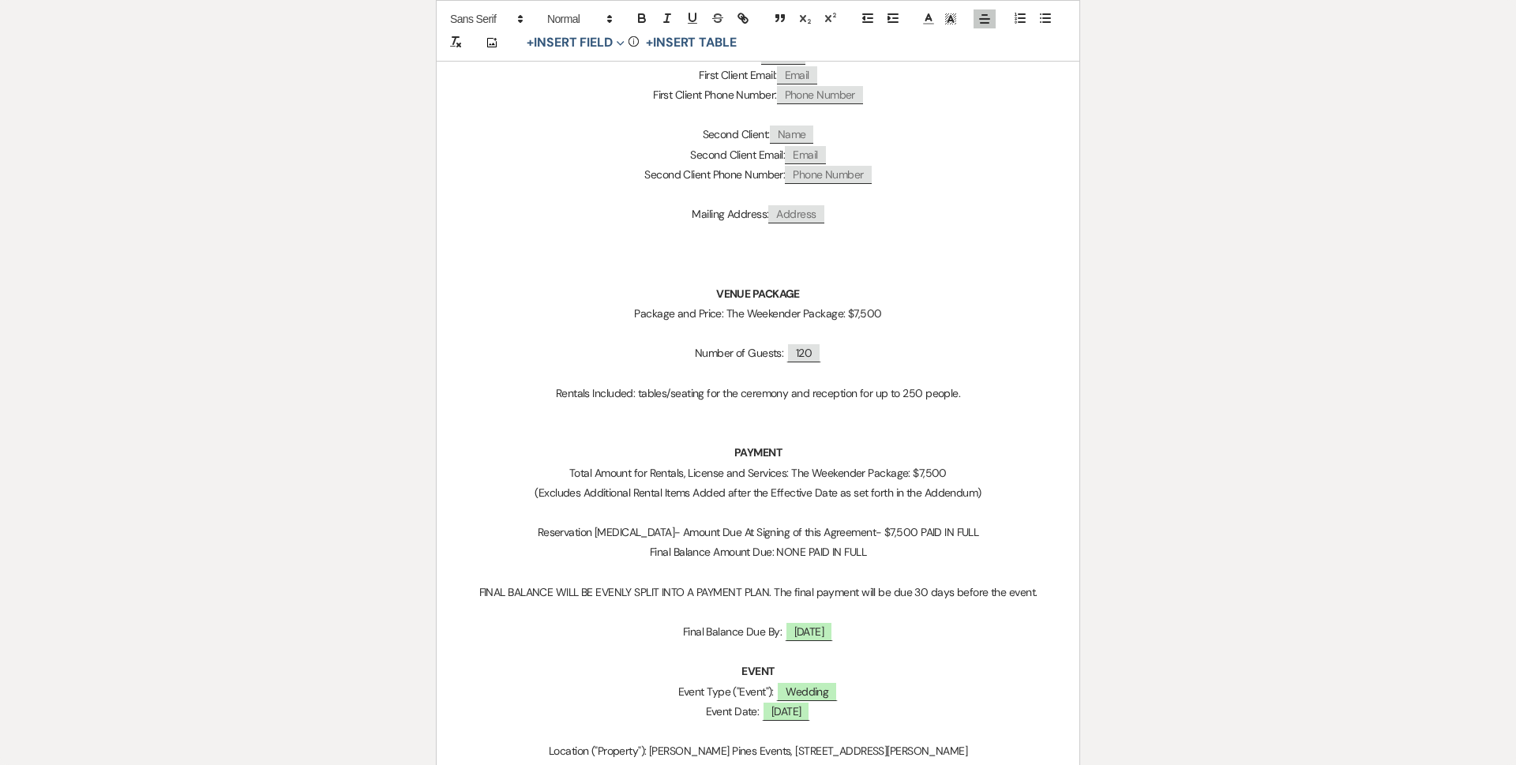
scroll to position [711, 0]
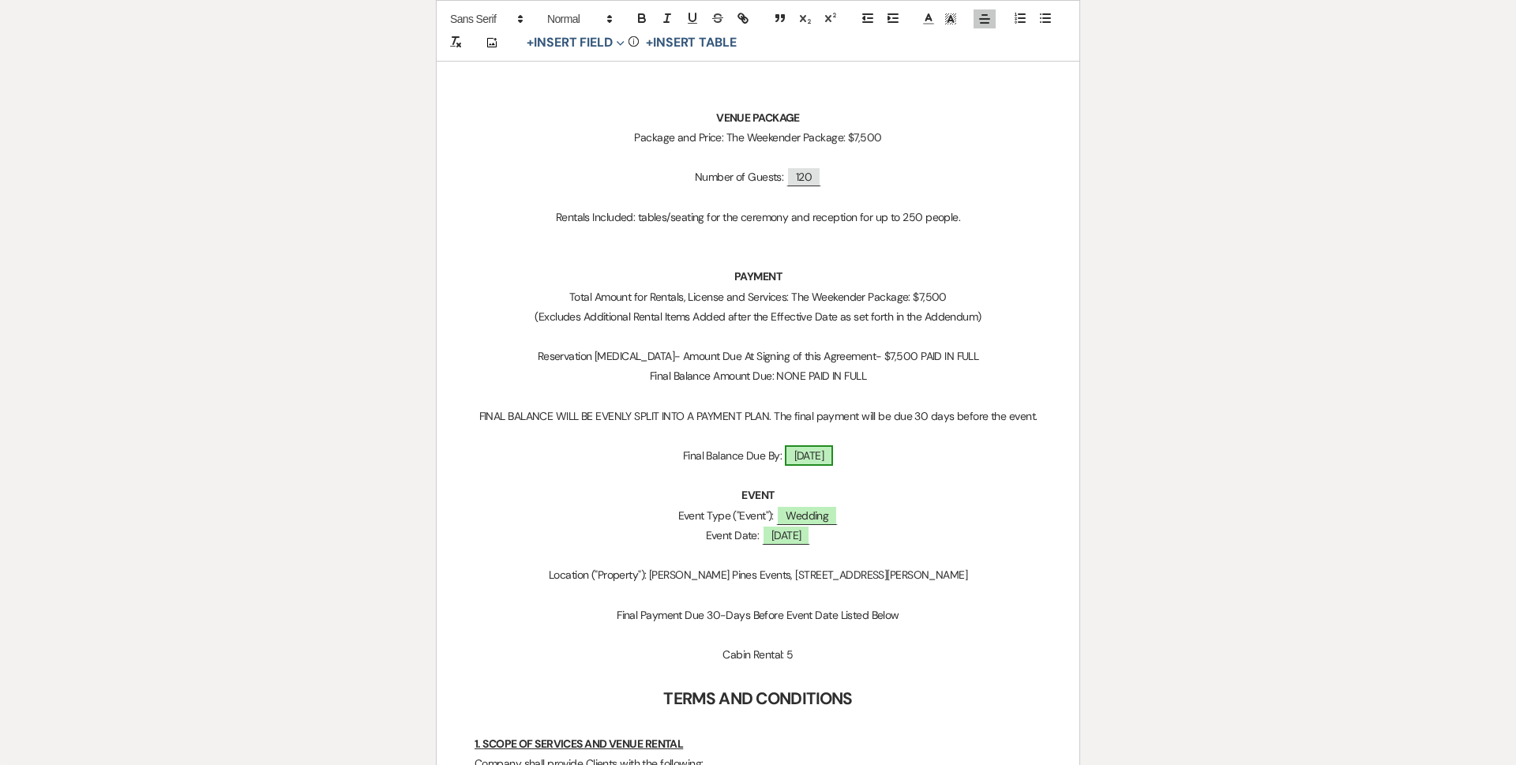
click at [821, 452] on span "[DATE]" at bounding box center [809, 455] width 49 height 21
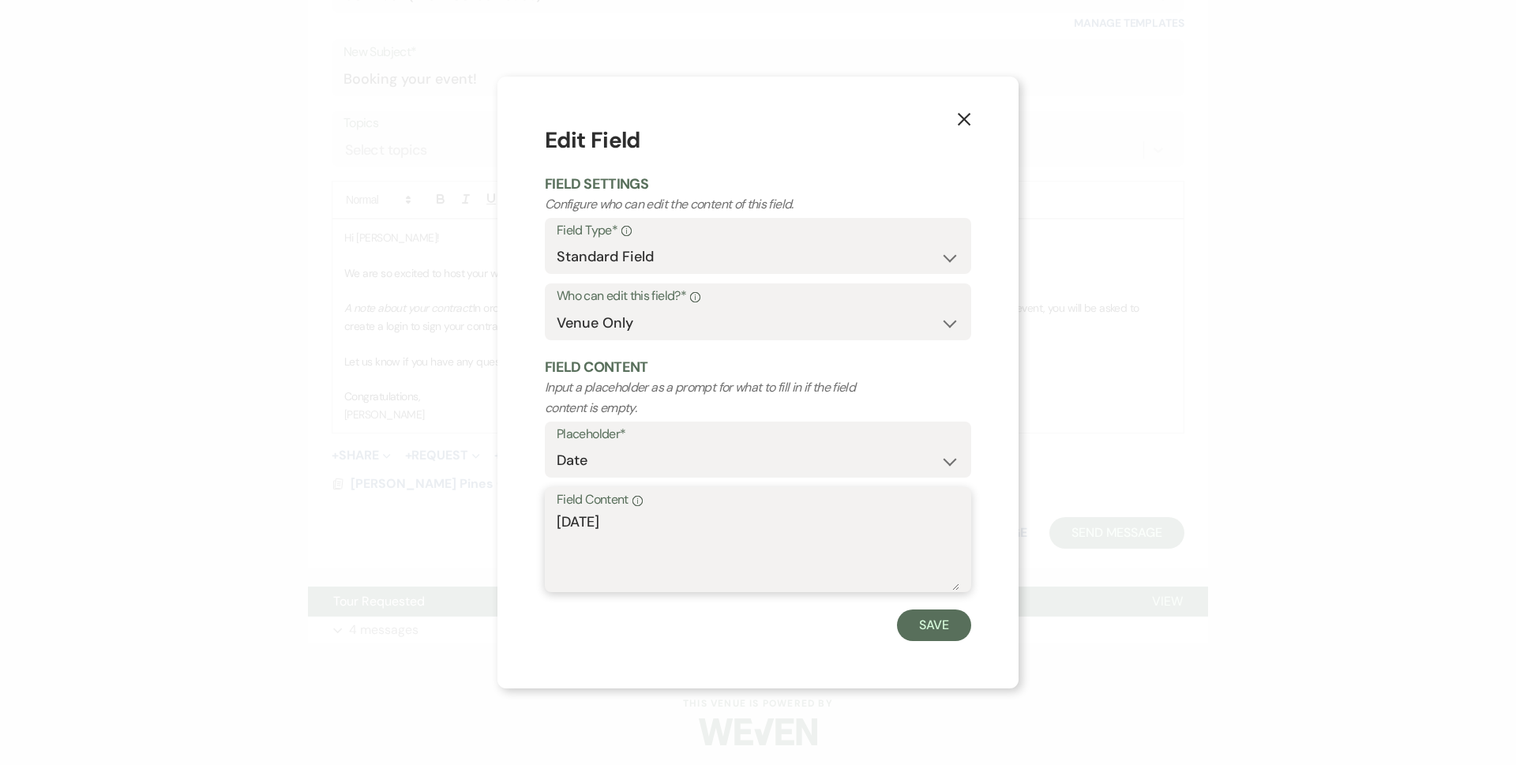
drag, startPoint x: 674, startPoint y: 535, endPoint x: 298, endPoint y: 535, distance: 375.9
click at [298, 535] on div "X Edit Field Field Settings Configure who can edit the content of this field. F…" at bounding box center [758, 382] width 1516 height 765
click at [932, 636] on button "Save" at bounding box center [934, 626] width 74 height 32
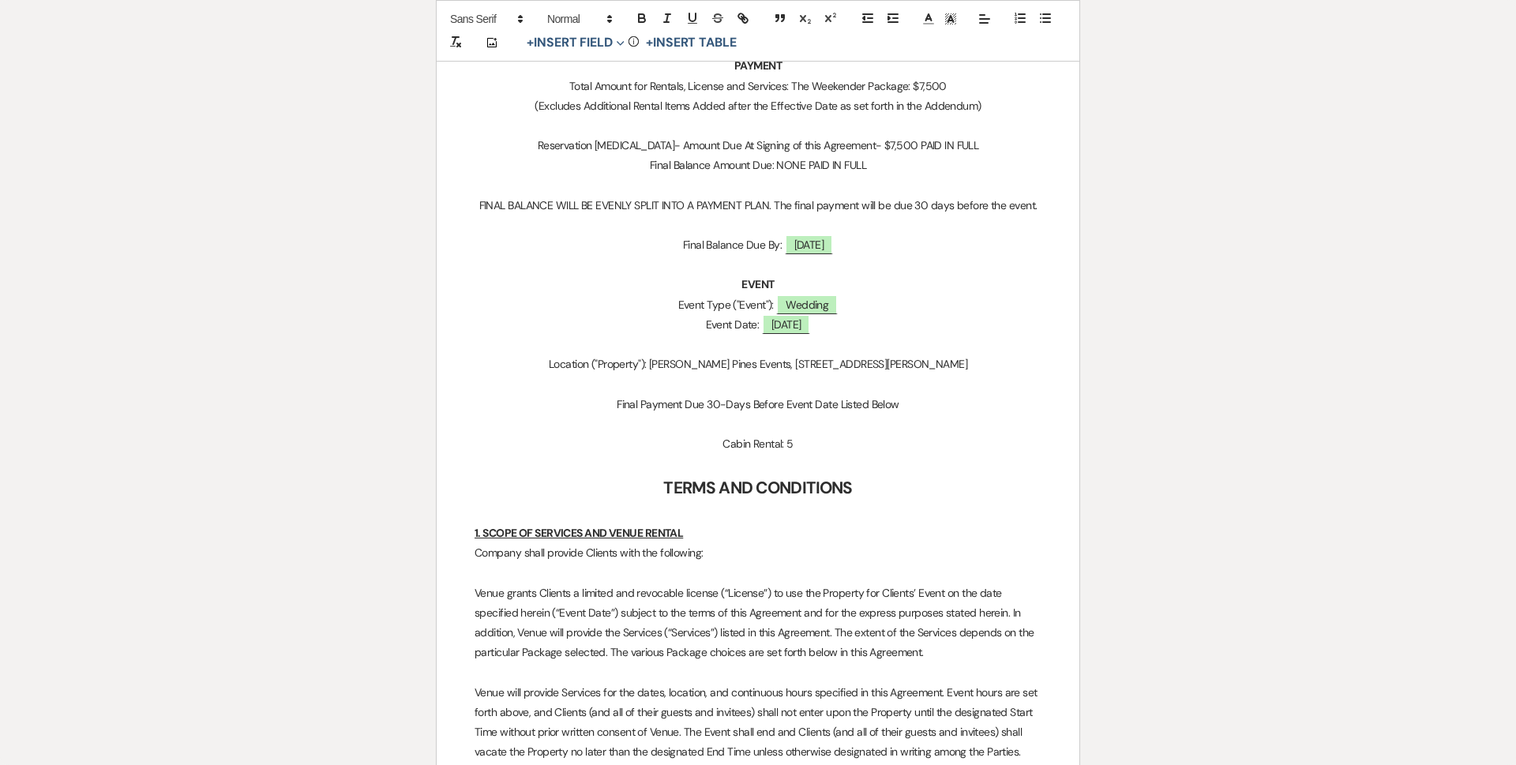
scroll to position [1027, 0]
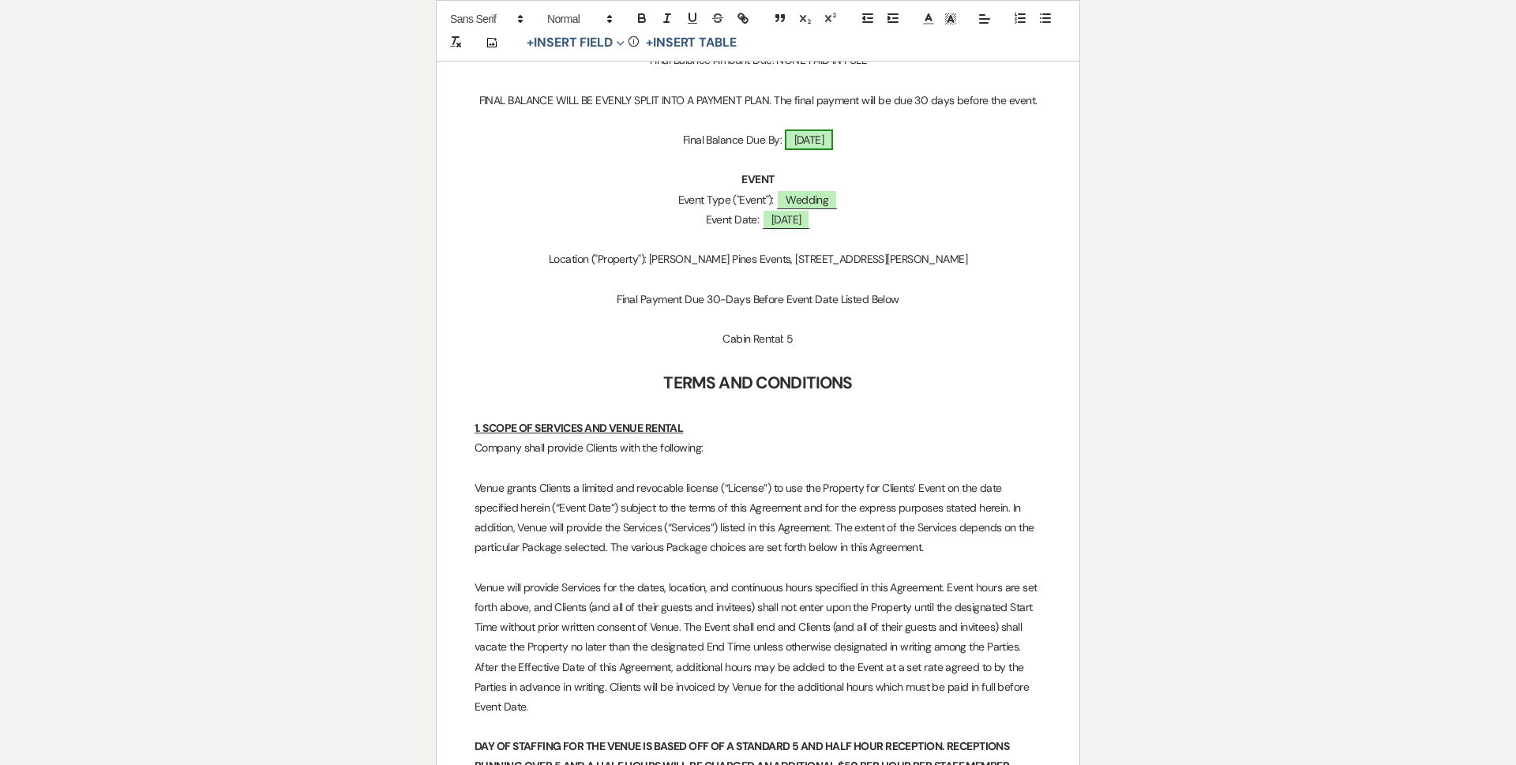
click at [834, 137] on span "[DATE]" at bounding box center [809, 140] width 49 height 21
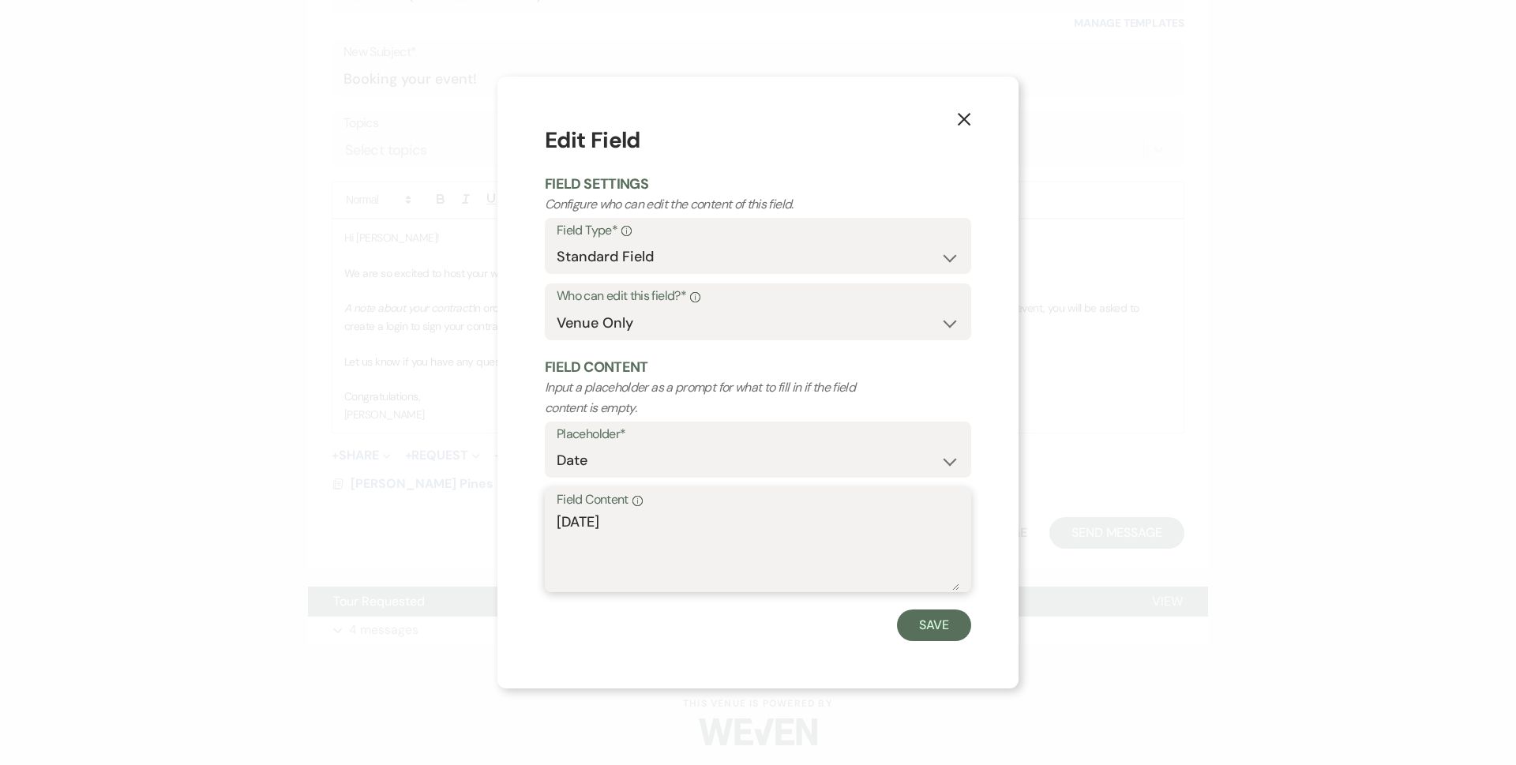
drag, startPoint x: 655, startPoint y: 502, endPoint x: 384, endPoint y: 499, distance: 270.9
click at [379, 519] on div "X Edit Field Field Settings Configure who can edit the content of this field. F…" at bounding box center [758, 382] width 1516 height 765
click at [975, 621] on div "X Edit Field Field Settings Configure who can edit the content of this field. F…" at bounding box center [758, 383] width 521 height 612
click at [960, 619] on button "Save" at bounding box center [934, 626] width 74 height 32
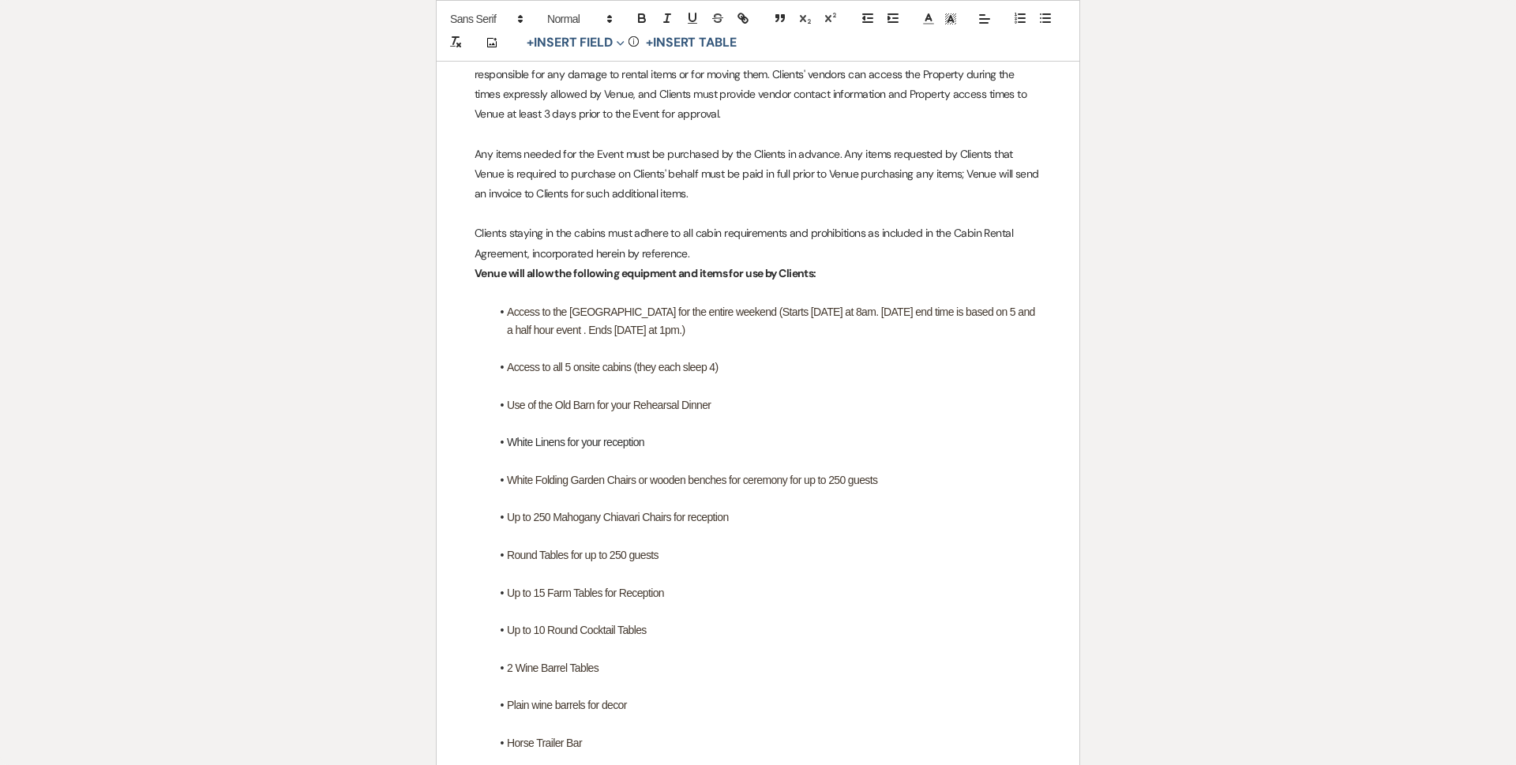
scroll to position [2764, 0]
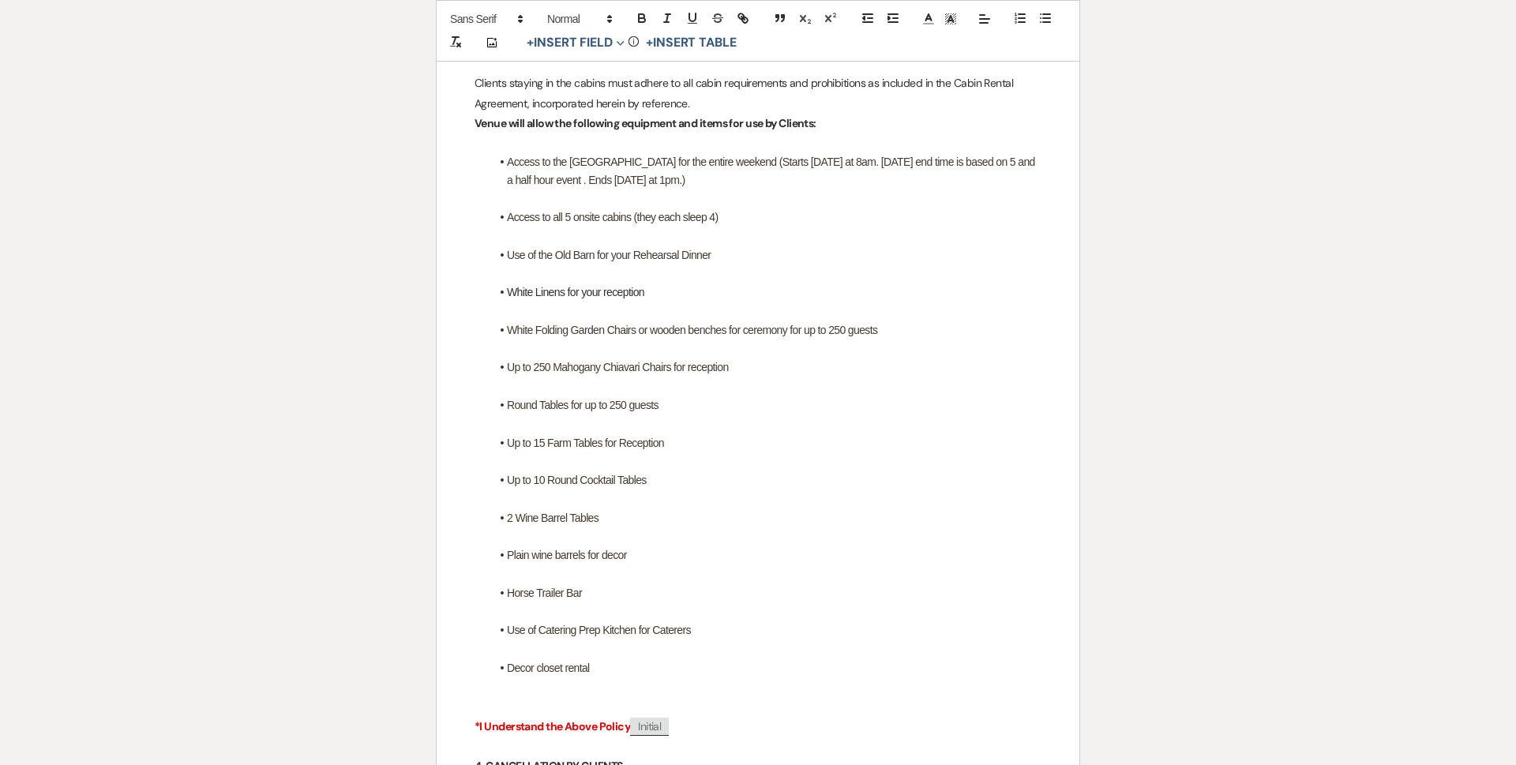
click at [809, 163] on span "Access to the [GEOGRAPHIC_DATA] for the entire weekend (Starts [DATE] at 8am. […" at bounding box center [772, 171] width 531 height 30
click at [932, 166] on span "Access to the [GEOGRAPHIC_DATA] for the entire weekend (Starts [DATE][DATE] 8am…" at bounding box center [773, 171] width 532 height 30
click at [652, 181] on span "Access to the [GEOGRAPHIC_DATA] for the entire weekend (Starts [DATE][DATE] 8am…" at bounding box center [773, 171] width 532 height 30
click at [842, 183] on span "Access to the [GEOGRAPHIC_DATA] for the entire weekend (Starts [DATE][DATE] 8am…" at bounding box center [773, 171] width 532 height 30
click at [948, 228] on p at bounding box center [758, 237] width 567 height 20
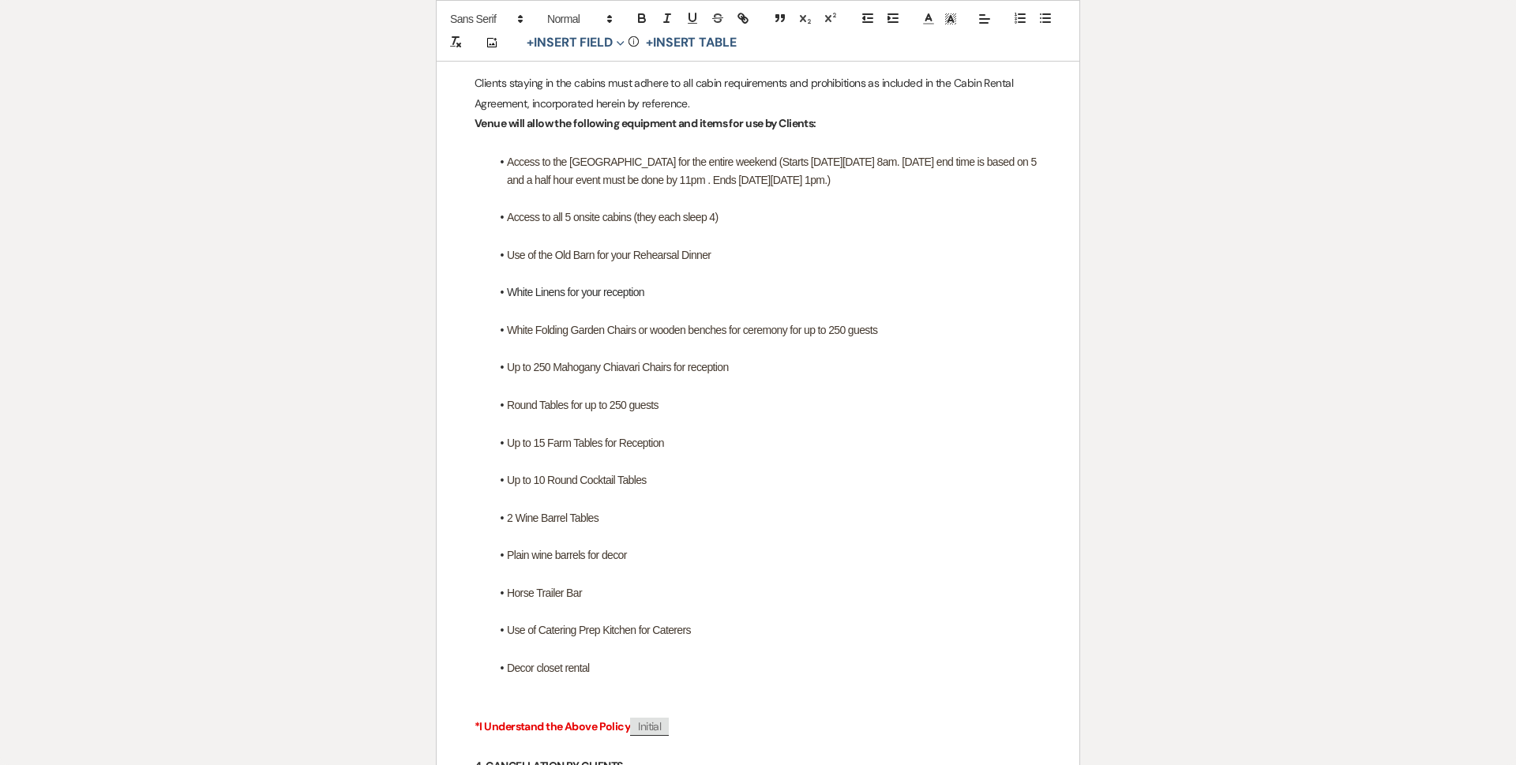
click at [978, 164] on span "Access to the [GEOGRAPHIC_DATA] for the entire weekend (Starts [DATE][DATE] 8am…" at bounding box center [773, 171] width 532 height 30
click at [630, 208] on p at bounding box center [758, 199] width 567 height 20
click at [632, 186] on li "Access to the [GEOGRAPHIC_DATA] for the entire weekend (Starts [DATE][DATE] 8am…" at bounding box center [765, 171] width 551 height 36
click at [625, 189] on li "Access to the [GEOGRAPHIC_DATA] for the entire weekend (Starts [DATE][DATE] 8am…" at bounding box center [765, 171] width 551 height 36
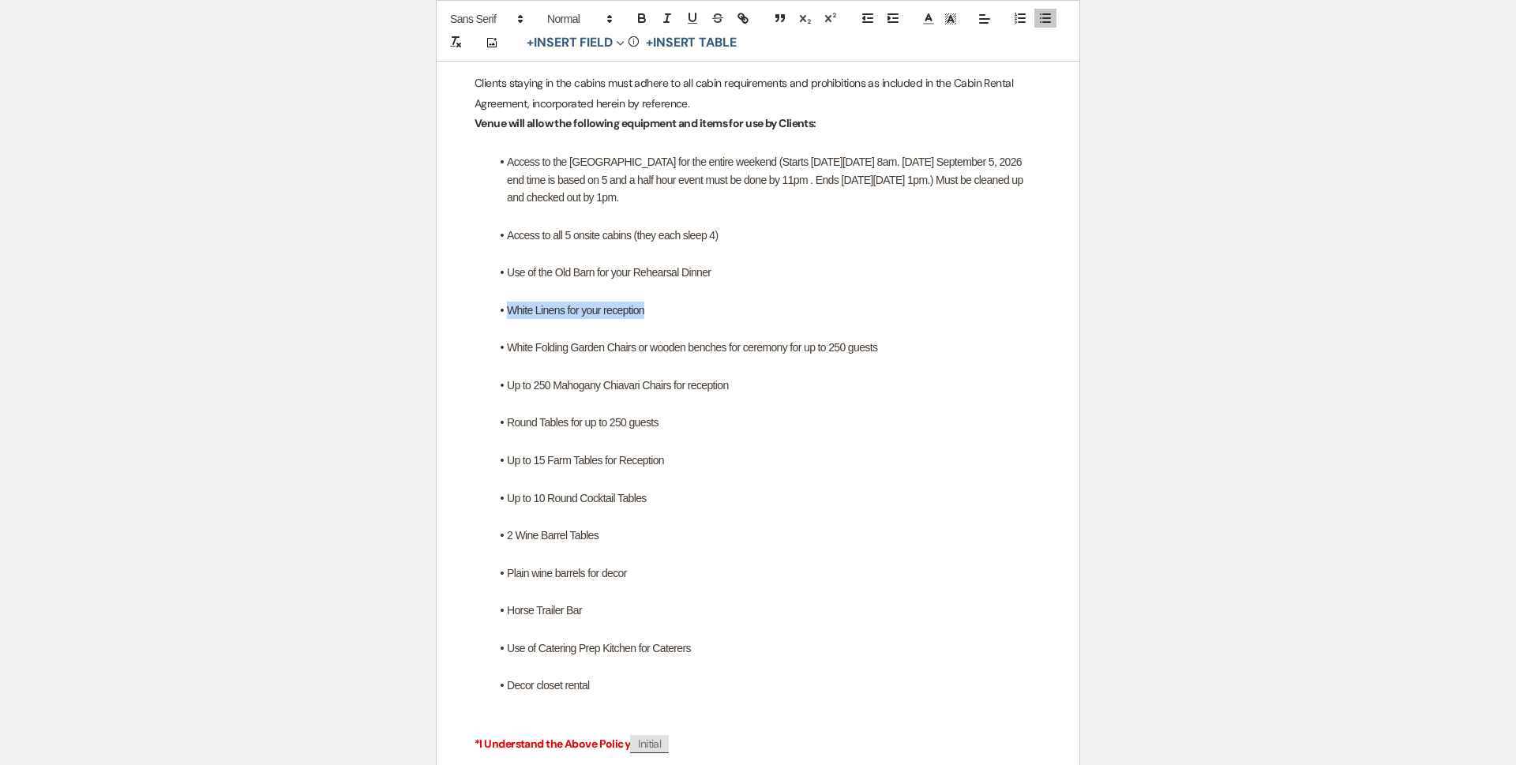
drag, startPoint x: 643, startPoint y: 313, endPoint x: 493, endPoint y: 314, distance: 150.1
click at [493, 314] on li "White Linens for your reception" at bounding box center [765, 310] width 551 height 17
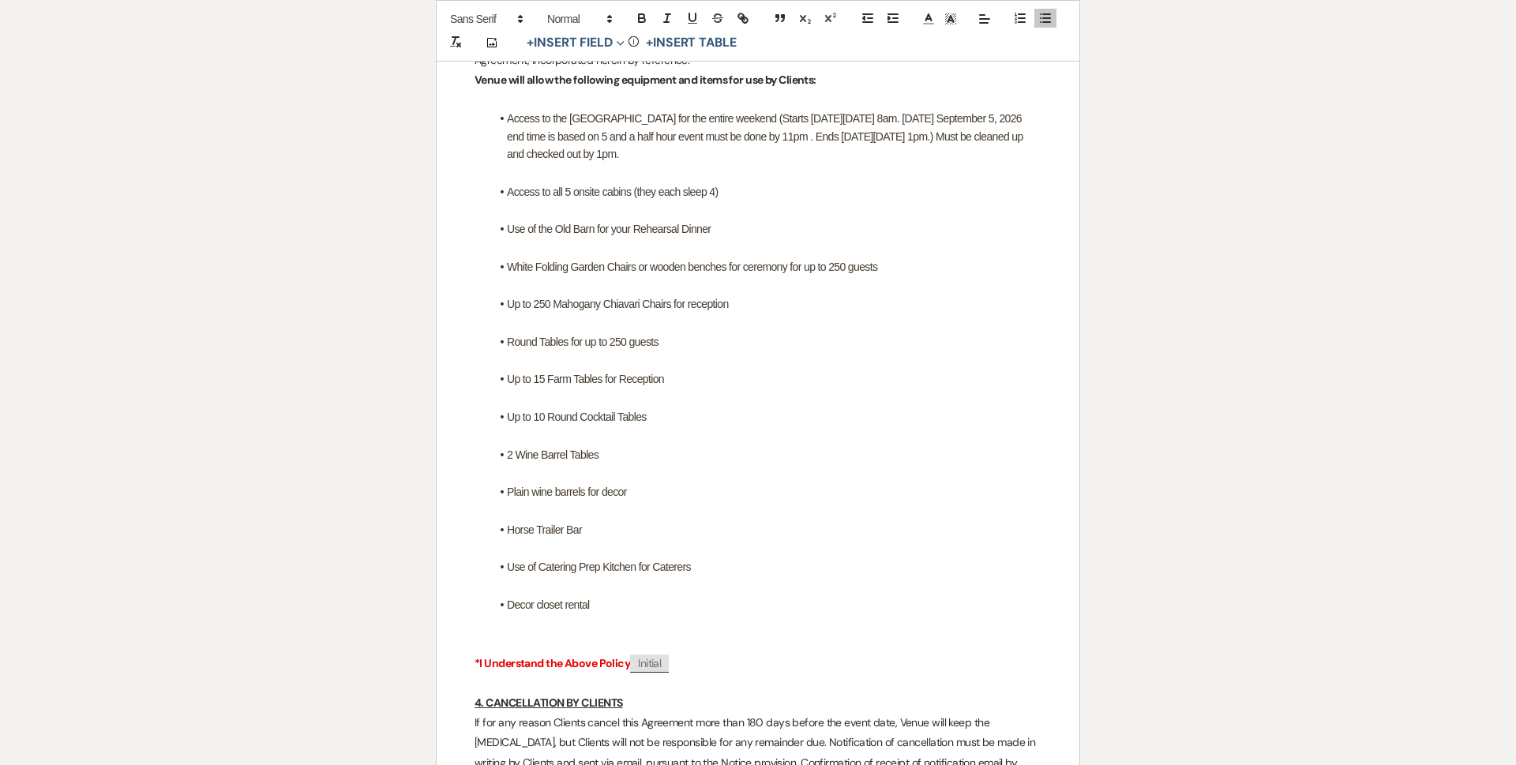
scroll to position [2843, 0]
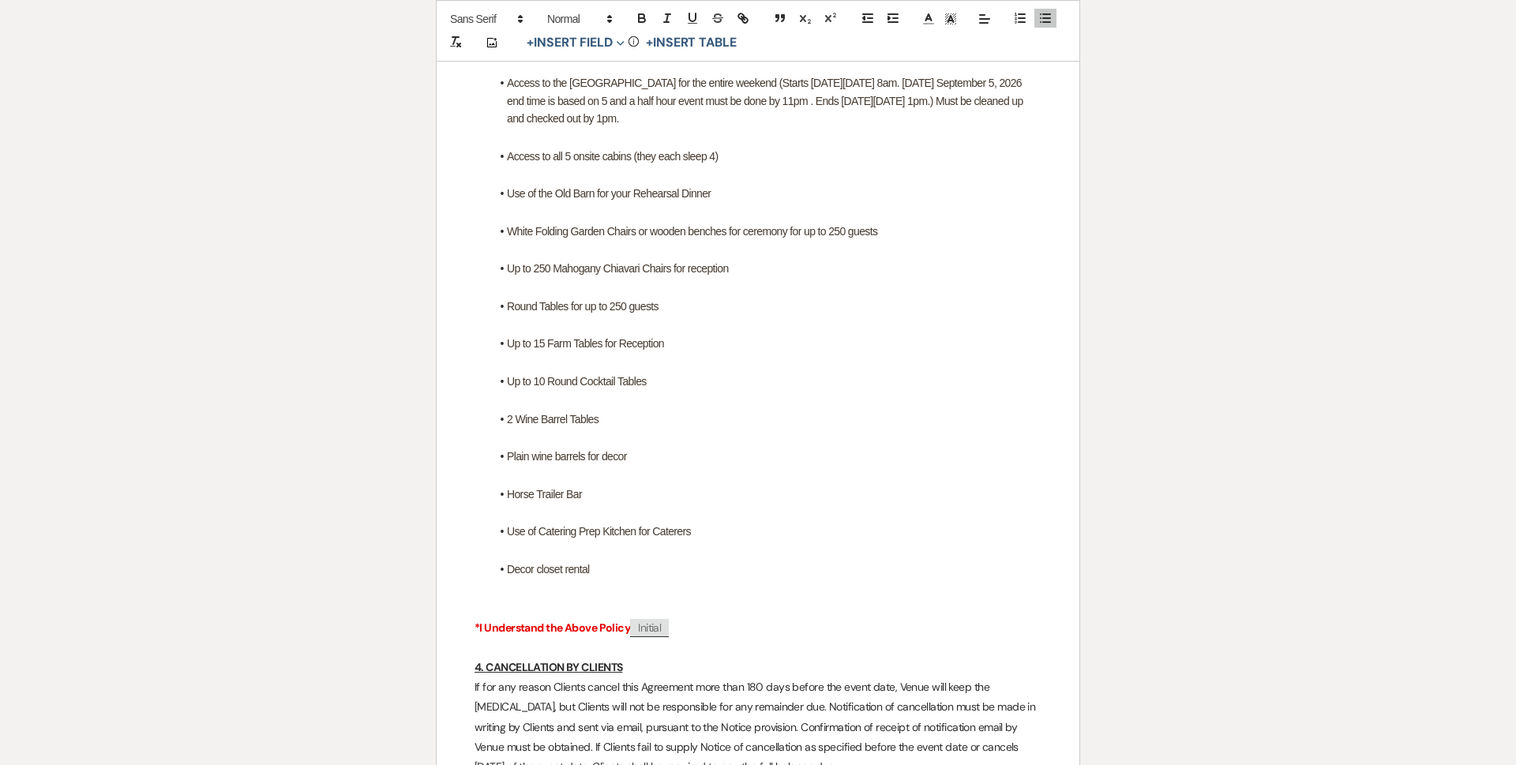
drag, startPoint x: 502, startPoint y: 563, endPoint x: 426, endPoint y: 572, distance: 76.3
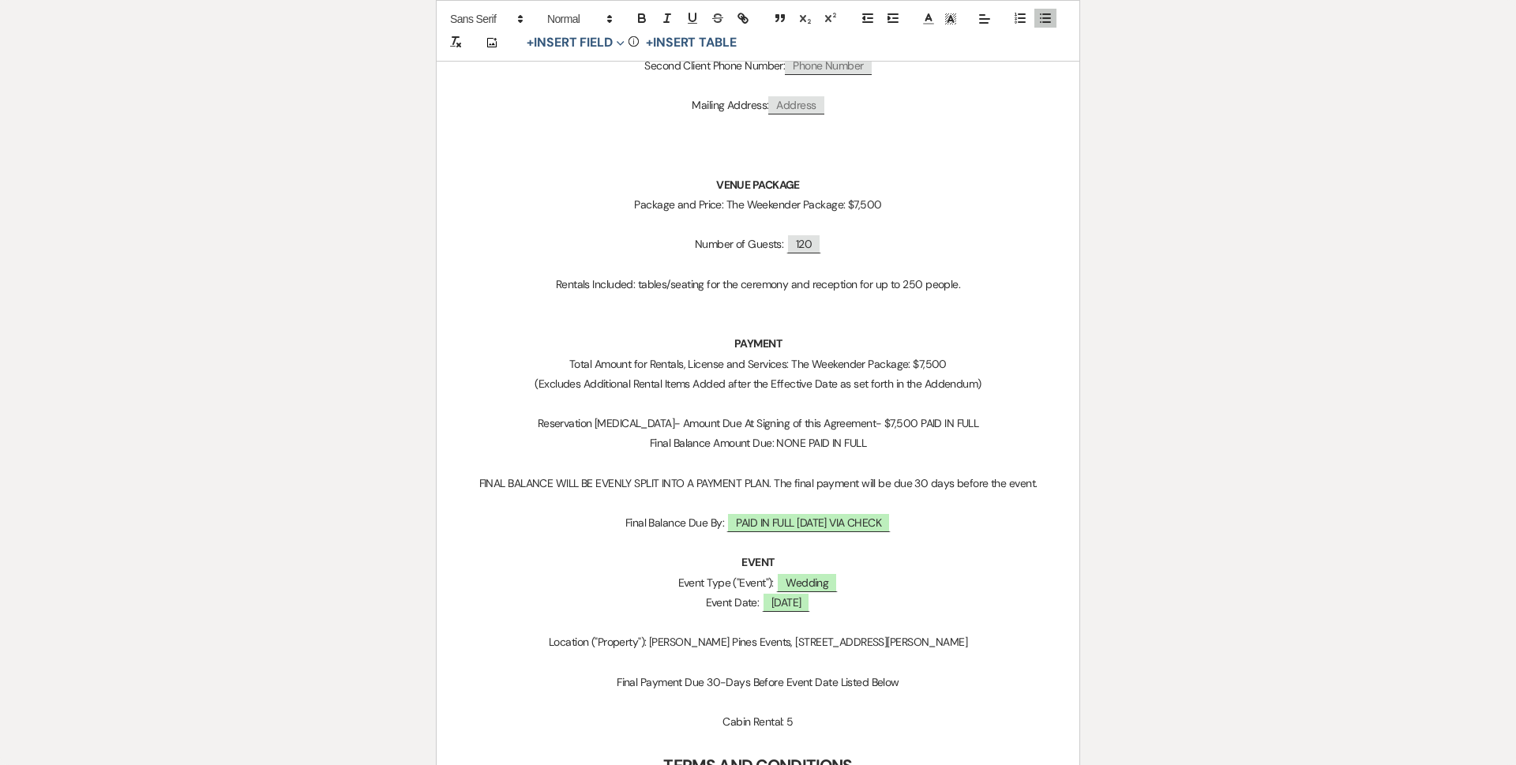
scroll to position [0, 0]
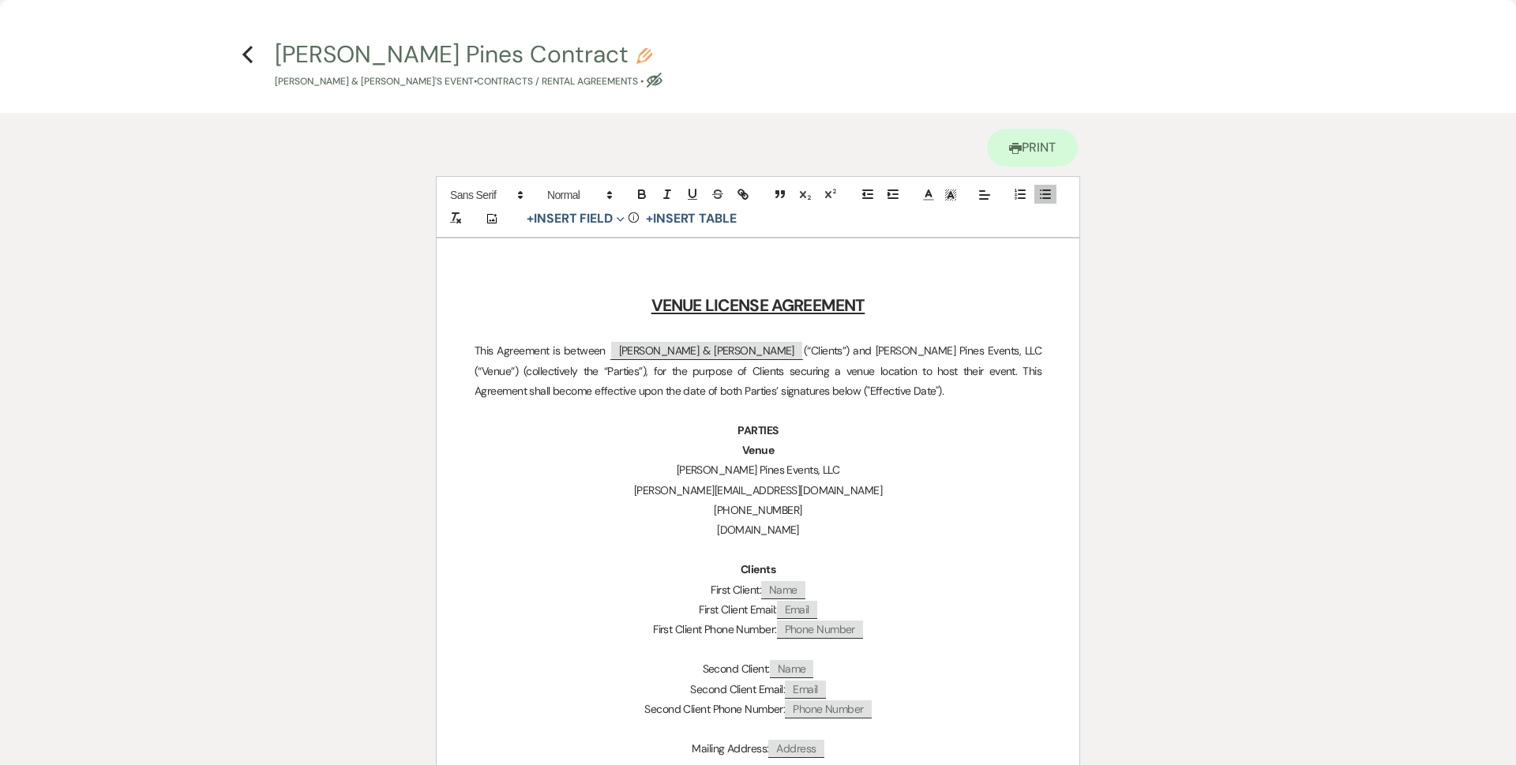
click at [239, 28] on div "X Previous [PERSON_NAME] Pines Contract Pencil [PERSON_NAME] & [PERSON_NAME]'s …" at bounding box center [758, 382] width 1516 height 765
click at [242, 53] on icon "Previous" at bounding box center [248, 54] width 12 height 19
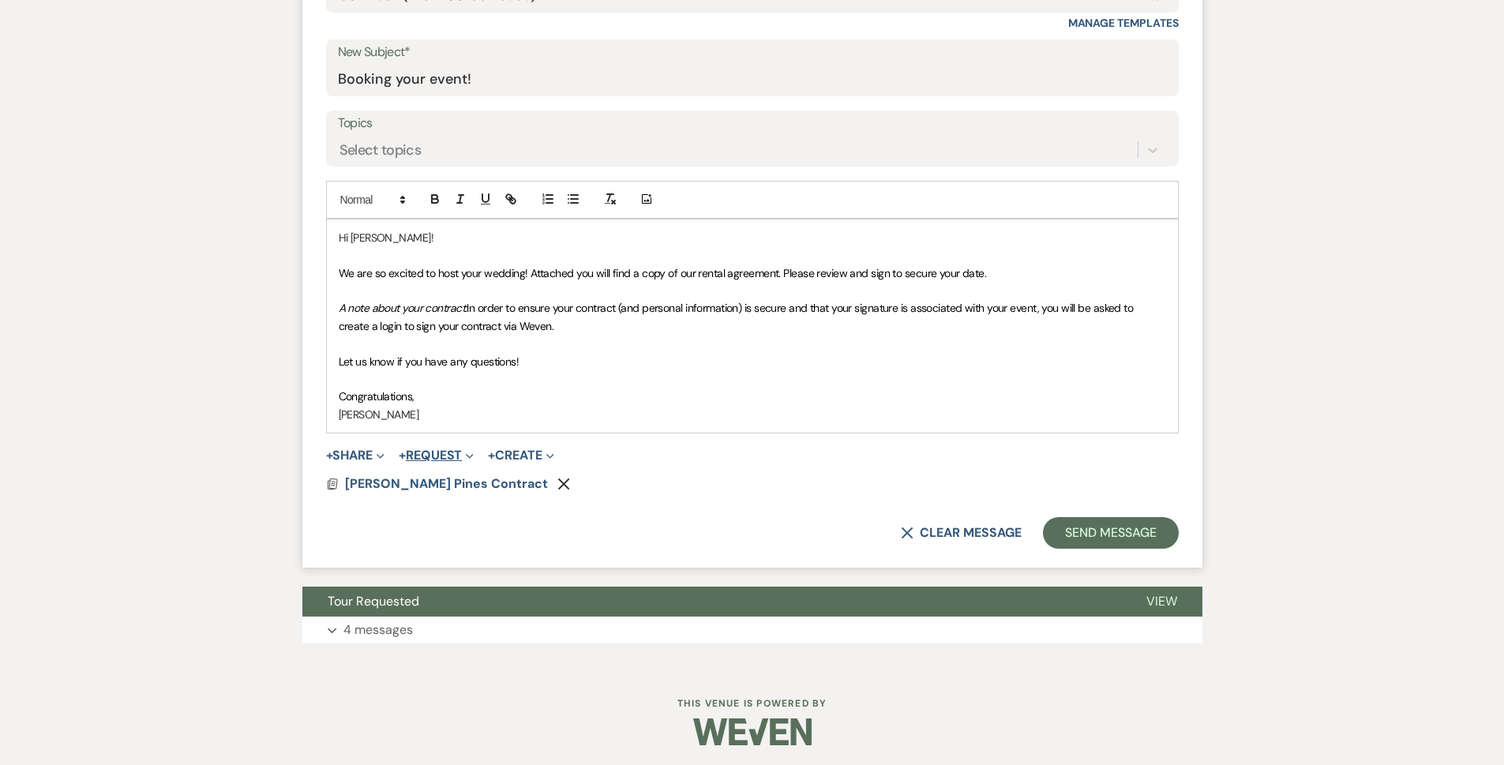
click at [450, 453] on button "+ Request Expand" at bounding box center [436, 455] width 75 height 13
click at [453, 493] on button "Generate Payment Payment" at bounding box center [509, 487] width 221 height 28
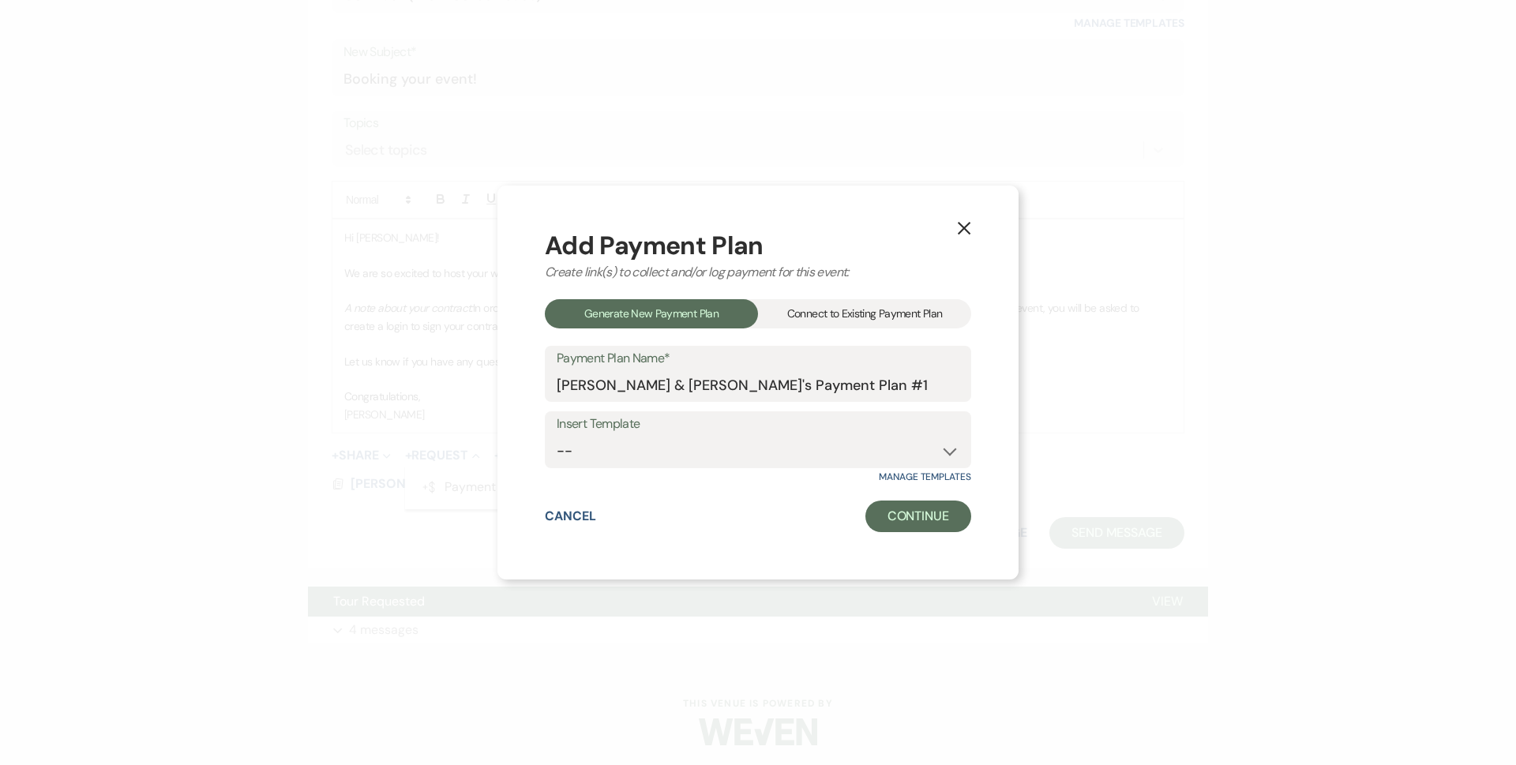
click at [903, 491] on div "Add Payment Plan Create link(s) to collect and/or log payment for this event: G…" at bounding box center [758, 383] width 426 height 300
click at [918, 517] on button "Continue" at bounding box center [919, 517] width 106 height 32
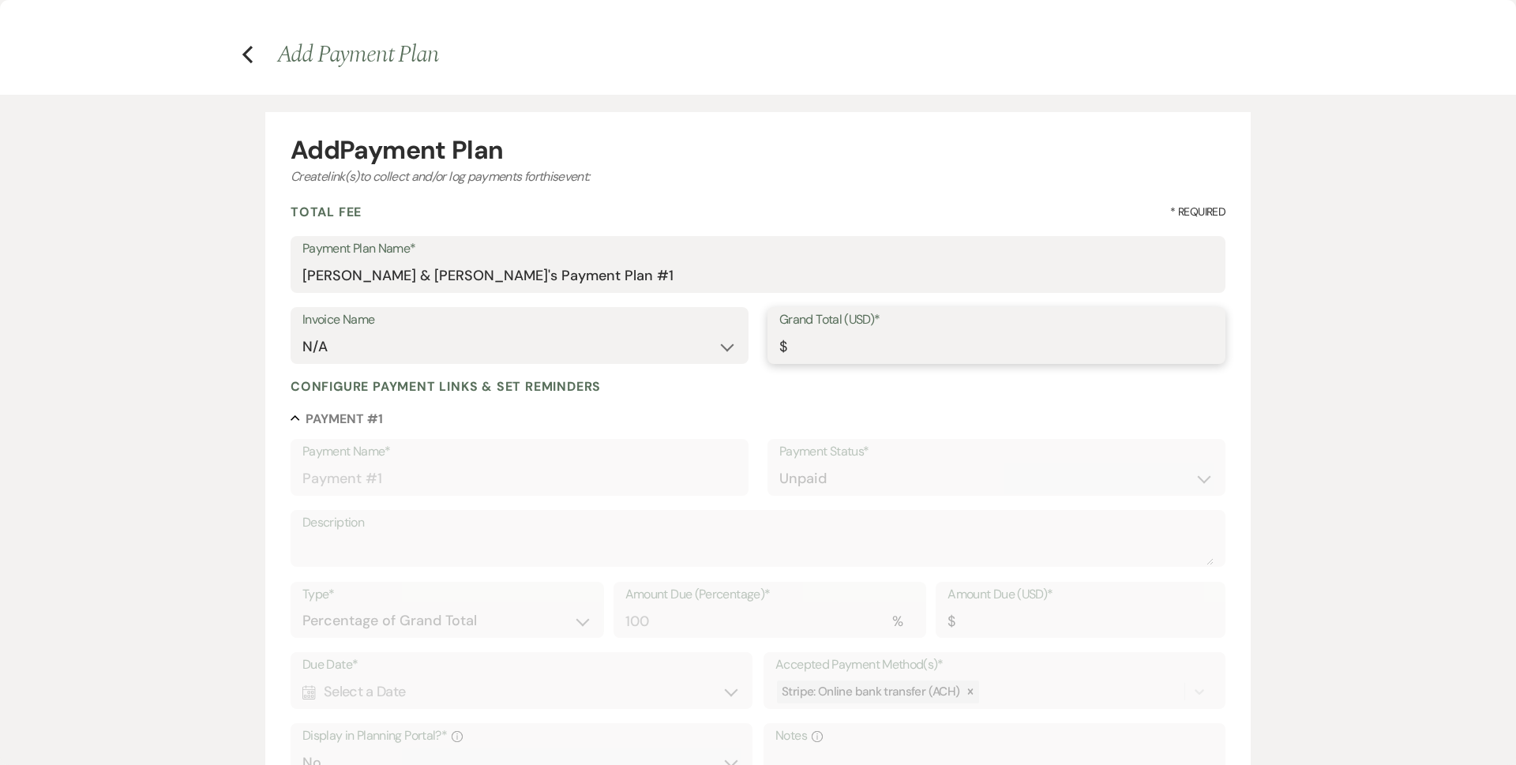
click at [903, 362] on input "Grand Total (USD)*" at bounding box center [996, 347] width 434 height 31
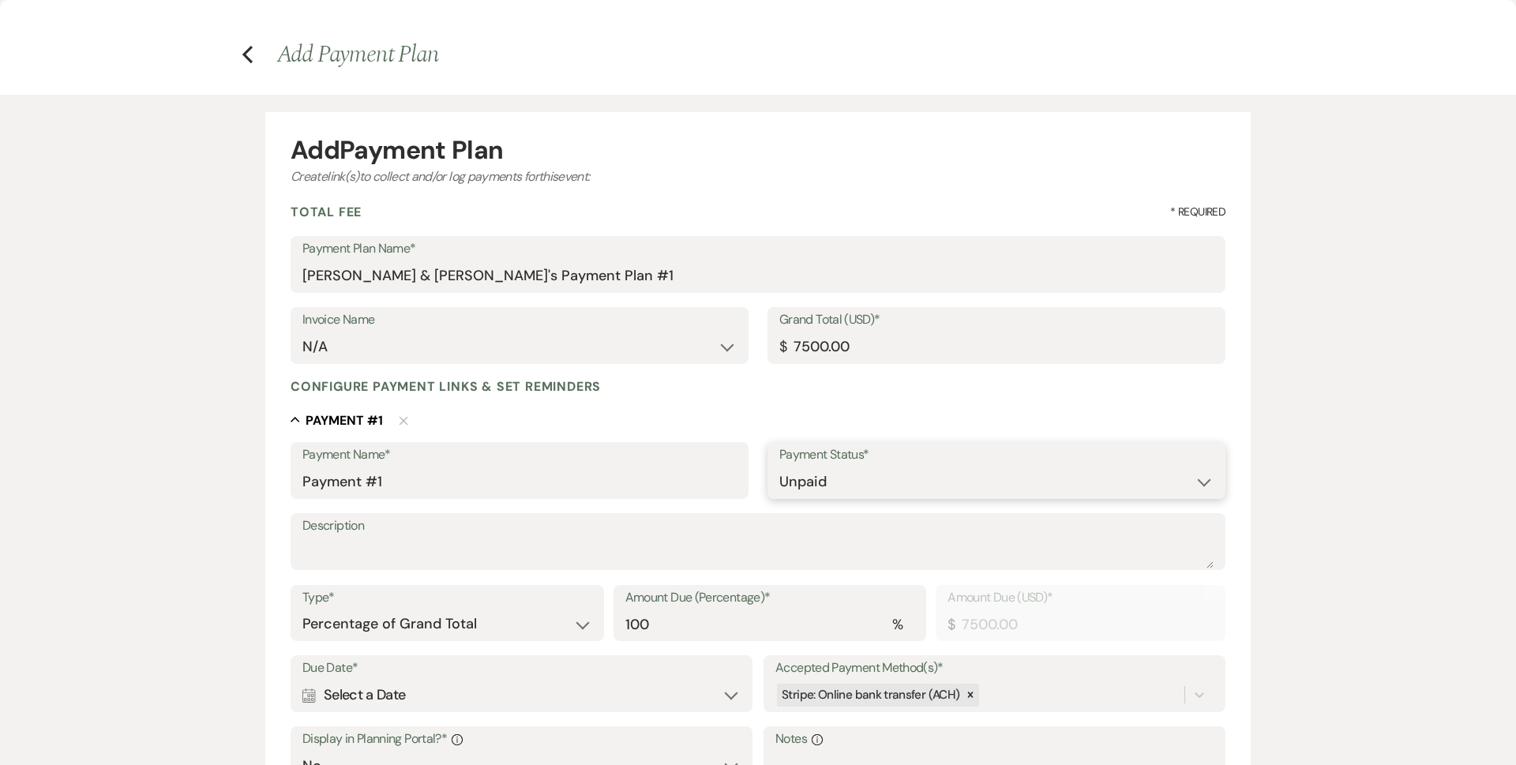
drag, startPoint x: 892, startPoint y: 477, endPoint x: 892, endPoint y: 490, distance: 13.4
click at [892, 477] on select "Paid Unpaid" at bounding box center [996, 482] width 434 height 31
click at [779, 467] on select "Paid Unpaid" at bounding box center [996, 482] width 434 height 31
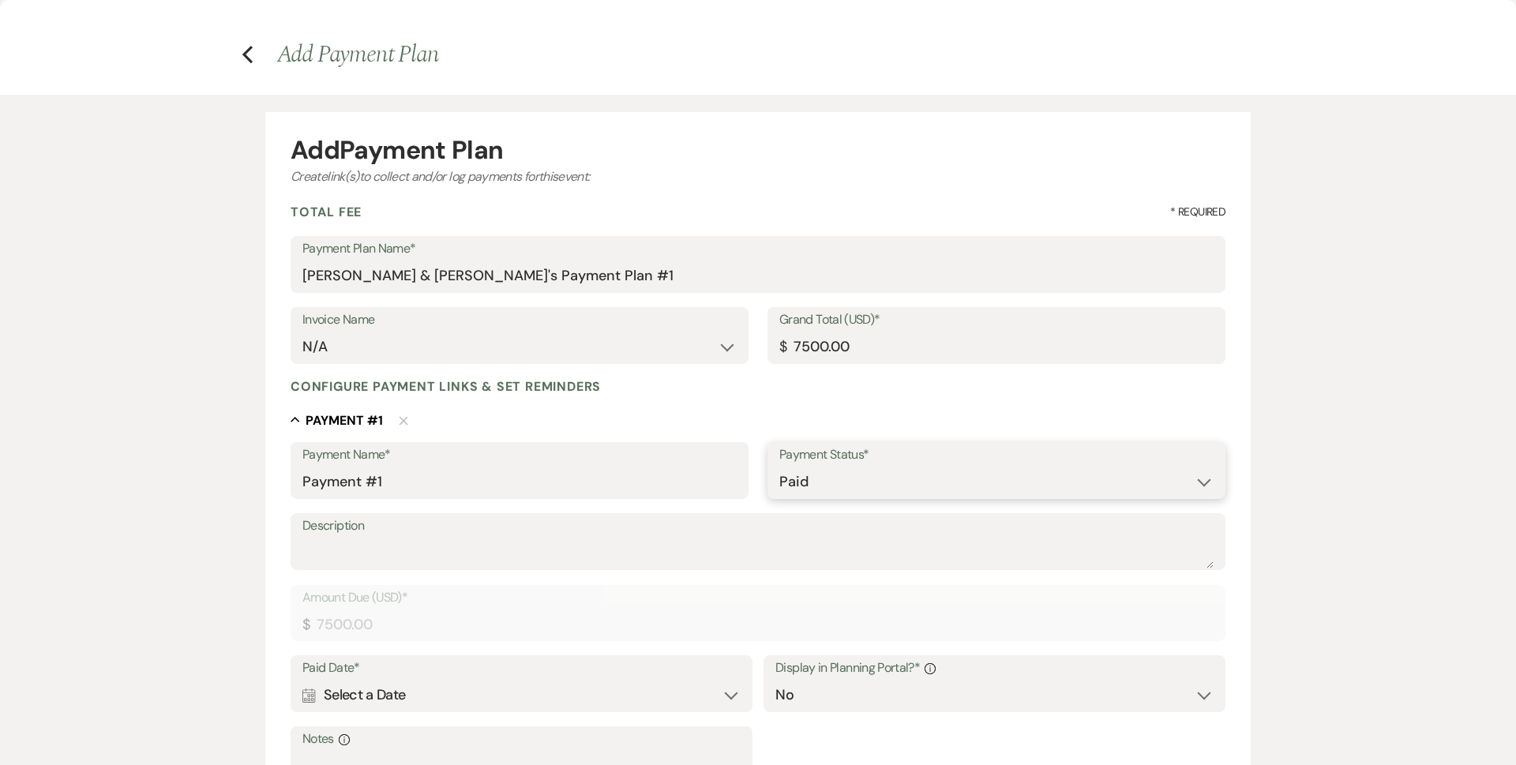
scroll to position [158, 0]
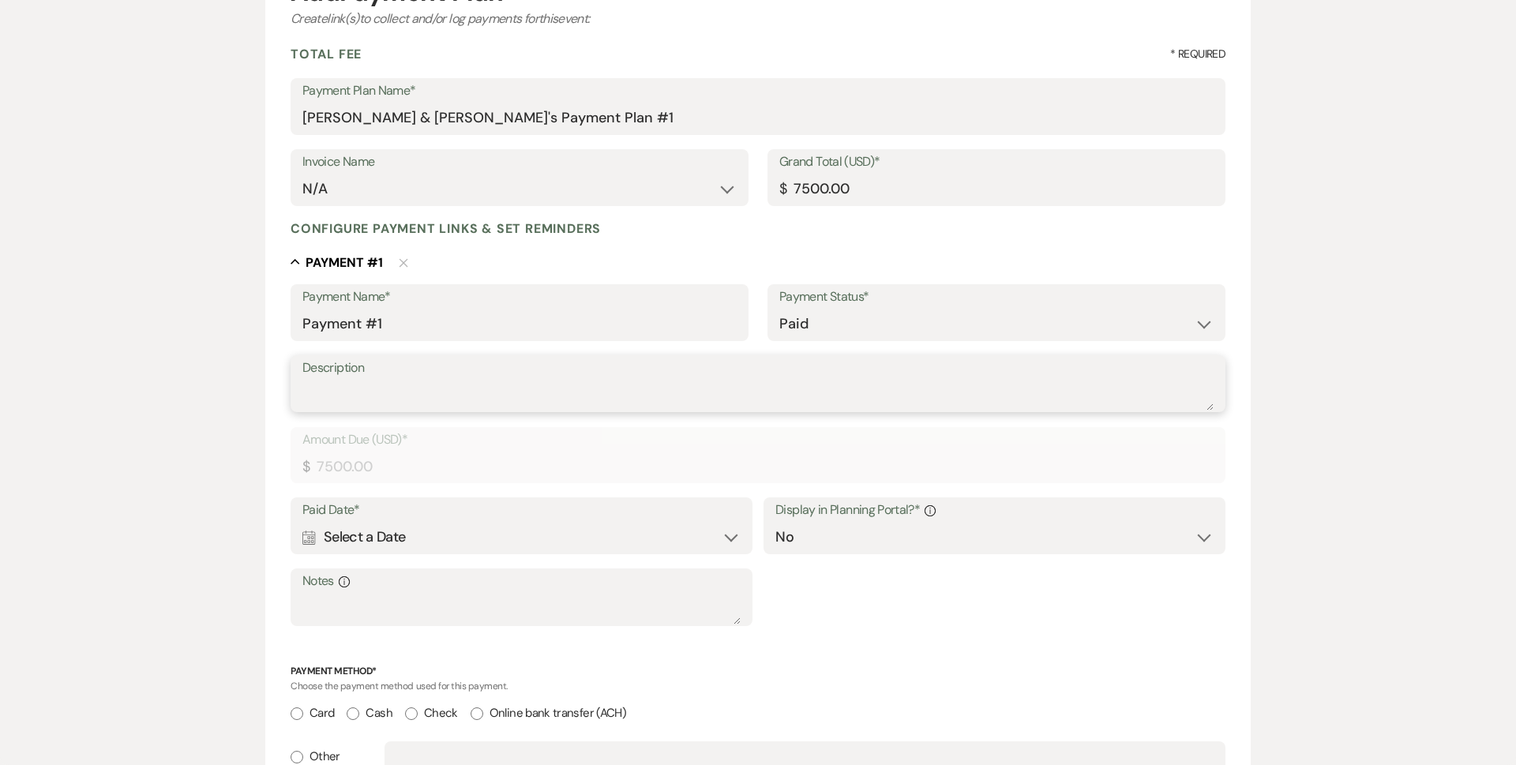
click at [465, 397] on textarea "Description" at bounding box center [757, 395] width 911 height 32
click at [857, 562] on div "Paid Date* Calendar Select a Date Expand Display in Planning Portal?* Info Yes …" at bounding box center [758, 569] width 935 height 143
click at [846, 523] on select "Yes No" at bounding box center [995, 537] width 438 height 31
click at [776, 522] on select "Yes No" at bounding box center [995, 537] width 438 height 31
click at [458, 526] on div "Calendar Select a Date Expand" at bounding box center [521, 537] width 438 height 31
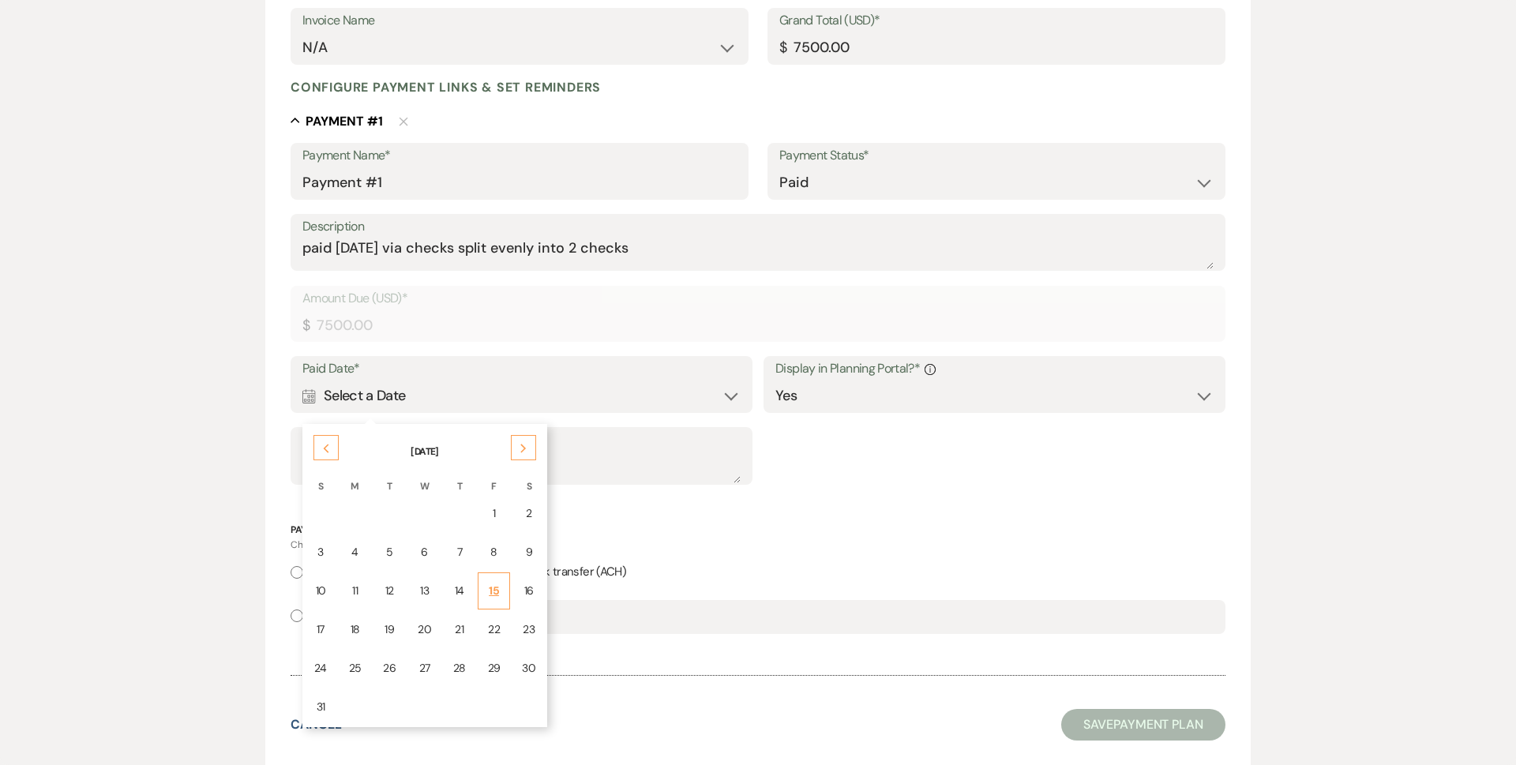
scroll to position [300, 0]
click at [512, 587] on td "16" at bounding box center [529, 590] width 34 height 37
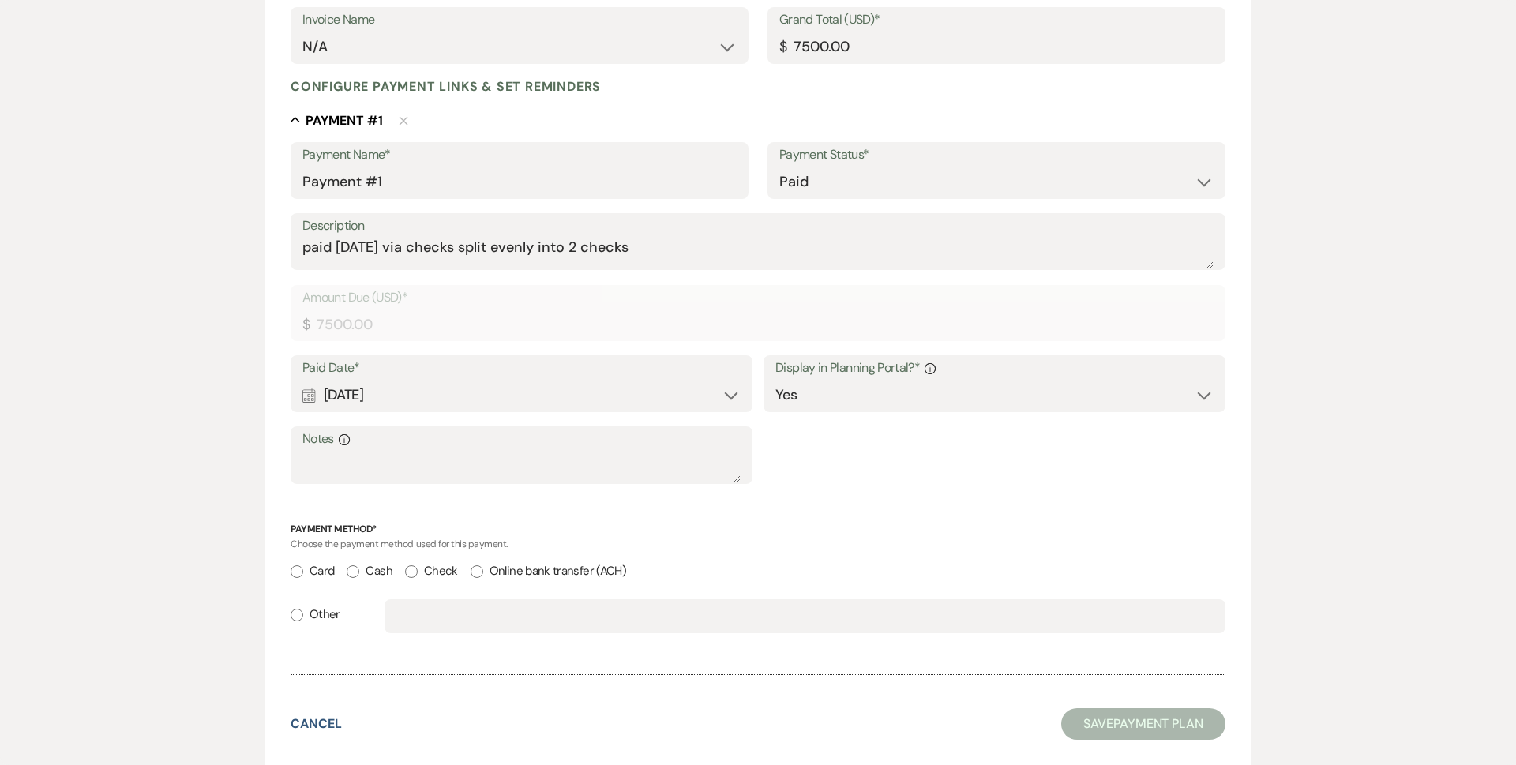
drag, startPoint x: 415, startPoint y: 400, endPoint x: 421, endPoint y: 418, distance: 19.2
click at [415, 399] on div "Calendar [DATE] Expand" at bounding box center [521, 395] width 438 height 31
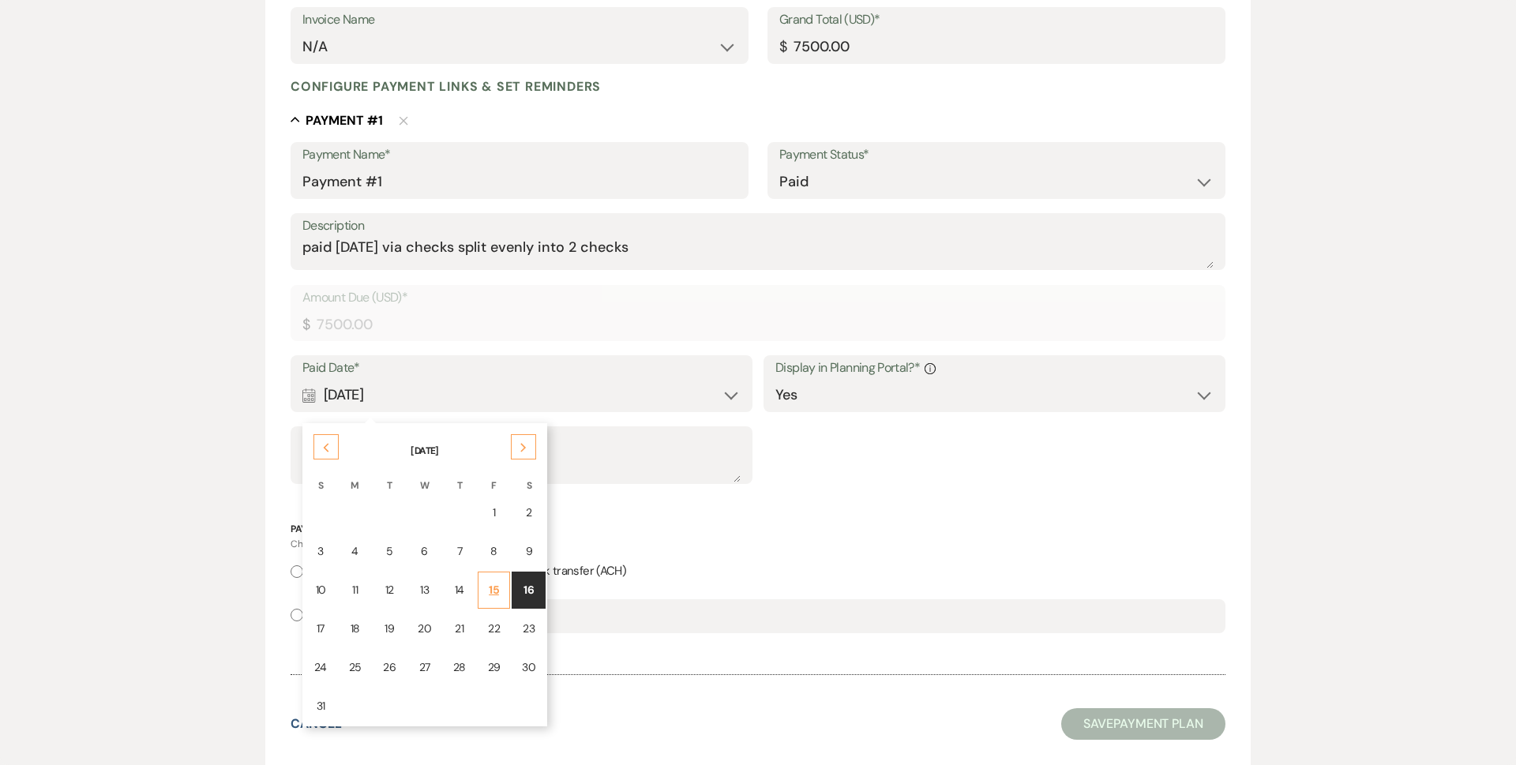
click at [496, 593] on div "15" at bounding box center [494, 590] width 13 height 17
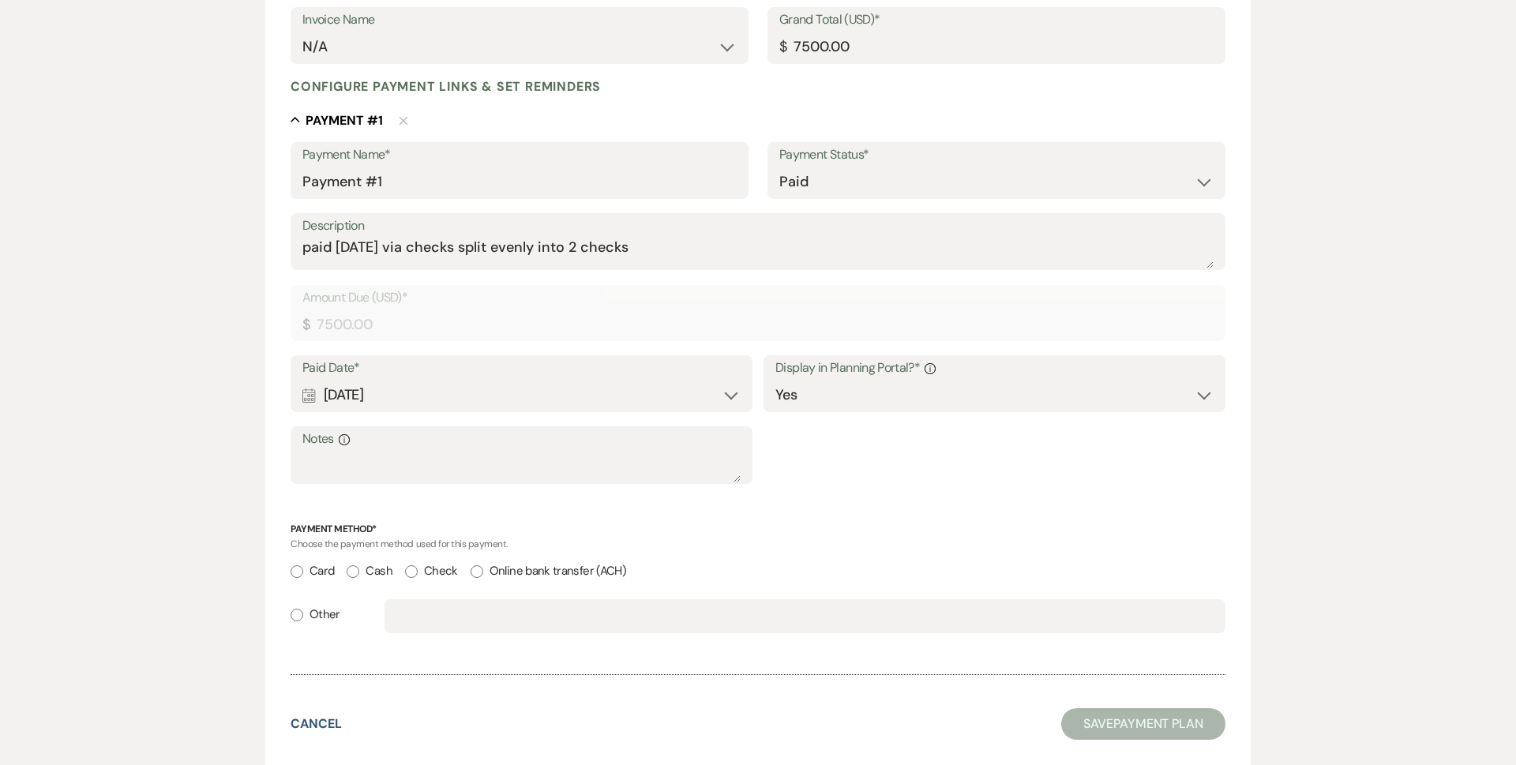
click at [411, 569] on input "Check" at bounding box center [411, 571] width 13 height 13
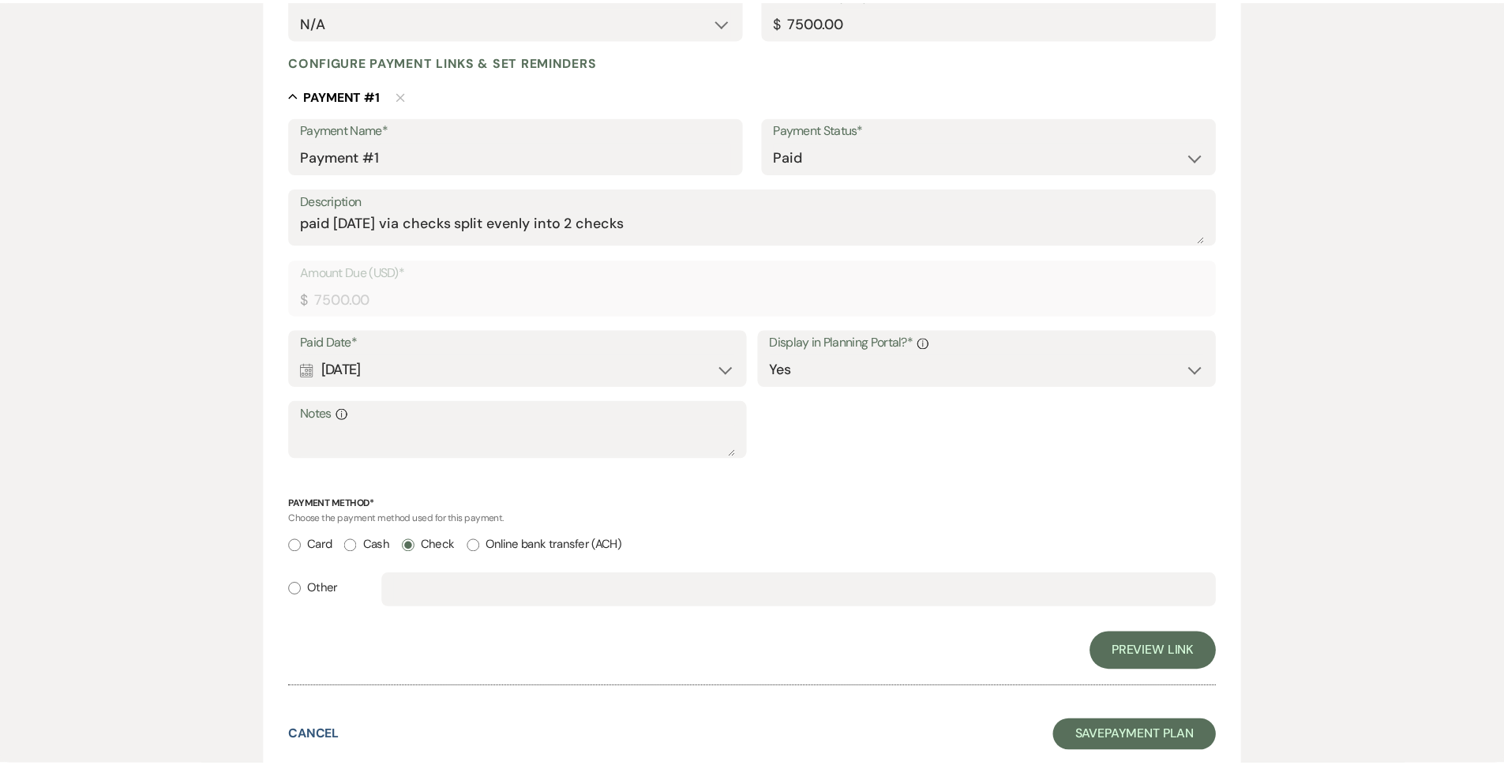
scroll to position [338, 0]
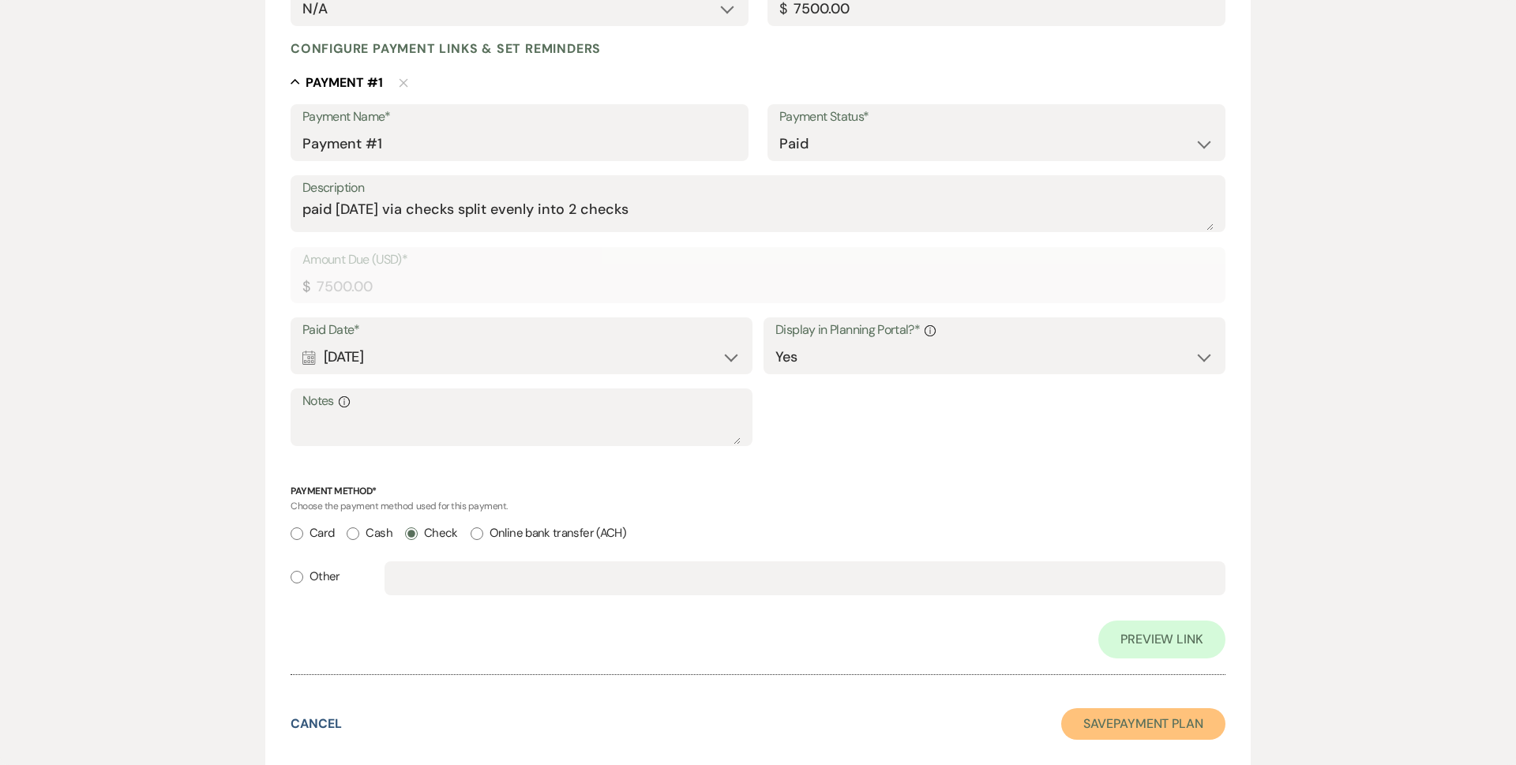
drag, startPoint x: 1136, startPoint y: 719, endPoint x: 1132, endPoint y: 708, distance: 11.3
click at [1136, 719] on button "Save Payment Plan" at bounding box center [1143, 724] width 164 height 32
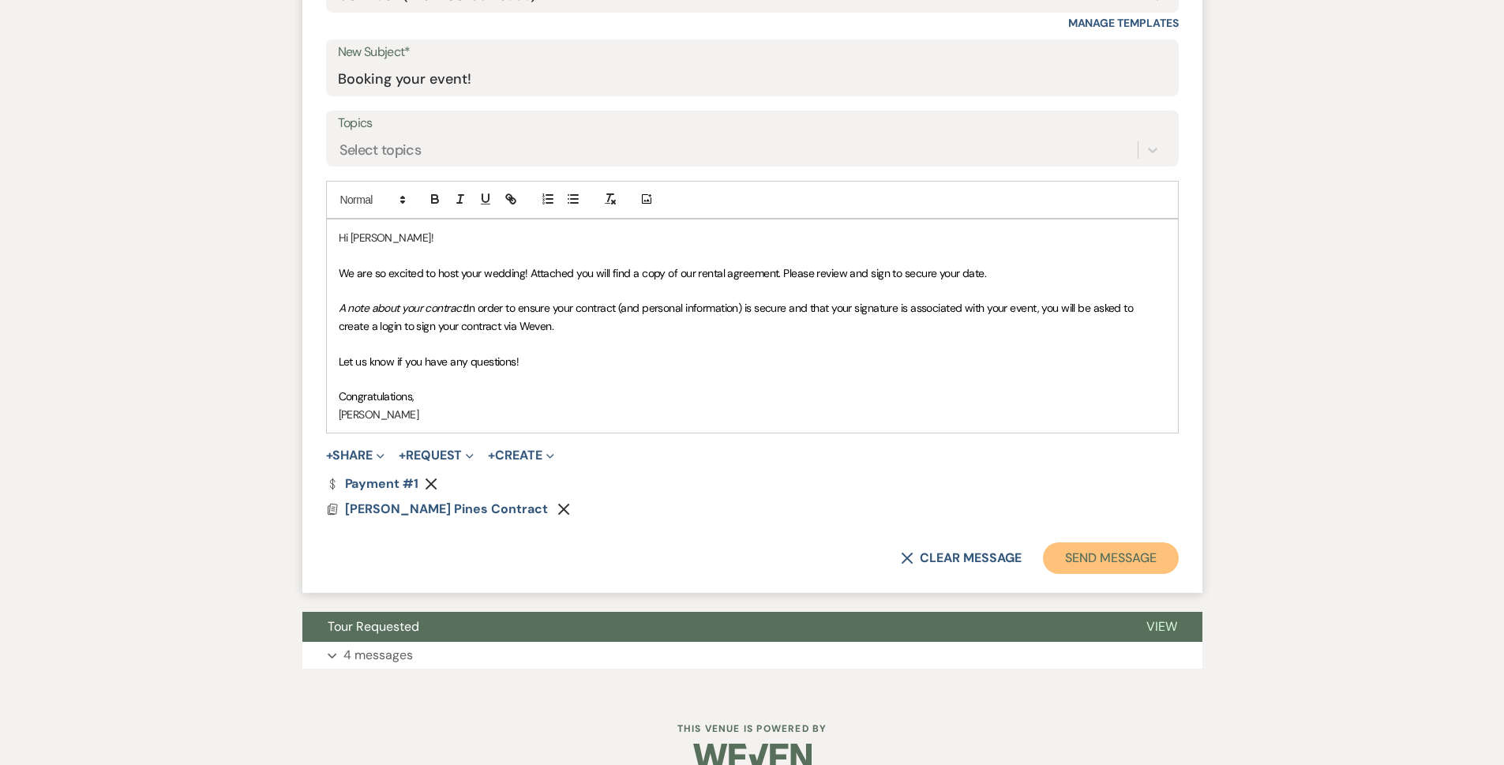
click at [1132, 567] on button "Send Message" at bounding box center [1110, 559] width 135 height 32
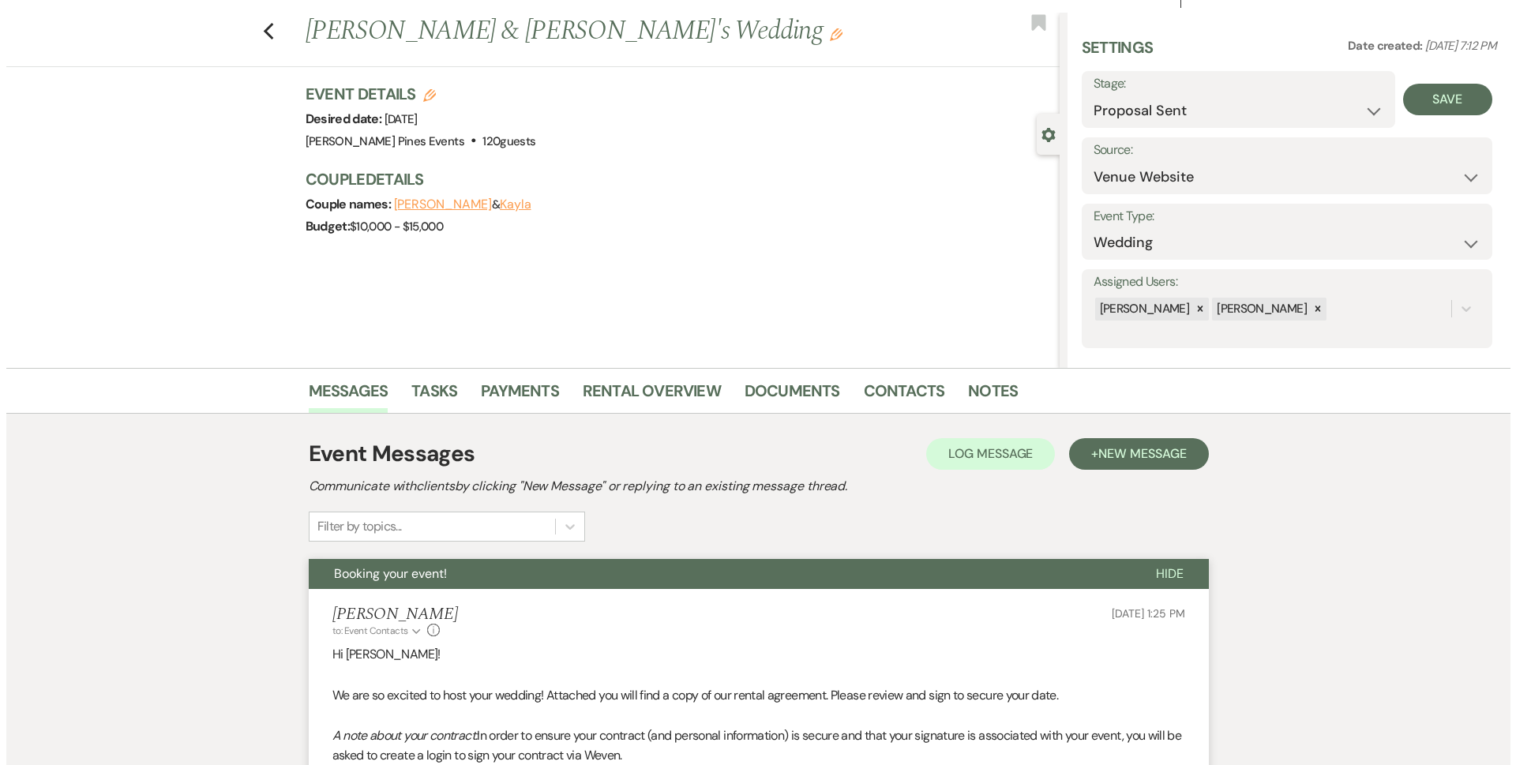
scroll to position [0, 0]
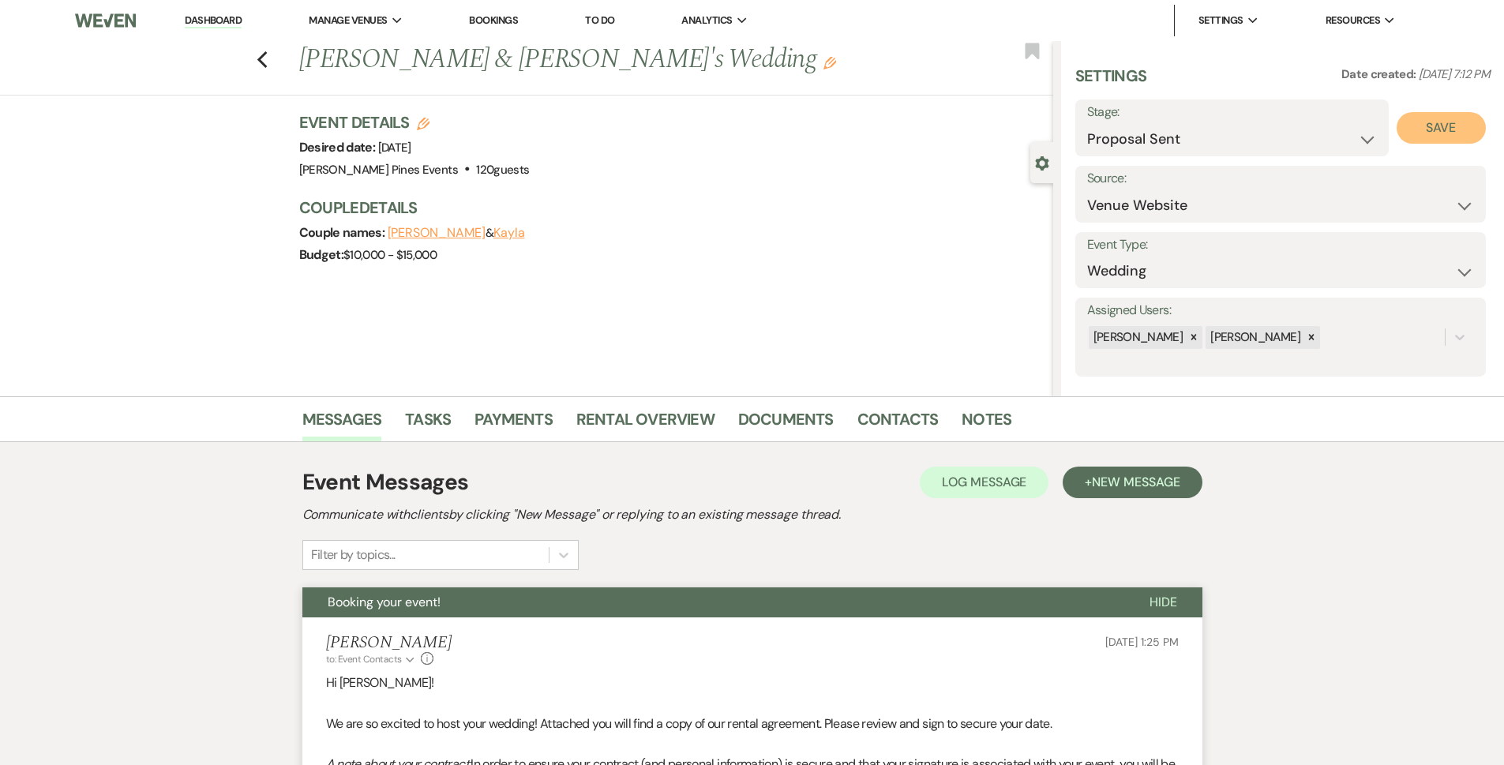
click at [1427, 129] on button "Save" at bounding box center [1441, 128] width 89 height 32
click at [267, 66] on icon "Previous" at bounding box center [263, 60] width 12 height 19
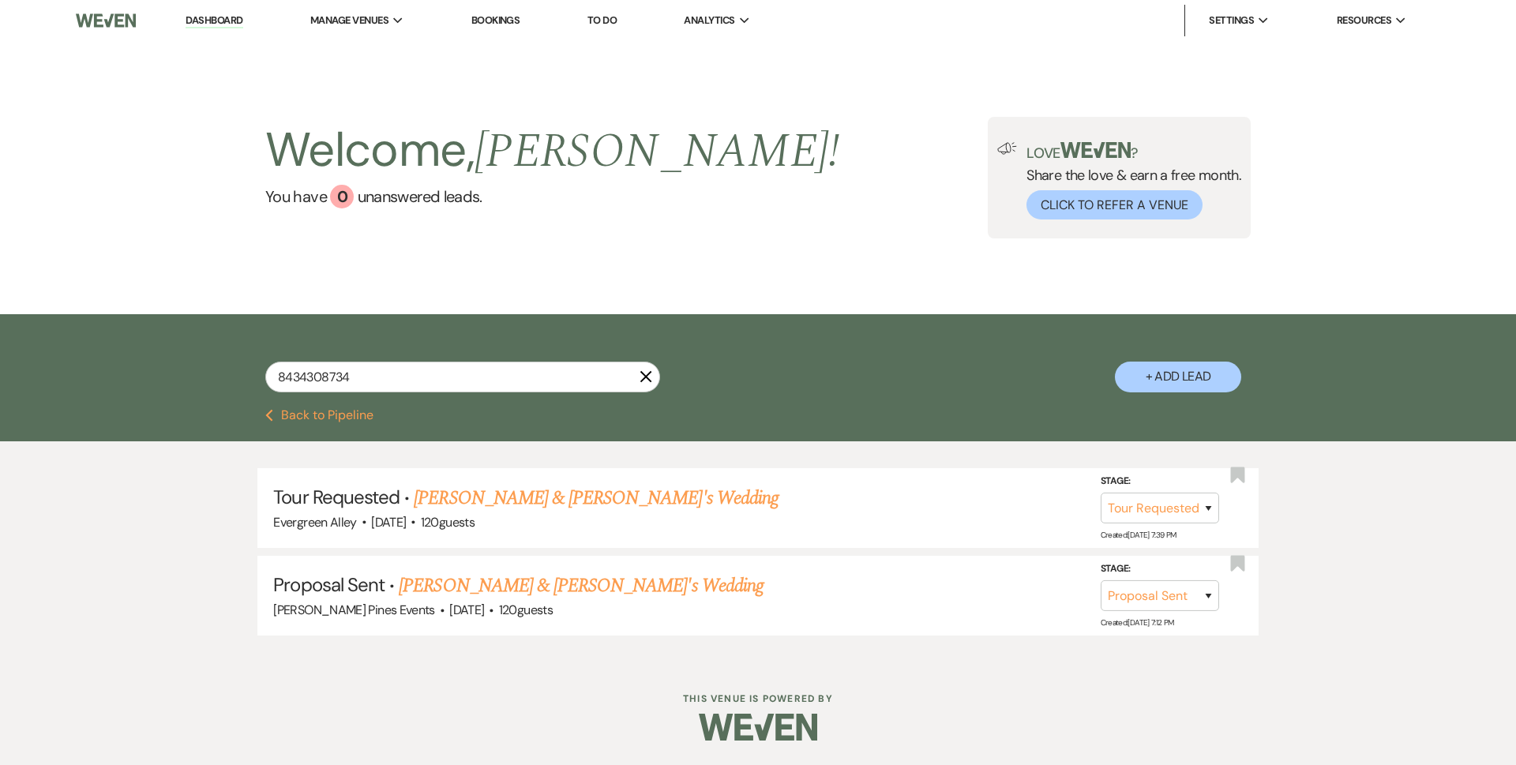
click at [340, 412] on button "Previous Back to Pipeline" at bounding box center [319, 415] width 108 height 13
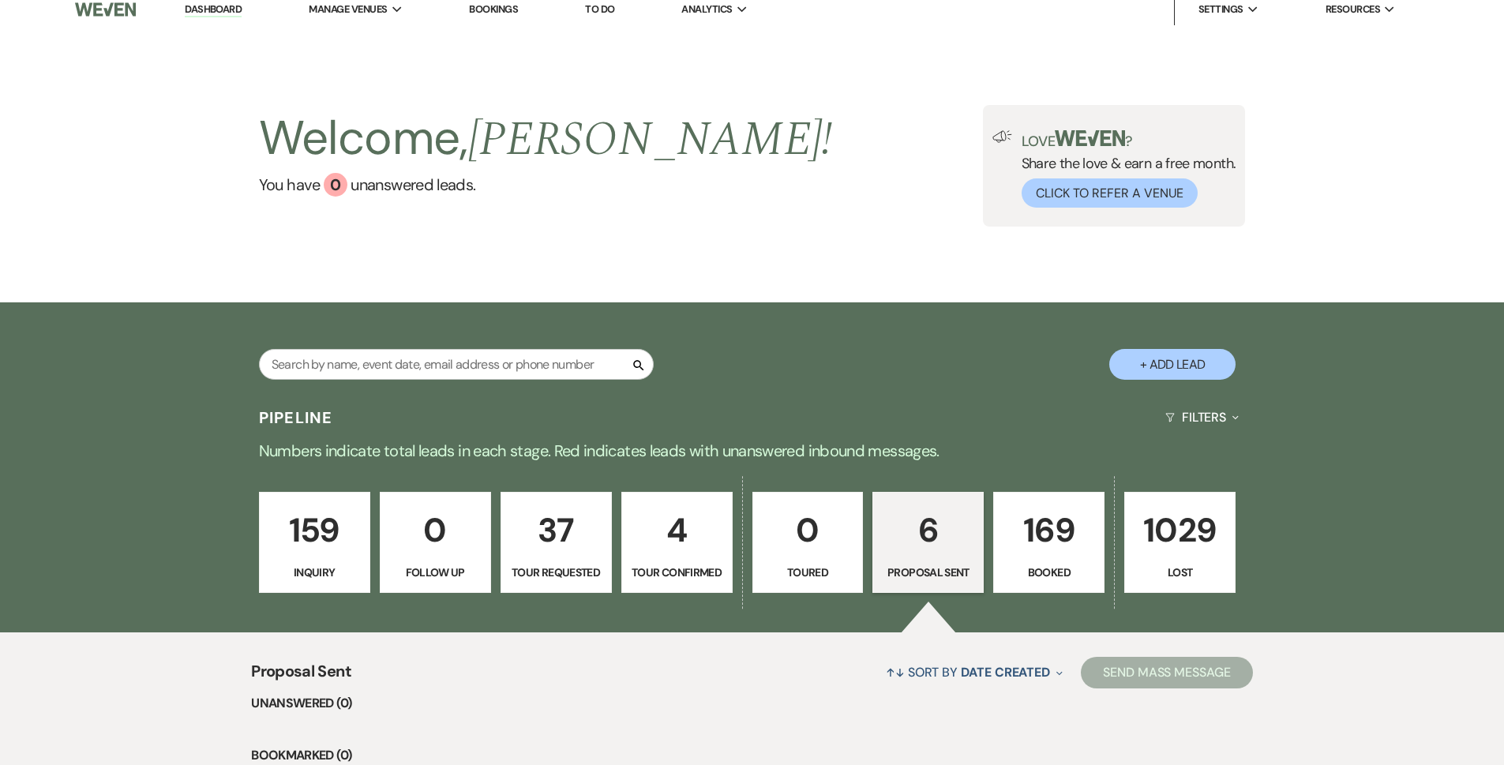
scroll to position [8, 0]
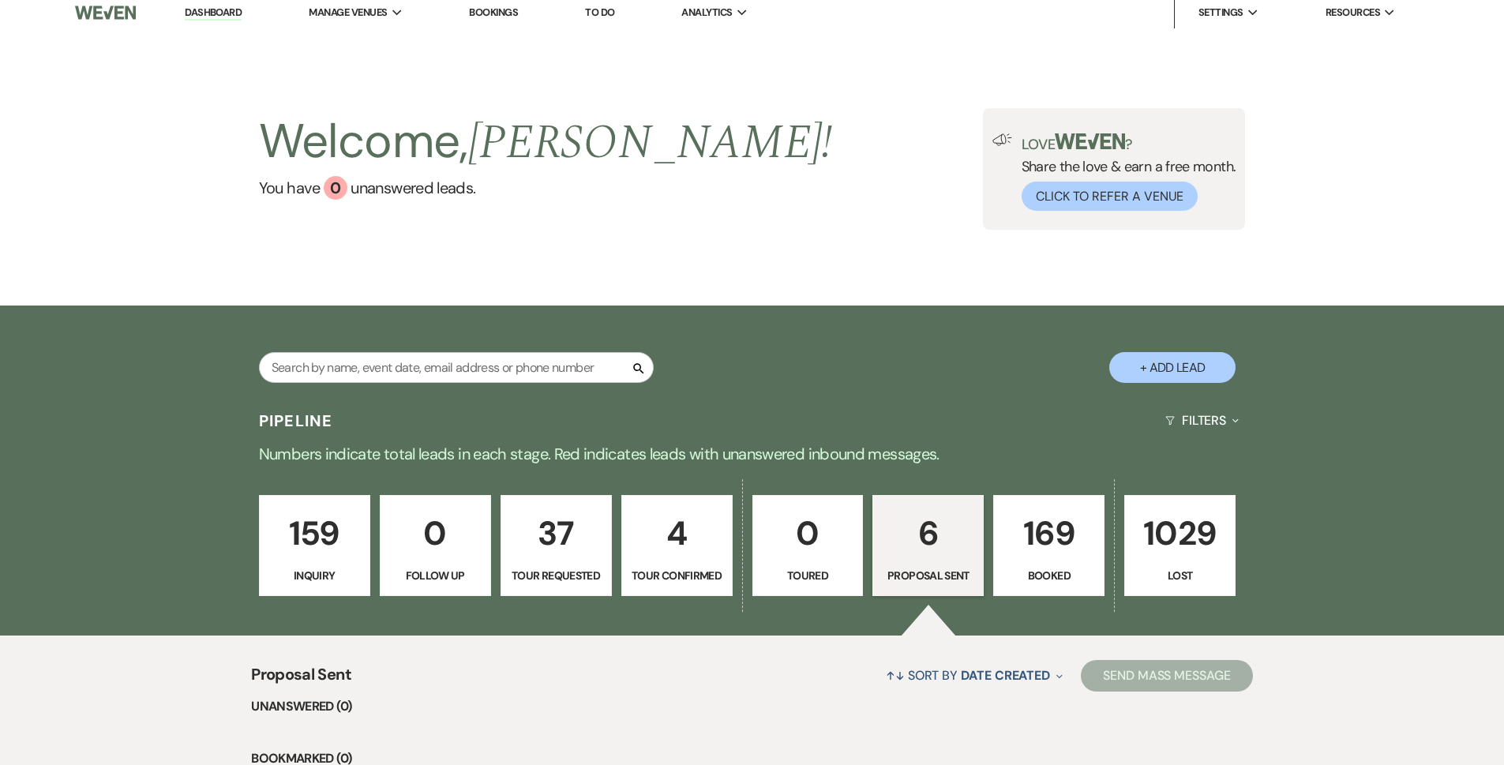
click at [1087, 558] on p "169" at bounding box center [1049, 533] width 91 height 53
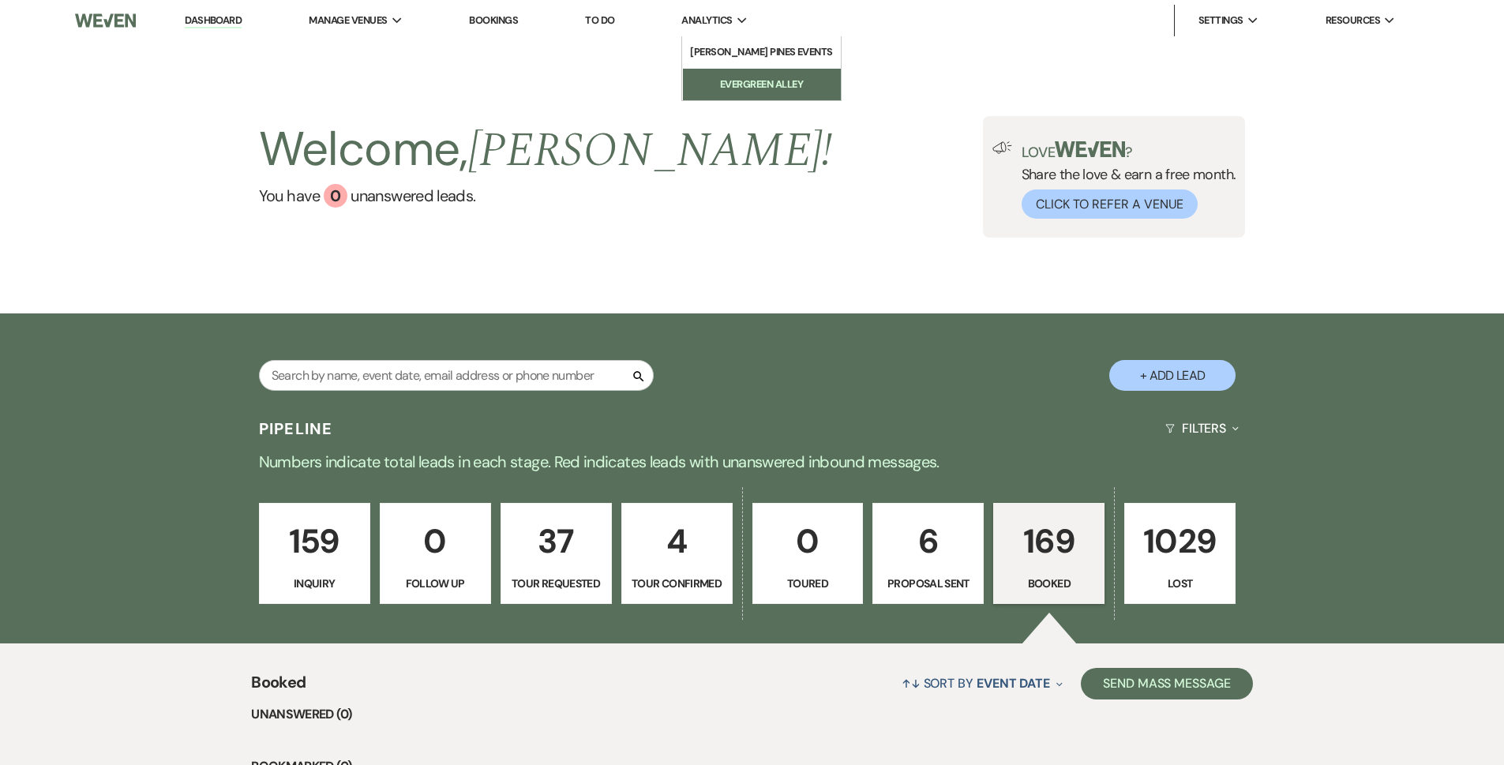
click at [723, 86] on li "Evergreen Alley" at bounding box center [762, 85] width 142 height 16
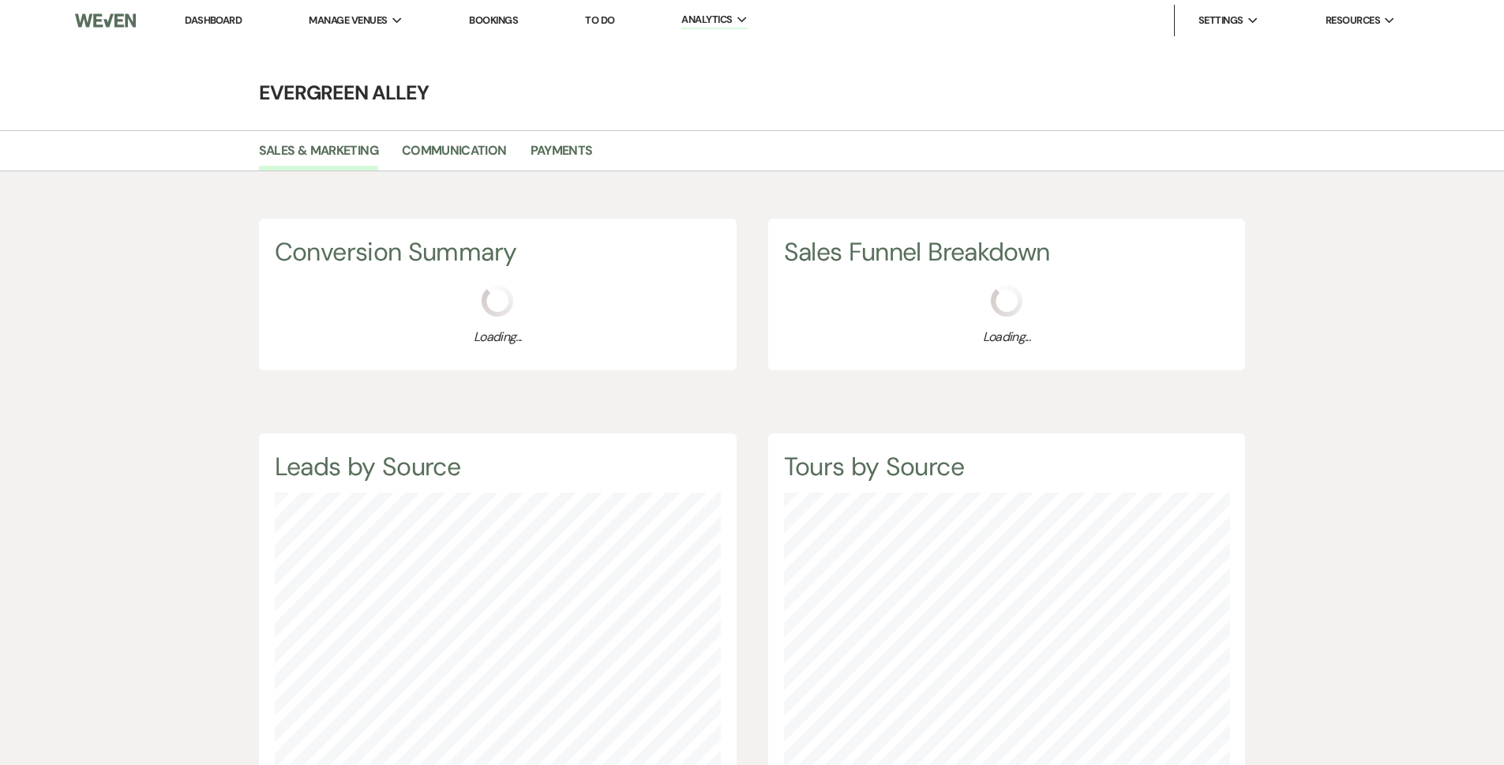
scroll to position [765, 1504]
click at [541, 151] on link "Payments" at bounding box center [562, 156] width 62 height 30
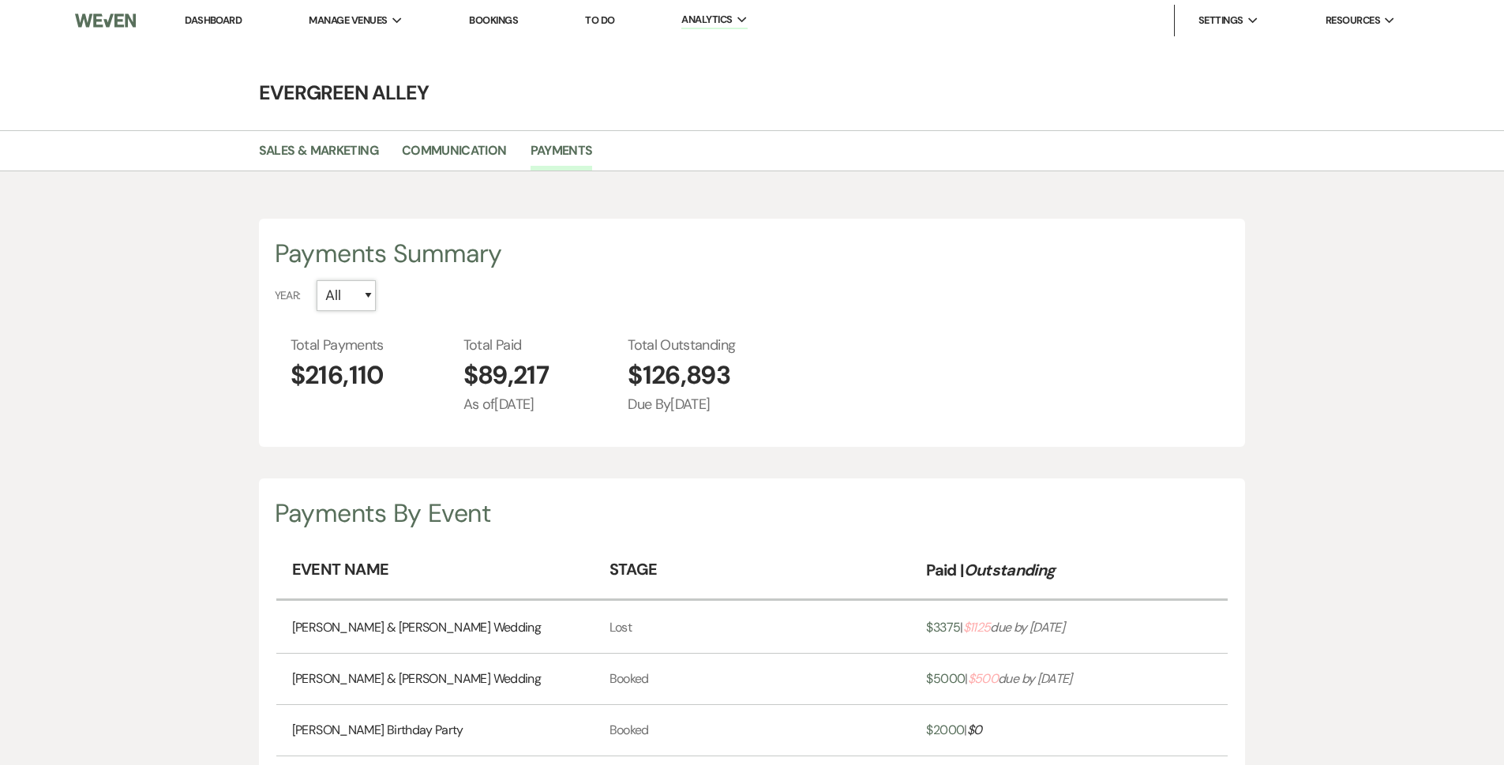
click at [348, 295] on select "All 2027 2026 2025 2024" at bounding box center [346, 295] width 59 height 31
click at [317, 280] on select "All 2027 2026 2025 2024" at bounding box center [346, 295] width 59 height 31
click at [358, 289] on select "All 2027 2026 2025 2024" at bounding box center [346, 295] width 59 height 31
drag, startPoint x: 354, startPoint y: 287, endPoint x: 362, endPoint y: 308, distance: 22.7
click at [354, 287] on select "All 2027 2026 2025 2024" at bounding box center [346, 295] width 59 height 31
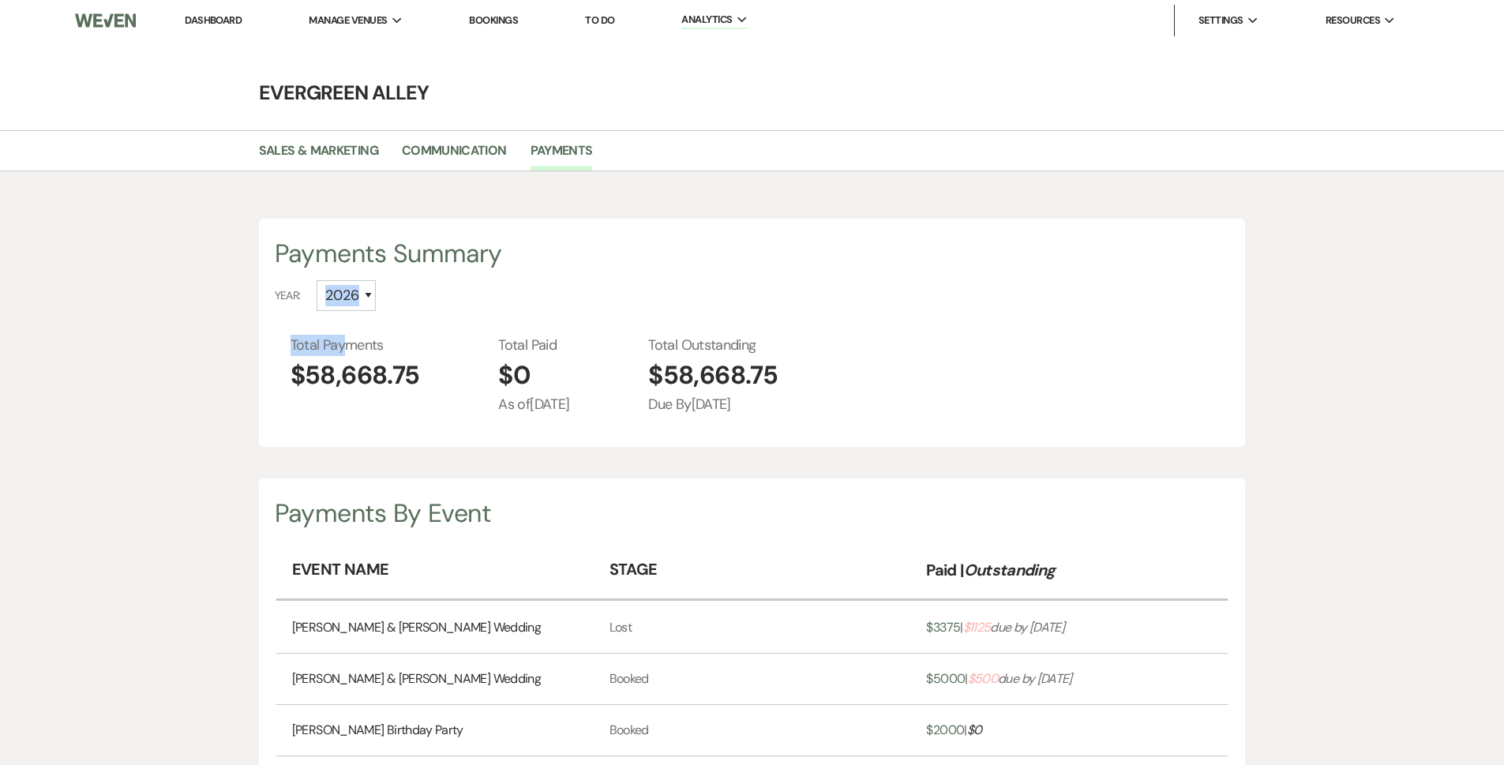
drag, startPoint x: 349, startPoint y: 311, endPoint x: 350, endPoint y: 303, distance: 7.9
click at [350, 303] on div "Payments Summary Year: All 2027 2026 2025 2024 Total Payments $58,668.75 Total …" at bounding box center [752, 333] width 987 height 228
click at [346, 301] on select "All 2027 2026 2025 2024" at bounding box center [346, 295] width 59 height 31
click at [317, 280] on select "All 2027 2026 2025 2024" at bounding box center [346, 295] width 59 height 31
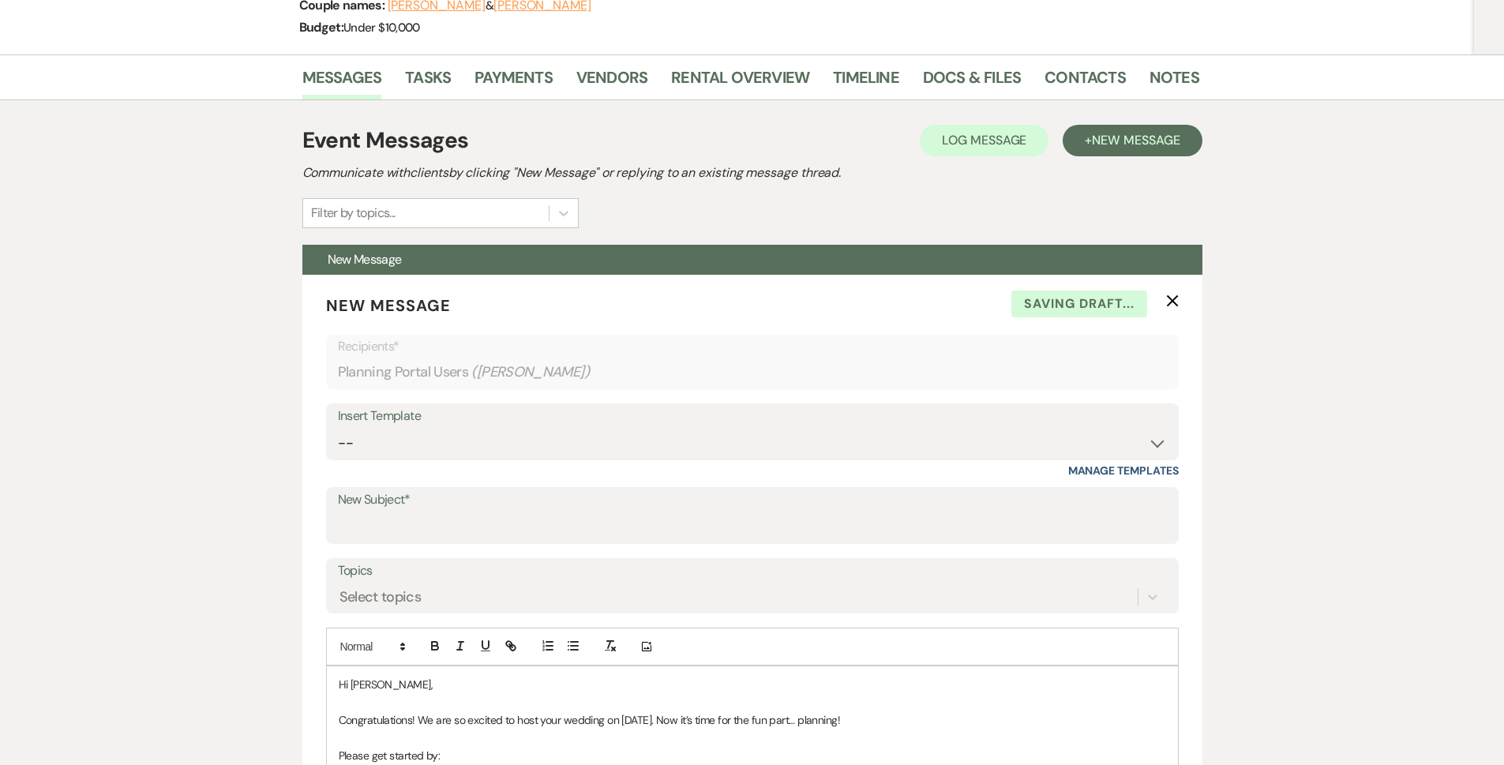
scroll to position [237, 0]
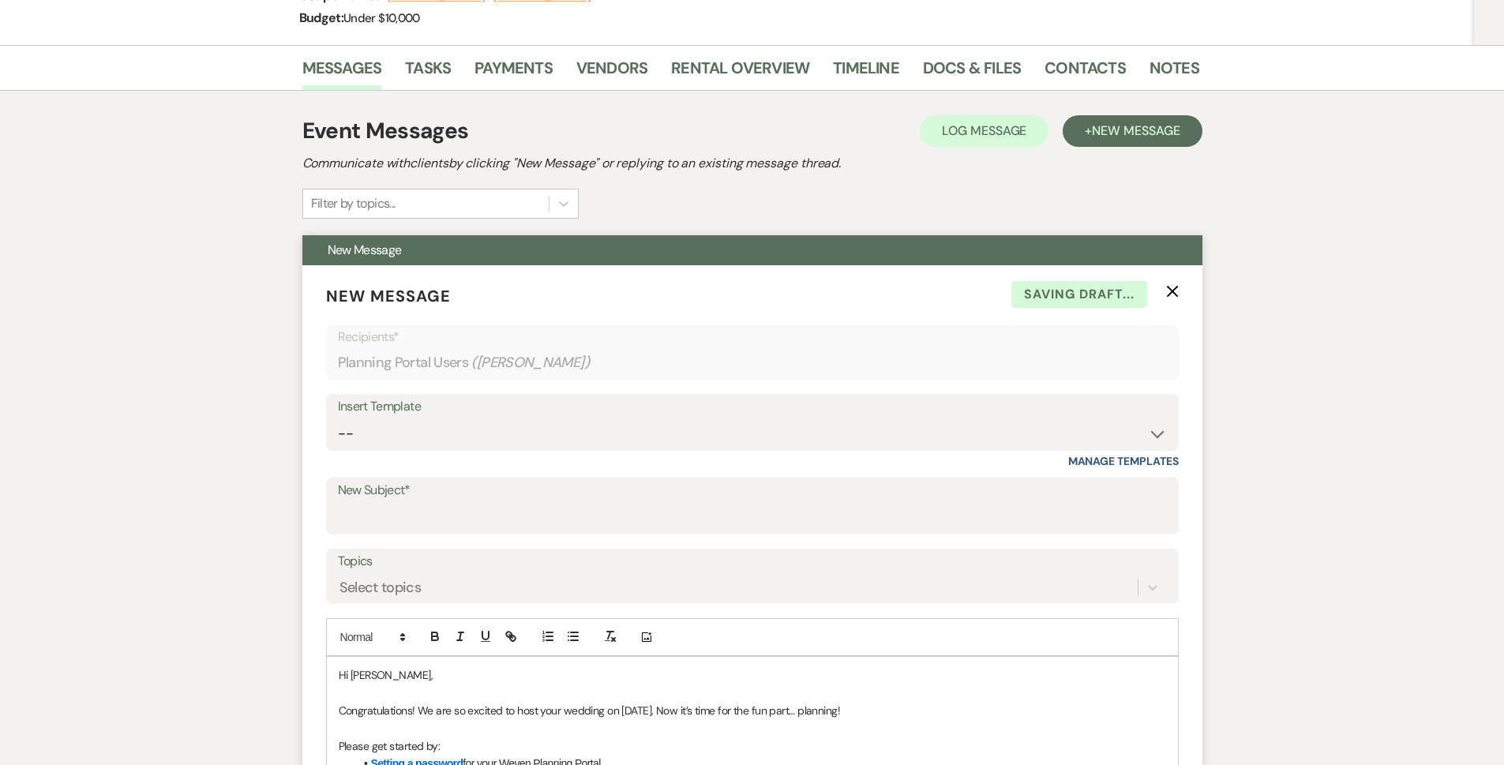
click at [1171, 292] on use "button" at bounding box center [1172, 292] width 12 height 12
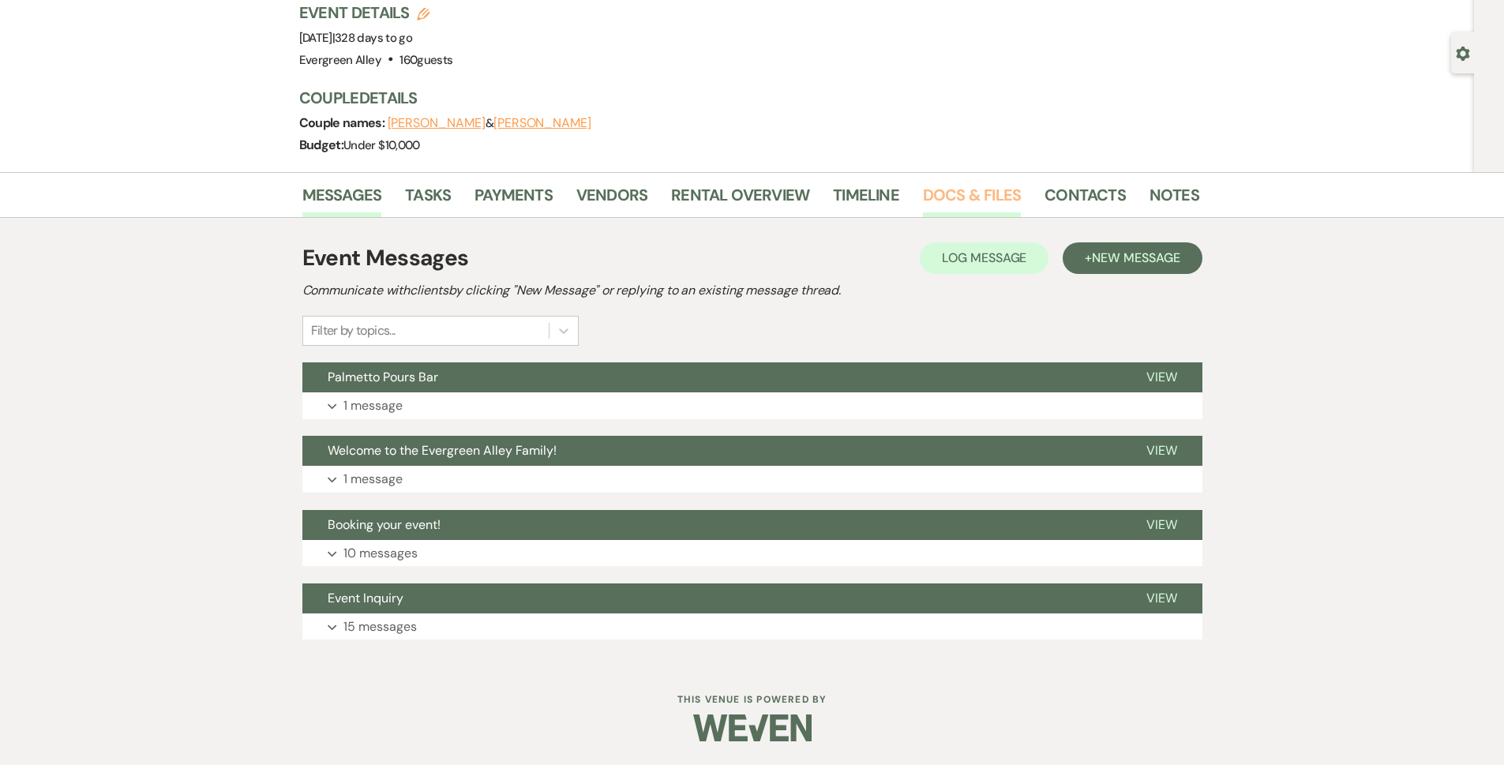
click at [953, 198] on link "Docs & Files" at bounding box center [972, 199] width 98 height 35
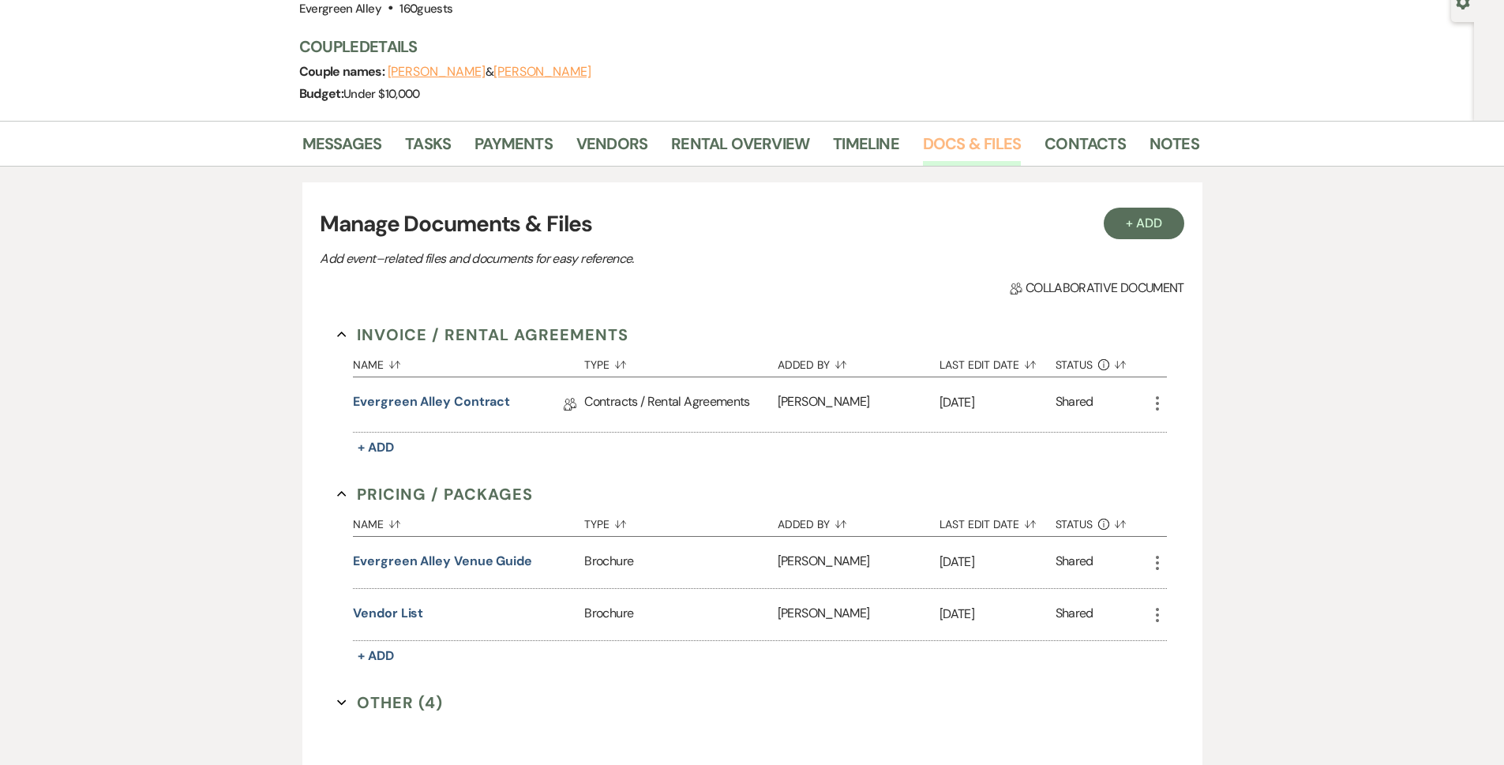
scroll to position [189, 0]
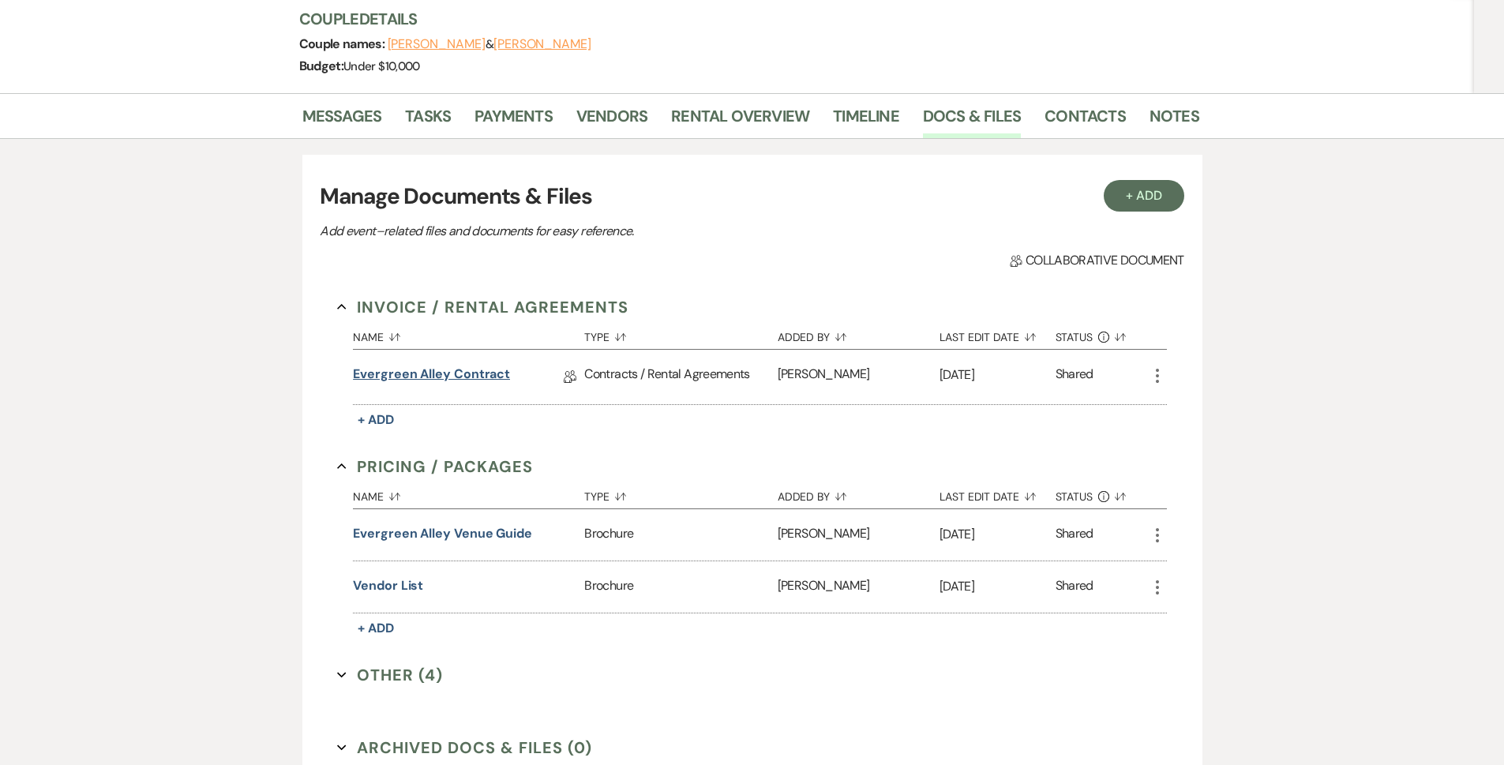
click at [483, 384] on link "Evergreen Alley Contract" at bounding box center [431, 377] width 157 height 24
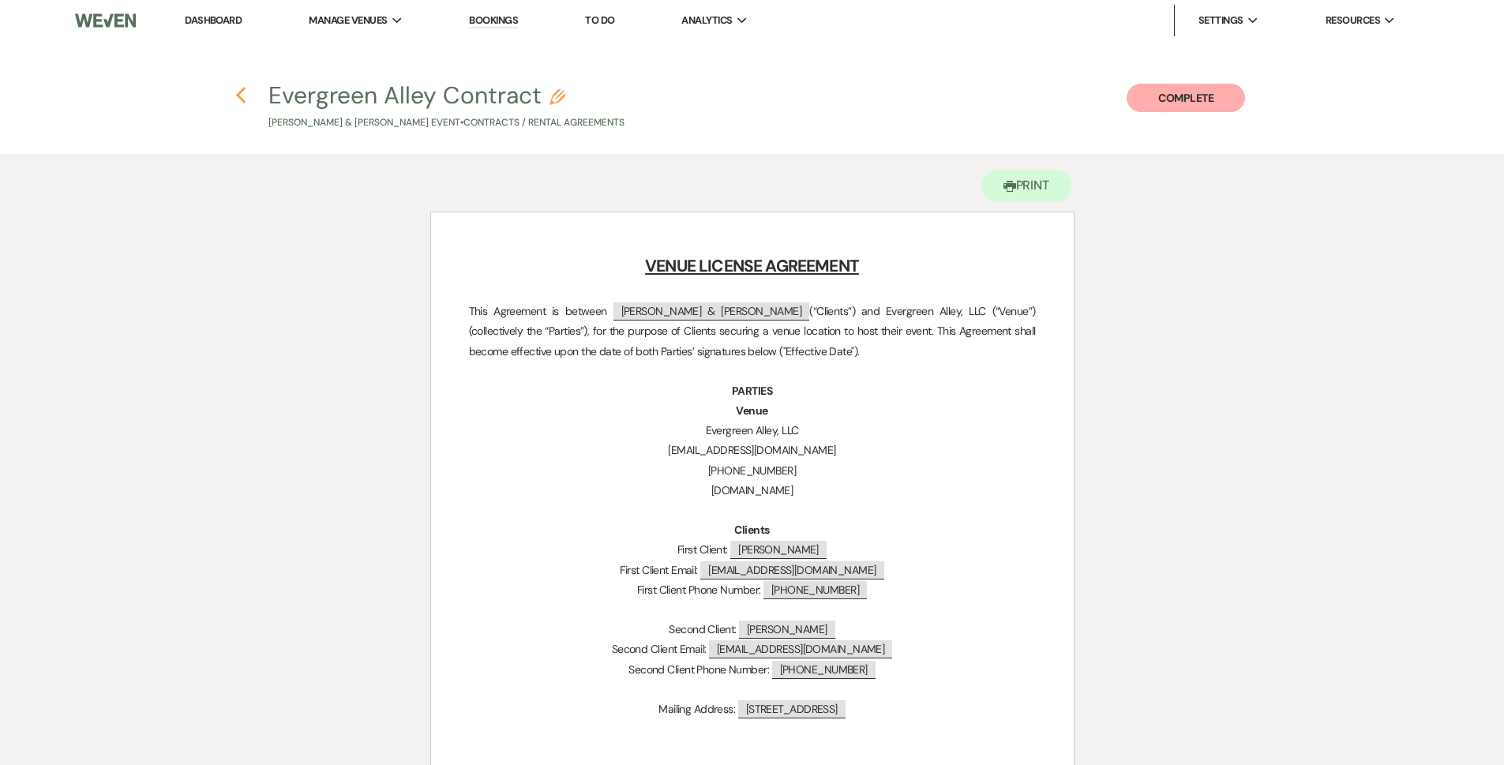
click at [239, 100] on icon "Previous" at bounding box center [241, 95] width 12 height 19
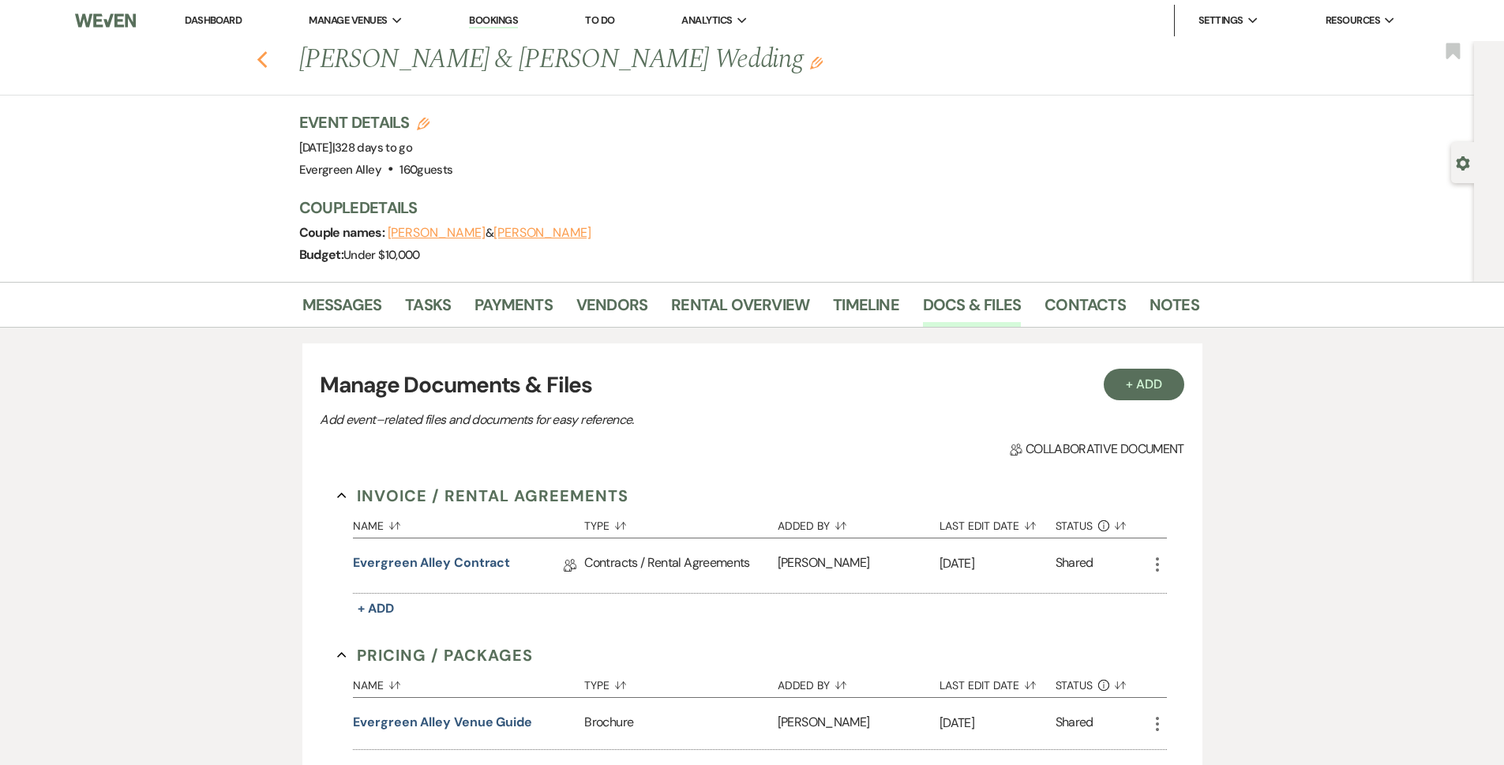
click at [267, 64] on use "button" at bounding box center [262, 59] width 10 height 17
